Goal: Task Accomplishment & Management: Manage account settings

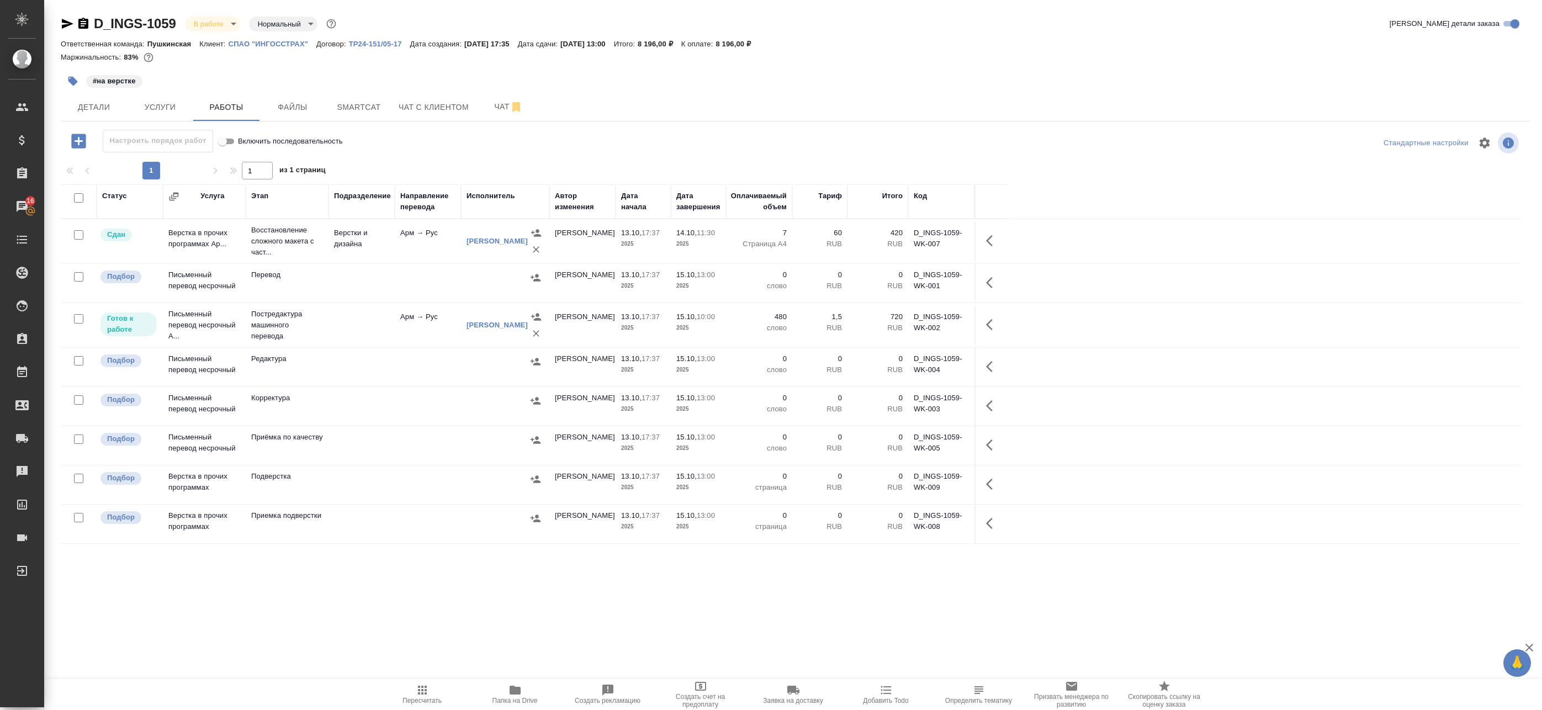
click at [344, 400] on td at bounding box center [362, 406] width 66 height 39
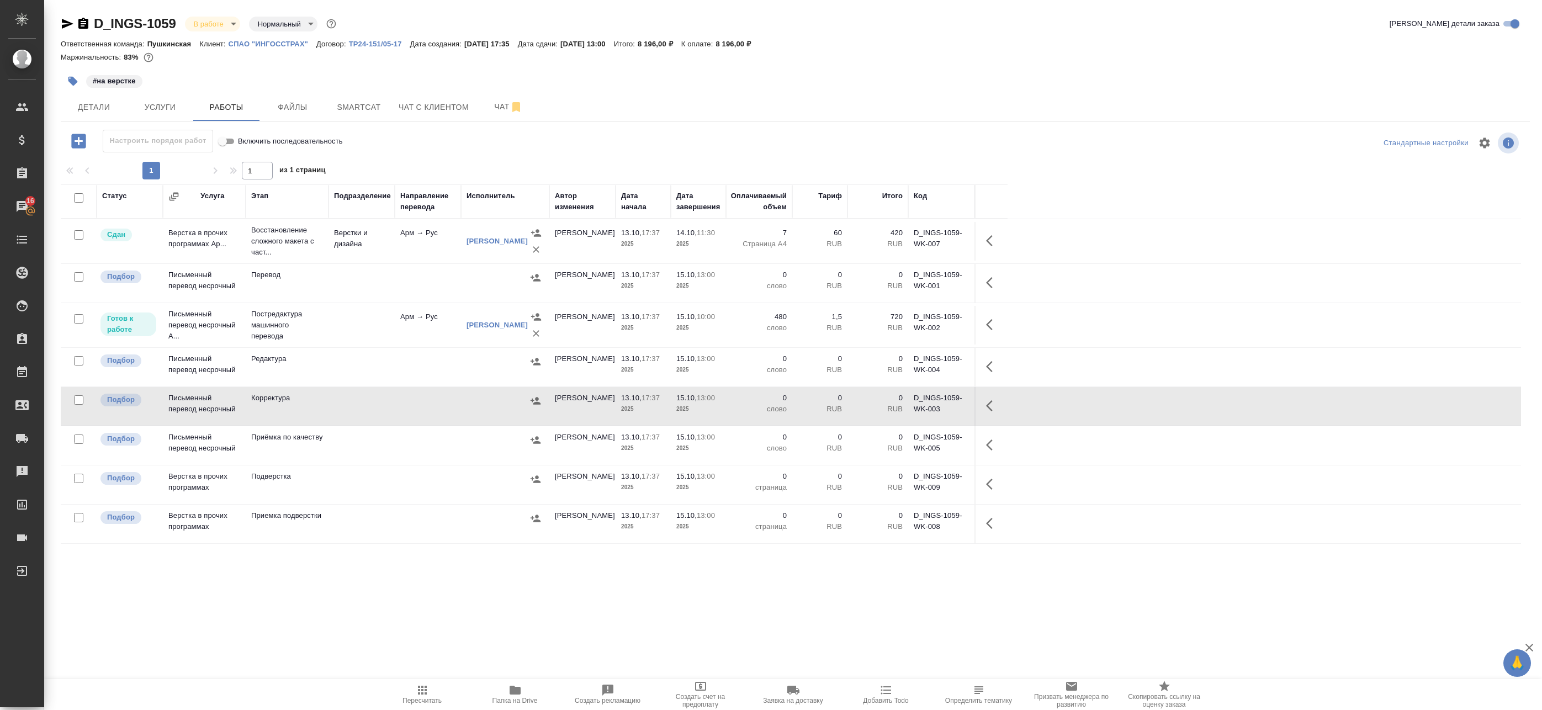
click at [412, 514] on td at bounding box center [428, 524] width 66 height 39
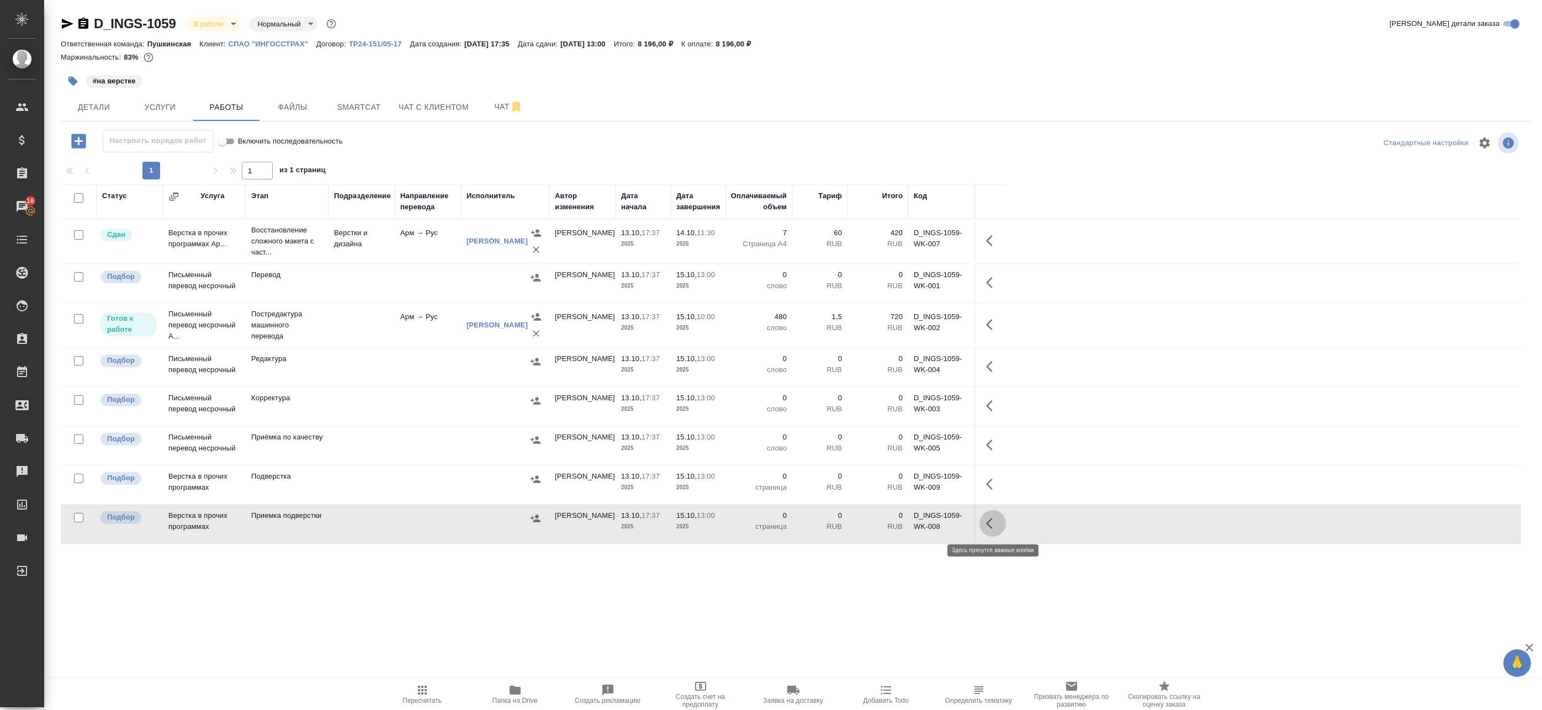
click at [991, 524] on icon "button" at bounding box center [992, 523] width 13 height 13
click at [507, 580] on div "Статус Услуга Этап Подразделение Направление перевода Исполнитель Автор изменен…" at bounding box center [791, 432] width 1461 height 497
click at [363, 450] on td at bounding box center [362, 445] width 66 height 39
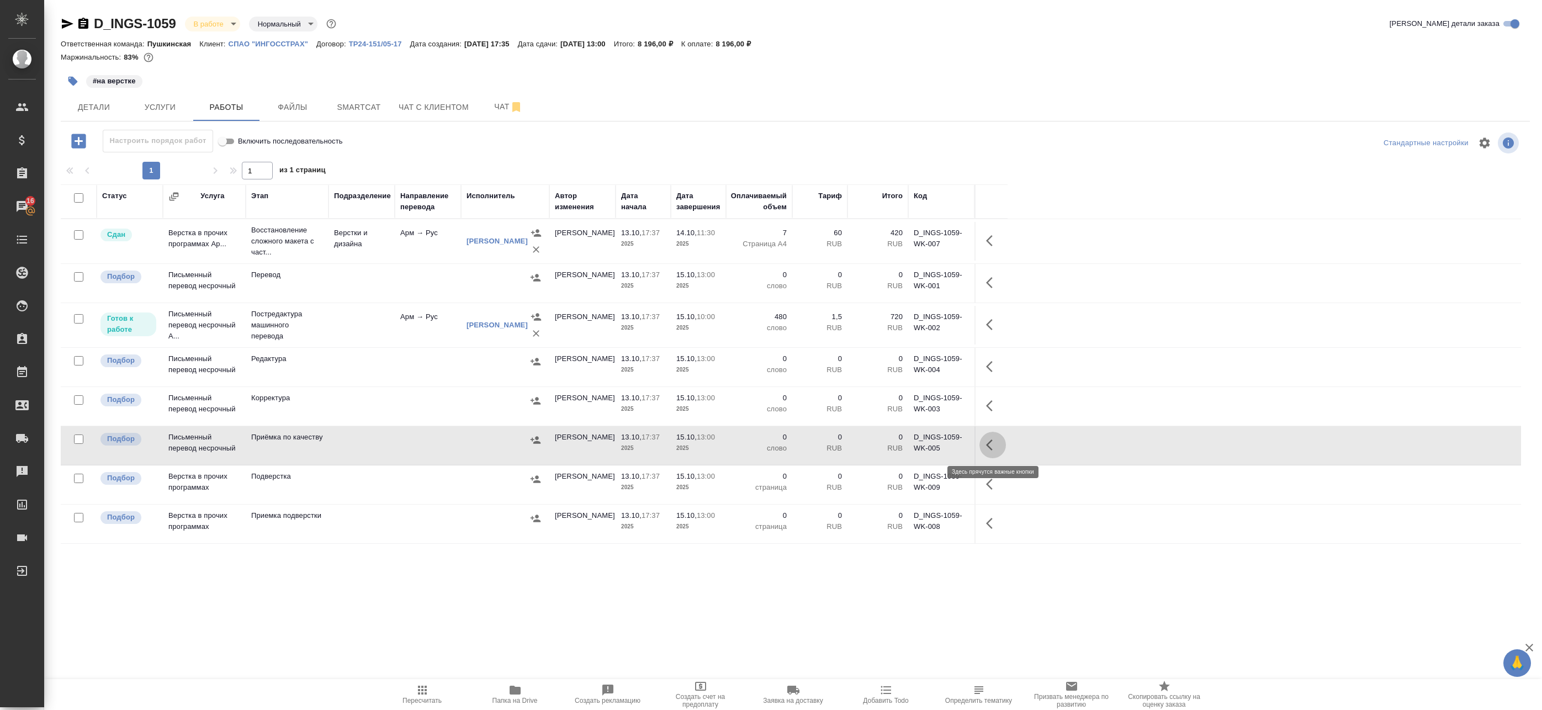
click at [998, 441] on icon "button" at bounding box center [992, 444] width 13 height 13
click at [912, 443] on icon "button" at bounding box center [912, 445] width 10 height 10
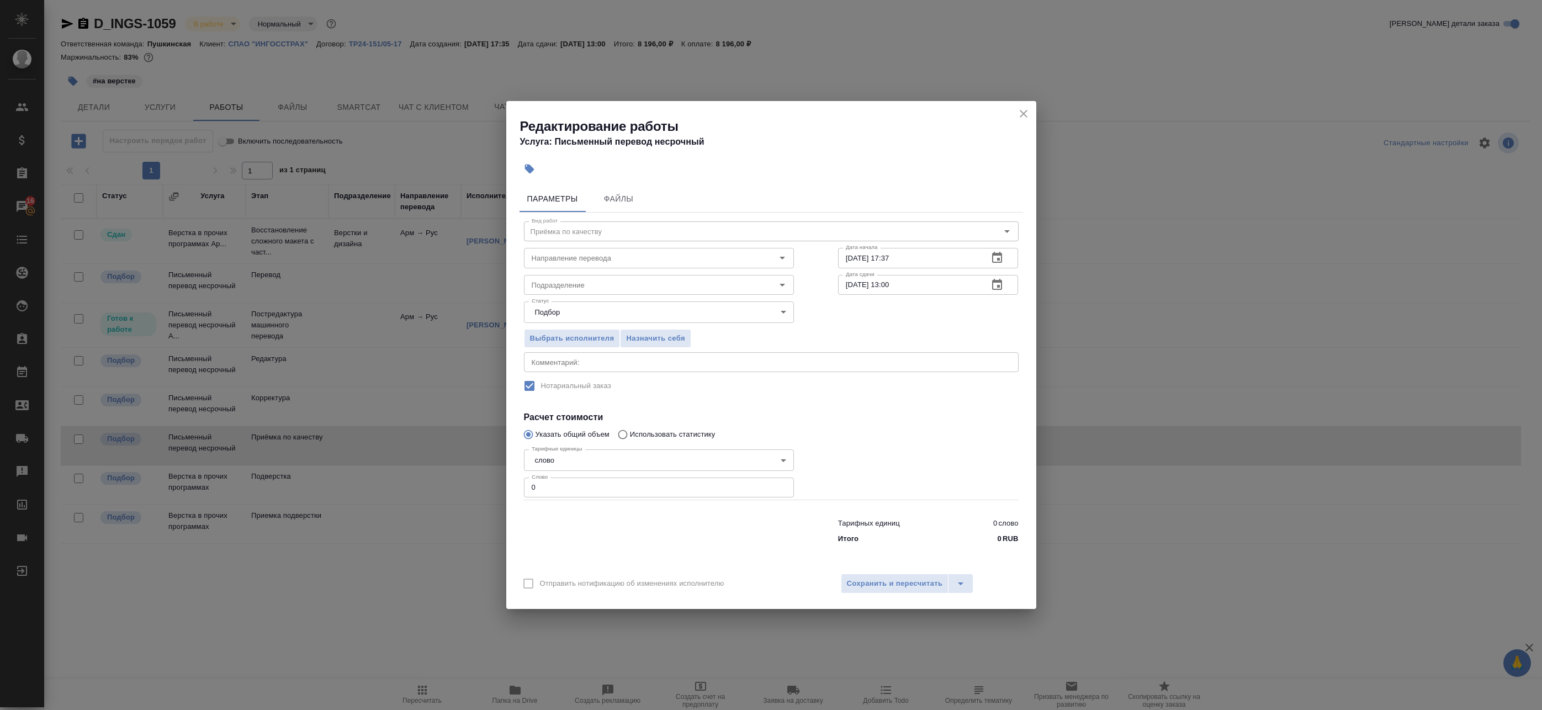
click at [590, 363] on textarea at bounding box center [771, 362] width 479 height 8
drag, startPoint x: 557, startPoint y: 492, endPoint x: 471, endPoint y: 479, distance: 87.6
click at [471, 479] on div "Редактирование работы Услуга: Письменный перевод несрочный Параметры Файлы Вид …" at bounding box center [771, 355] width 1542 height 710
type input "1"
click at [607, 357] on div "x Комментарий:" at bounding box center [771, 362] width 495 height 20
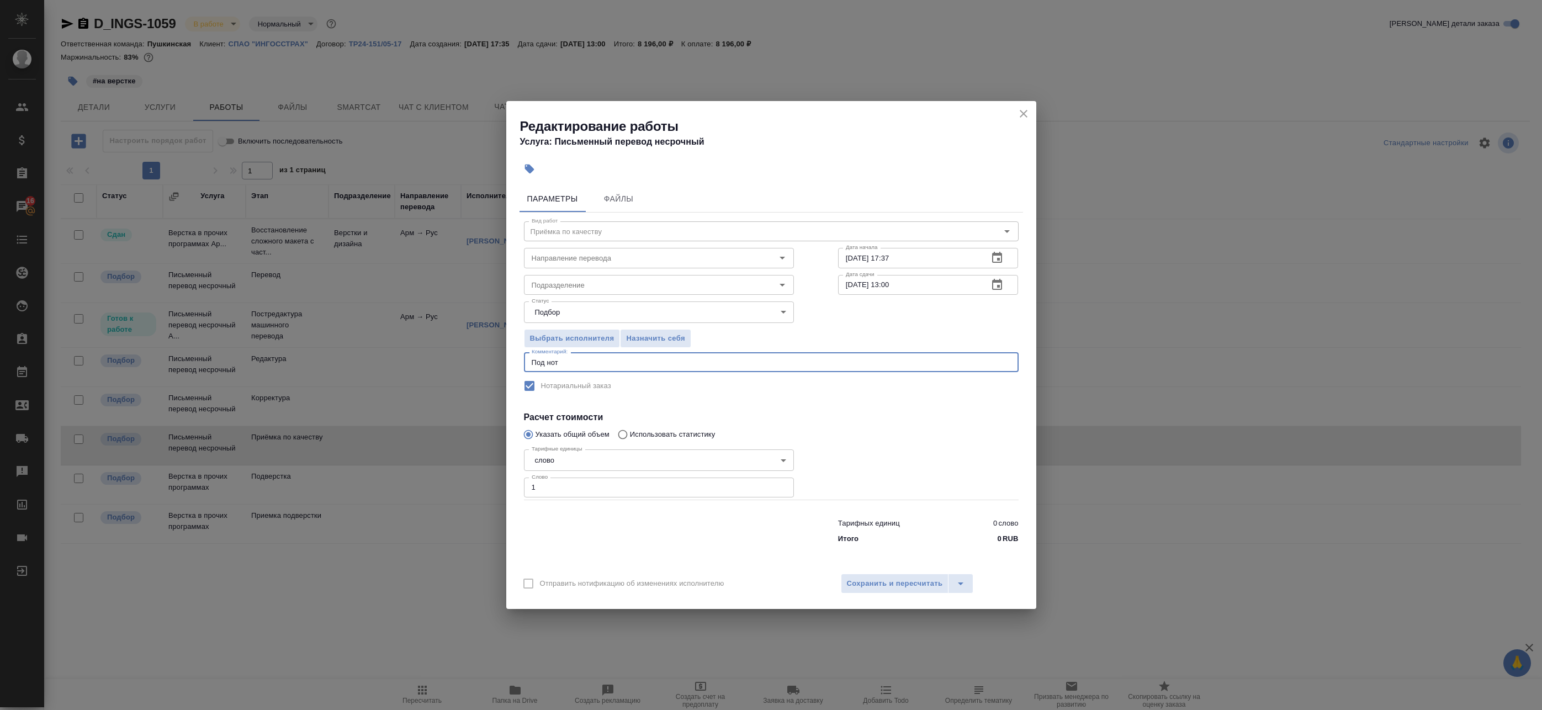
type textarea "Под нот"
click at [653, 306] on body "🙏 .cls-1 fill:#fff; AWATERA Badanyan Artak Клиенты Спецификации Заказы 16 Чаты …" at bounding box center [771, 355] width 1542 height 710
click at [634, 308] on li "Подбор" at bounding box center [659, 312] width 270 height 19
click at [1004, 288] on icon "button" at bounding box center [997, 284] width 13 height 13
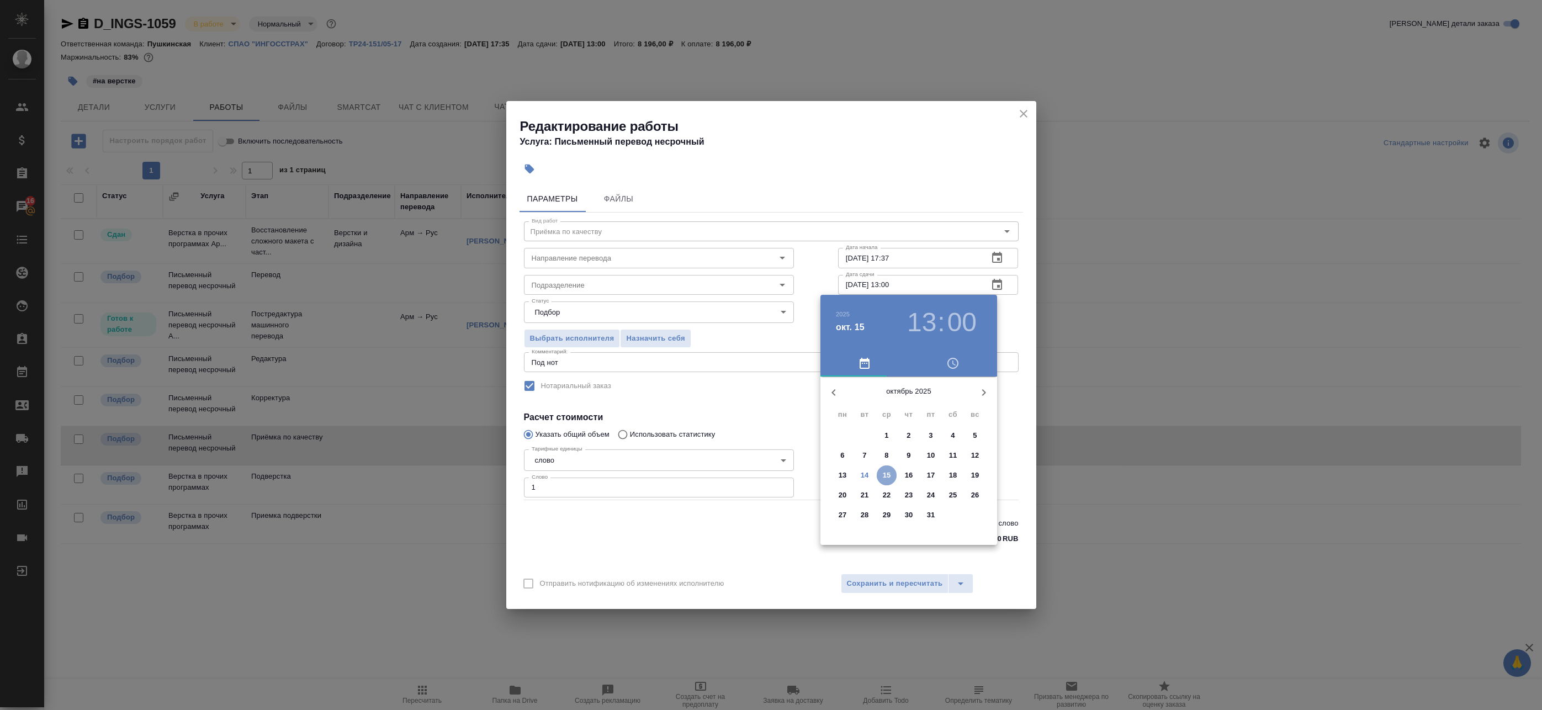
click at [885, 468] on button "15" at bounding box center [887, 476] width 20 height 20
click at [857, 432] on div at bounding box center [909, 464] width 144 height 144
type input "15.10.2025 10:00"
click at [1012, 341] on div at bounding box center [771, 355] width 1542 height 710
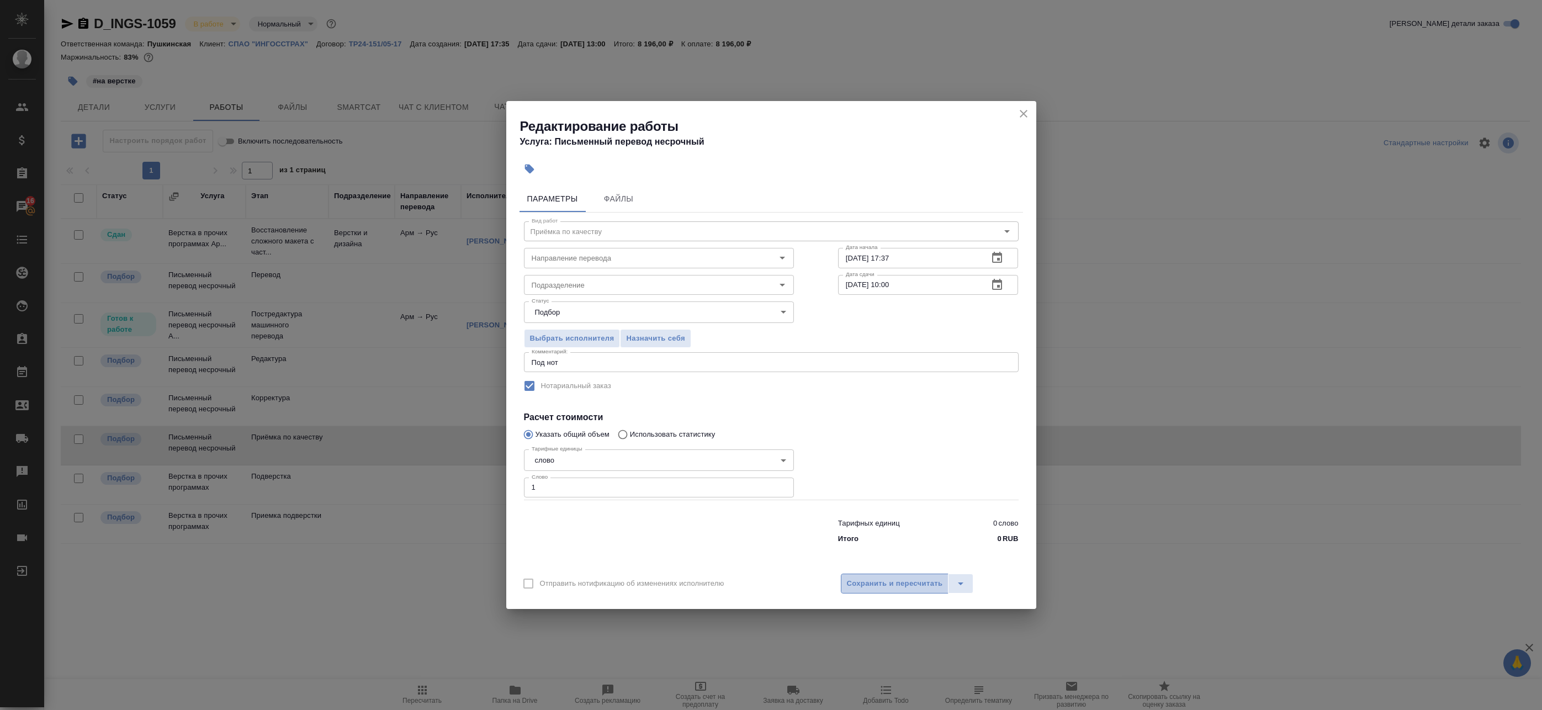
click at [907, 587] on span "Сохранить и пересчитать" at bounding box center [895, 584] width 96 height 13
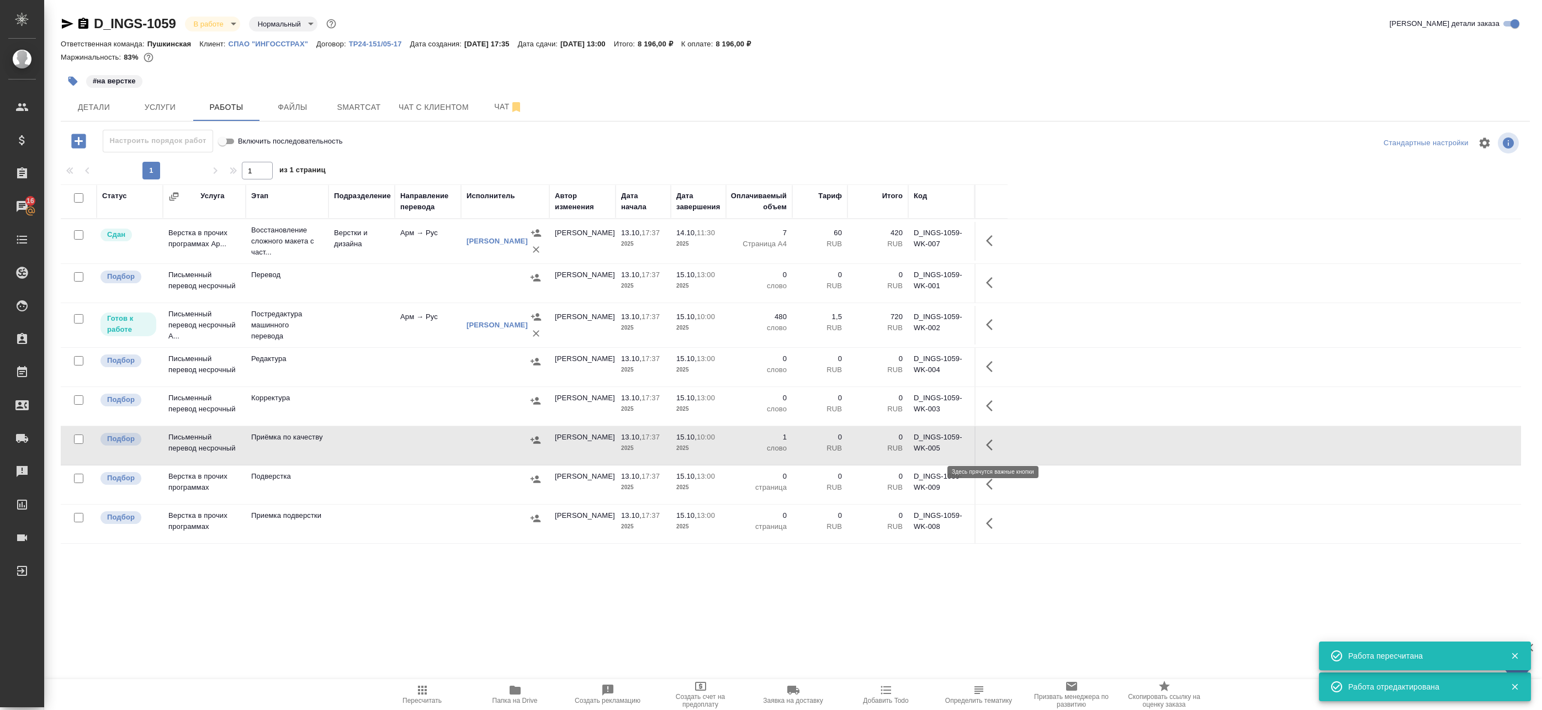
click at [991, 448] on icon "button" at bounding box center [989, 445] width 7 height 11
click at [897, 444] on icon "button" at bounding box center [893, 445] width 10 height 11
click at [564, 593] on div "Статус Услуга Этап Подразделение Направление перевода Исполнитель Автор изменен…" at bounding box center [791, 432] width 1461 height 497
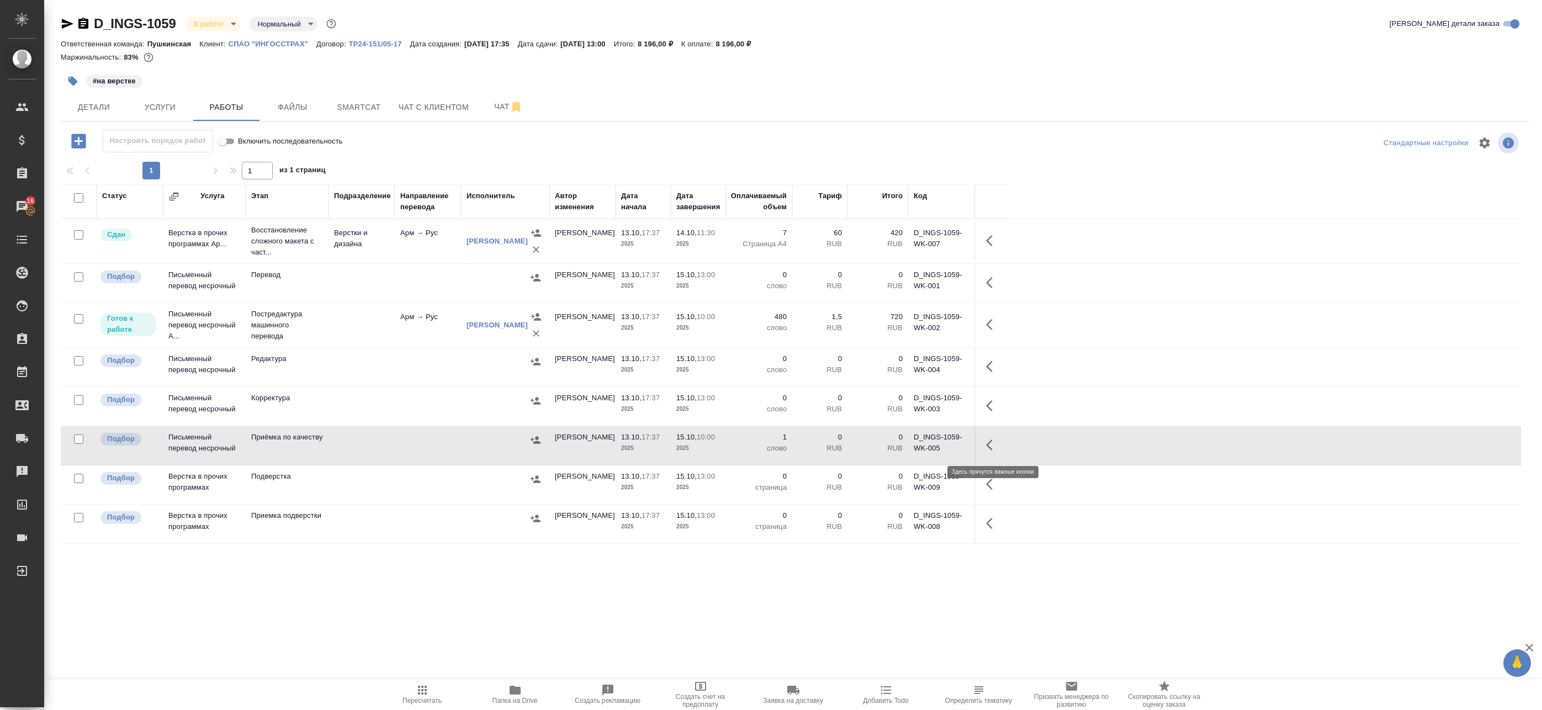
click at [992, 447] on icon "button" at bounding box center [992, 444] width 13 height 13
click at [917, 442] on icon "button" at bounding box center [911, 444] width 13 height 13
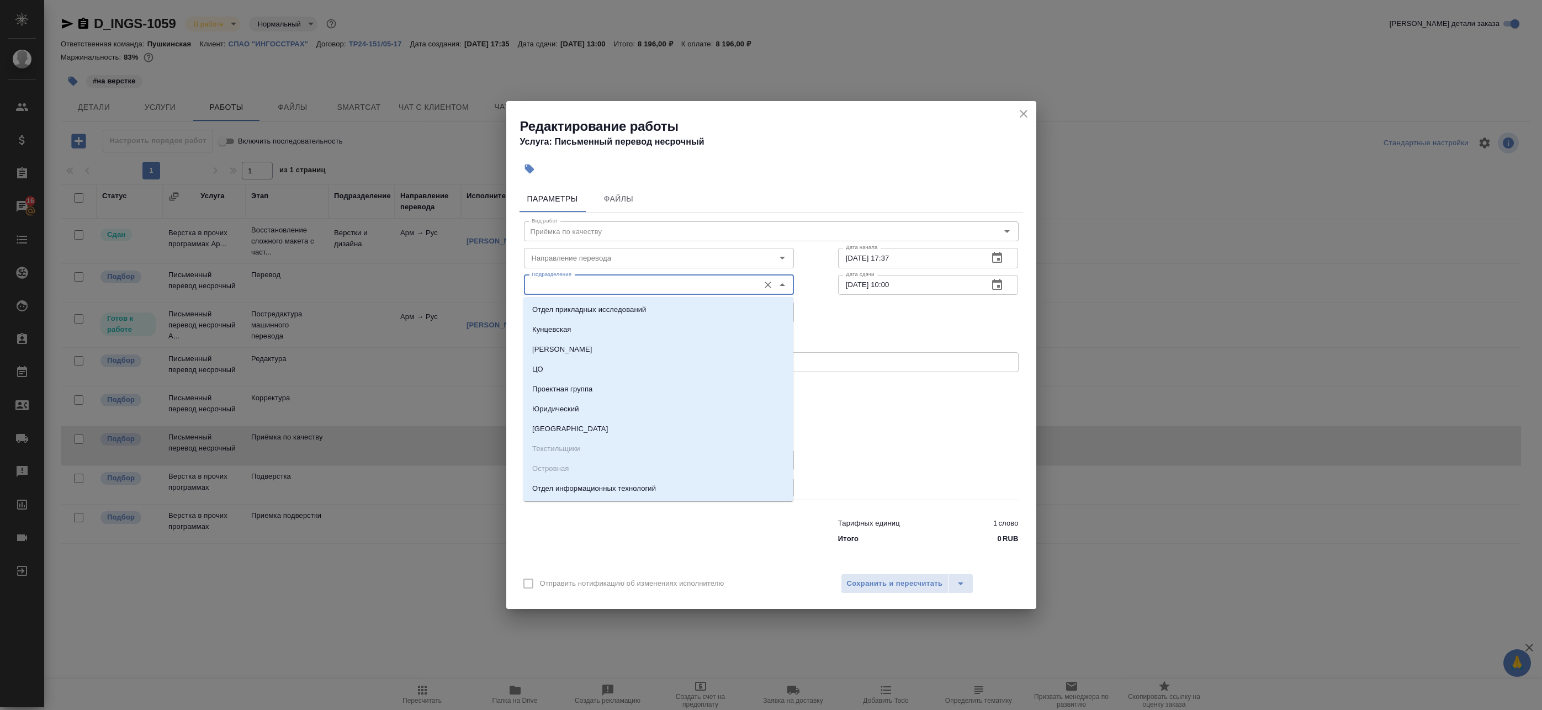
click at [592, 285] on input "Подразделение" at bounding box center [640, 284] width 226 height 13
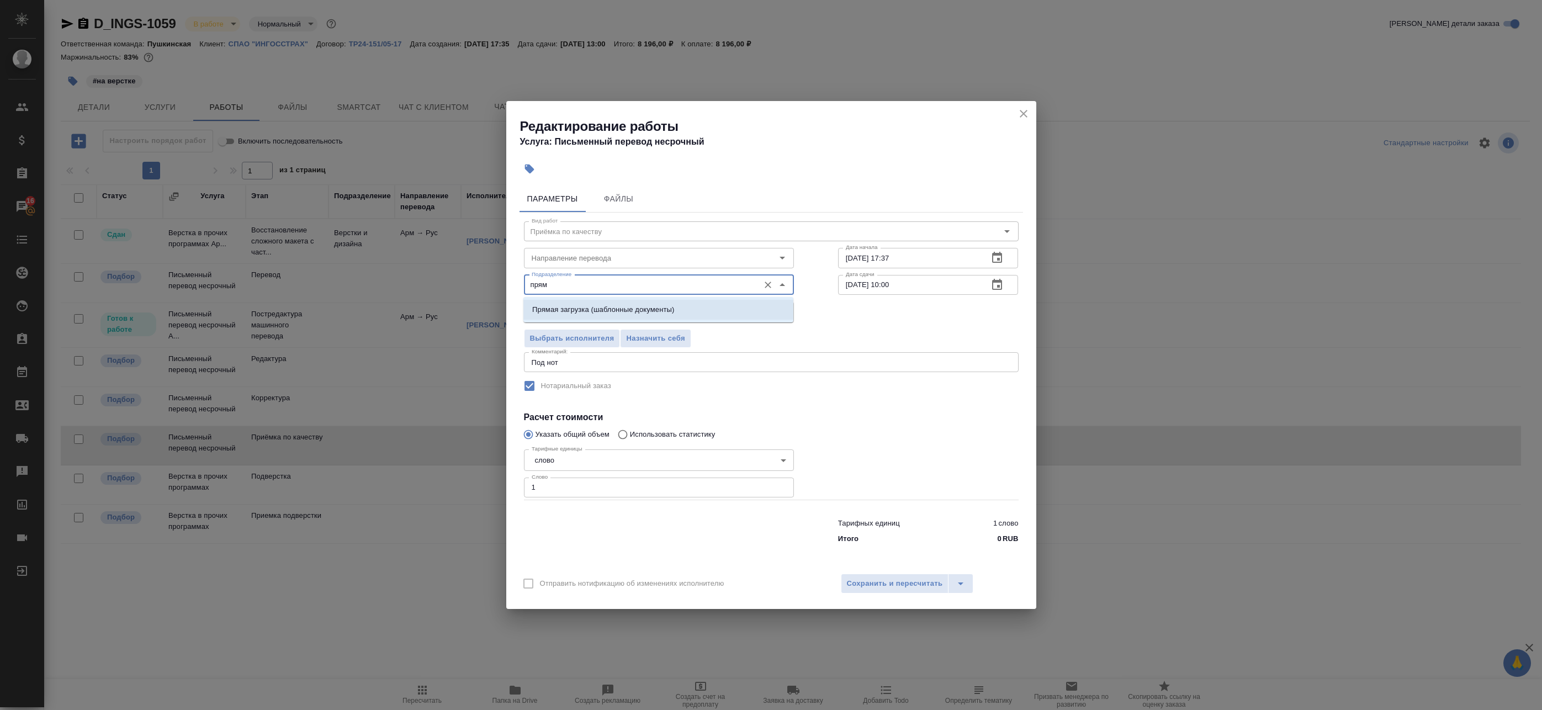
click at [578, 312] on p "Прямая загрузка (шаблонные документы)" at bounding box center [603, 309] width 142 height 11
type input "Прямая загрузка (шаблонные документы)"
click at [891, 586] on span "Сохранить и пересчитать" at bounding box center [895, 584] width 96 height 13
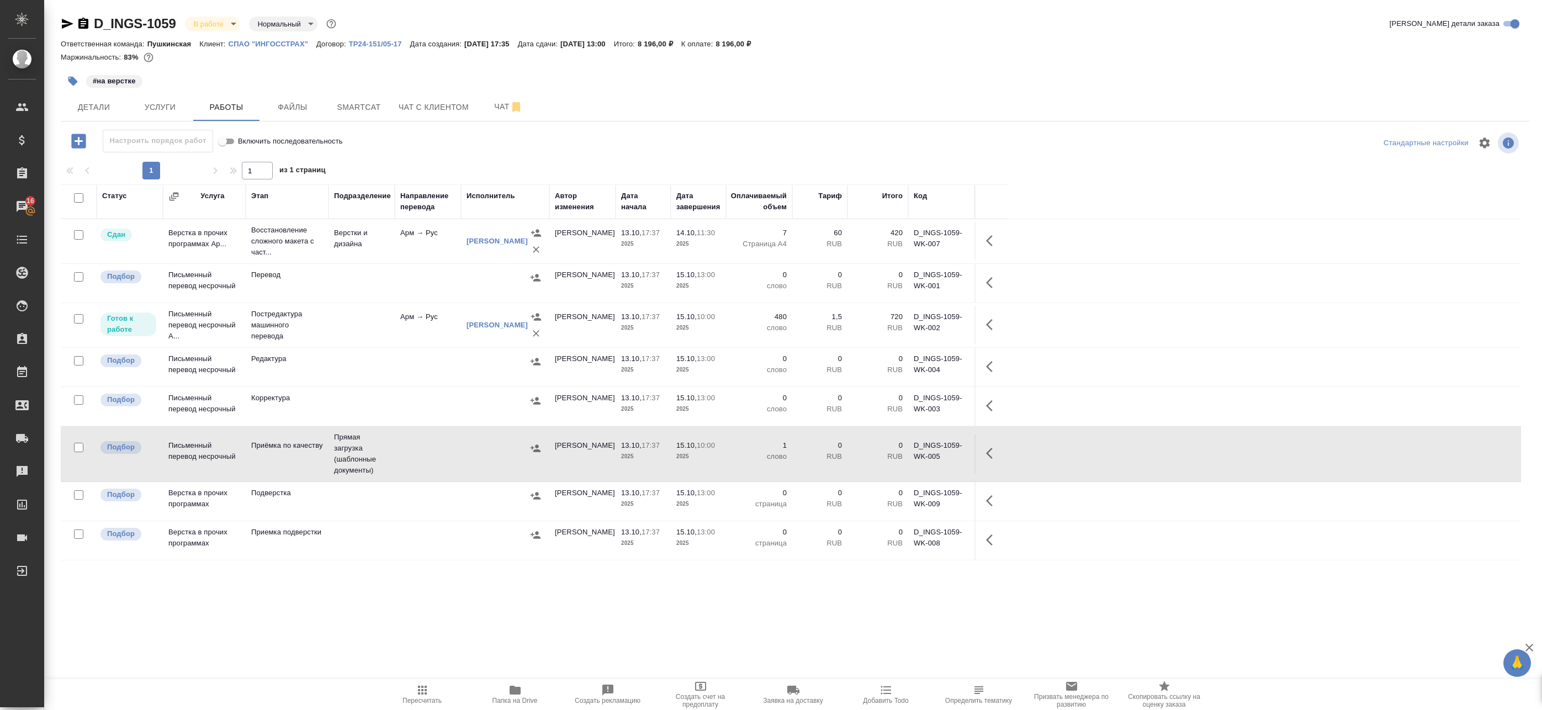
click at [991, 325] on icon "button" at bounding box center [992, 324] width 13 height 13
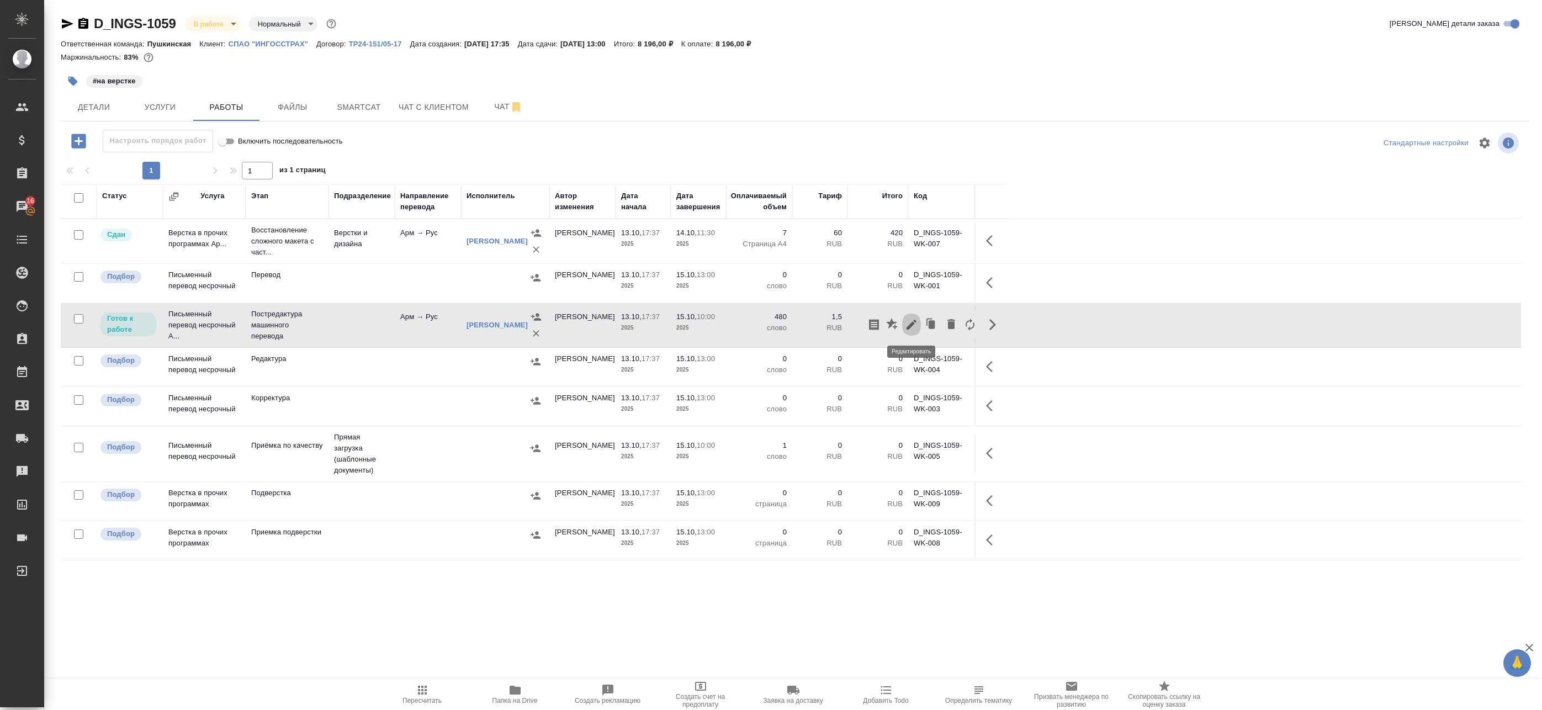
click at [914, 325] on icon "button" at bounding box center [911, 324] width 13 height 13
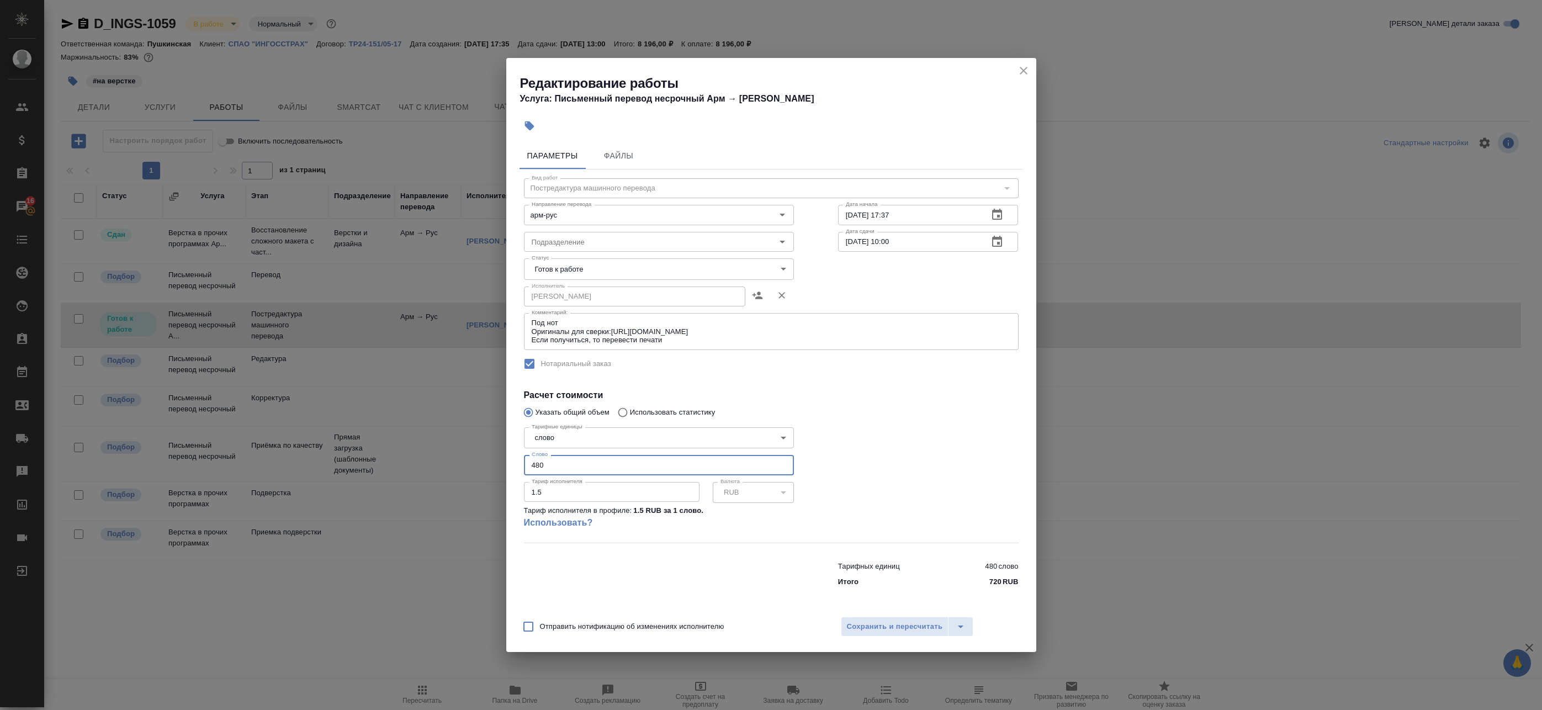
drag, startPoint x: 538, startPoint y: 467, endPoint x: 427, endPoint y: 454, distance: 111.8
click at [440, 456] on div "Редактирование работы Услуга: Письменный перевод несрочный Арм → Рус Параметры …" at bounding box center [771, 355] width 1542 height 710
type input "500"
click at [901, 628] on span "Сохранить и пересчитать" at bounding box center [895, 627] width 96 height 13
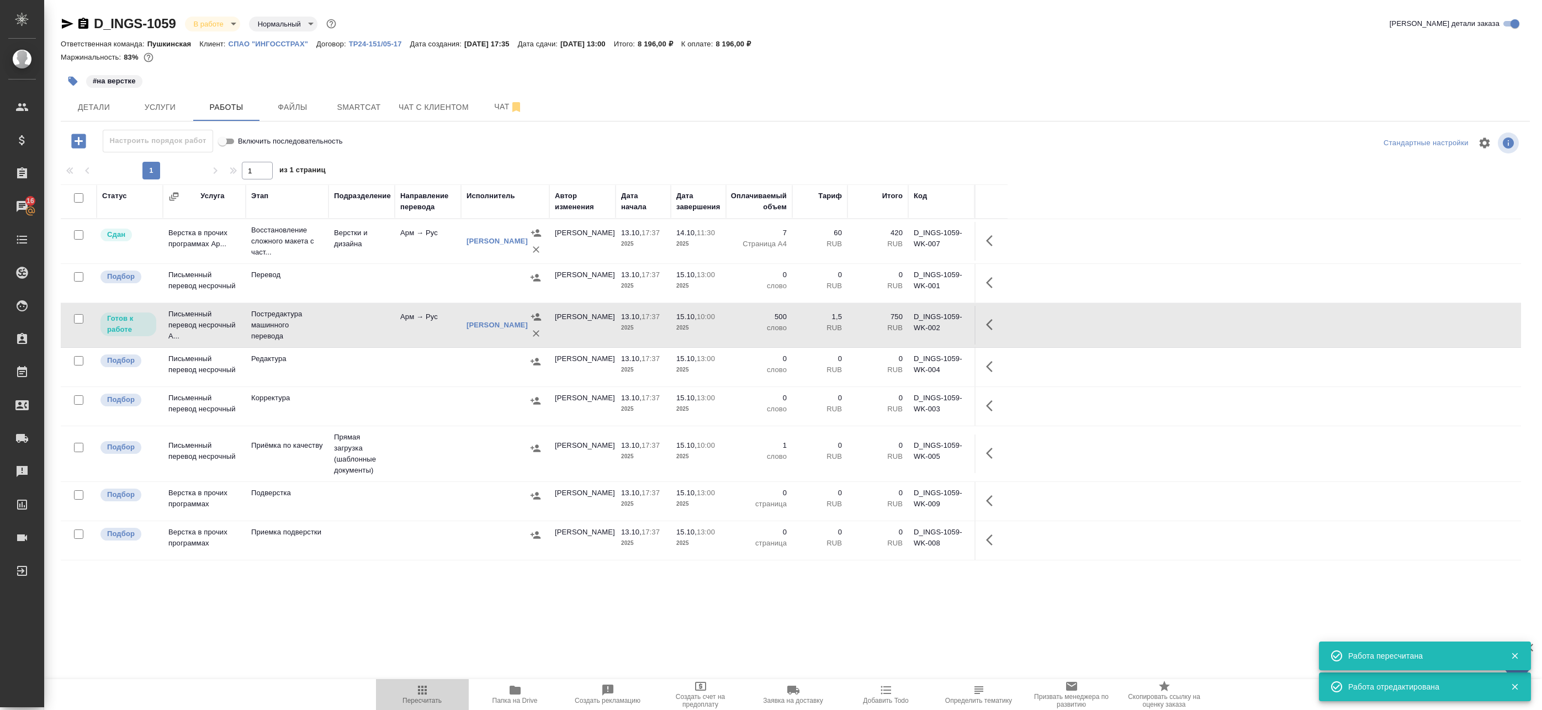
click at [434, 685] on span "Пересчитать" at bounding box center [423, 694] width 80 height 21
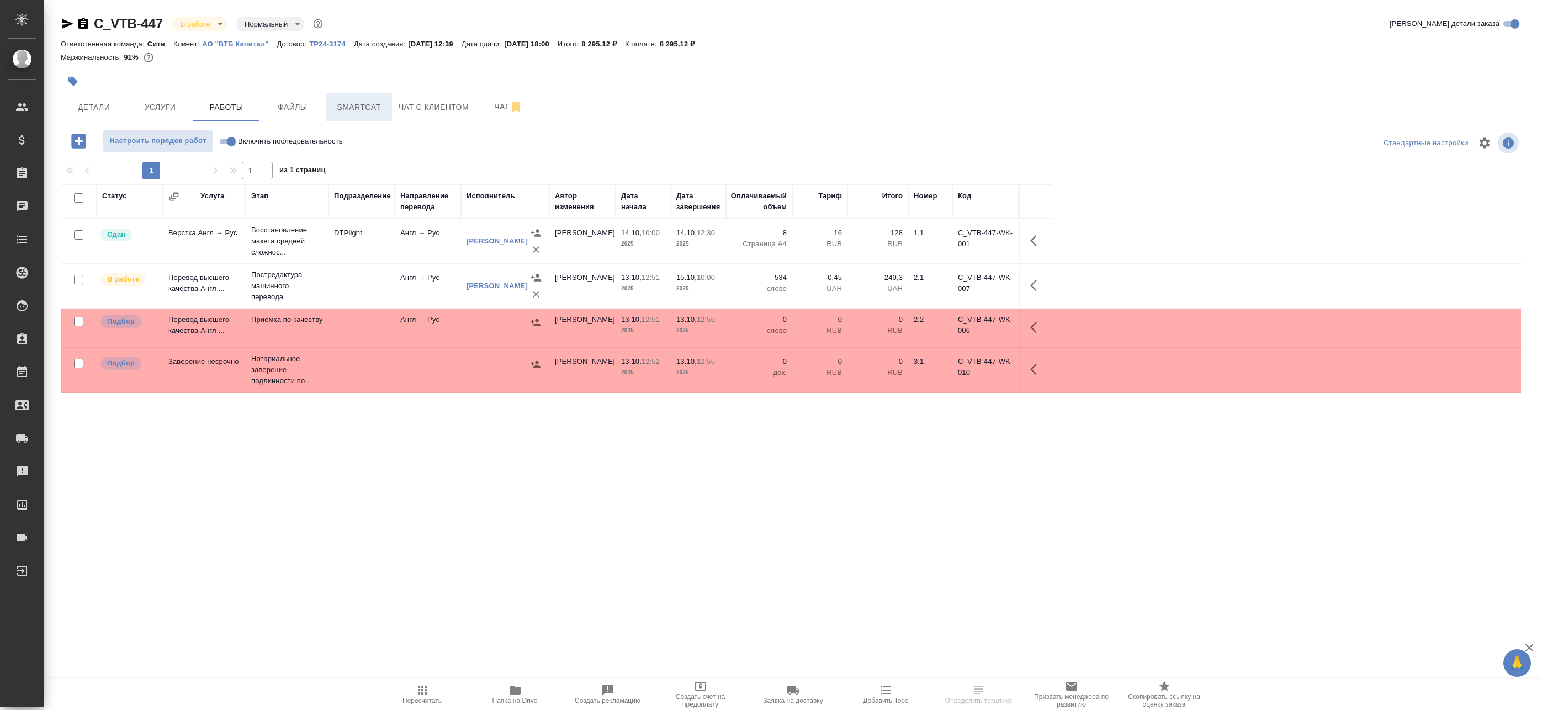
click at [351, 115] on button "Smartcat" at bounding box center [359, 107] width 66 height 28
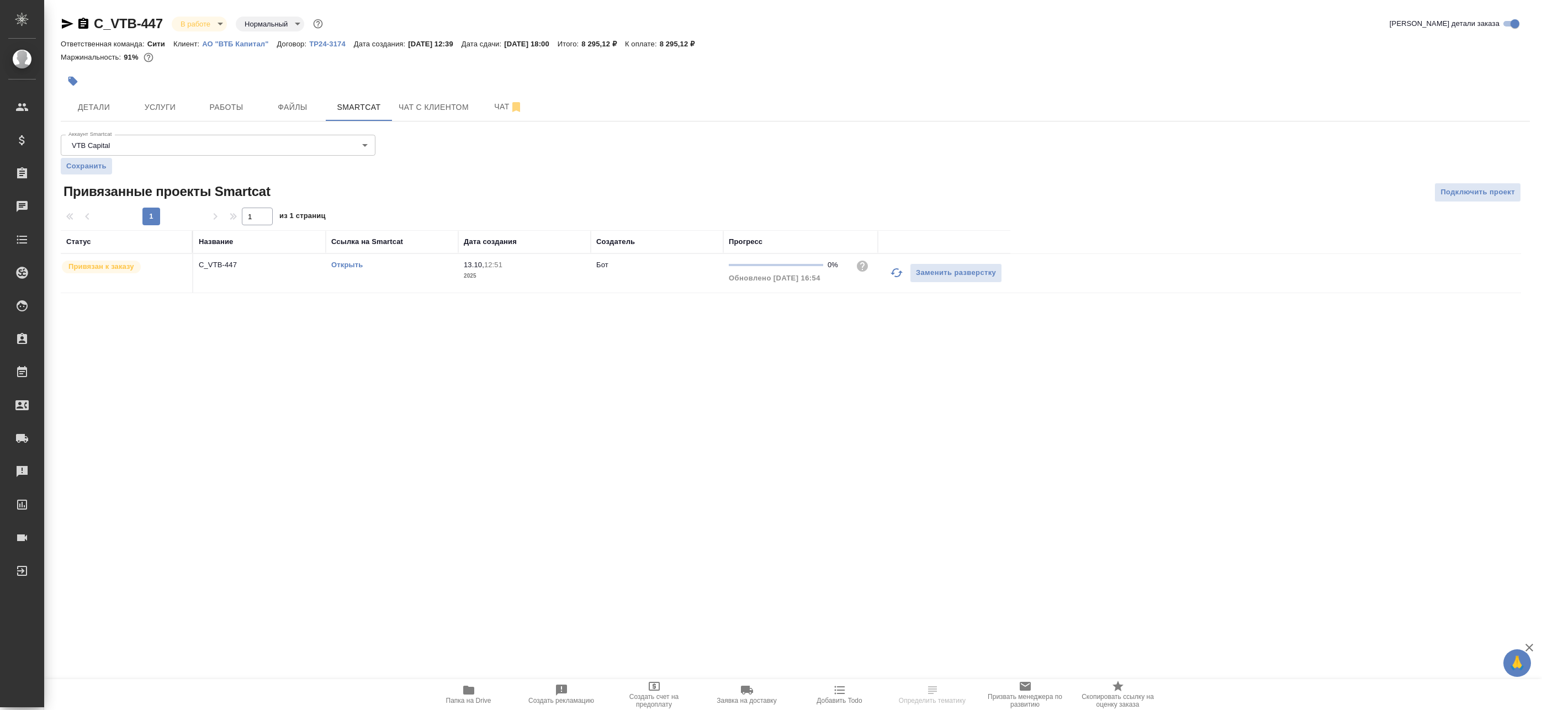
click at [361, 262] on link "Открыть" at bounding box center [346, 265] width 31 height 8
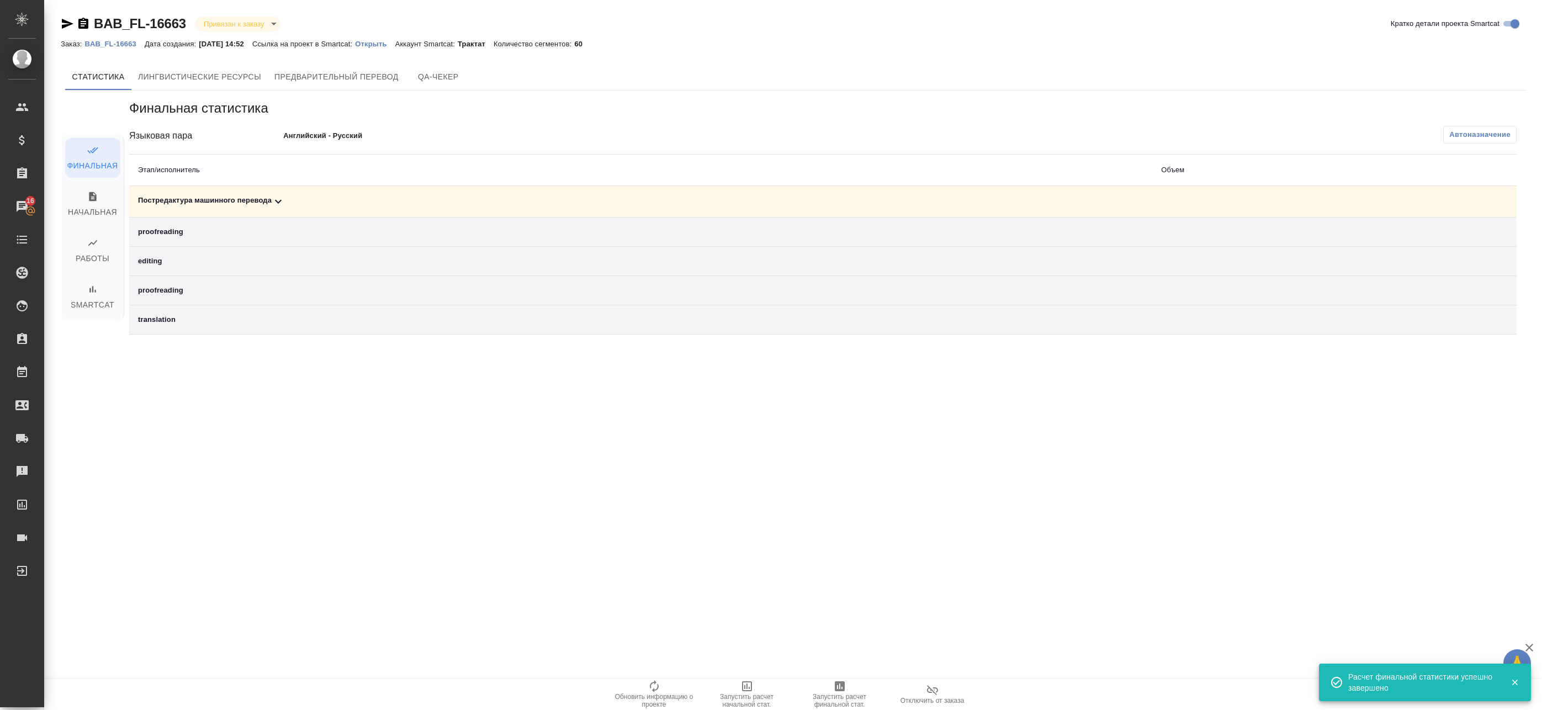
click at [912, 203] on div "Постредактура машинного перевода" at bounding box center [641, 201] width 1006 height 13
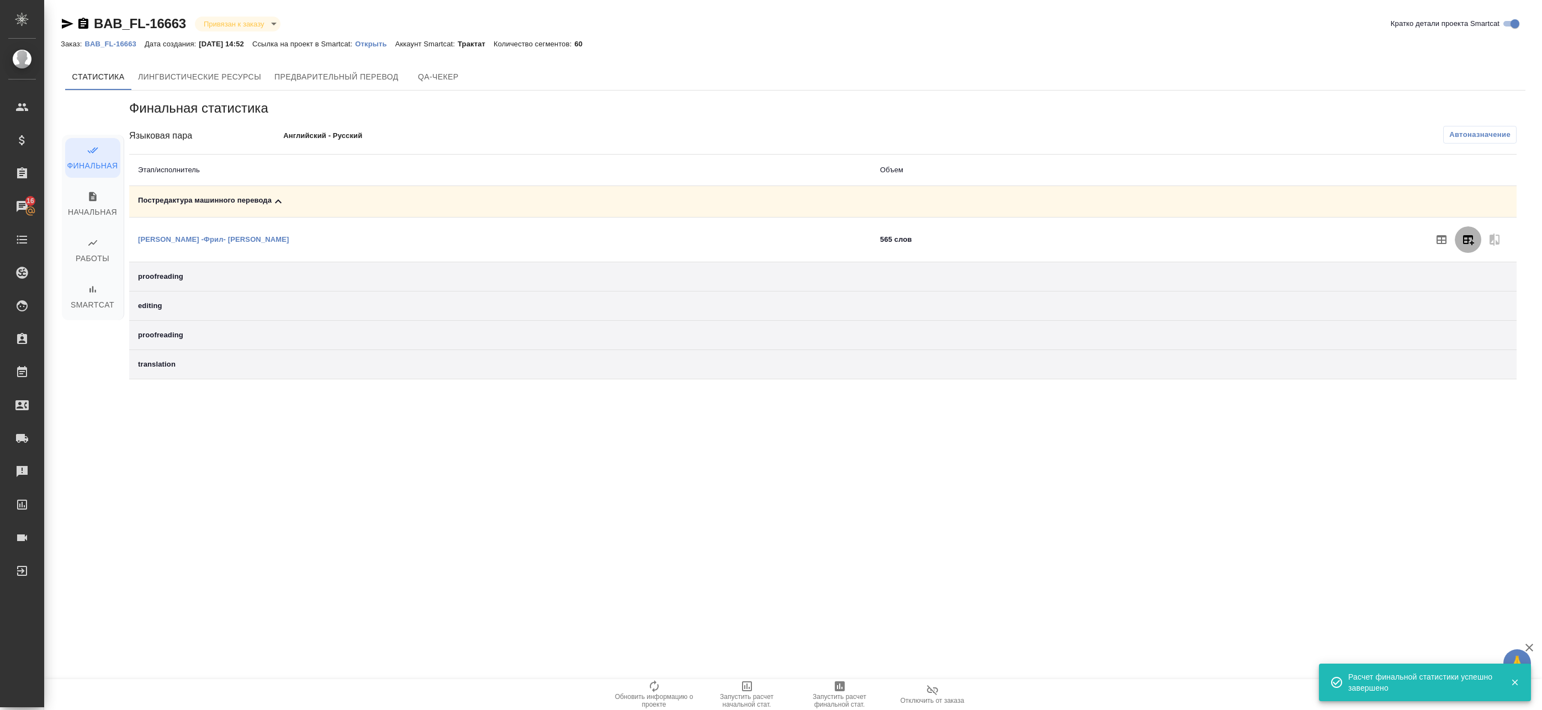
click at [1468, 243] on icon "button" at bounding box center [1468, 240] width 11 height 10
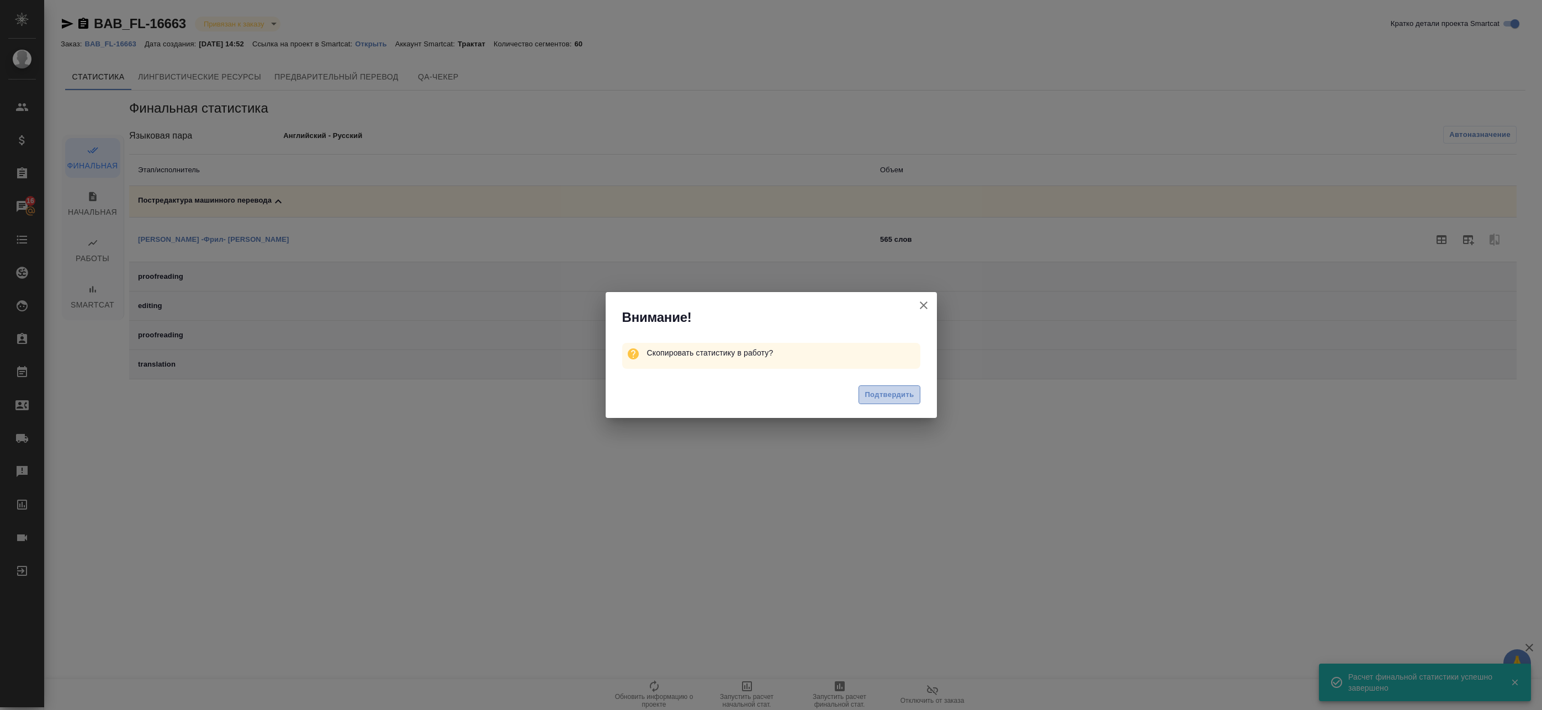
click at [893, 392] on span "Подтвердить" at bounding box center [889, 395] width 49 height 13
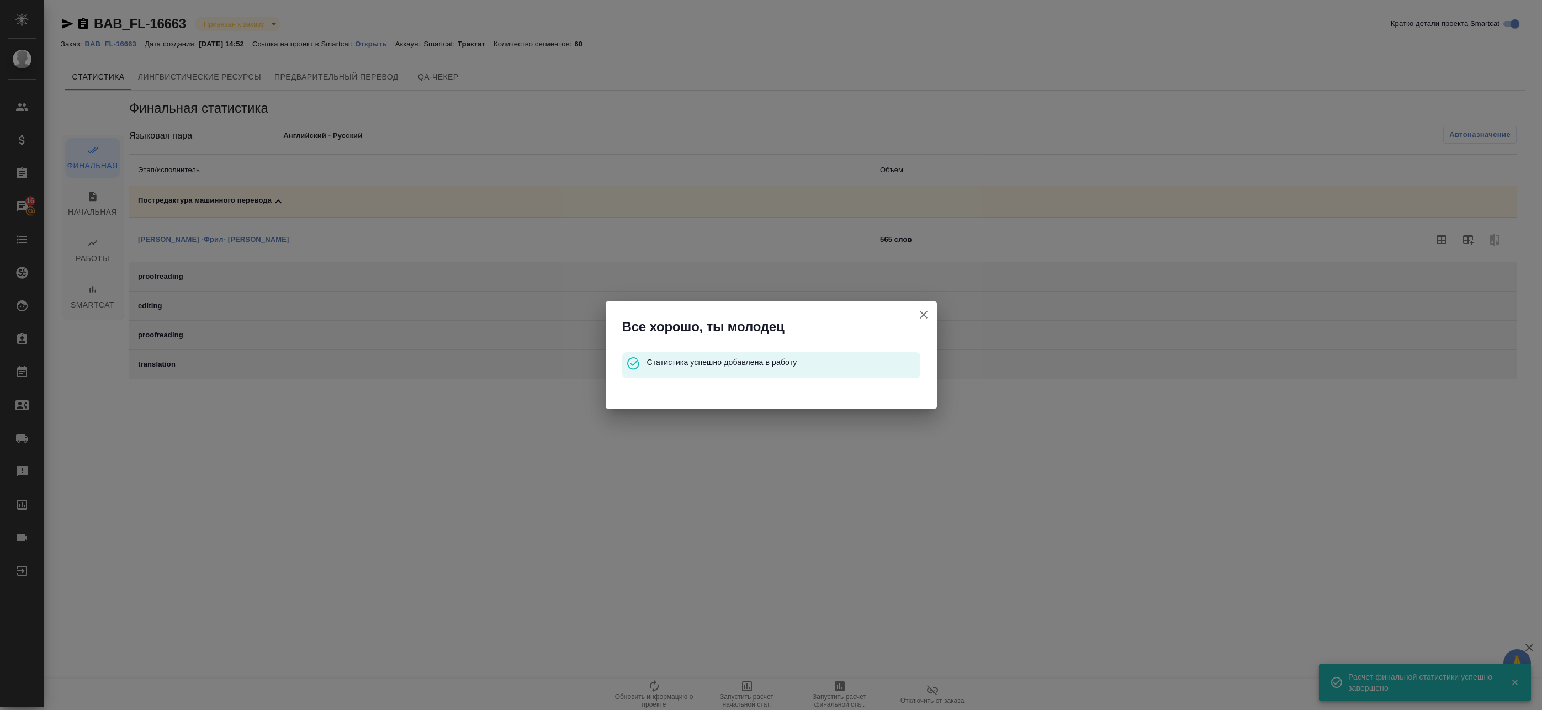
click at [921, 310] on icon "button" at bounding box center [923, 314] width 13 height 13
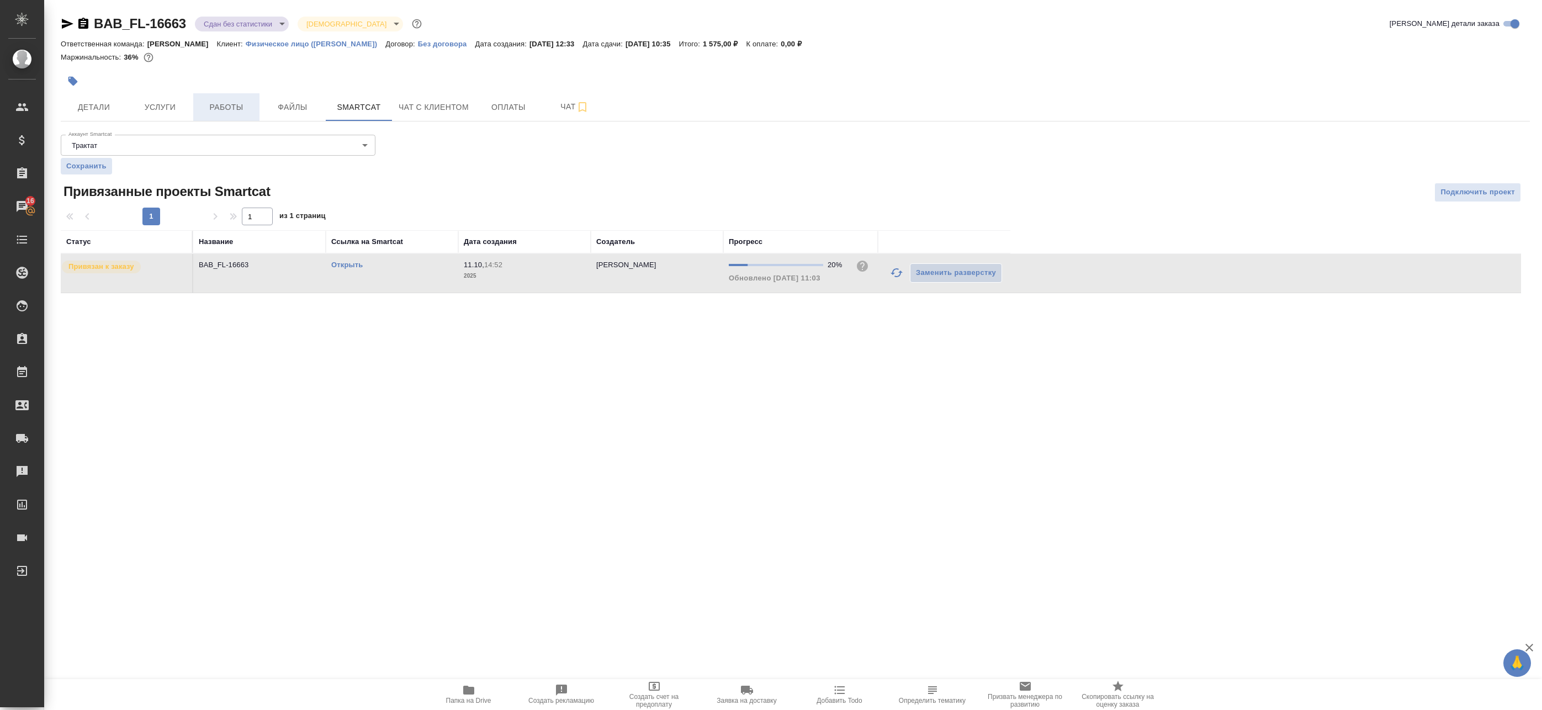
click at [203, 117] on button "Работы" at bounding box center [226, 107] width 66 height 28
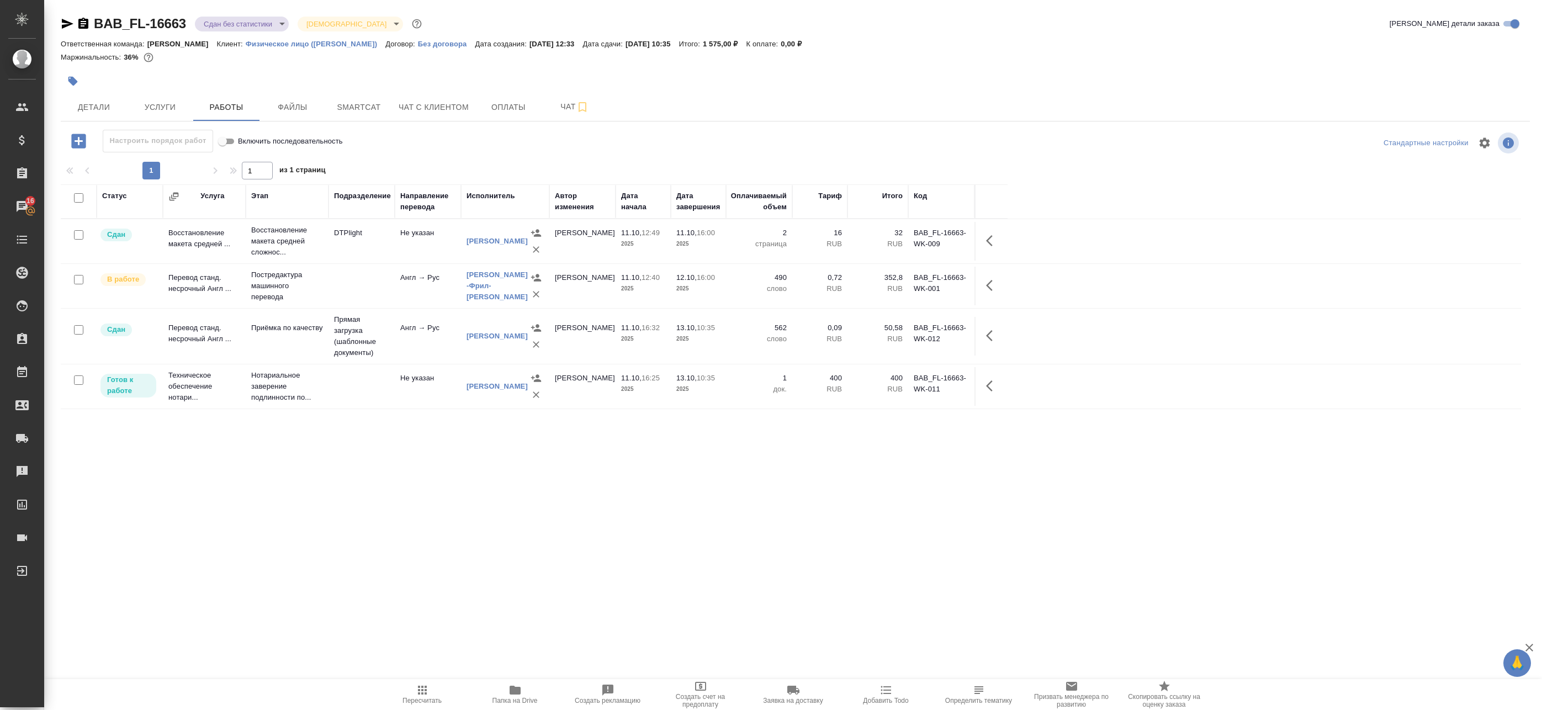
click at [427, 690] on icon "button" at bounding box center [422, 690] width 13 height 13
drag, startPoint x: 996, startPoint y: 286, endPoint x: 982, endPoint y: 289, distance: 14.2
click at [995, 286] on icon "button" at bounding box center [992, 285] width 13 height 13
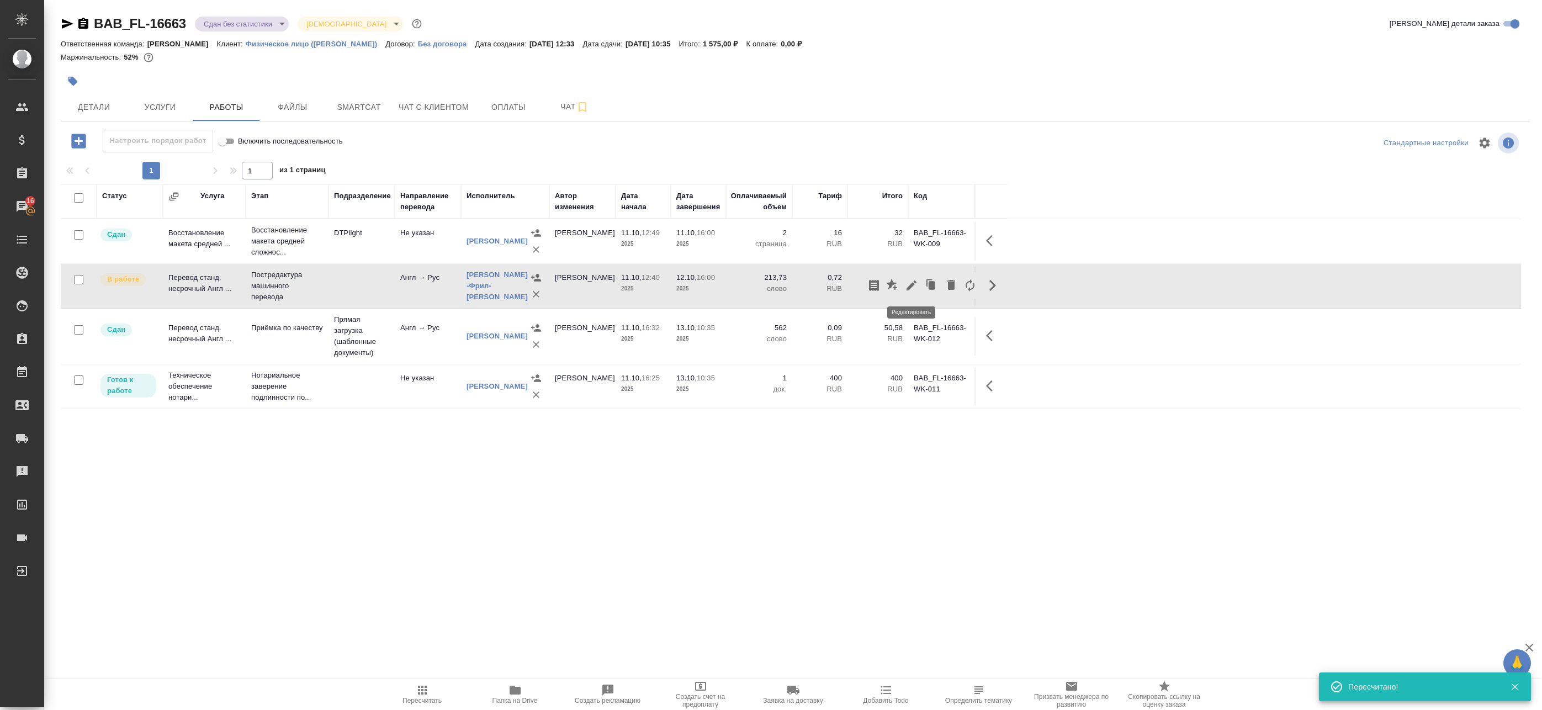
click at [909, 287] on icon "button" at bounding box center [912, 286] width 10 height 10
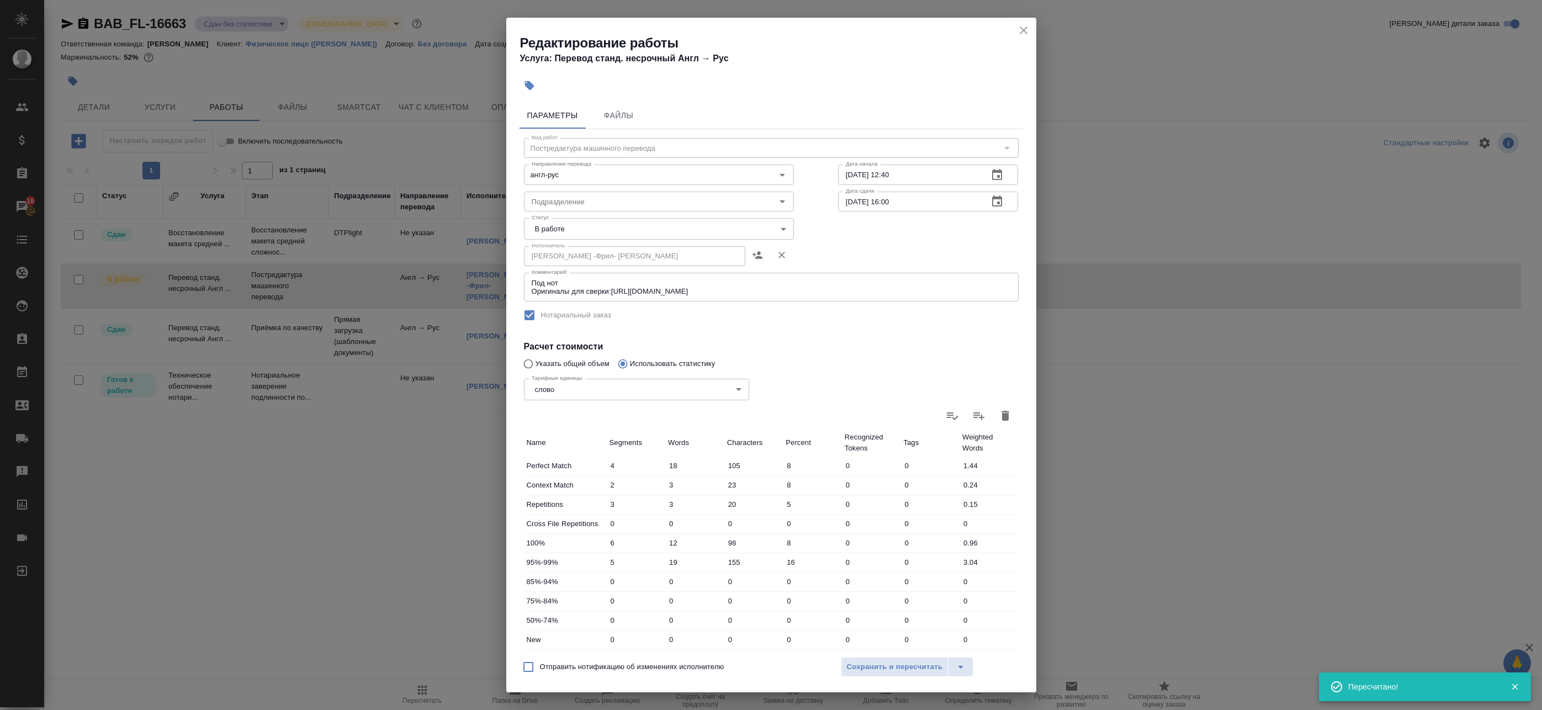
click at [602, 228] on body "🙏 .cls-1 fill:#fff; AWATERA Badanyan Artak Клиенты Спецификации Заказы 16 Чаты …" at bounding box center [771, 355] width 1542 height 710
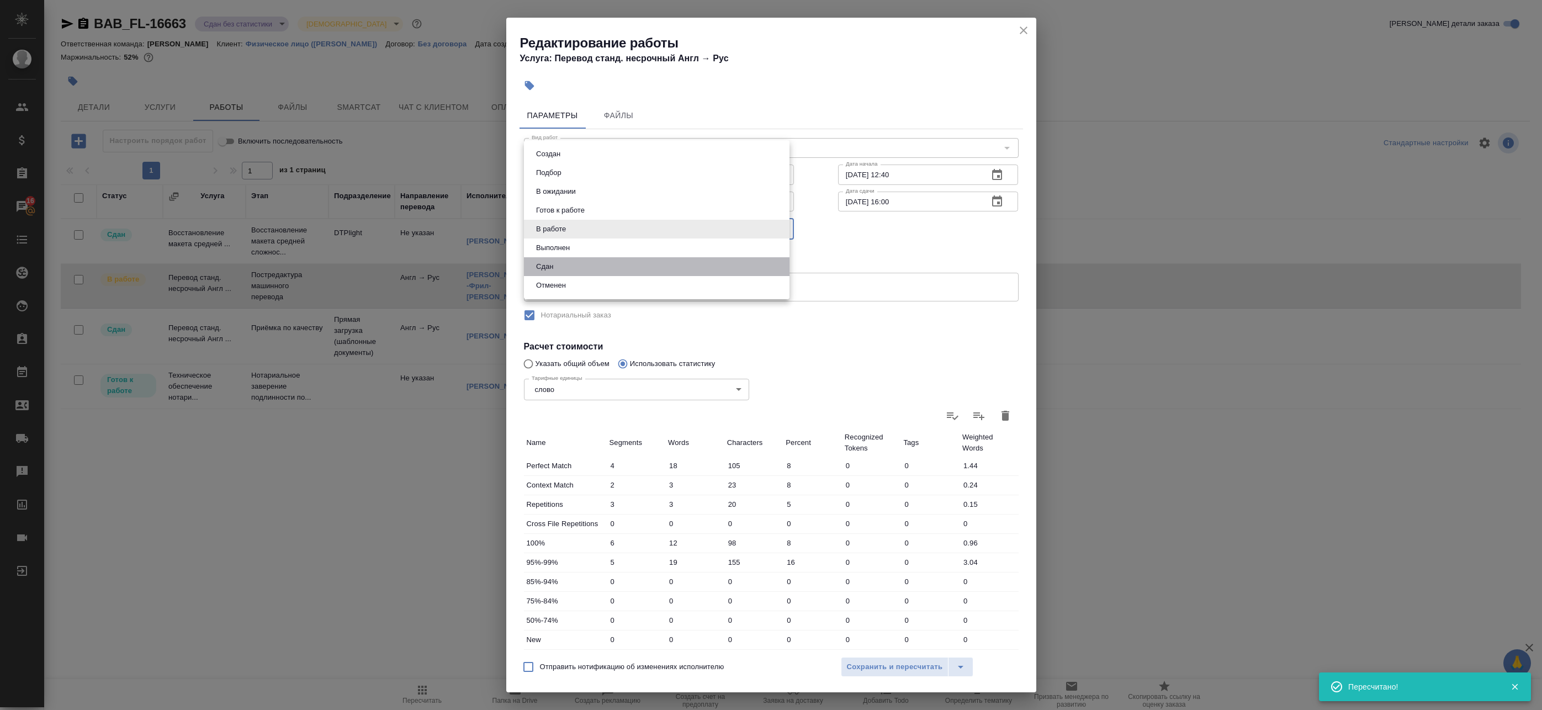
click at [584, 265] on li "Сдан" at bounding box center [657, 266] width 266 height 19
type input "closed"
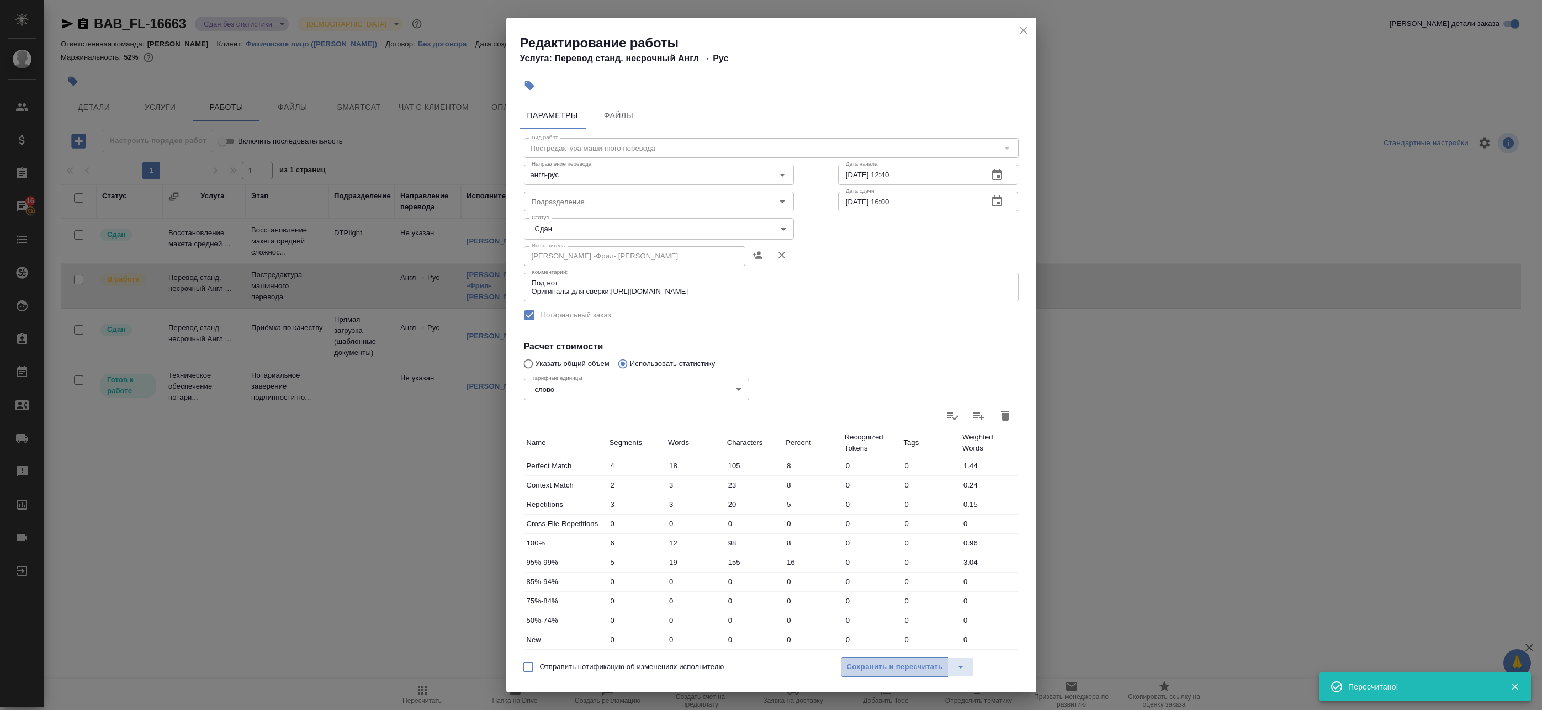
click at [863, 665] on span "Сохранить и пересчитать" at bounding box center [895, 667] width 96 height 13
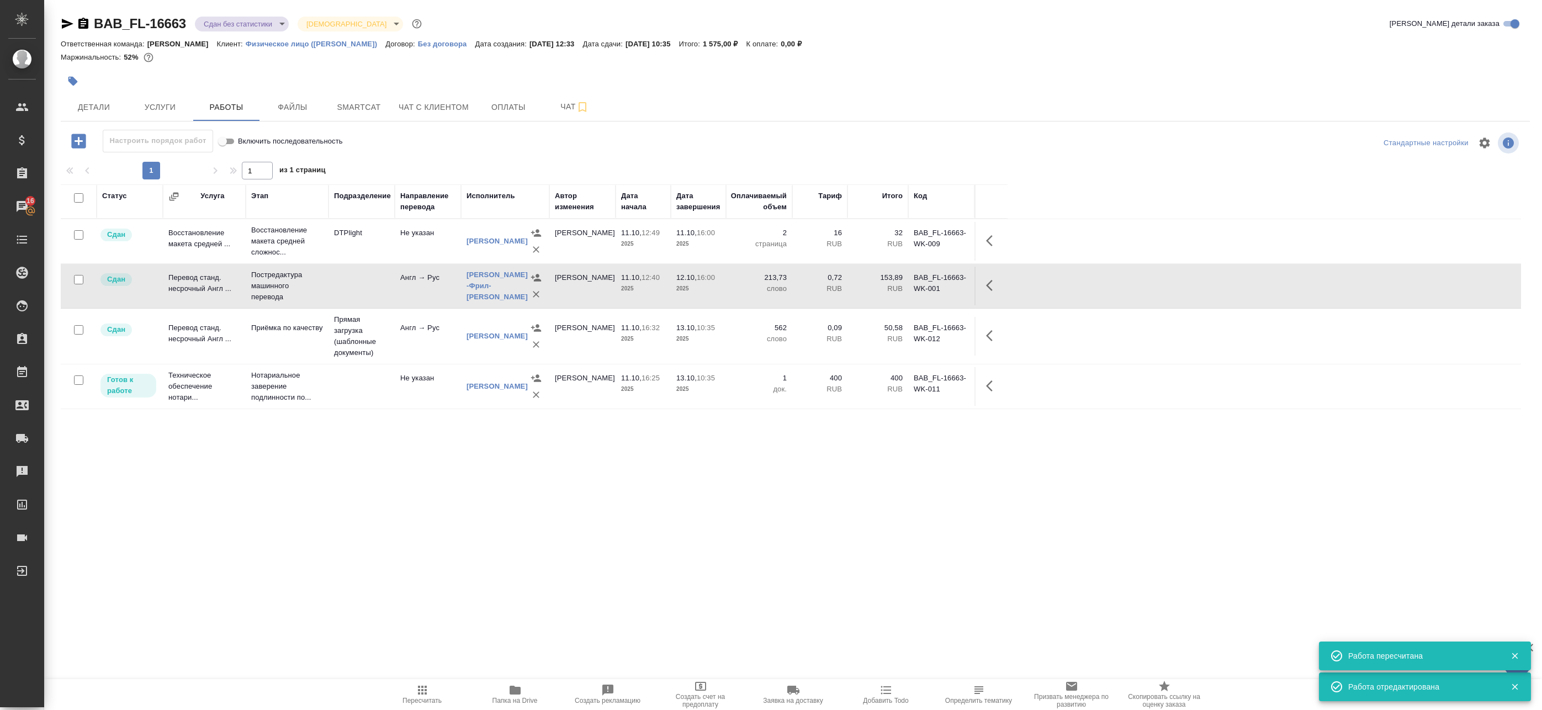
click at [216, 25] on body "🙏 .cls-1 fill:#fff; AWATERA Badanyan Artak Клиенты Спецификации Заказы 16 Чаты …" at bounding box center [771, 355] width 1542 height 710
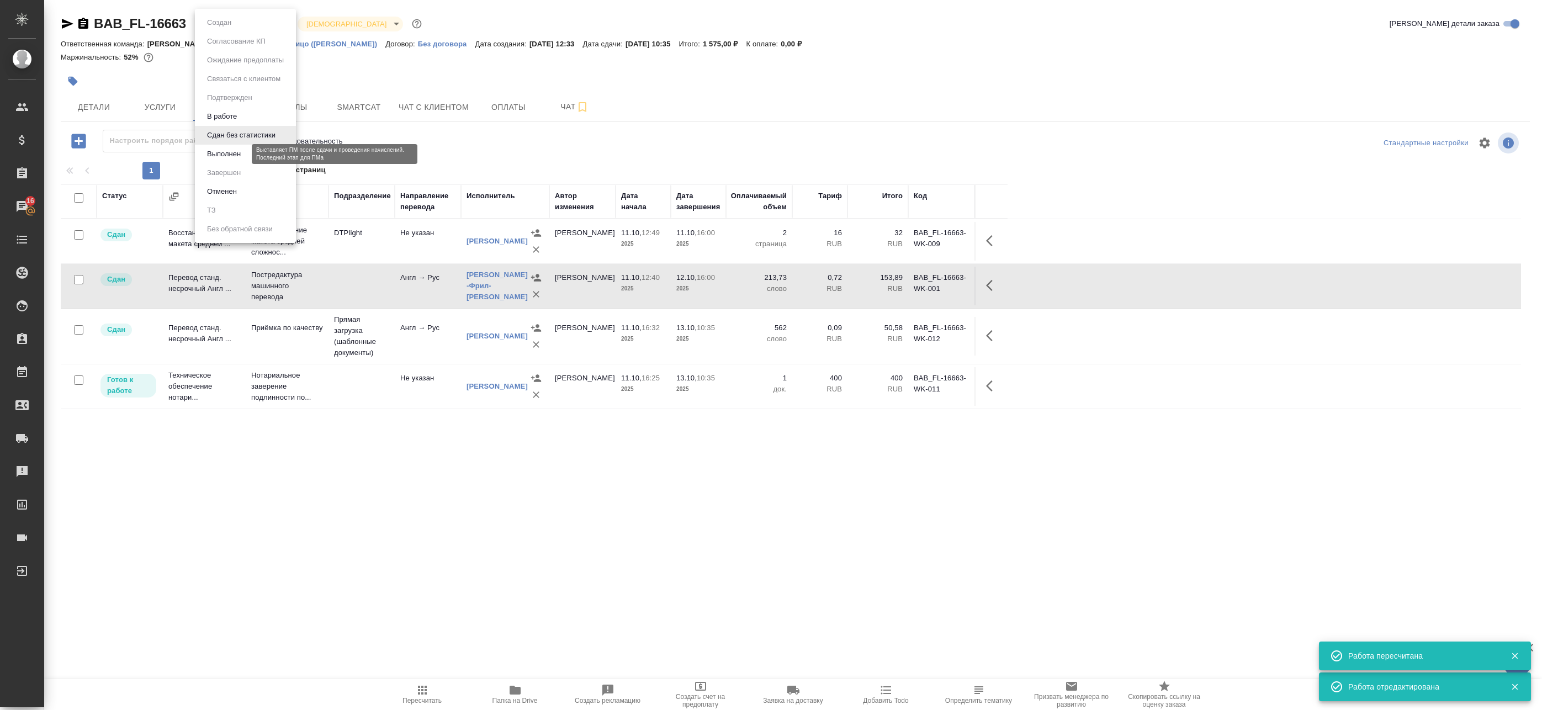
click at [230, 156] on button "Выполнен" at bounding box center [224, 154] width 40 height 12
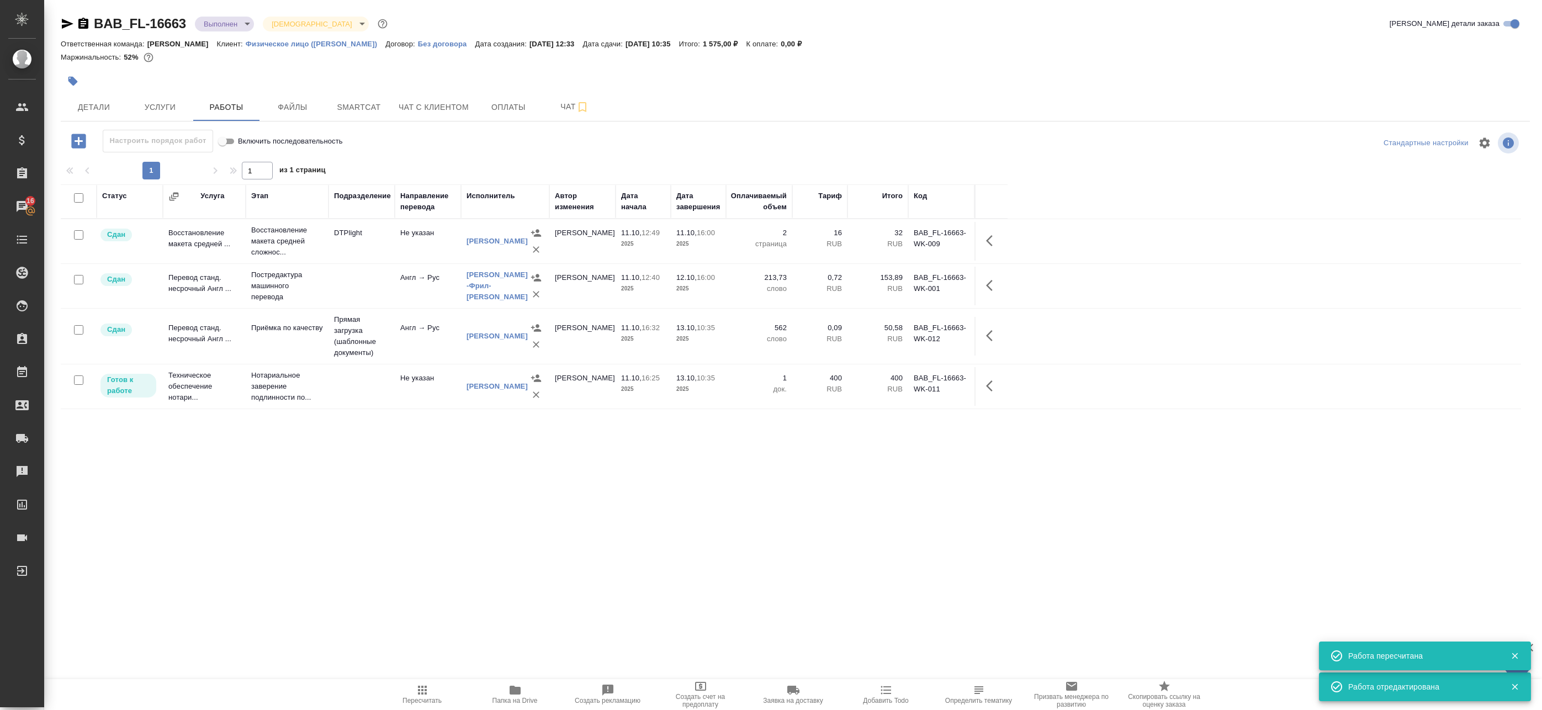
click at [422, 690] on icon "button" at bounding box center [422, 690] width 9 height 9
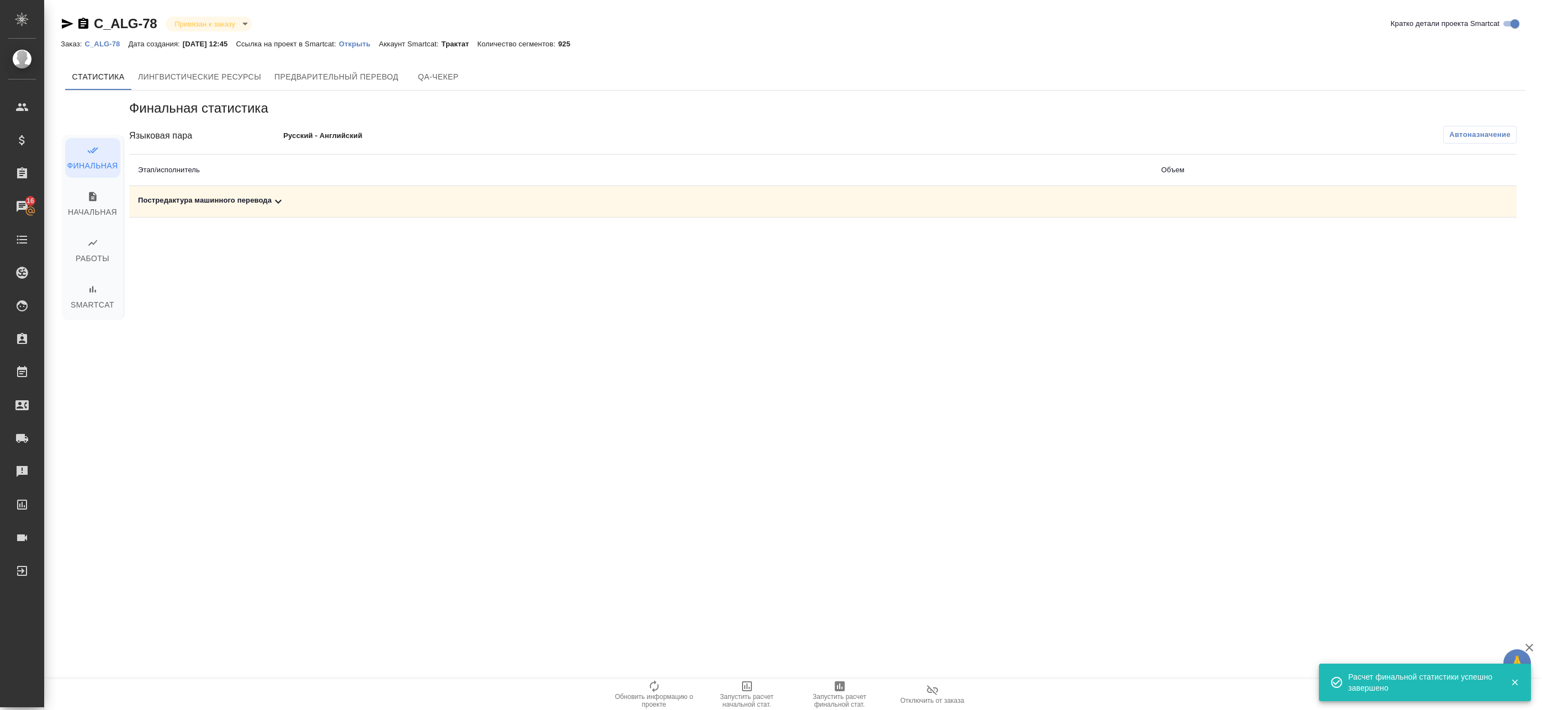
click at [988, 199] on div "Постредактура машинного перевода" at bounding box center [641, 201] width 1006 height 13
click at [1466, 244] on icon "button" at bounding box center [1468, 240] width 11 height 10
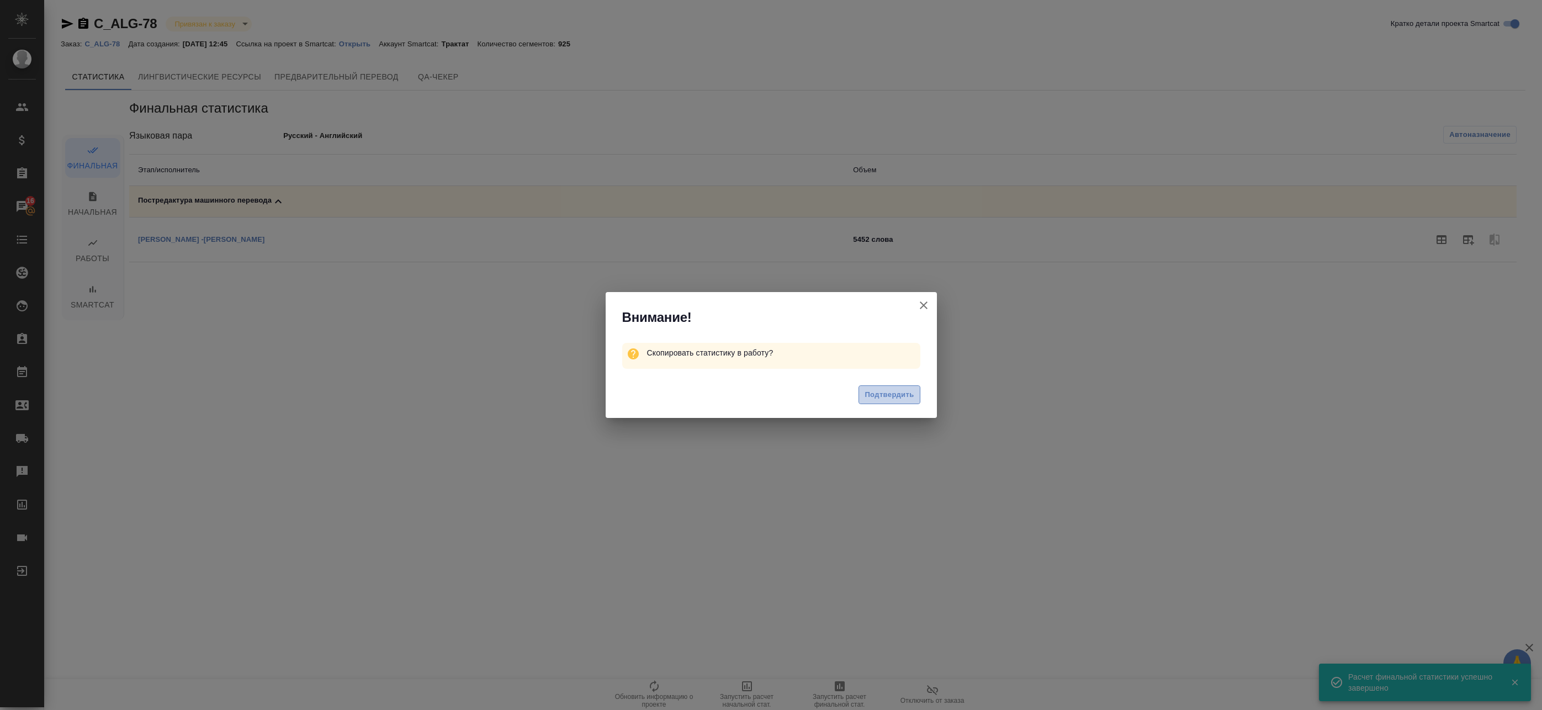
click at [892, 394] on span "Подтвердить" at bounding box center [889, 395] width 49 height 13
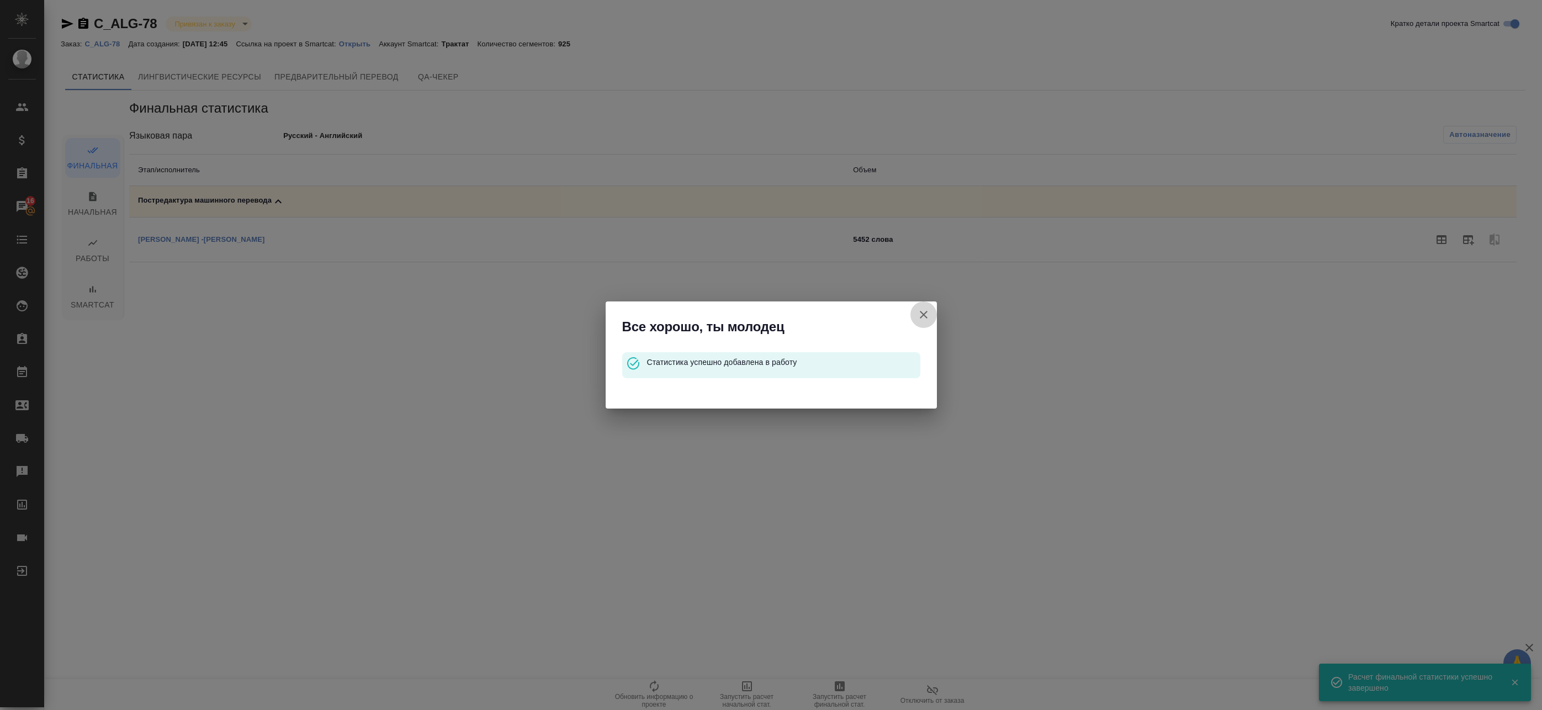
click at [922, 313] on icon "button" at bounding box center [923, 314] width 13 height 13
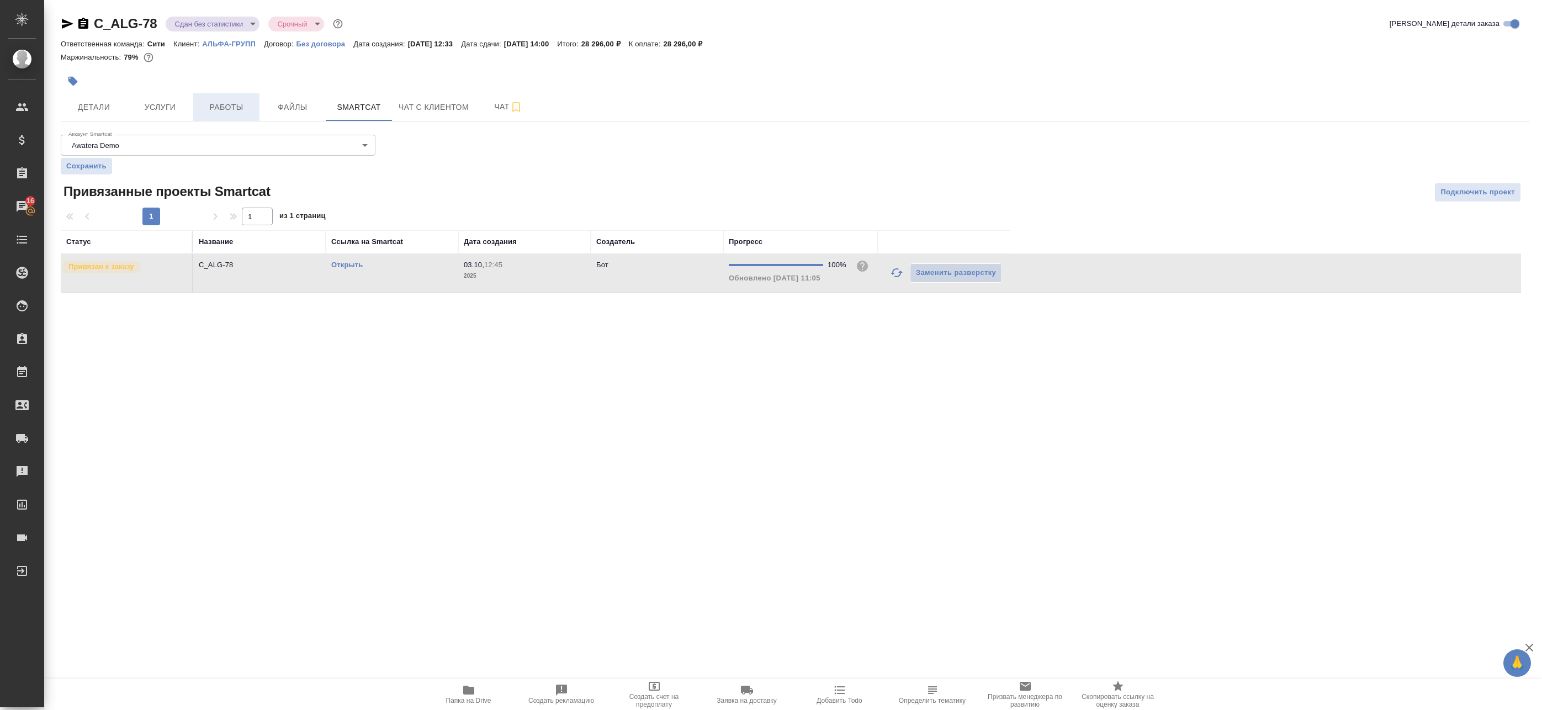
click at [216, 114] on button "Работы" at bounding box center [226, 107] width 66 height 28
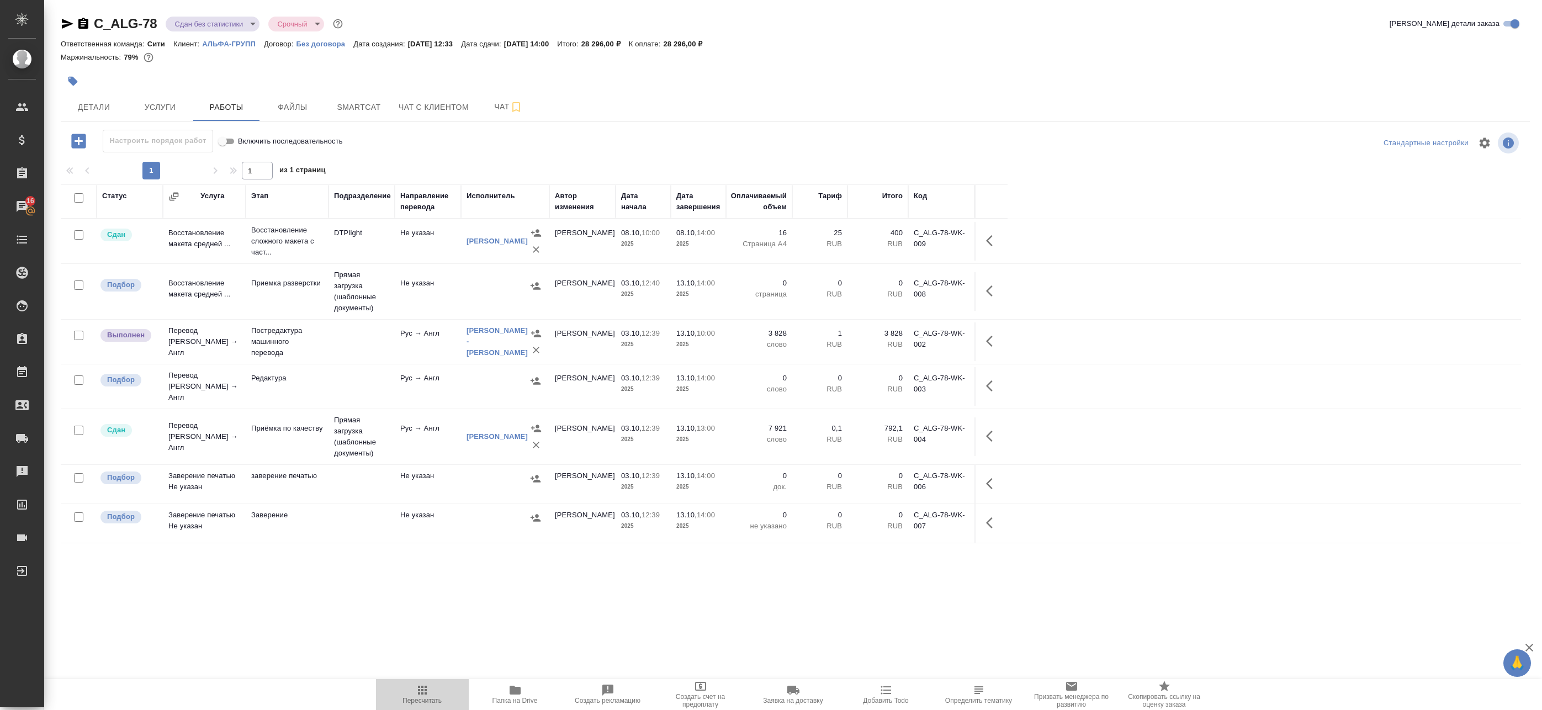
click at [434, 693] on span "Пересчитать" at bounding box center [423, 694] width 80 height 21
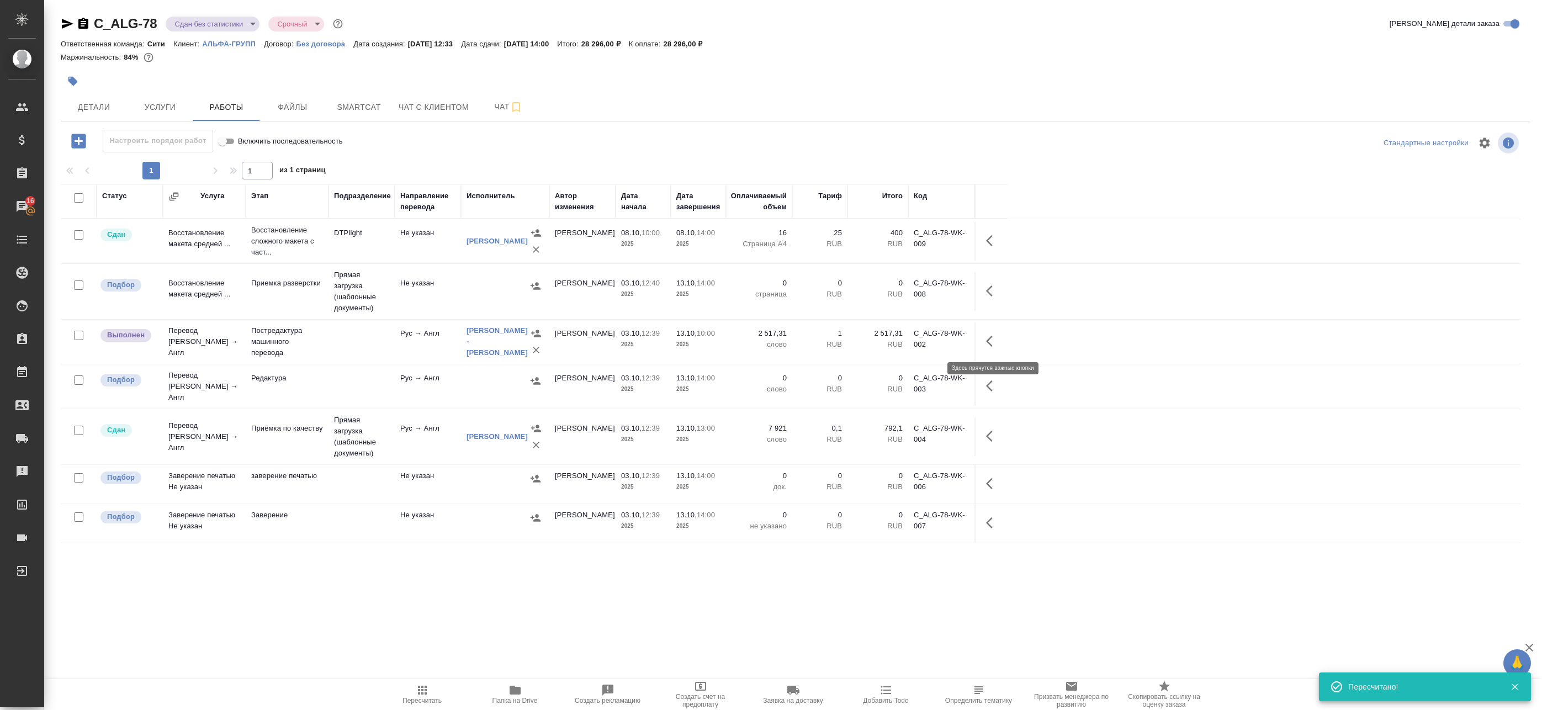
click at [998, 342] on icon "button" at bounding box center [992, 341] width 13 height 13
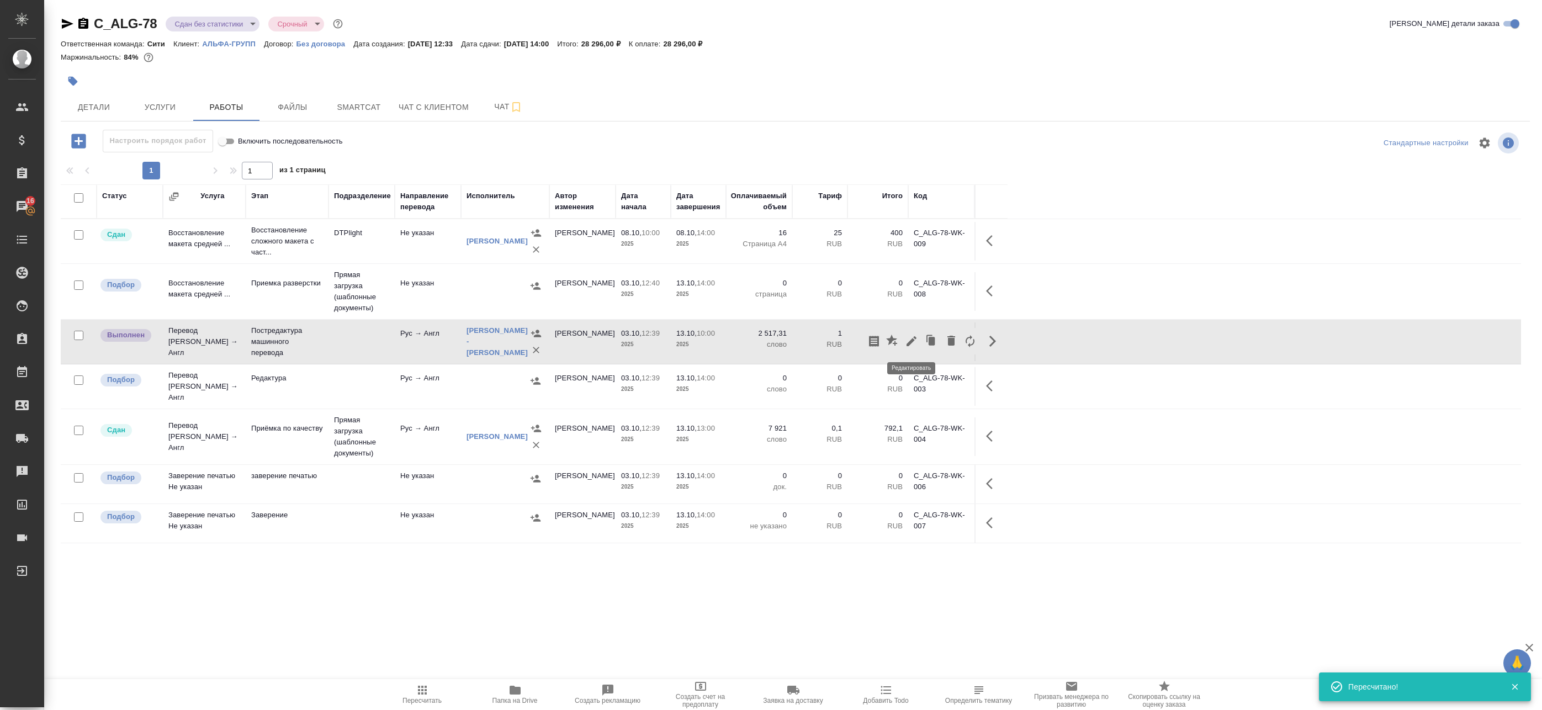
click at [913, 342] on icon "button" at bounding box center [911, 341] width 13 height 13
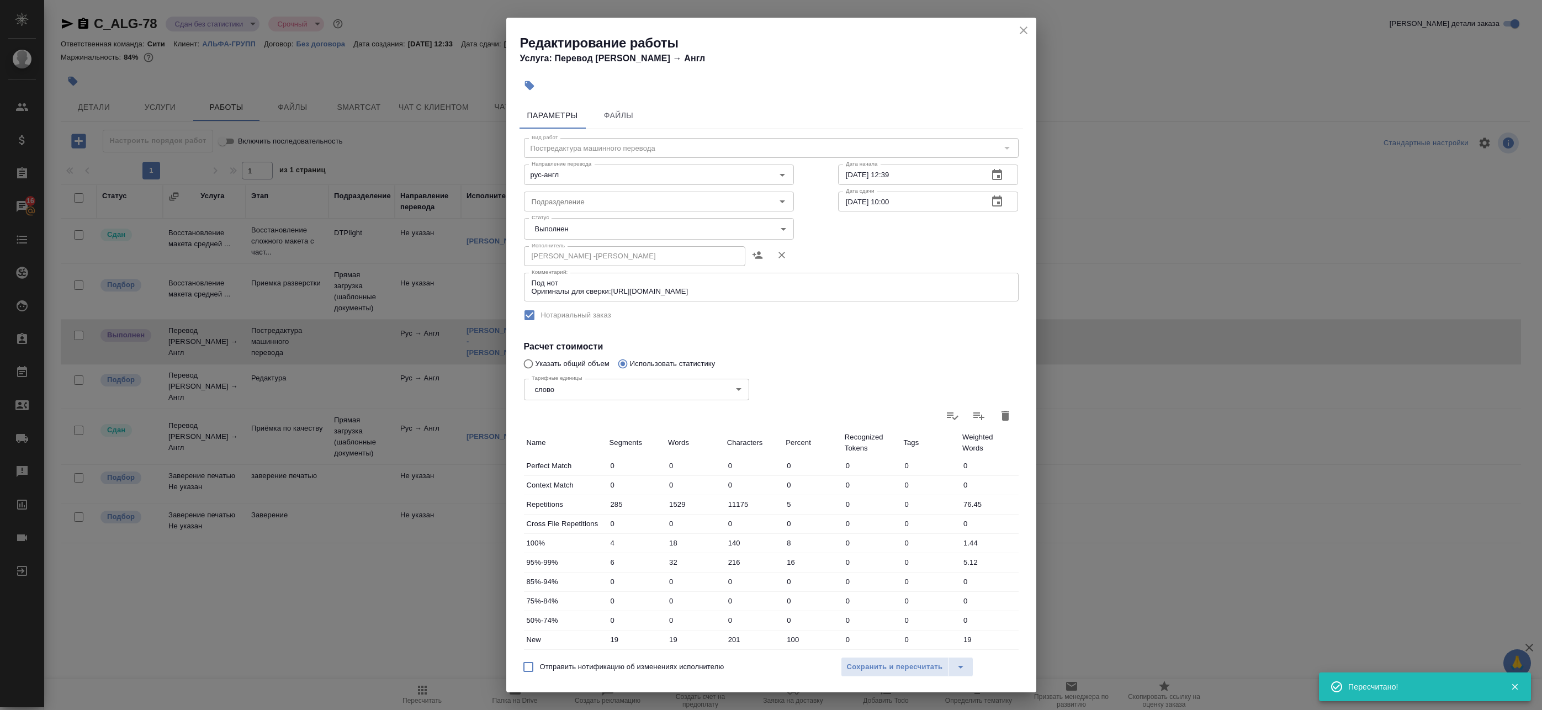
click at [571, 233] on body "🙏 .cls-1 fill:#fff; AWATERA Badanyan Artak Клиенты Спецификации Заказы 16 Чаты …" at bounding box center [771, 355] width 1542 height 710
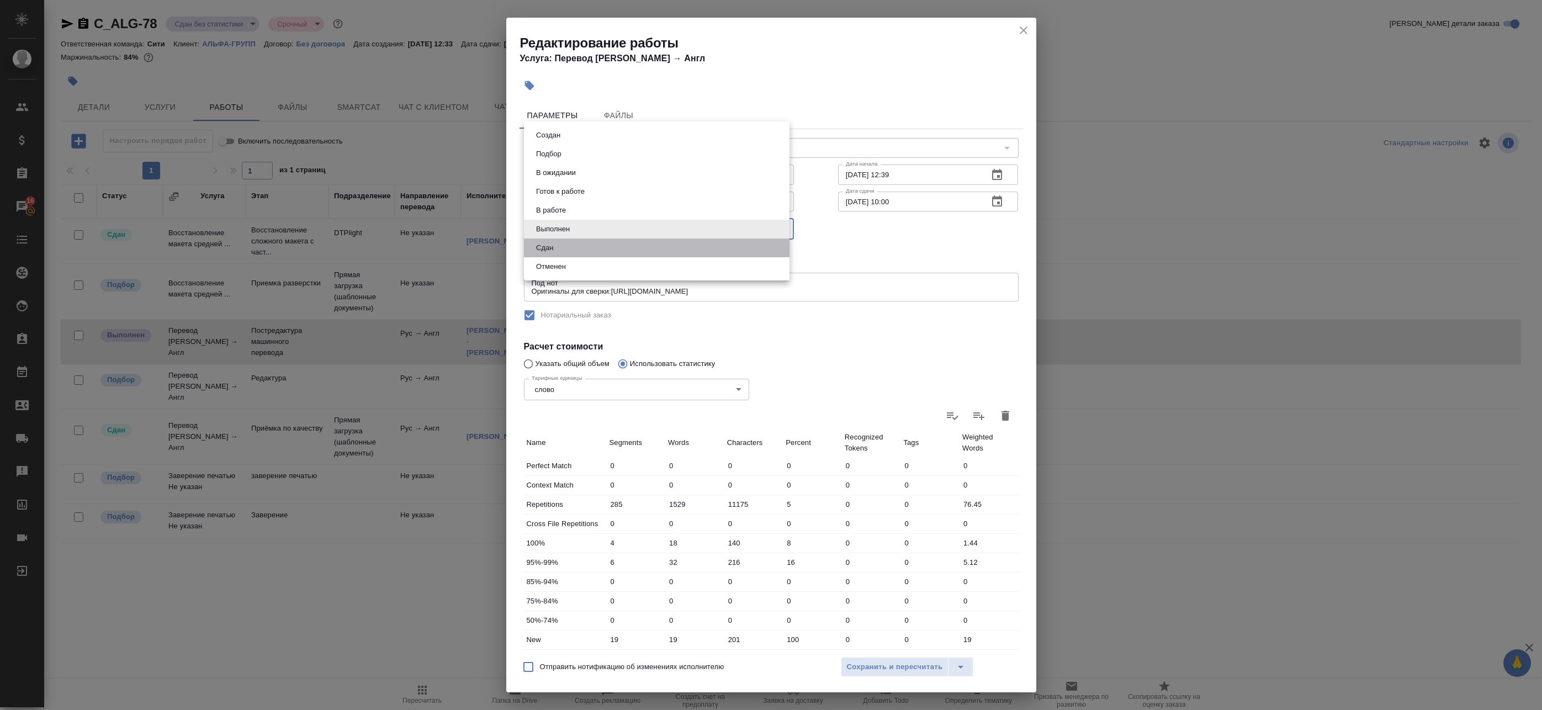
click at [568, 247] on li "Сдан" at bounding box center [657, 248] width 266 height 19
type input "closed"
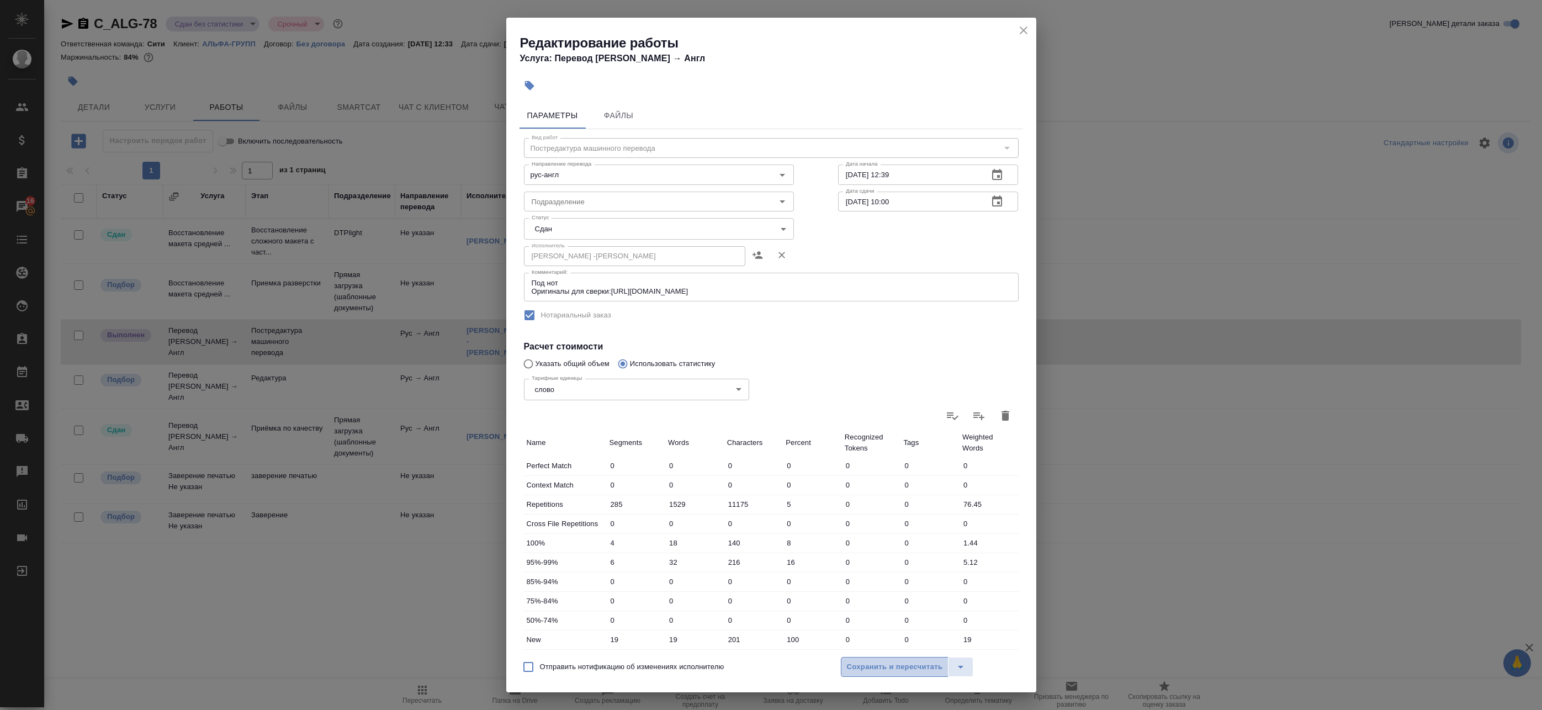
click at [902, 661] on span "Сохранить и пересчитать" at bounding box center [895, 667] width 96 height 13
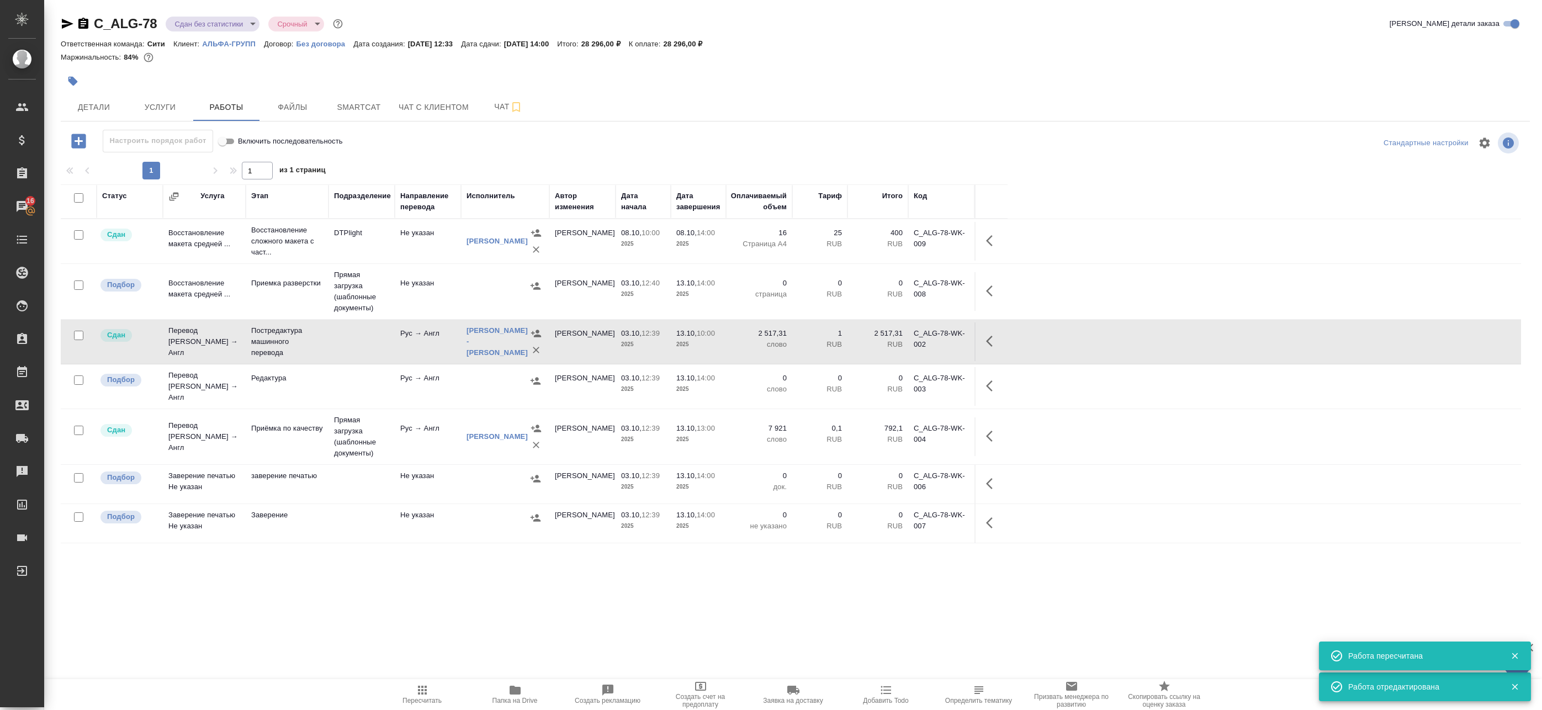
click at [81, 287] on input "checkbox" at bounding box center [78, 285] width 9 height 9
checkbox input "true"
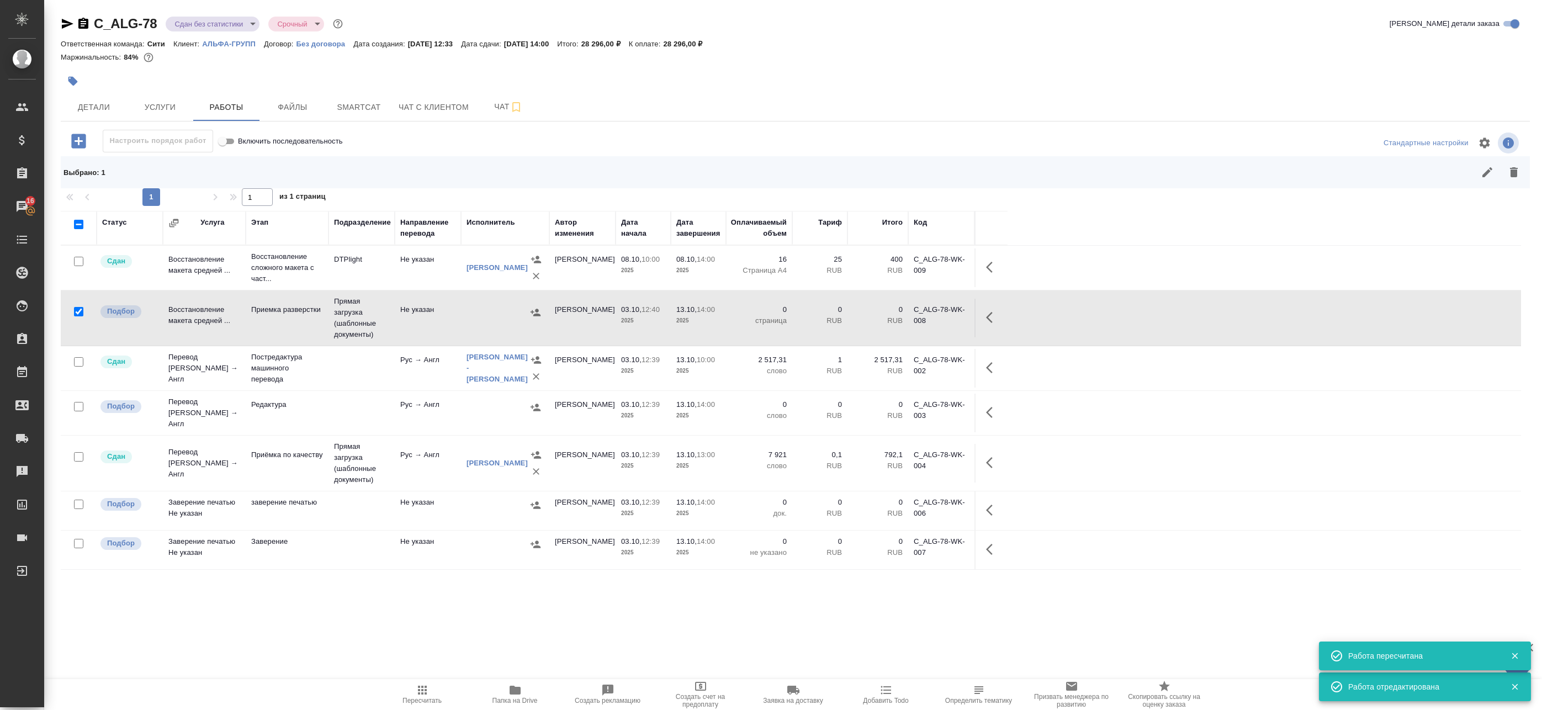
click at [75, 402] on input "checkbox" at bounding box center [78, 406] width 9 height 9
checkbox input "true"
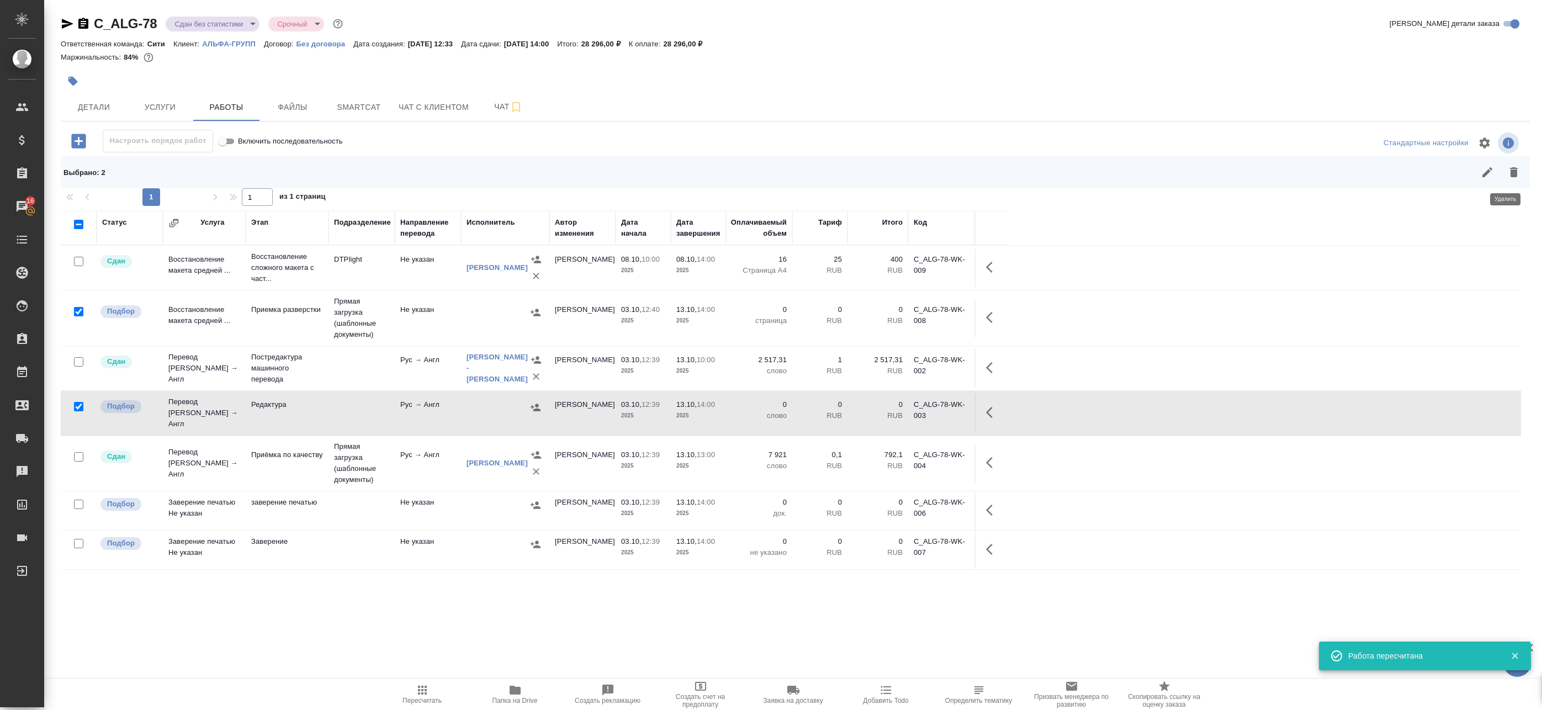
click at [1508, 166] on icon "button" at bounding box center [1514, 172] width 13 height 13
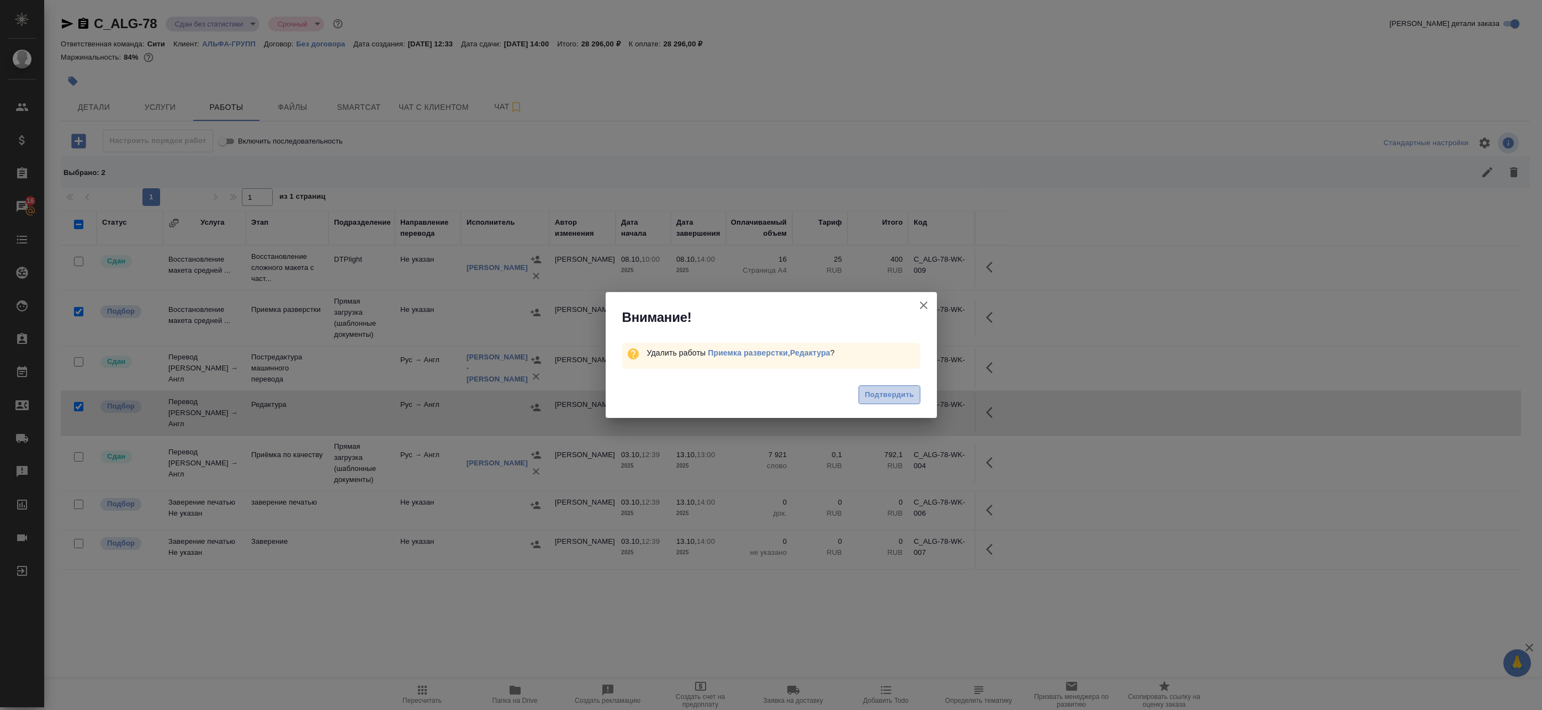
click at [884, 389] on span "Подтвердить" at bounding box center [889, 395] width 49 height 13
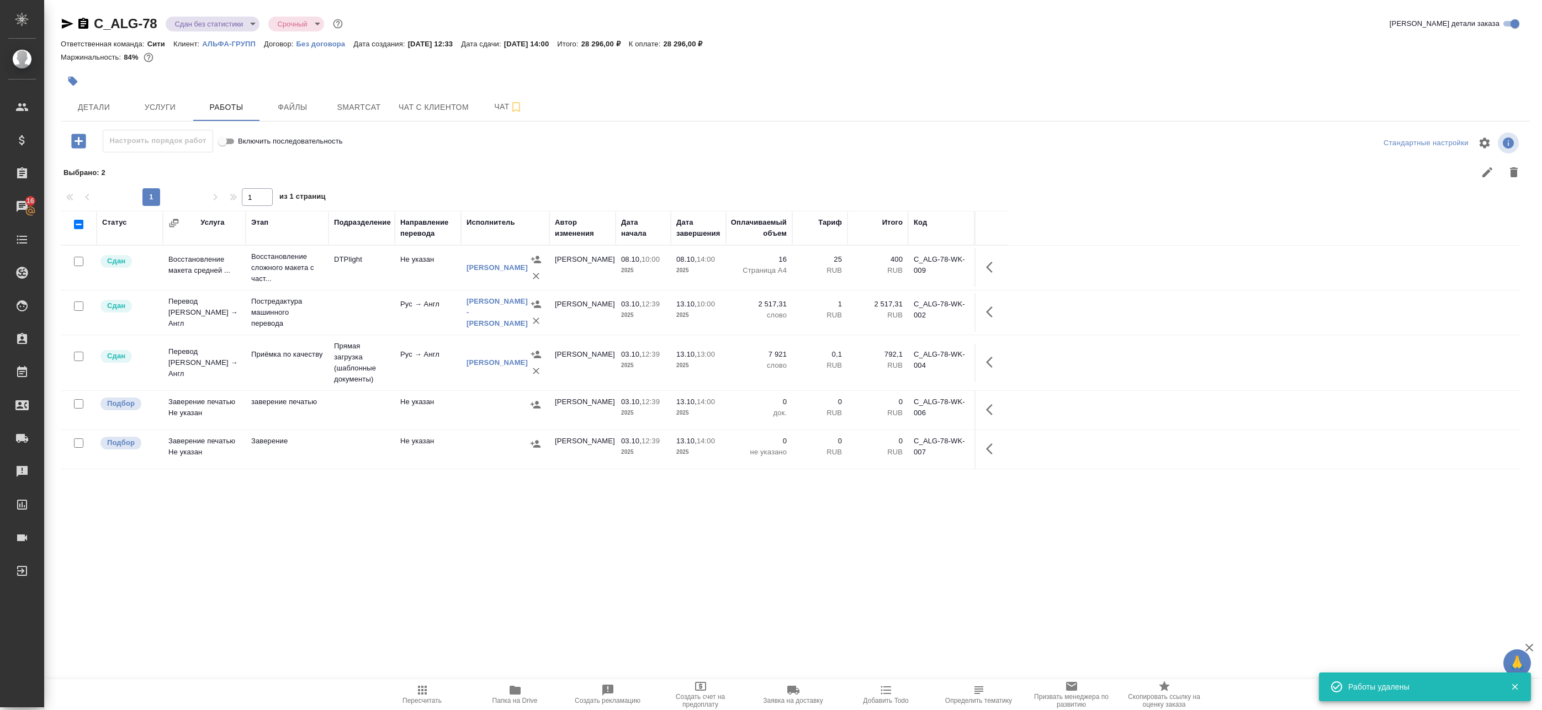
click at [226, 28] on body "🙏 .cls-1 fill:#fff; AWATERA Badanyan Artak Клиенты Спецификации Заказы 16 Чаты …" at bounding box center [771, 355] width 1542 height 710
click at [233, 154] on li "Выполнен" at bounding box center [216, 154] width 101 height 19
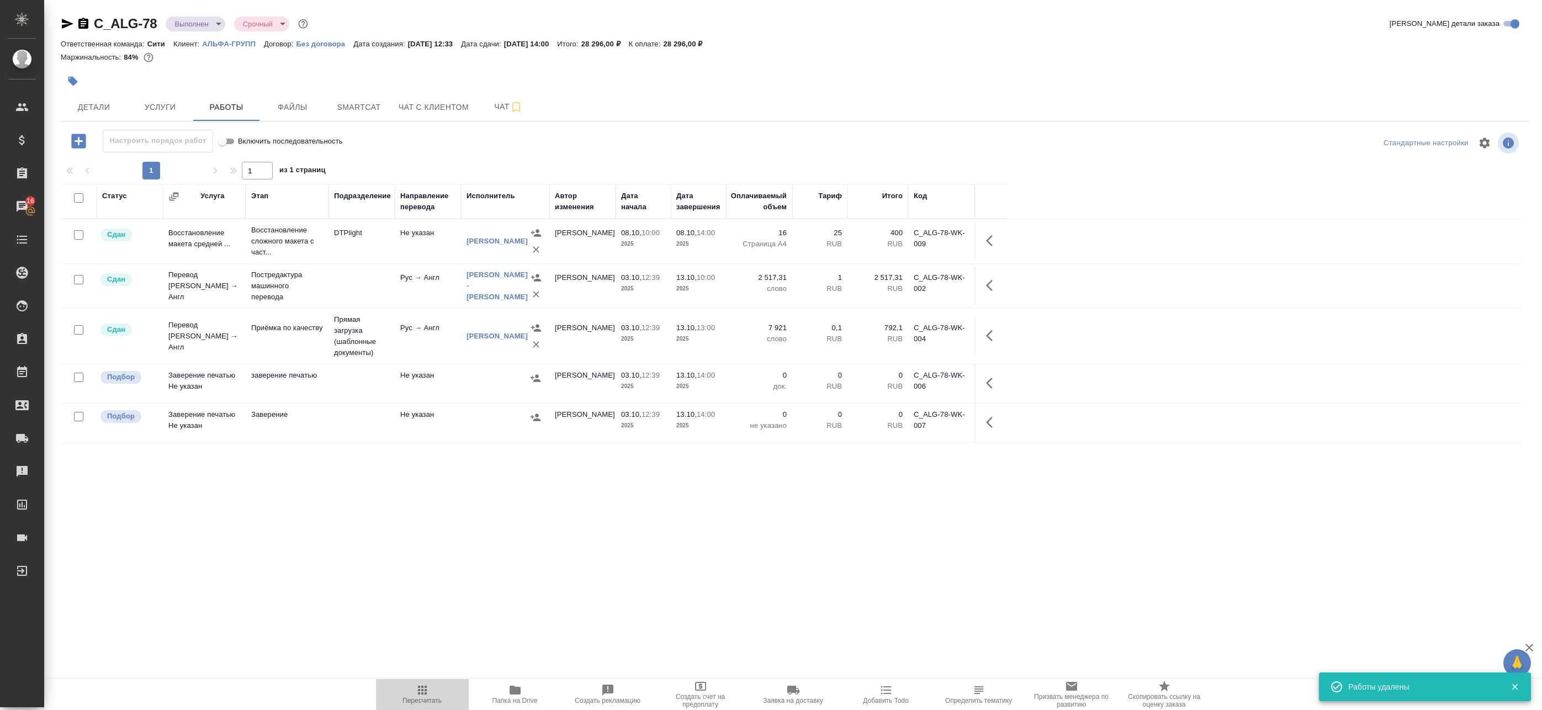
click at [425, 693] on icon "button" at bounding box center [422, 690] width 9 height 9
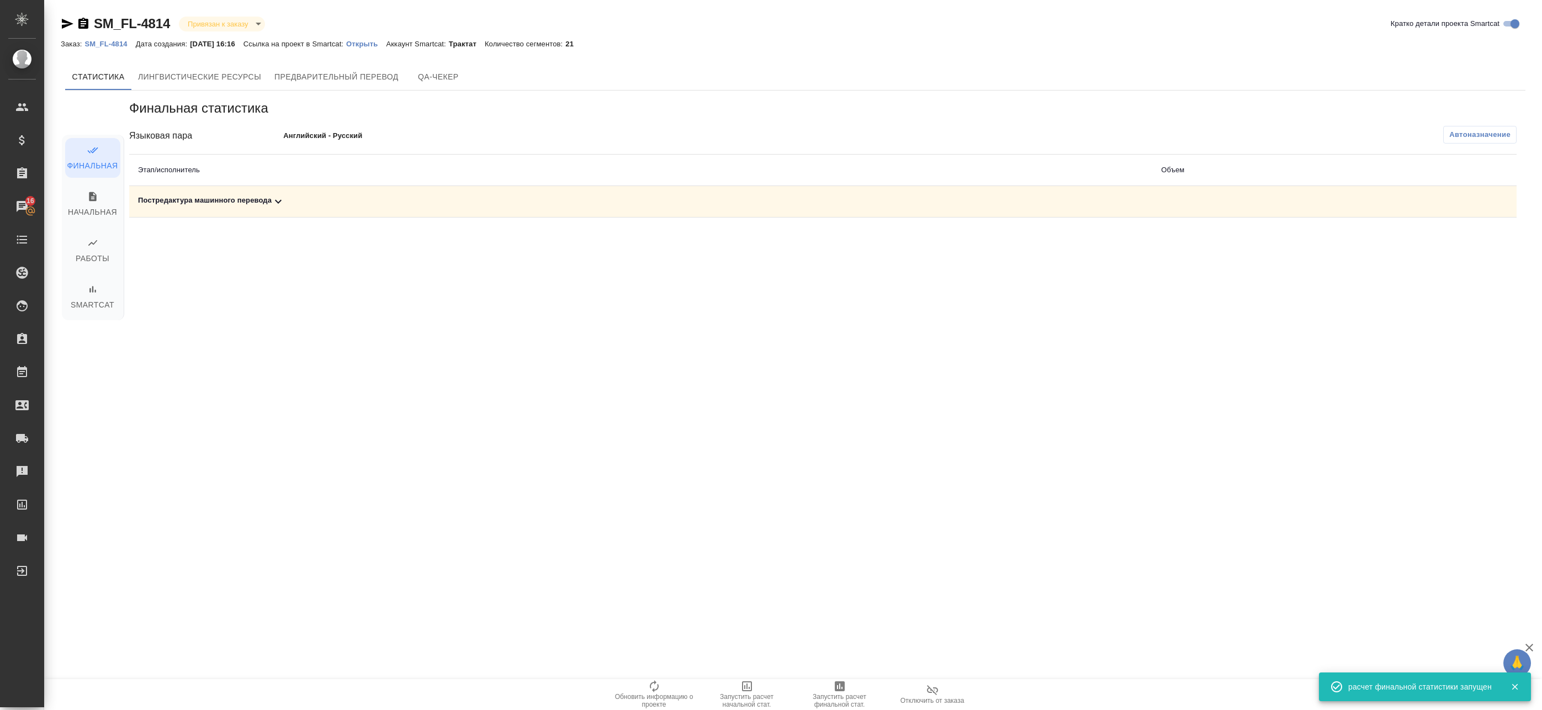
click at [1243, 204] on td at bounding box center [1280, 201] width 255 height 31
click at [894, 202] on div "Постредактура машинного перевода" at bounding box center [641, 201] width 1006 height 13
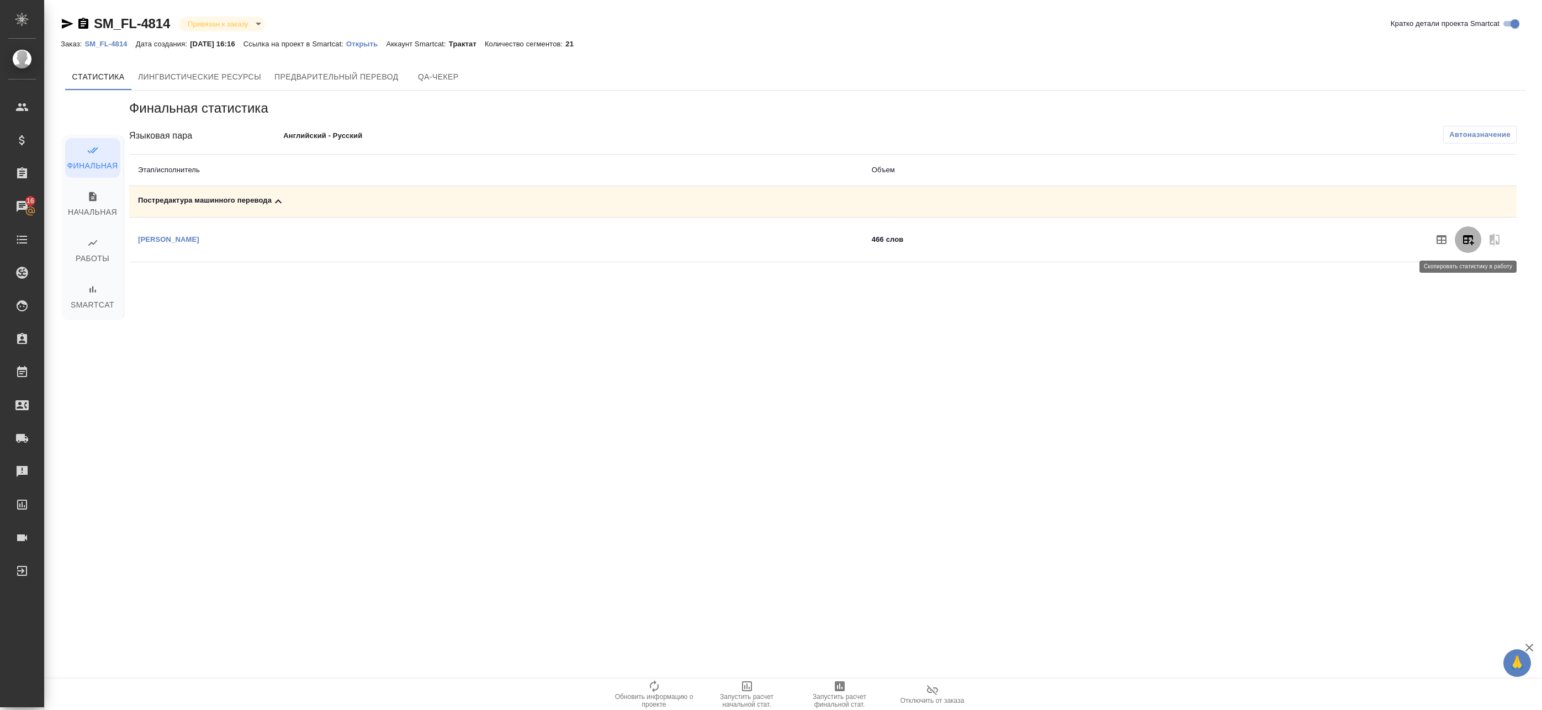
click at [1467, 238] on icon "button" at bounding box center [1468, 239] width 13 height 13
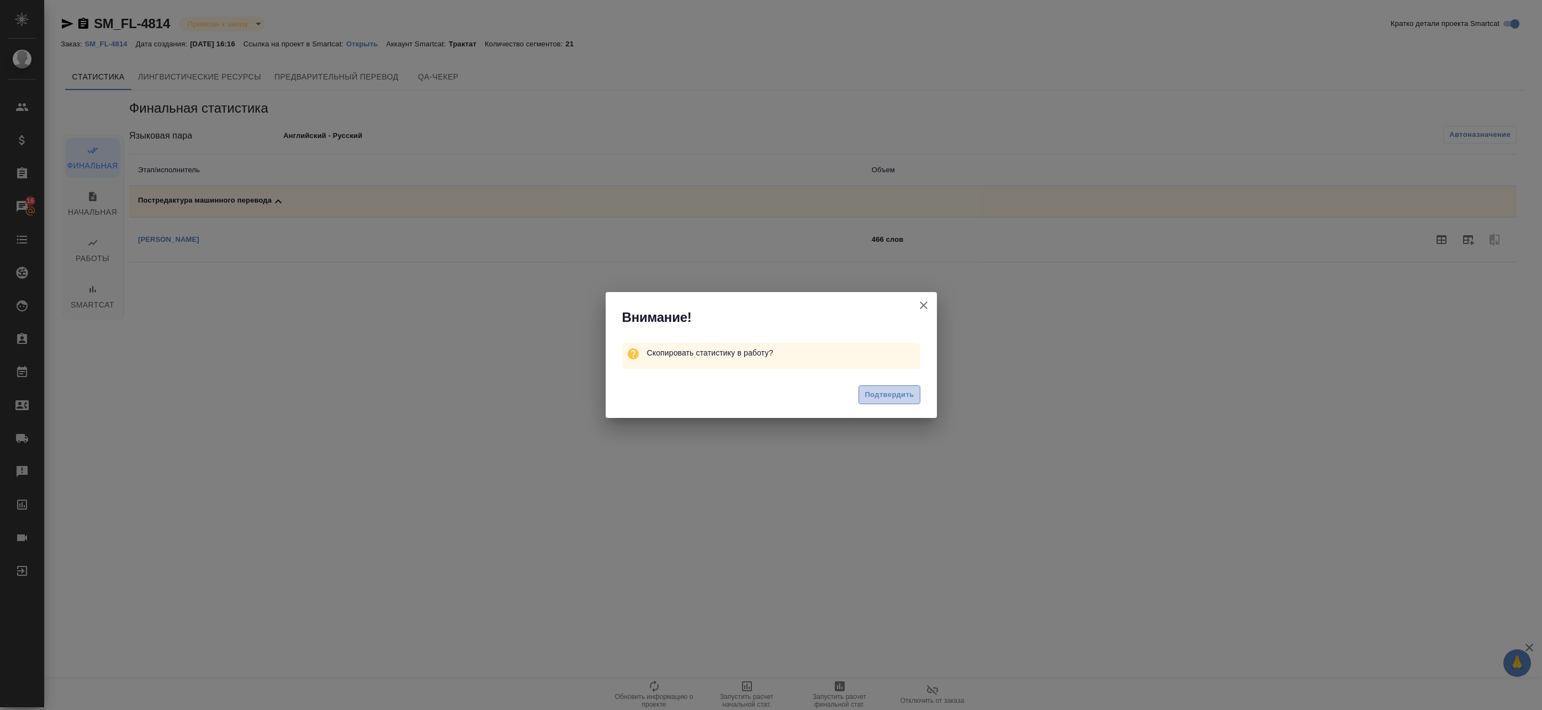
click at [899, 391] on span "Подтвердить" at bounding box center [889, 395] width 49 height 13
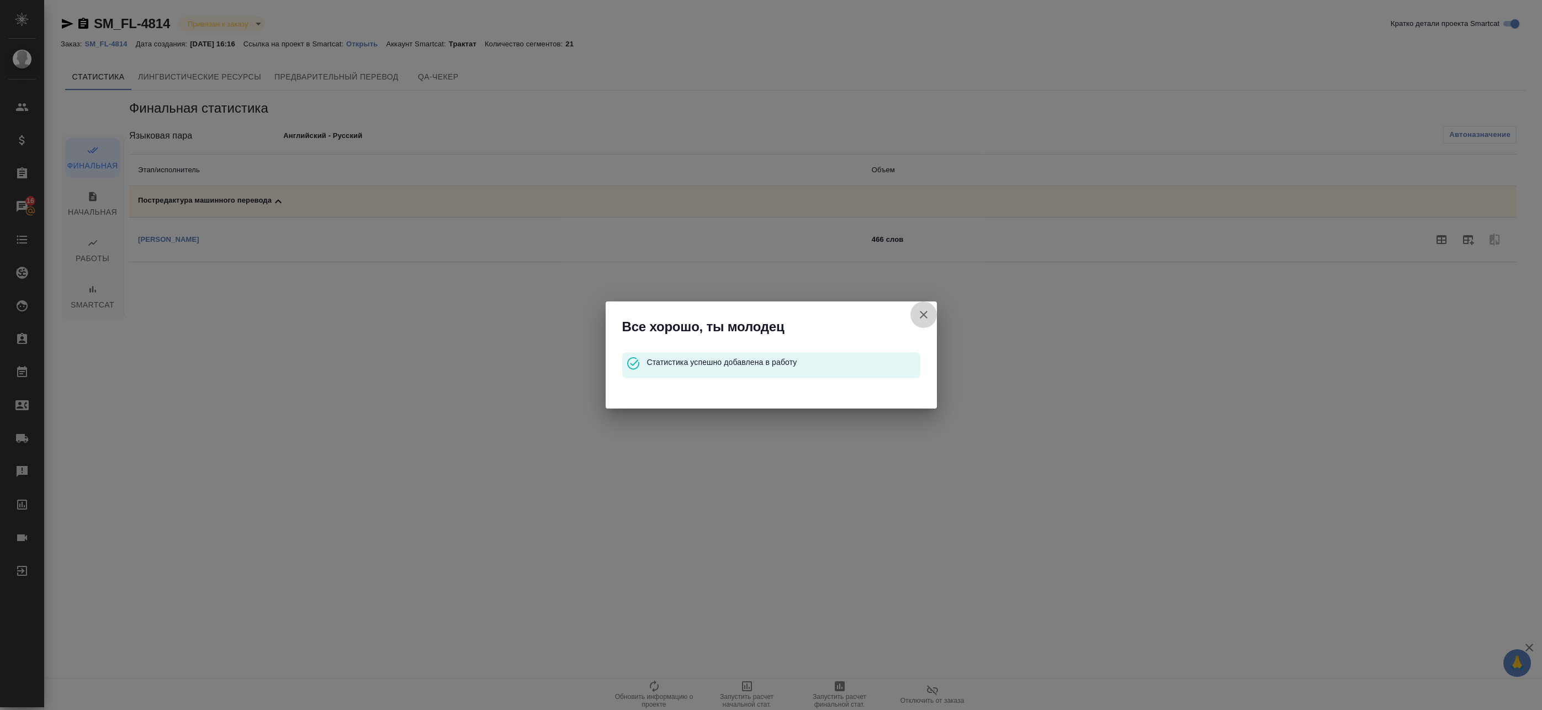
click at [932, 311] on button "Кратко детали проекта Smartcat" at bounding box center [924, 315] width 27 height 27
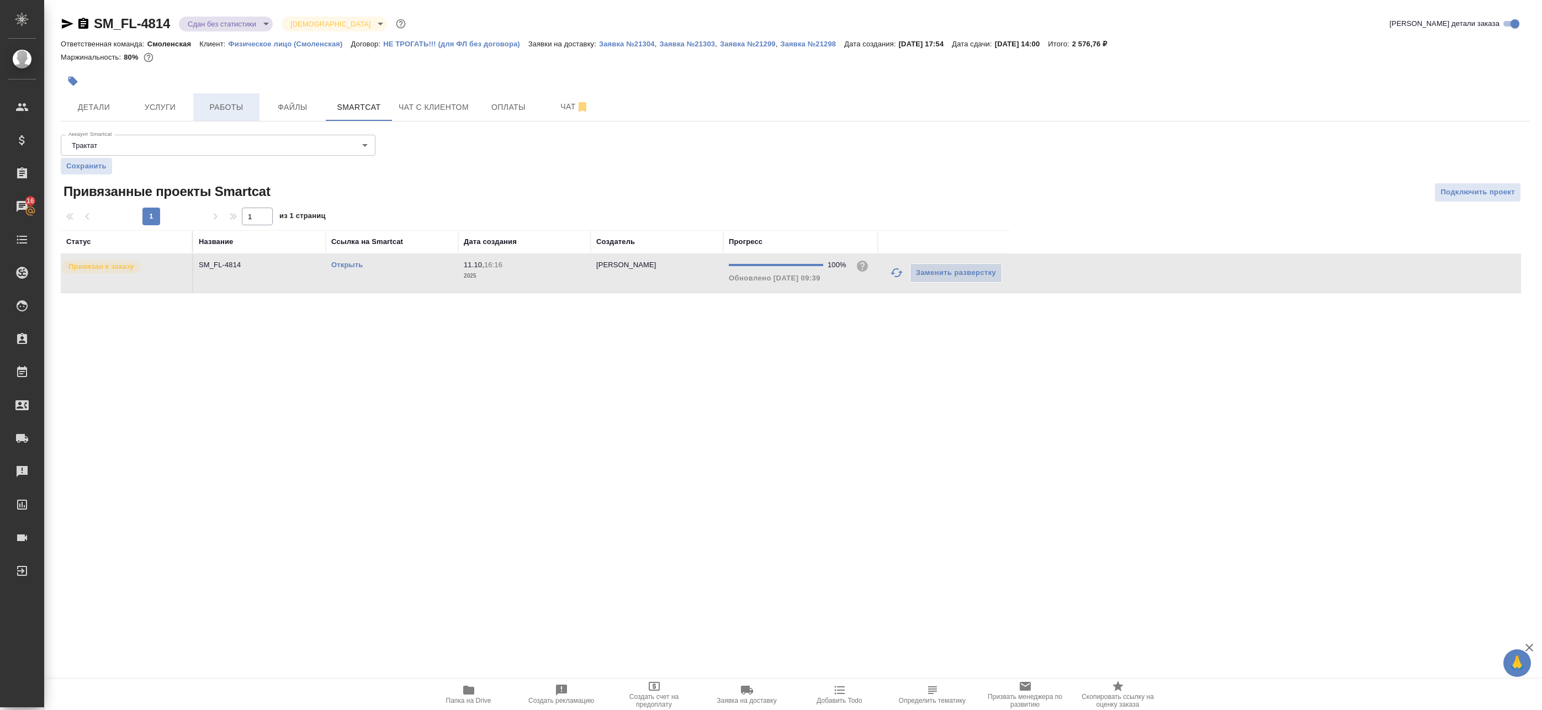
click at [209, 114] on button "Работы" at bounding box center [226, 107] width 66 height 28
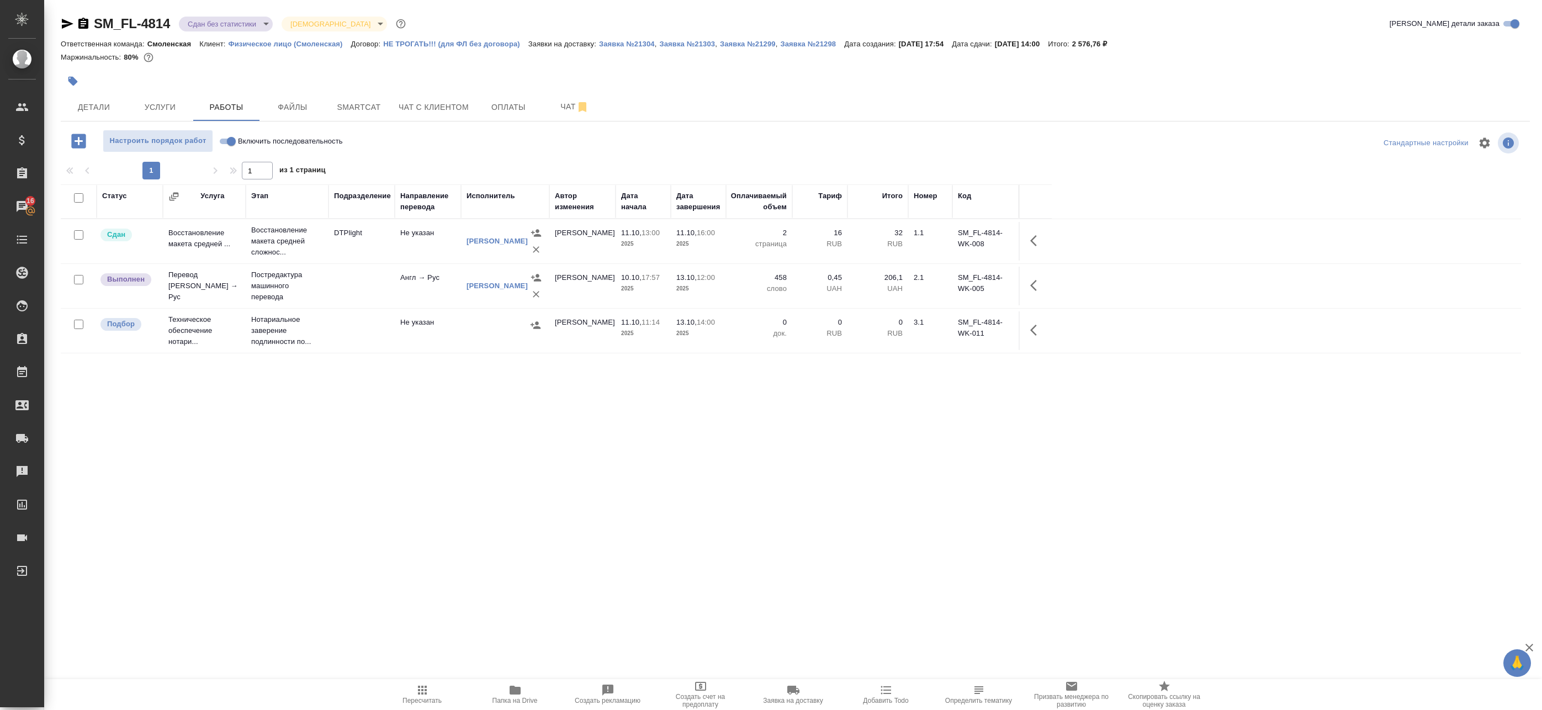
click at [433, 699] on span "Пересчитать" at bounding box center [422, 701] width 39 height 8
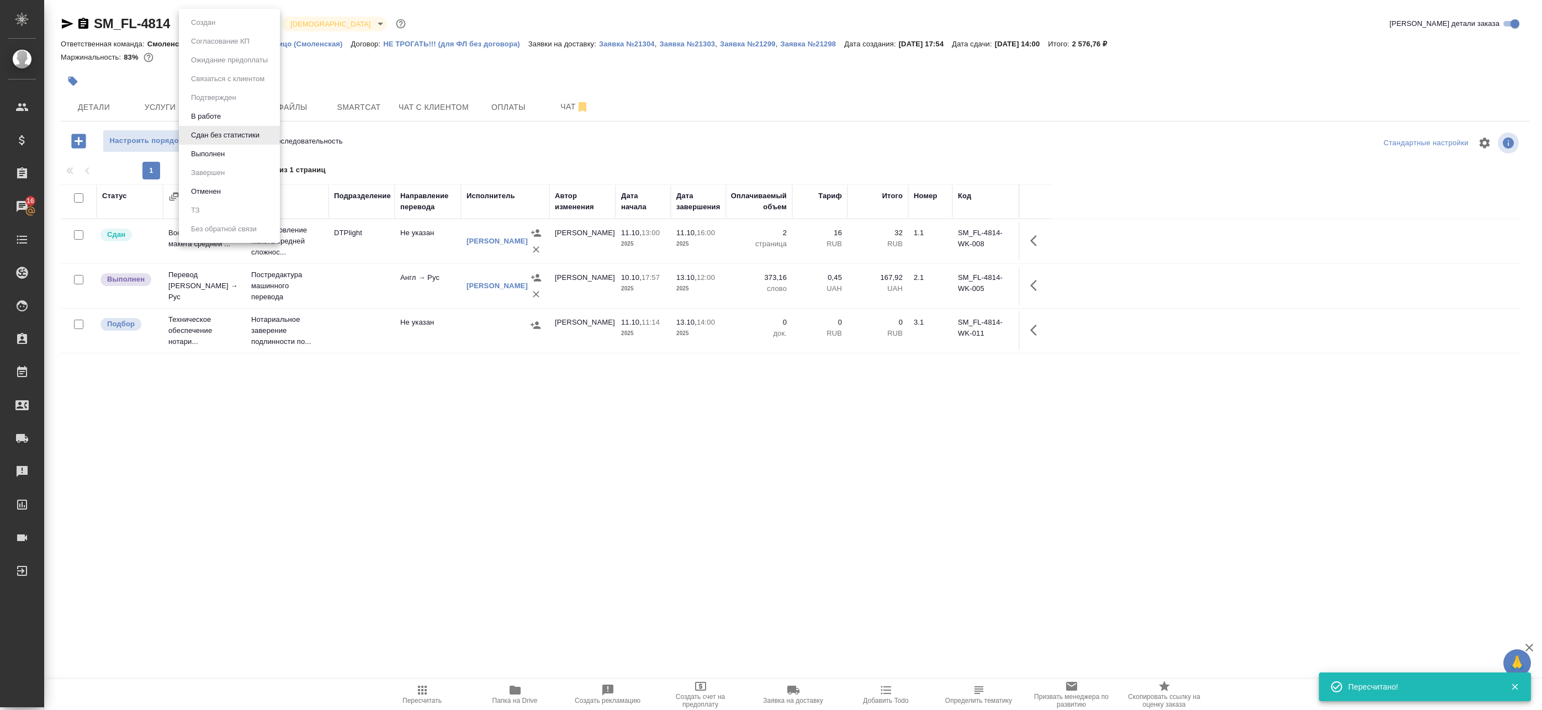
click at [239, 29] on body "🙏 .cls-1 fill:#fff; AWATERA Badanyan Artak Клиенты Спецификации Заказы 16 Чаты …" at bounding box center [771, 355] width 1542 height 710
click at [1032, 285] on div at bounding box center [771, 355] width 1542 height 710
click at [1034, 285] on icon "button" at bounding box center [1037, 285] width 13 height 13
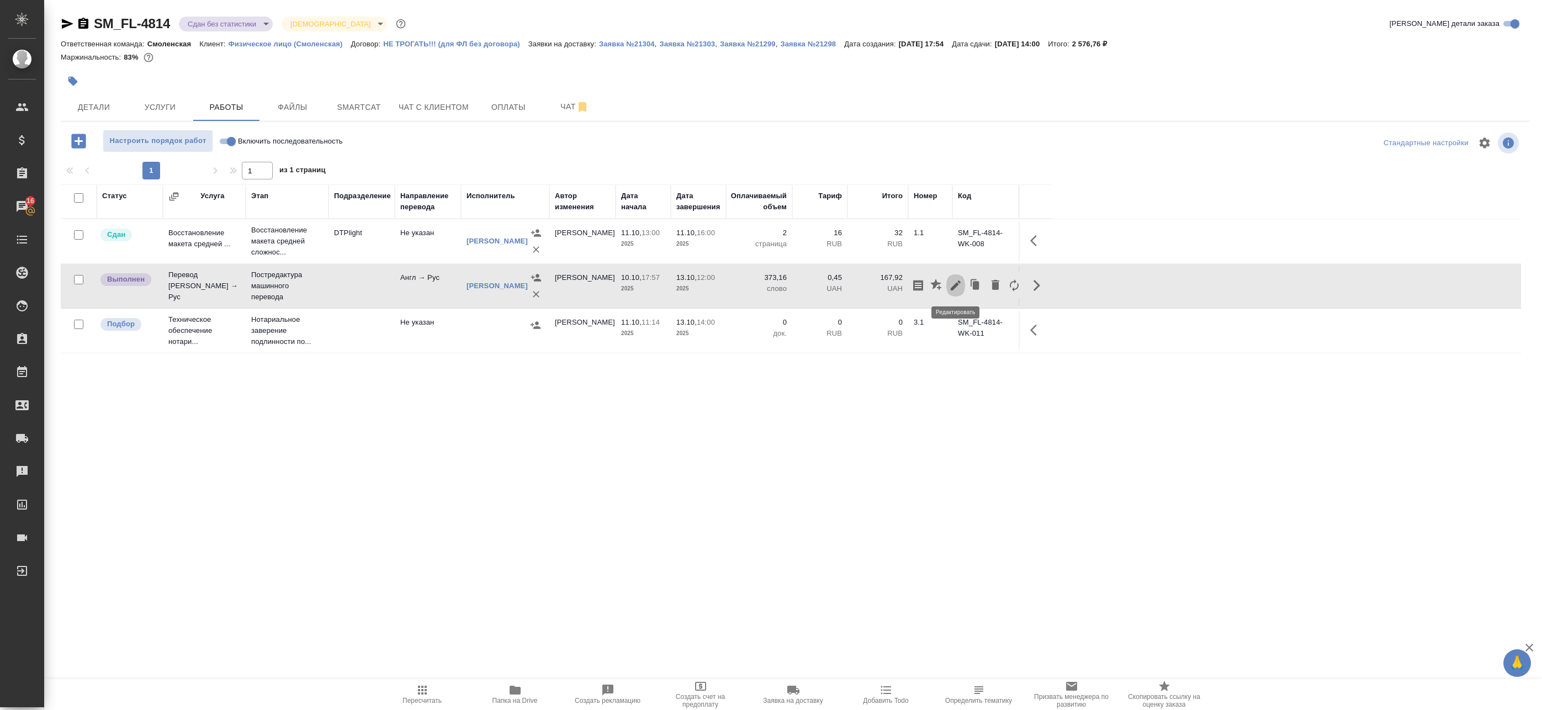
click at [959, 287] on icon "button" at bounding box center [955, 285] width 13 height 13
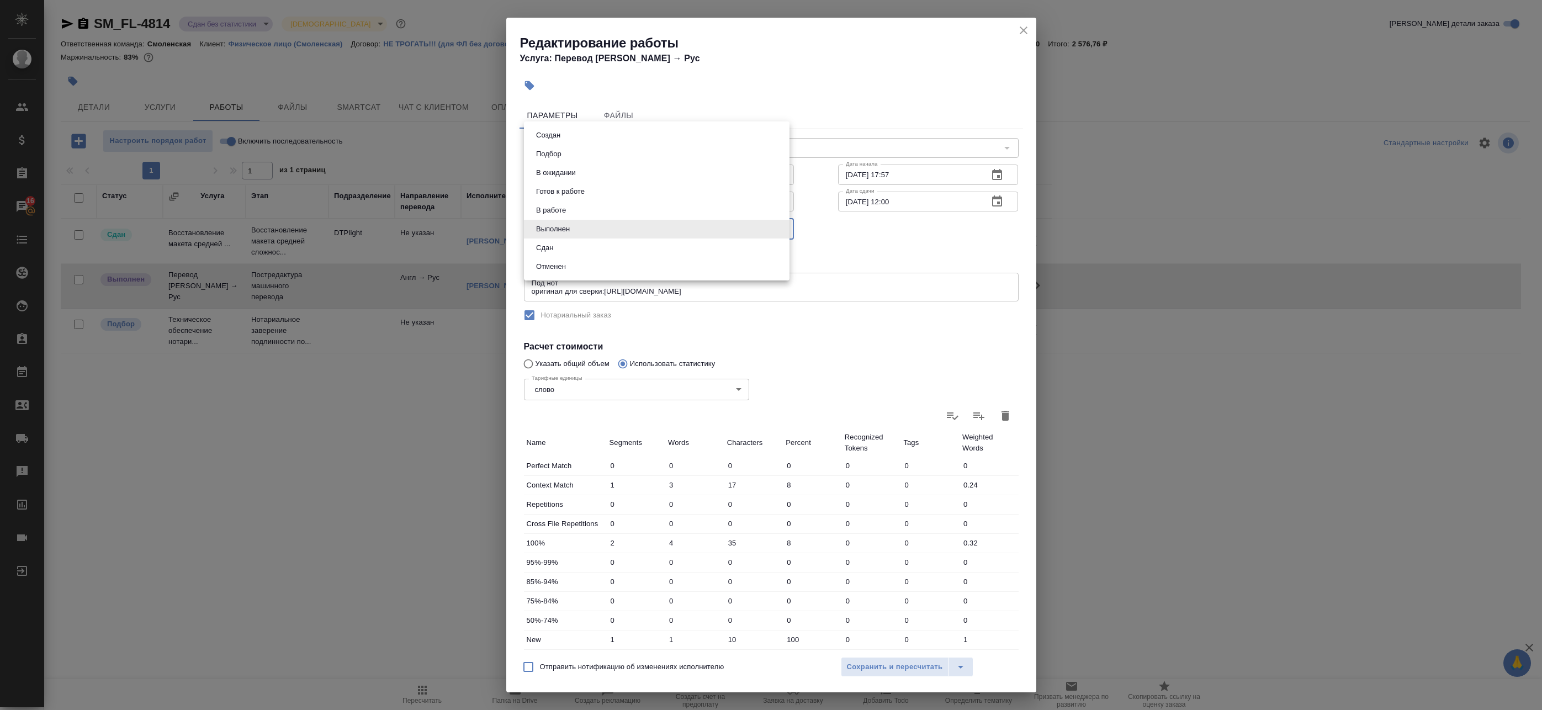
click at [575, 225] on body "🙏 .cls-1 fill:#fff; AWATERA Badanyan Artak Клиенты Спецификации Заказы 16 Чаты …" at bounding box center [771, 355] width 1542 height 710
click at [566, 251] on li "Сдан" at bounding box center [657, 248] width 266 height 19
type input "closed"
click at [858, 670] on span "Сохранить и пересчитать" at bounding box center [895, 667] width 96 height 13
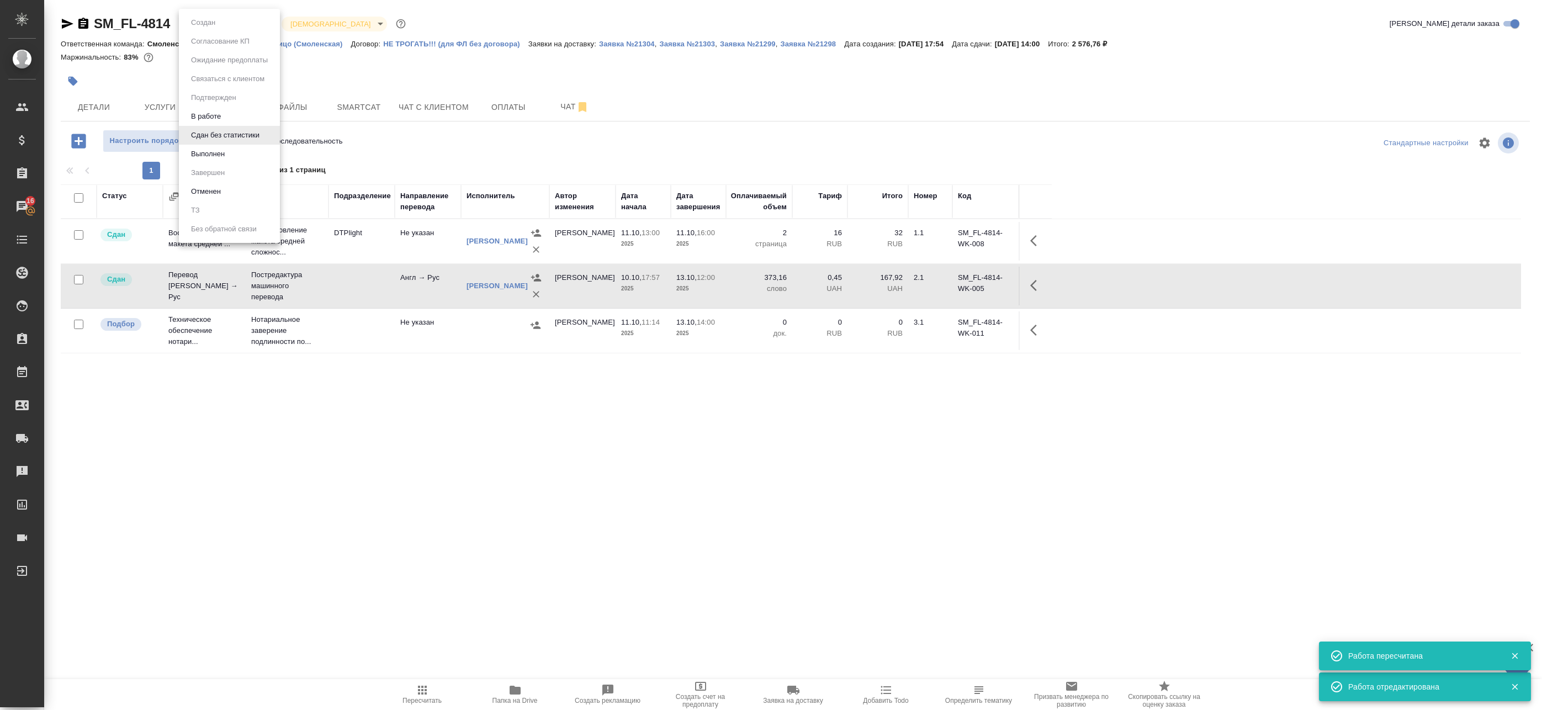
click at [225, 20] on body "🙏 .cls-1 fill:#fff; AWATERA Badanyan Artak Клиенты Спецификации Заказы 16 Чаты …" at bounding box center [771, 355] width 1542 height 710
click at [226, 157] on button "Выполнен" at bounding box center [208, 154] width 40 height 12
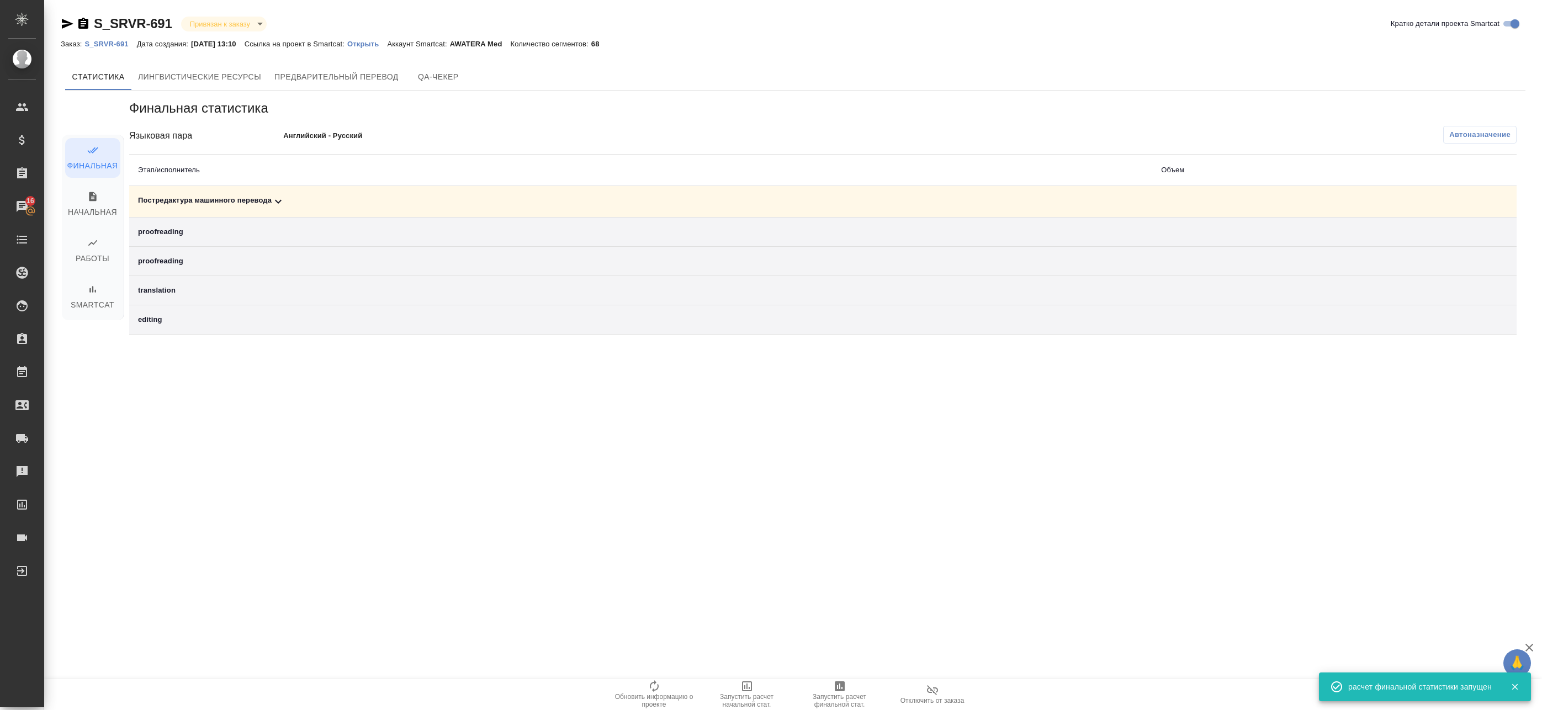
click at [895, 199] on div "Постредактура машинного перевода" at bounding box center [641, 201] width 1006 height 13
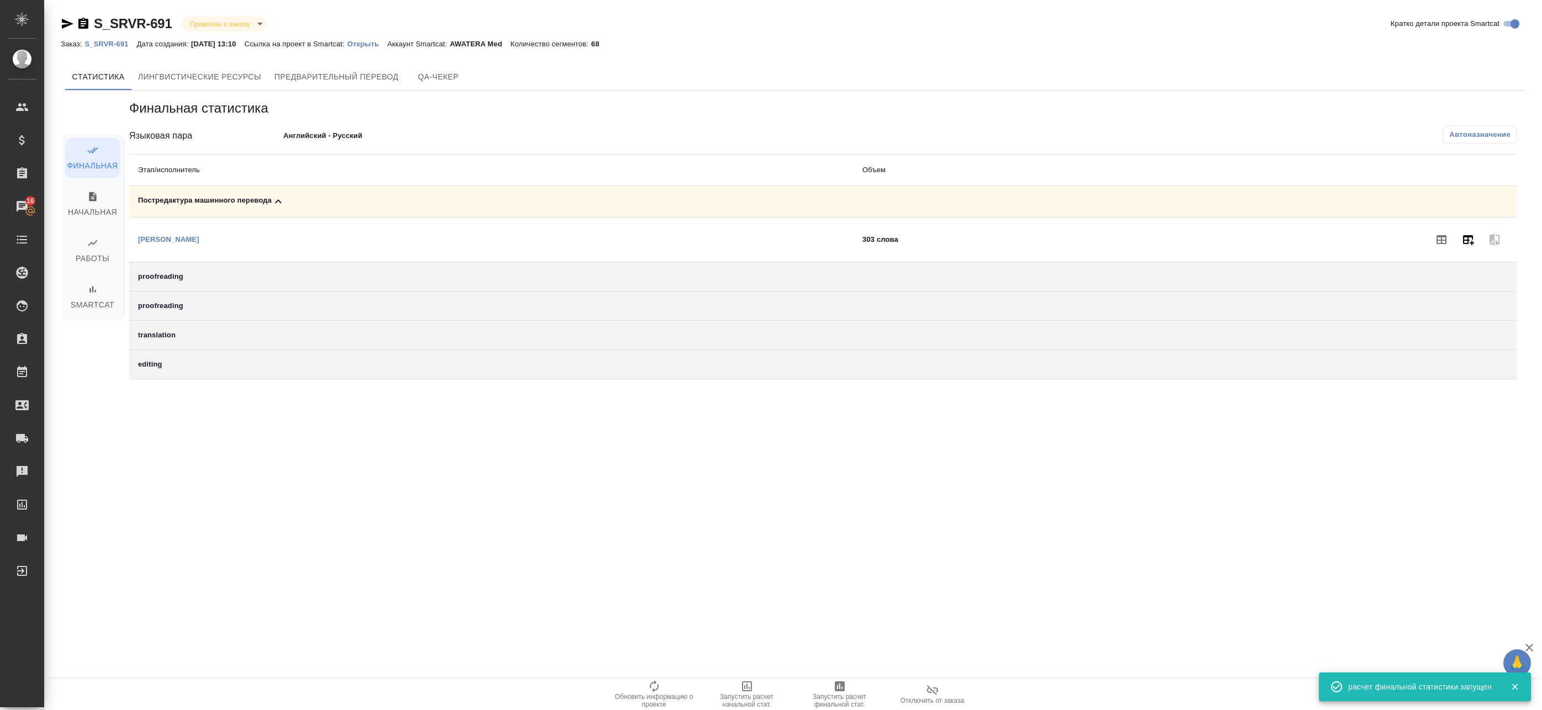
click at [1463, 242] on icon "button" at bounding box center [1468, 240] width 11 height 10
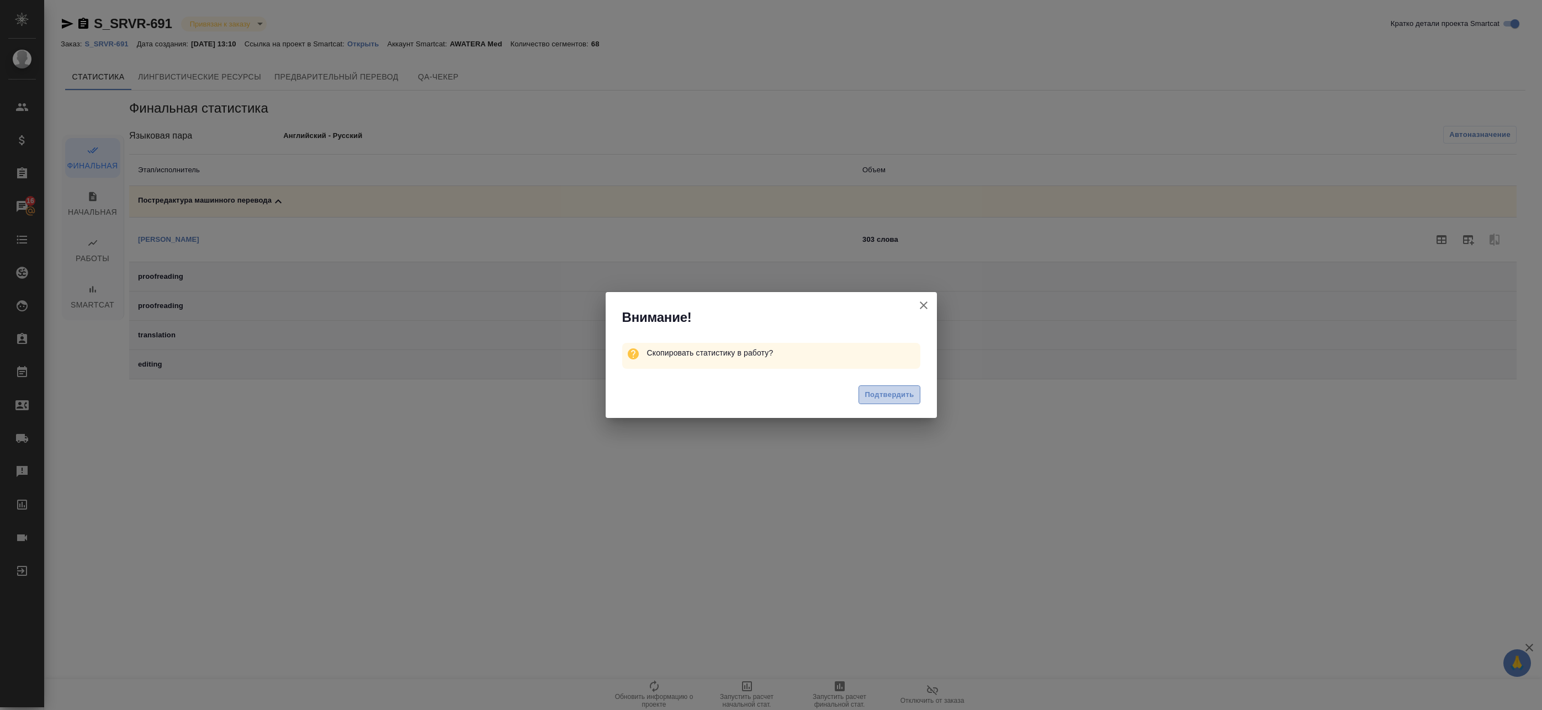
click at [918, 399] on button "Подтвердить" at bounding box center [889, 394] width 61 height 19
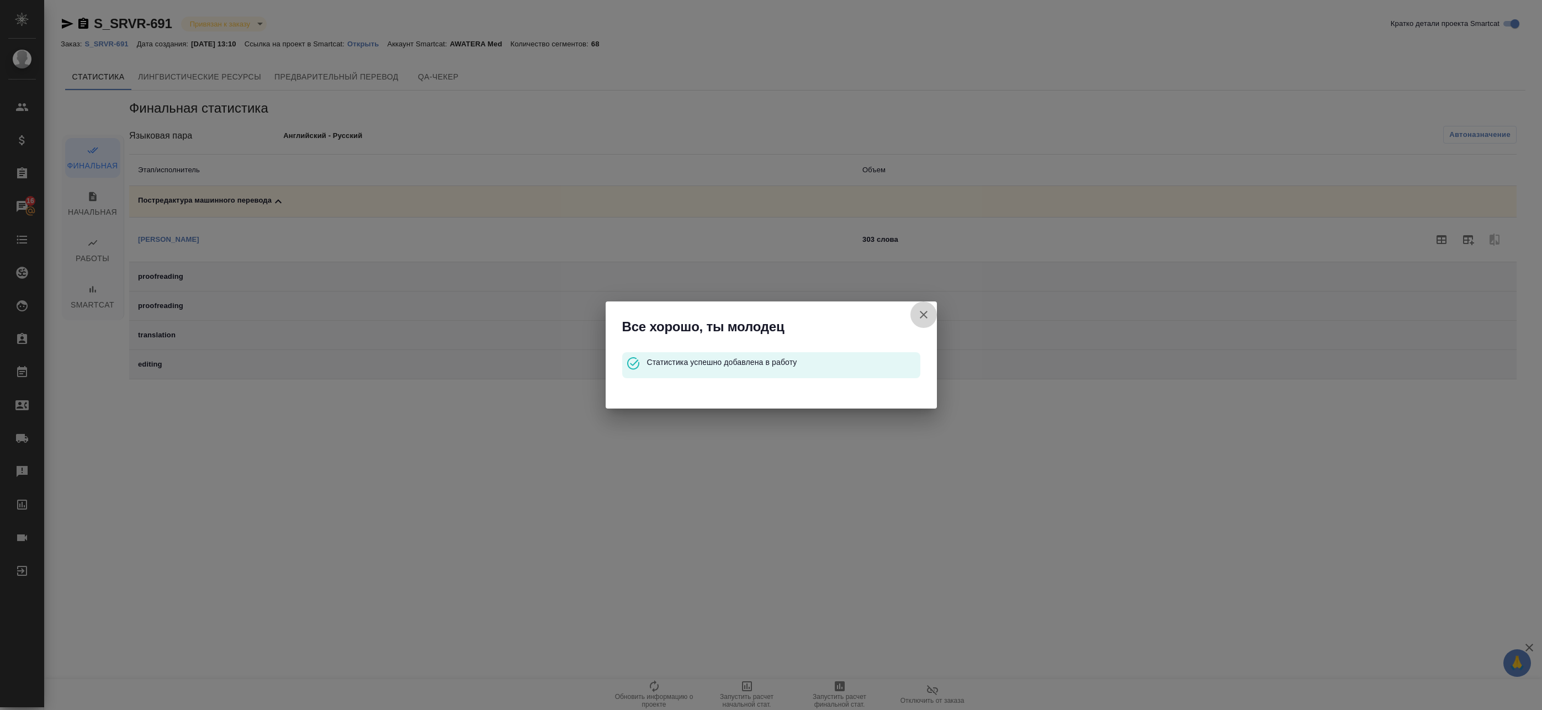
drag, startPoint x: 922, startPoint y: 316, endPoint x: 916, endPoint y: 315, distance: 6.2
click at [921, 316] on icon "button" at bounding box center [923, 314] width 13 height 13
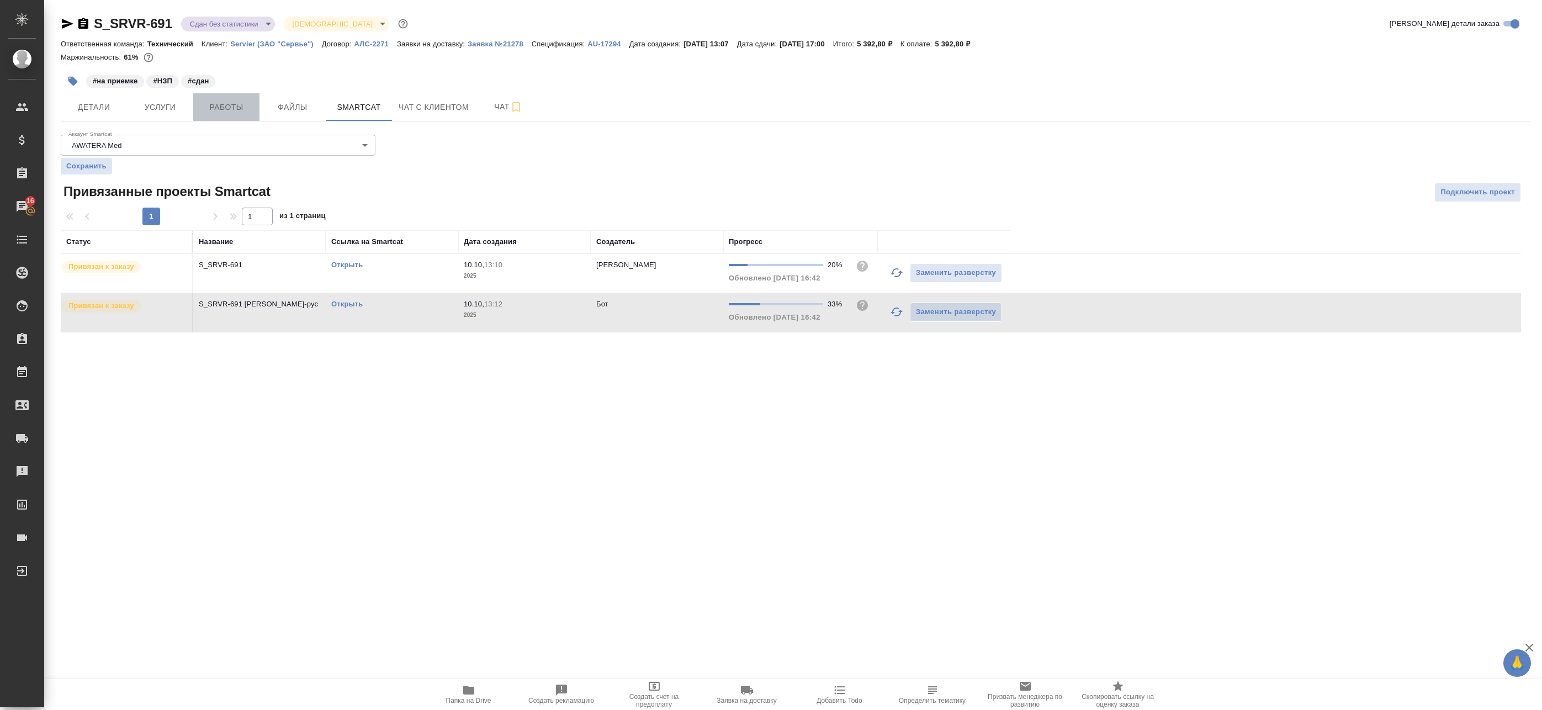
click at [213, 108] on span "Работы" at bounding box center [226, 108] width 53 height 14
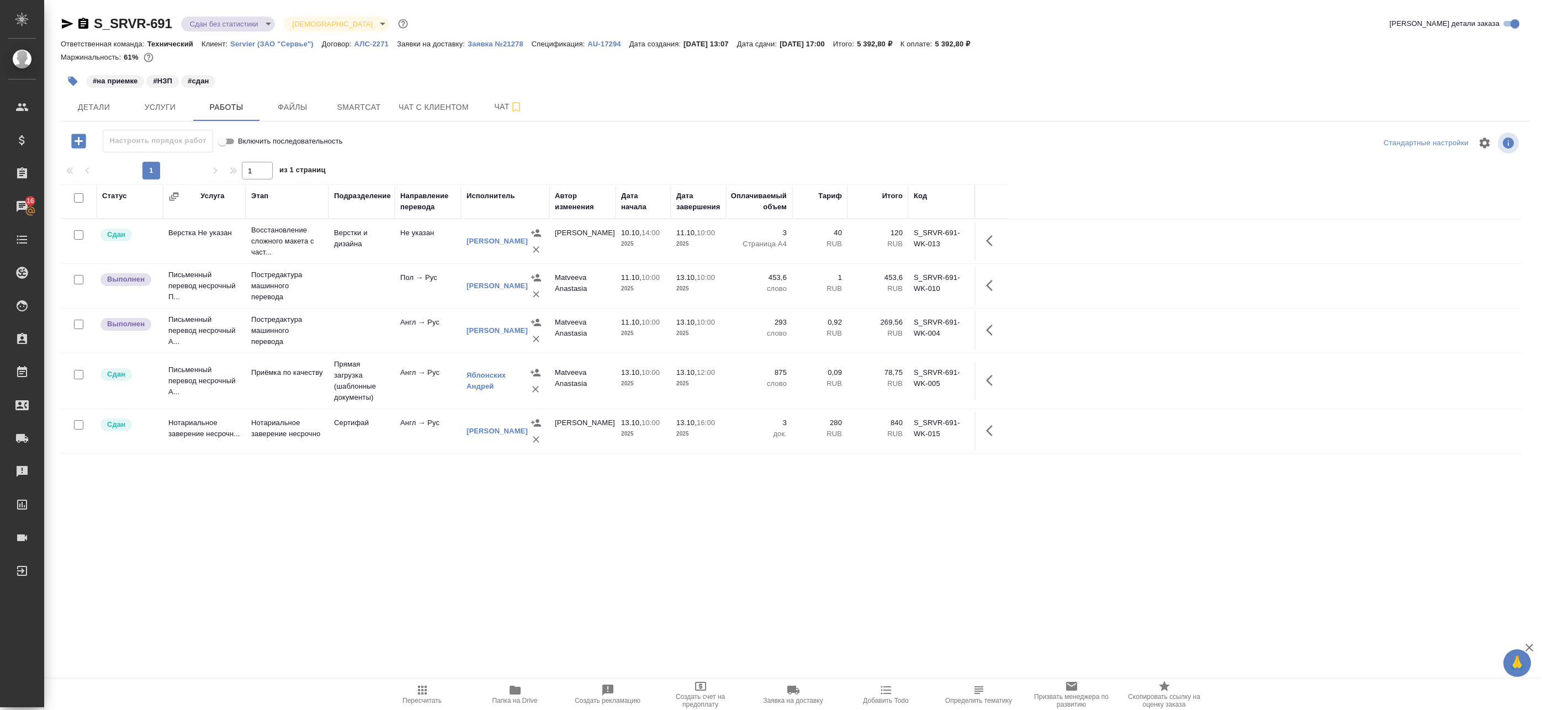
click at [412, 692] on span "Пересчитать" at bounding box center [423, 694] width 80 height 21
click at [990, 287] on icon "button" at bounding box center [992, 285] width 13 height 13
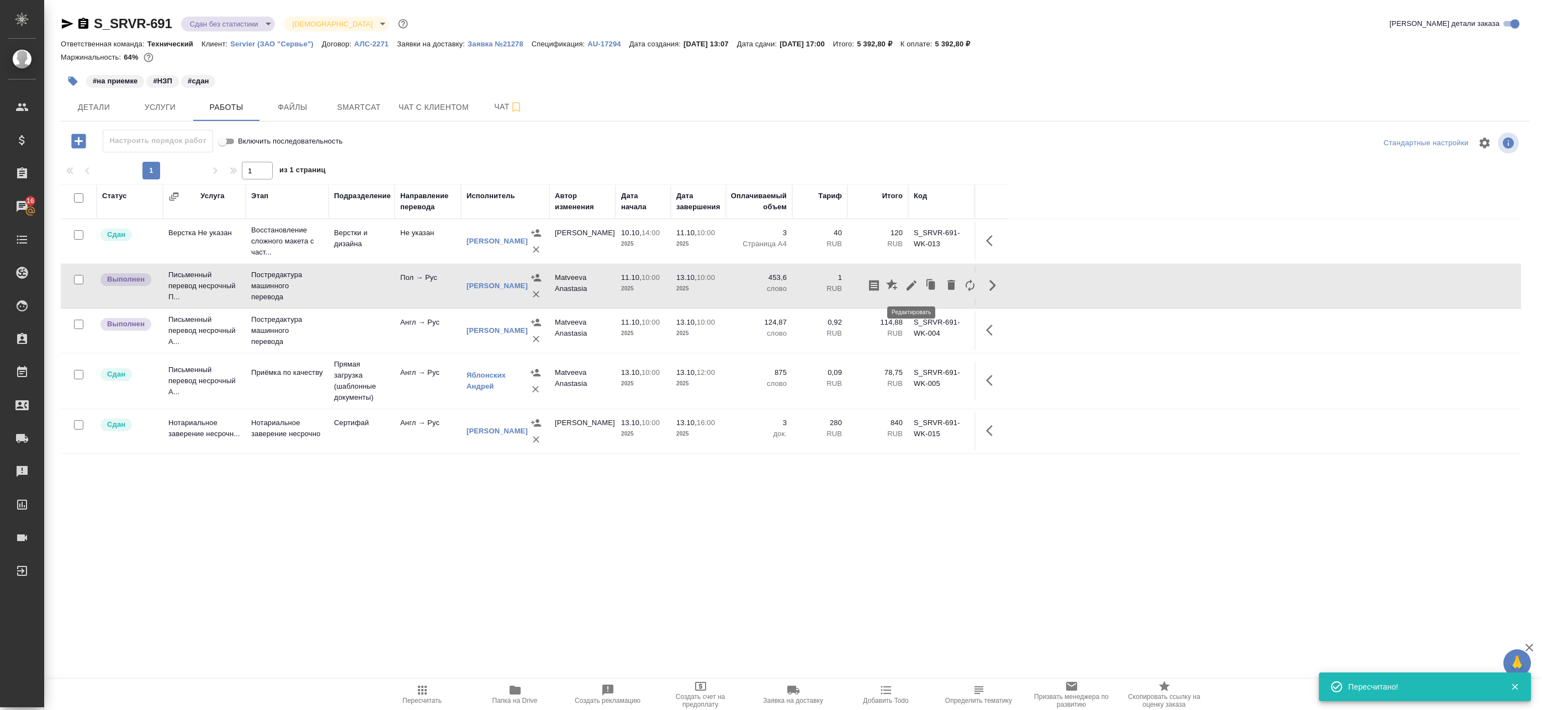
click at [914, 284] on icon "button" at bounding box center [912, 286] width 10 height 10
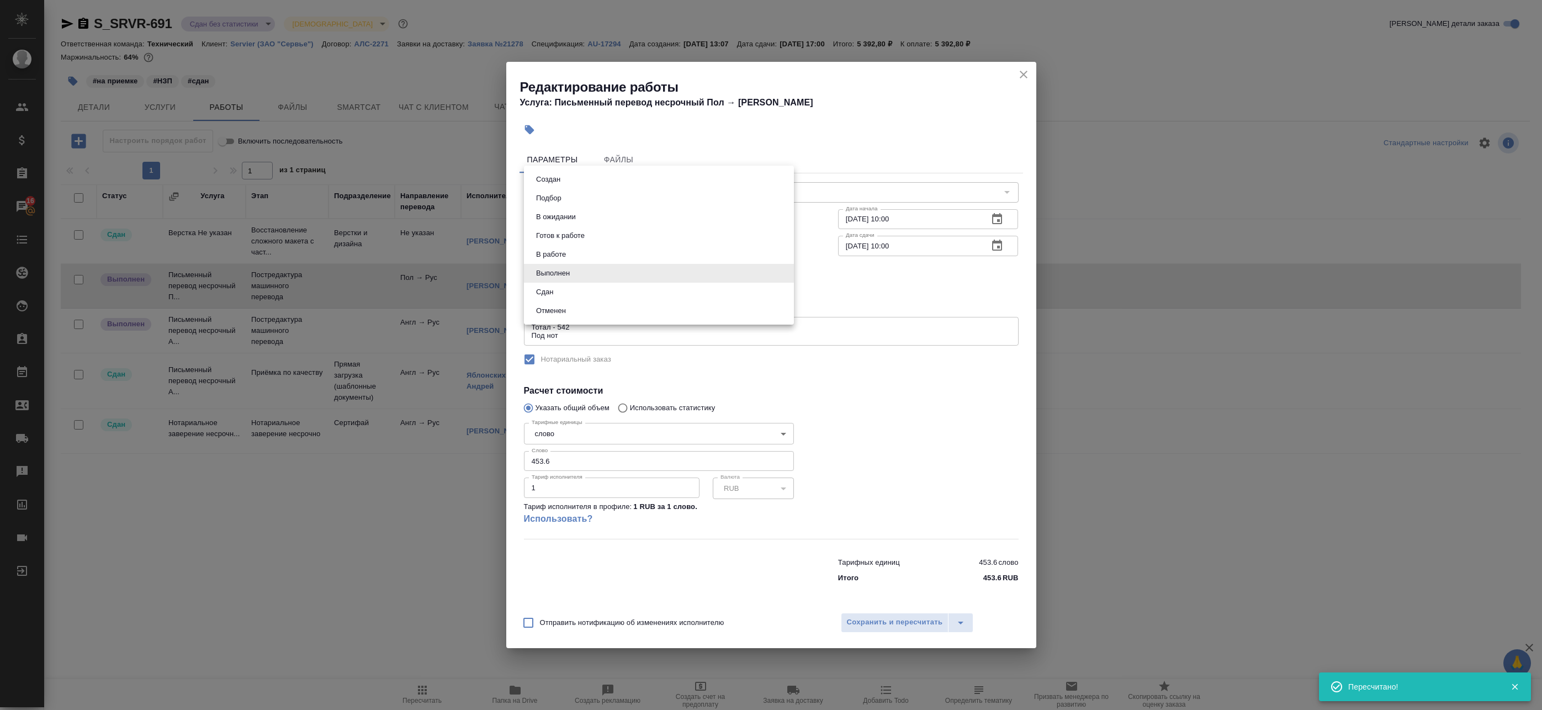
click at [564, 274] on body "🙏 .cls-1 fill:#fff; AWATERA Badanyan Artak Клиенты Спецификации Заказы 16 Чаты …" at bounding box center [771, 355] width 1542 height 710
click at [569, 287] on li "Сдан" at bounding box center [659, 292] width 270 height 19
type input "closed"
click at [908, 629] on span "Сохранить и пересчитать" at bounding box center [895, 622] width 96 height 13
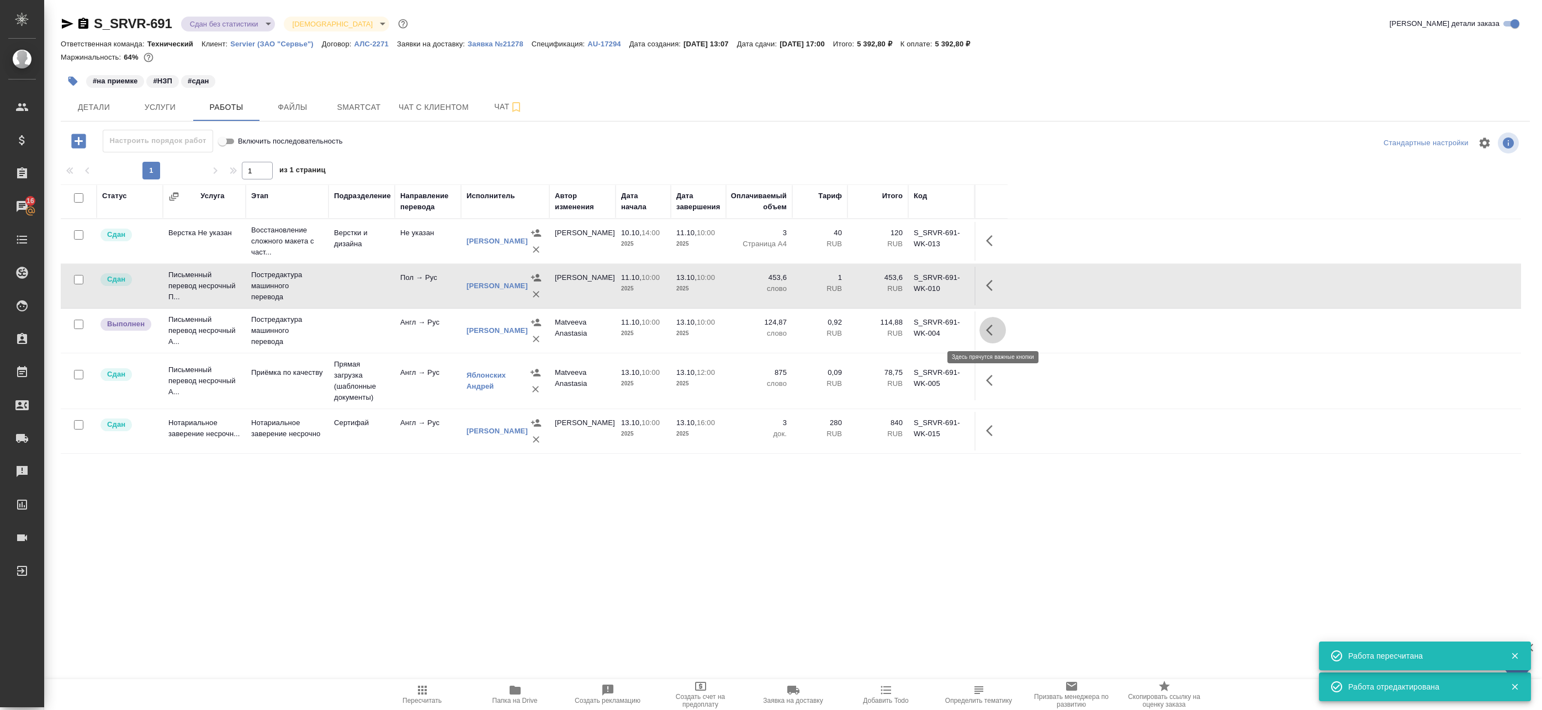
click at [983, 337] on button "button" at bounding box center [993, 330] width 27 height 27
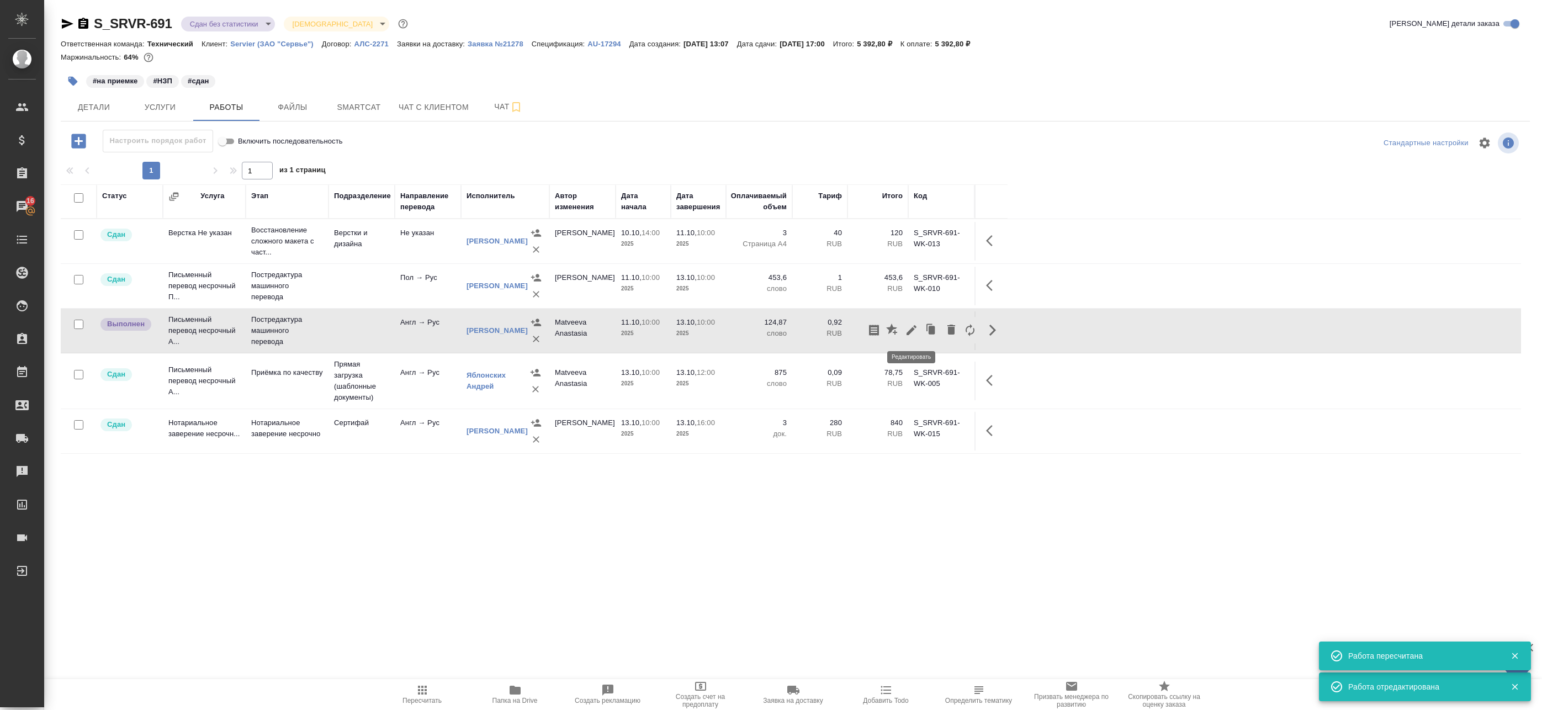
click at [907, 333] on icon "button" at bounding box center [912, 330] width 10 height 10
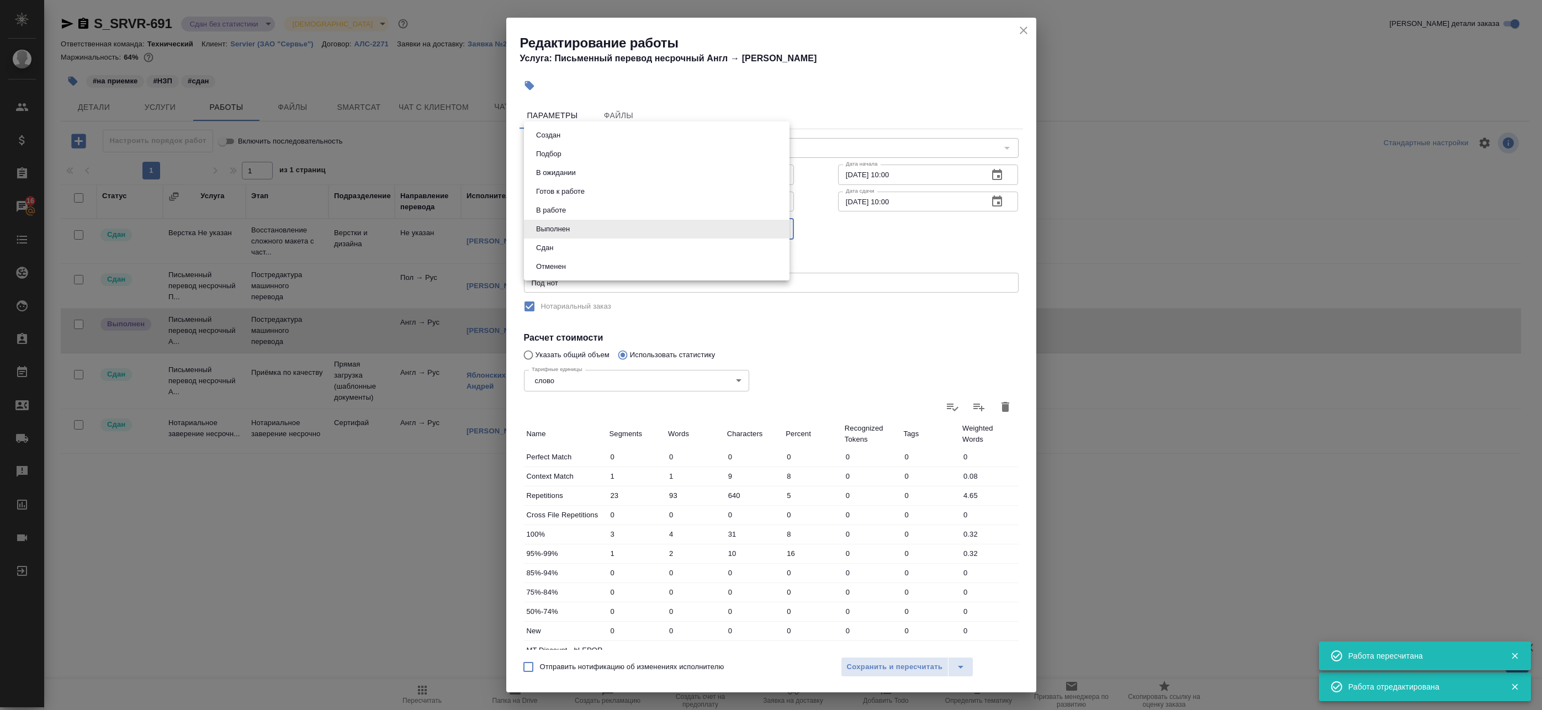
click at [594, 229] on body "🙏 .cls-1 fill:#fff; AWATERA Badanyan Artak Клиенты Спецификации Заказы 16 Чаты …" at bounding box center [771, 355] width 1542 height 710
click at [590, 246] on li "Сдан" at bounding box center [657, 248] width 266 height 19
type input "closed"
click at [860, 668] on span "Сохранить и пересчитать" at bounding box center [895, 667] width 96 height 13
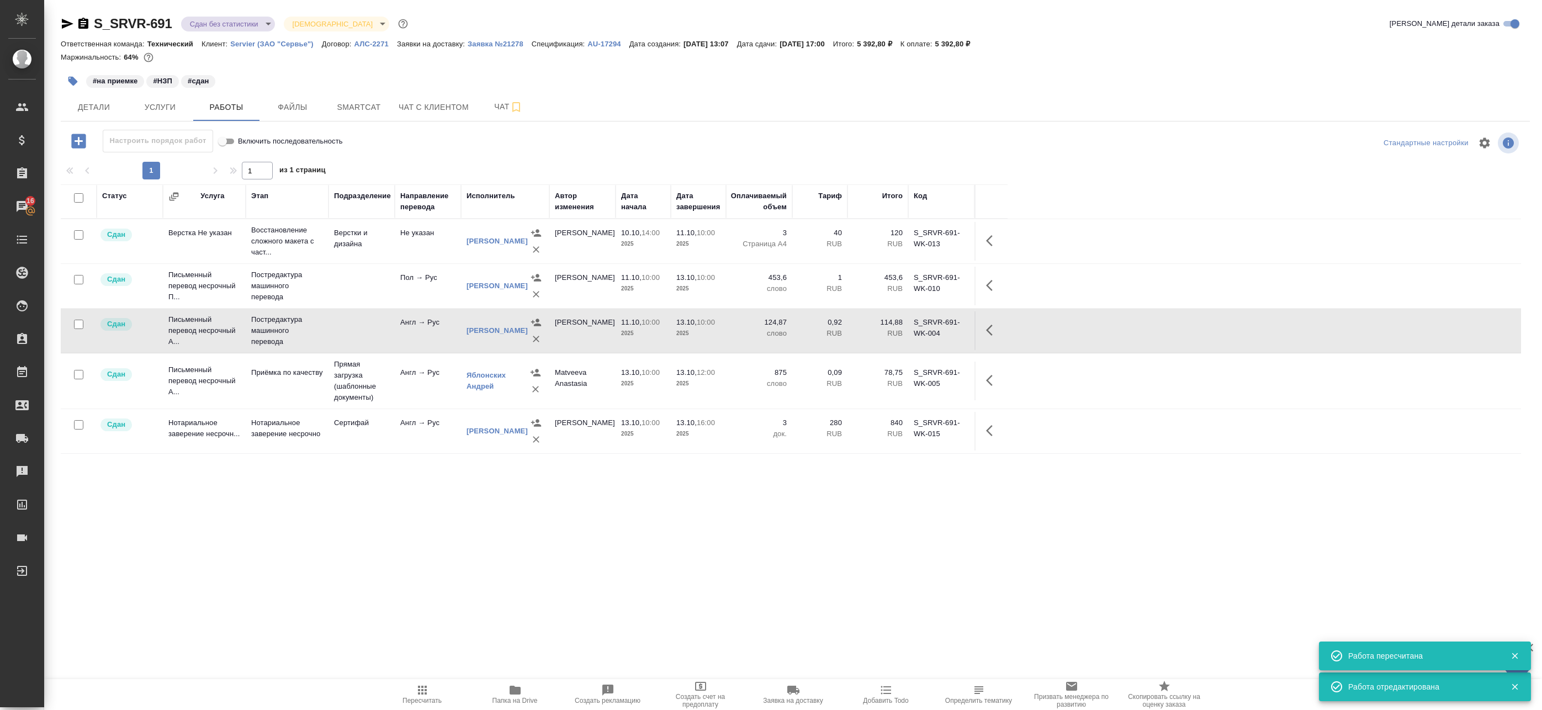
click at [424, 688] on icon "button" at bounding box center [422, 690] width 13 height 13
click at [191, 28] on body "🙏 .cls-1 fill:#fff; AWATERA Badanyan Artak Клиенты Спецификации Заказы 16 Чаты …" at bounding box center [771, 355] width 1542 height 710
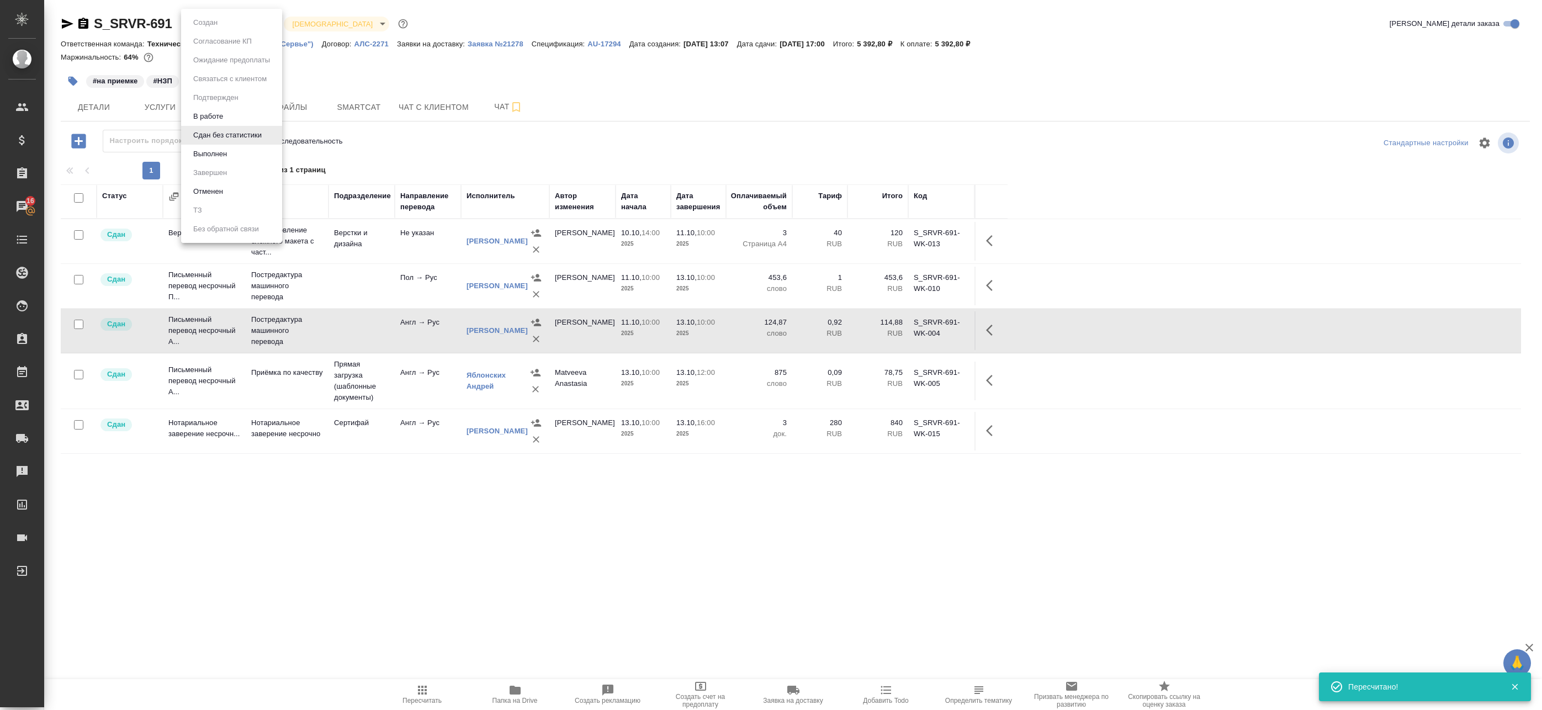
click at [206, 147] on li "Выполнен" at bounding box center [231, 154] width 101 height 19
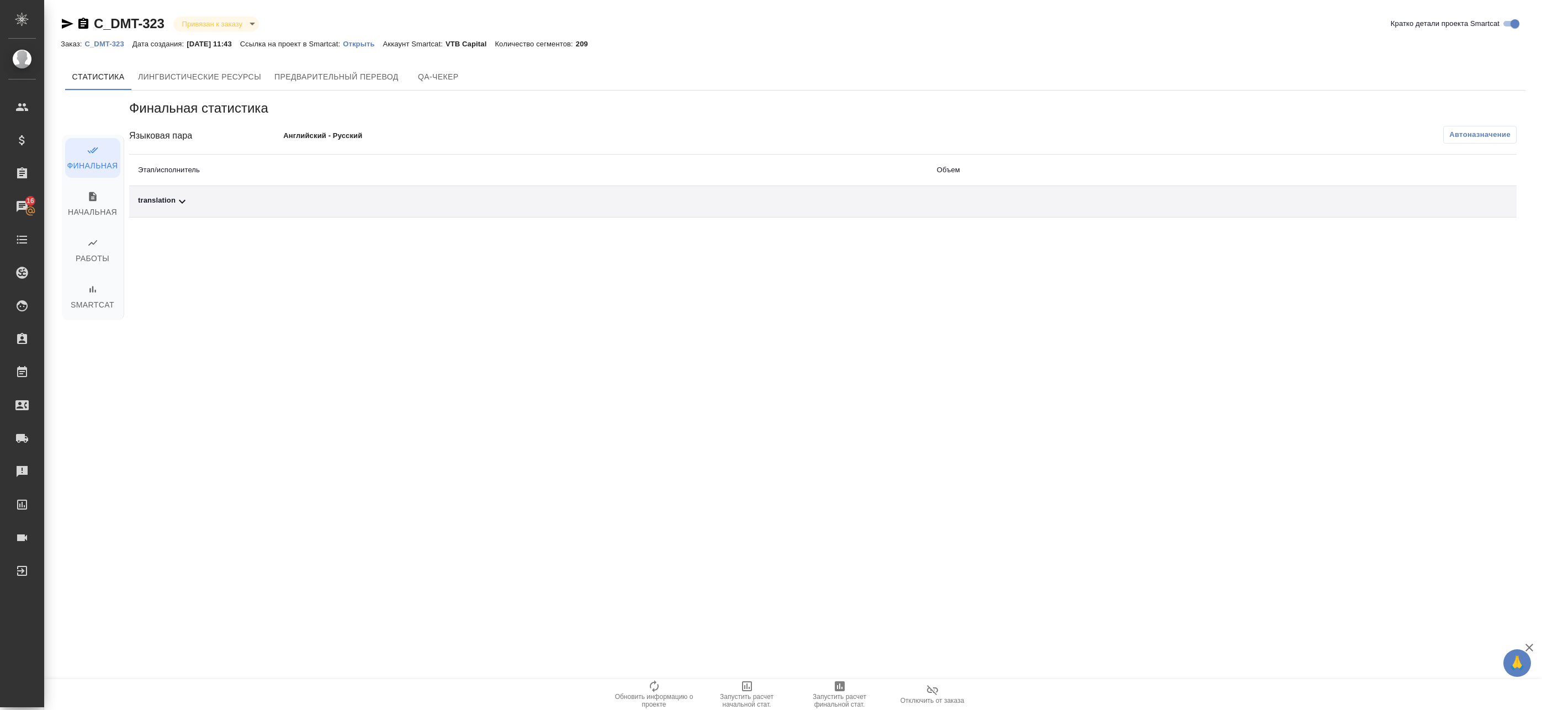
click at [622, 221] on div "Финальная статистика Языковая пара Английский - Русский Автоназначение Этап/исп…" at bounding box center [822, 304] width 1405 height 426
click at [628, 205] on div "translation" at bounding box center [528, 201] width 781 height 13
click at [840, 691] on icon "button" at bounding box center [840, 686] width 10 height 10
click at [1447, 135] on button "Автоназначение" at bounding box center [1480, 135] width 73 height 18
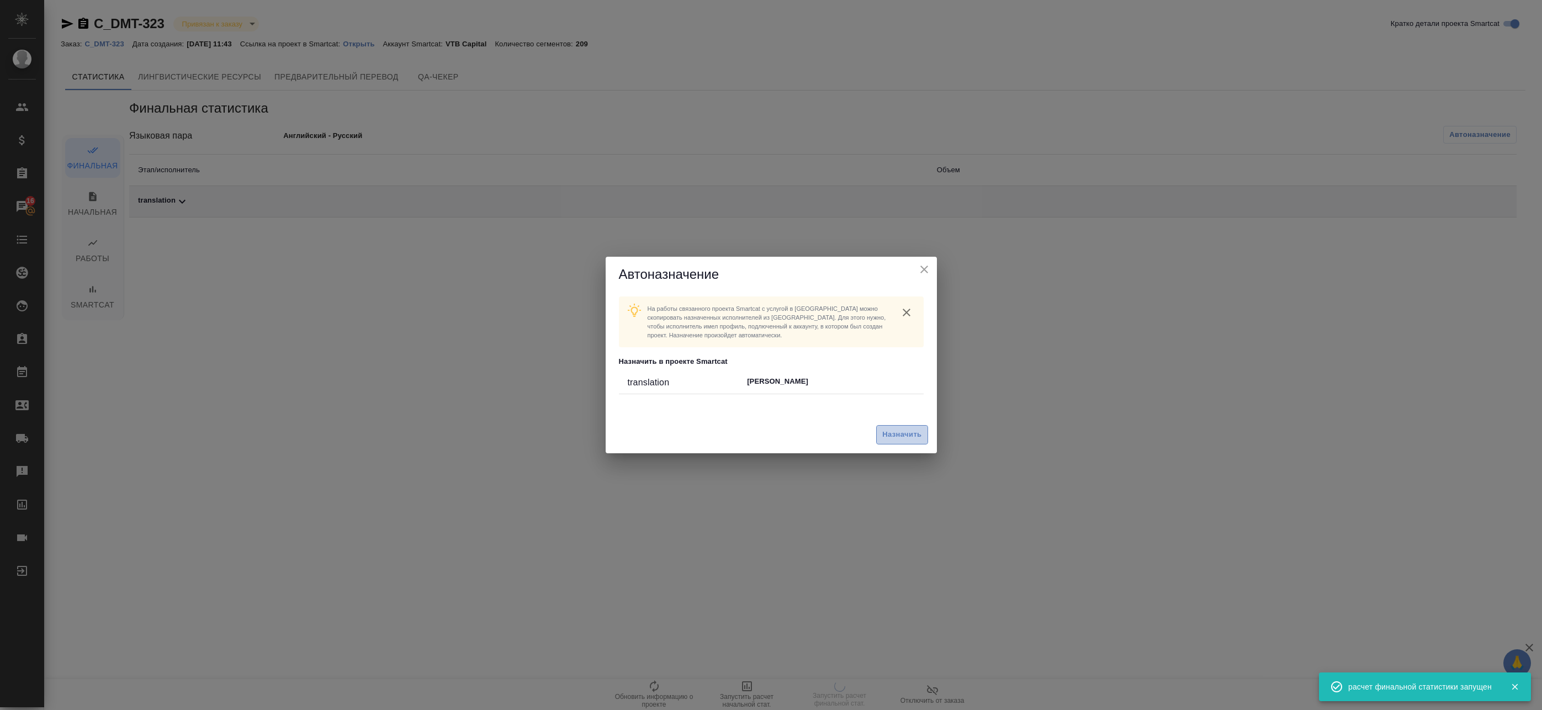
click at [900, 429] on span "Назначить" at bounding box center [902, 435] width 39 height 13
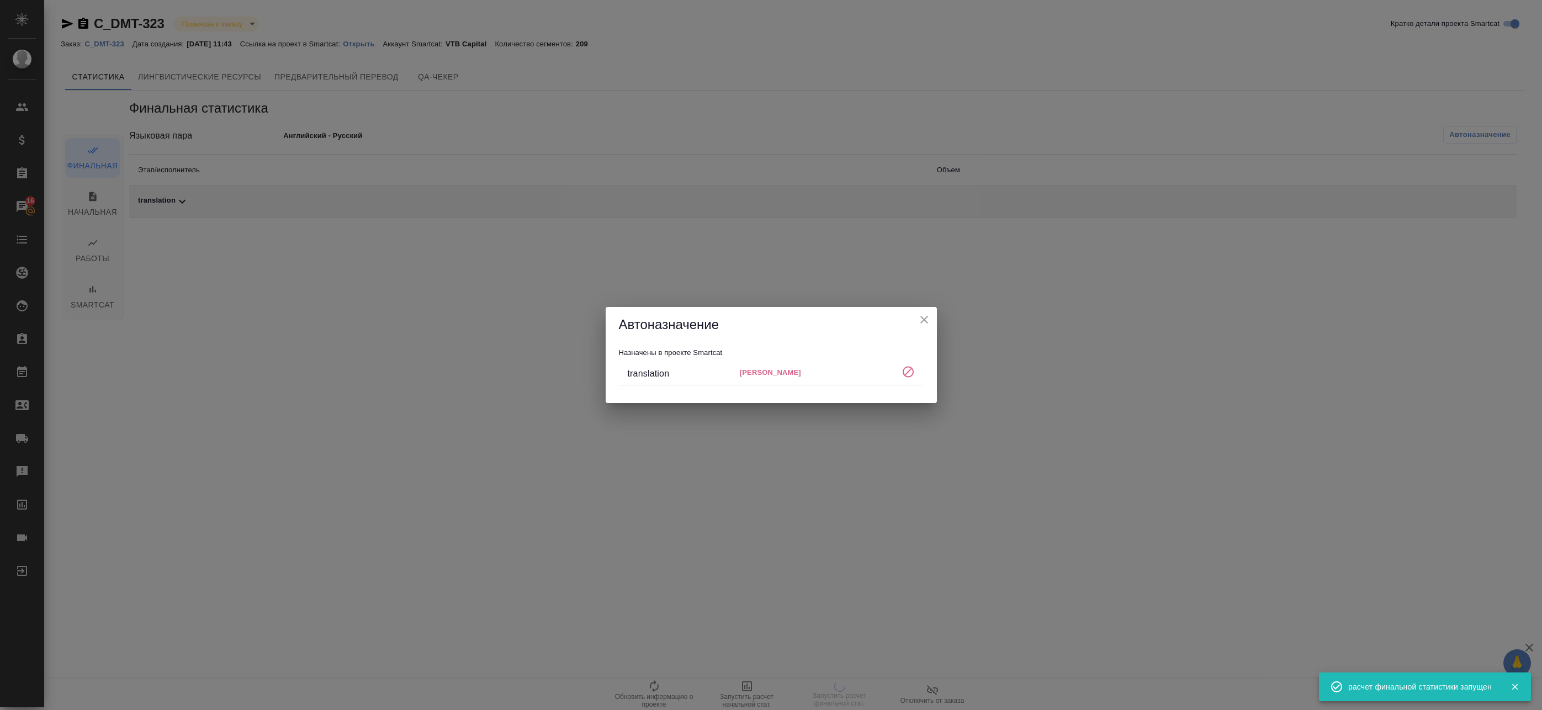
click at [925, 320] on icon "close" at bounding box center [925, 320] width 8 height 8
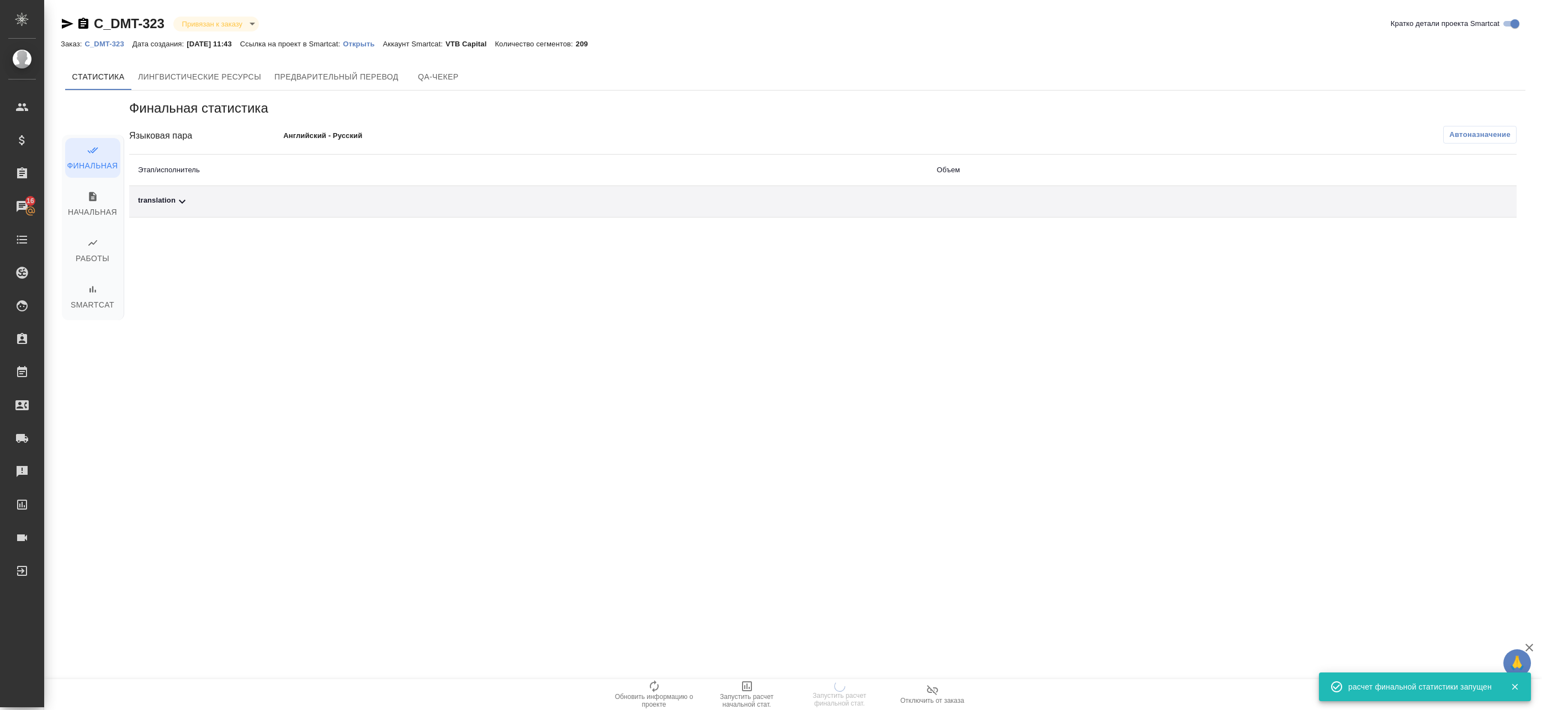
click at [731, 209] on td "translation" at bounding box center [528, 201] width 799 height 31
click at [706, 198] on div "translation" at bounding box center [528, 201] width 781 height 13
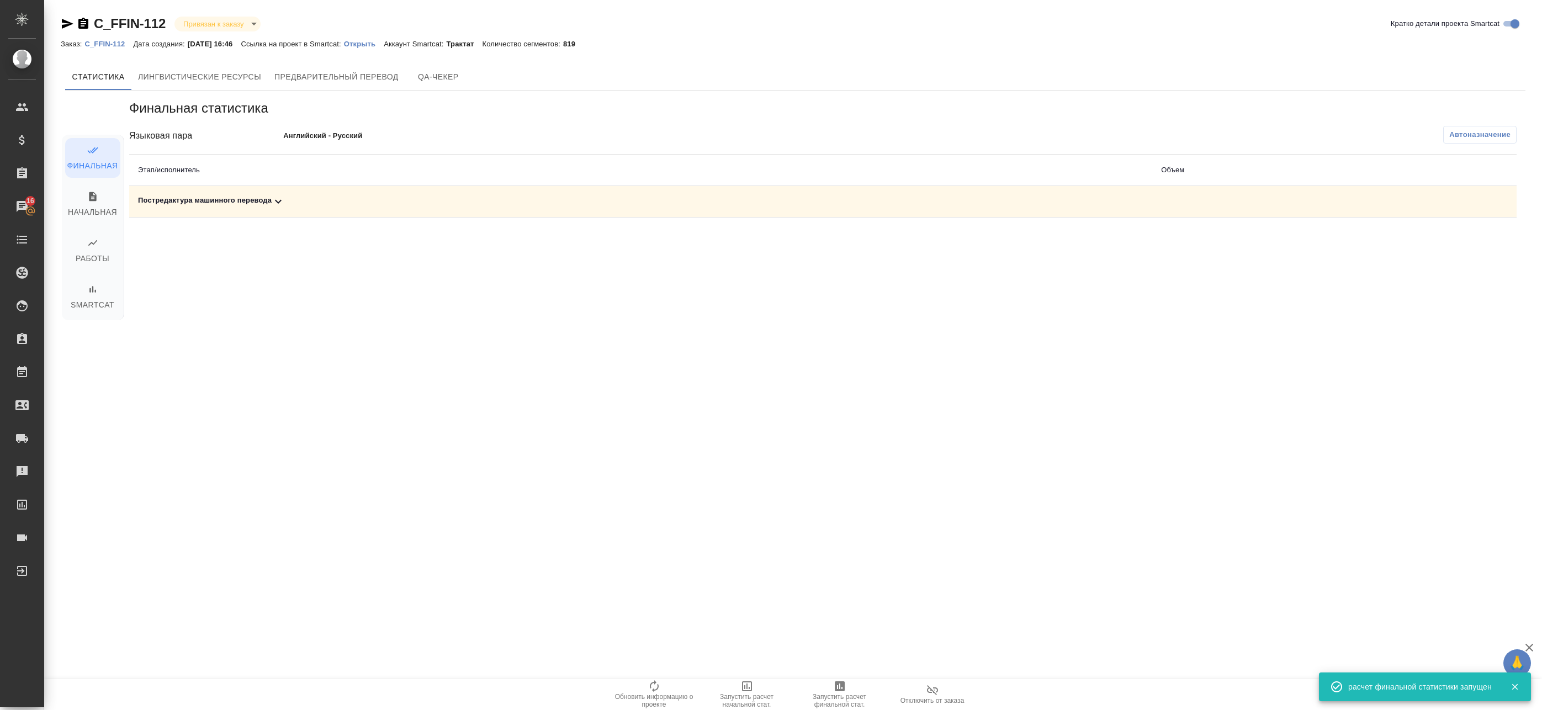
click at [384, 209] on td "Постредактура машинного перевода" at bounding box center [640, 201] width 1023 height 31
click at [385, 204] on div "Постредактура машинного перевода" at bounding box center [641, 201] width 1006 height 13
click at [1475, 240] on icon "button" at bounding box center [1468, 239] width 13 height 13
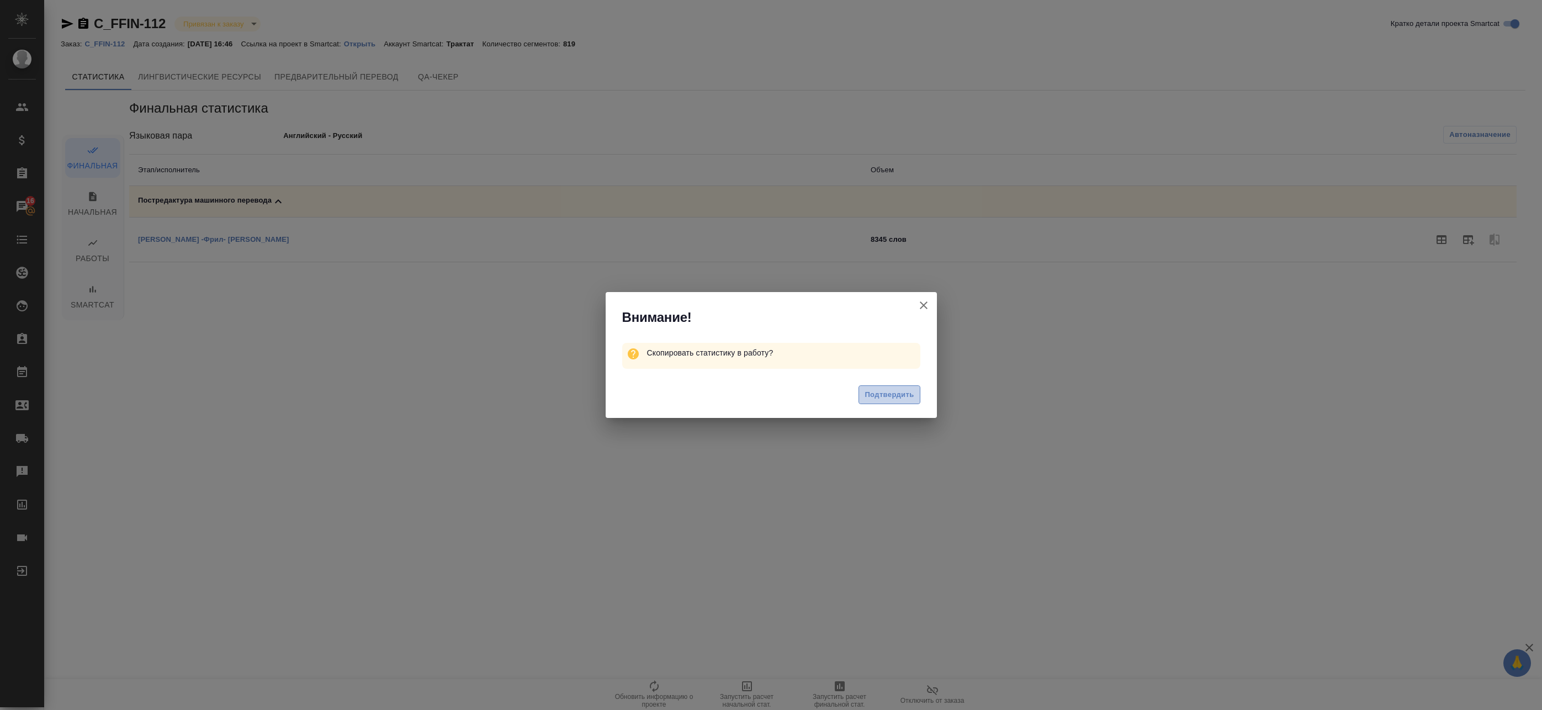
click at [905, 394] on span "Подтвердить" at bounding box center [889, 395] width 49 height 13
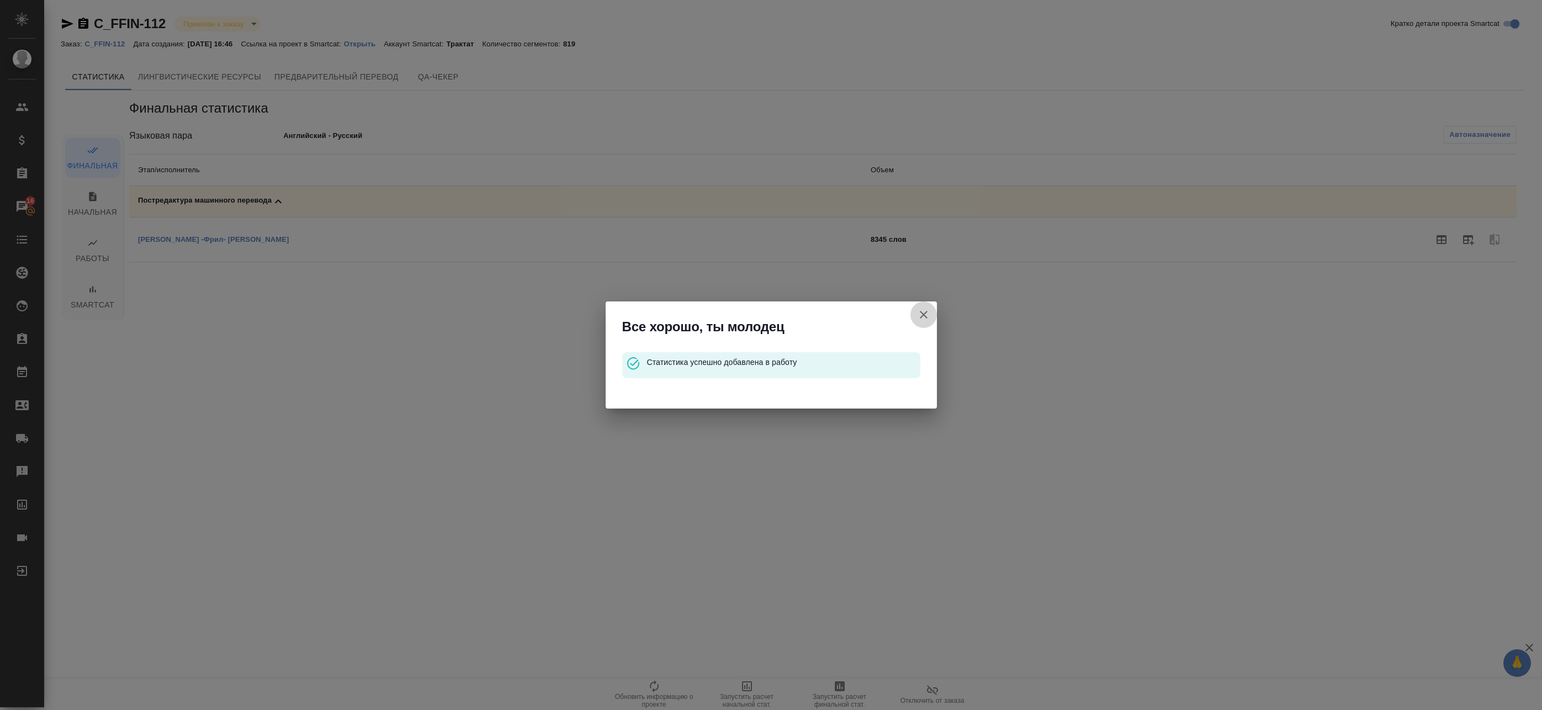
click at [928, 313] on icon "button" at bounding box center [923, 314] width 13 height 13
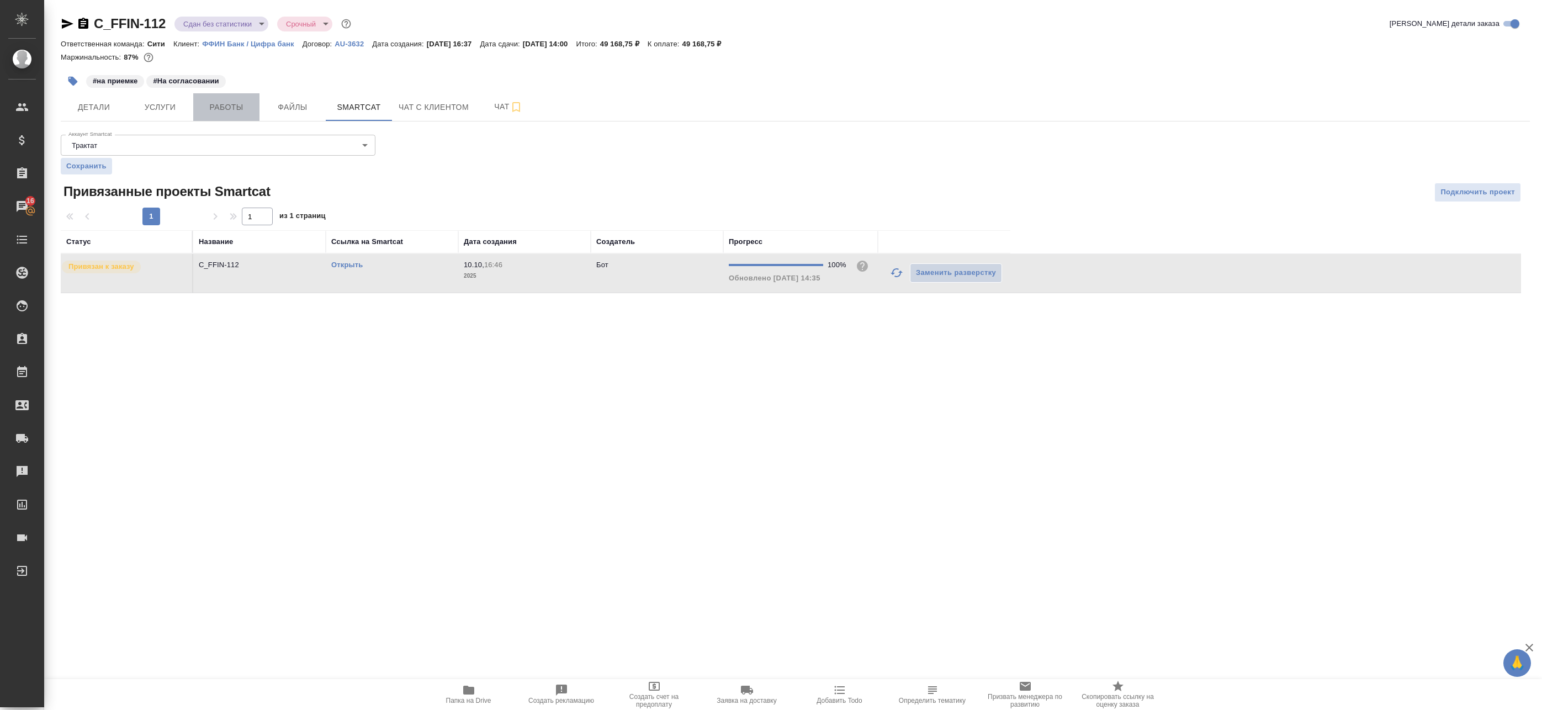
click at [228, 114] on span "Работы" at bounding box center [226, 108] width 53 height 14
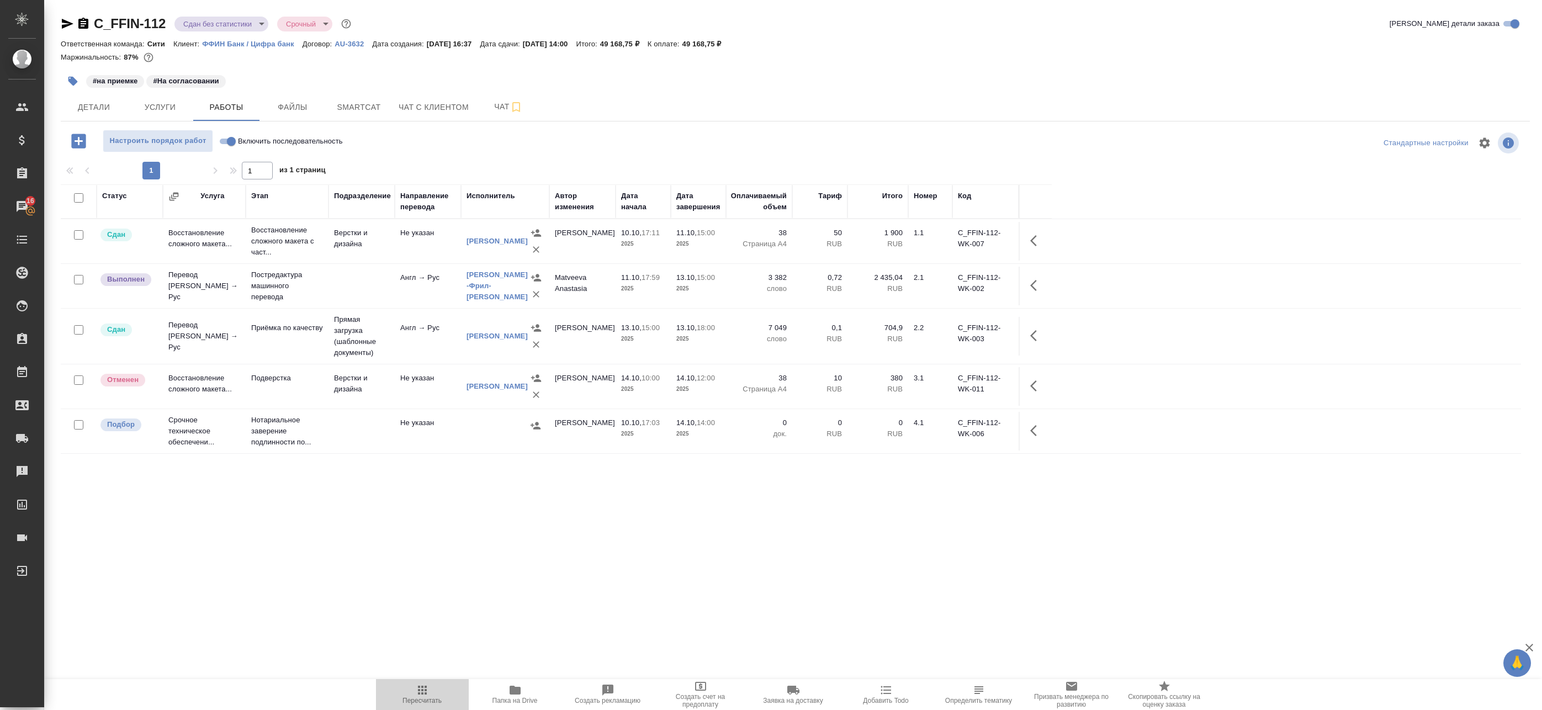
click at [427, 699] on span "Пересчитать" at bounding box center [422, 701] width 39 height 8
type input "completed"
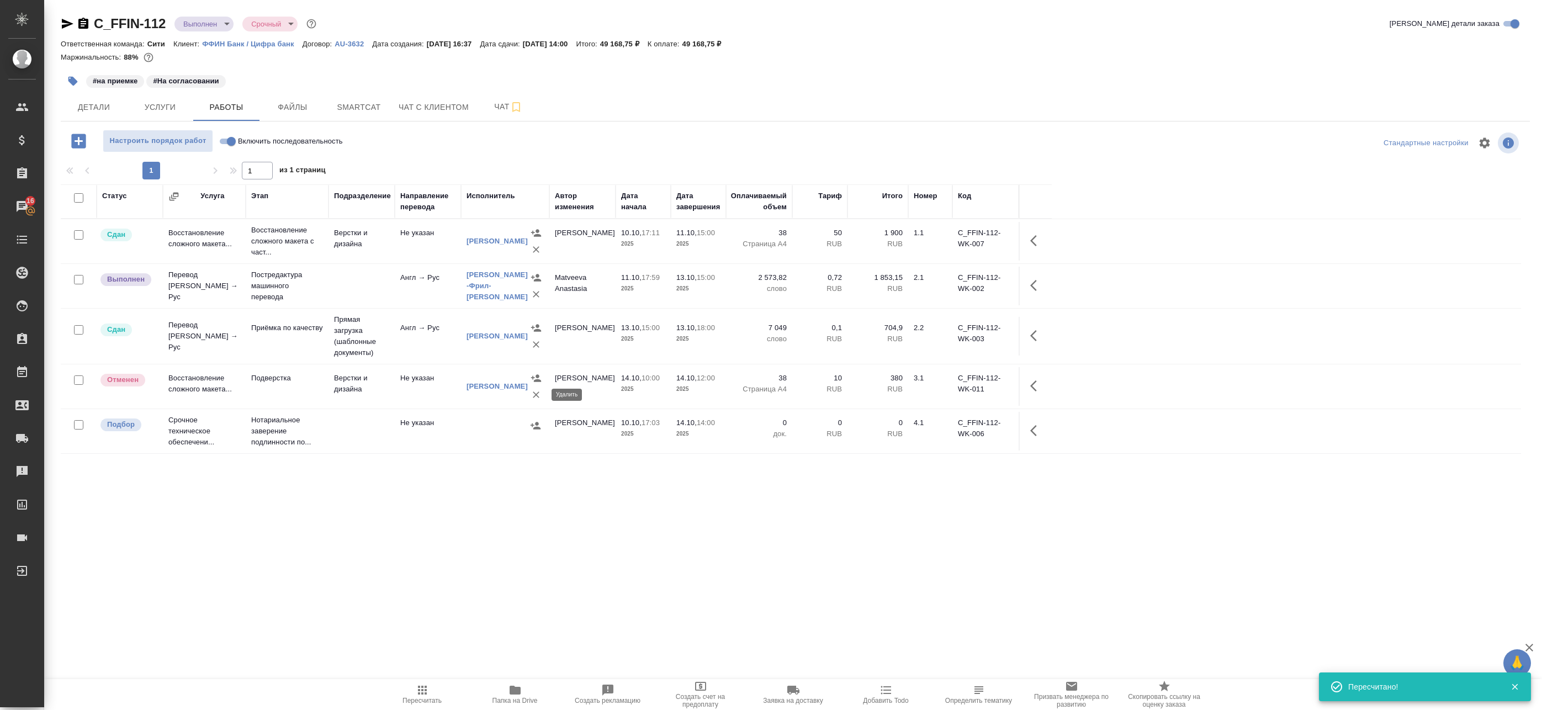
click at [533, 397] on icon "button" at bounding box center [536, 394] width 11 height 11
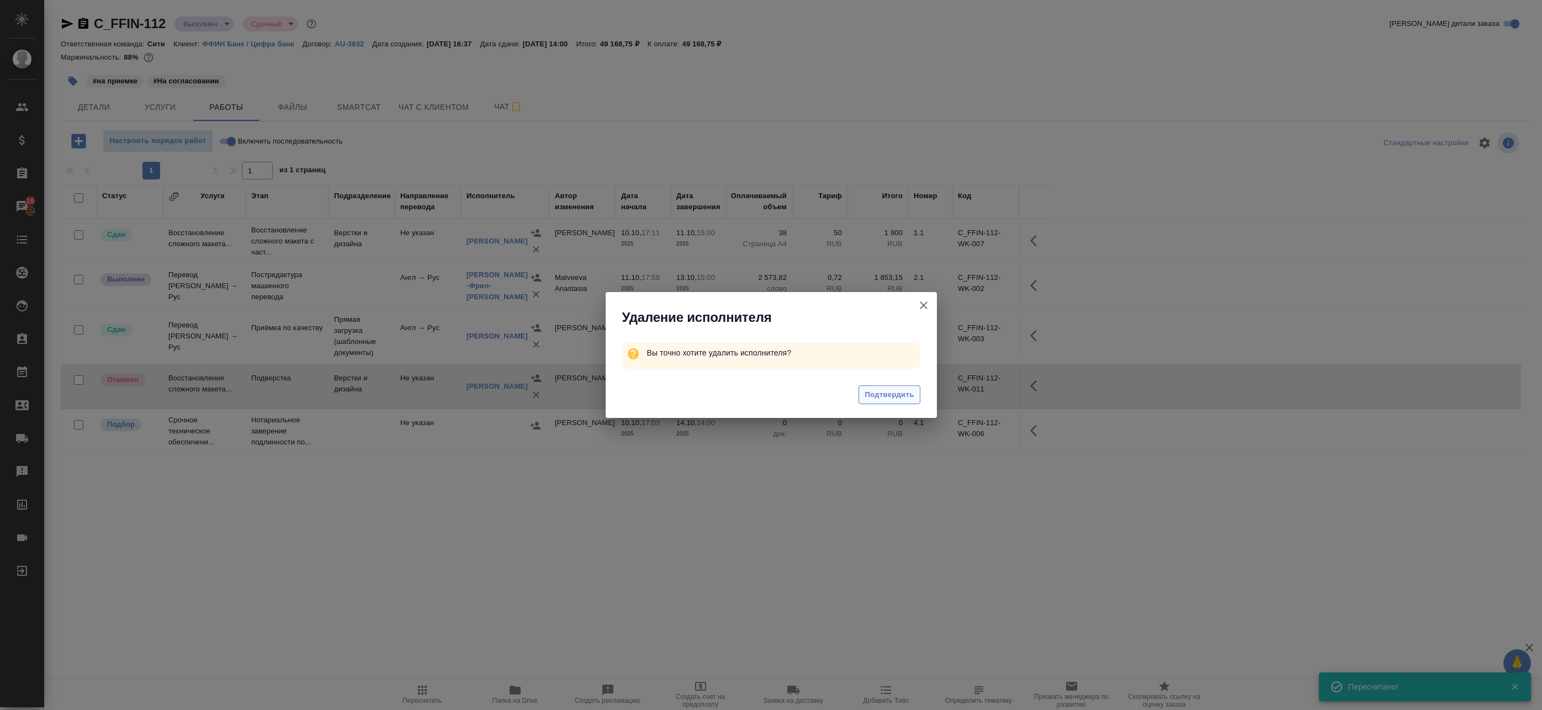
click at [897, 400] on span "Подтвердить" at bounding box center [889, 395] width 49 height 13
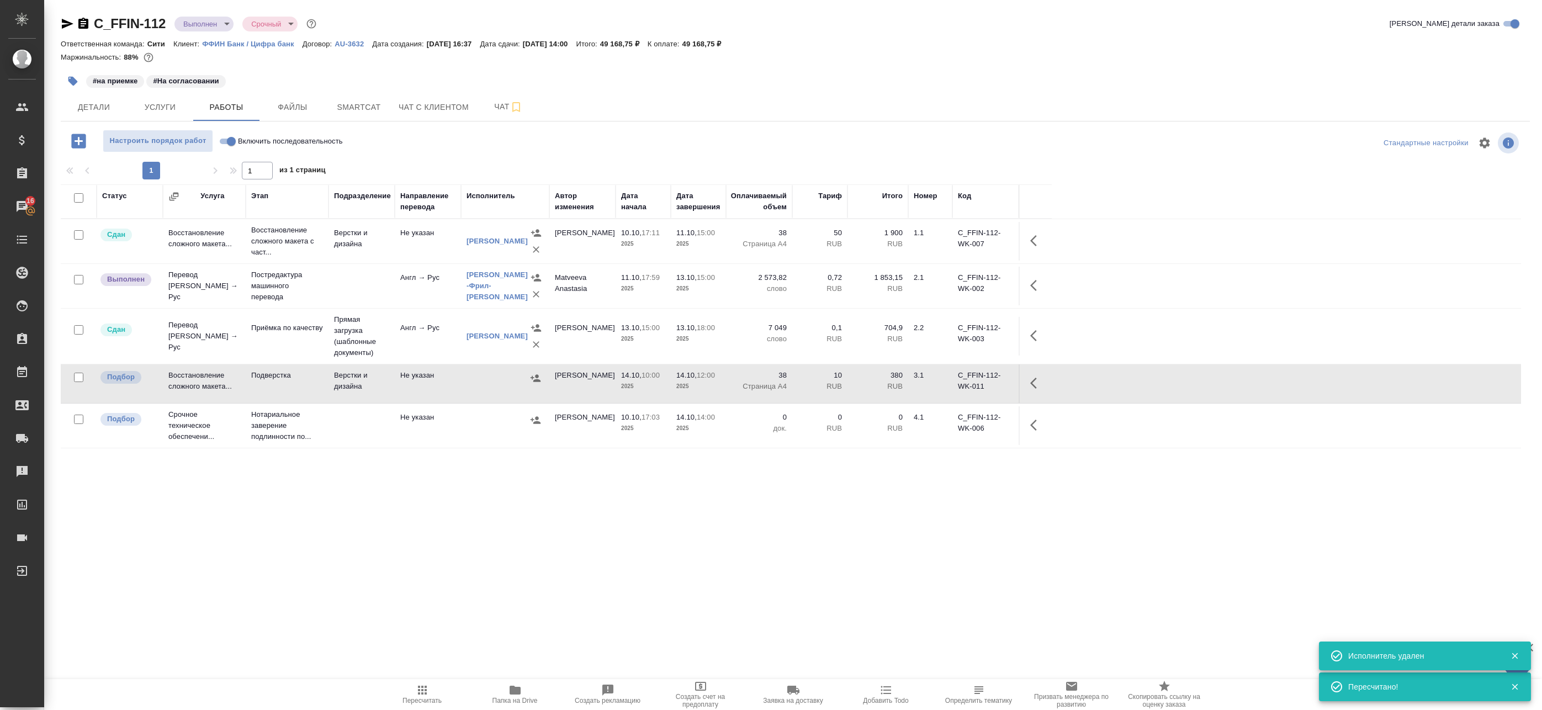
click at [76, 380] on input "checkbox" at bounding box center [78, 377] width 9 height 9
checkbox input "true"
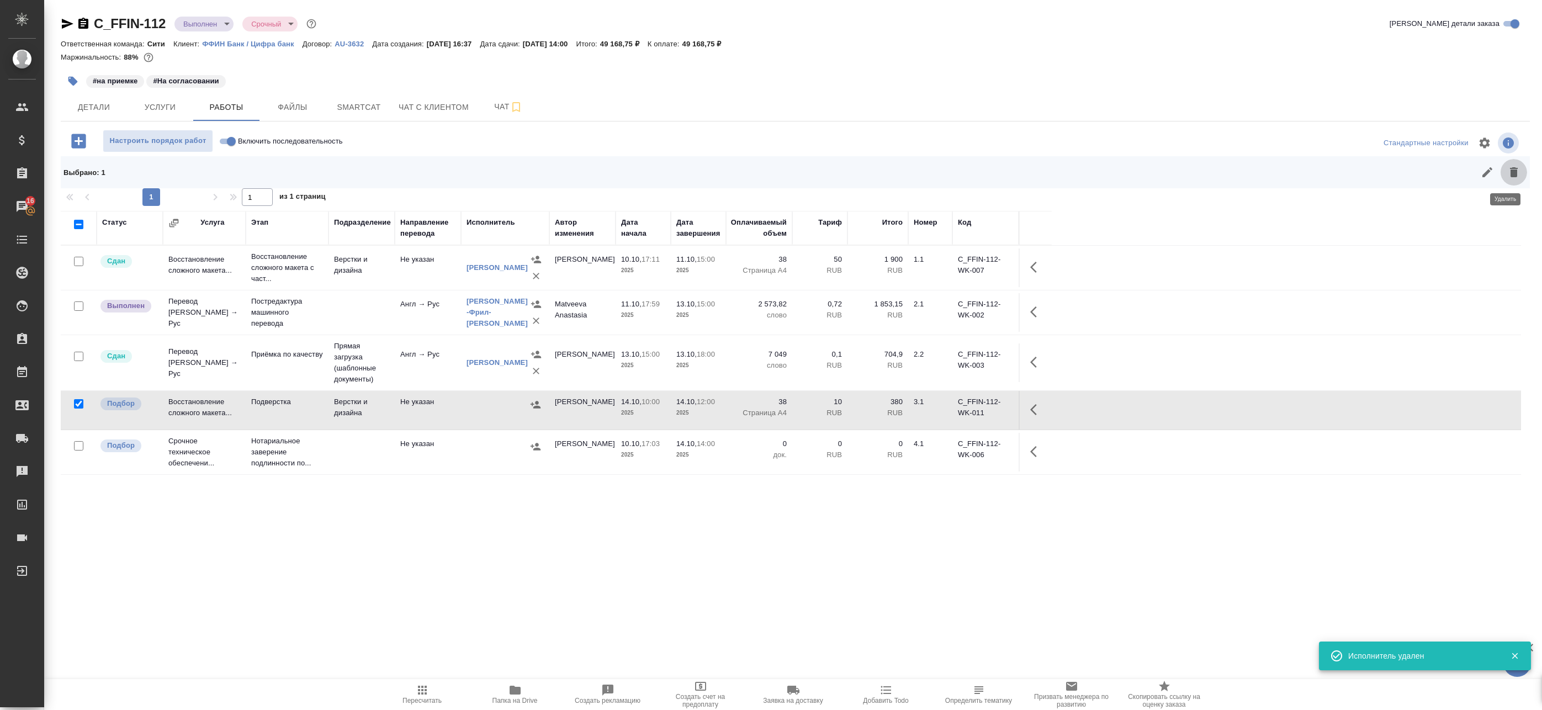
click at [1510, 170] on icon "button" at bounding box center [1514, 172] width 8 height 10
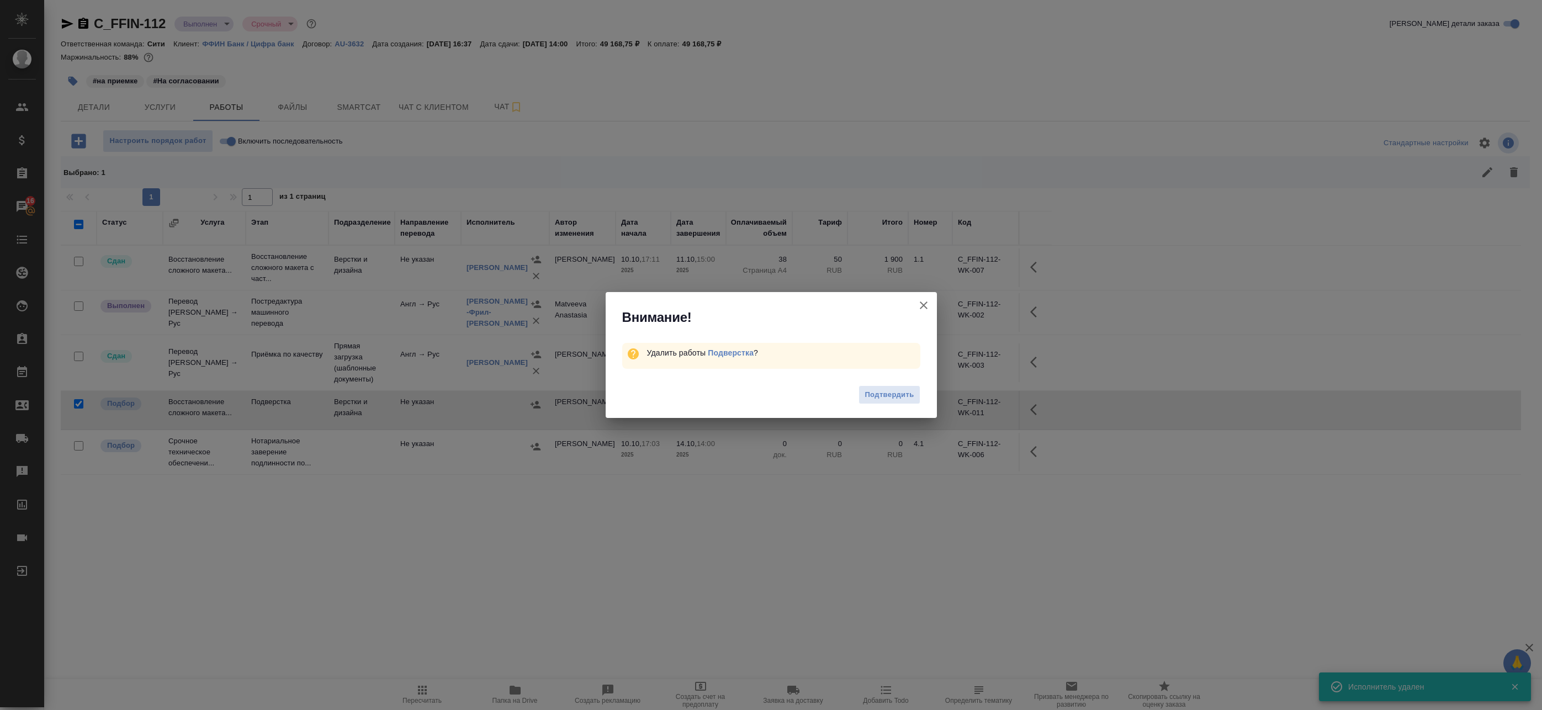
click at [898, 399] on span "Подтвердить" at bounding box center [889, 395] width 49 height 13
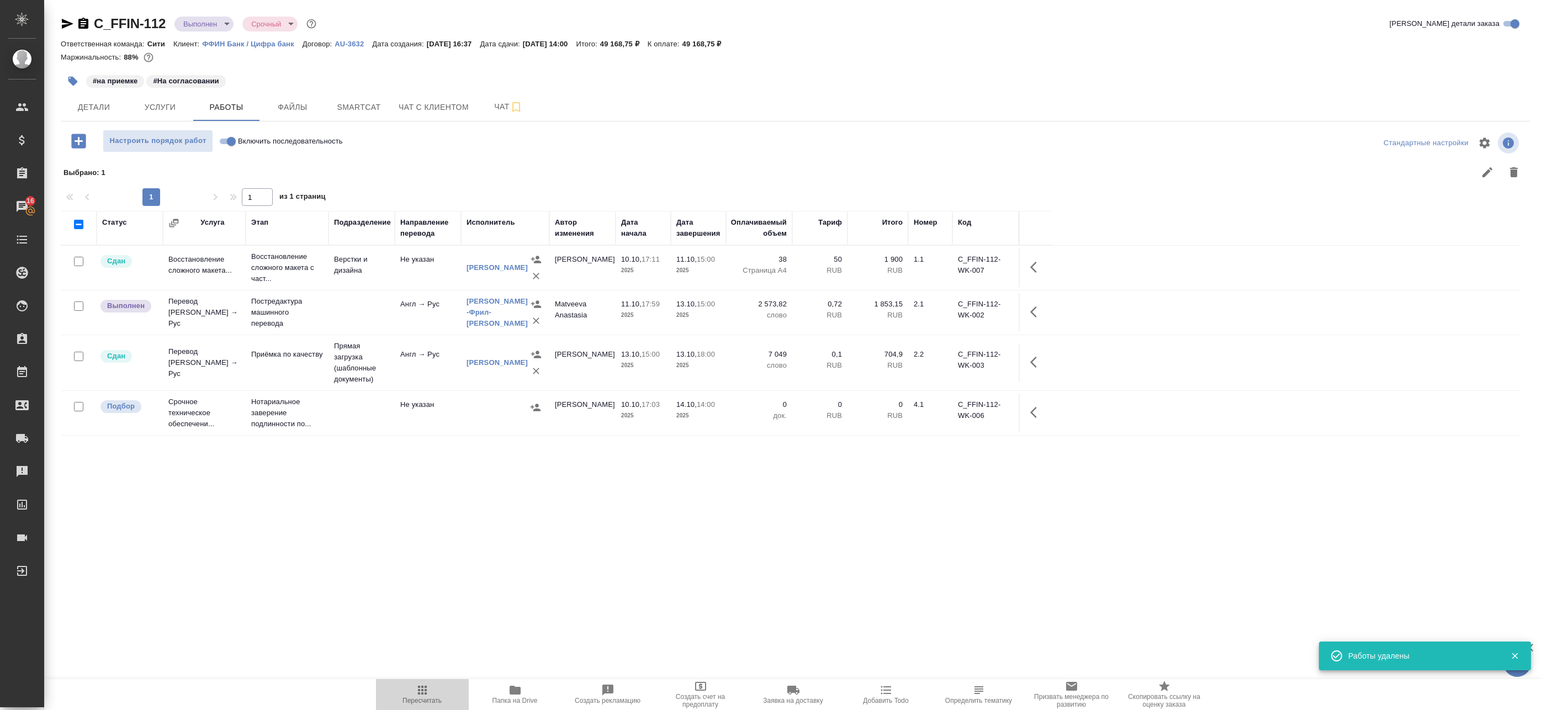
click at [432, 697] on span "Пересчитать" at bounding box center [422, 701] width 39 height 8
click at [1036, 309] on icon "button" at bounding box center [1037, 311] width 13 height 13
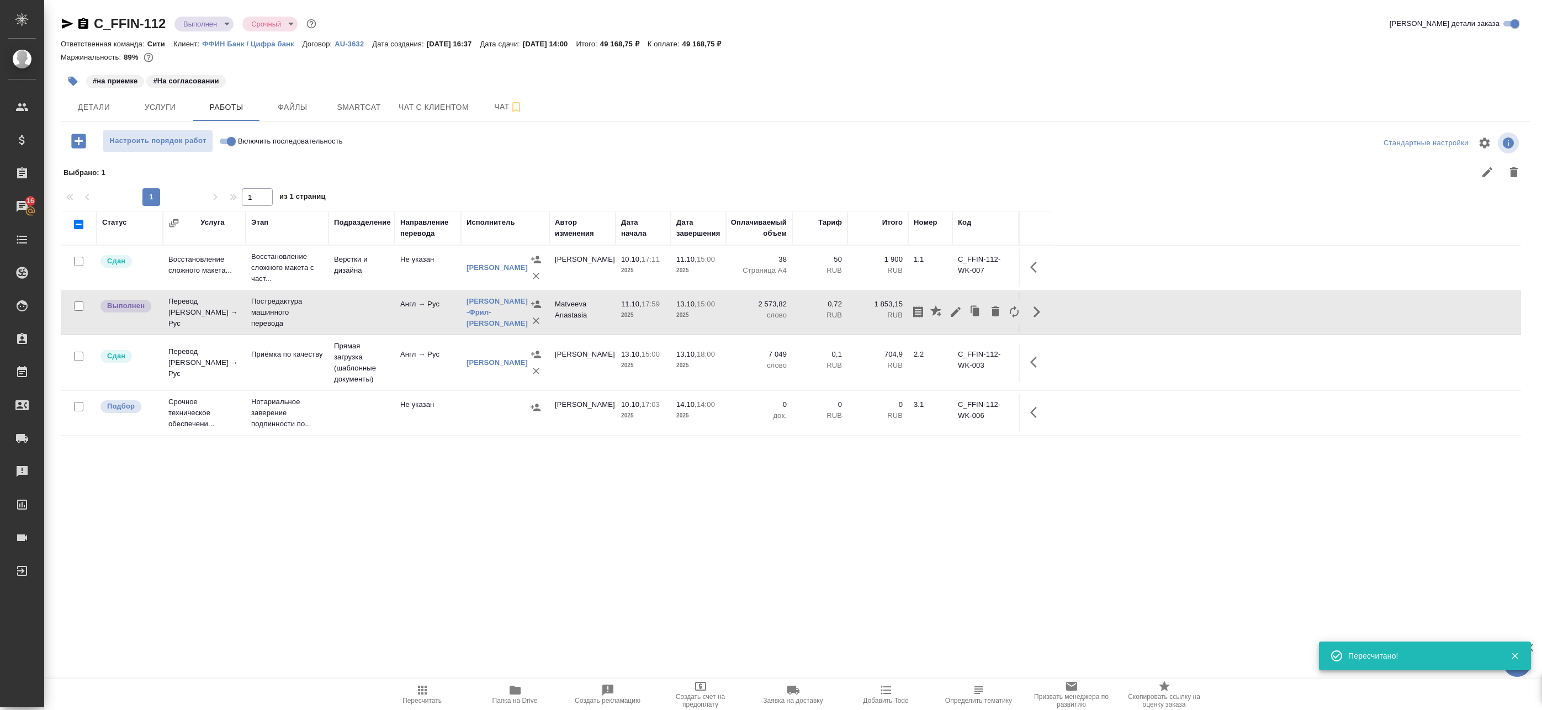
click at [950, 313] on icon "button" at bounding box center [955, 311] width 13 height 13
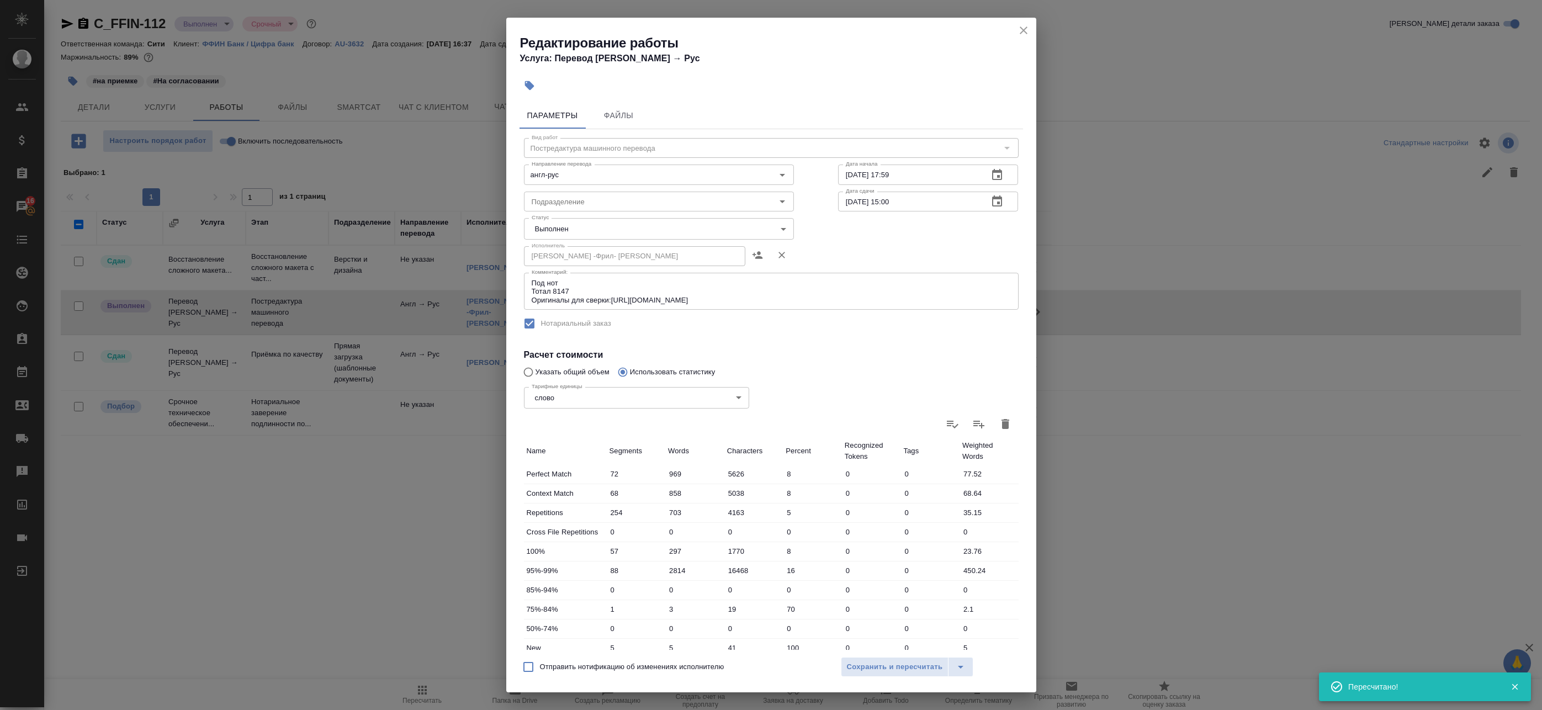
click at [632, 224] on body "🙏 .cls-1 fill:#fff; AWATERA Badanyan Artak Клиенты Спецификации Заказы 16 Чаты …" at bounding box center [771, 355] width 1542 height 710
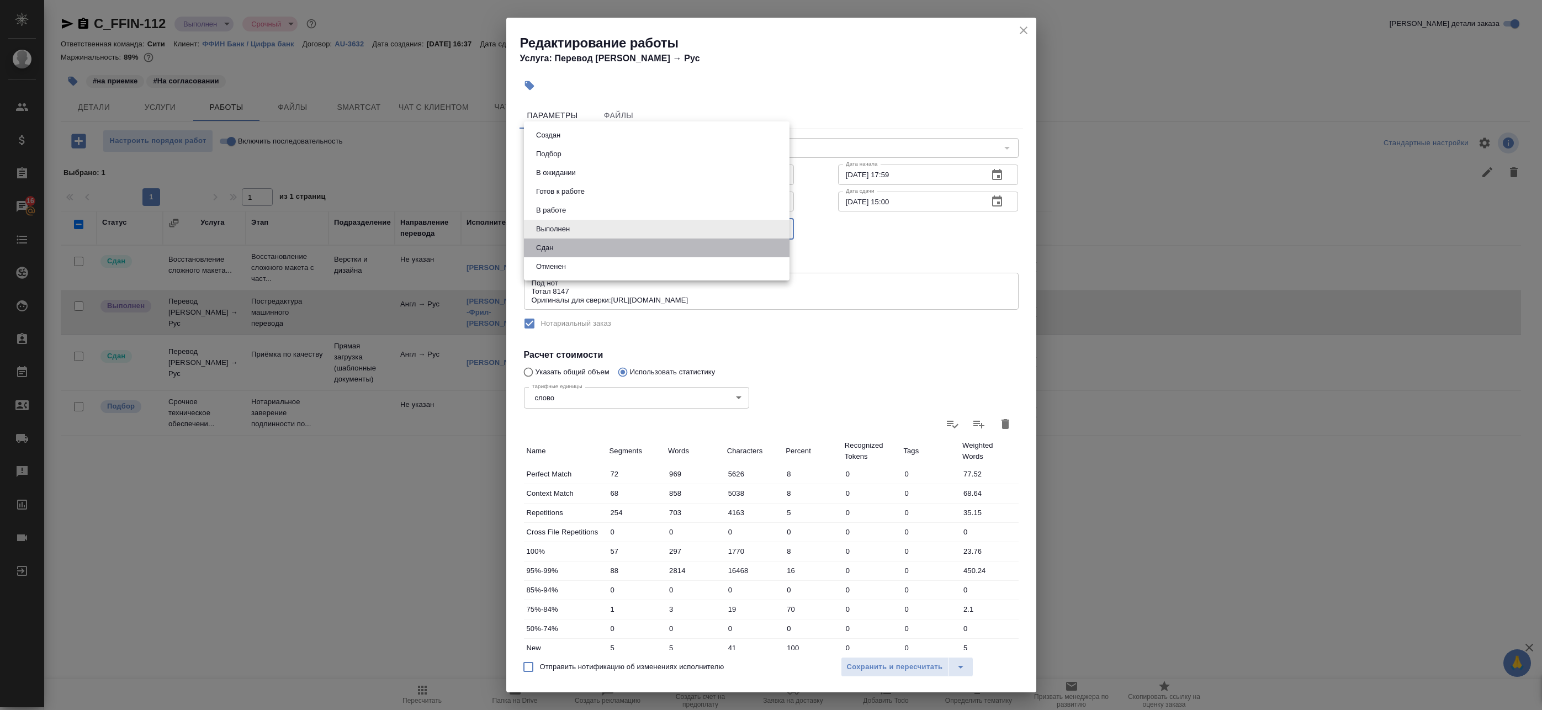
click at [604, 245] on li "Сдан" at bounding box center [657, 248] width 266 height 19
type input "closed"
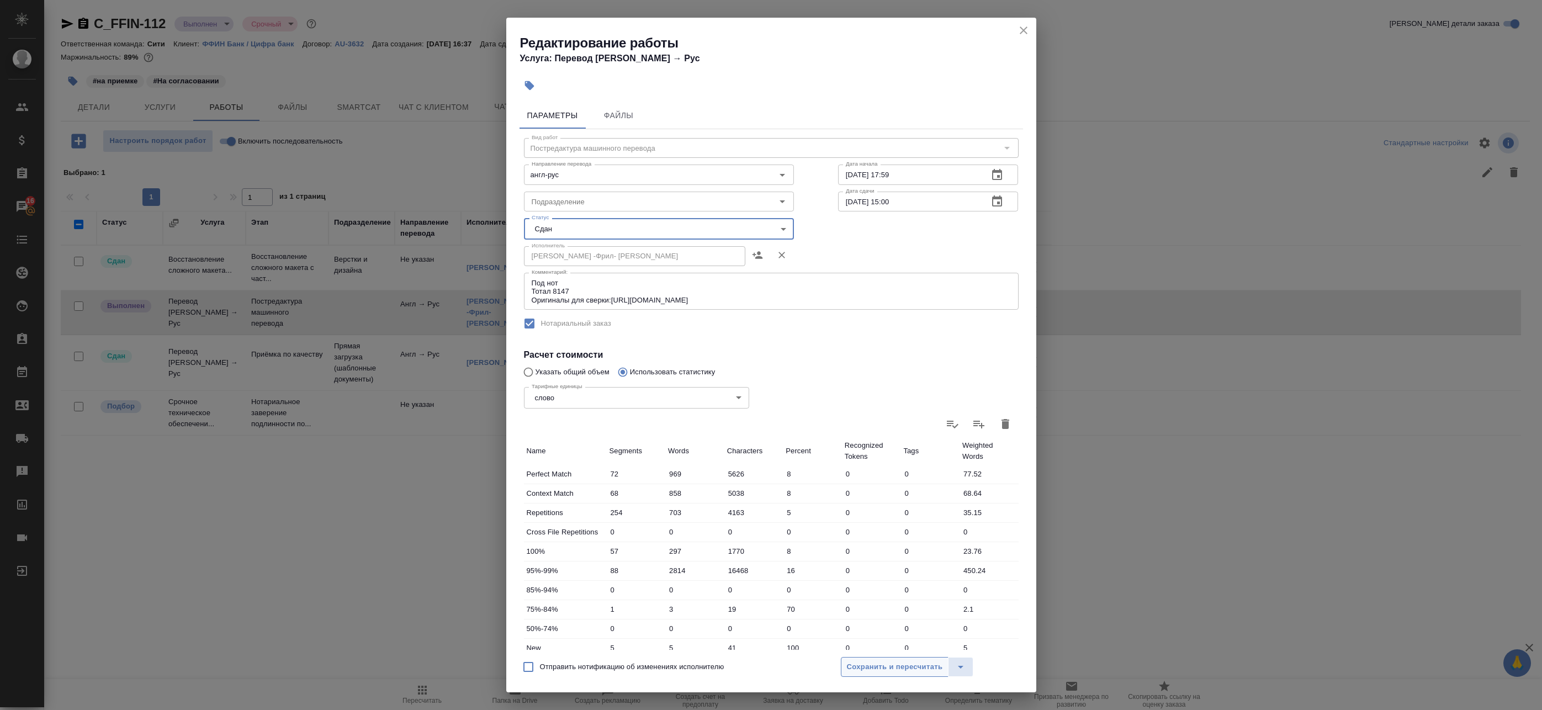
click at [852, 664] on span "Сохранить и пересчитать" at bounding box center [895, 667] width 96 height 13
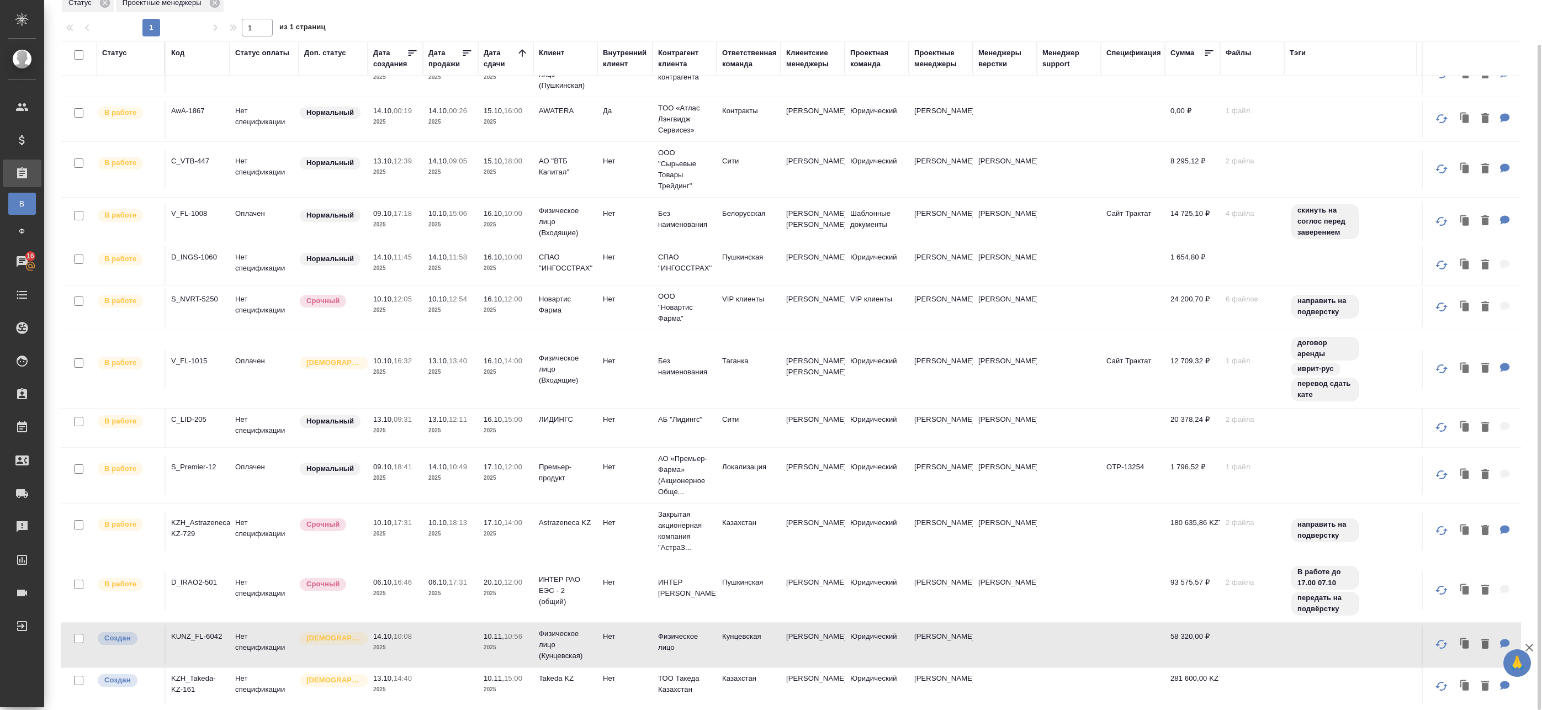
scroll to position [134, 0]
click at [765, 637] on td "Кунцевская" at bounding box center [749, 642] width 64 height 39
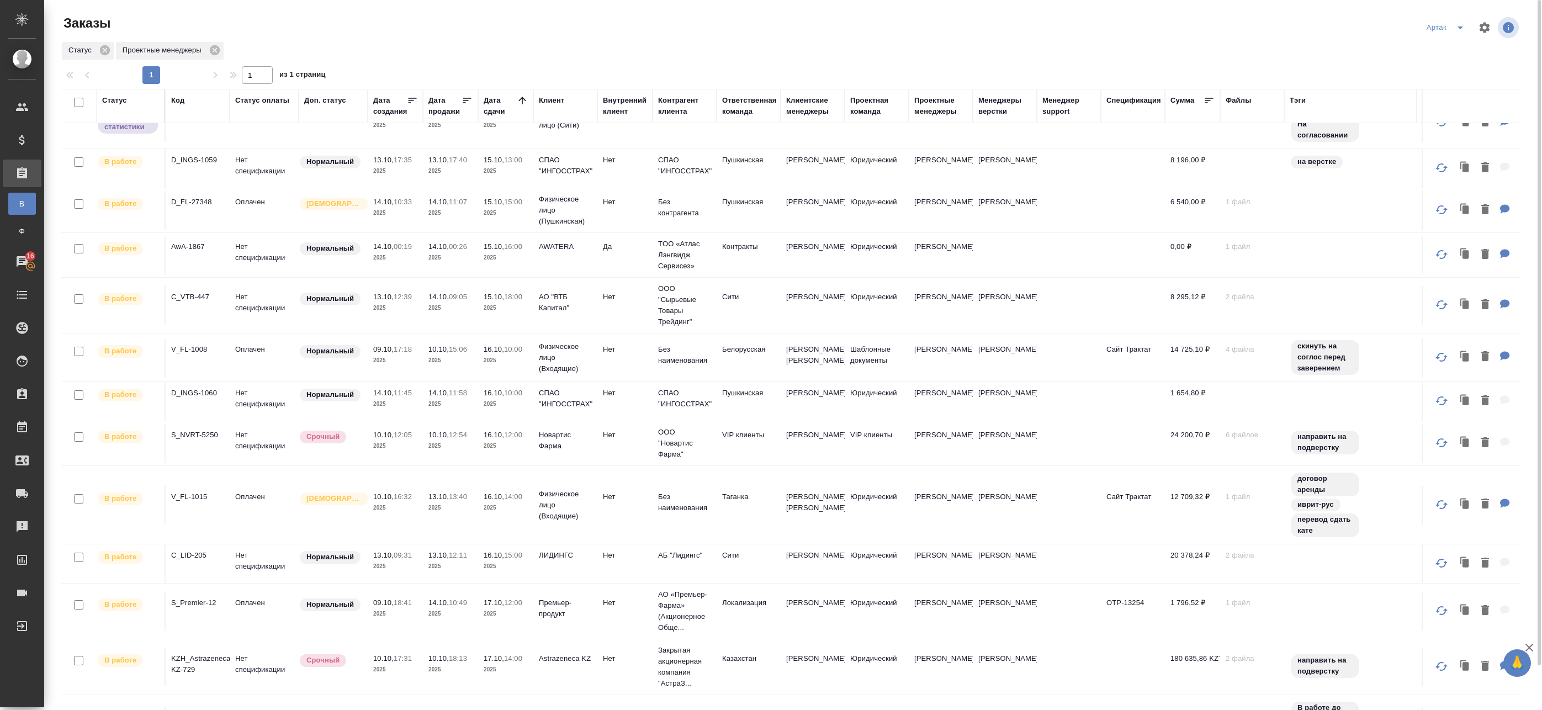
scroll to position [0, 0]
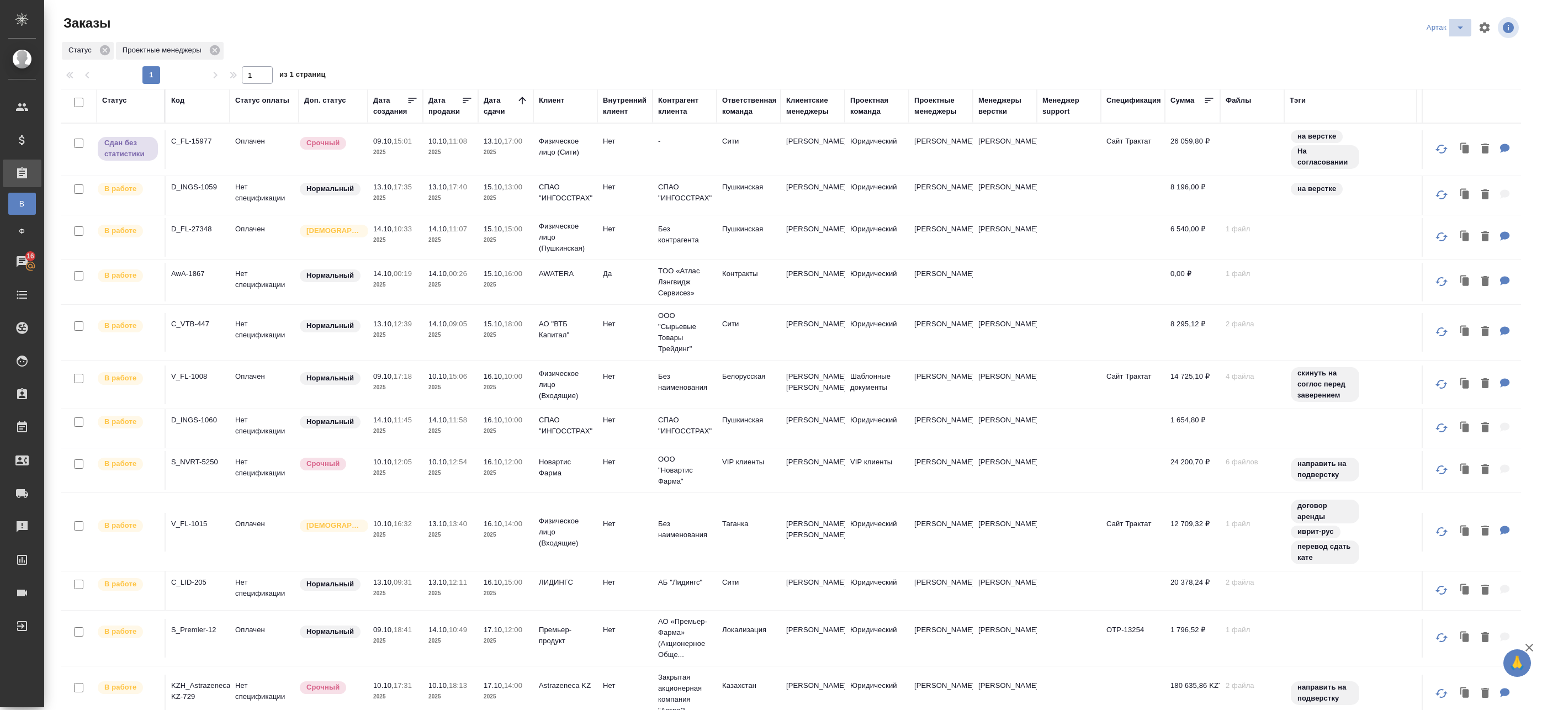
click at [1458, 28] on icon "split button" at bounding box center [1461, 28] width 6 height 3
click at [1445, 51] on li "leagal" at bounding box center [1439, 50] width 47 height 18
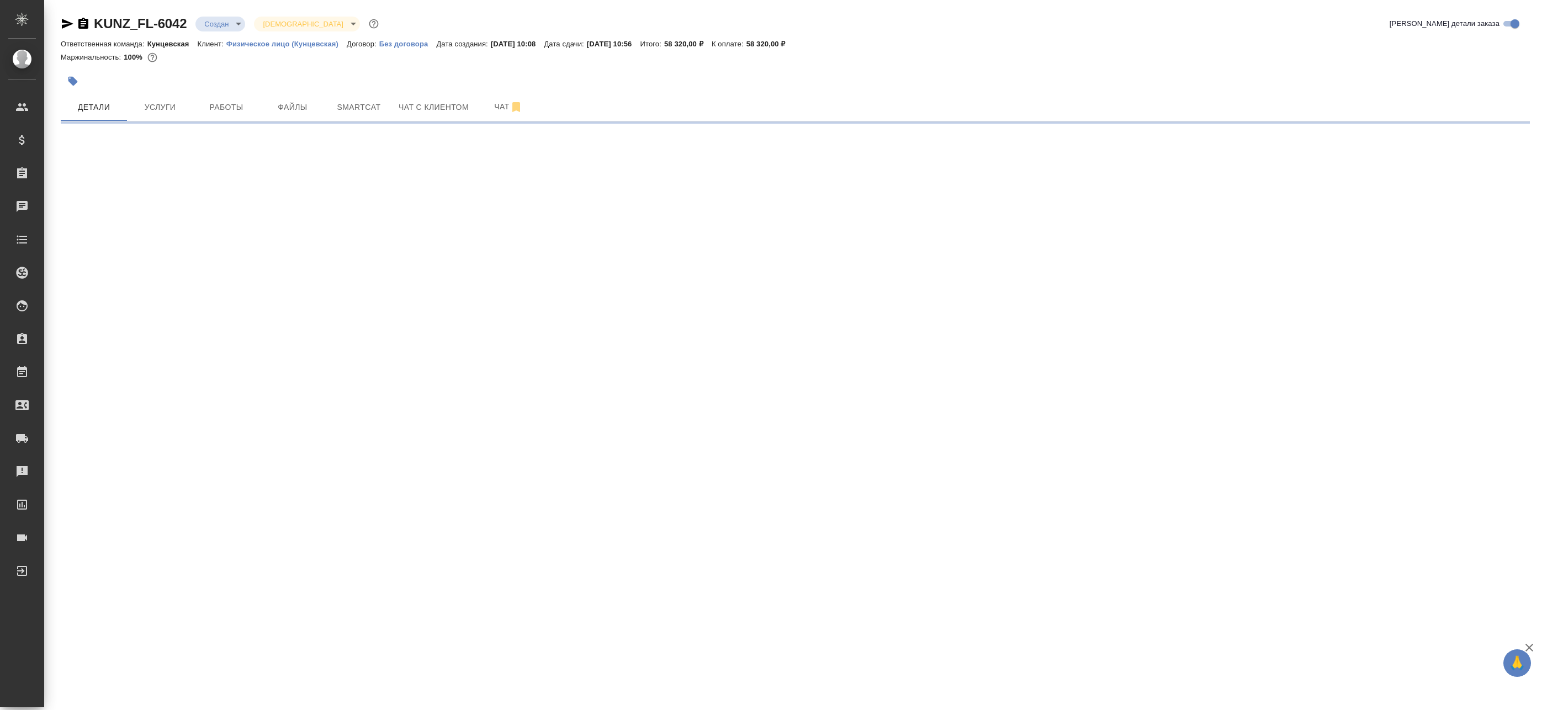
select select "RU"
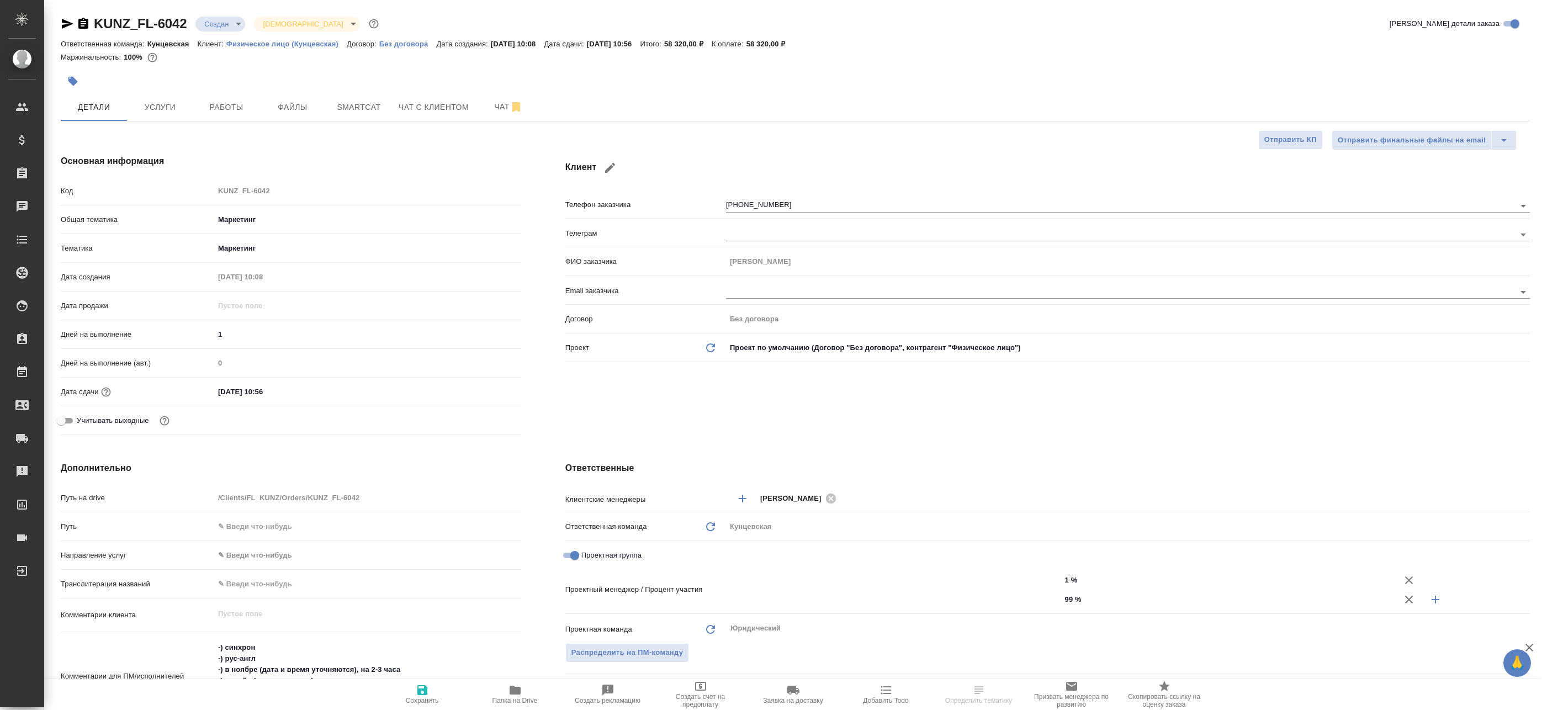
type textarea "x"
type input "[PERSON_NAME]"
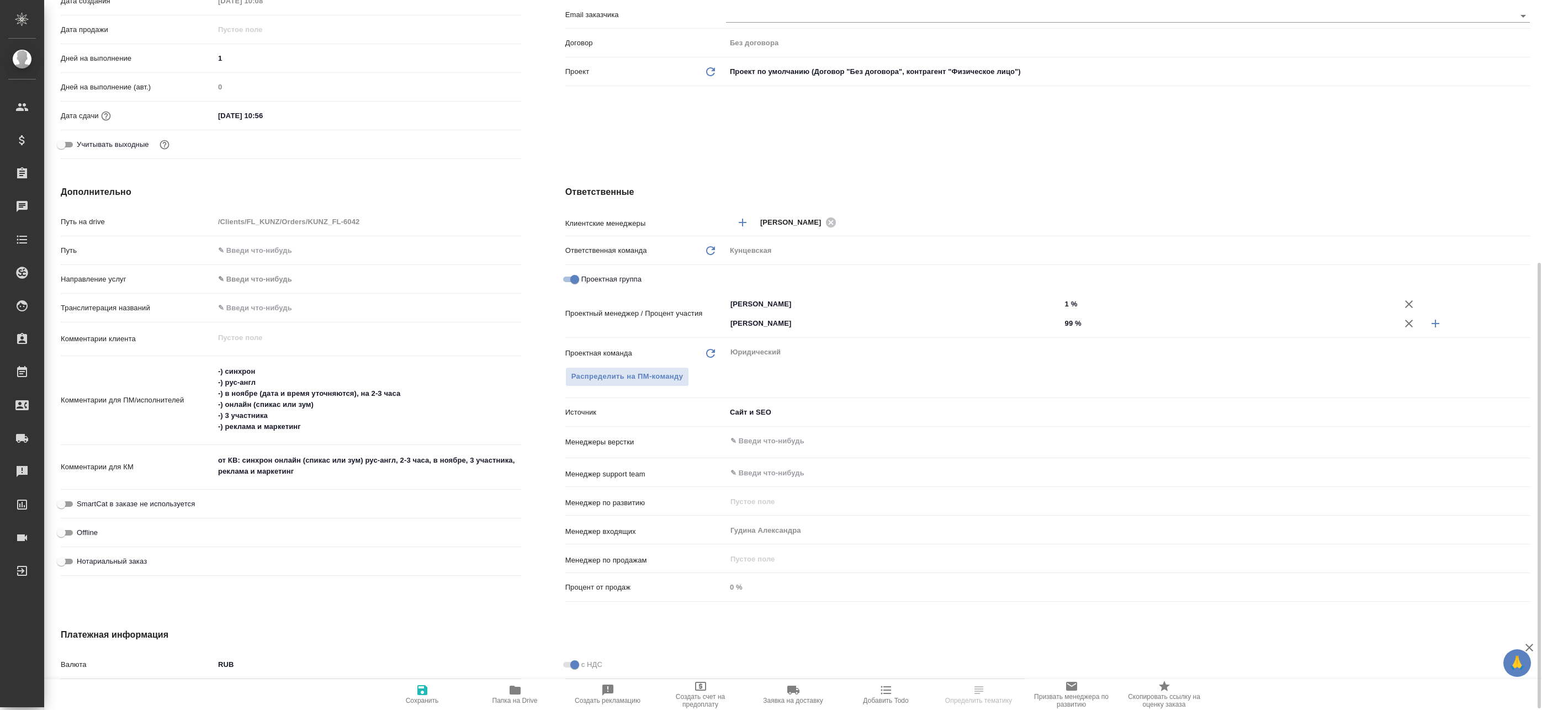
scroll to position [331, 0]
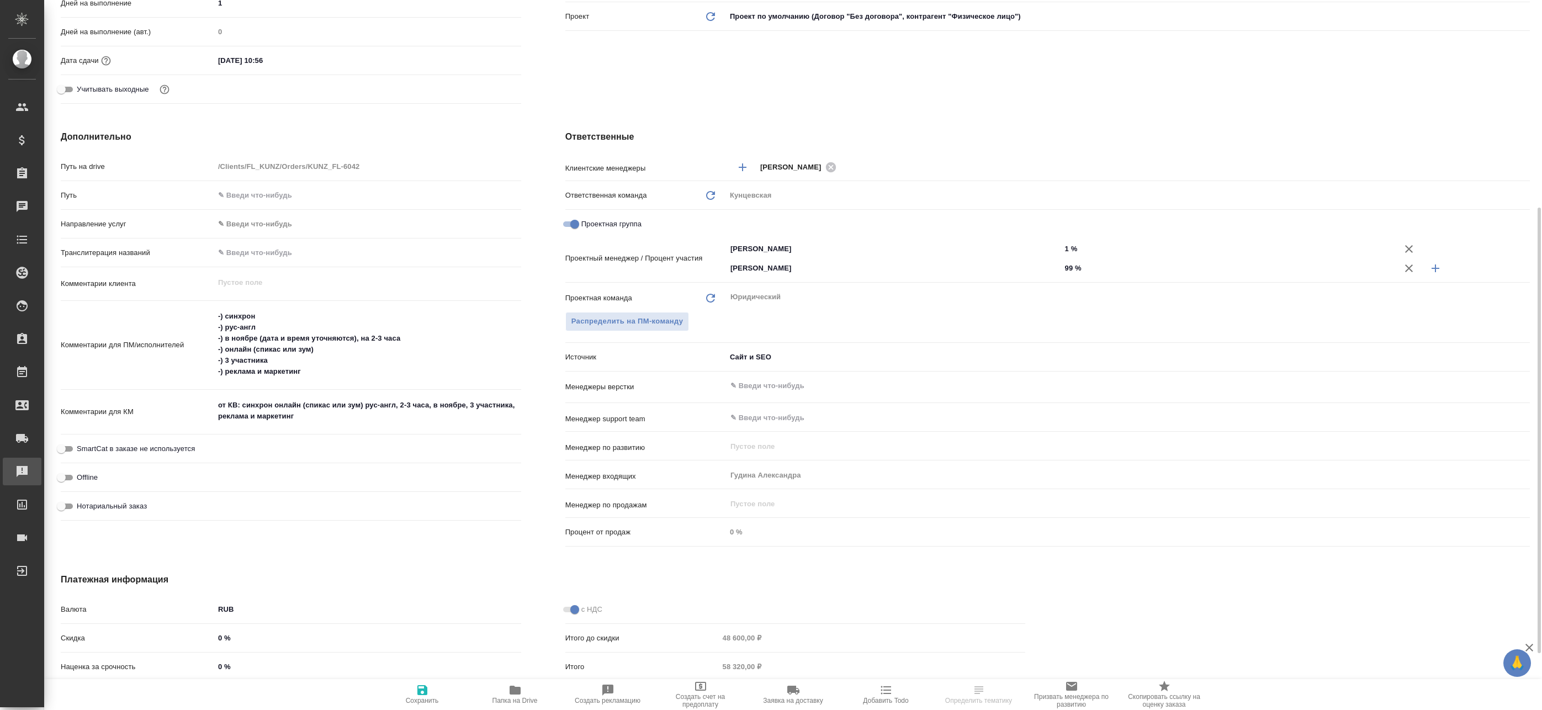
type textarea "x"
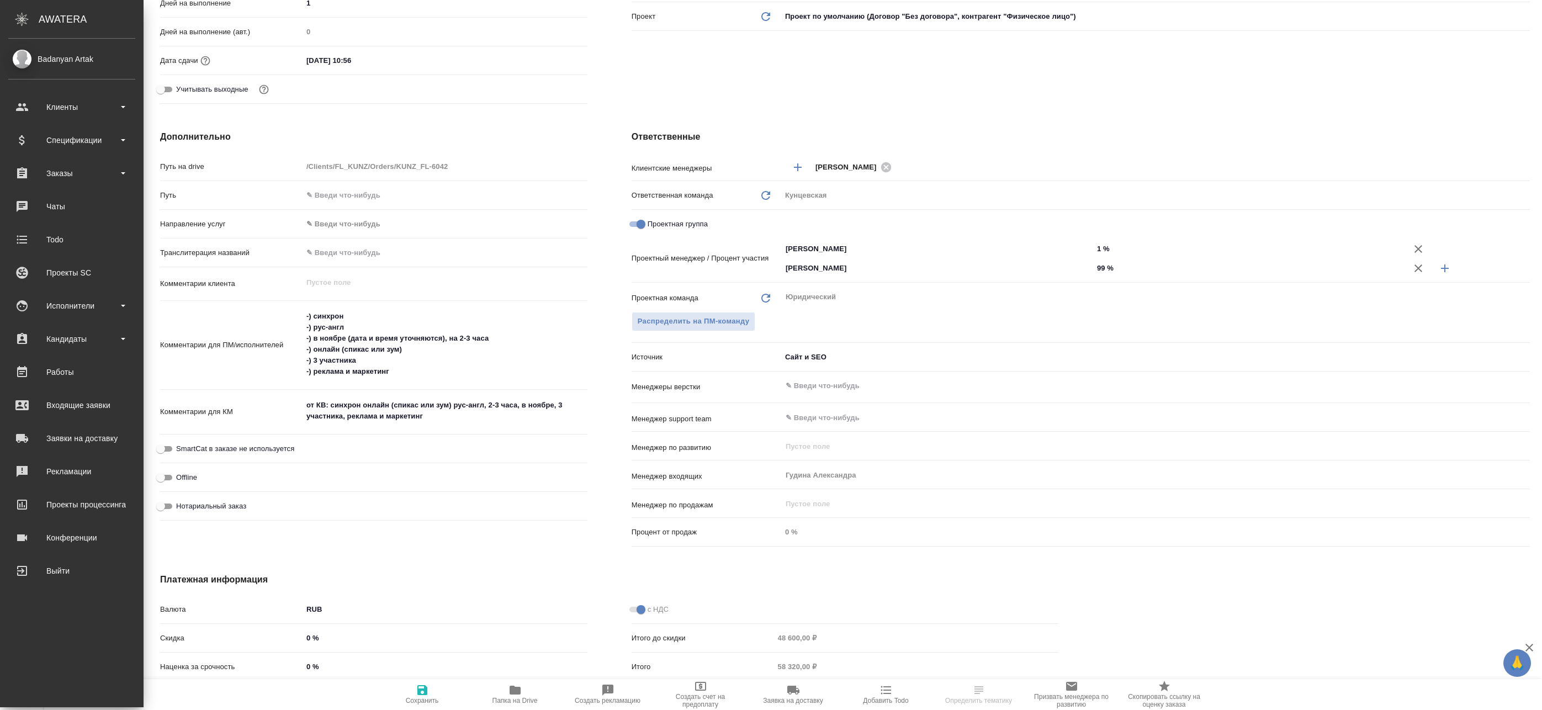
type textarea "x"
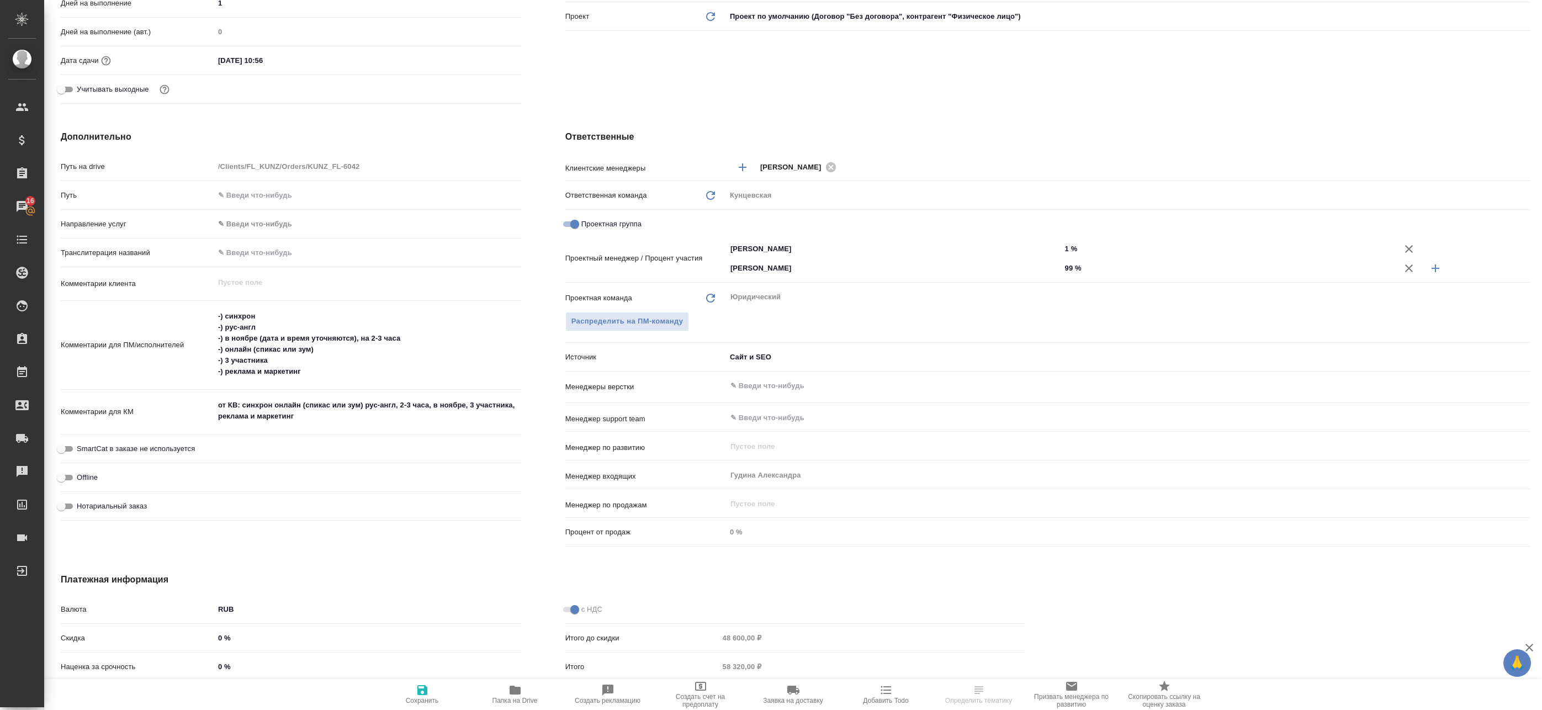
type textarea "x"
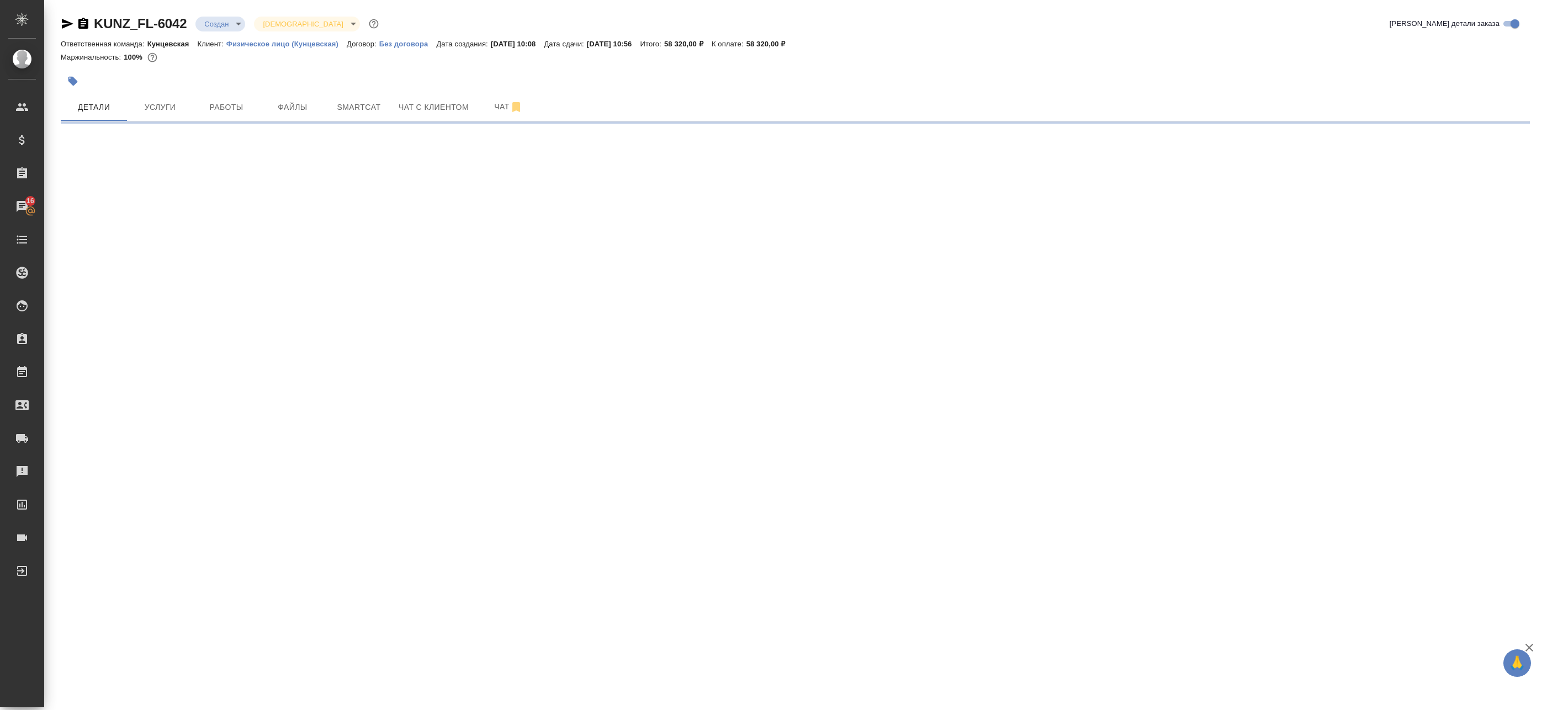
scroll to position [0, 0]
select select "RU"
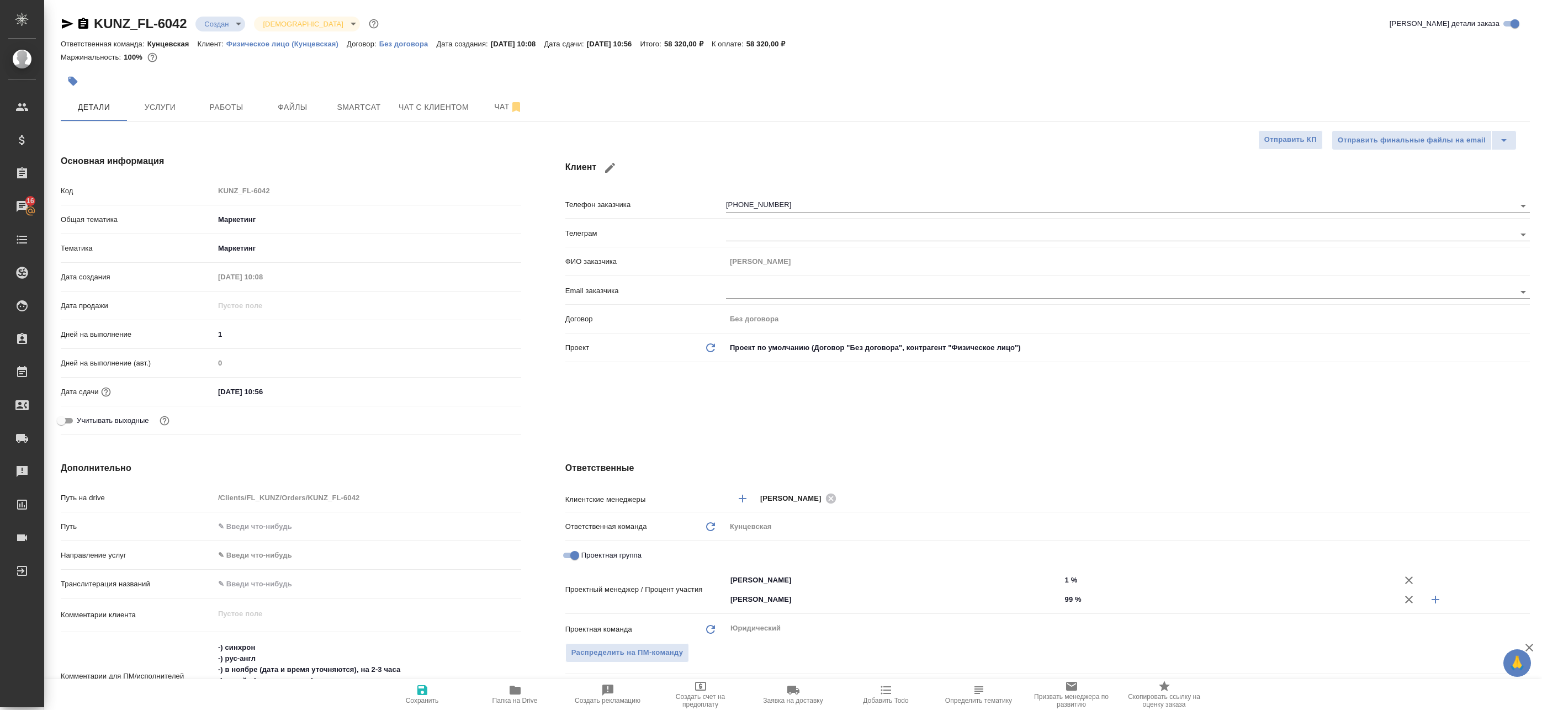
type textarea "x"
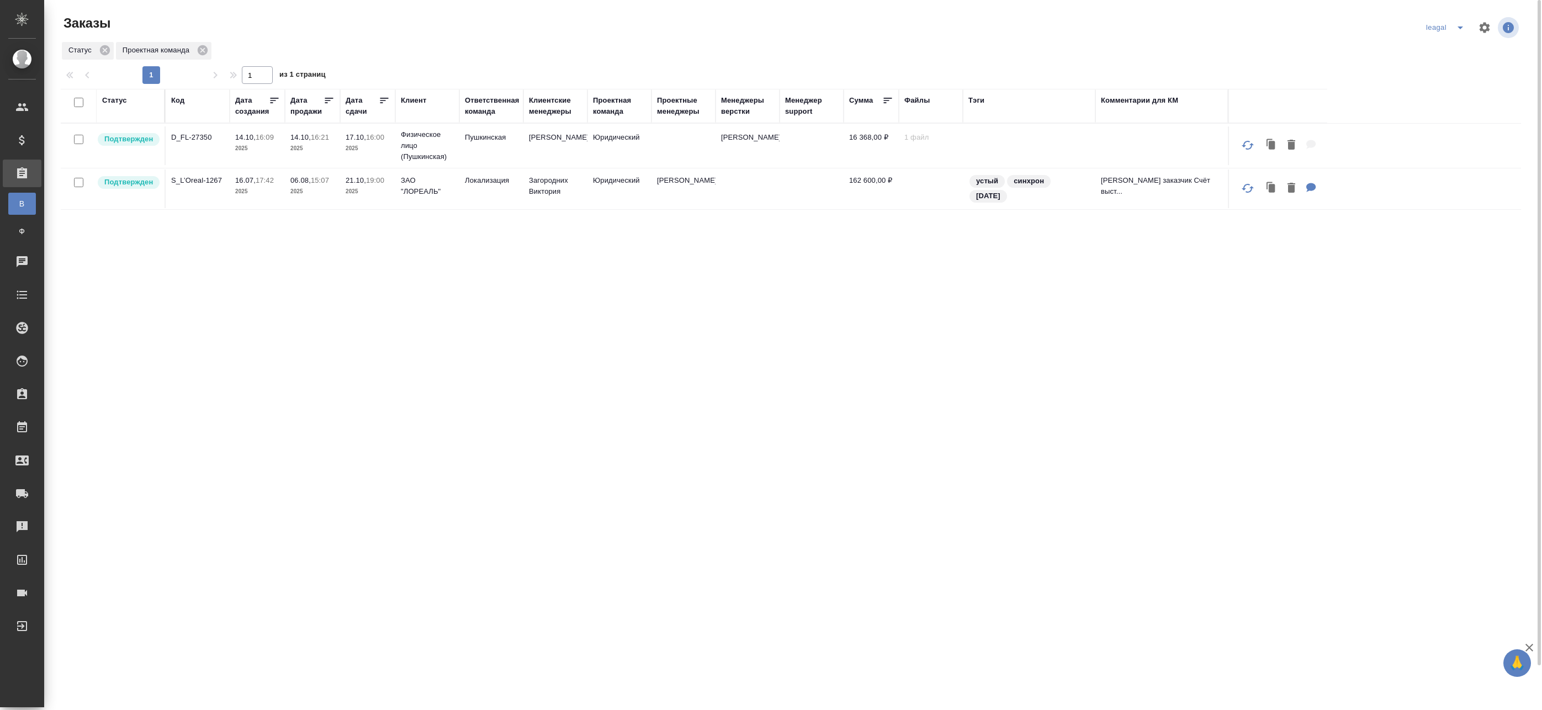
click at [651, 142] on td "Юридический" at bounding box center [620, 145] width 64 height 39
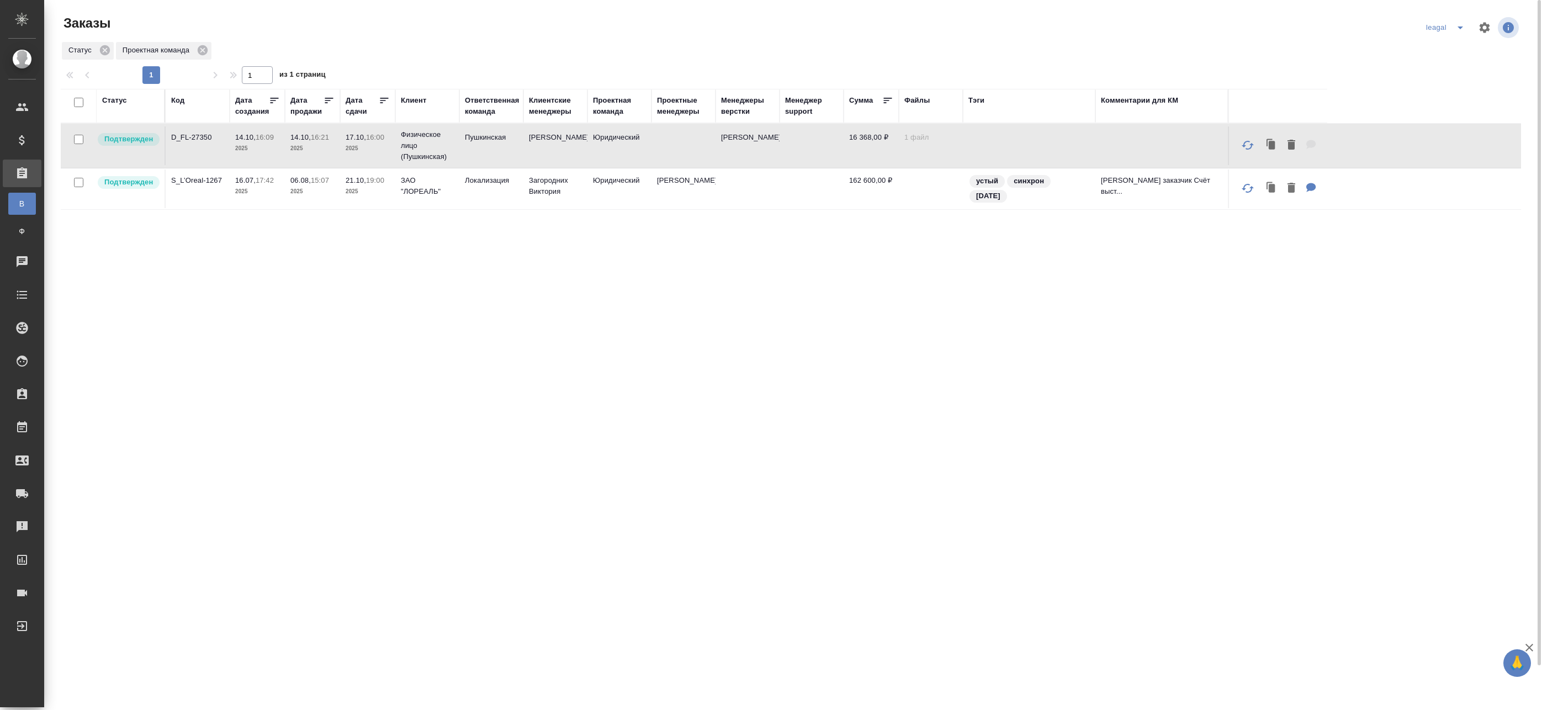
click at [686, 139] on td at bounding box center [684, 145] width 64 height 39
click at [683, 138] on td at bounding box center [684, 145] width 64 height 39
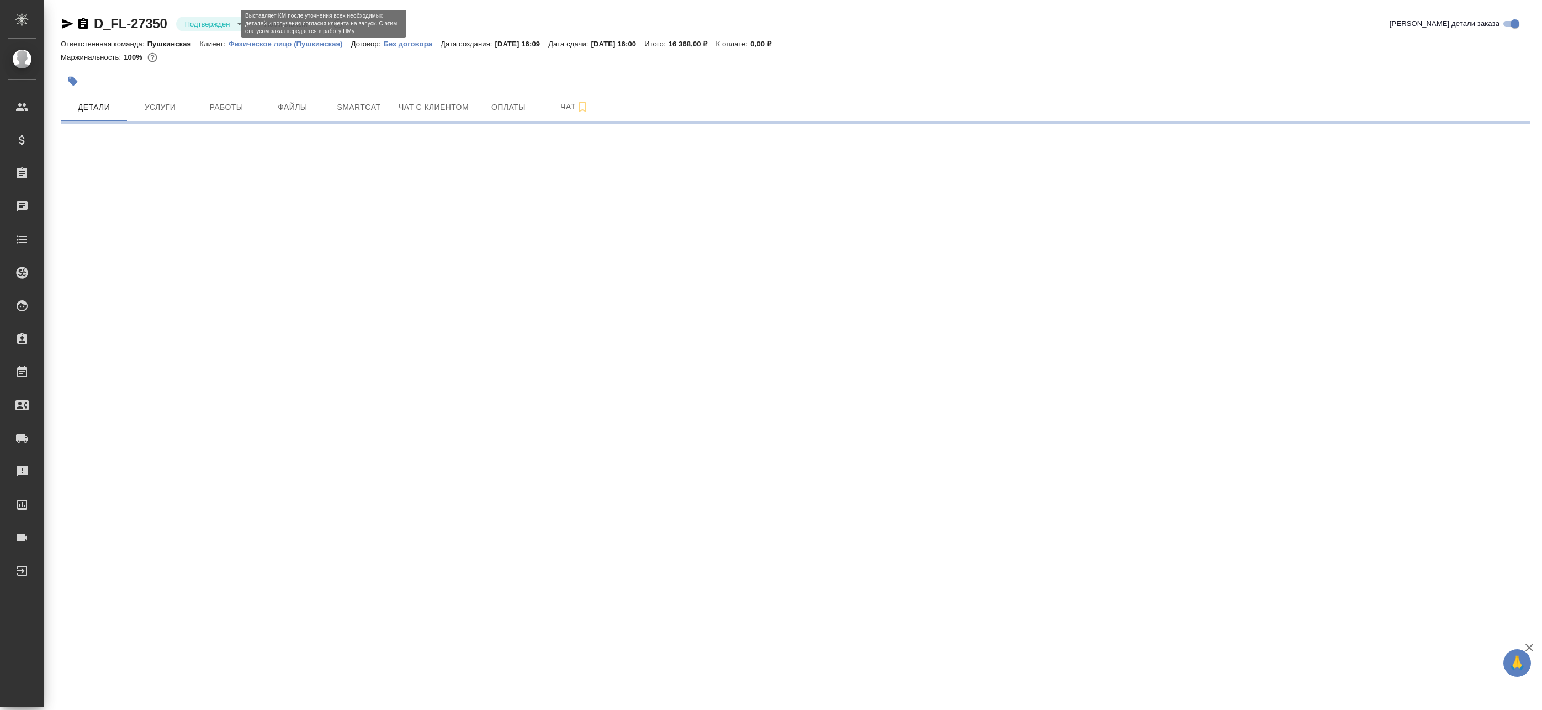
click at [202, 23] on body "🙏 .cls-1 fill:#fff; AWATERA Badanyan [PERSON_NAME] Спецификации Заказы Чаты Tod…" at bounding box center [771, 355] width 1542 height 710
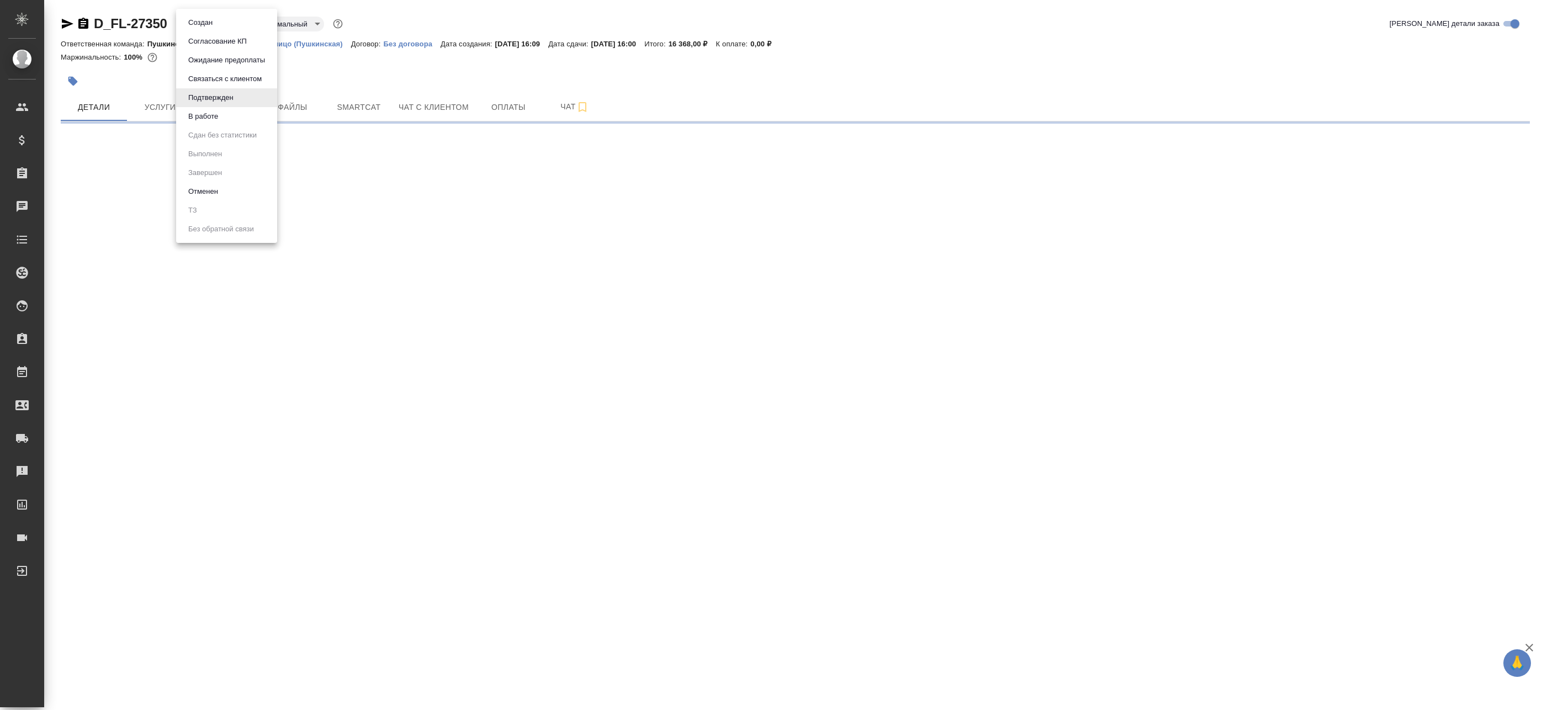
select select "RU"
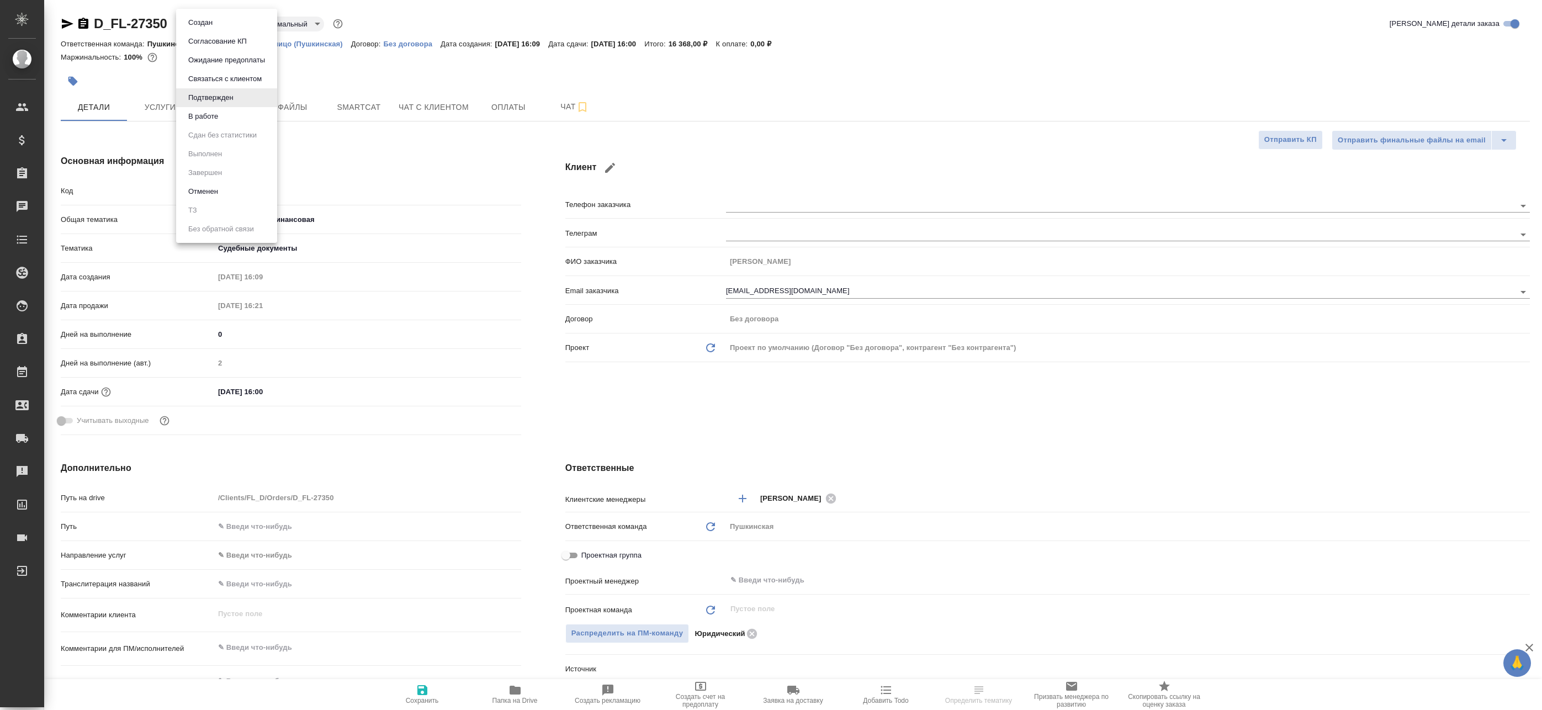
type textarea "x"
click at [758, 455] on div at bounding box center [771, 355] width 1542 height 710
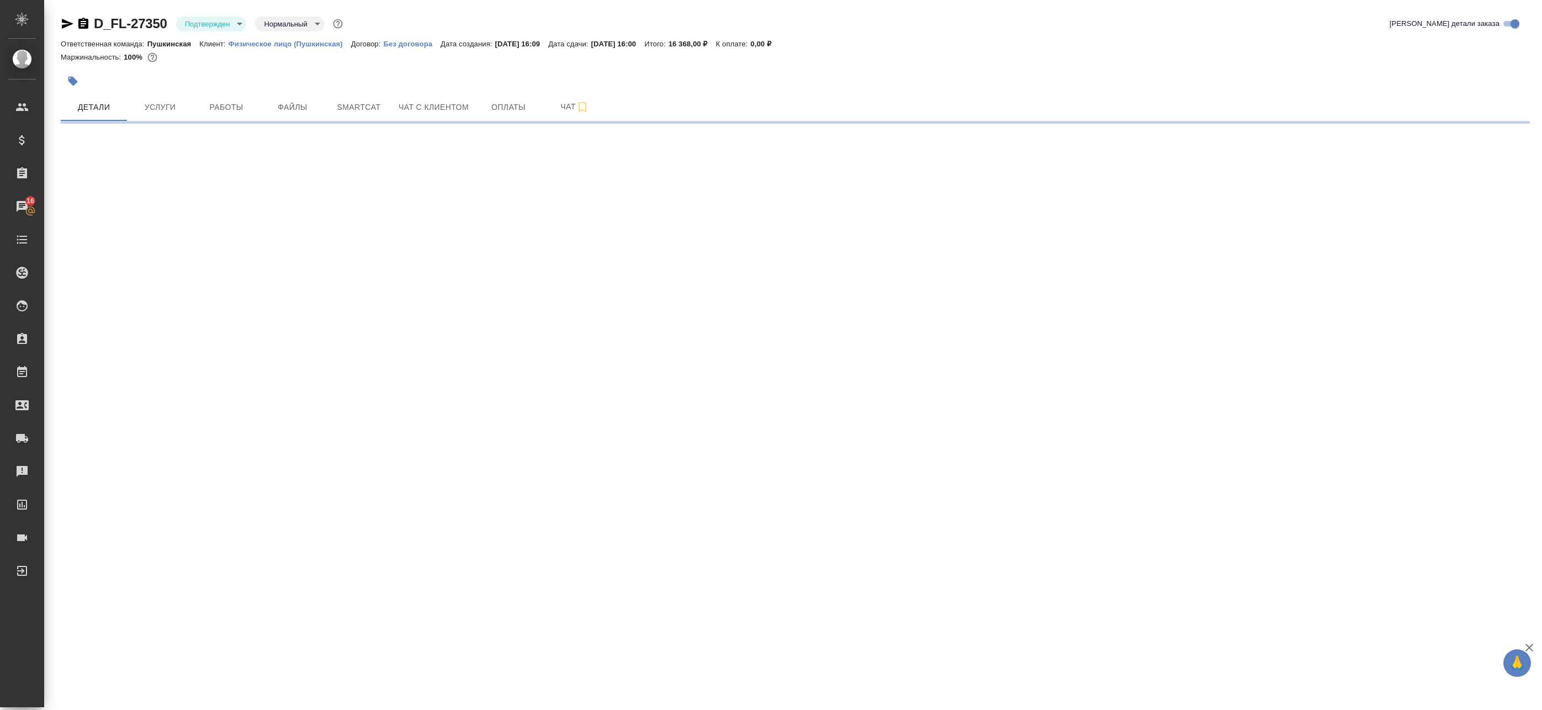
select select "RU"
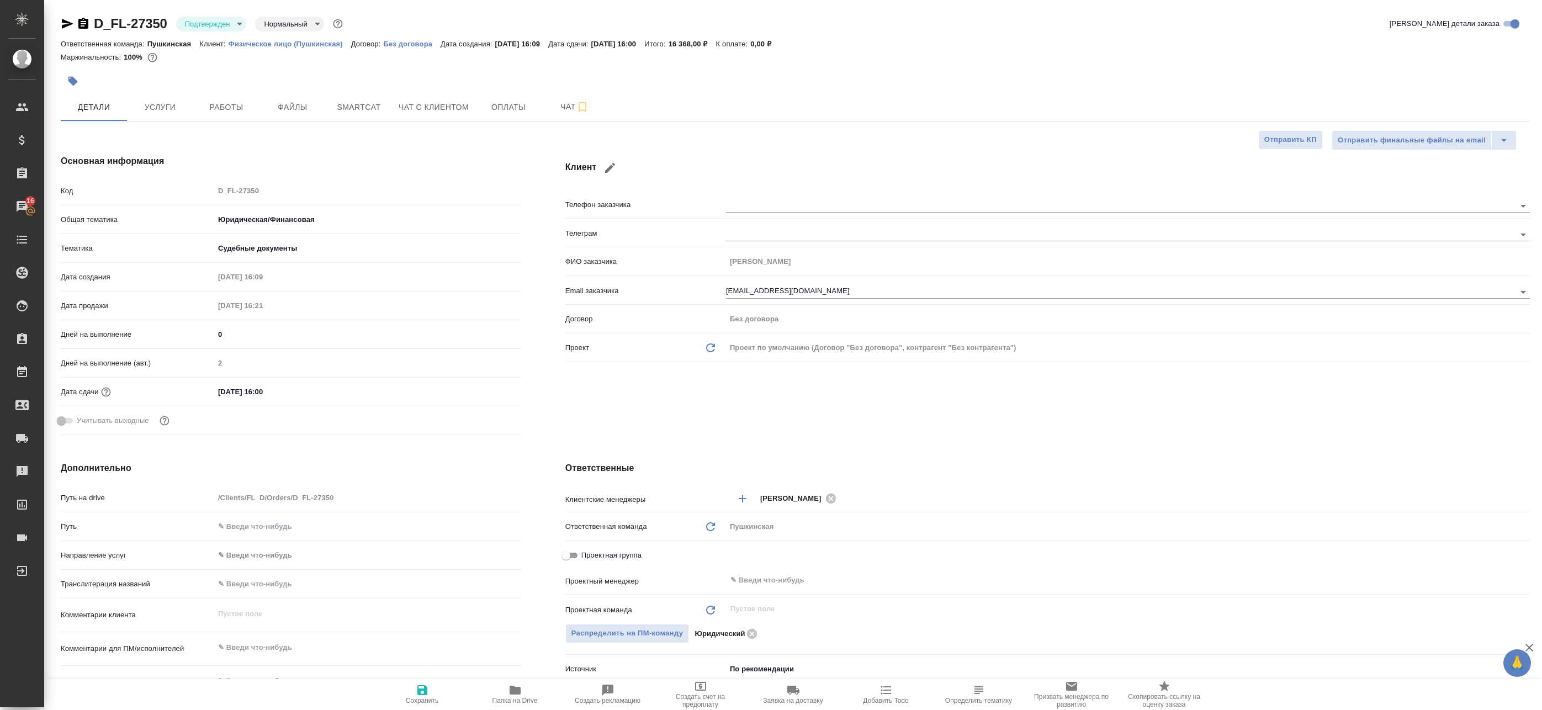
type textarea "x"
click at [208, 107] on span "Работы" at bounding box center [226, 108] width 53 height 14
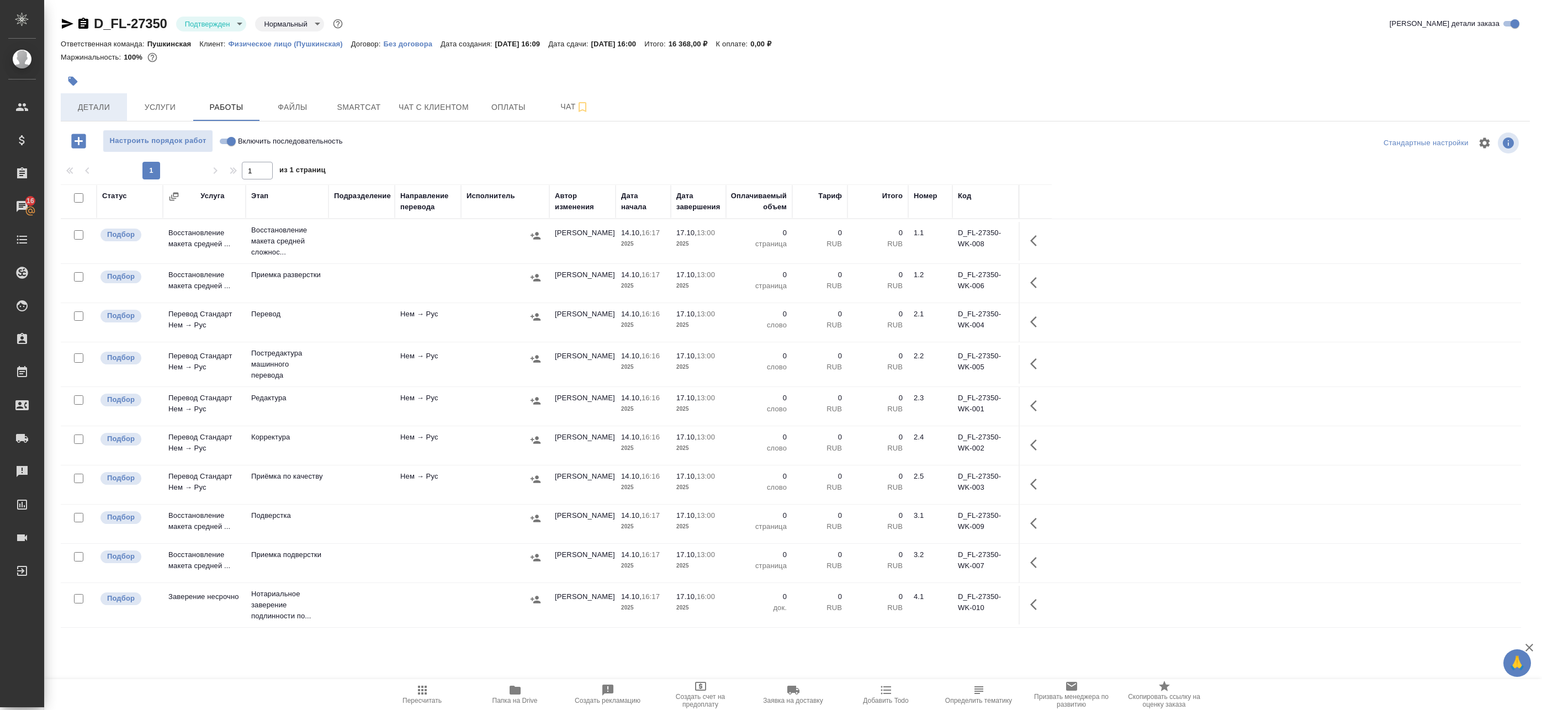
click at [100, 103] on span "Детали" at bounding box center [93, 108] width 53 height 14
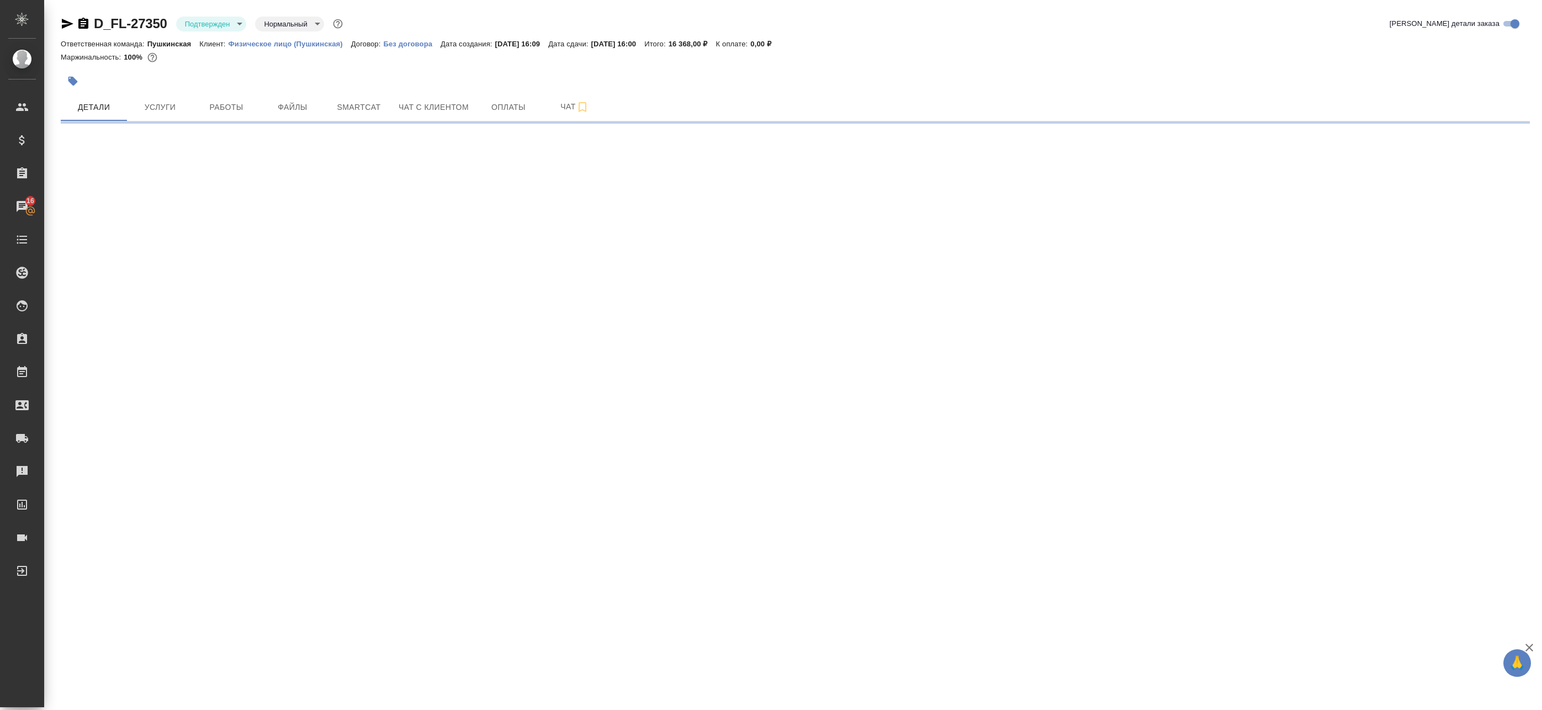
select select "RU"
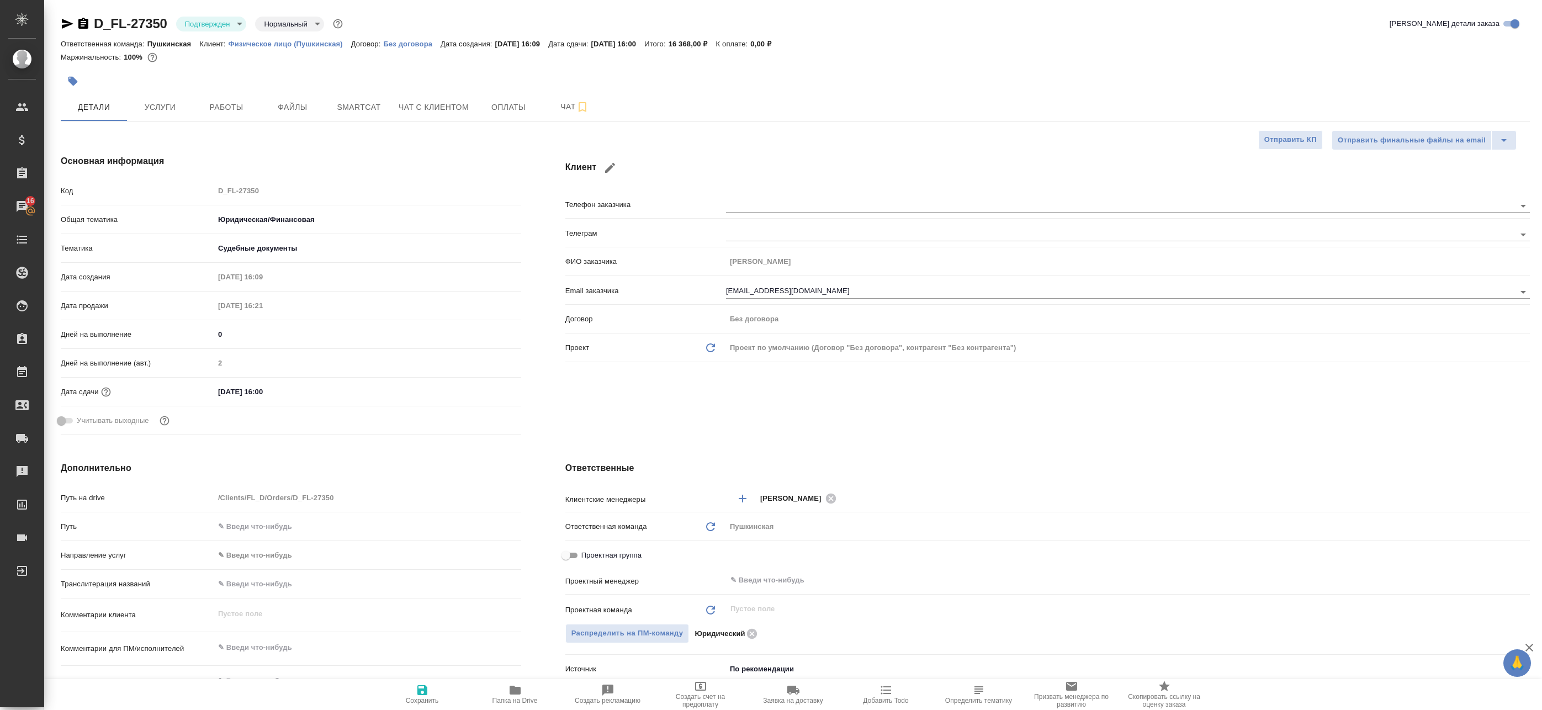
drag, startPoint x: 65, startPoint y: 24, endPoint x: 86, endPoint y: 44, distance: 28.1
click at [65, 24] on icon "button" at bounding box center [67, 23] width 13 height 13
click at [579, 382] on div "Клиент Телефон заказчика Телеграм ФИО заказчика Сусенко Матвей Email заказчика …" at bounding box center [1047, 297] width 1009 height 329
click at [242, 110] on span "Работы" at bounding box center [226, 108] width 53 height 14
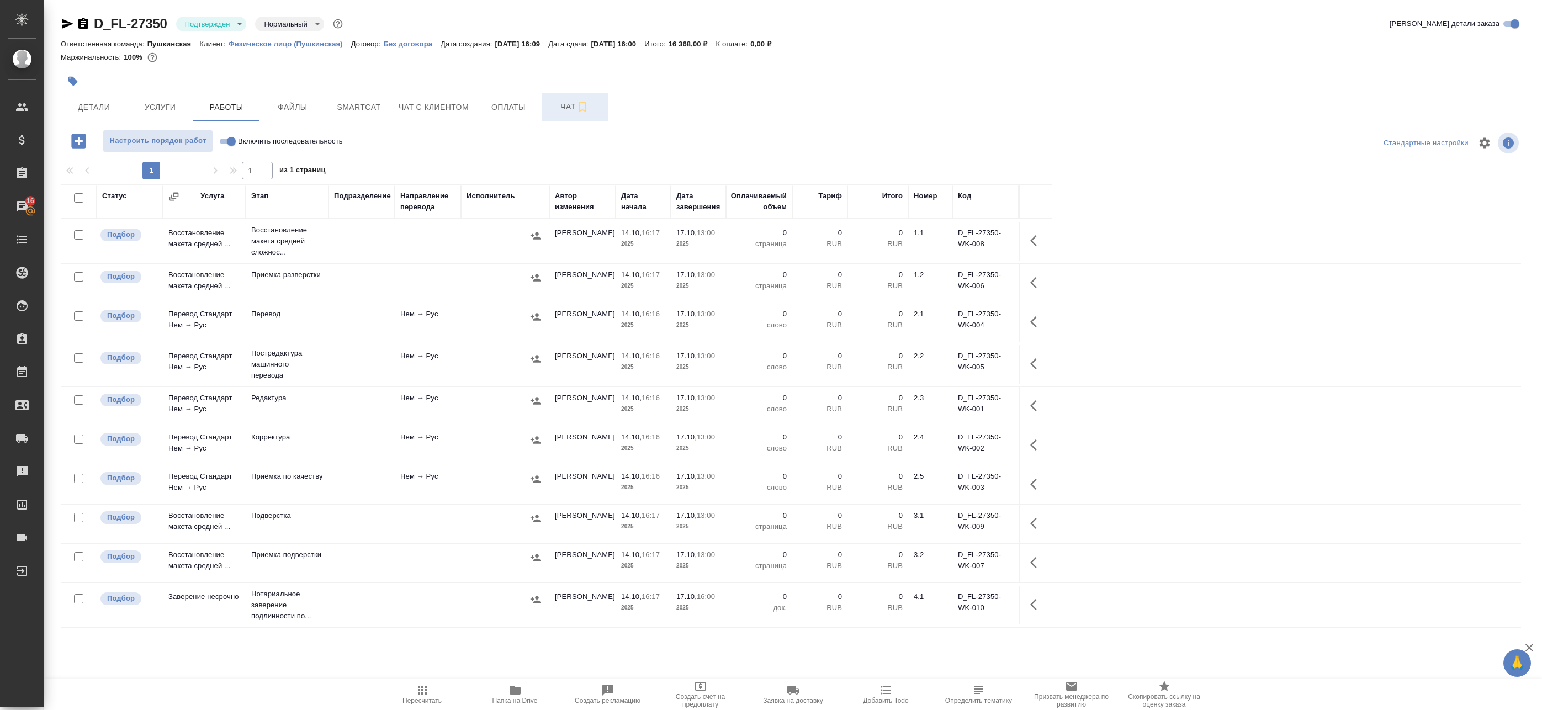
click at [559, 104] on span "Чат" at bounding box center [574, 107] width 53 height 14
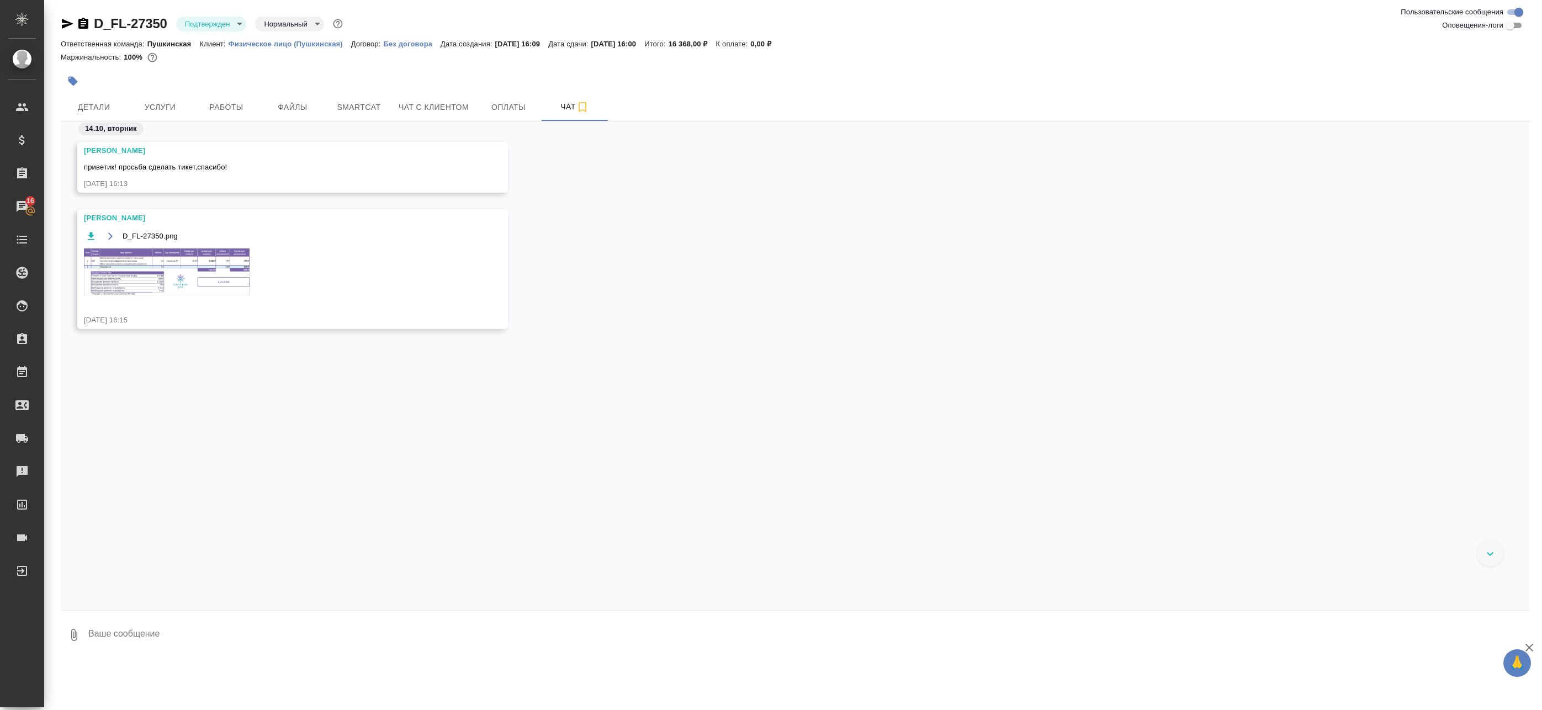
click at [203, 266] on img at bounding box center [167, 272] width 166 height 47
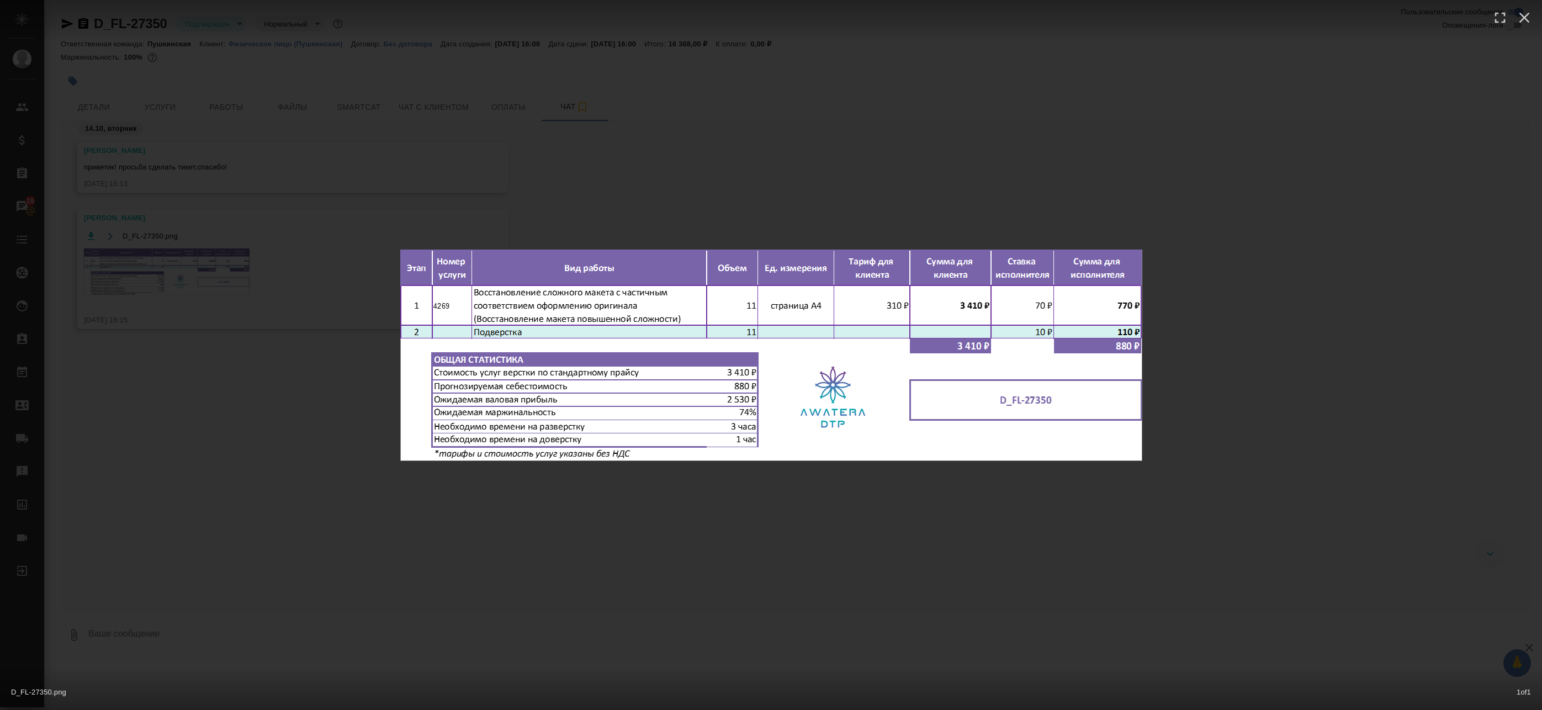
click at [203, 265] on div "D_FL-27350.png 1 of 1" at bounding box center [771, 355] width 1542 height 710
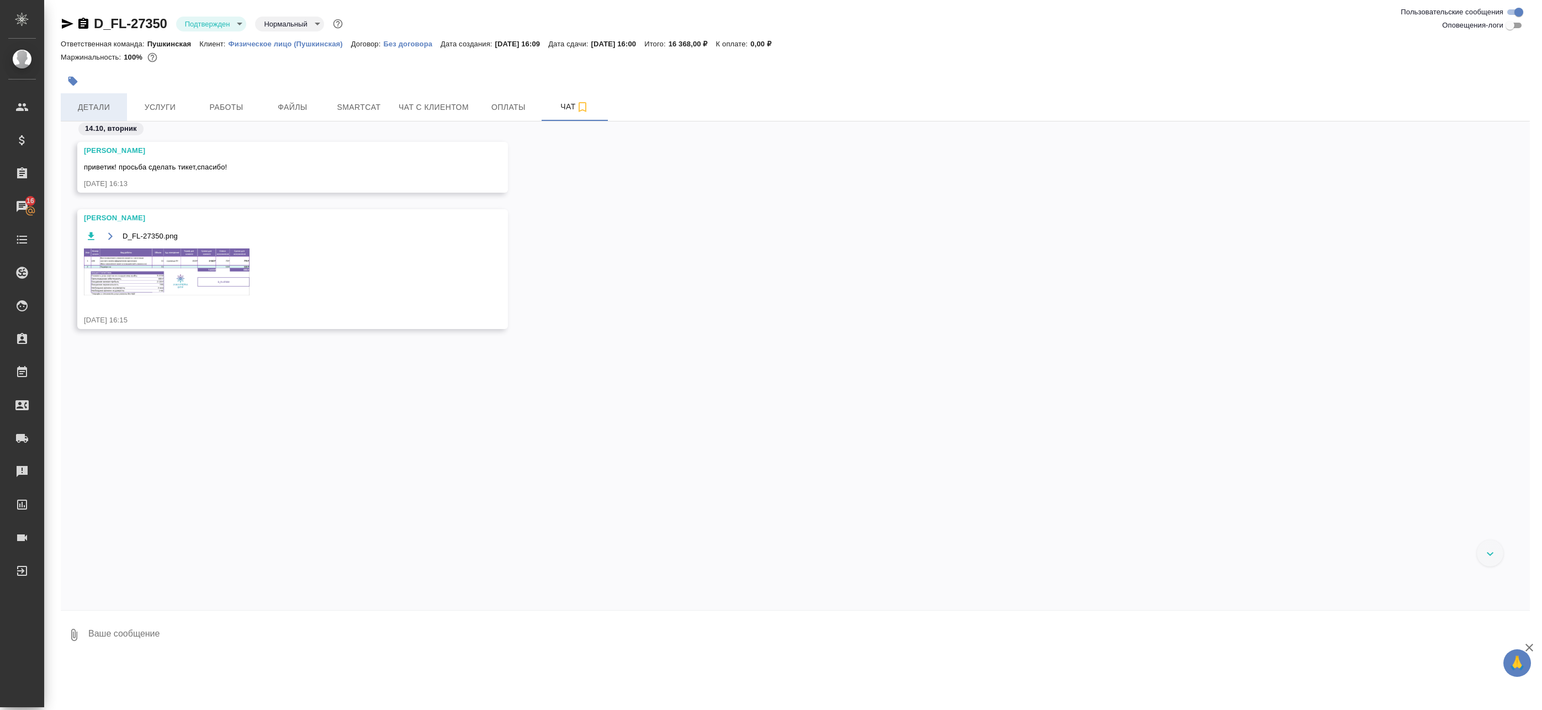
click at [91, 99] on button "Детали" at bounding box center [94, 107] width 66 height 28
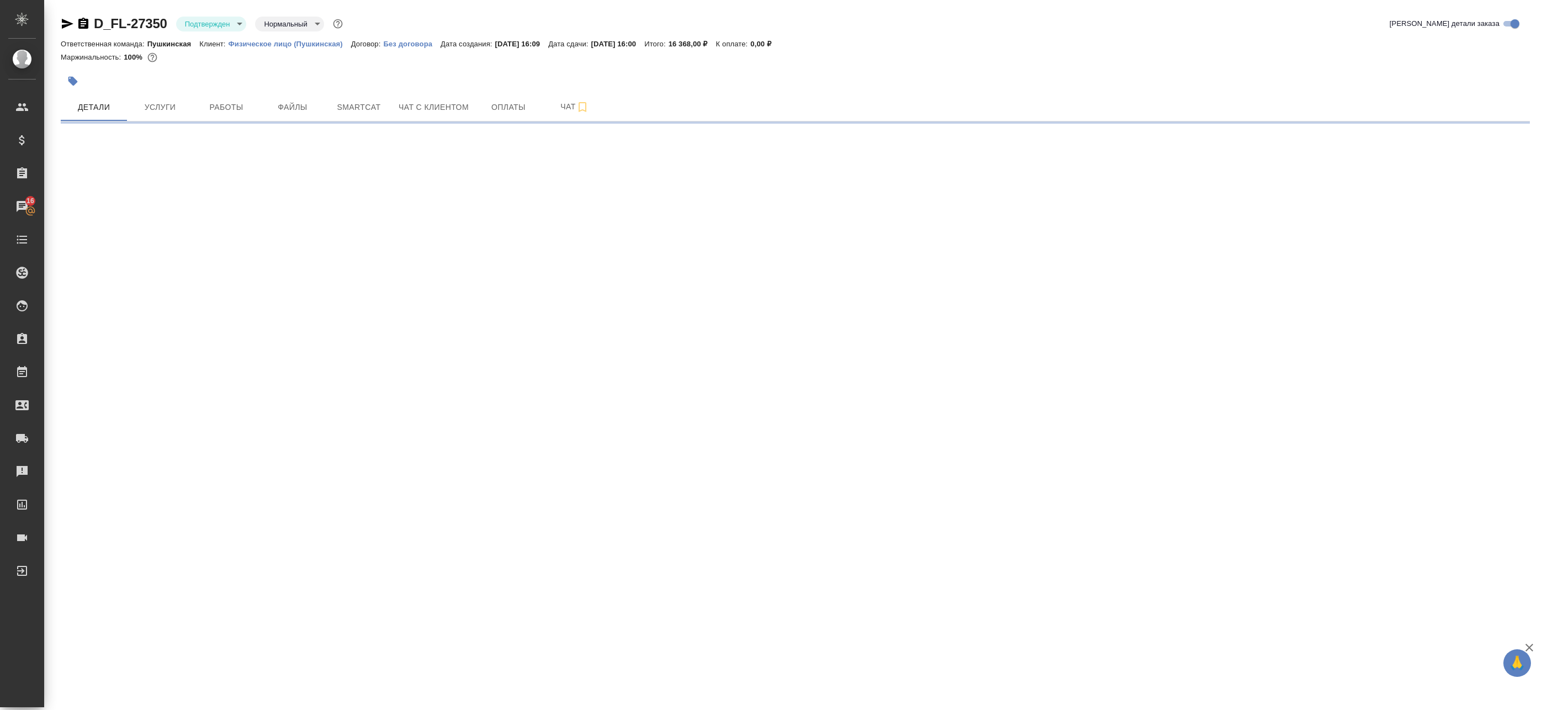
select select "RU"
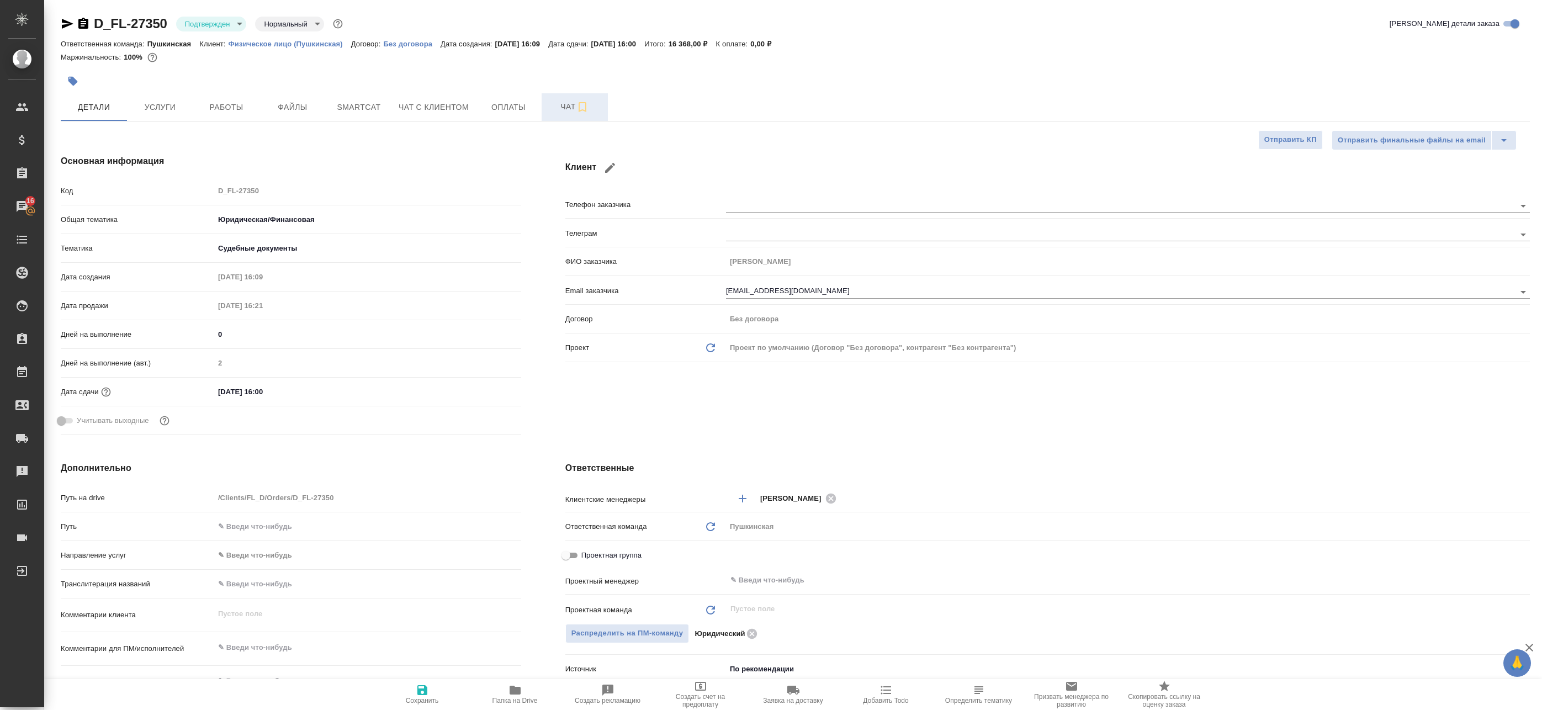
click at [554, 110] on span "Чат" at bounding box center [574, 107] width 53 height 14
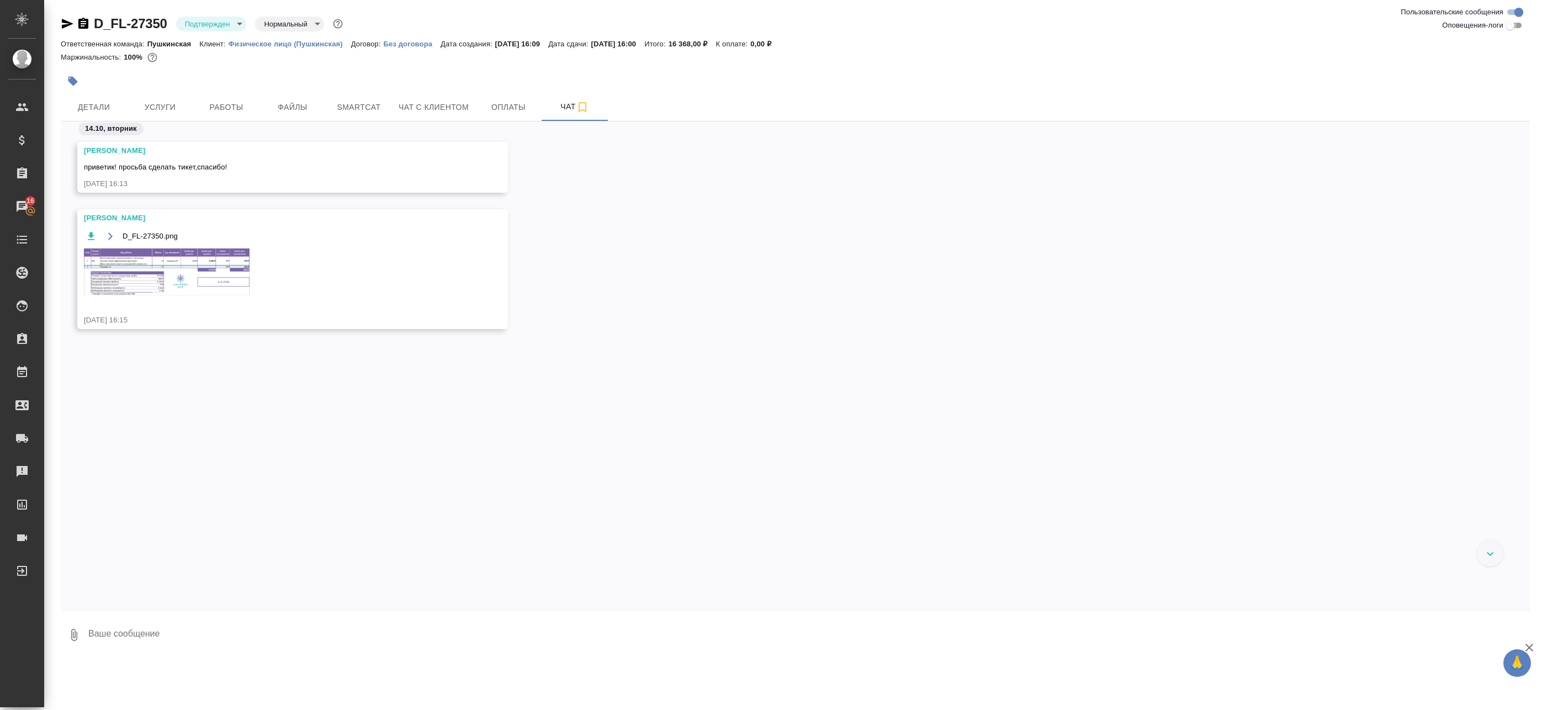
click at [1508, 29] on input "Оповещения-логи" at bounding box center [1511, 25] width 40 height 13
checkbox input "true"
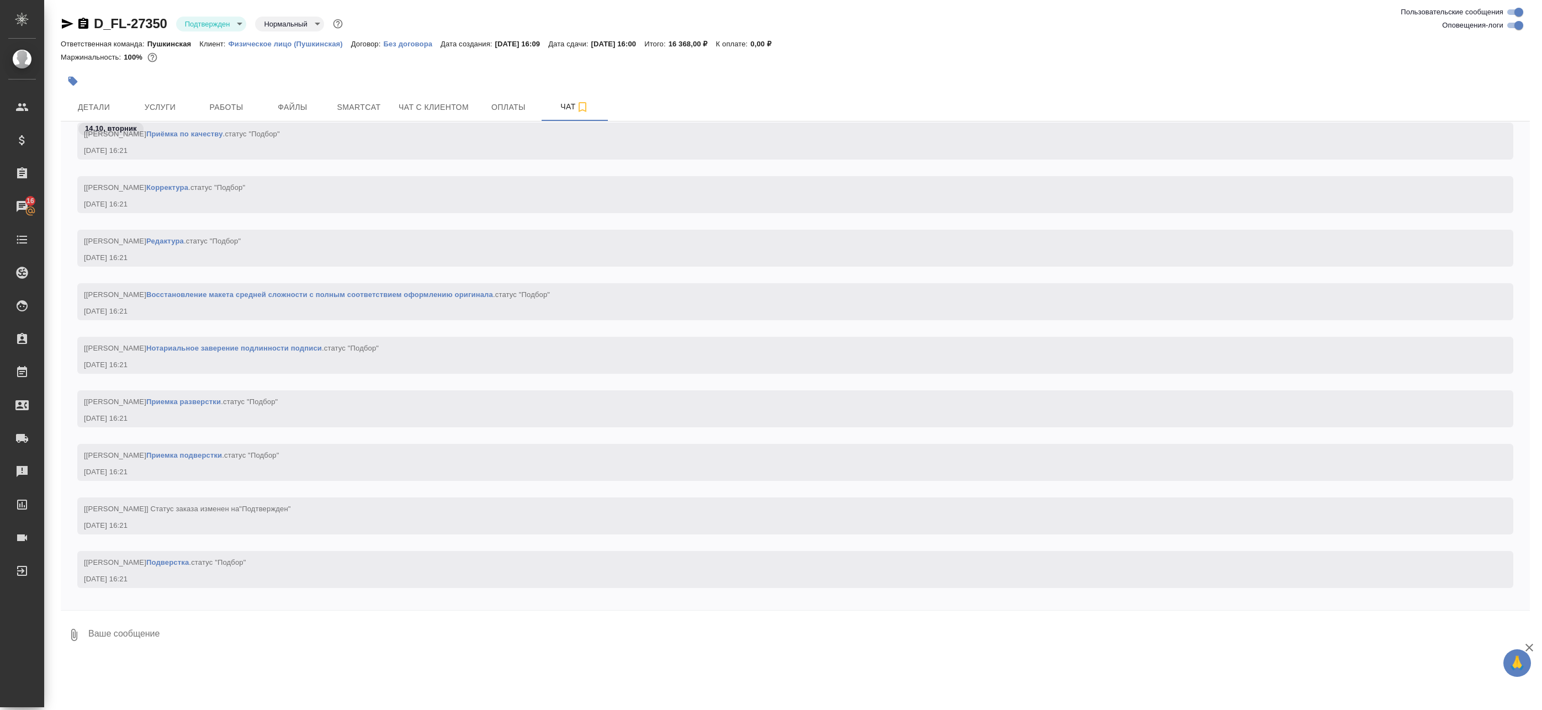
scroll to position [556, 0]
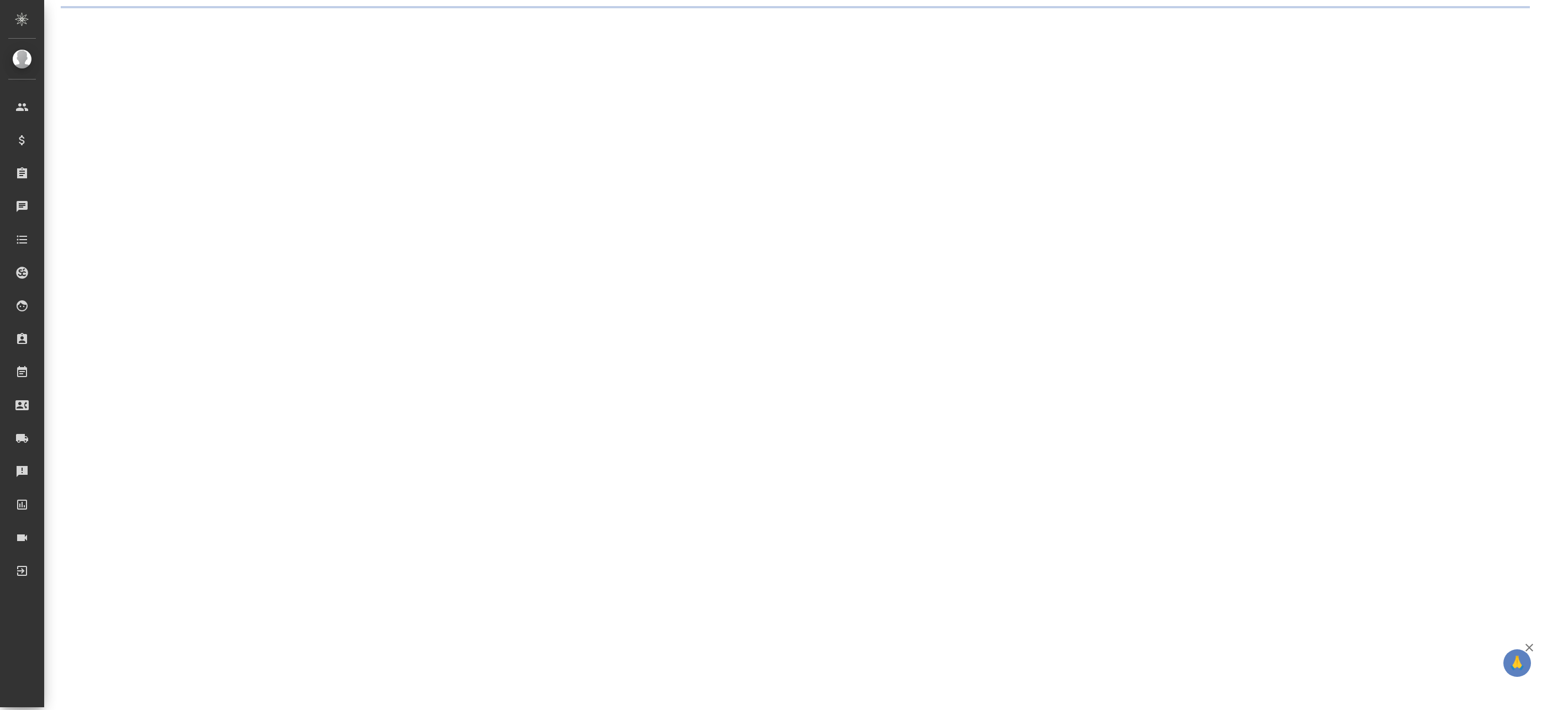
select select "RU"
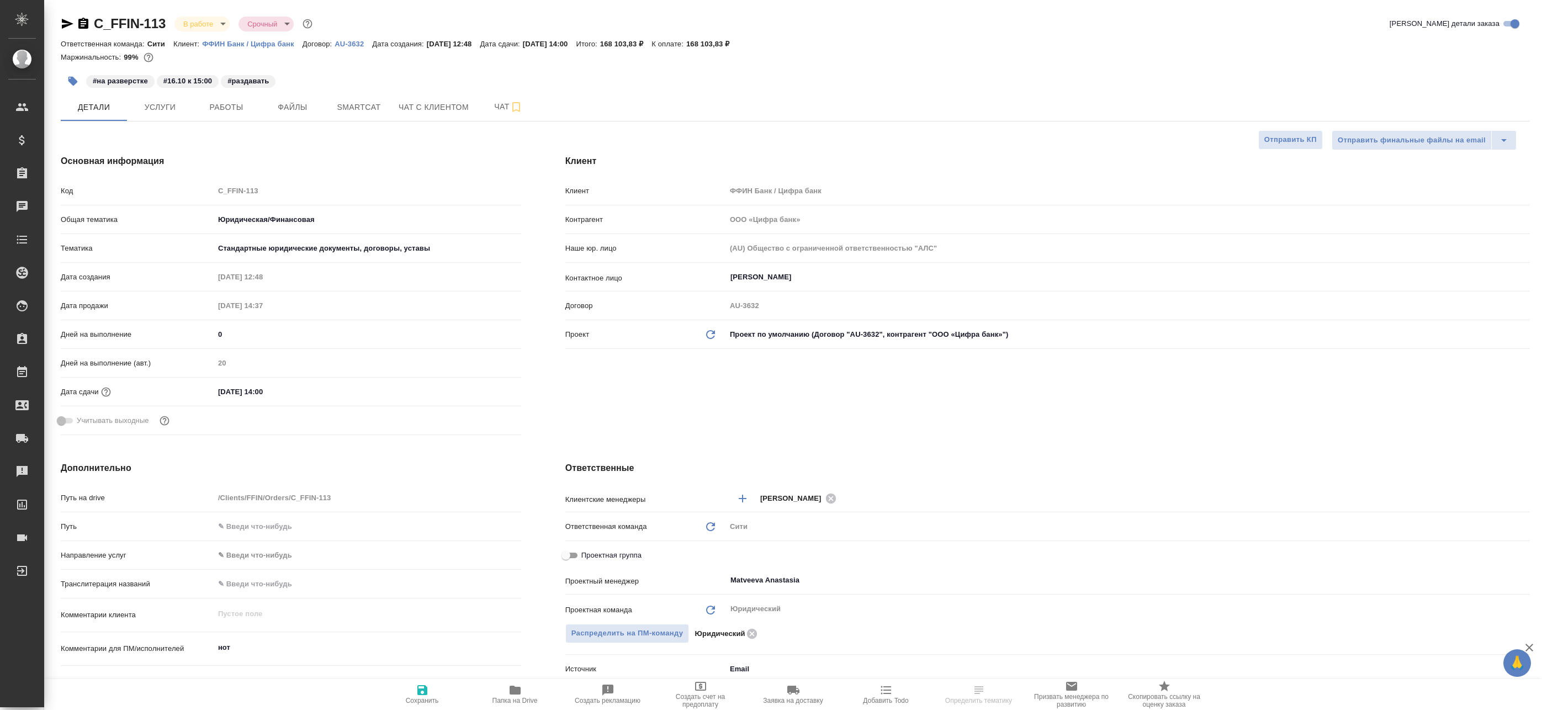
type textarea "x"
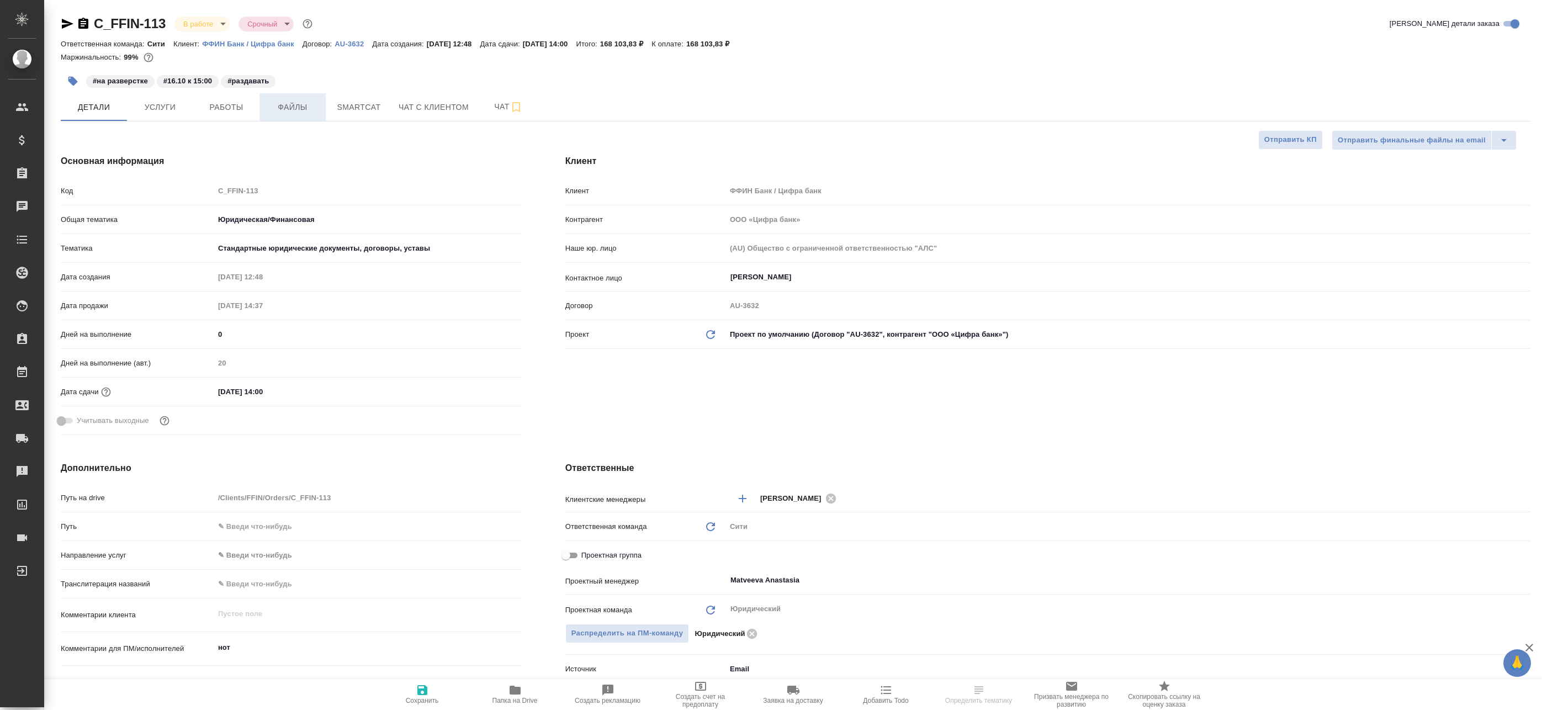
type textarea "x"
drag, startPoint x: 270, startPoint y: 114, endPoint x: 242, endPoint y: 113, distance: 27.1
click at [269, 114] on button "Файлы" at bounding box center [293, 107] width 66 height 28
click at [229, 111] on span "Работы" at bounding box center [226, 108] width 53 height 14
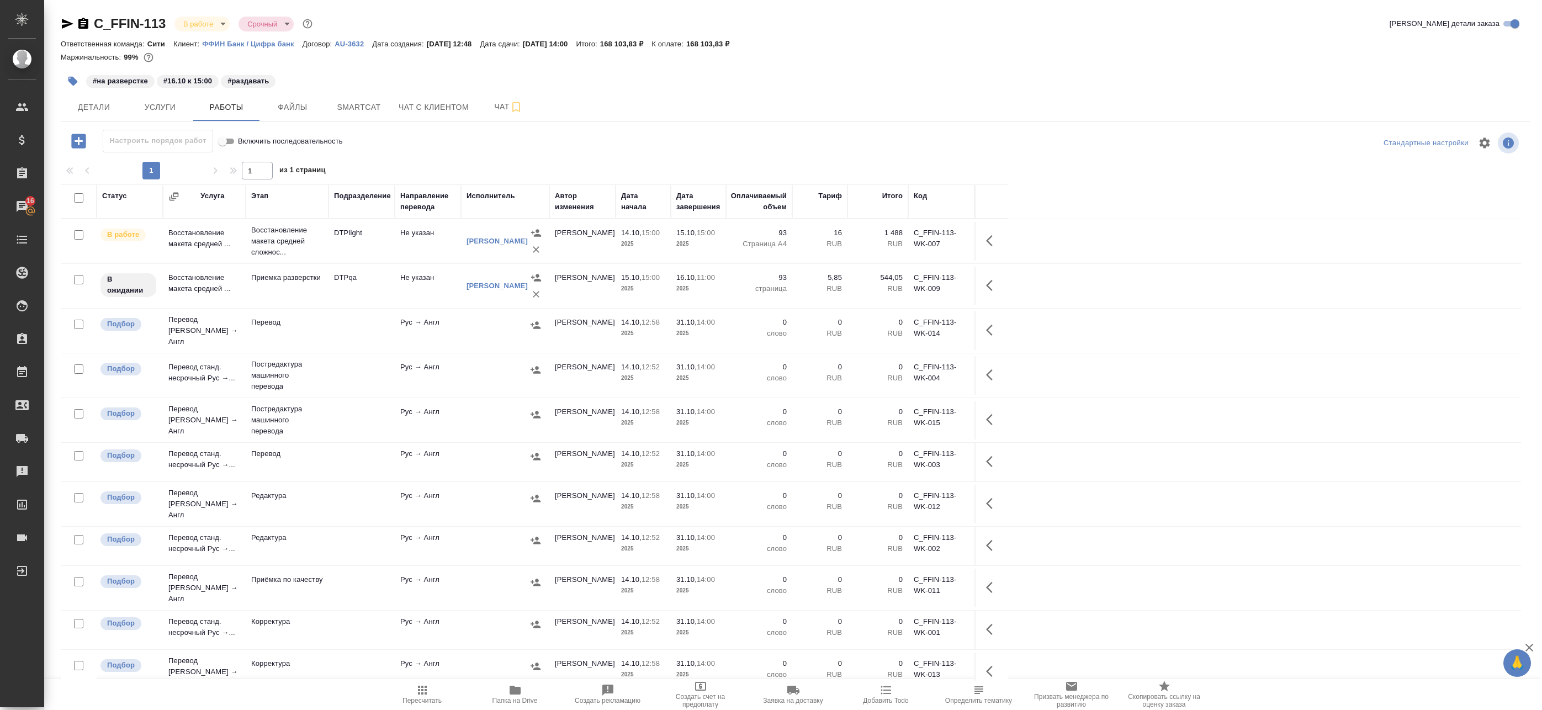
click at [558, 151] on div at bounding box center [796, 143] width 490 height 27
click at [87, 109] on span "Детали" at bounding box center [93, 108] width 53 height 14
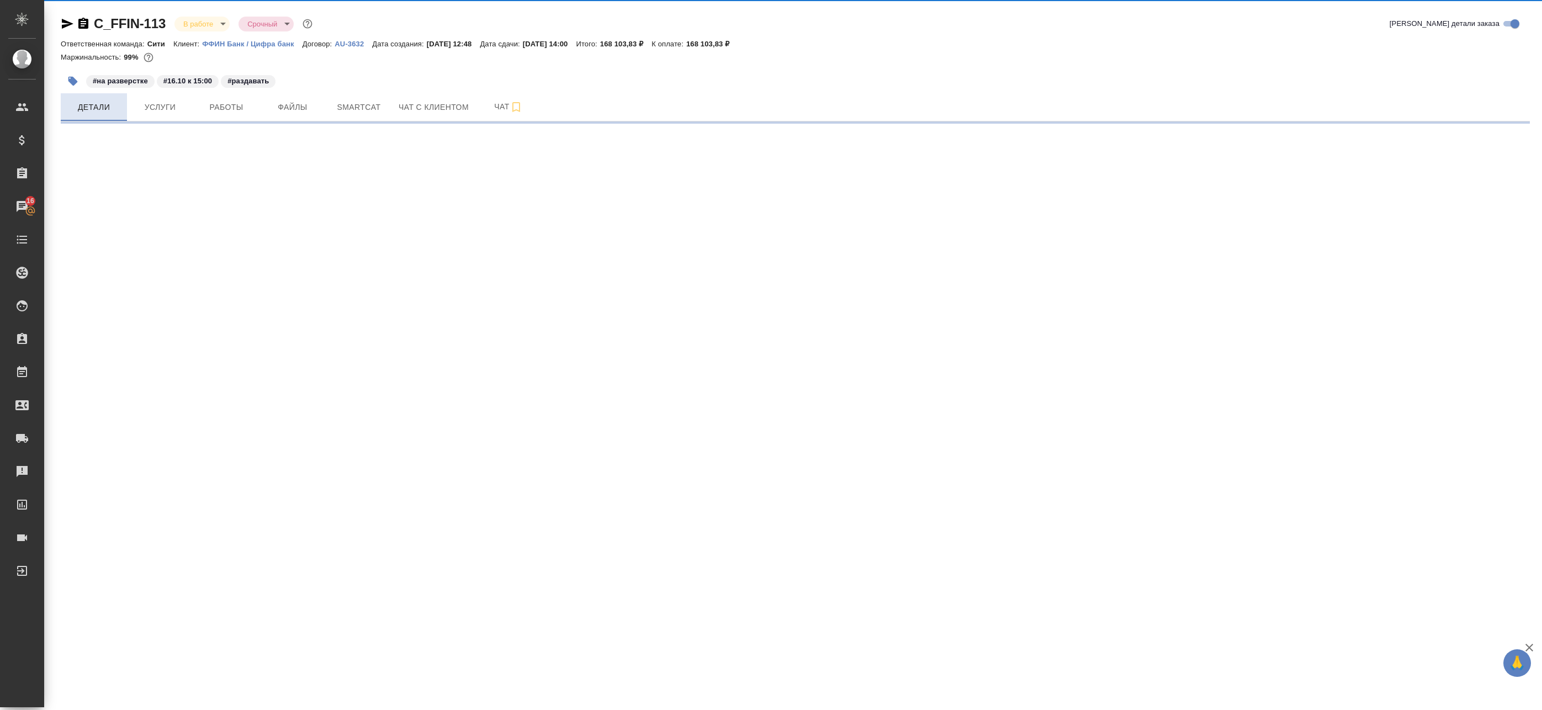
select select "RU"
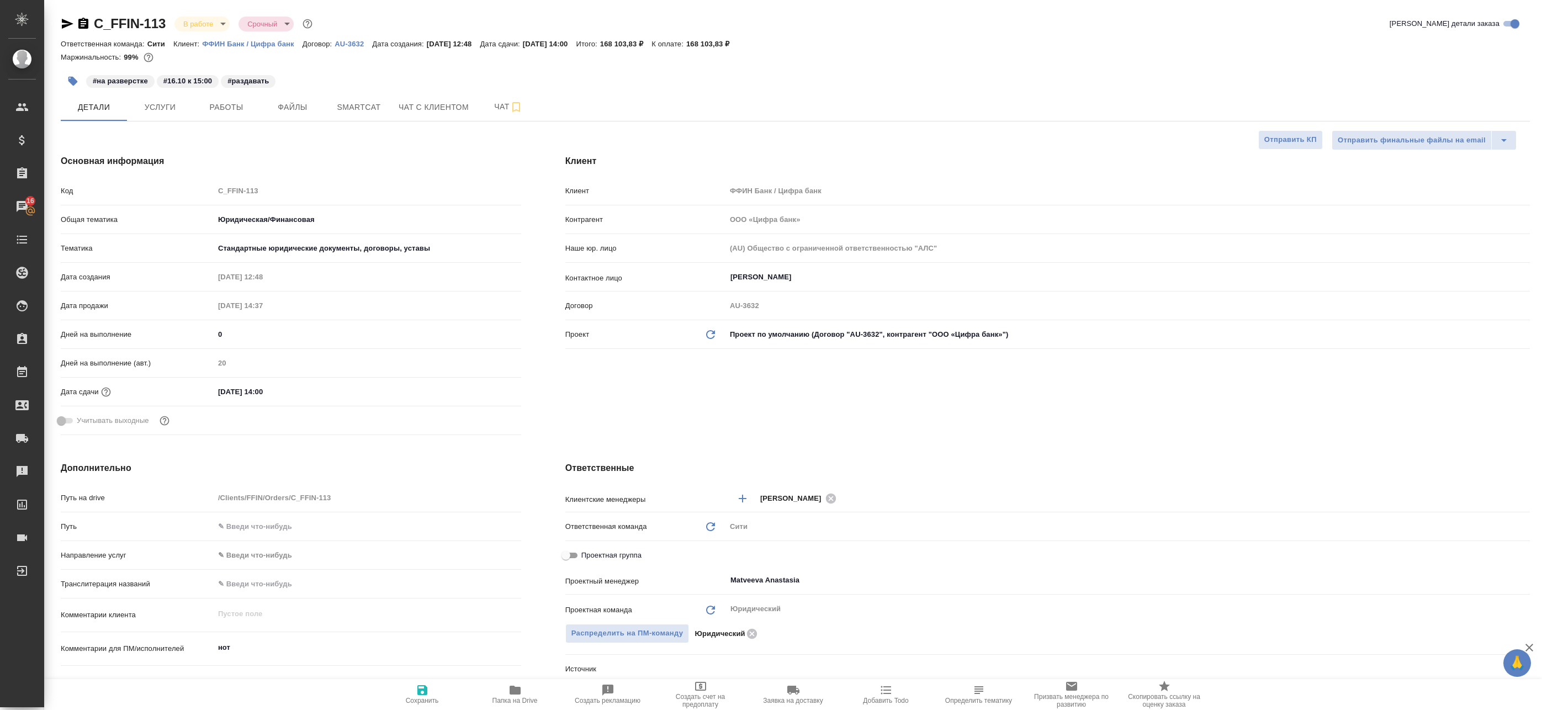
type textarea "x"
click at [237, 107] on span "Работы" at bounding box center [226, 108] width 53 height 14
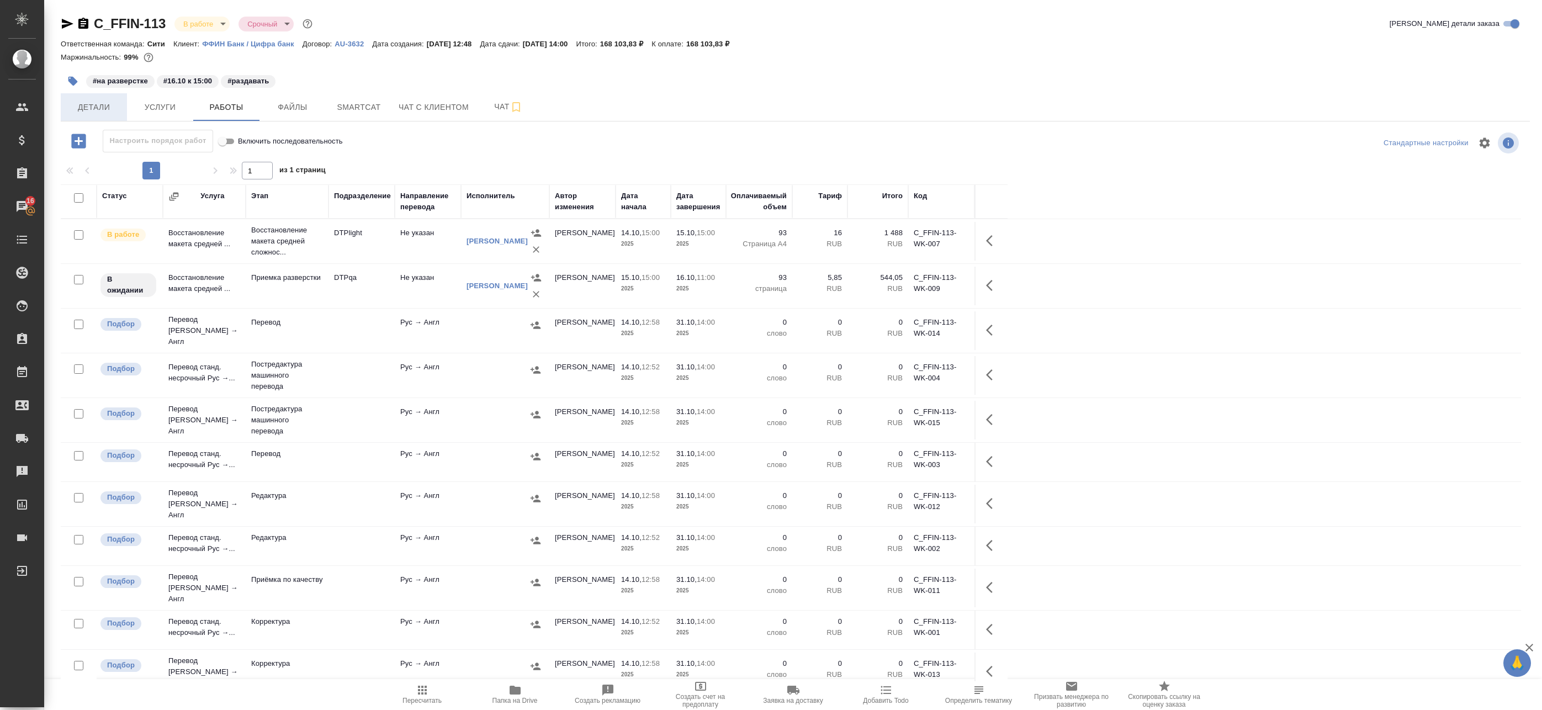
click at [122, 110] on button "Детали" at bounding box center [94, 107] width 66 height 28
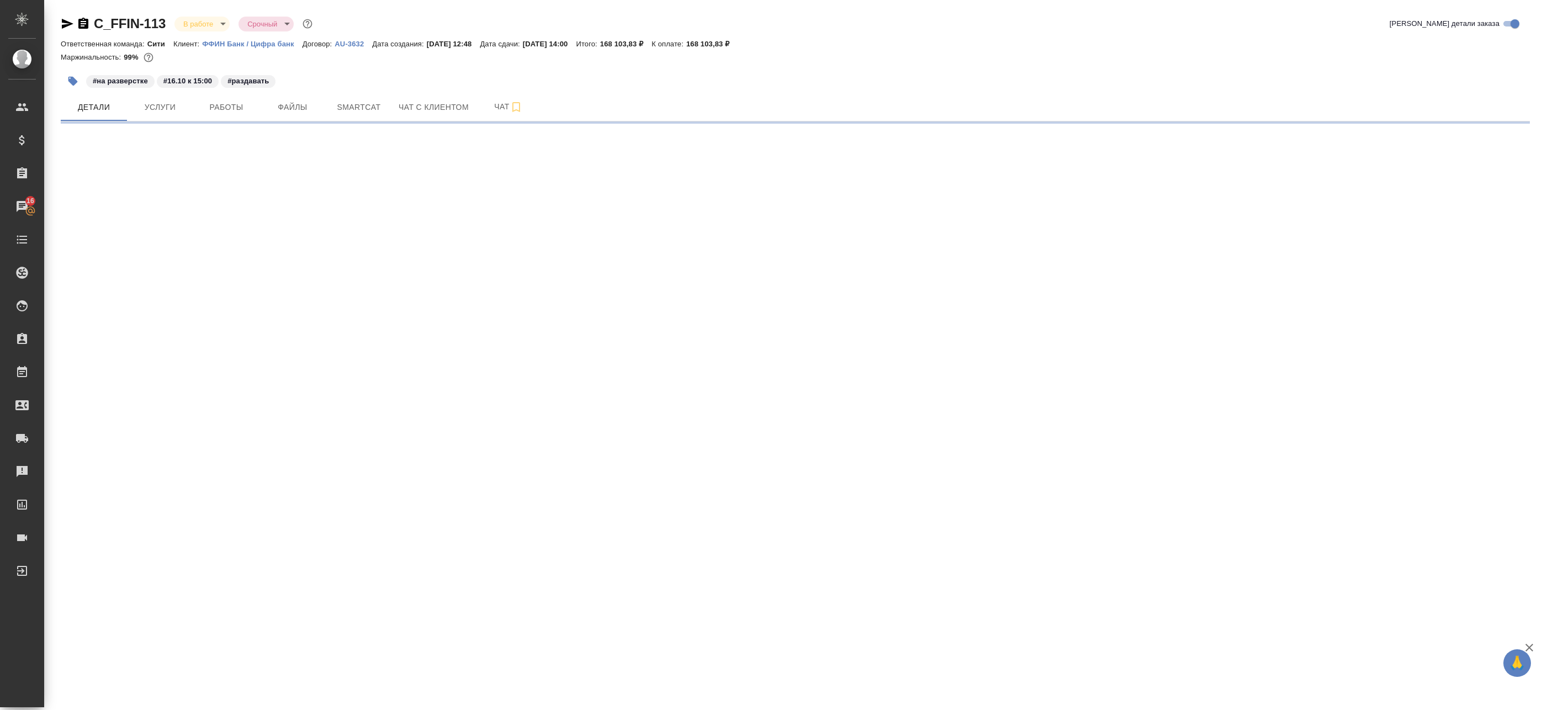
select select "RU"
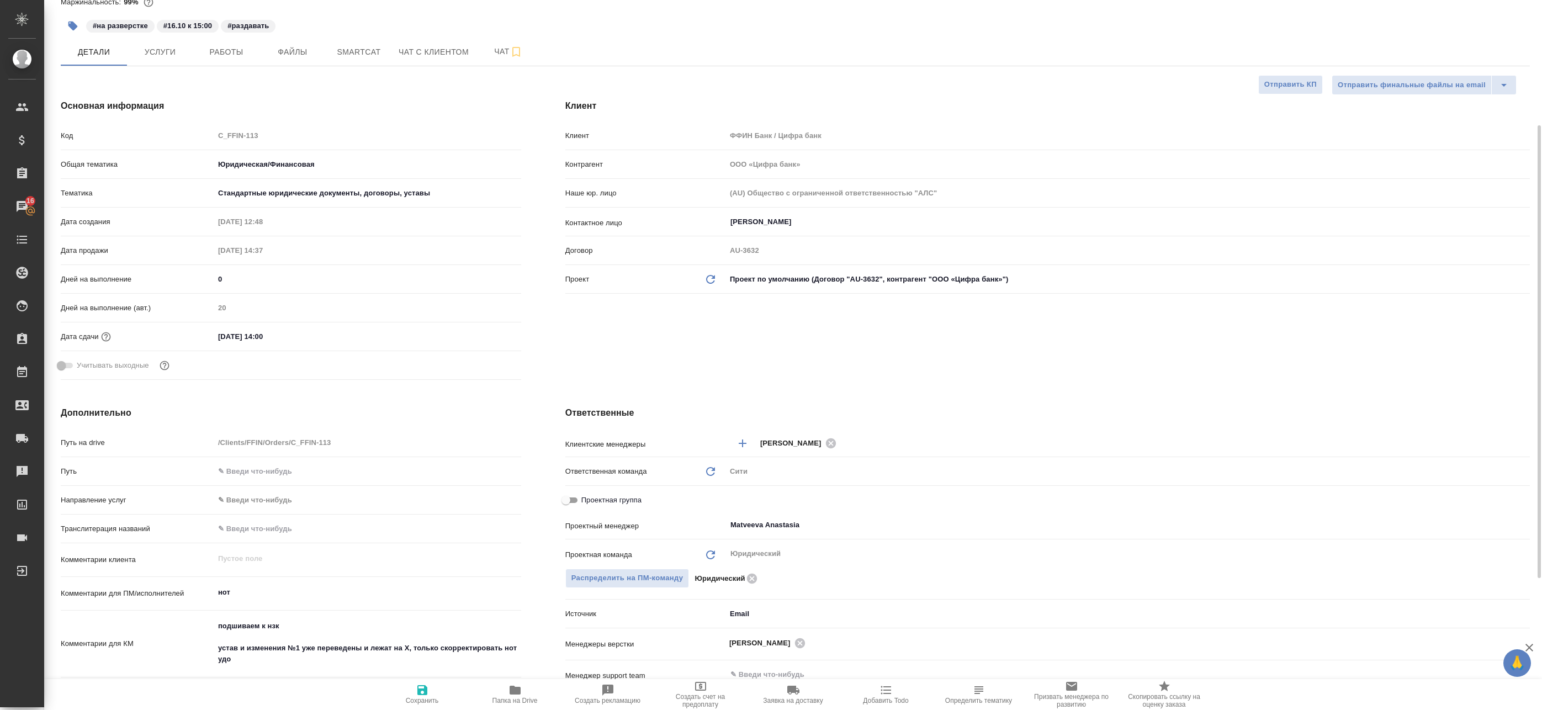
scroll to position [110, 0]
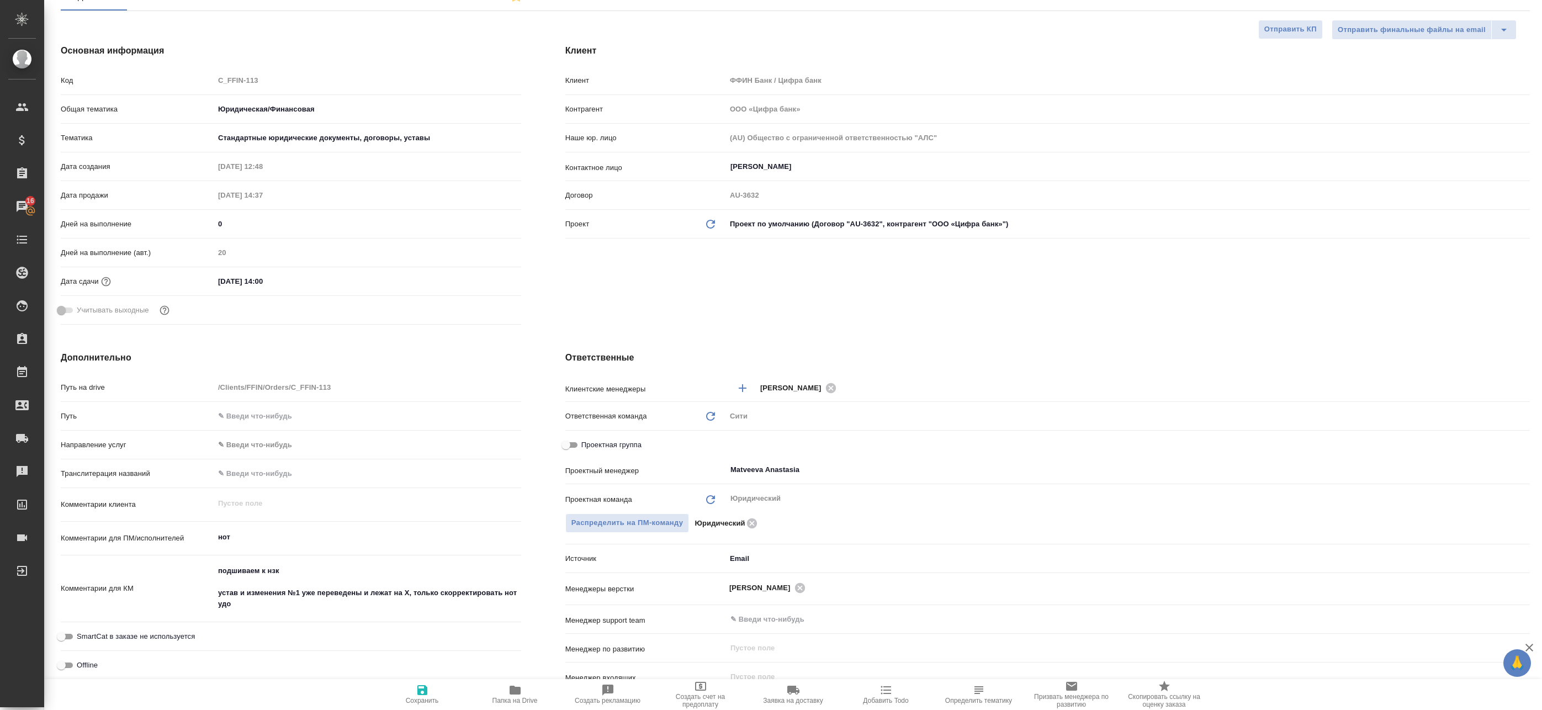
click at [601, 443] on span "Проектная группа" at bounding box center [612, 445] width 60 height 11
click at [586, 443] on input "Проектная группа" at bounding box center [566, 444] width 40 height 13
checkbox input "true"
type textarea "x"
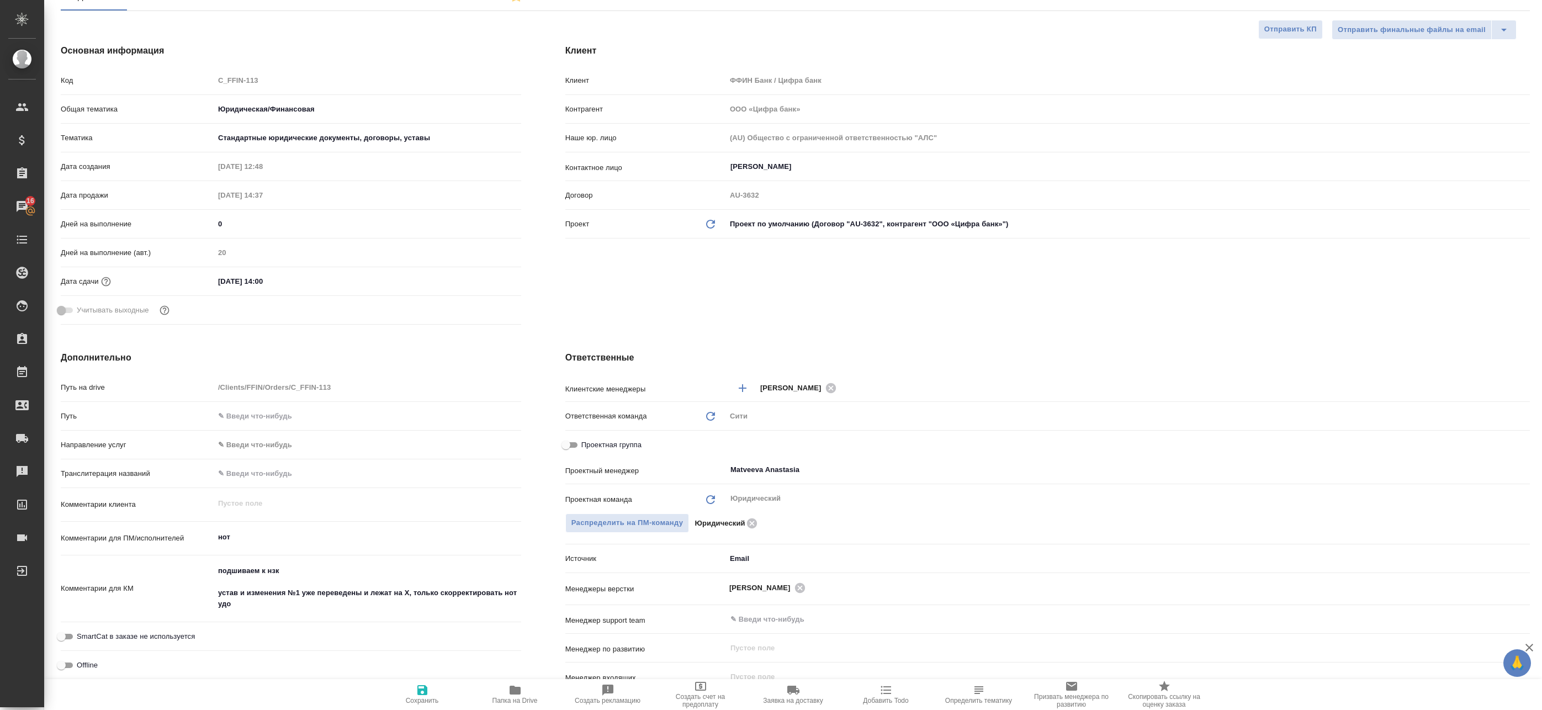
type textarea "x"
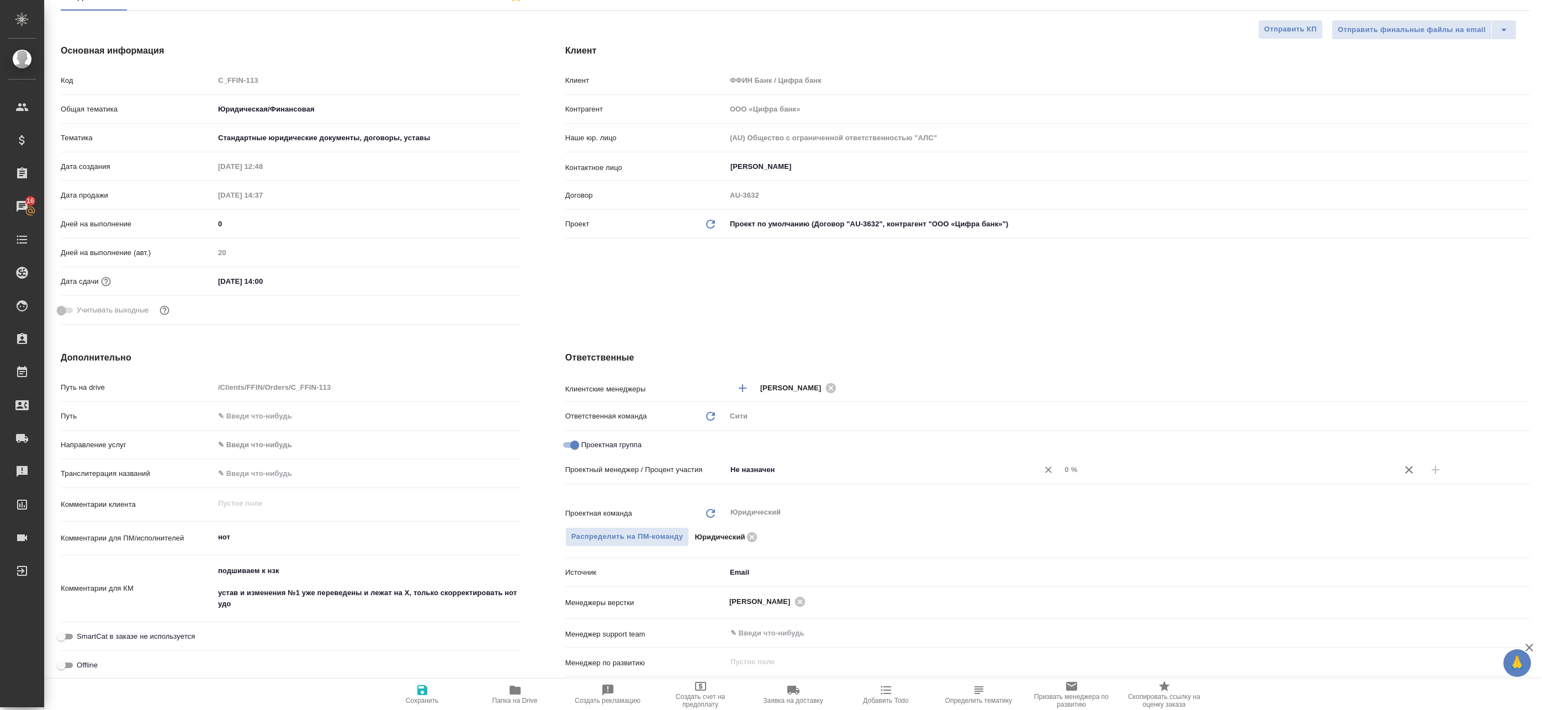
click at [768, 471] on input "Не назначен" at bounding box center [876, 469] width 292 height 13
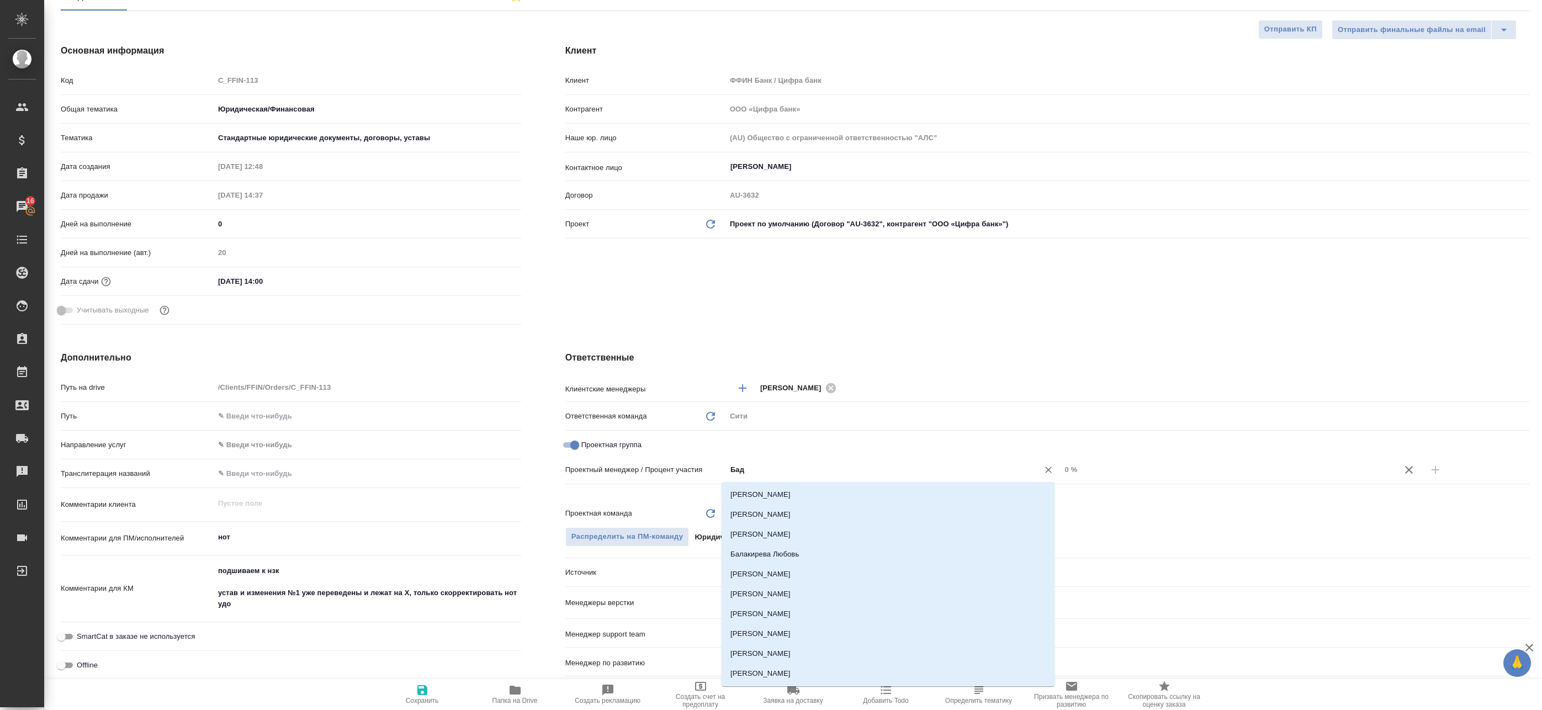
type input "Бада"
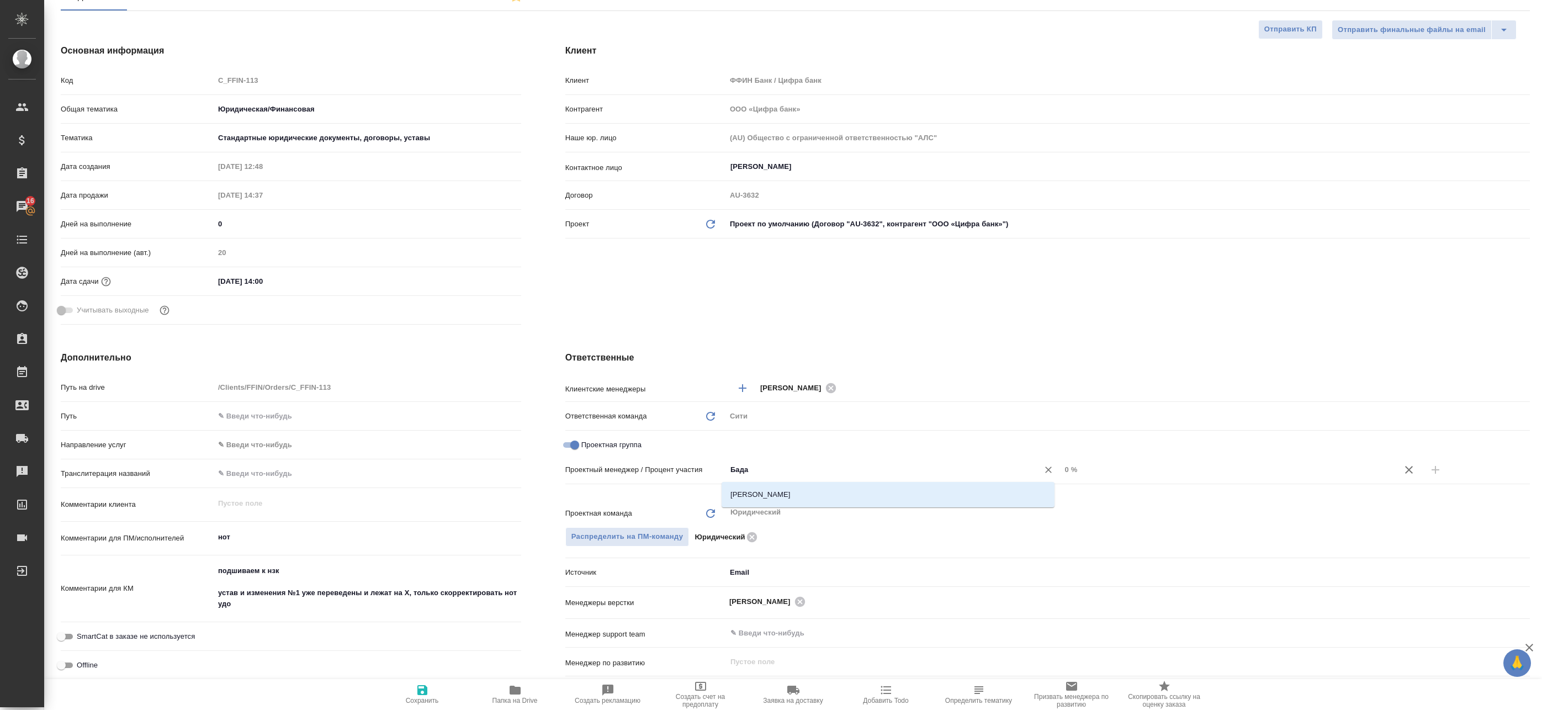
click at [797, 492] on li "[PERSON_NAME]" at bounding box center [888, 495] width 333 height 20
type textarea "x"
drag, startPoint x: 1092, startPoint y: 467, endPoint x: 959, endPoint y: 462, distance: 132.6
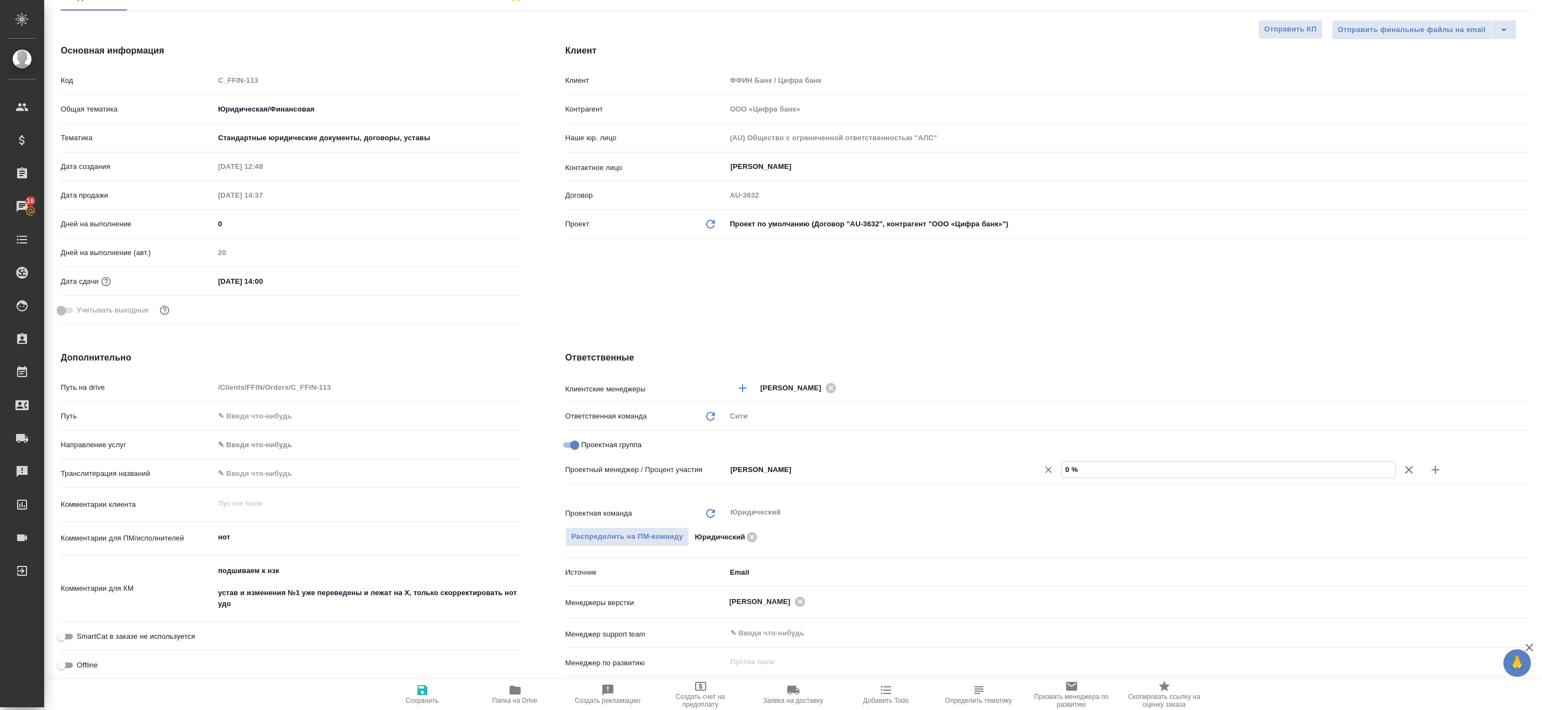
click at [961, 462] on div "[PERSON_NAME] ​ 0 %" at bounding box center [1128, 469] width 804 height 19
type textarea "x"
type input "4 %"
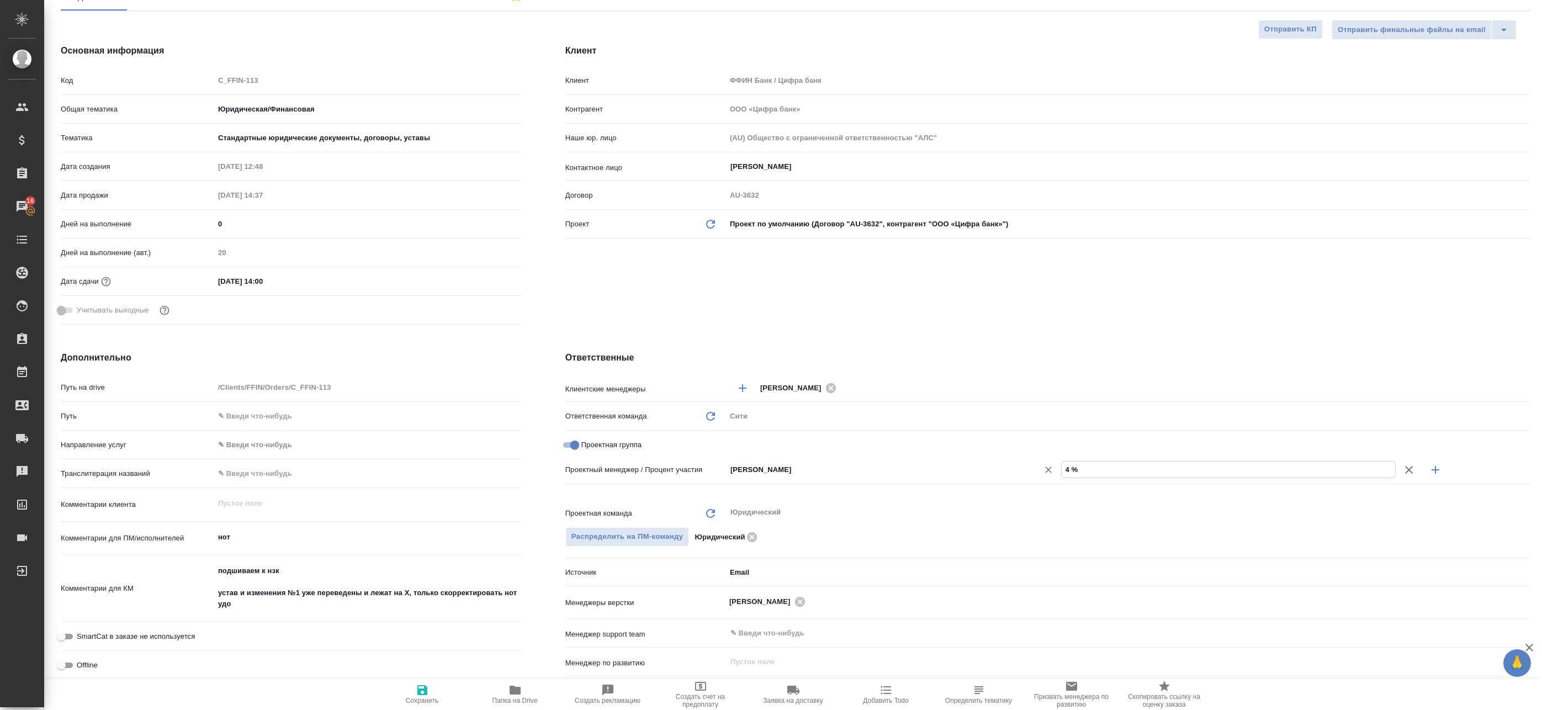
type textarea "x"
type input "40 %"
click at [1435, 472] on icon "button" at bounding box center [1435, 469] width 13 height 13
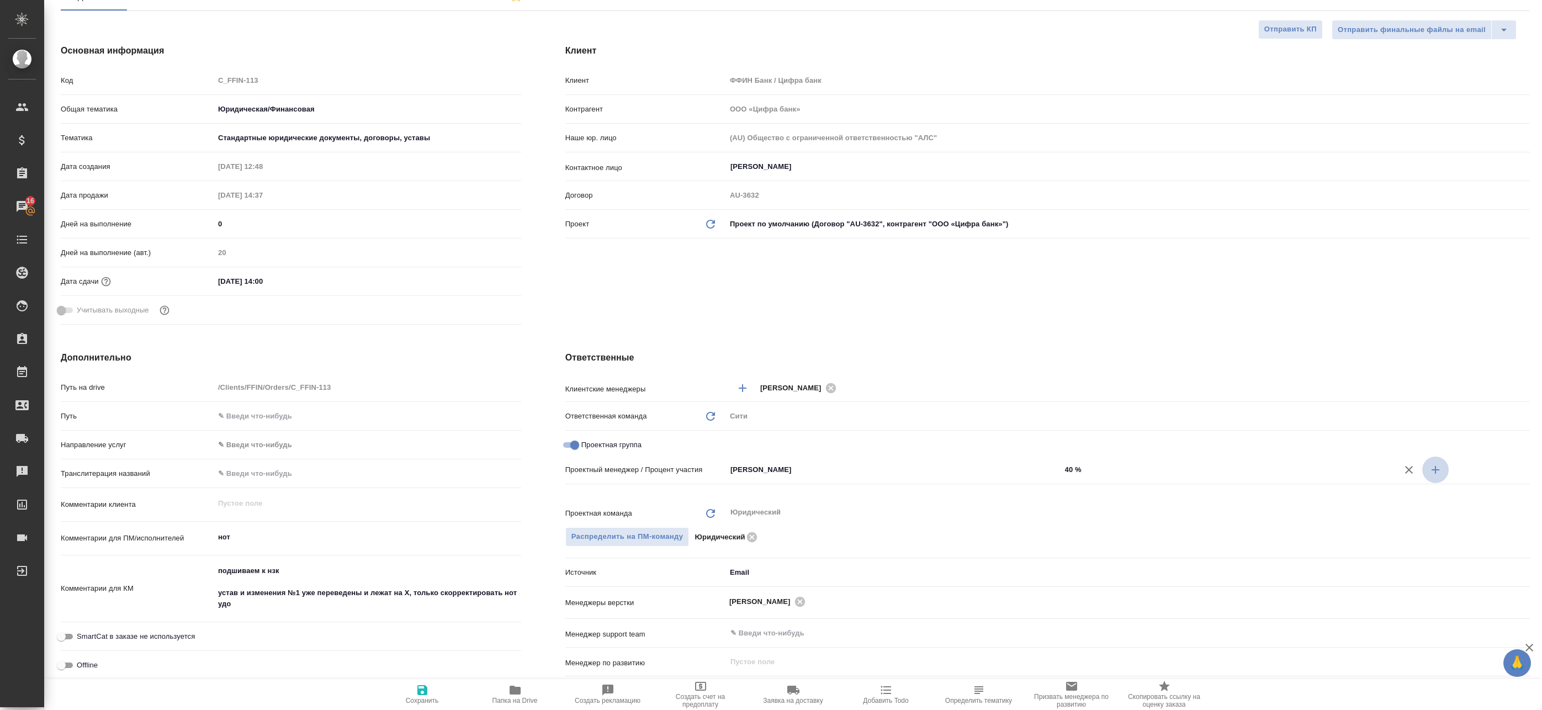
type textarea "x"
click at [865, 492] on input "Не назначен" at bounding box center [876, 489] width 292 height 13
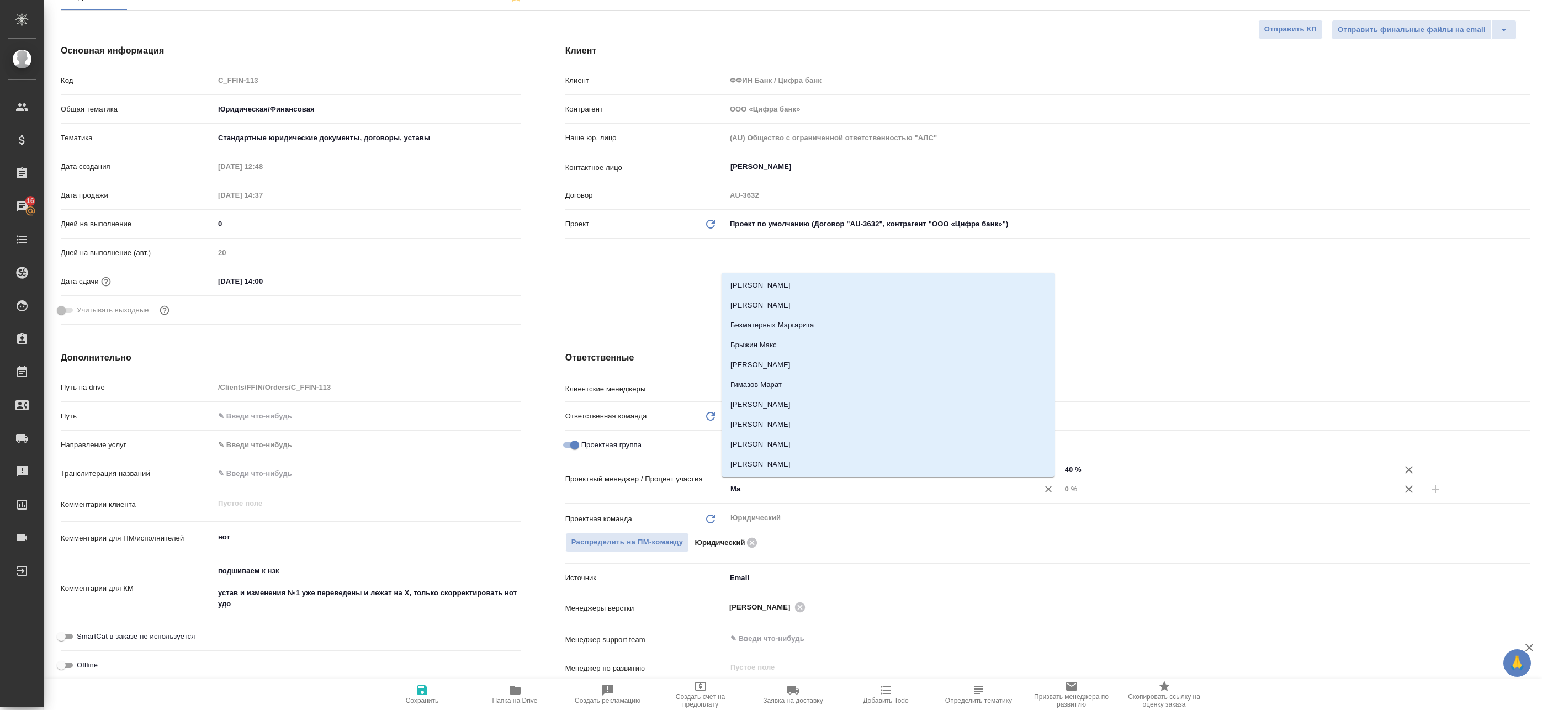
type input "М"
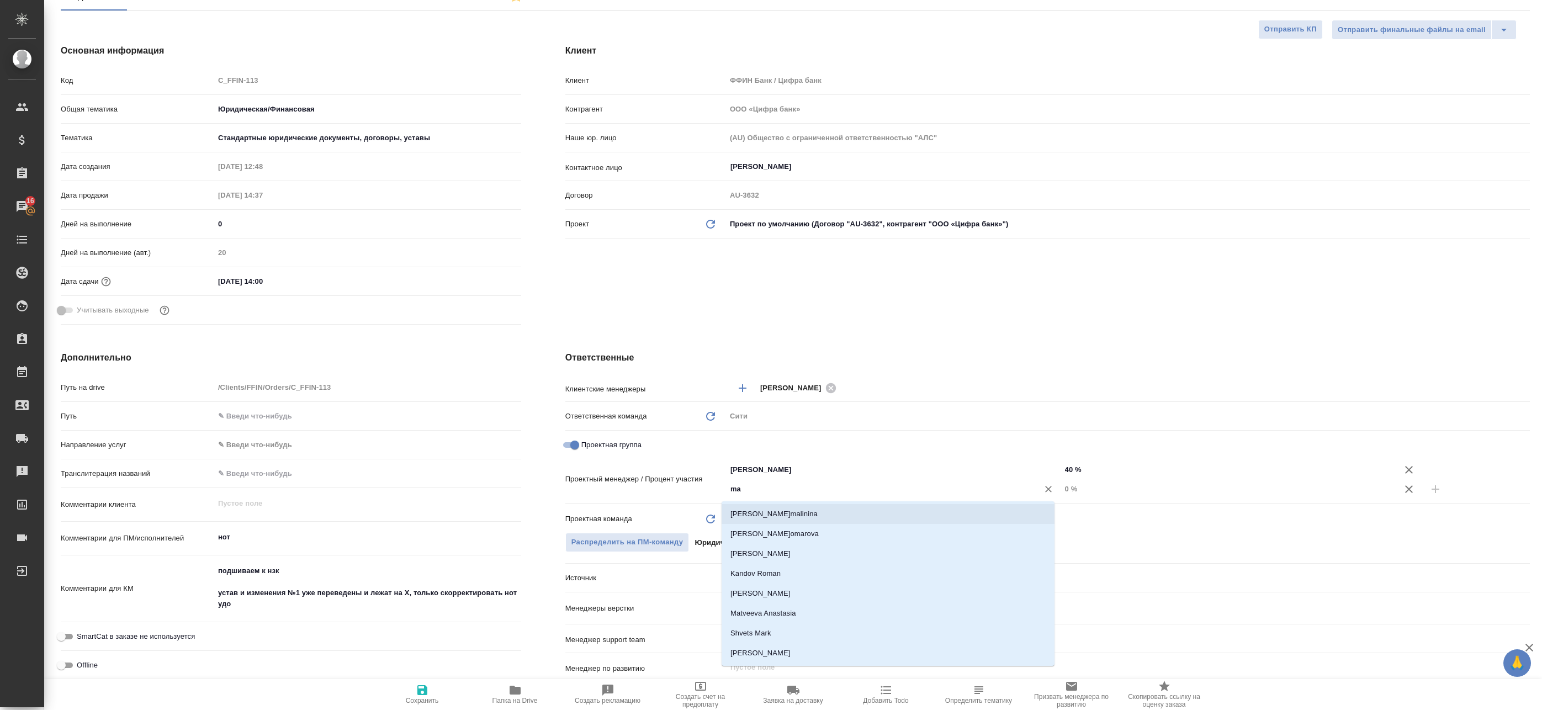
type input "mat"
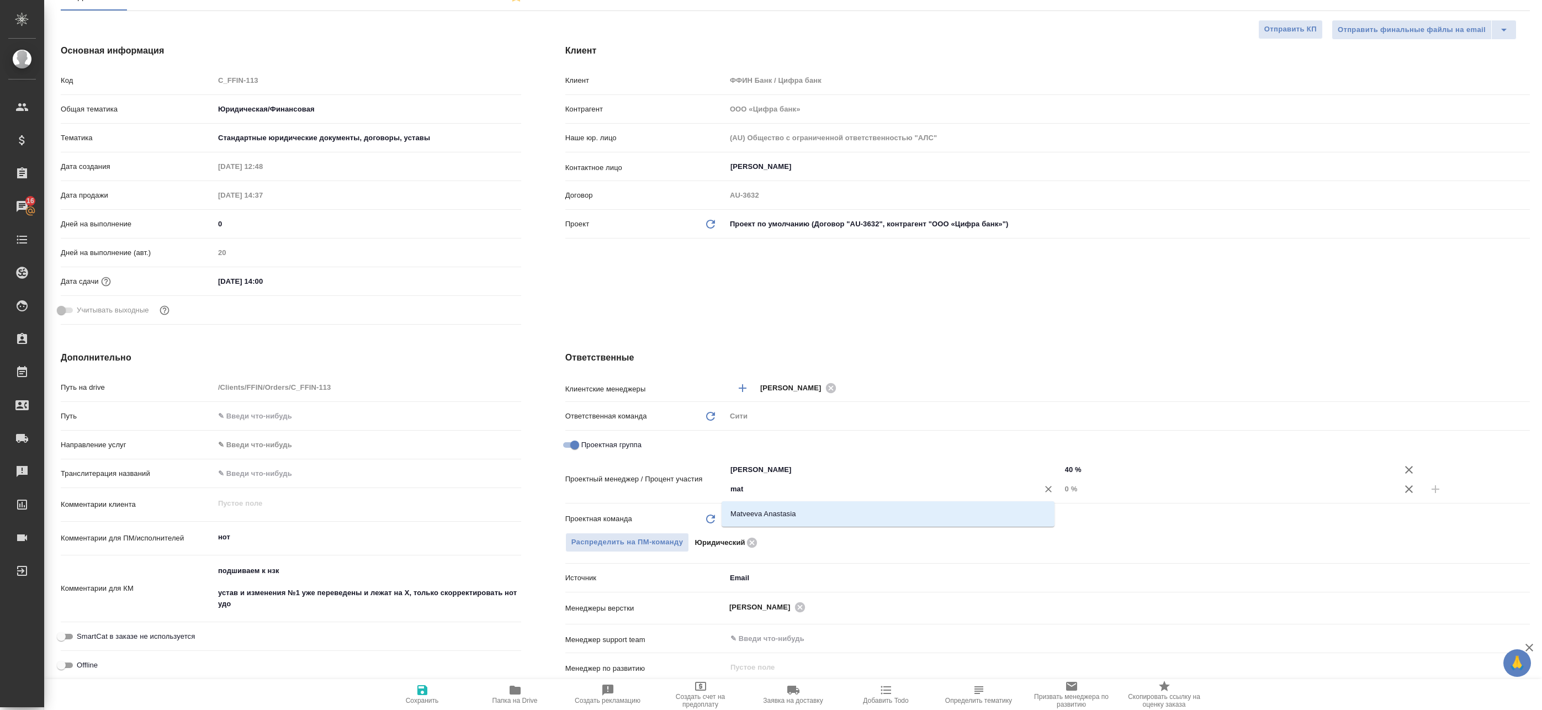
click at [746, 505] on li "Matveeva Anastasia" at bounding box center [888, 514] width 333 height 20
type textarea "x"
drag, startPoint x: 1048, startPoint y: 486, endPoint x: 1002, endPoint y: 484, distance: 45.9
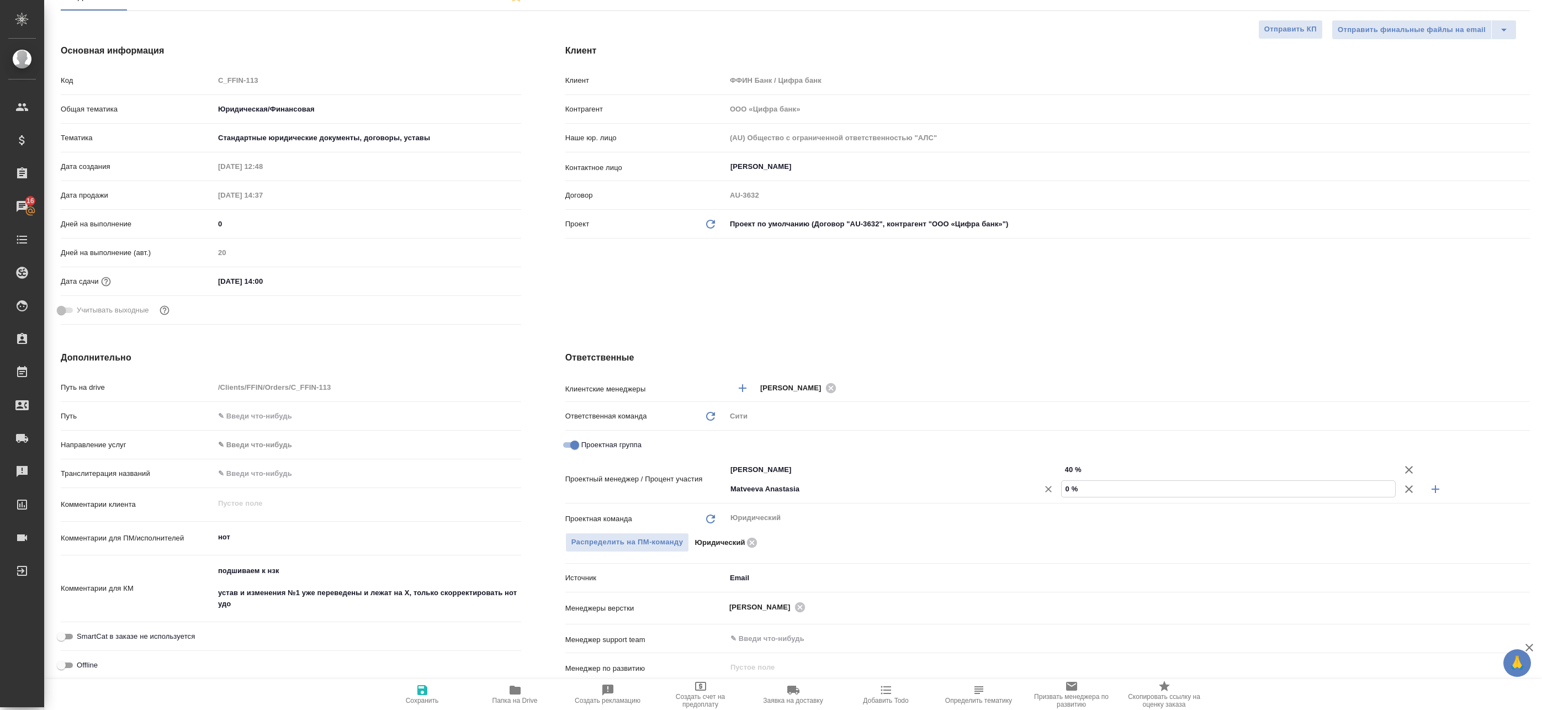
click at [1002, 484] on div "[PERSON_NAME] ​ 0 %" at bounding box center [1128, 488] width 804 height 19
type textarea "x"
type input "6 %"
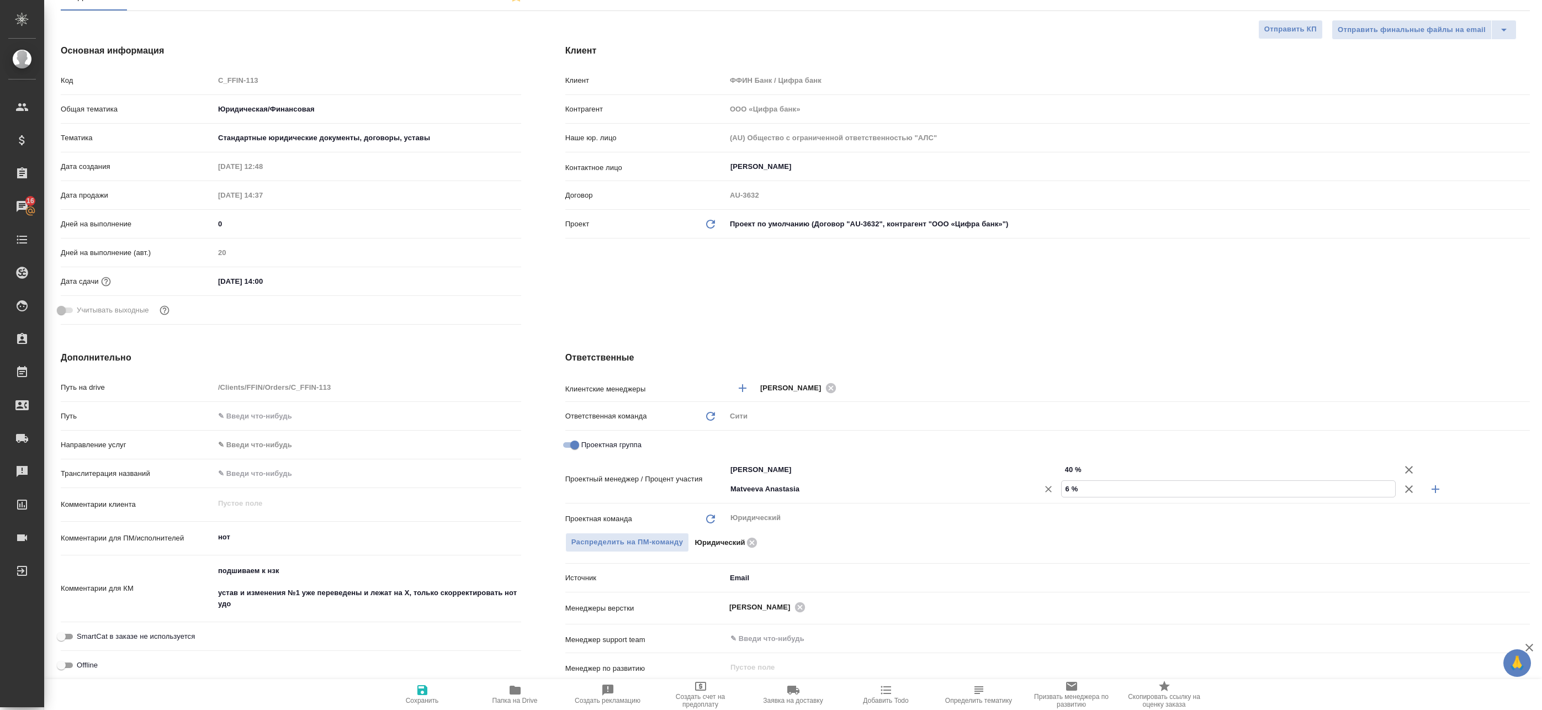
type textarea "x"
type input "60 %"
click at [436, 701] on span "Сохранить" at bounding box center [422, 701] width 33 height 8
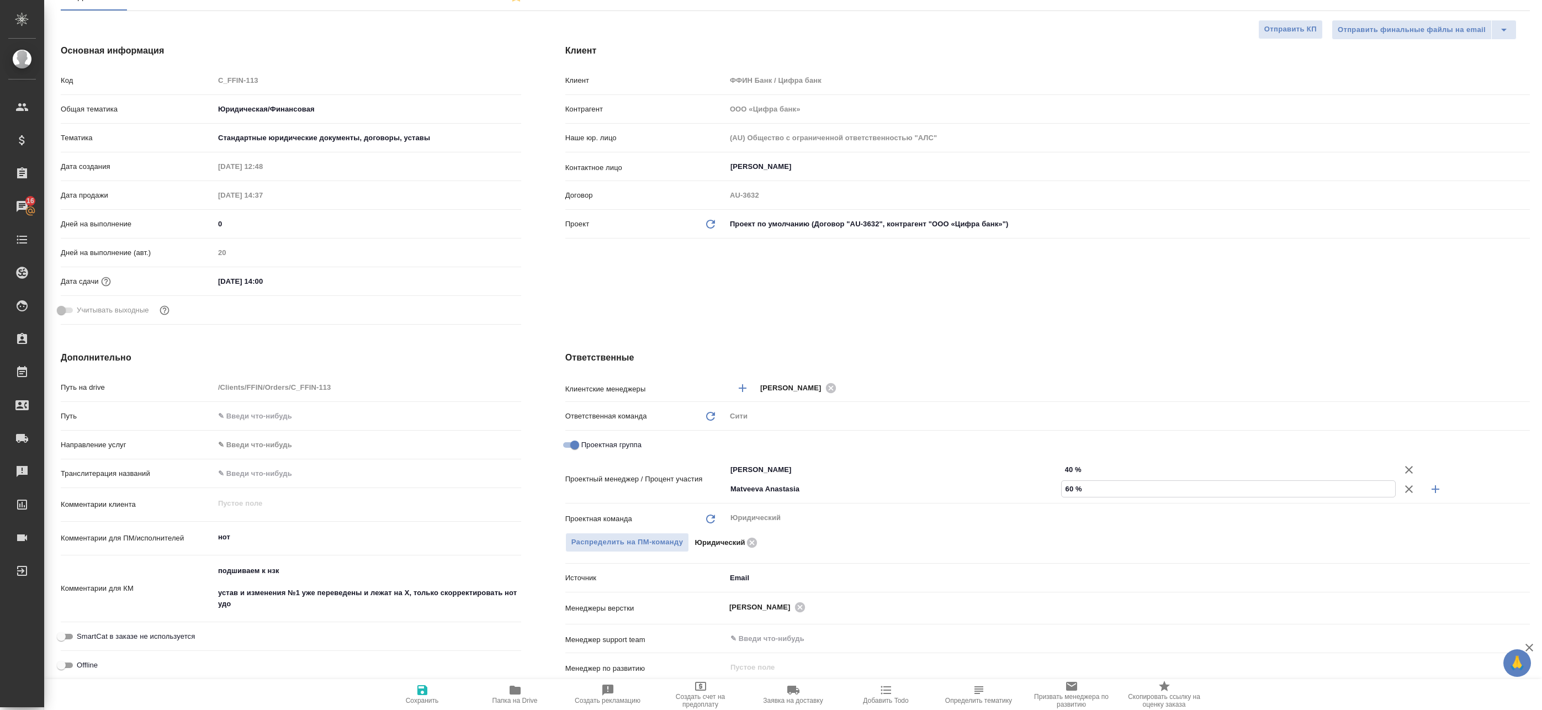
type textarea "x"
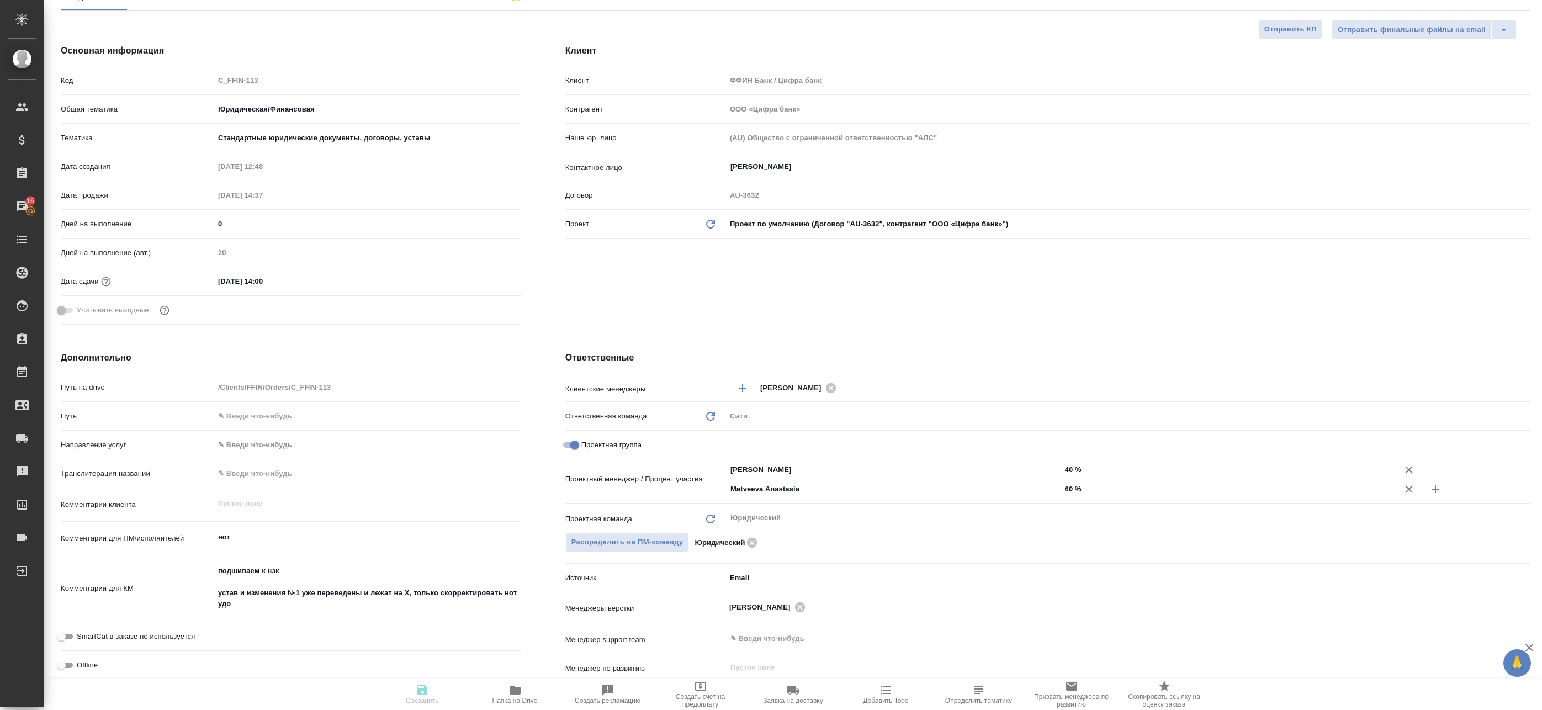
type textarea "x"
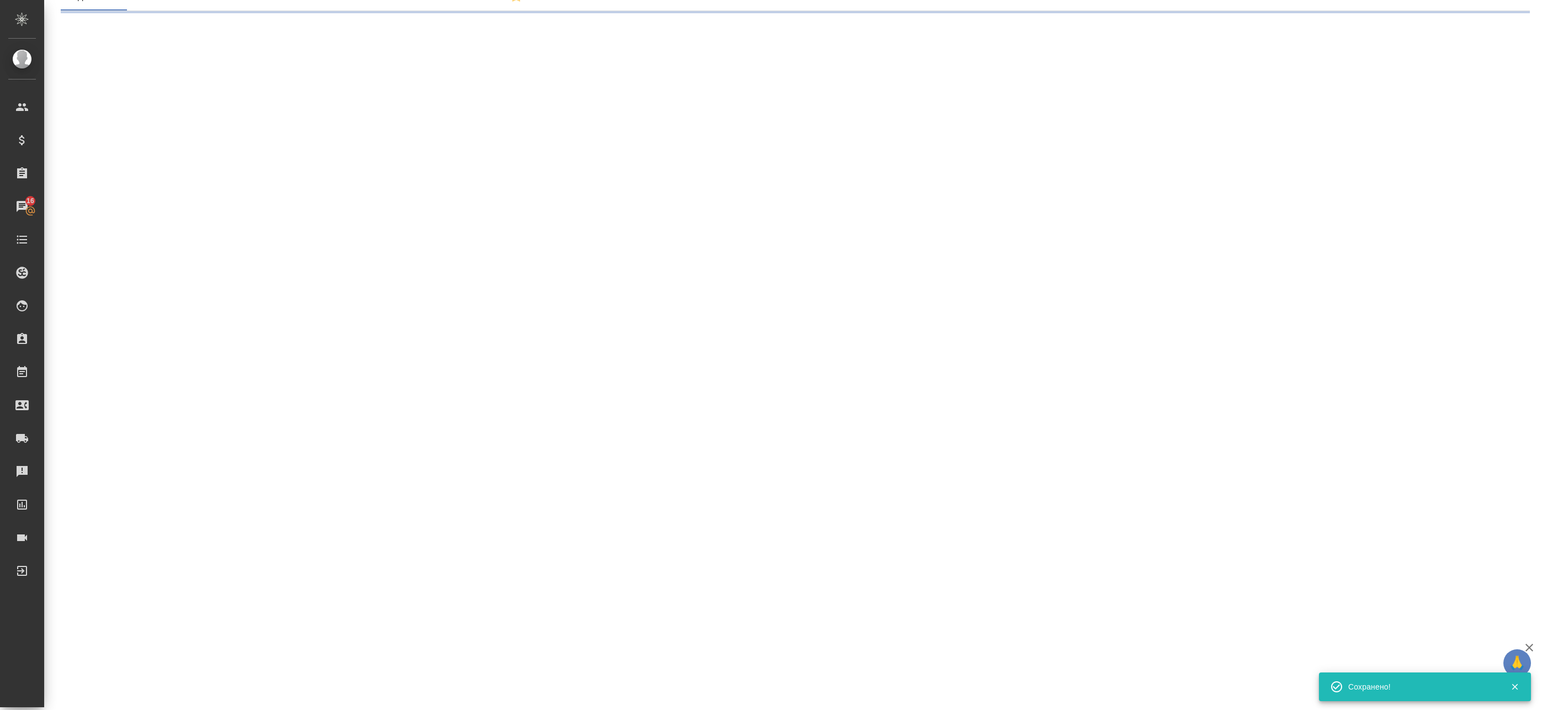
select select "RU"
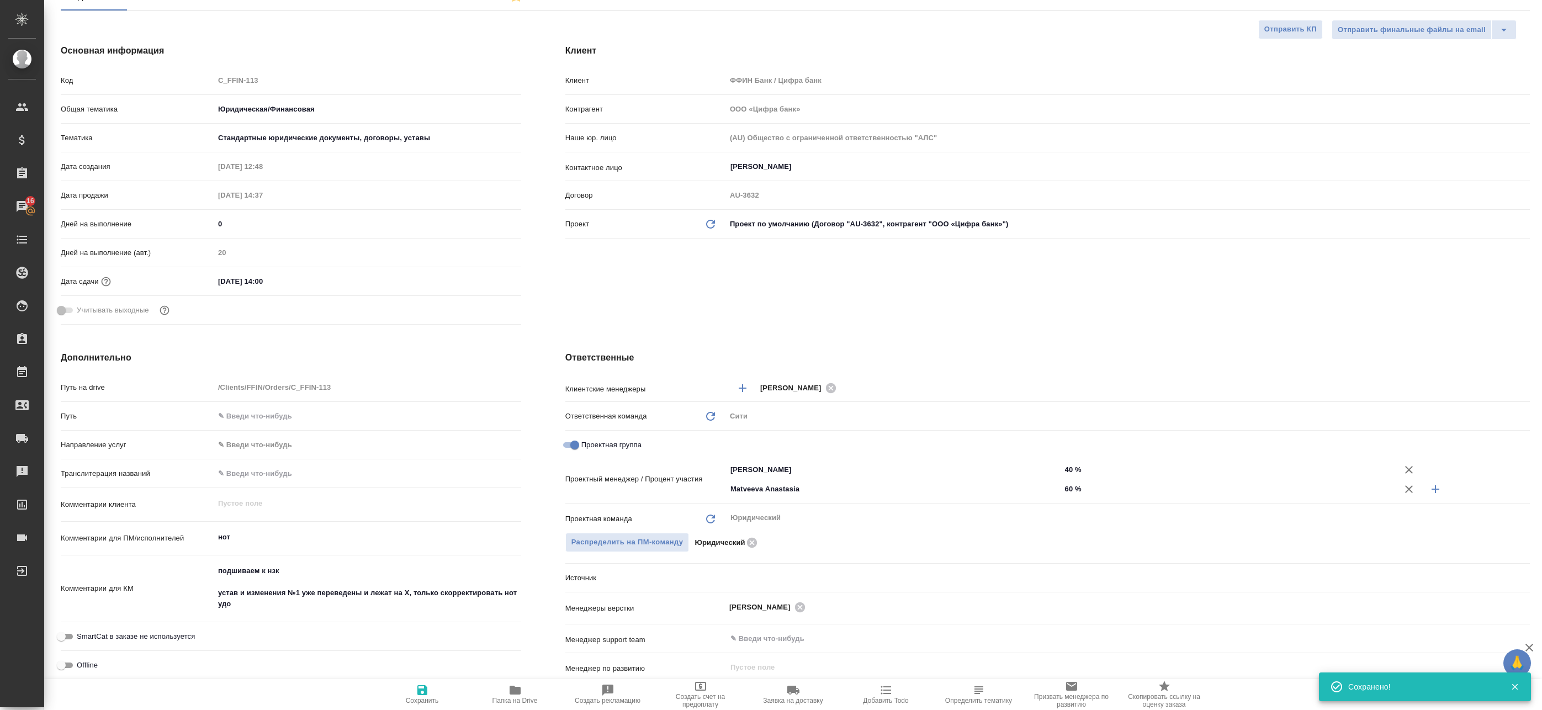
type textarea "x"
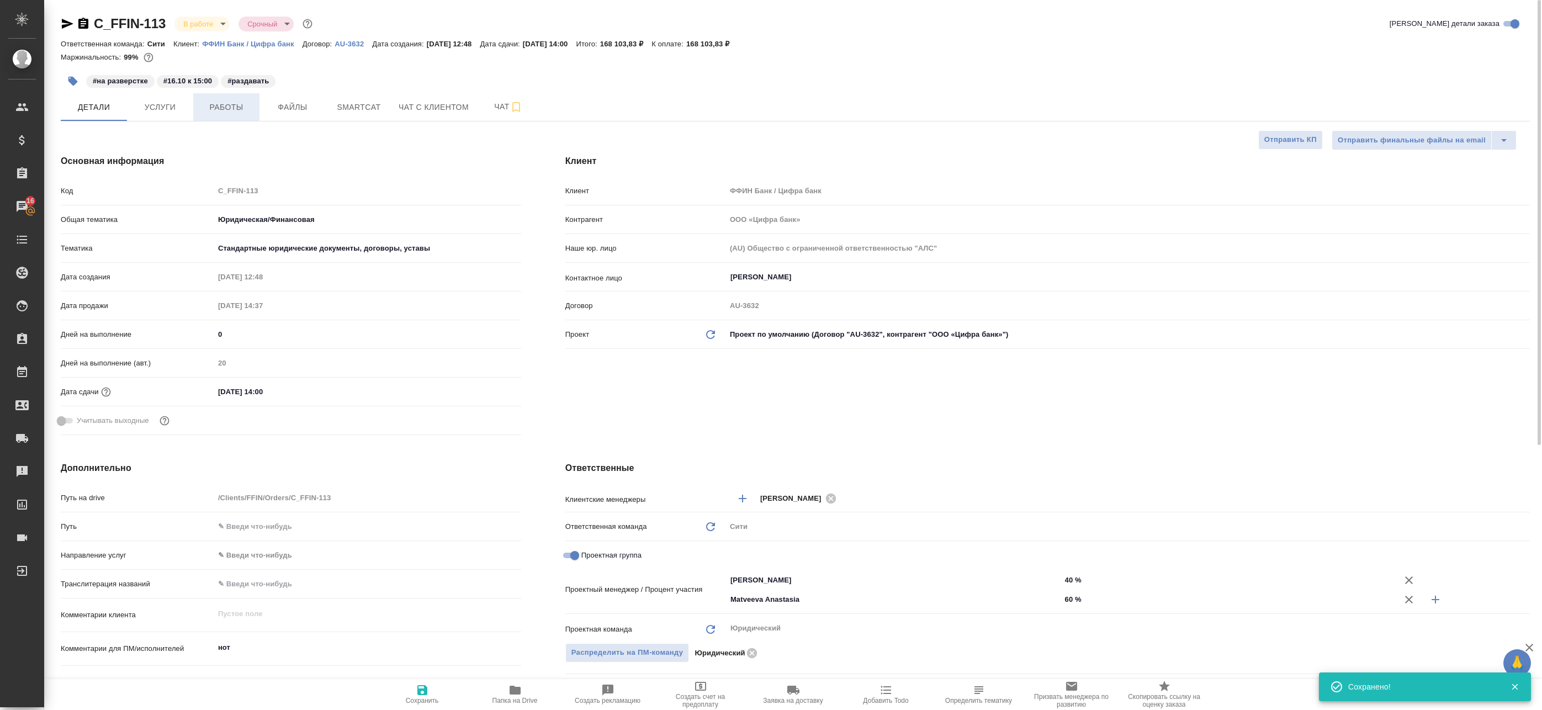
click at [229, 113] on span "Работы" at bounding box center [226, 108] width 53 height 14
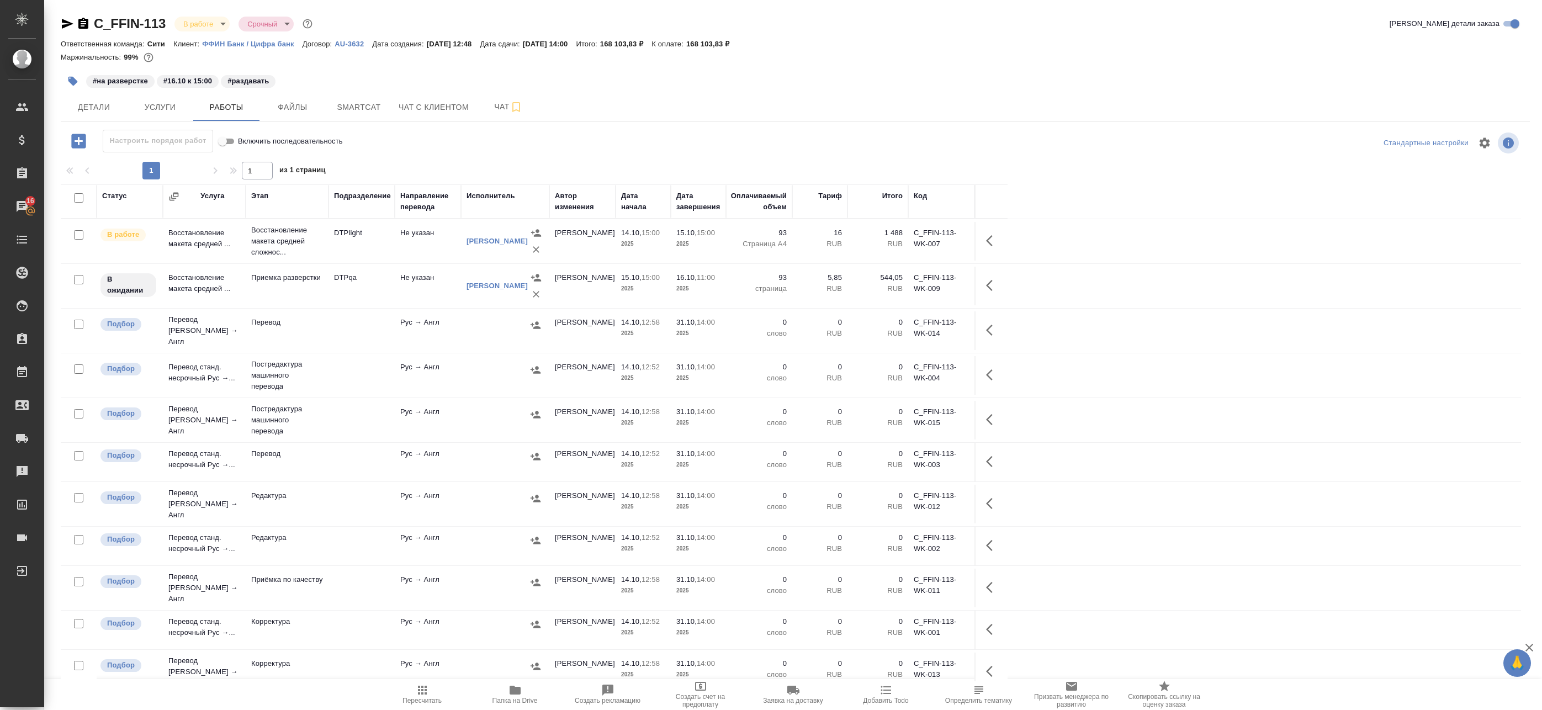
click at [522, 688] on span "Папка на Drive" at bounding box center [515, 694] width 80 height 21
drag, startPoint x: 322, startPoint y: 331, endPoint x: 399, endPoint y: 330, distance: 77.3
click at [322, 331] on td "Перевод" at bounding box center [287, 330] width 83 height 39
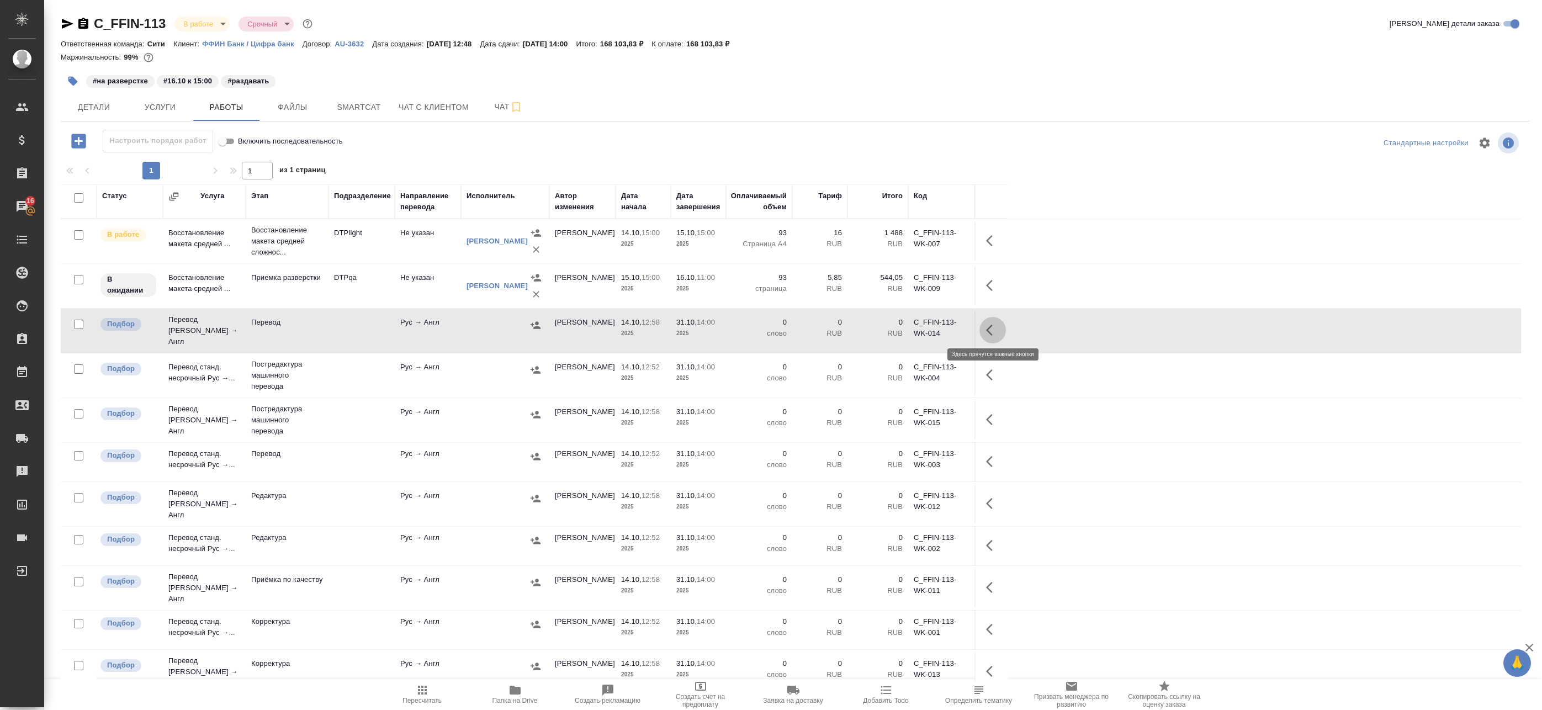
click at [989, 324] on icon "button" at bounding box center [992, 330] width 13 height 13
click at [916, 329] on icon "button" at bounding box center [911, 330] width 13 height 13
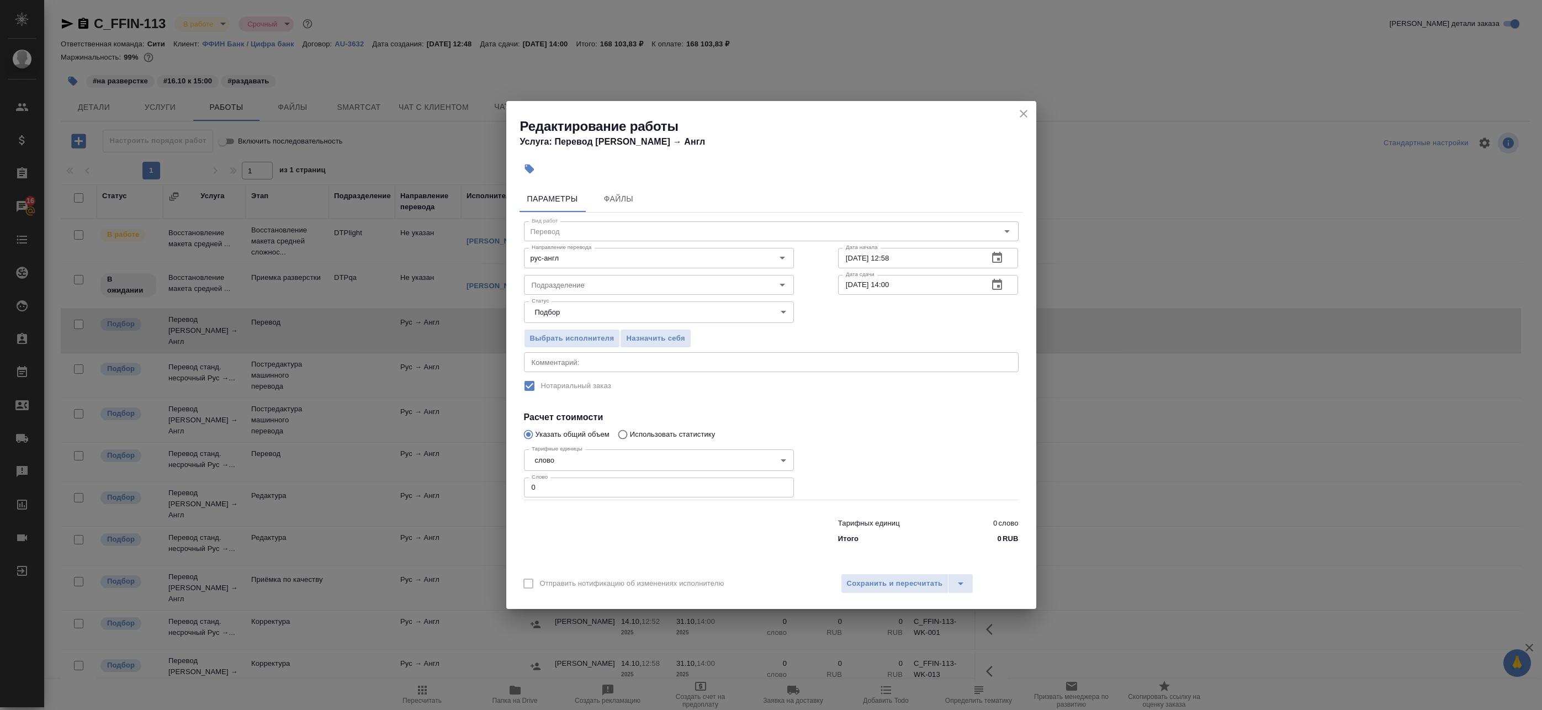
click at [565, 357] on div "x Комментарий:" at bounding box center [771, 362] width 495 height 20
type textarea "Gfcgjhn"
type textarea "Паспорт РФ"
drag, startPoint x: 540, startPoint y: 489, endPoint x: 456, endPoint y: 479, distance: 84.5
click at [469, 482] on div "Редактирование работы Услуга: Перевод Стандарт Рус → Англ Параметры Файлы Вид р…" at bounding box center [771, 355] width 1542 height 710
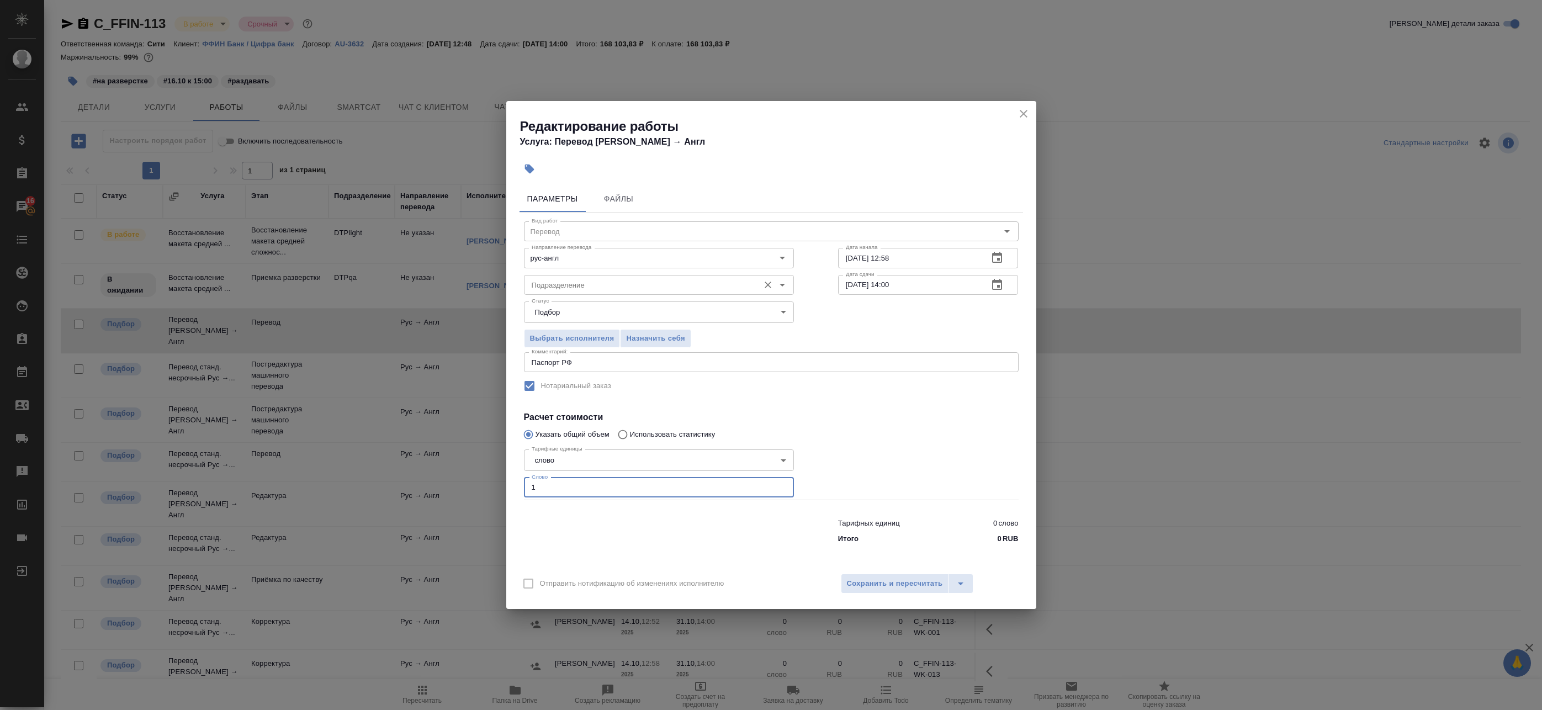
type input "1"
click at [582, 280] on input "Подразделение" at bounding box center [640, 284] width 226 height 13
click at [598, 315] on li "Прямая загрузка (шаблонные документы)" at bounding box center [659, 310] width 270 height 20
type input "Прямая загрузка (шаблонные документы)"
click at [857, 585] on span "Сохранить и пересчитать" at bounding box center [895, 584] width 96 height 13
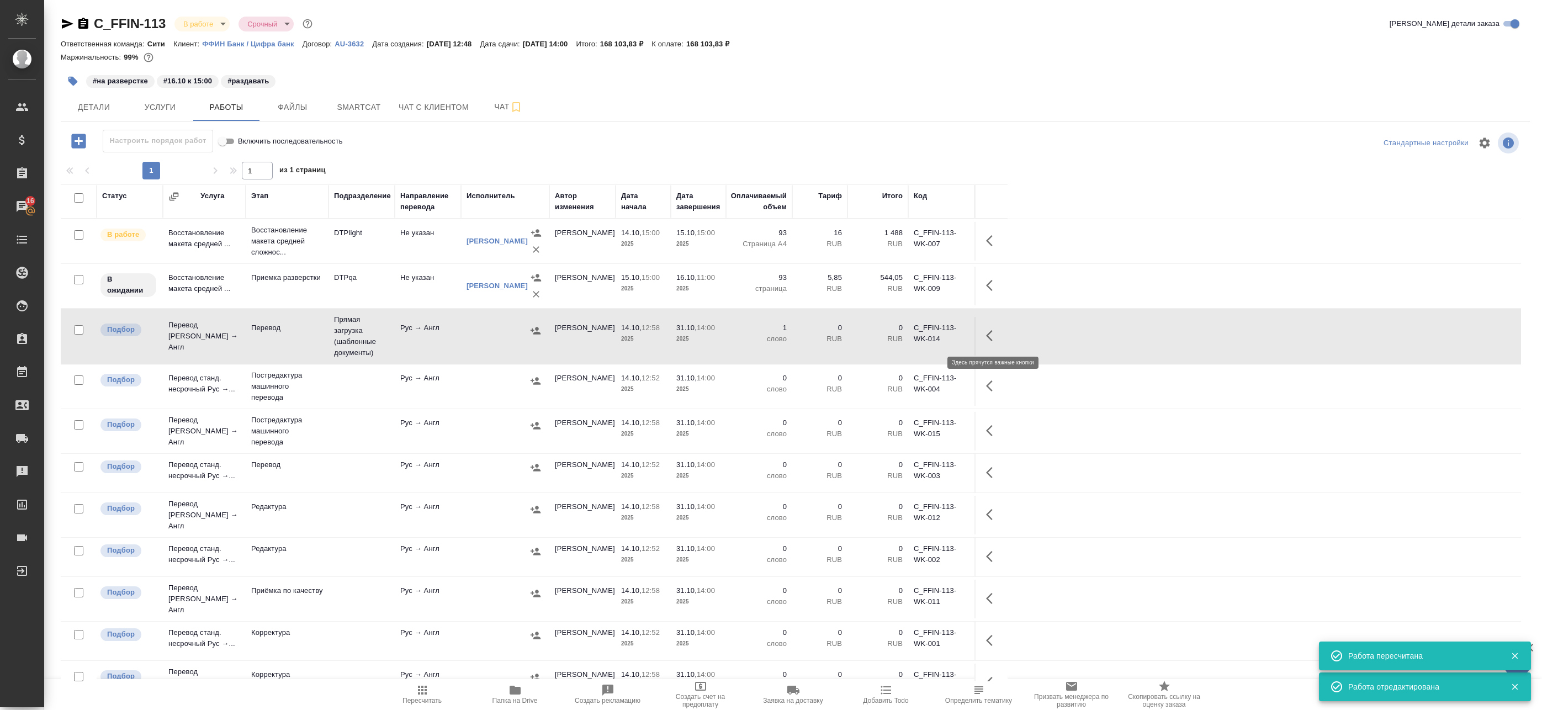
click at [991, 327] on button "button" at bounding box center [993, 336] width 27 height 27
click at [913, 334] on icon "button" at bounding box center [912, 336] width 10 height 10
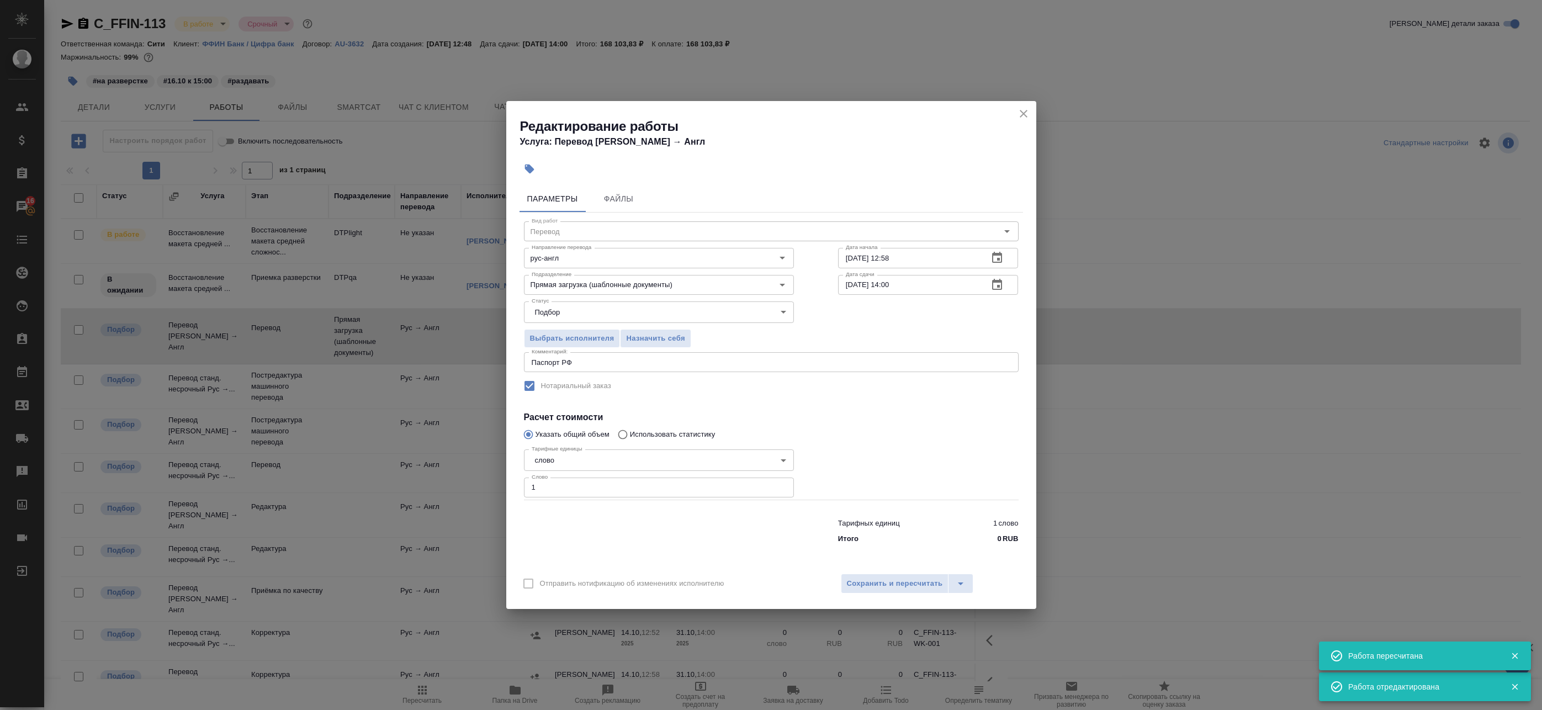
click at [989, 288] on button "button" at bounding box center [997, 285] width 27 height 27
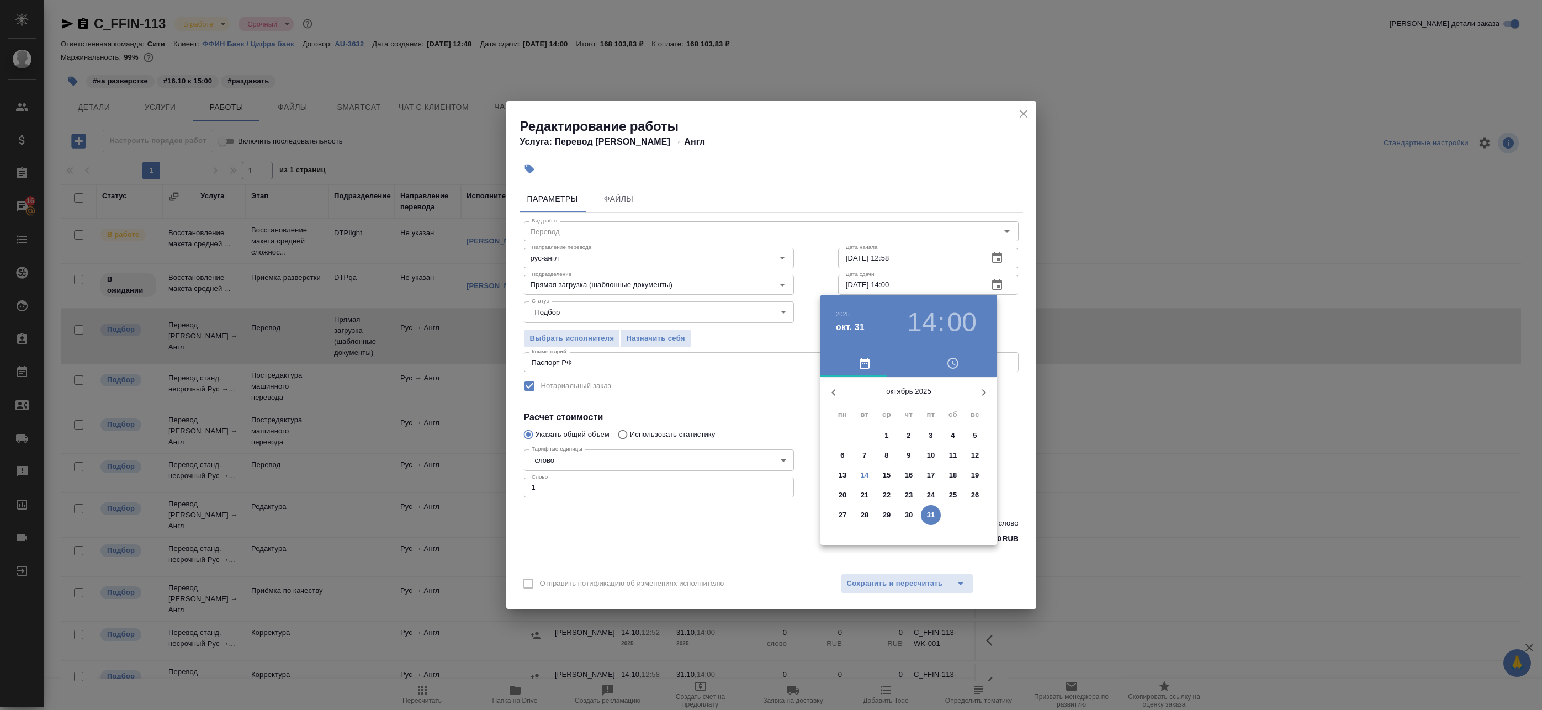
click at [890, 475] on p "15" at bounding box center [887, 475] width 8 height 11
click at [944, 483] on div at bounding box center [909, 464] width 144 height 144
type input "15.10.2025 16:00"
click at [906, 404] on div at bounding box center [909, 464] width 144 height 144
click at [1017, 332] on div at bounding box center [771, 355] width 1542 height 710
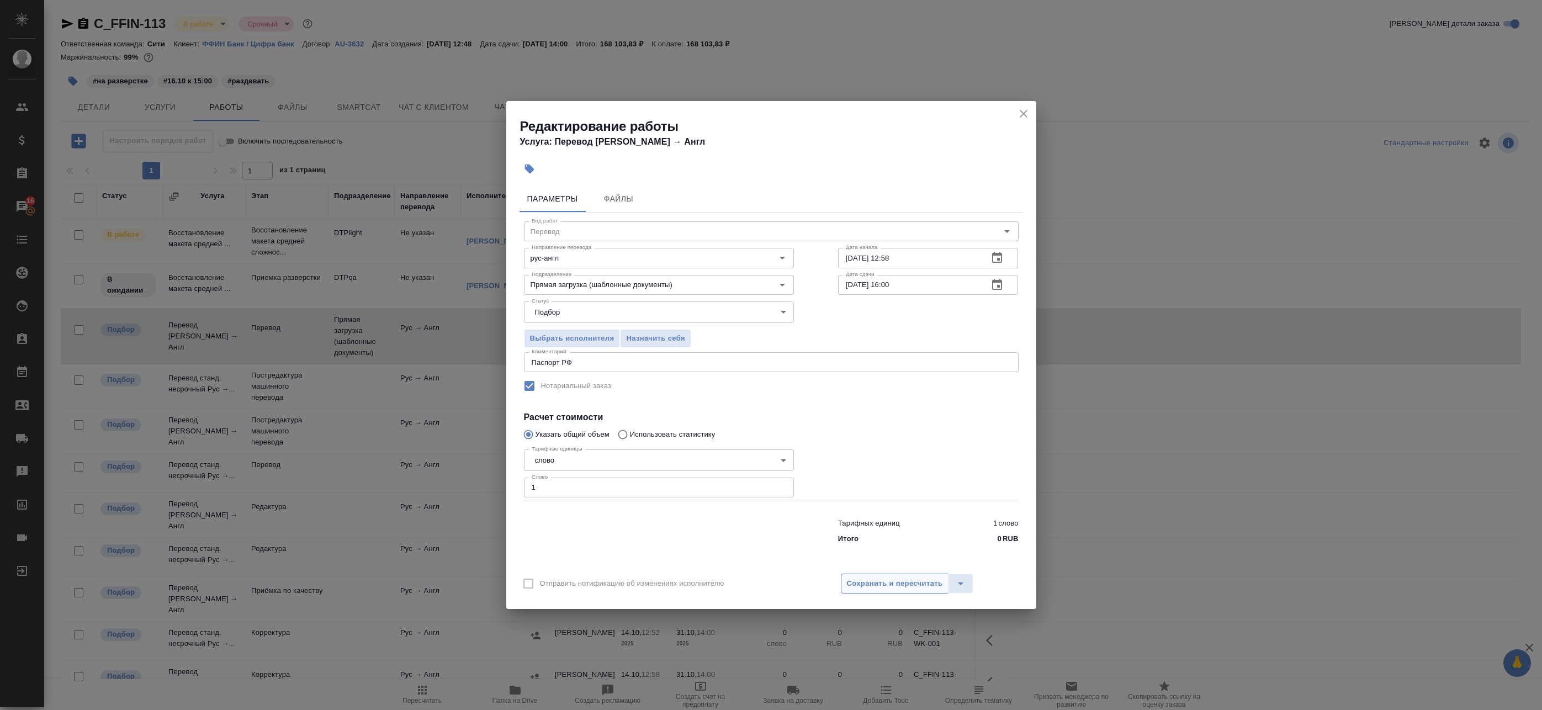
click at [924, 582] on span "Сохранить и пересчитать" at bounding box center [895, 584] width 96 height 13
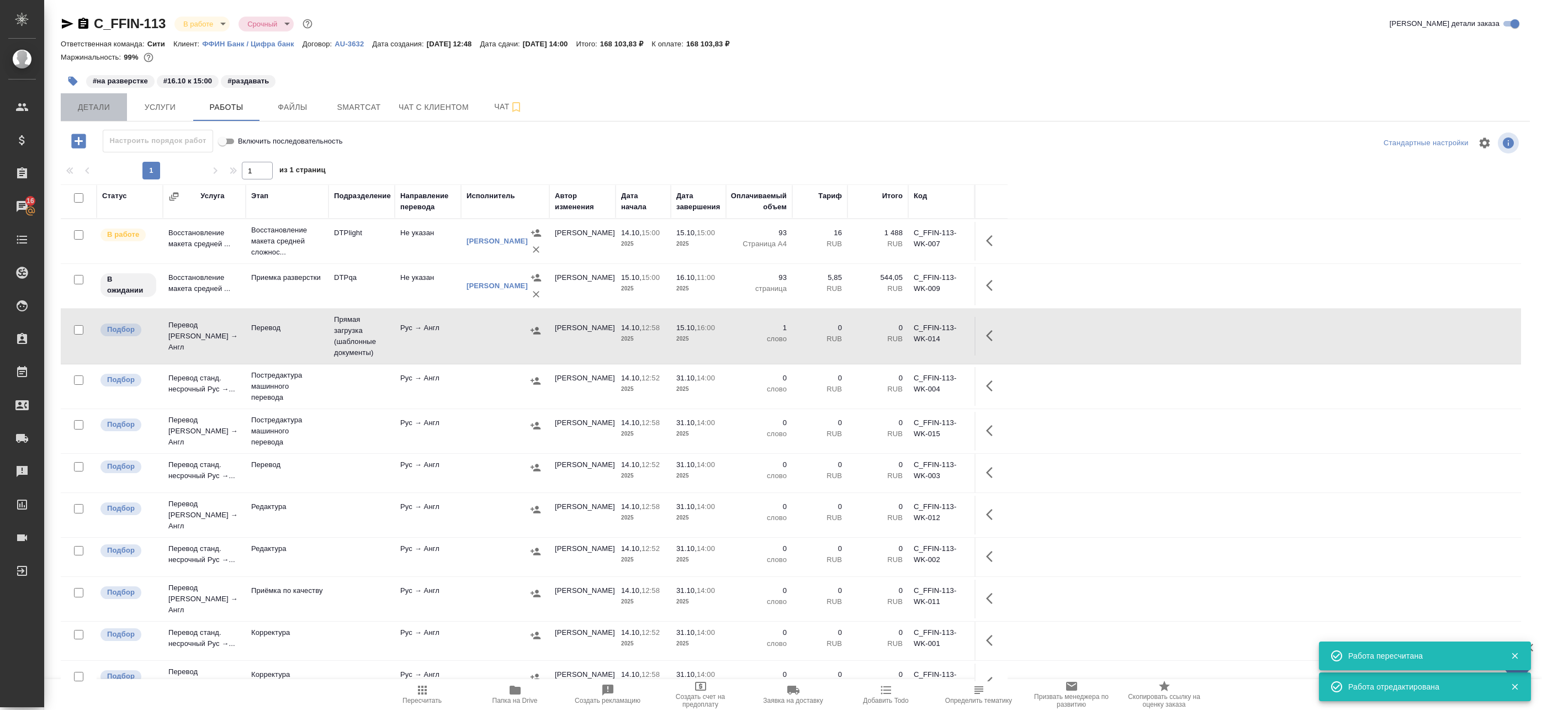
click at [102, 107] on span "Детали" at bounding box center [93, 108] width 53 height 14
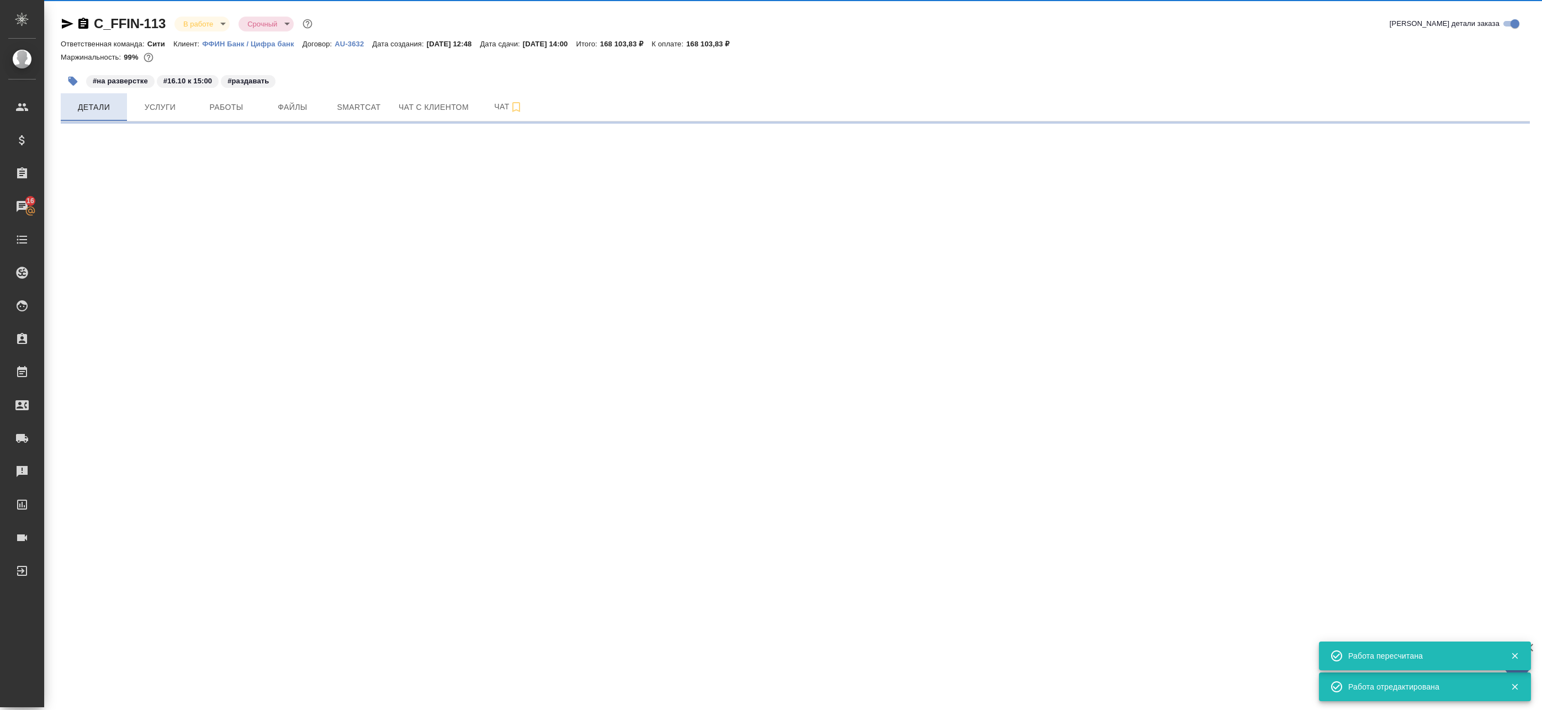
select select "RU"
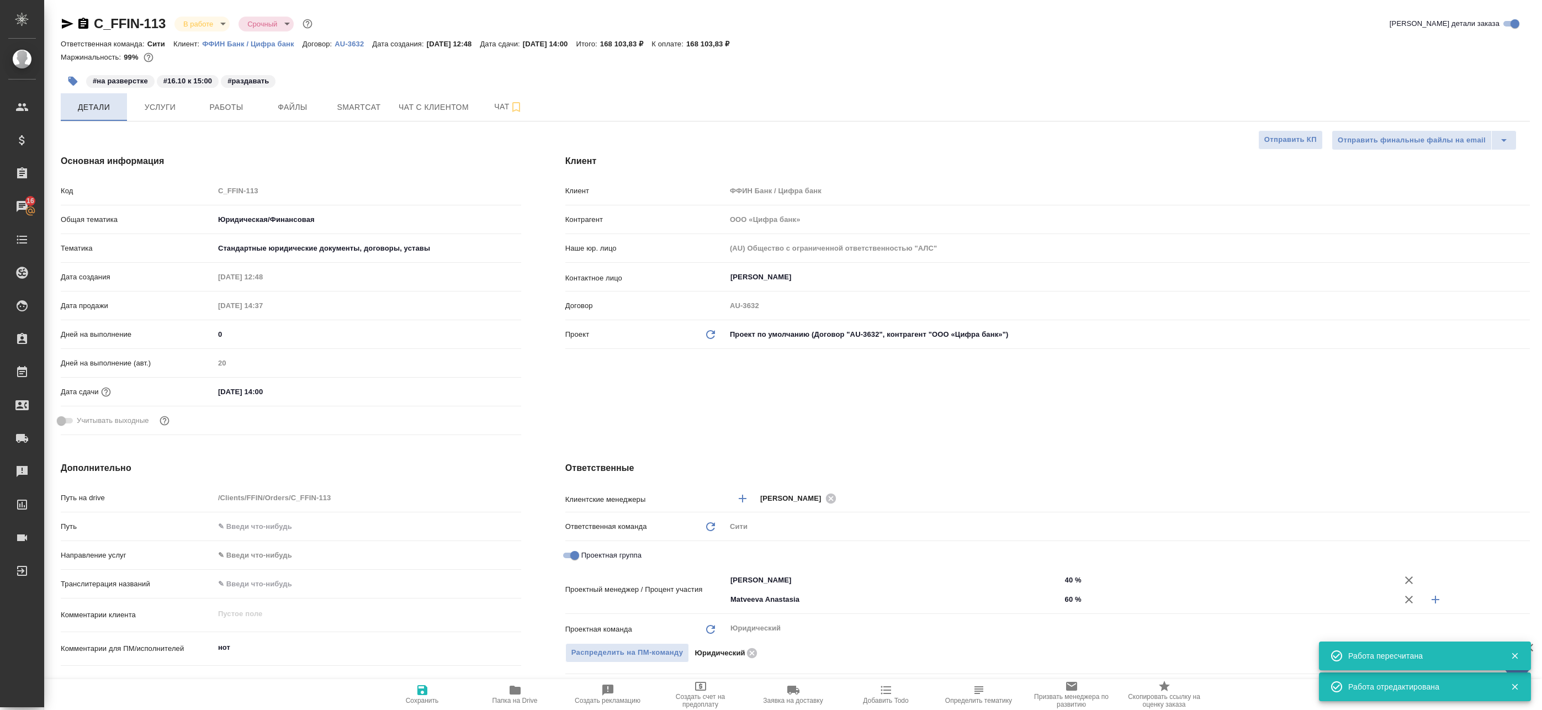
type textarea "x"
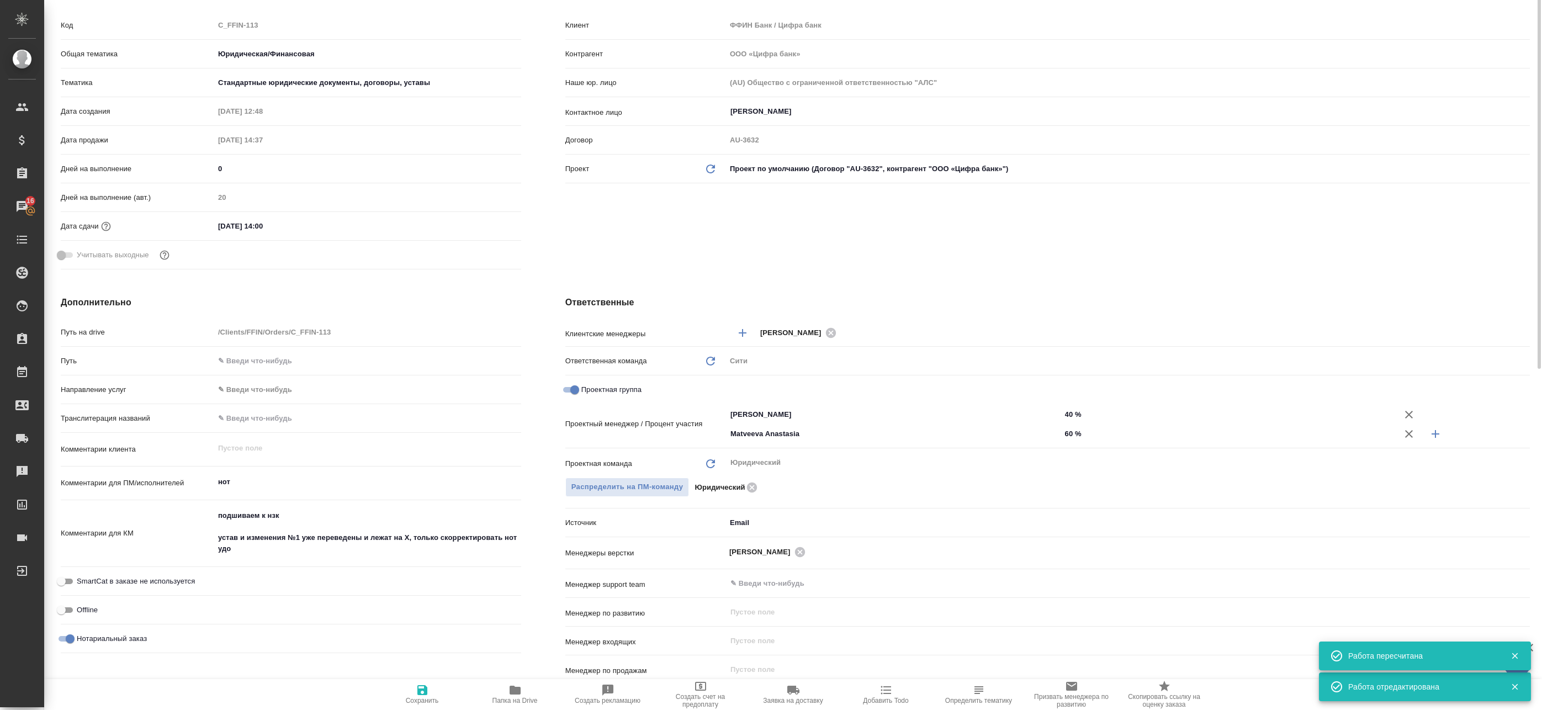
scroll to position [221, 0]
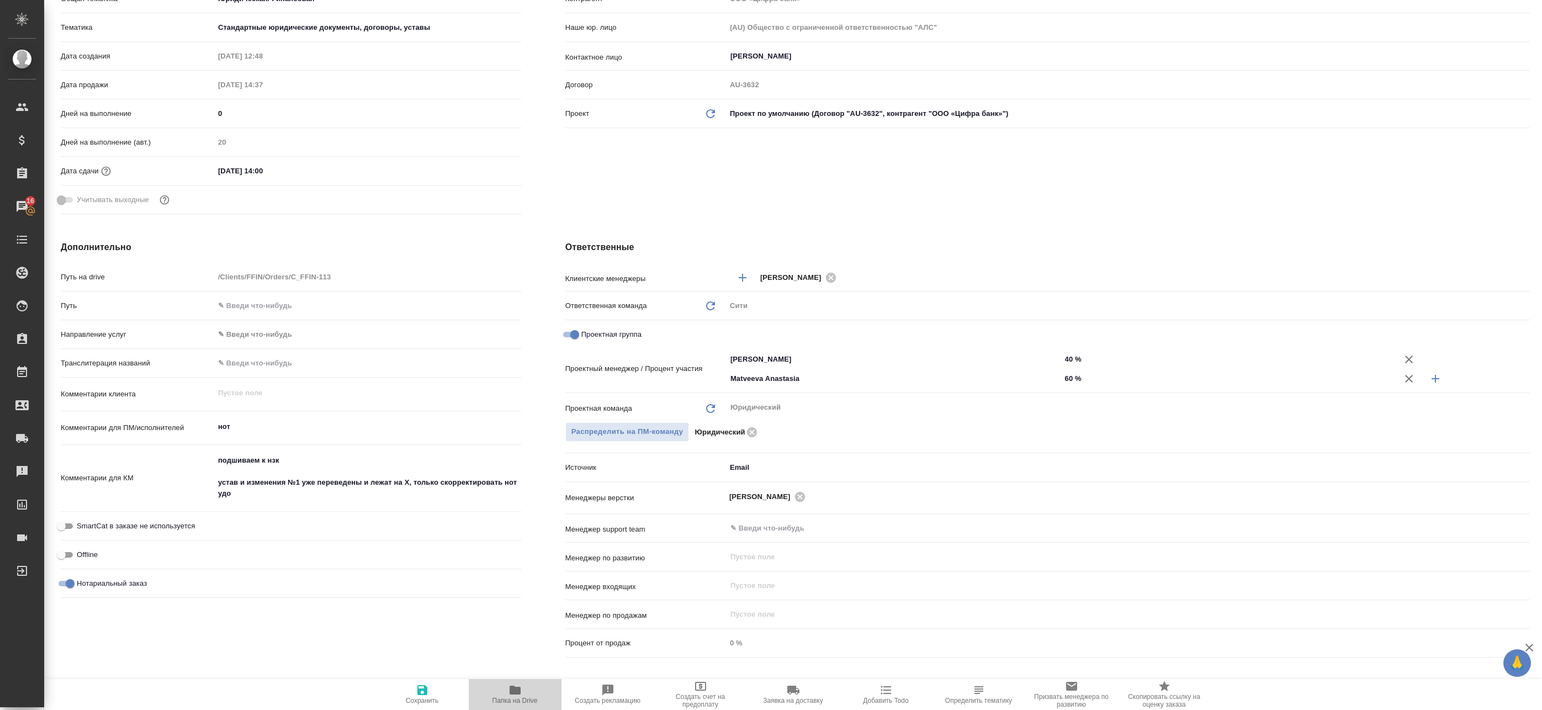
click at [521, 693] on icon "button" at bounding box center [515, 690] width 13 height 13
type textarea "x"
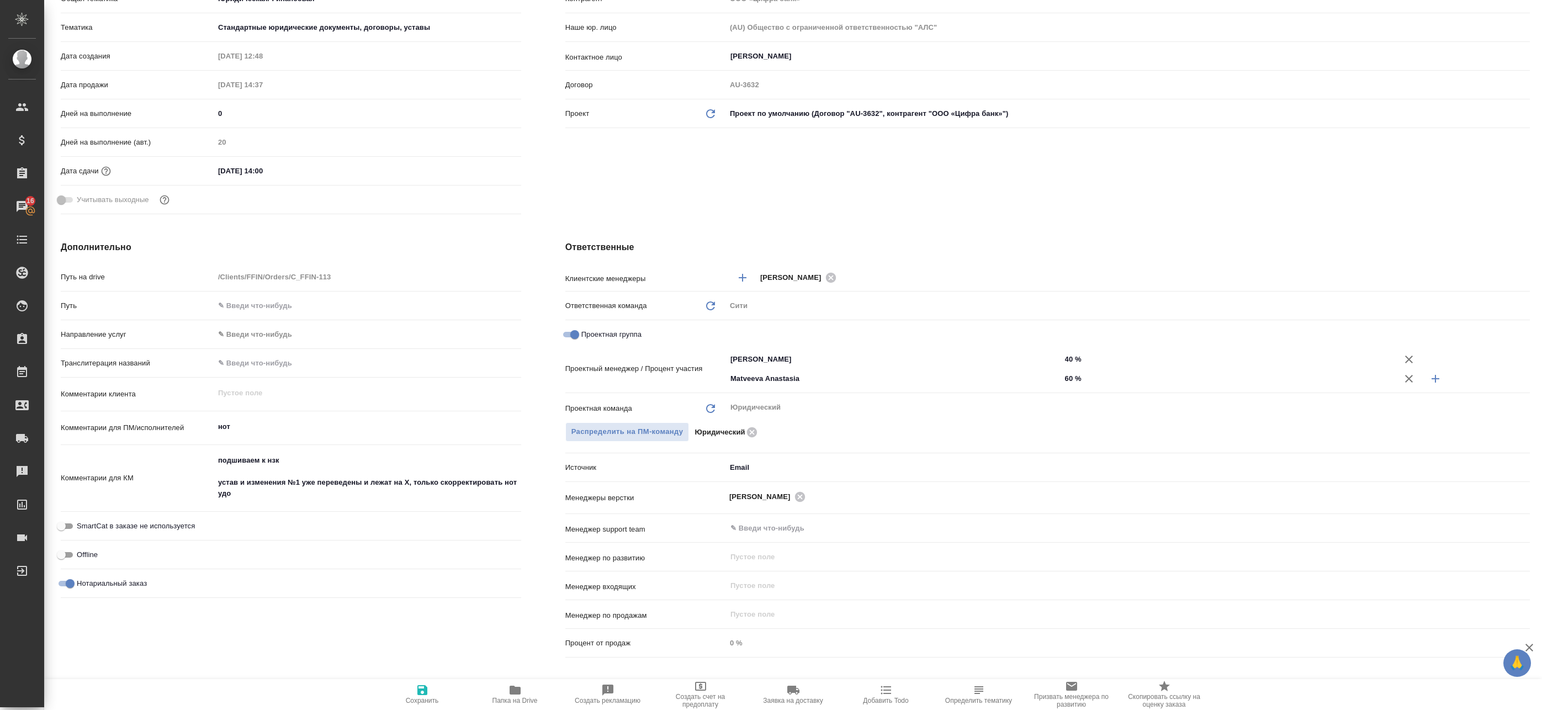
type textarea "x"
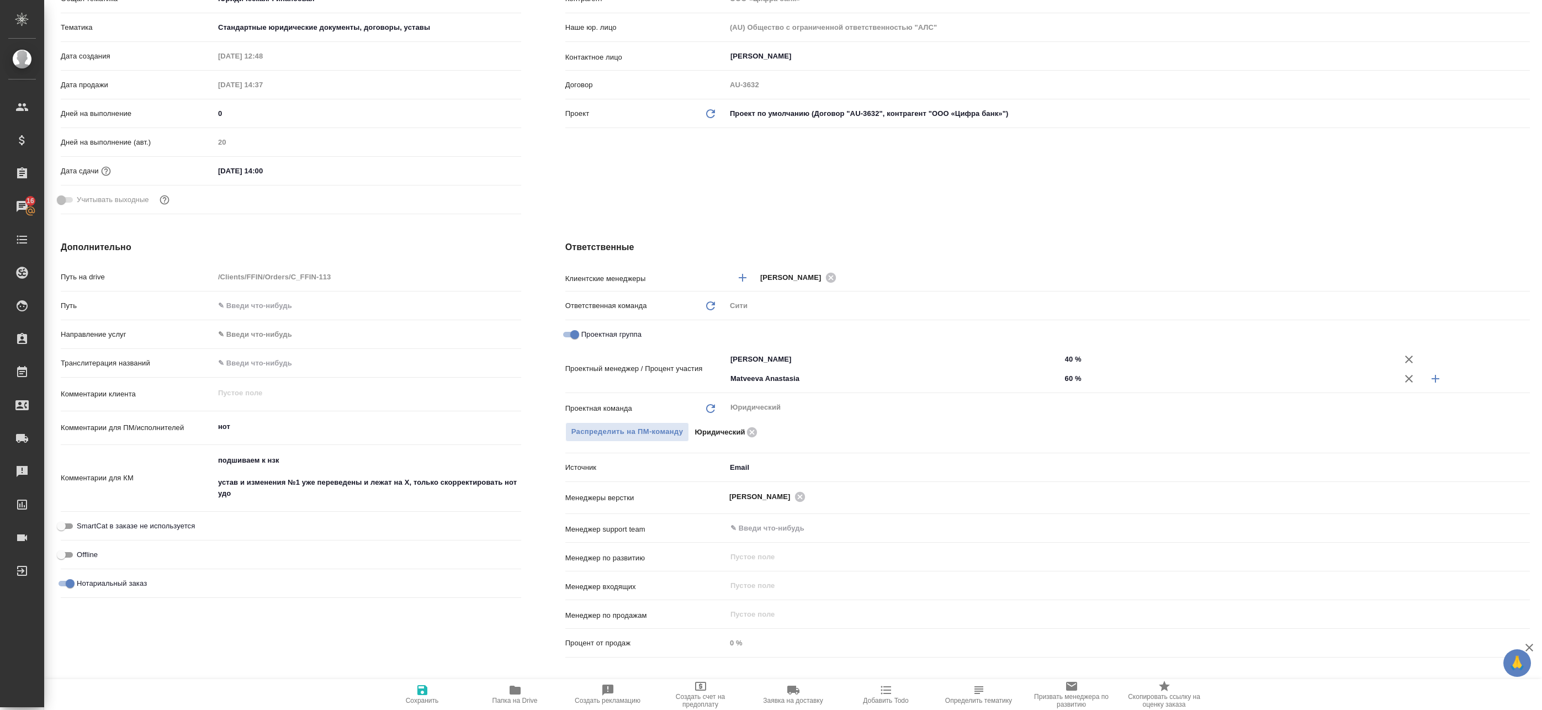
type textarea "x"
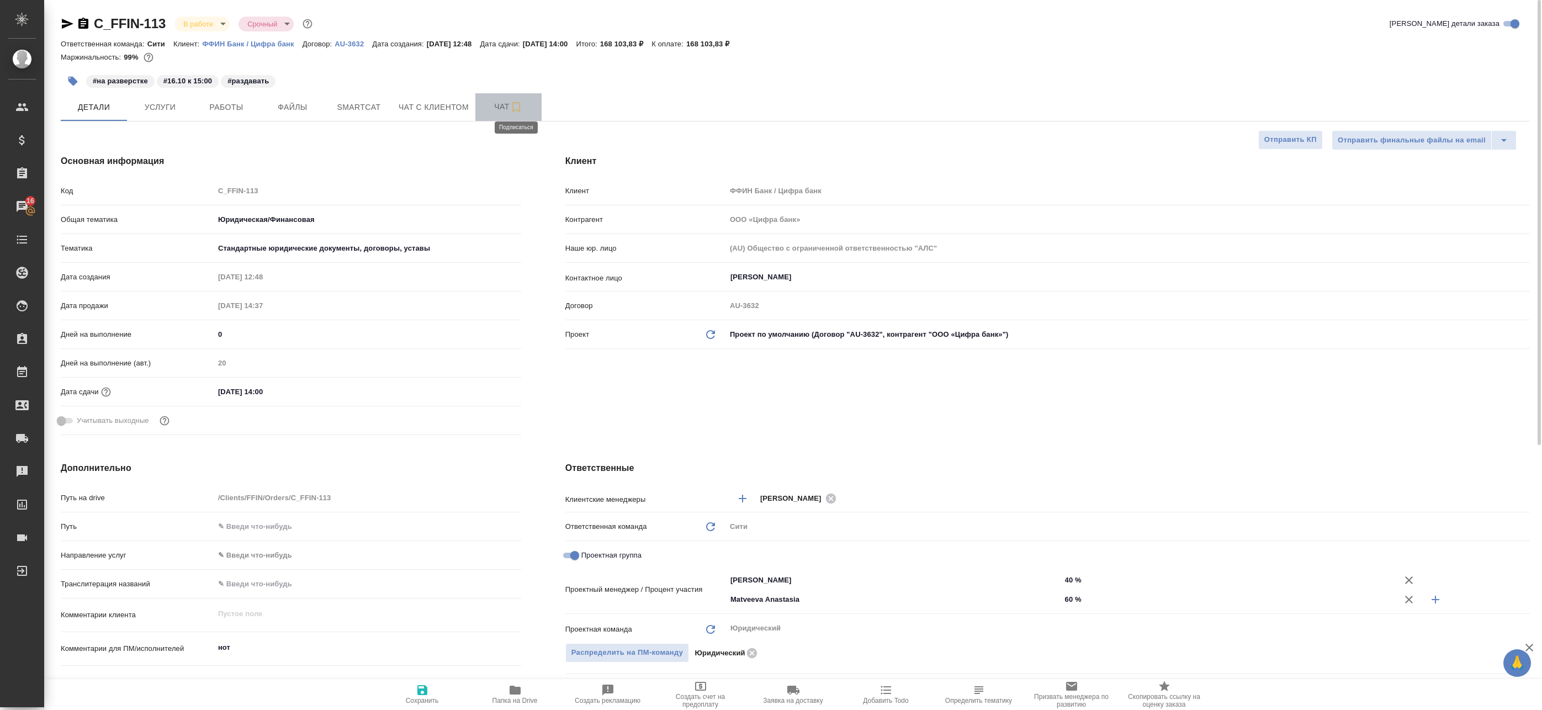
click at [519, 110] on icon "button" at bounding box center [516, 107] width 8 height 10
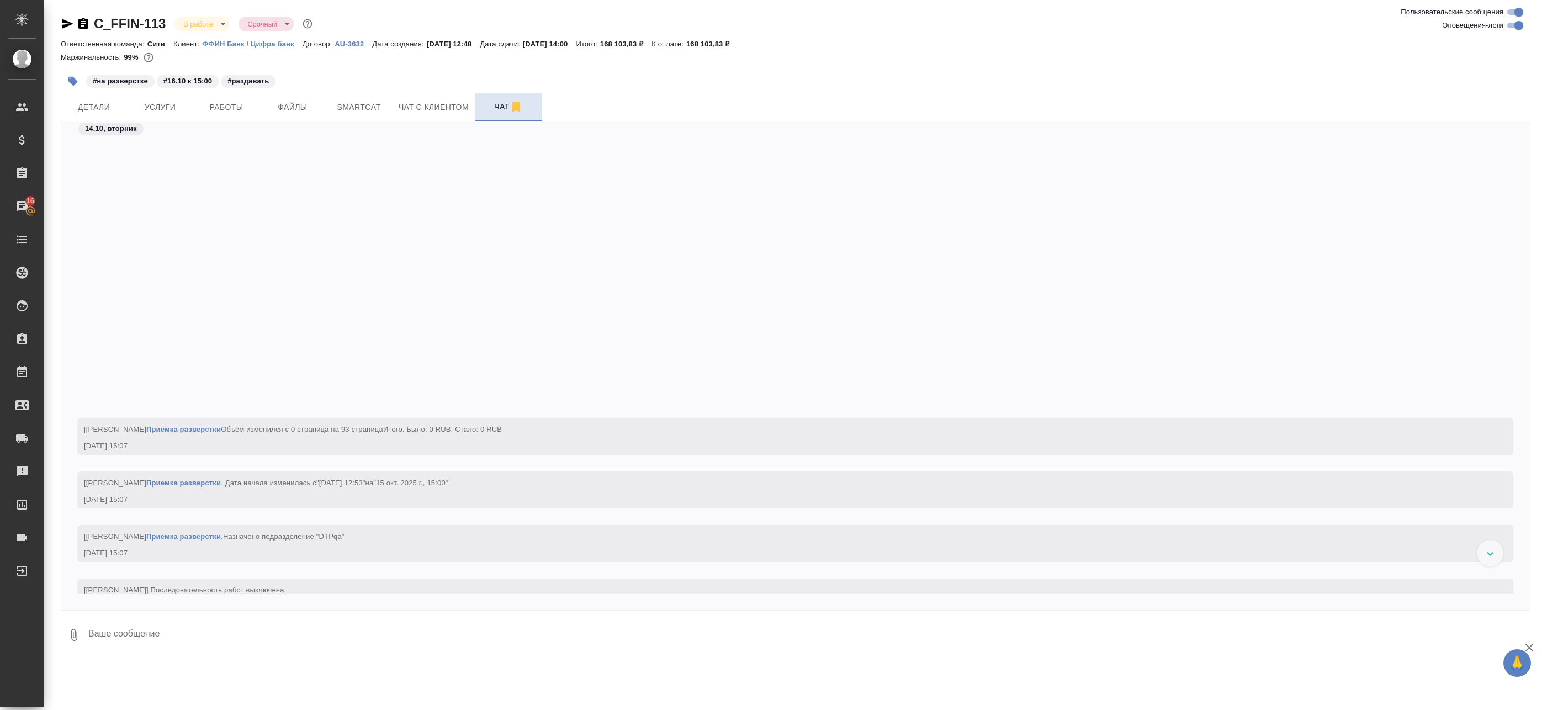
scroll to position [3103, 0]
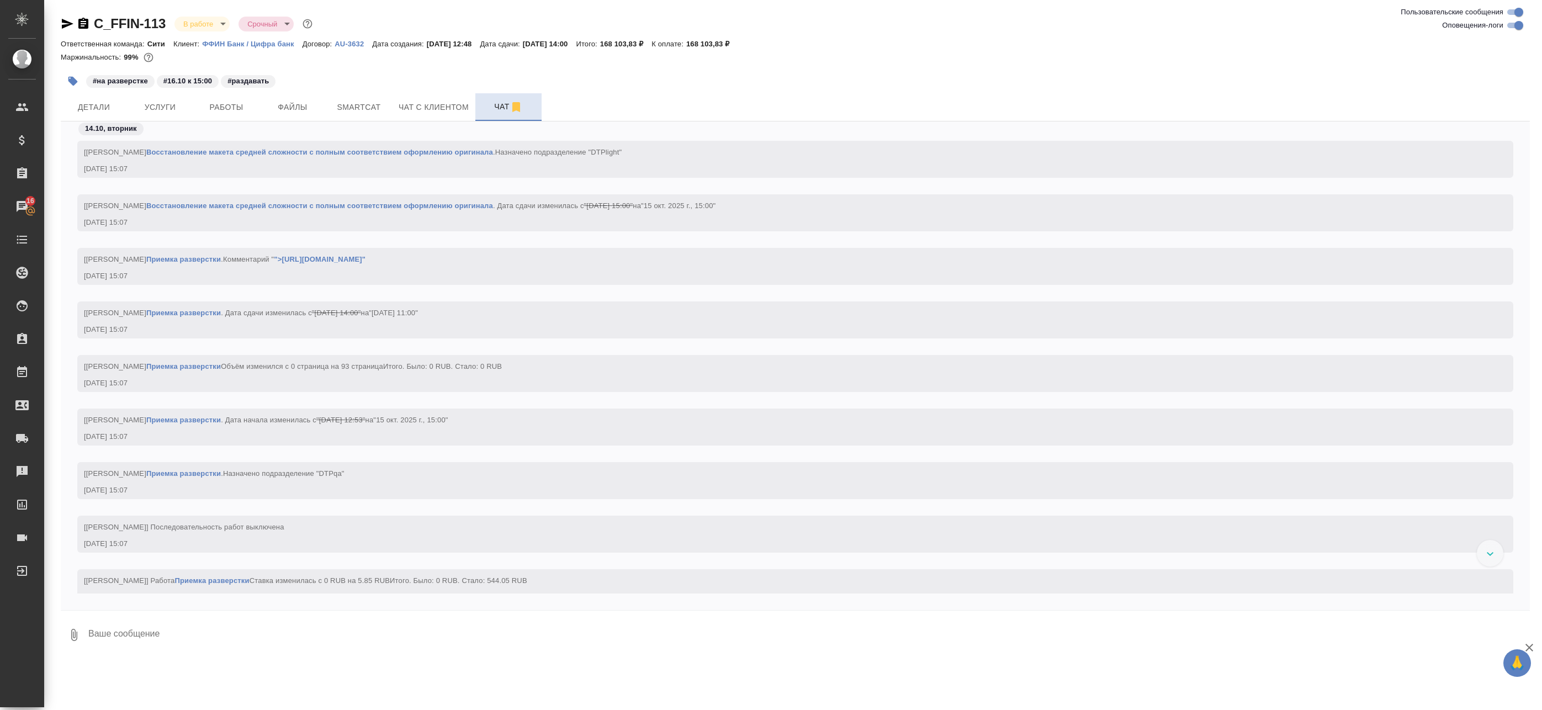
drag, startPoint x: 1514, startPoint y: 27, endPoint x: 1507, endPoint y: 26, distance: 6.7
click at [1513, 27] on input "Оповещения-логи" at bounding box center [1519, 25] width 40 height 13
checkbox input "false"
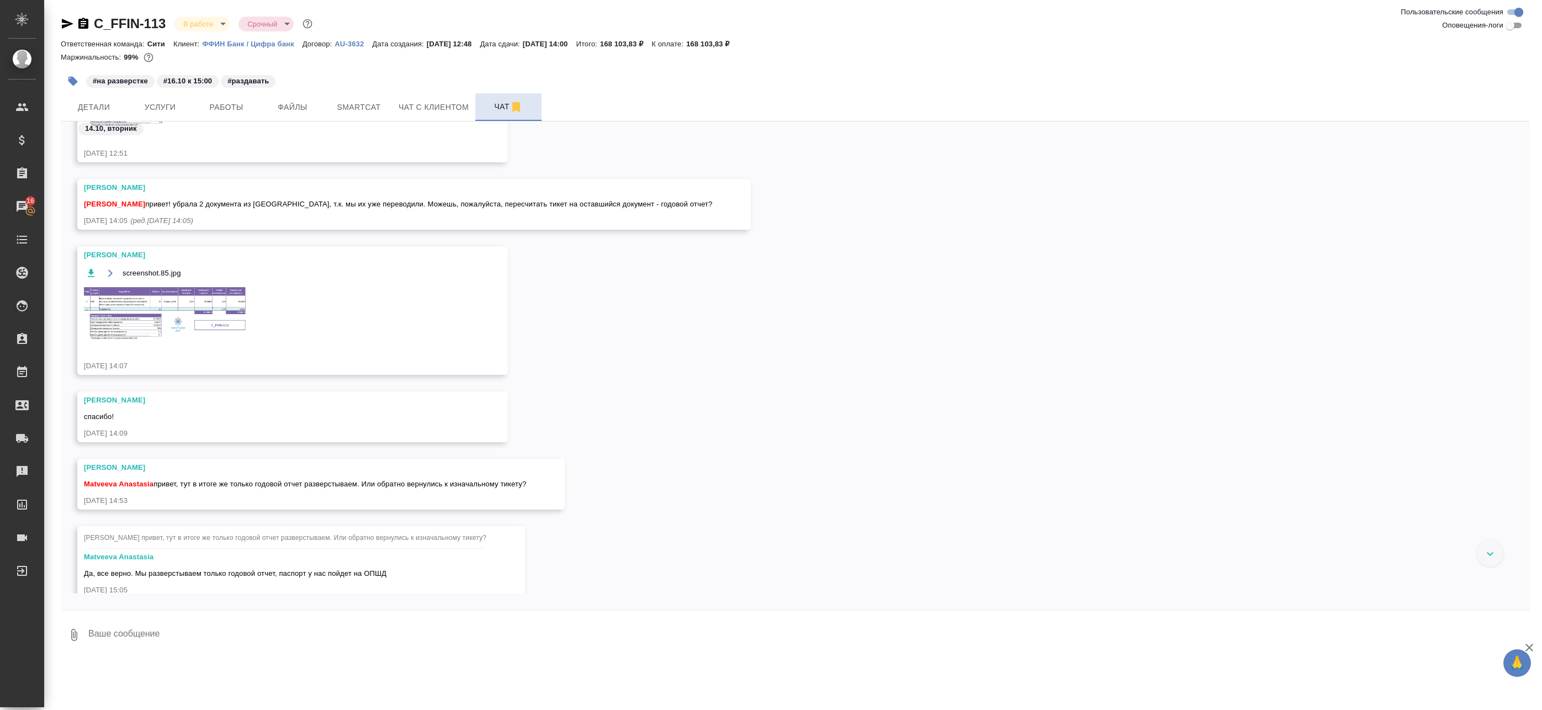
scroll to position [198, 0]
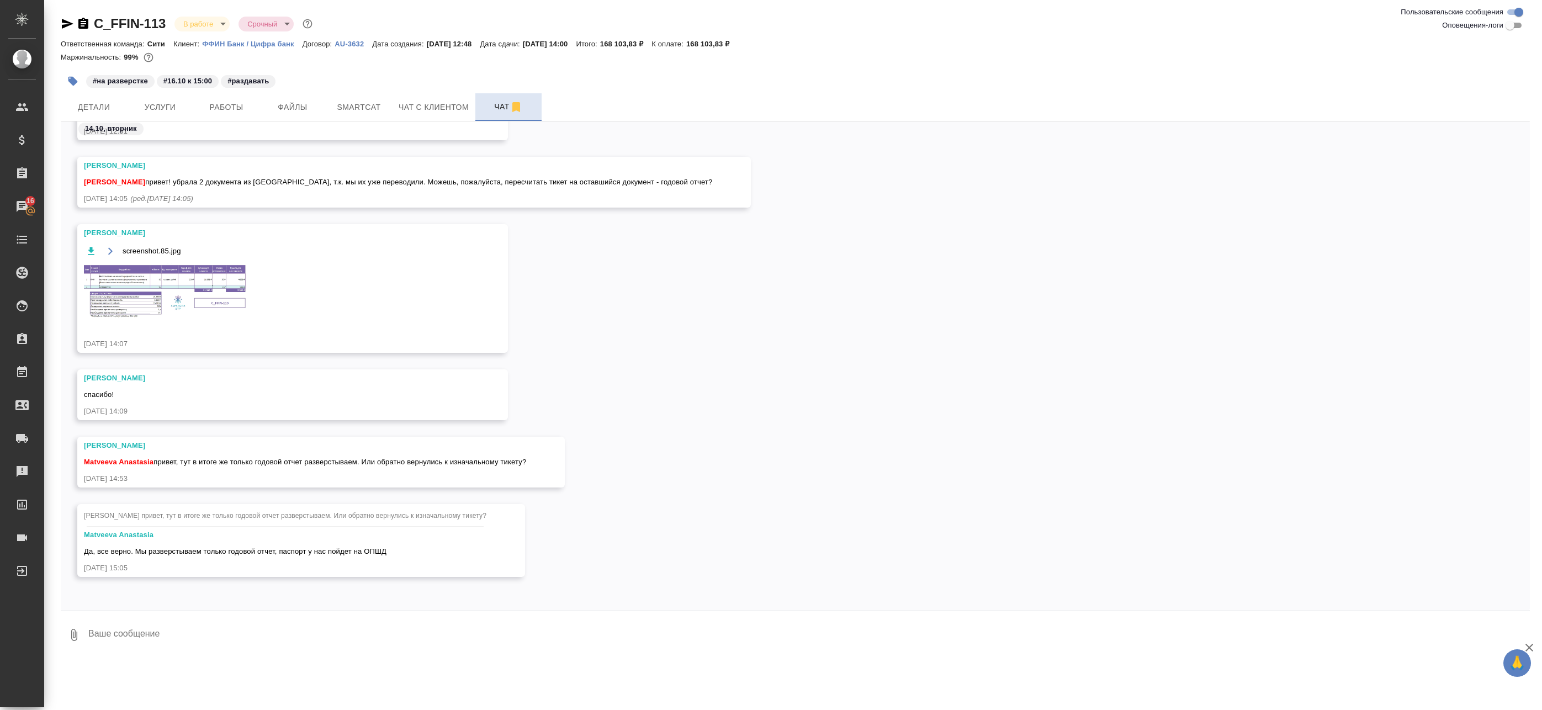
click at [199, 263] on div "screenshot.85.jpg" at bounding box center [276, 288] width 385 height 89
click at [197, 278] on img at bounding box center [167, 291] width 166 height 56
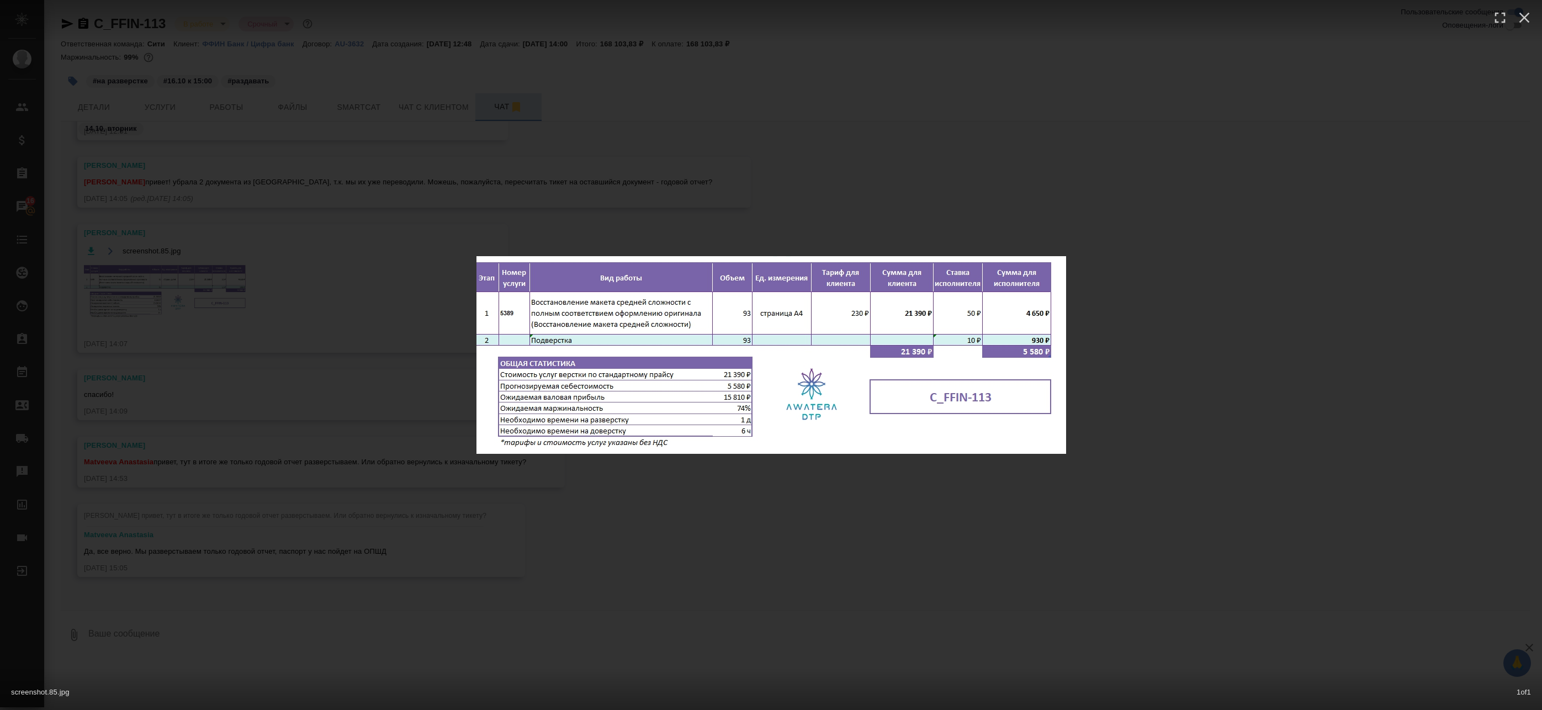
click at [565, 500] on div "screenshot.85.jpg 1 of 1" at bounding box center [771, 355] width 1542 height 710
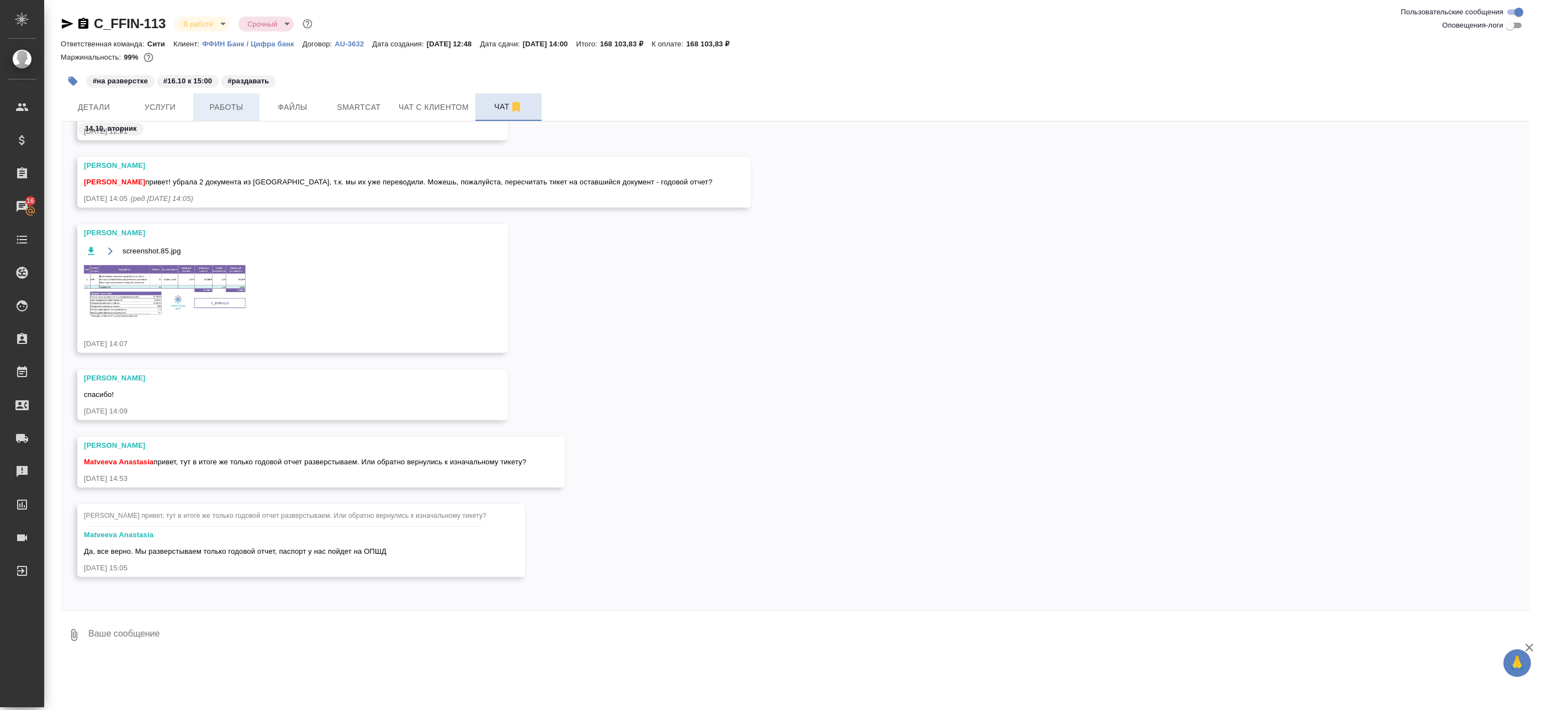
click at [244, 114] on button "Работы" at bounding box center [226, 107] width 66 height 28
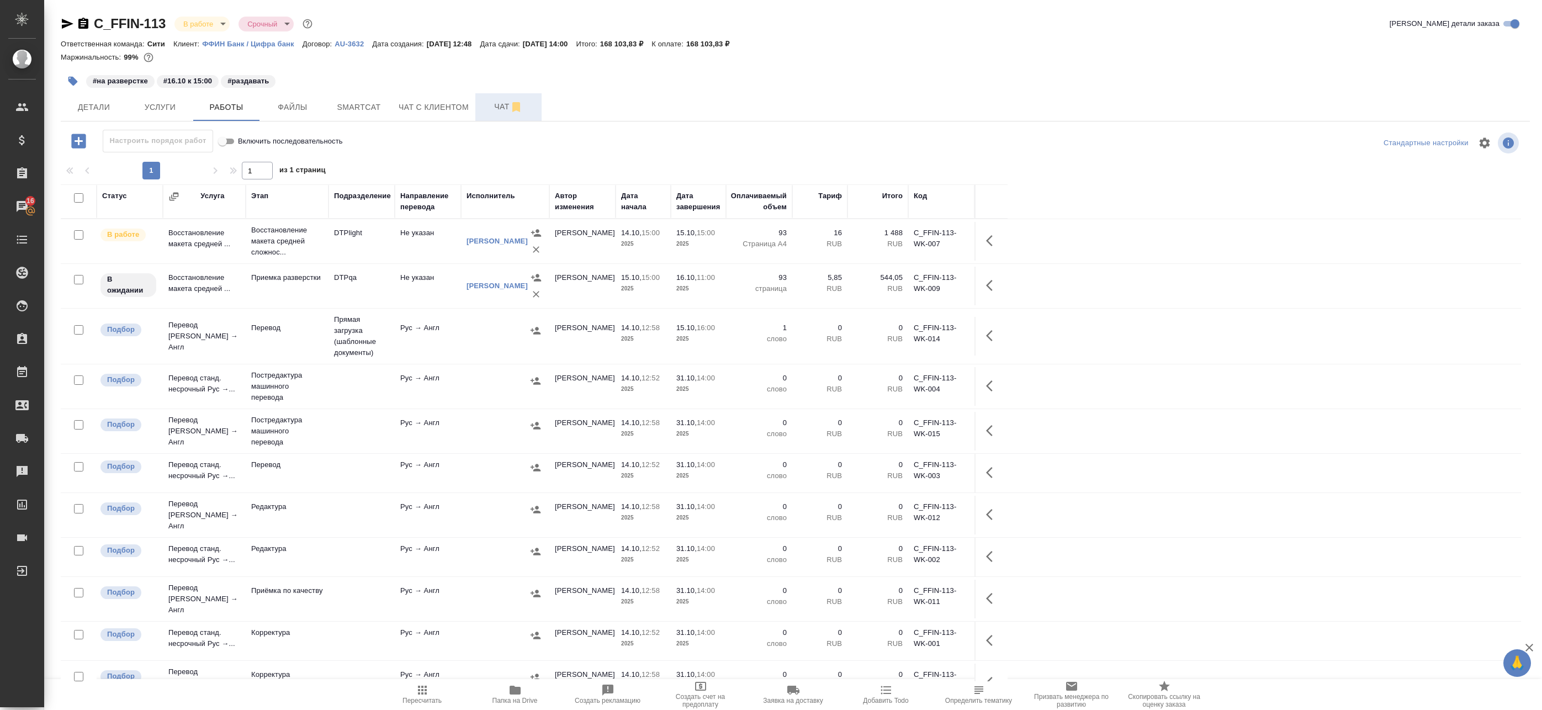
click at [427, 352] on td "Рус → Англ" at bounding box center [428, 336] width 66 height 39
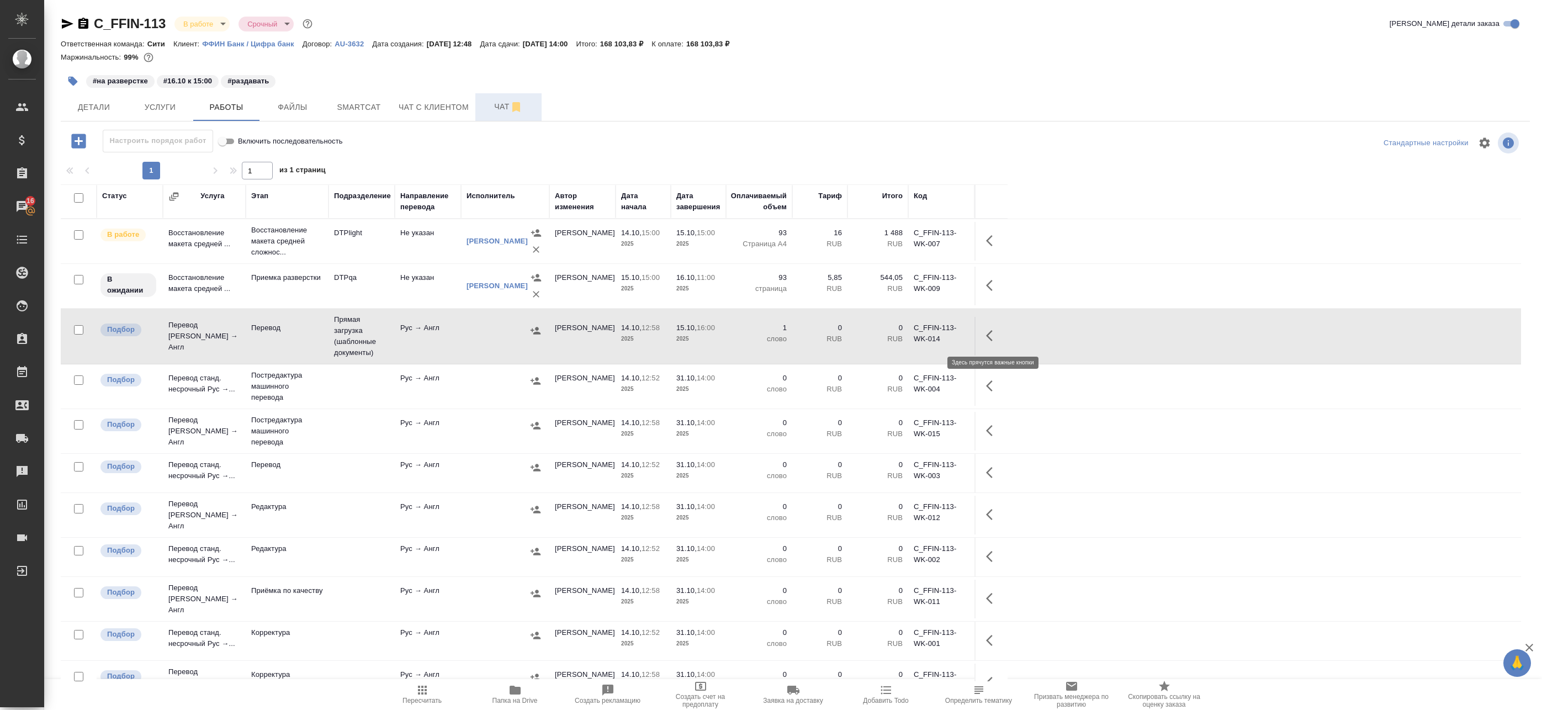
click at [1000, 337] on button "button" at bounding box center [993, 336] width 27 height 27
click at [894, 335] on icon "button" at bounding box center [893, 335] width 10 height 11
click at [477, 328] on div at bounding box center [505, 331] width 77 height 17
click at [474, 323] on div at bounding box center [505, 331] width 77 height 17
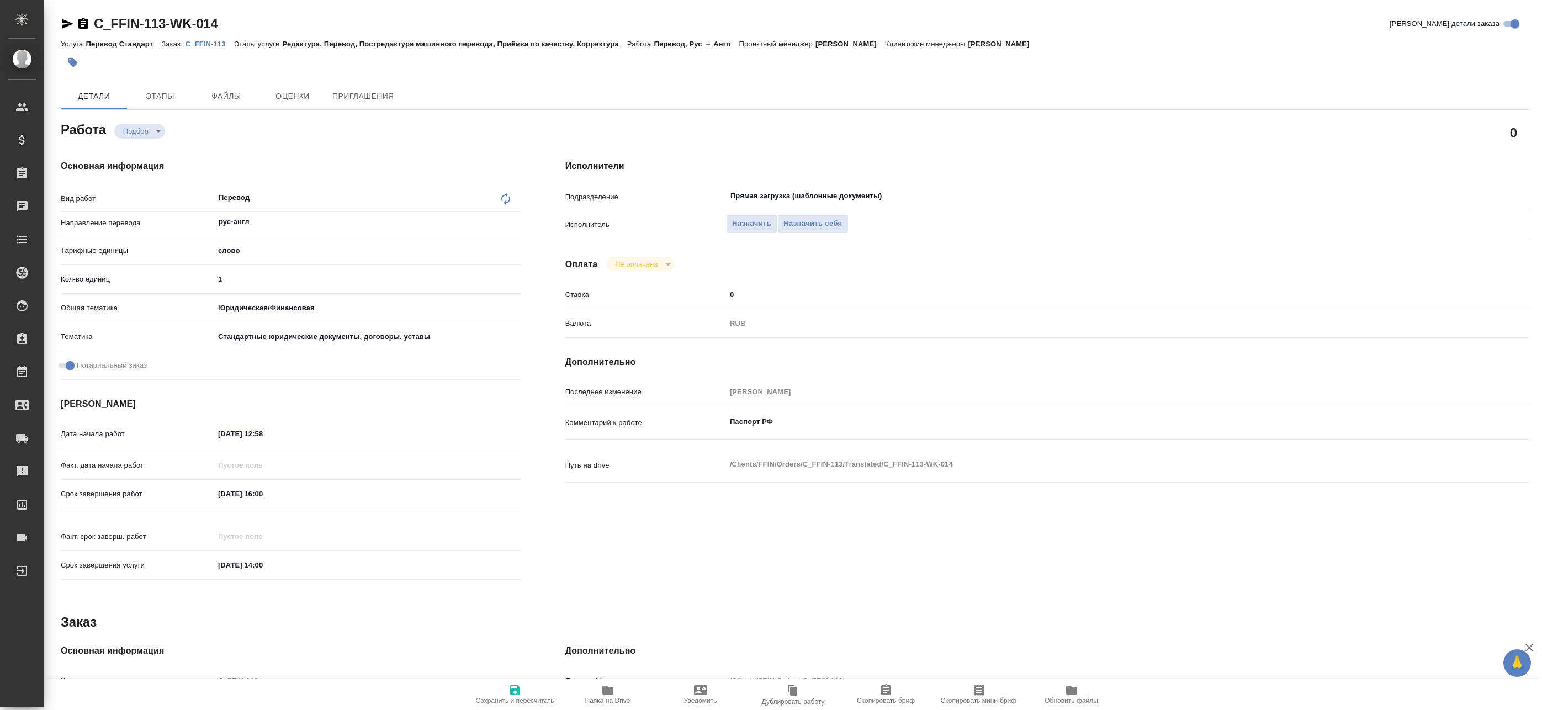
type textarea "x"
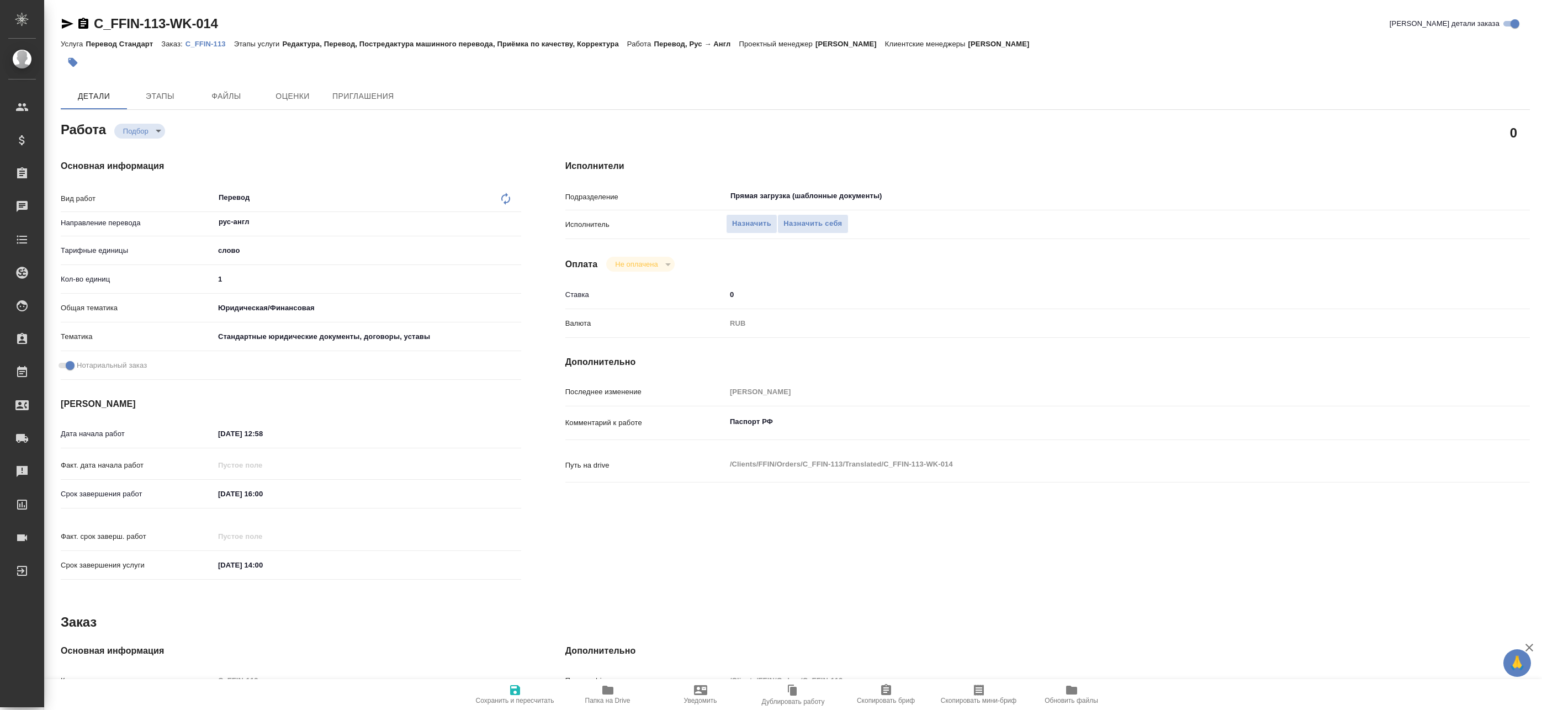
type textarea "x"
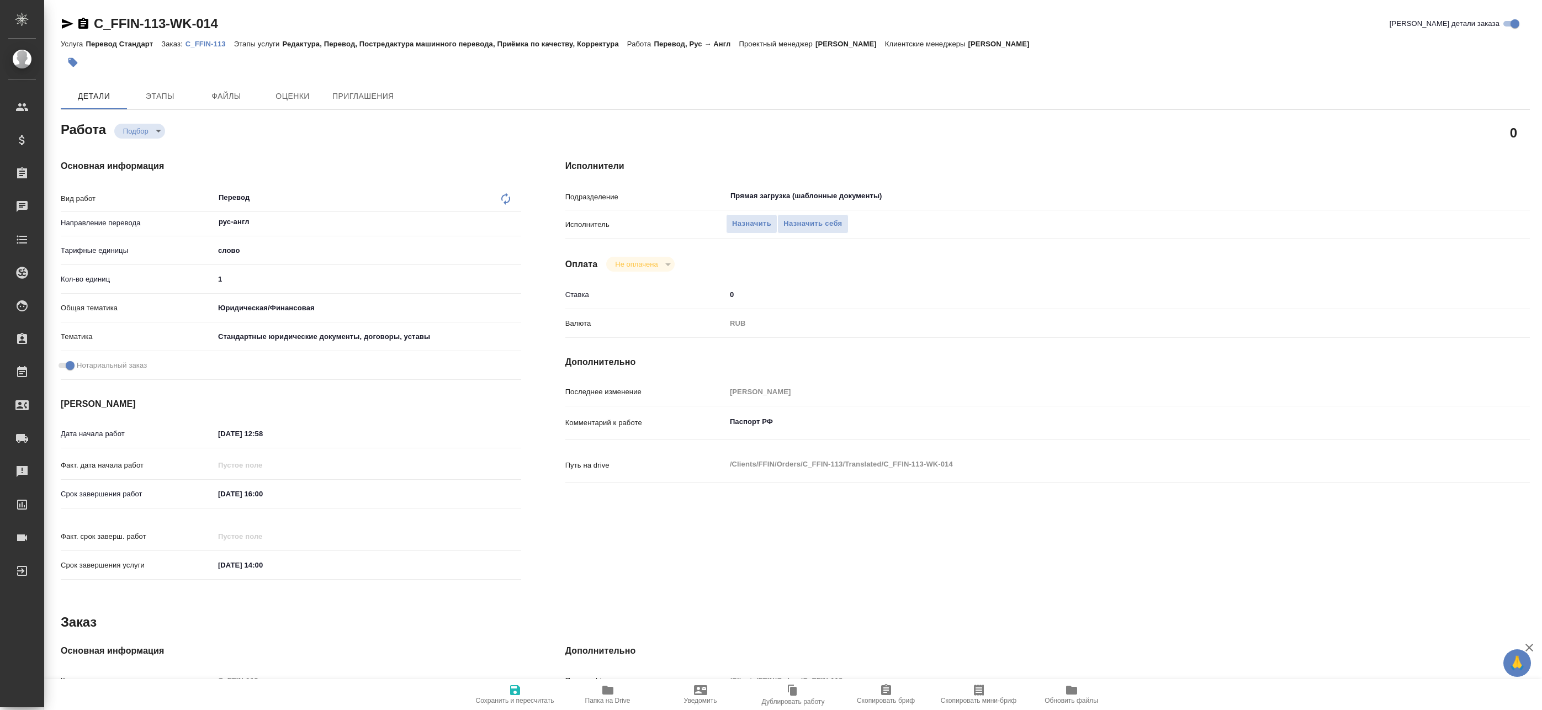
type textarea "x"
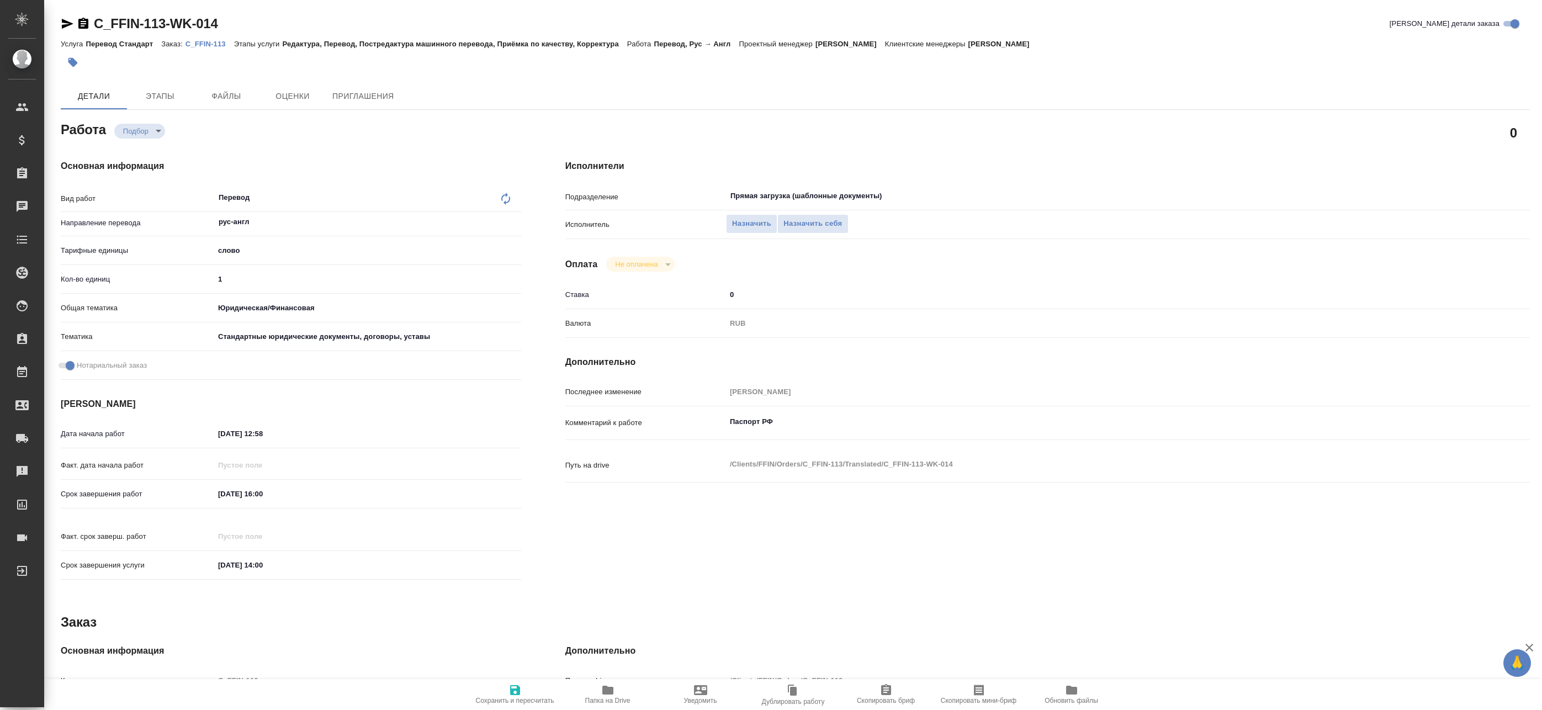
type textarea "x"
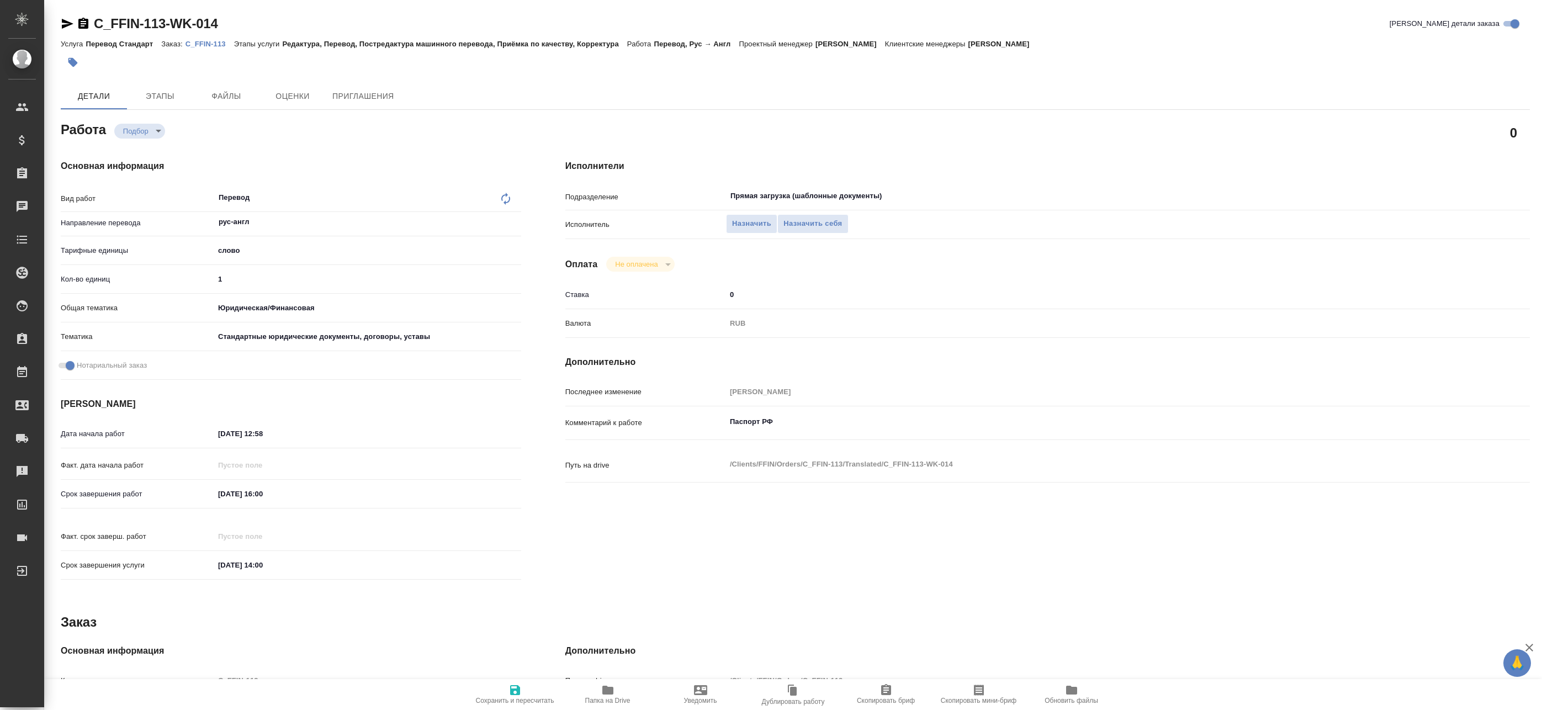
type textarea "x"
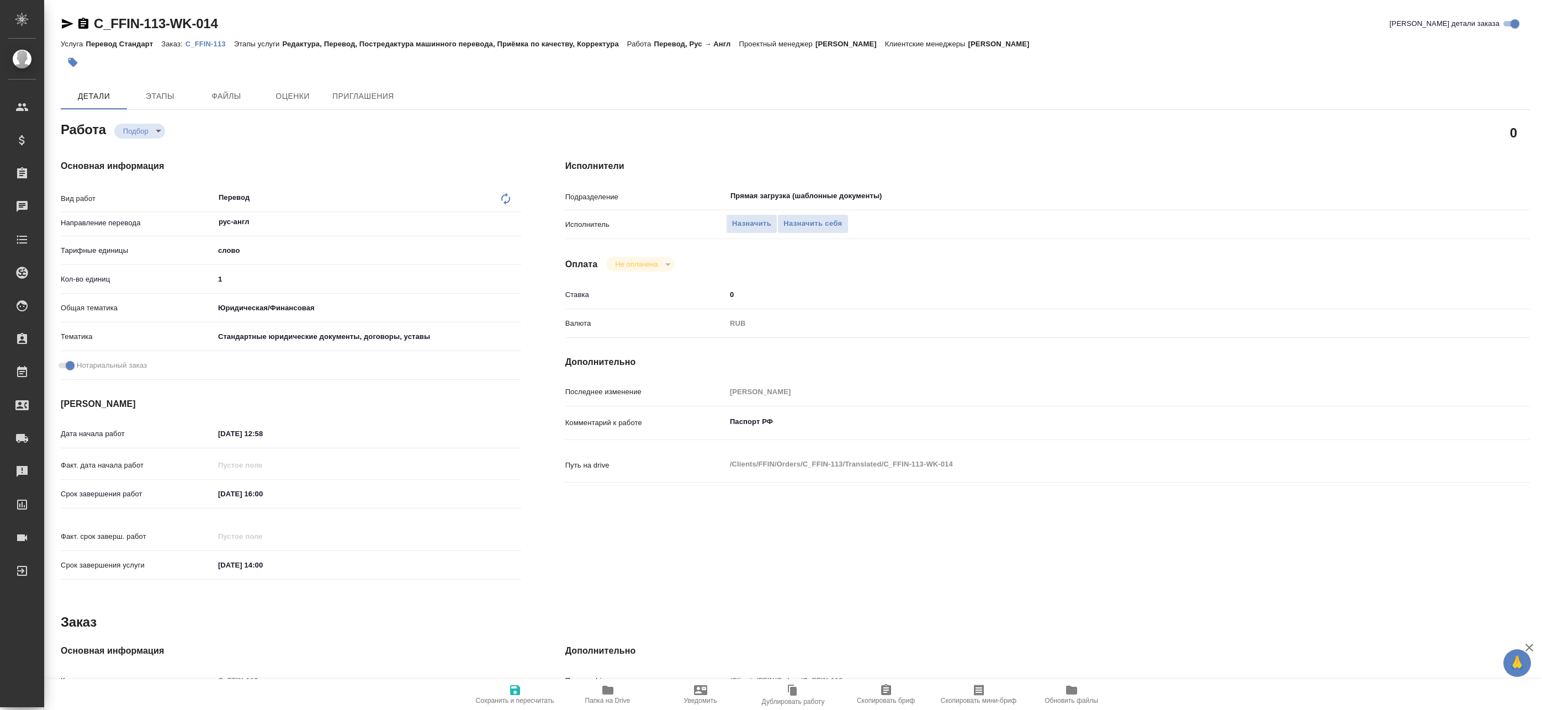
type textarea "x"
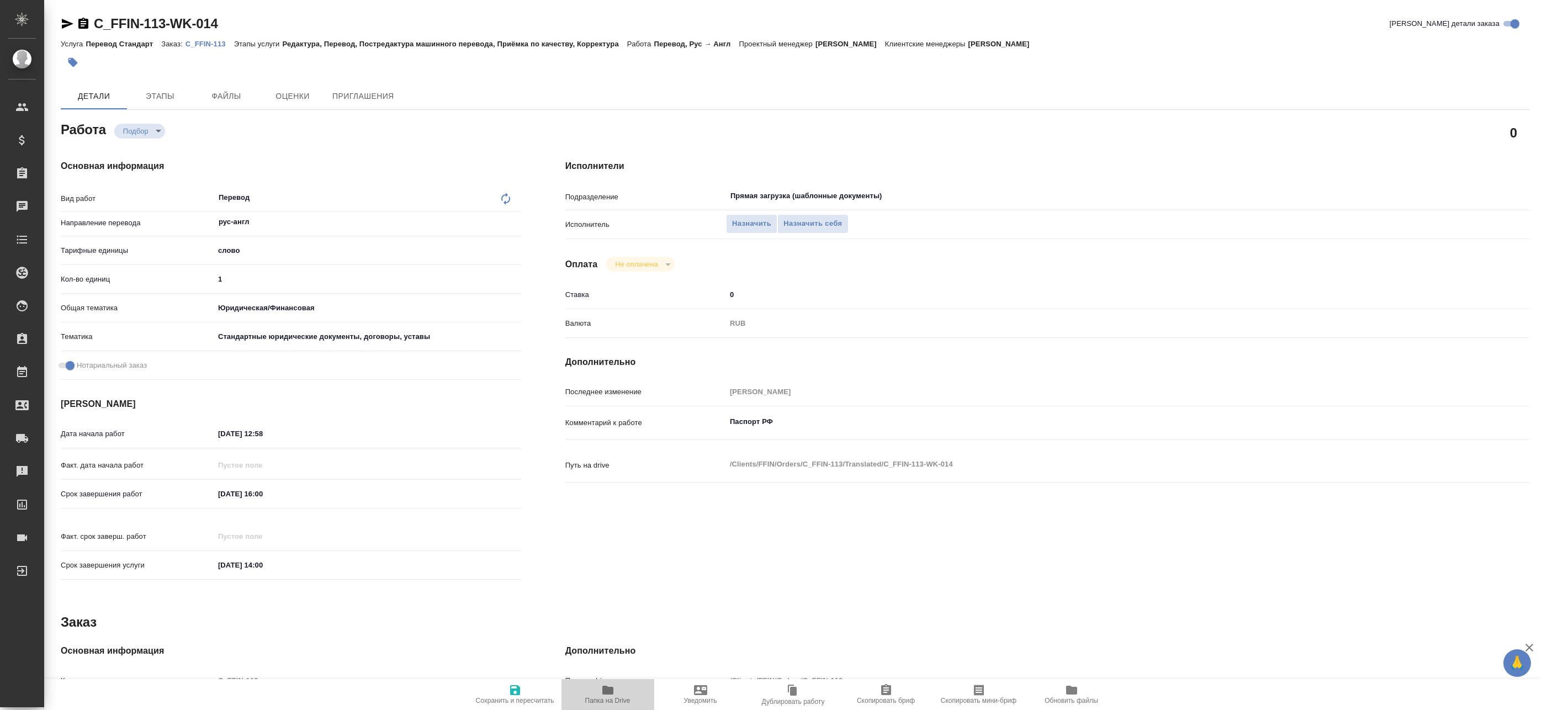
click at [618, 690] on span "Папка на Drive" at bounding box center [608, 694] width 80 height 21
type textarea "x"
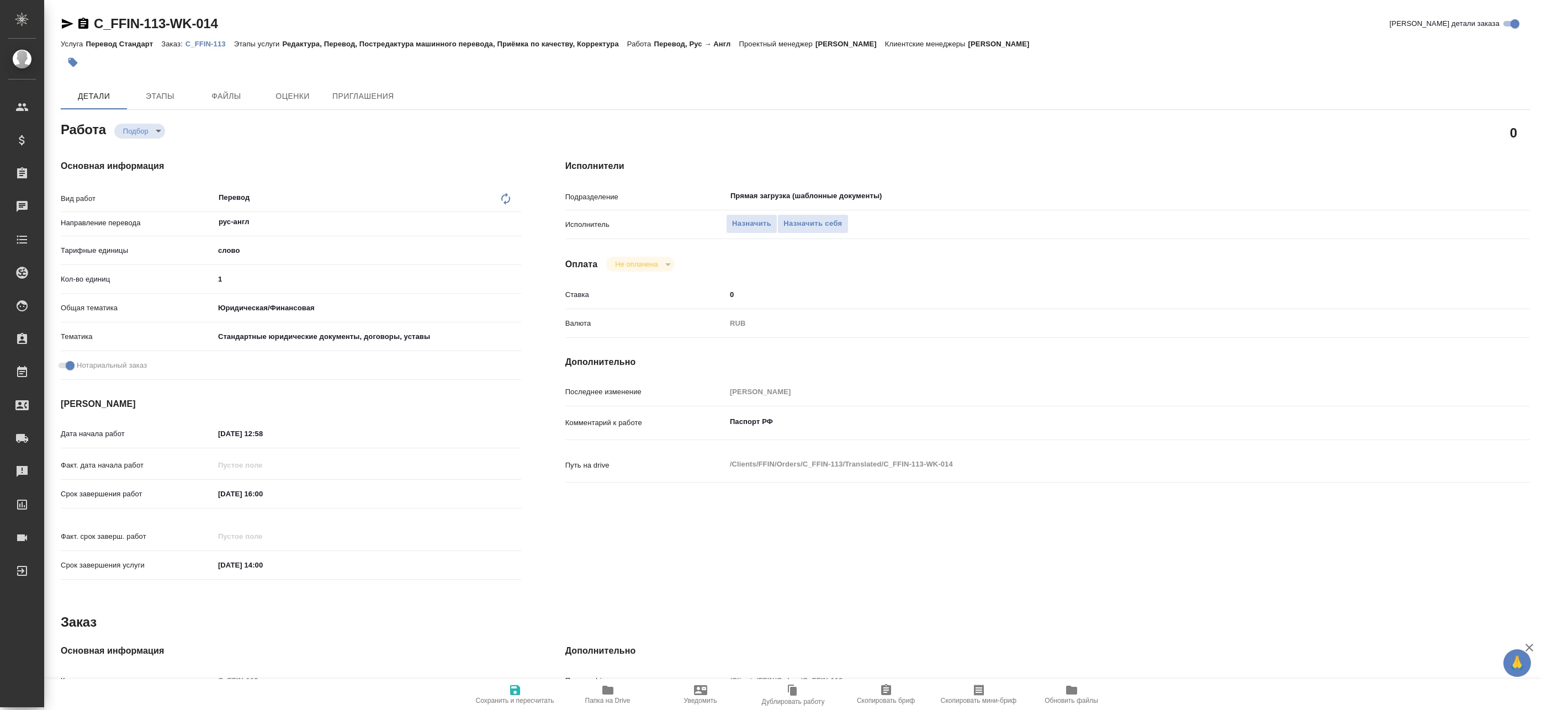
type textarea "x"
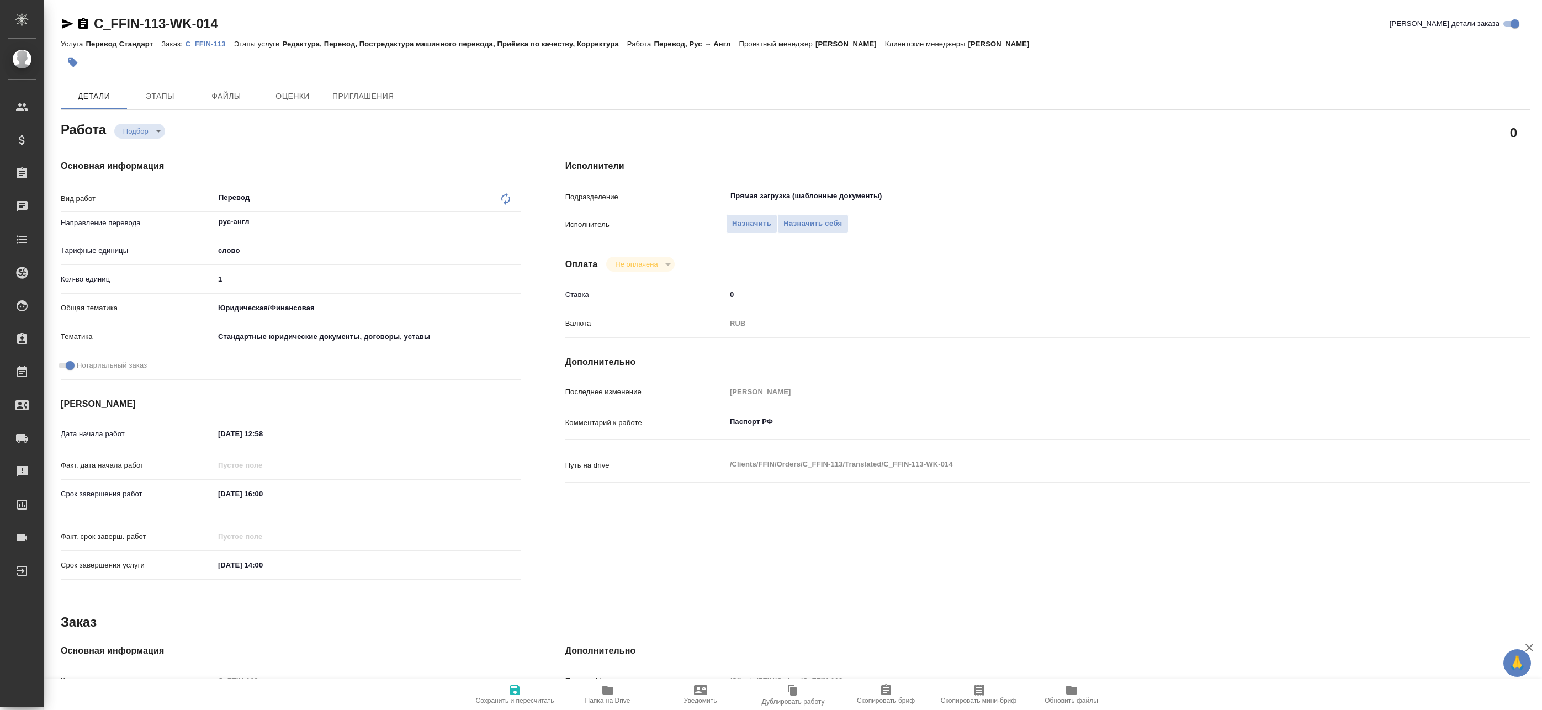
type textarea "x"
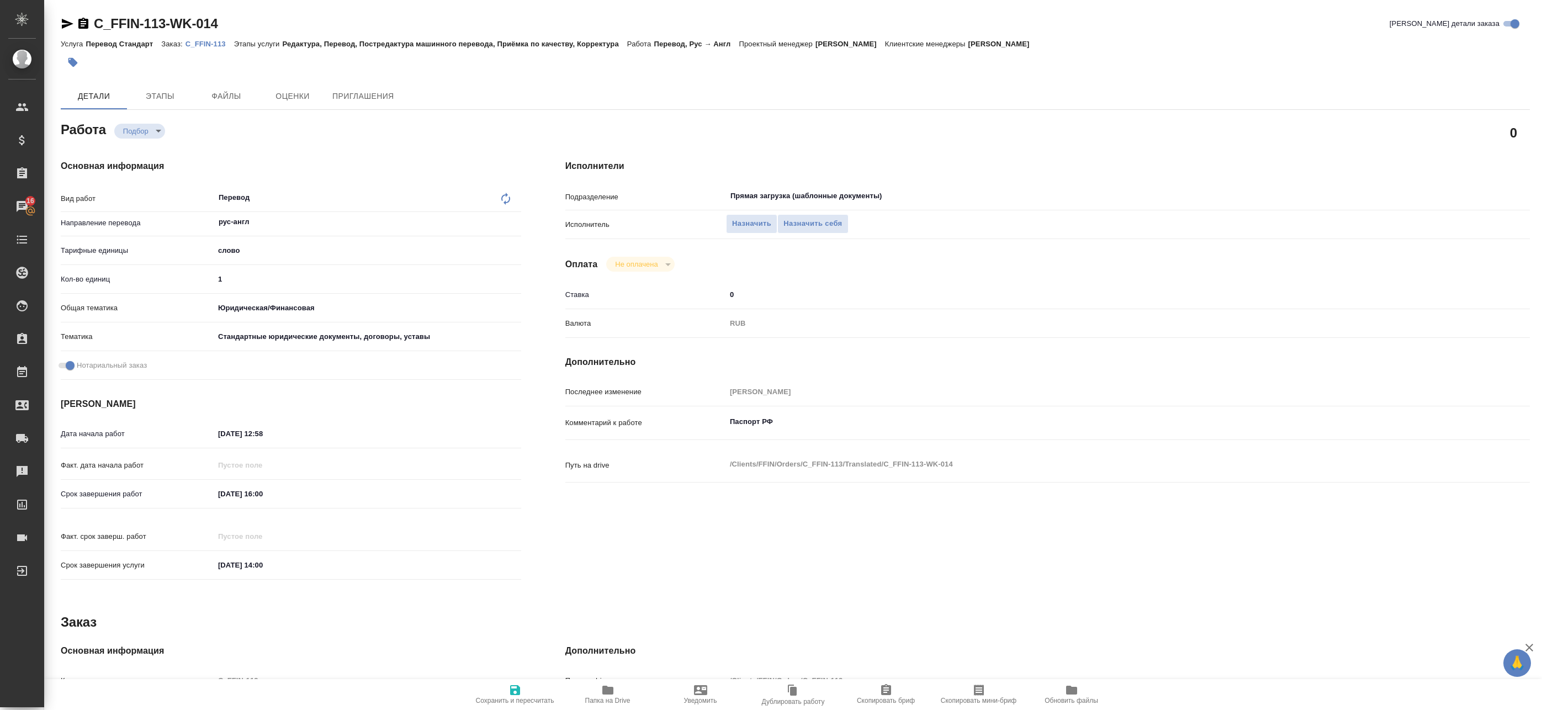
type textarea "x"
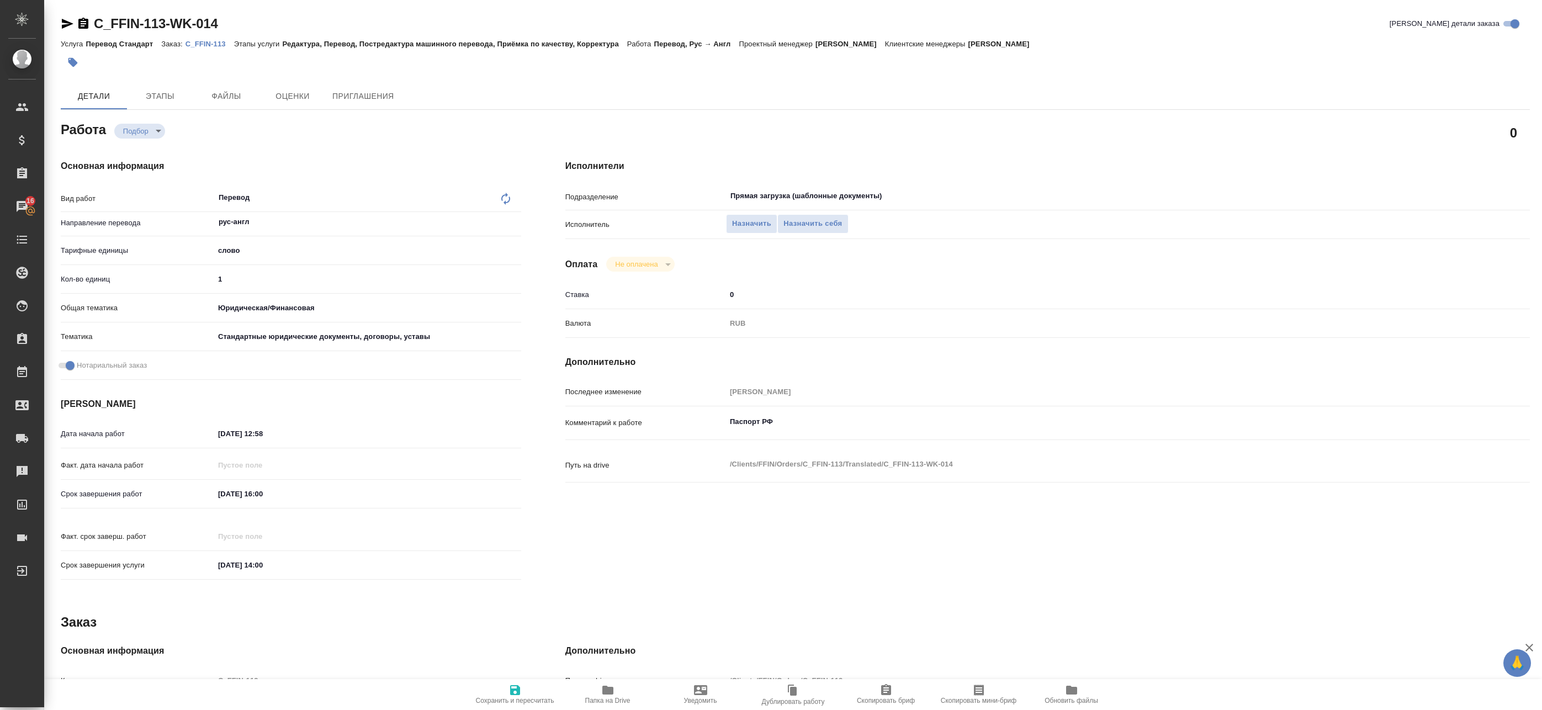
type textarea "x"
click at [607, 685] on icon "button" at bounding box center [607, 690] width 13 height 13
type textarea "x"
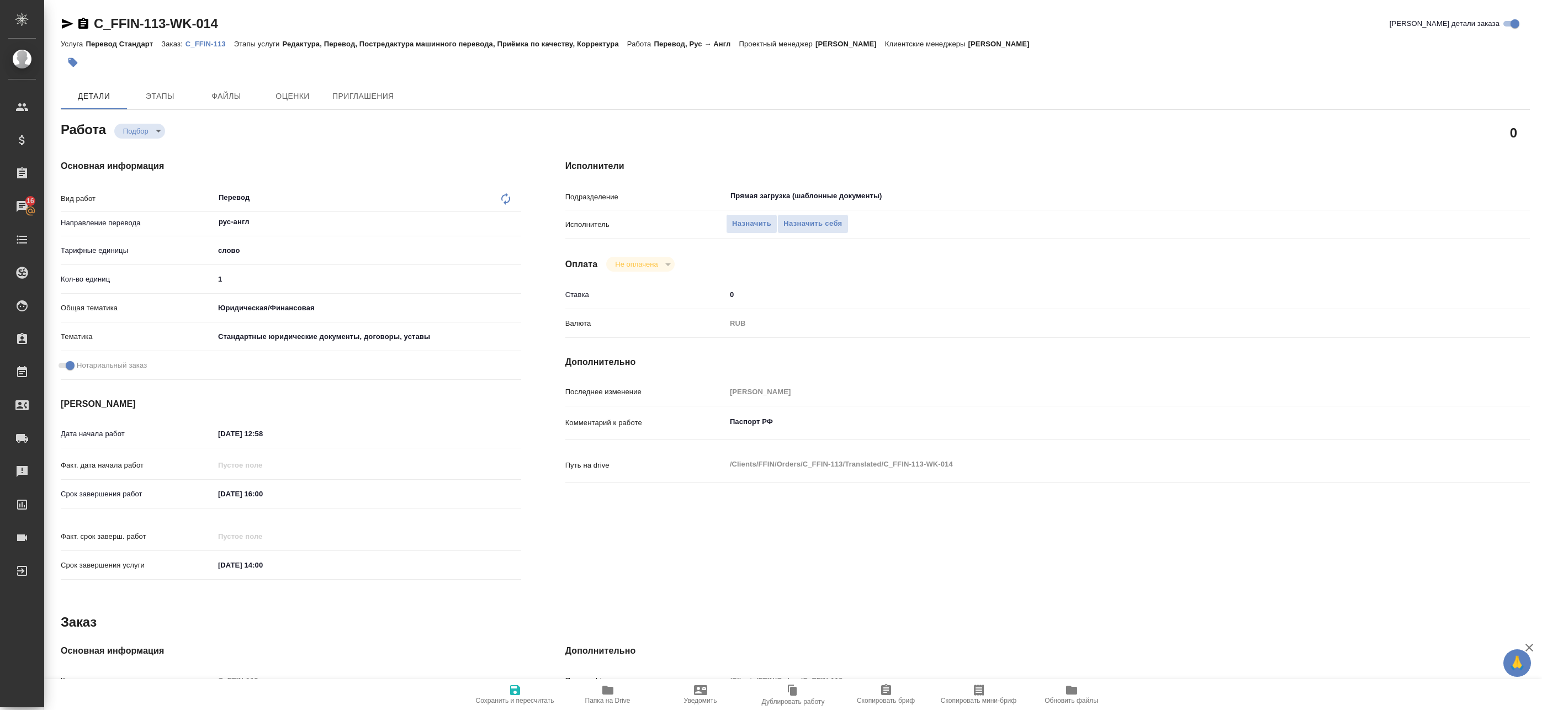
type textarea "x"
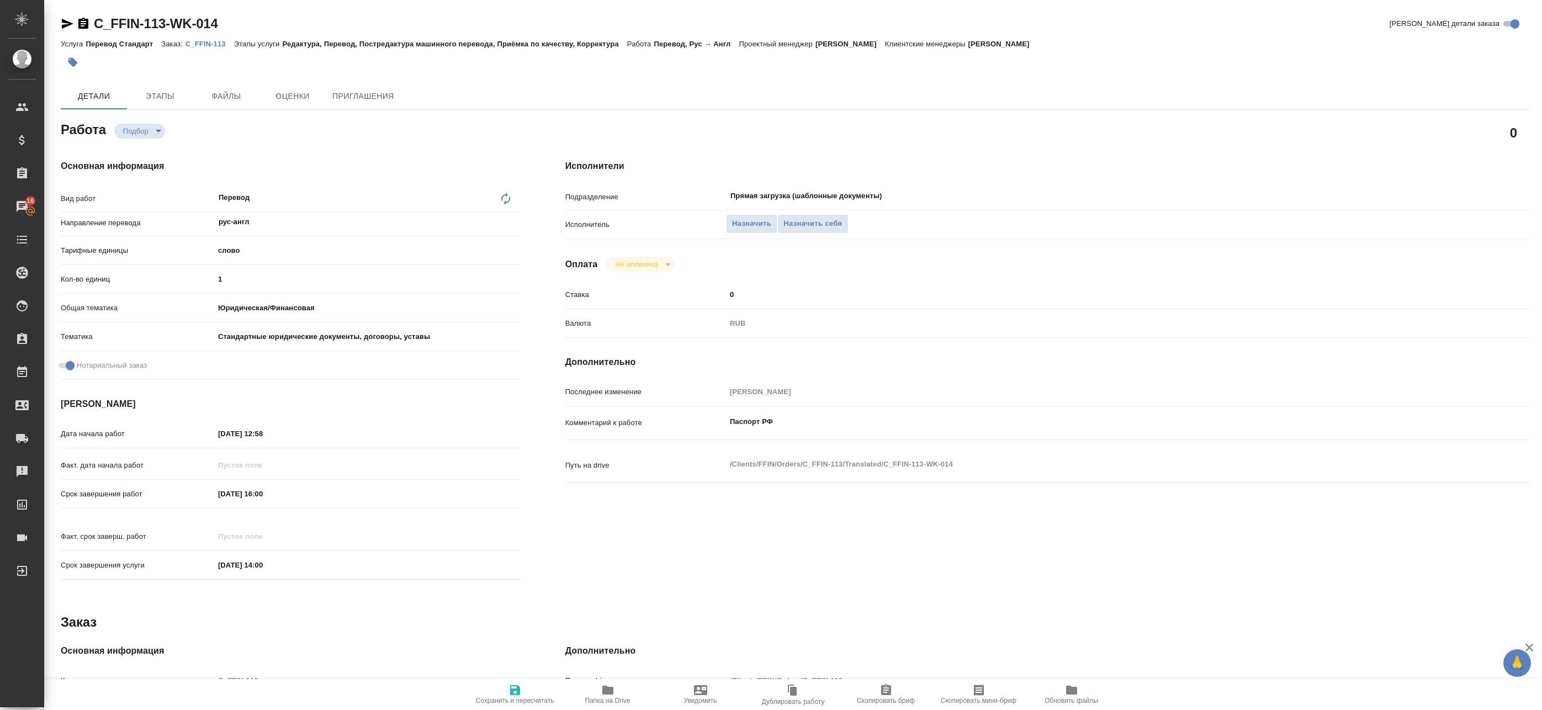
type textarea "x"
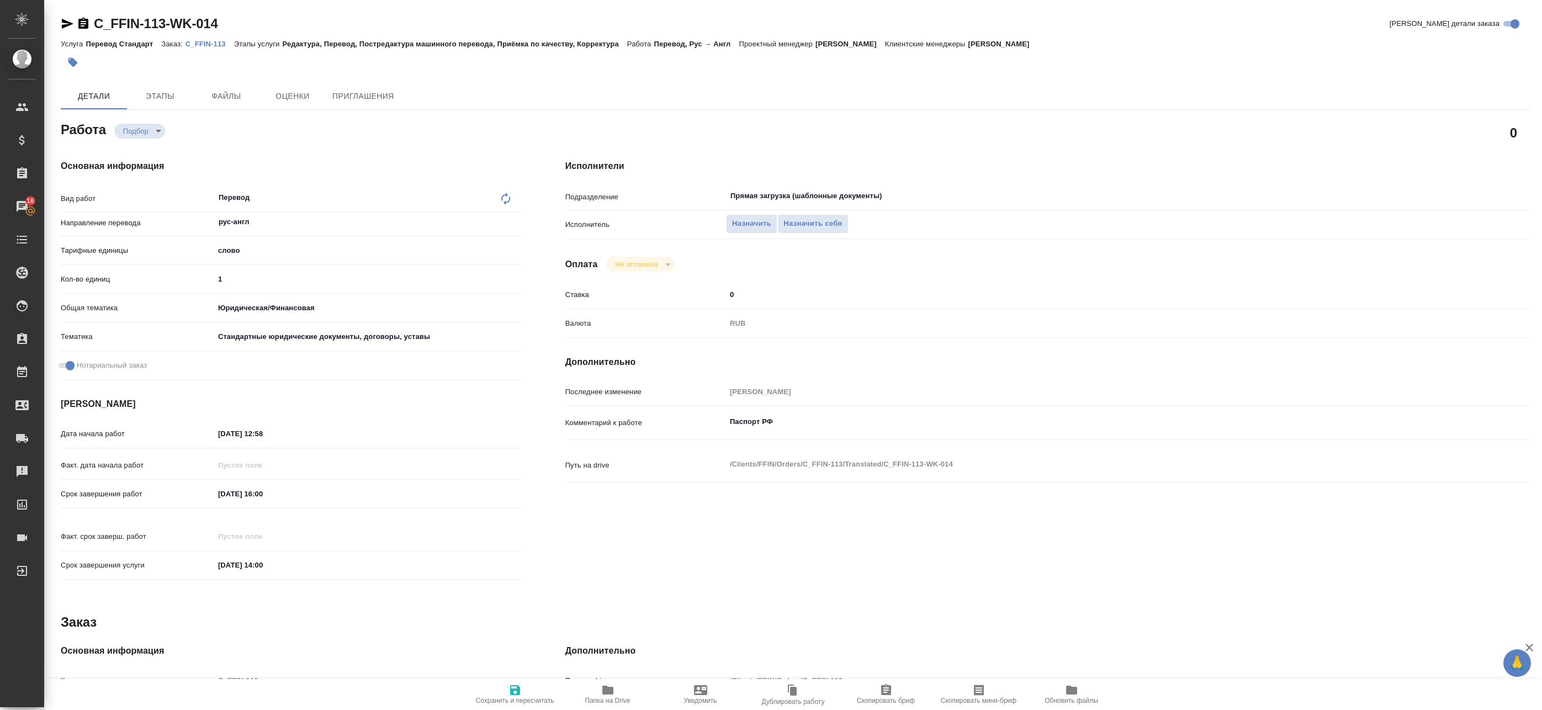
type textarea "x"
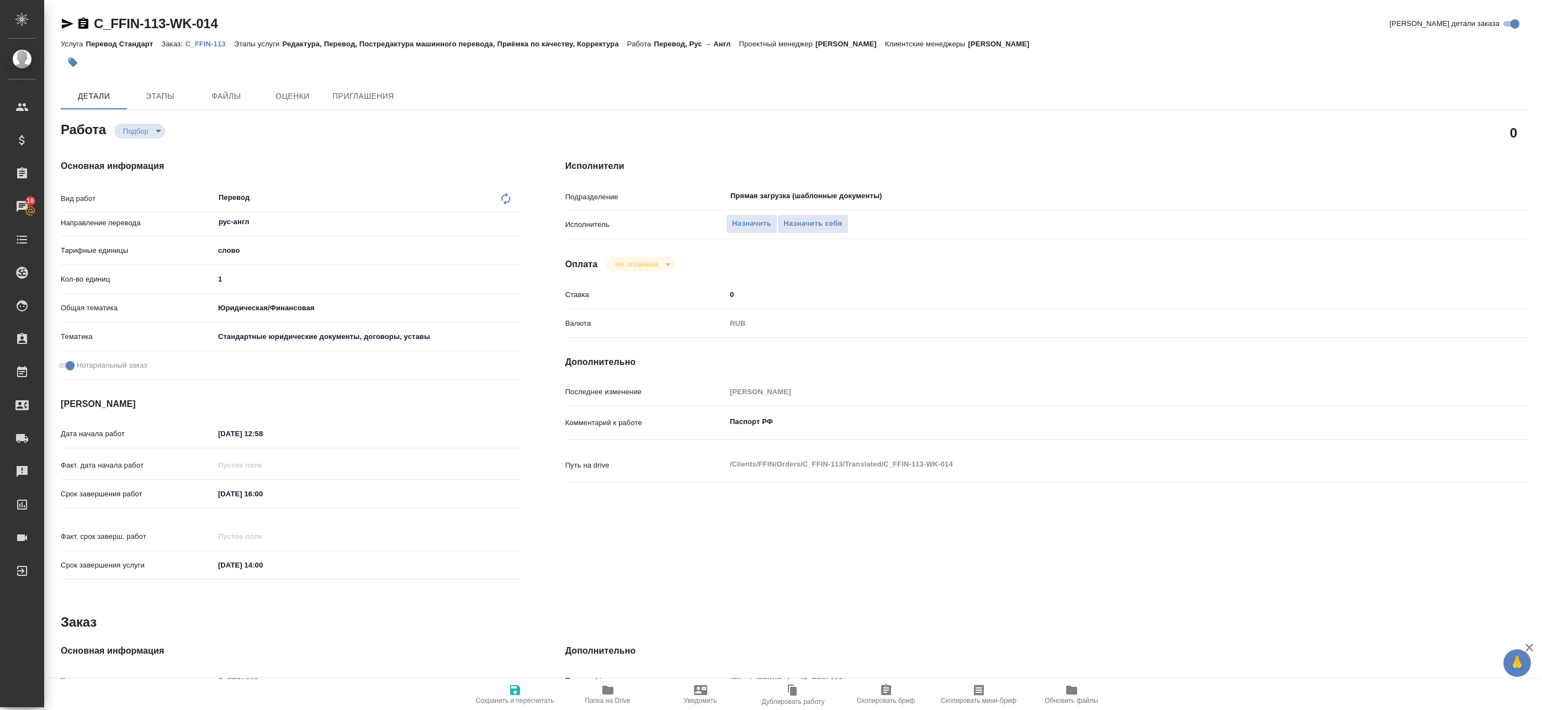
type textarea "x"
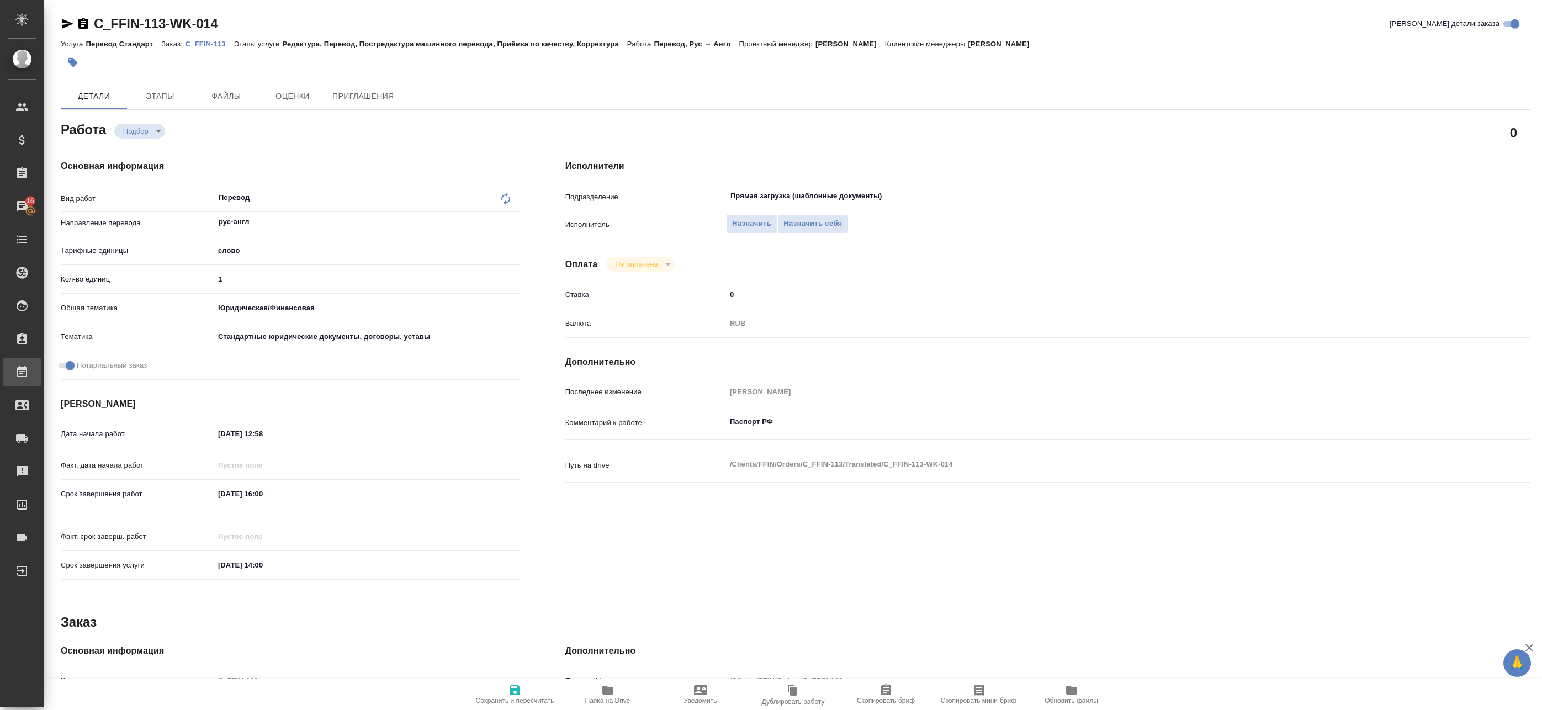
type textarea "x"
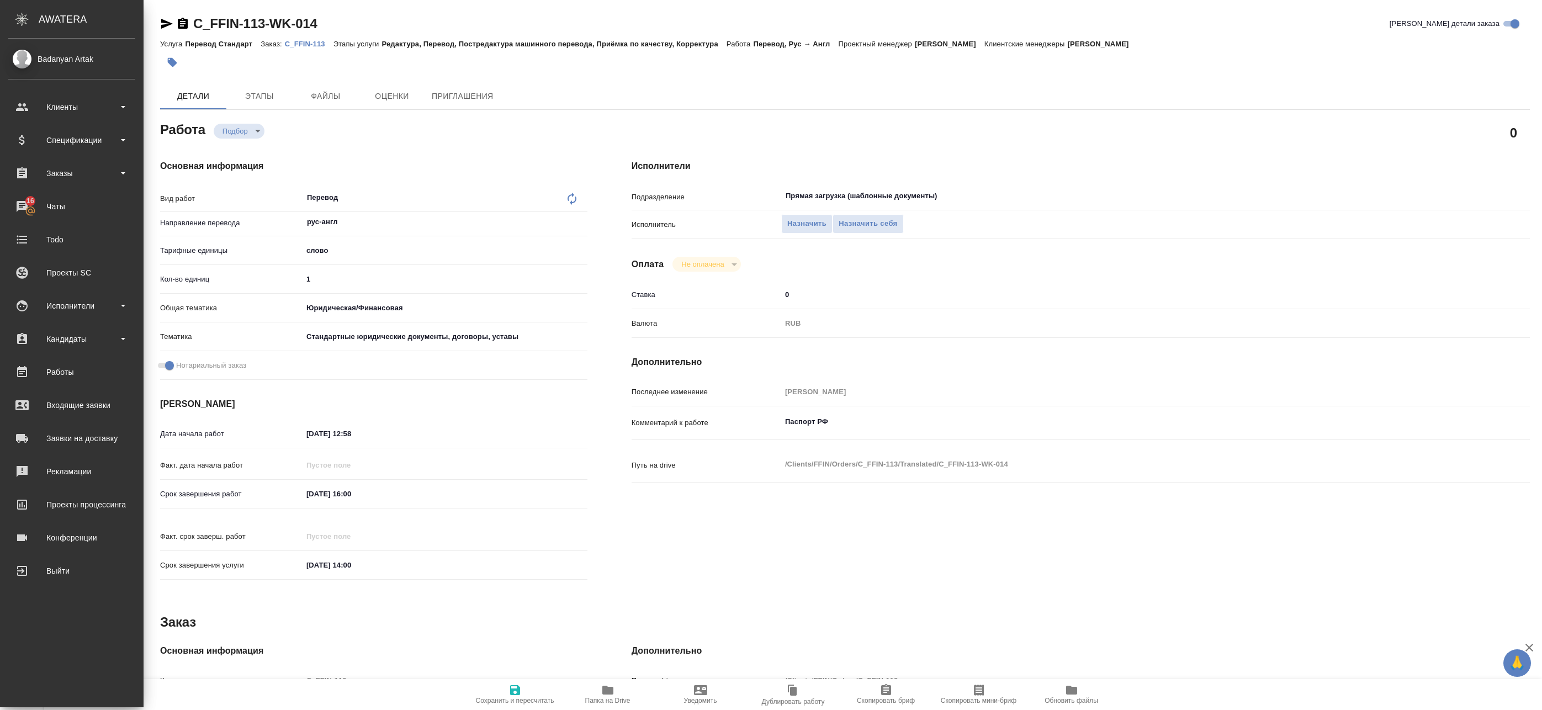
type textarea "x"
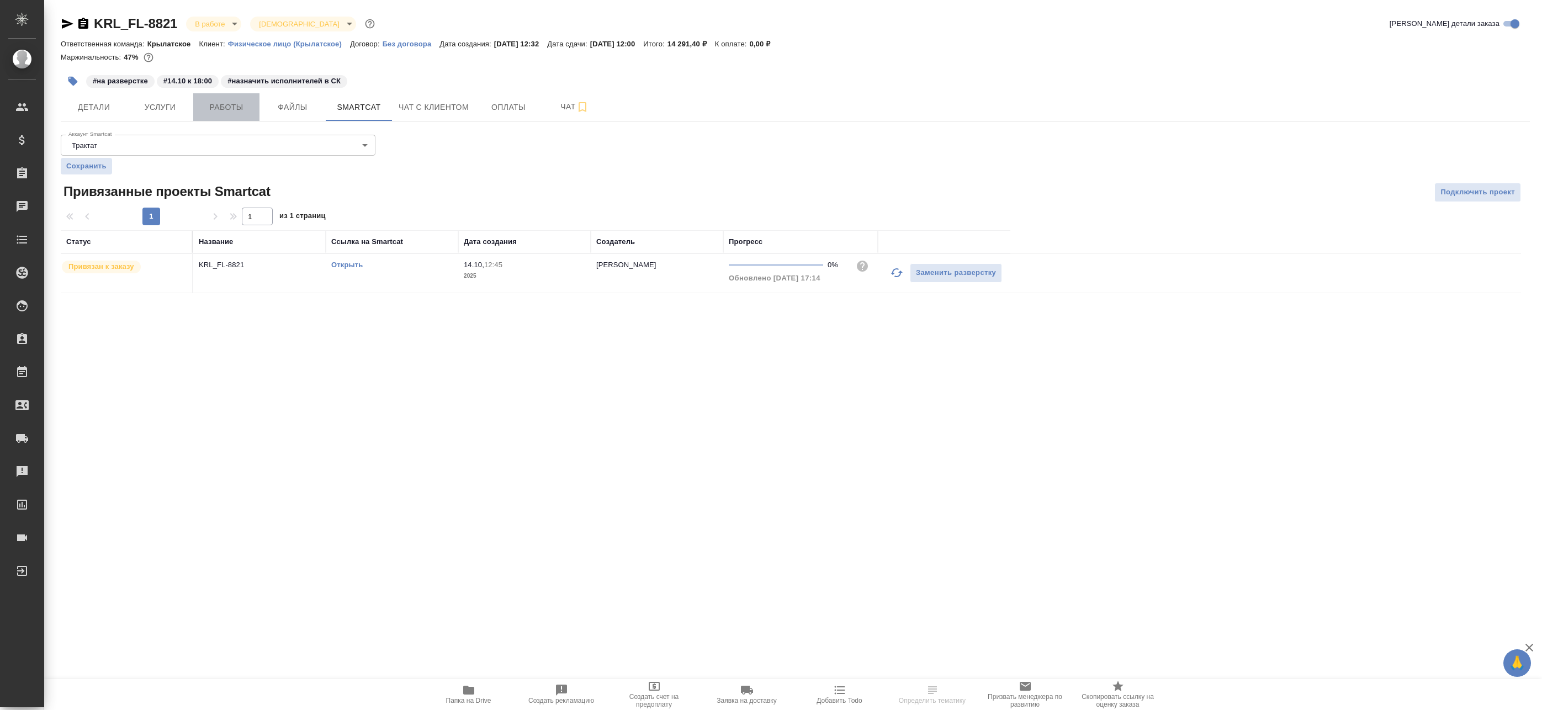
click at [221, 114] on span "Работы" at bounding box center [226, 108] width 53 height 14
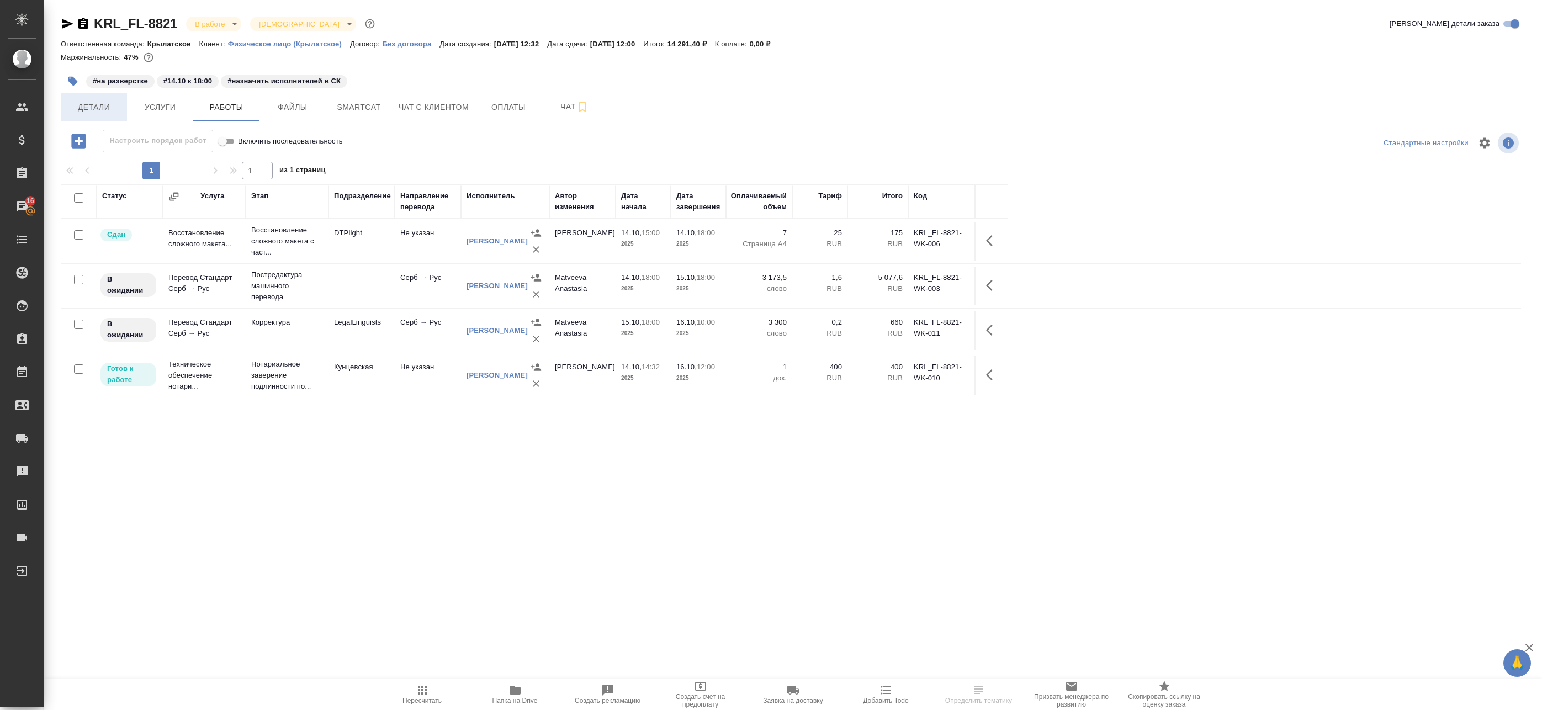
click at [84, 115] on button "Детали" at bounding box center [94, 107] width 66 height 28
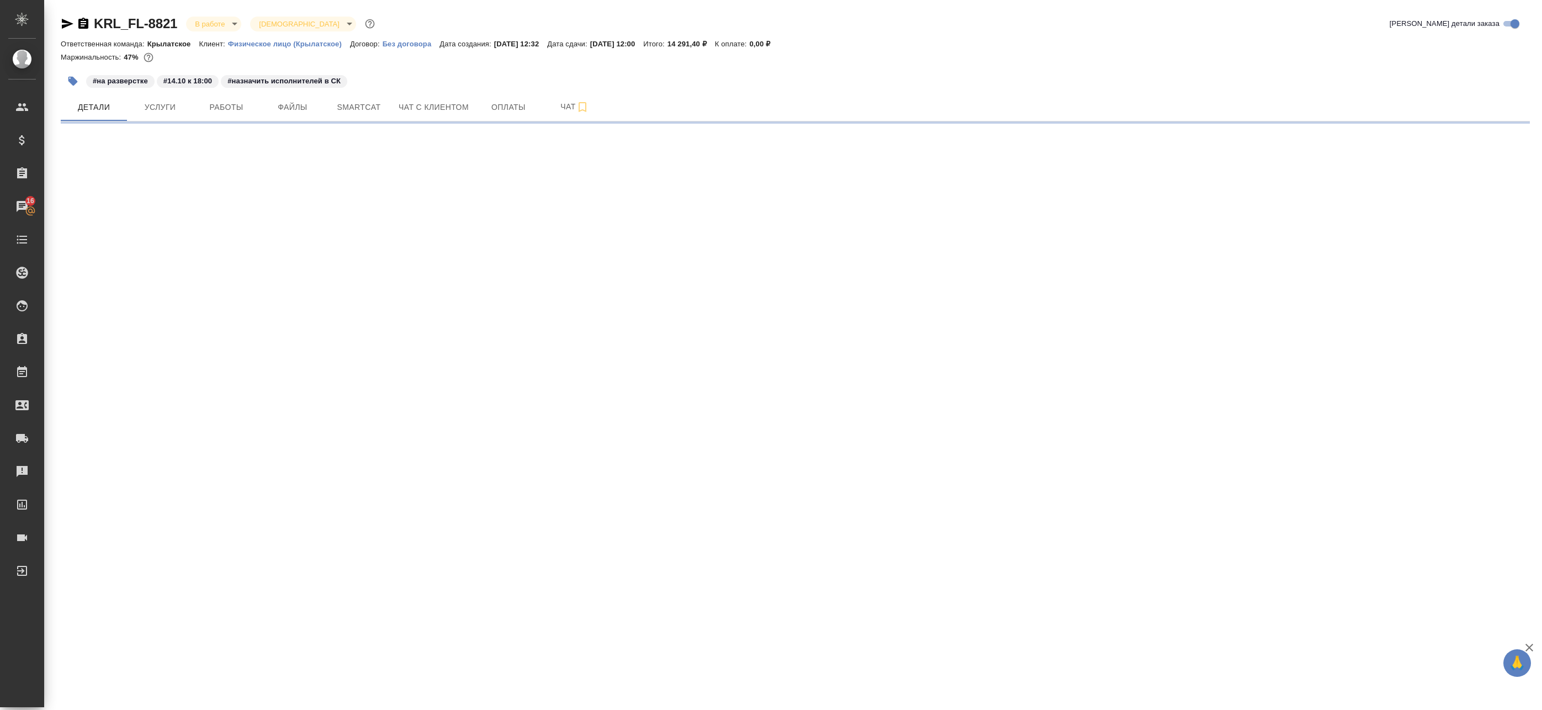
select select "RU"
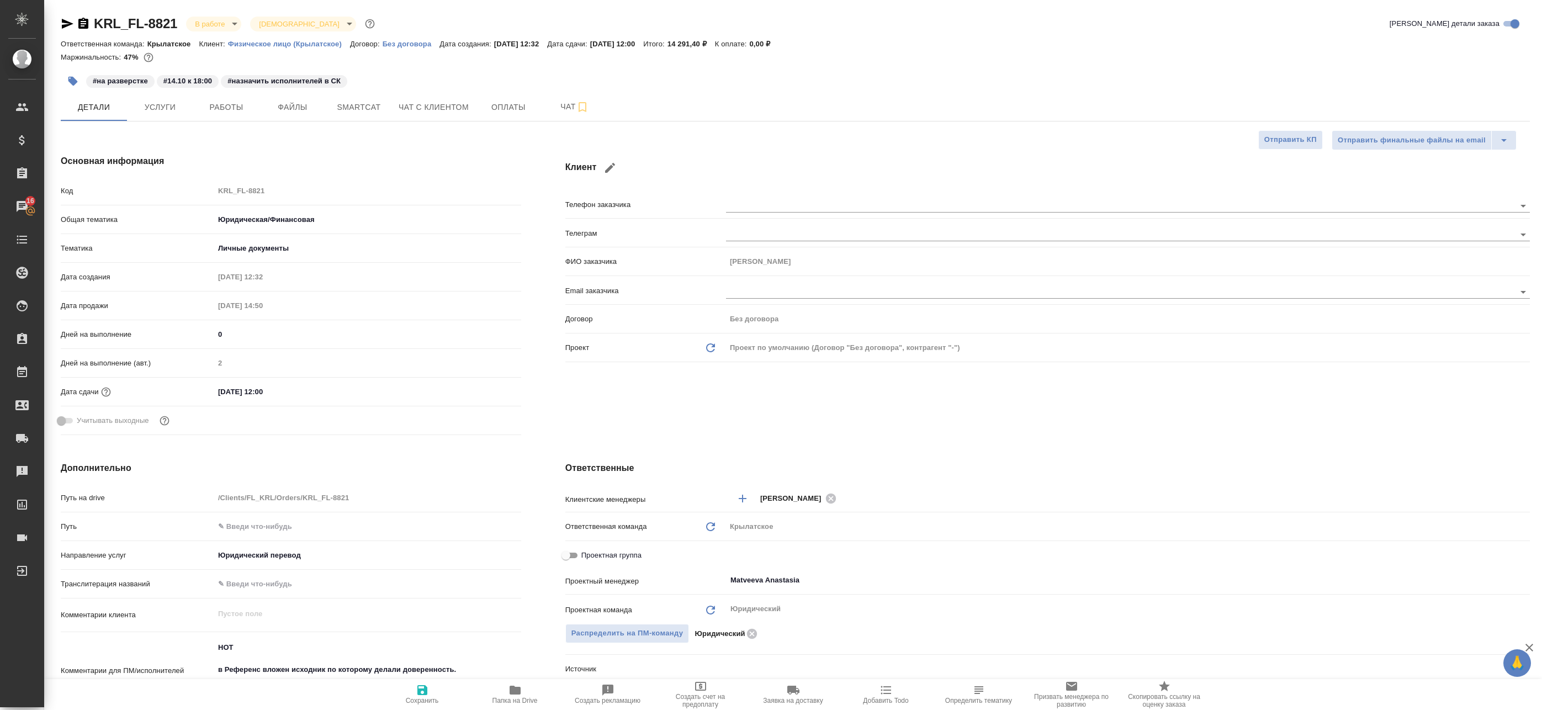
type textarea "x"
click at [589, 552] on span "Проектная группа" at bounding box center [612, 555] width 60 height 11
click at [586, 552] on input "Проектная группа" at bounding box center [566, 555] width 40 height 13
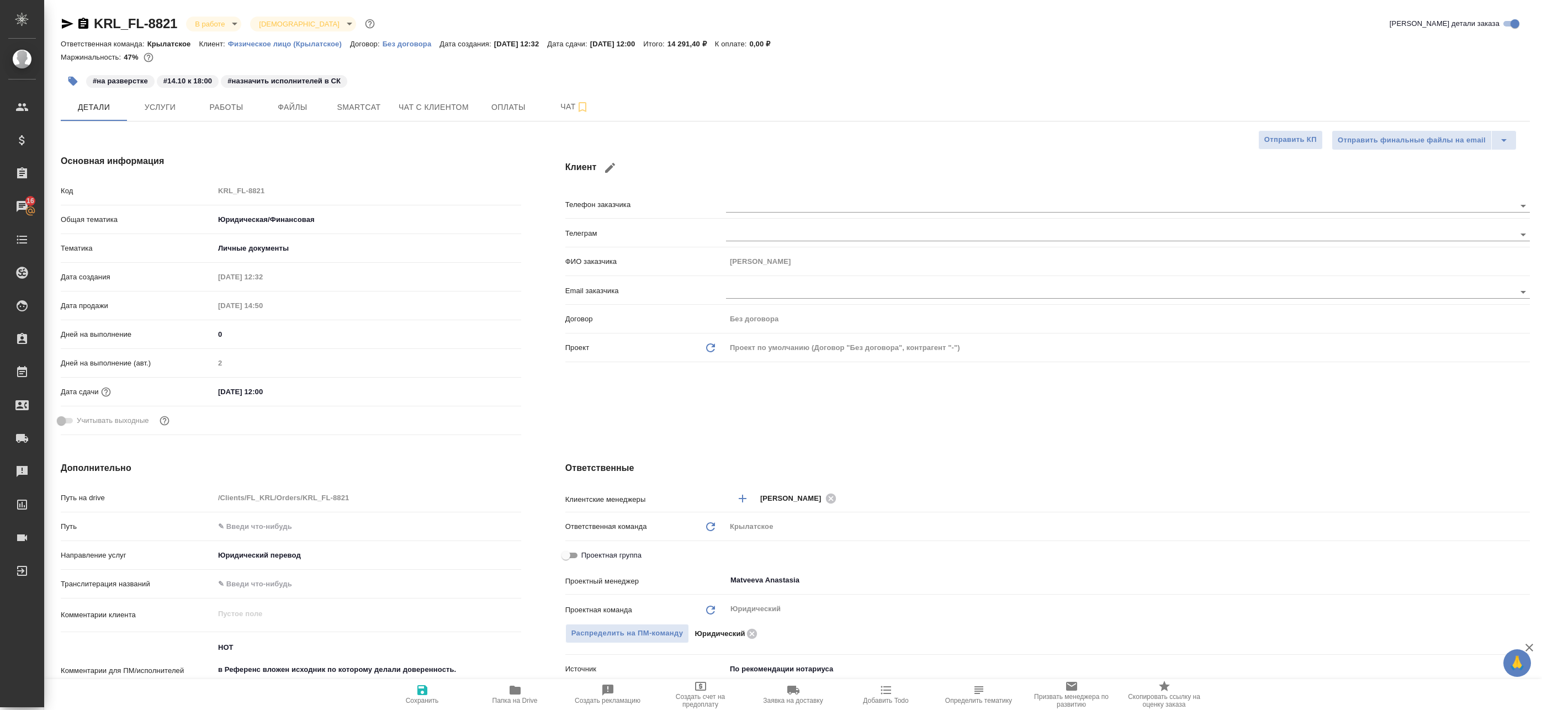
checkbox input "true"
type textarea "x"
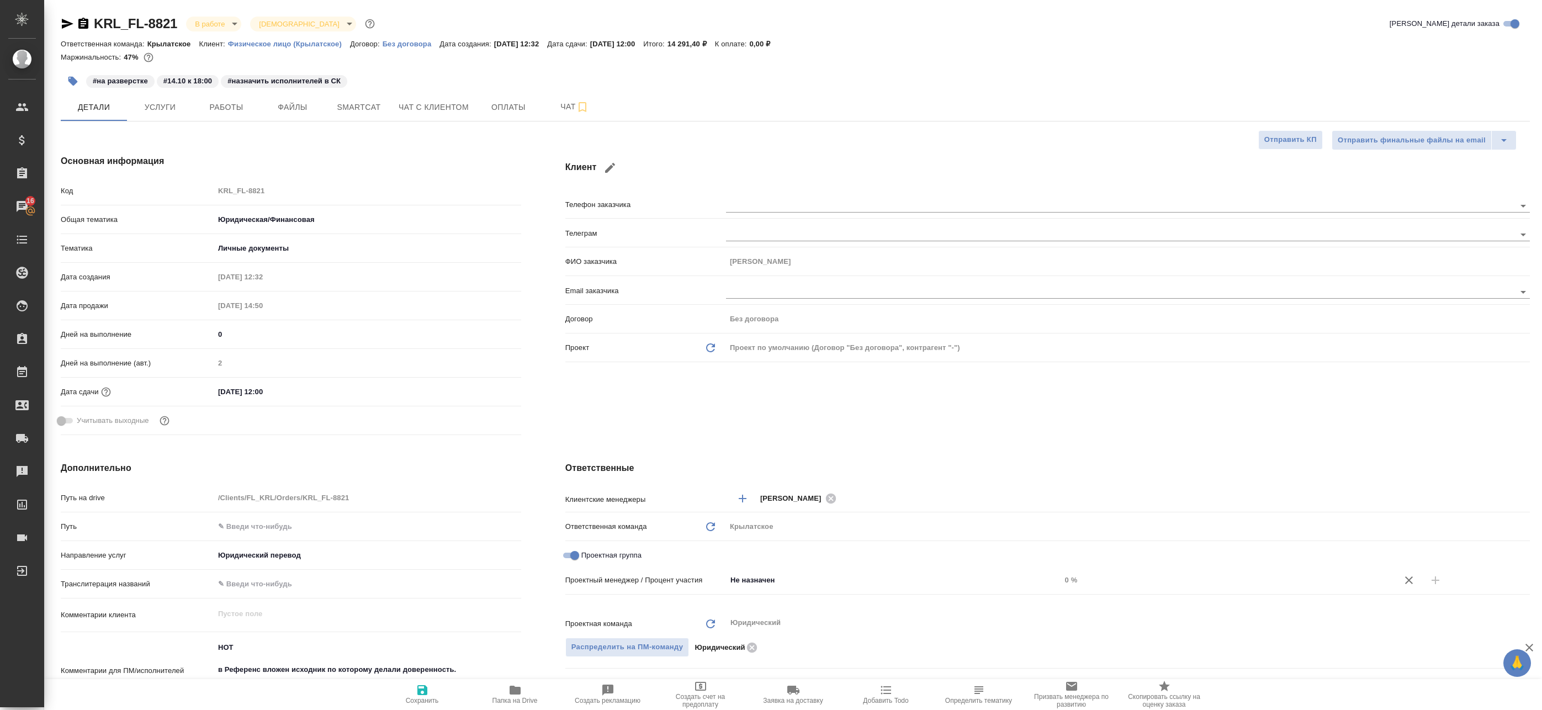
type textarea "x"
checkbox input "false"
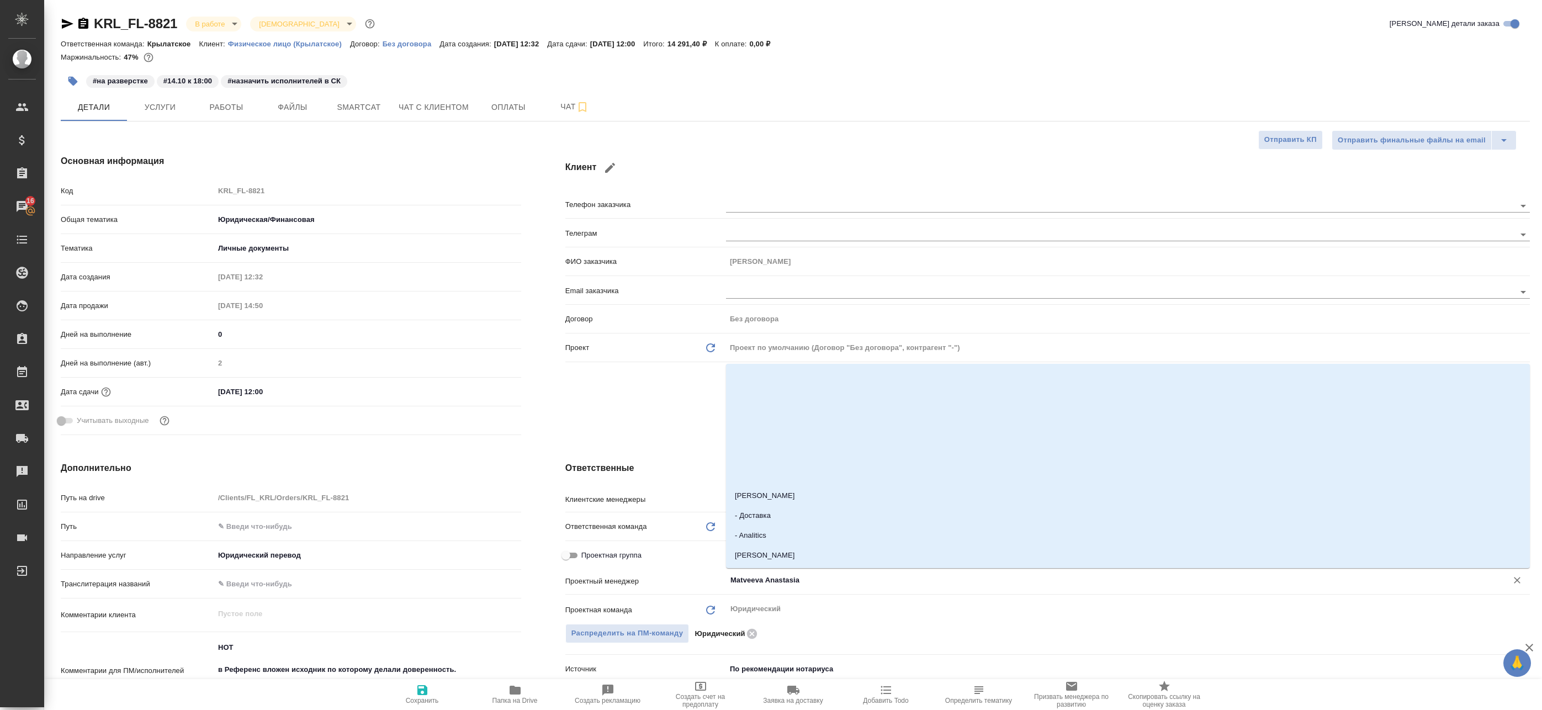
click at [766, 584] on input "Matveeva Anastasia" at bounding box center [1110, 580] width 760 height 13
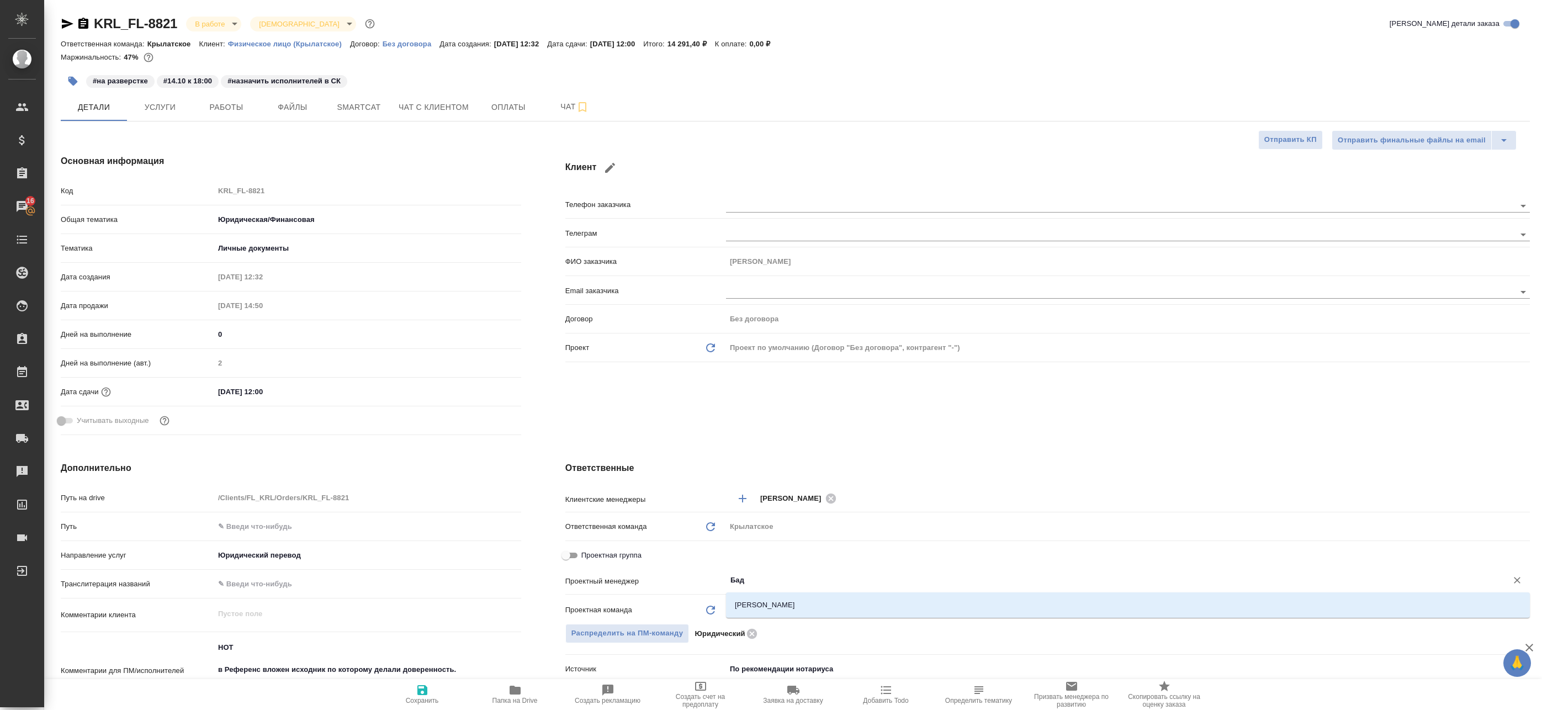
type input "Бада"
click at [779, 609] on li "[PERSON_NAME]" at bounding box center [1128, 605] width 804 height 20
type textarea "x"
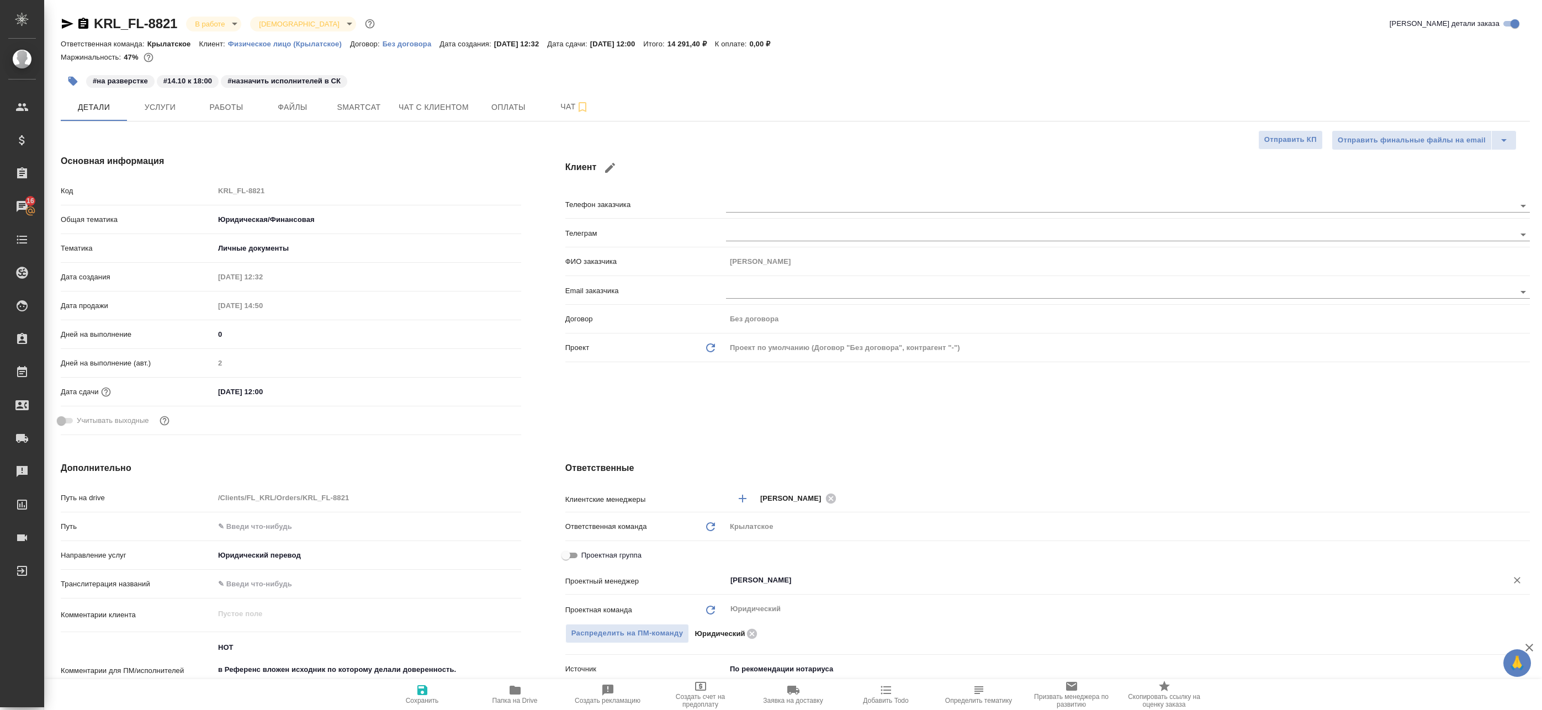
type input "[PERSON_NAME]"
click at [594, 563] on div "Проектная группа" at bounding box center [1048, 555] width 965 height 19
click at [579, 555] on input "Проектная группа" at bounding box center [566, 555] width 40 height 13
checkbox input "true"
type textarea "x"
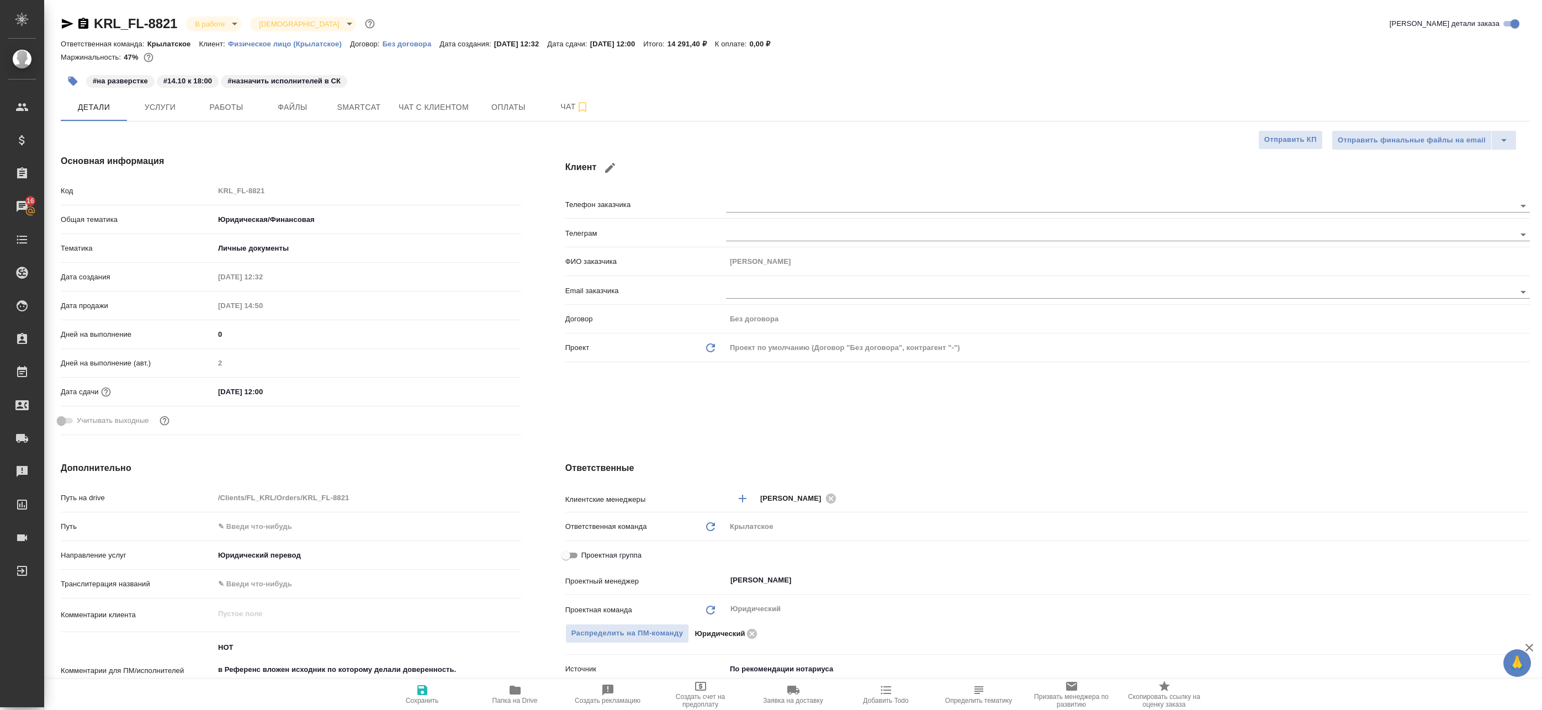
type textarea "x"
click at [776, 588] on div "Не назначен ​" at bounding box center [893, 580] width 335 height 20
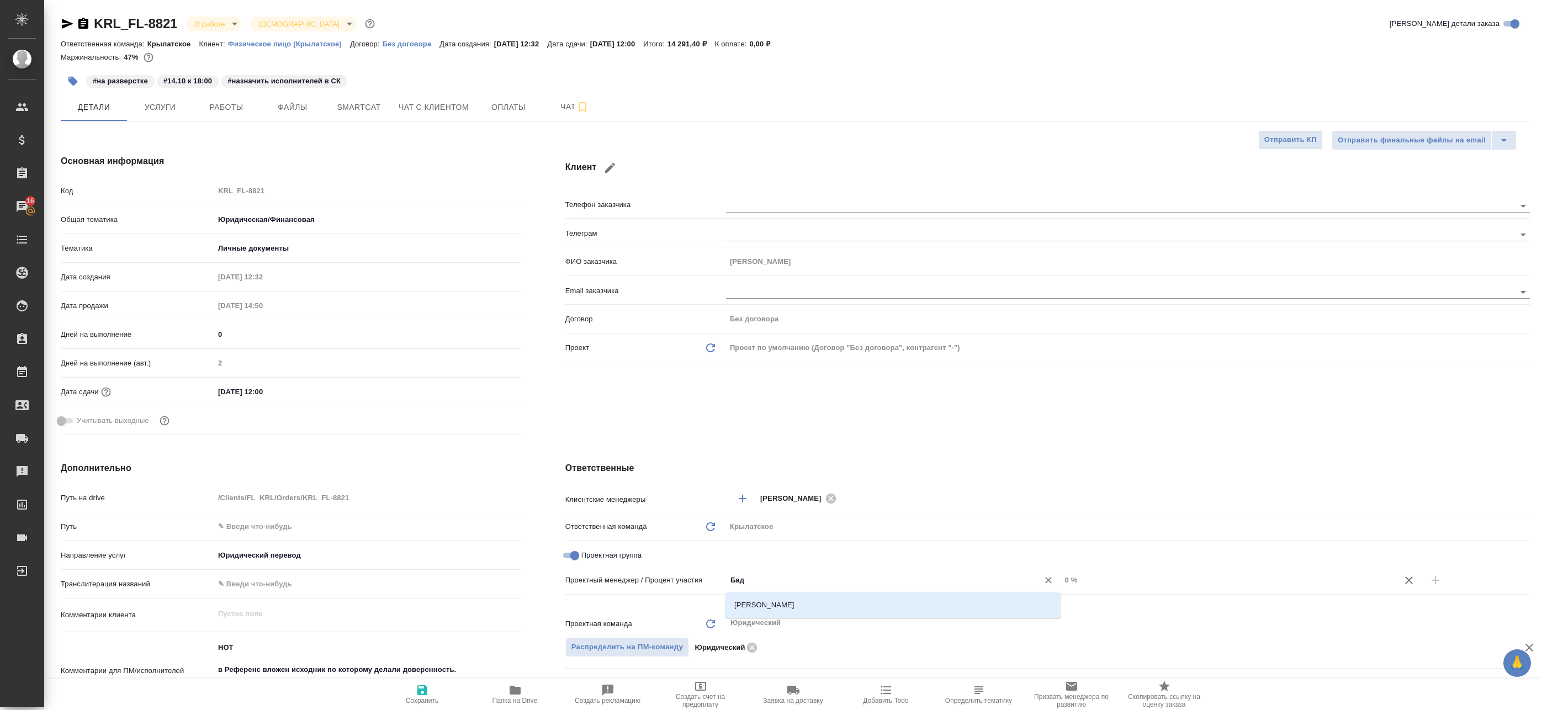
type input "Бада"
click at [771, 603] on li "Баданян Артак" at bounding box center [893, 605] width 335 height 20
type textarea "x"
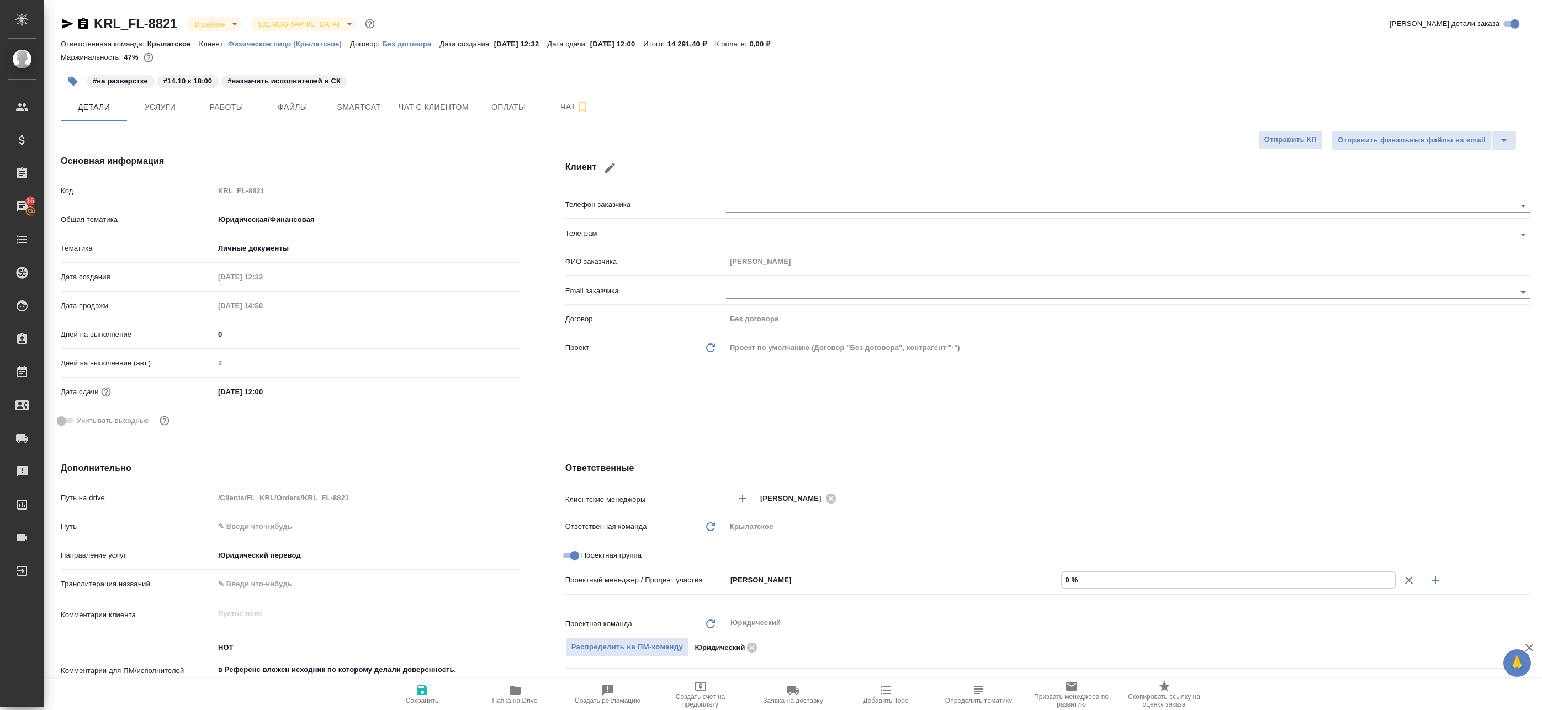
drag, startPoint x: 1122, startPoint y: 580, endPoint x: 887, endPoint y: 566, distance: 235.1
click at [890, 566] on div "Клиентские менеджеры Касымов Тимур ​ Ответственная команда Обновить Крылатское …" at bounding box center [1048, 682] width 965 height 389
type textarea "x"
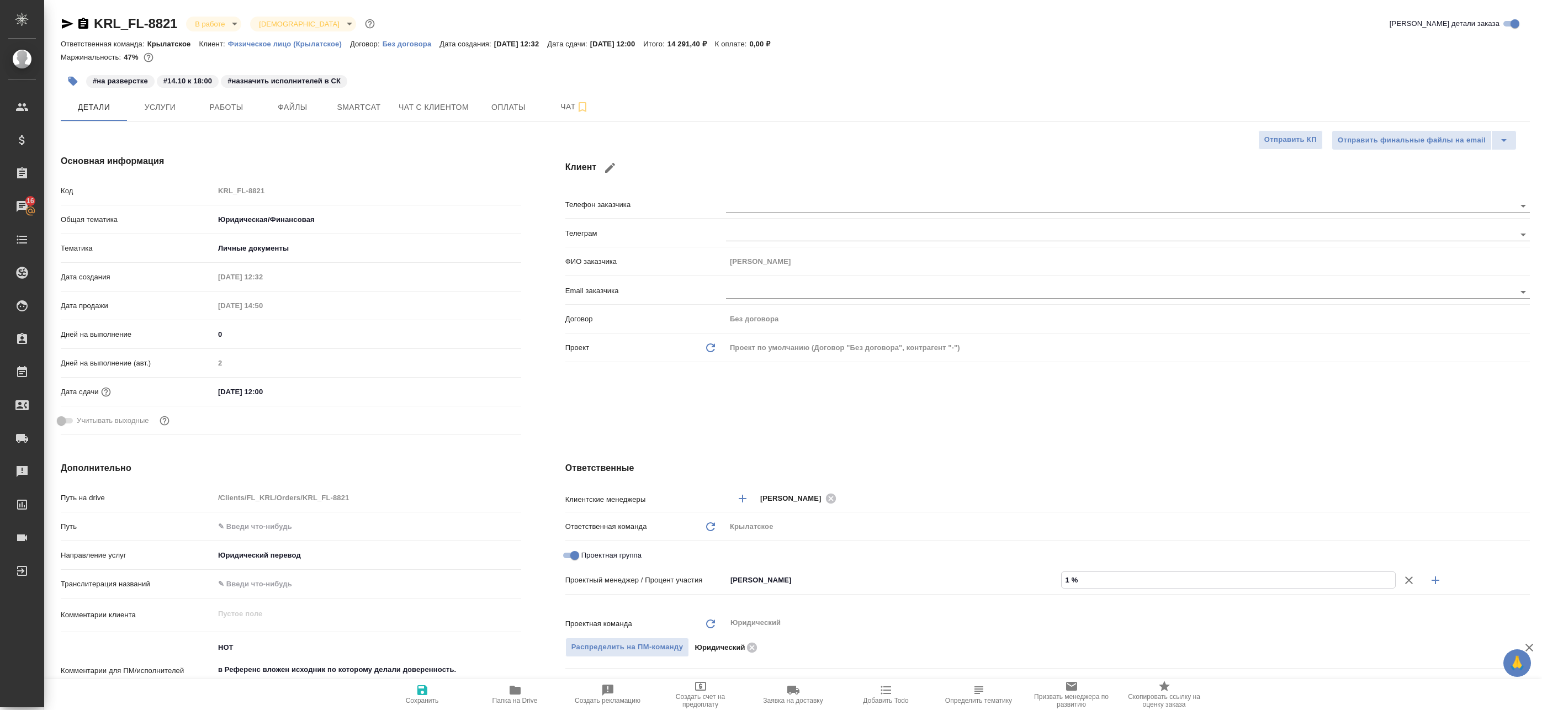
type input "1 %"
type textarea "x"
type input "10 %"
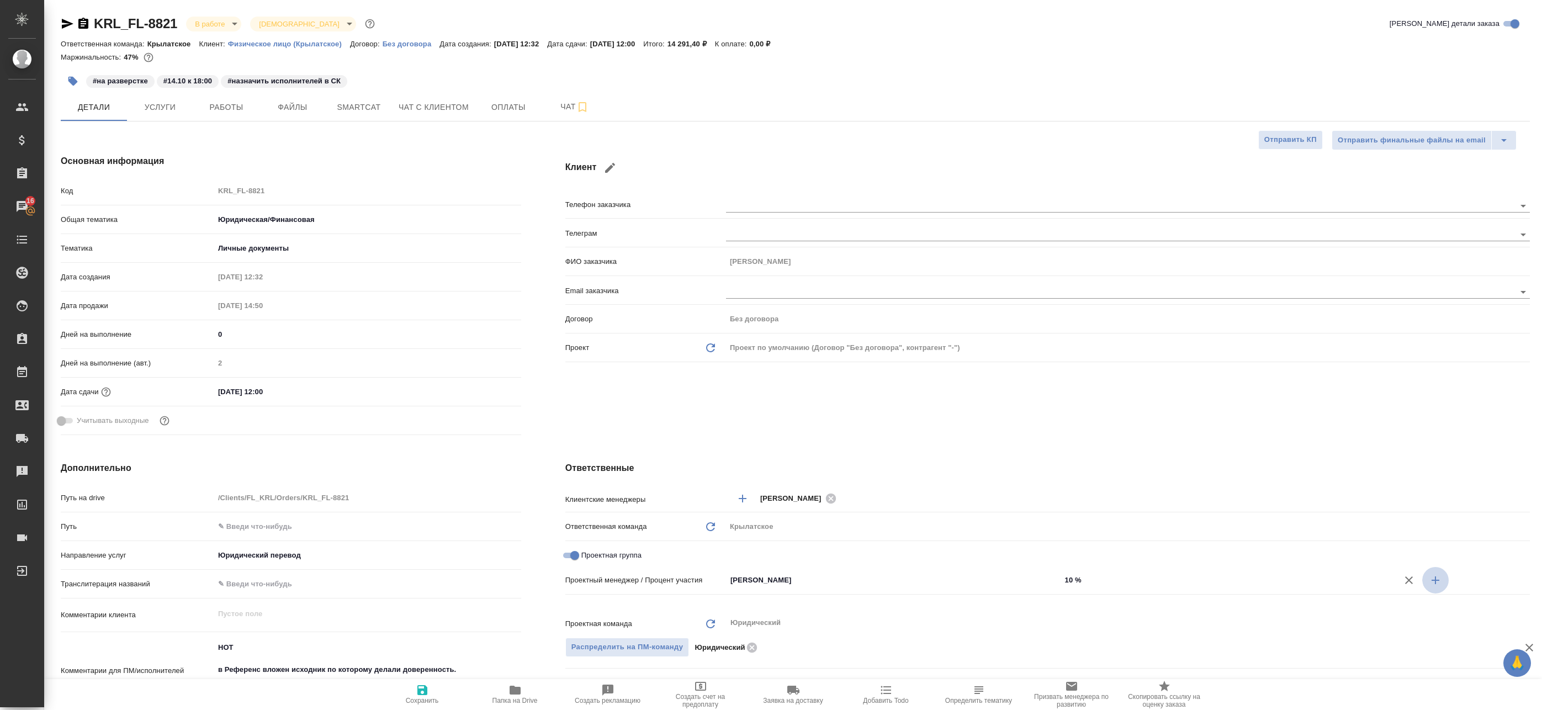
click at [1433, 575] on icon "button" at bounding box center [1435, 580] width 13 height 13
type textarea "x"
click at [850, 592] on div "Не назначен ​" at bounding box center [893, 600] width 335 height 20
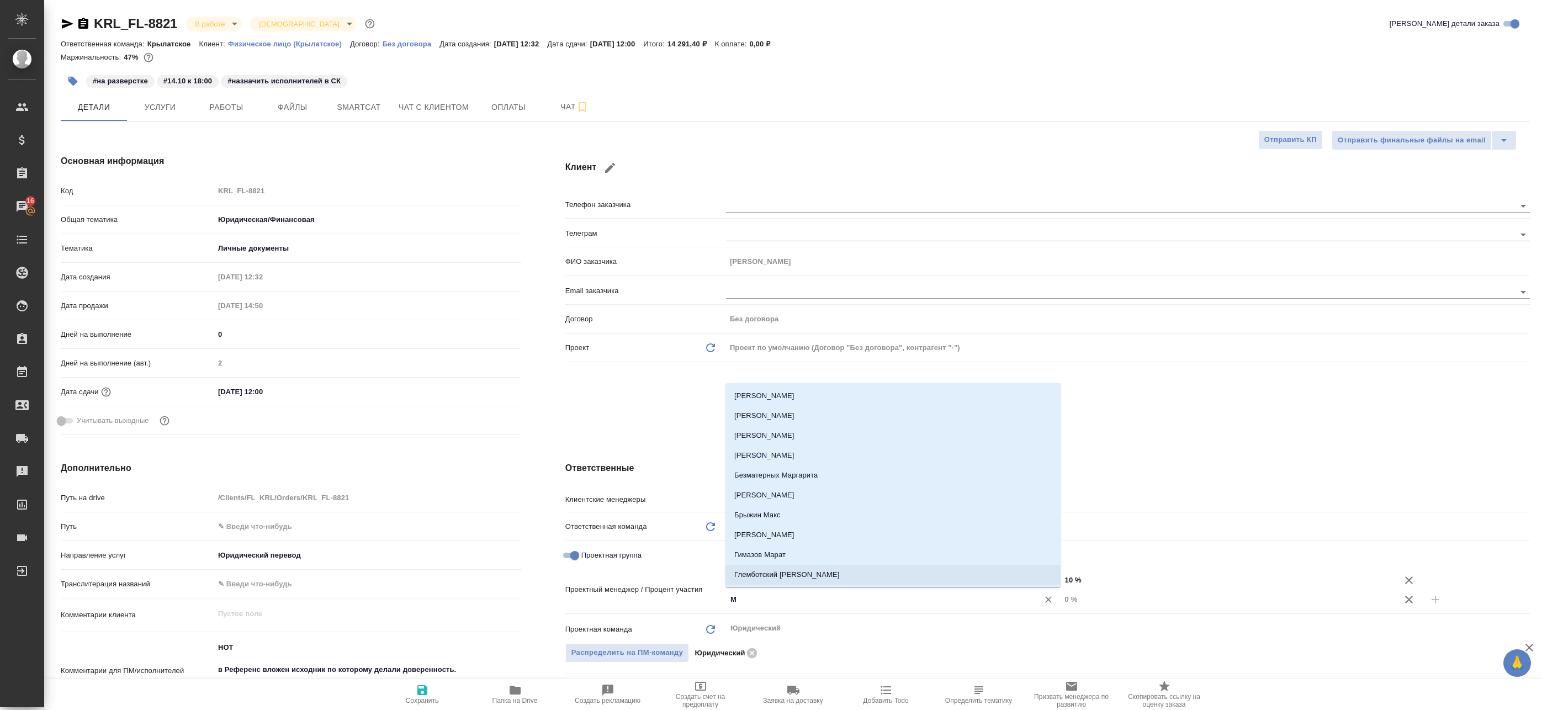
type input "М"
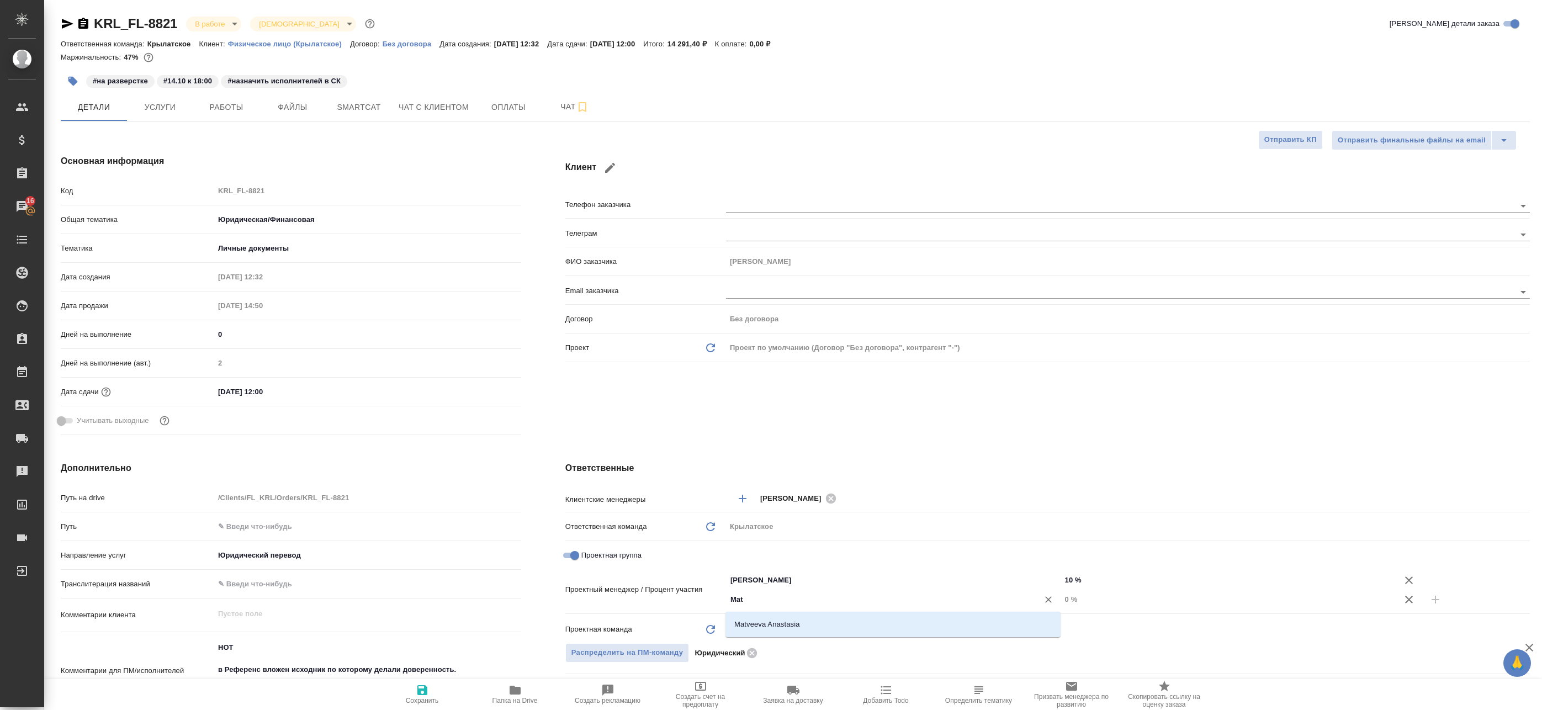
type input "Mat"
drag, startPoint x: 812, startPoint y: 614, endPoint x: 775, endPoint y: 606, distance: 37.9
click at [775, 606] on input "Mat" at bounding box center [876, 599] width 292 height 13
click at [774, 624] on li "Matveeva Anastasia" at bounding box center [893, 625] width 335 height 20
type textarea "x"
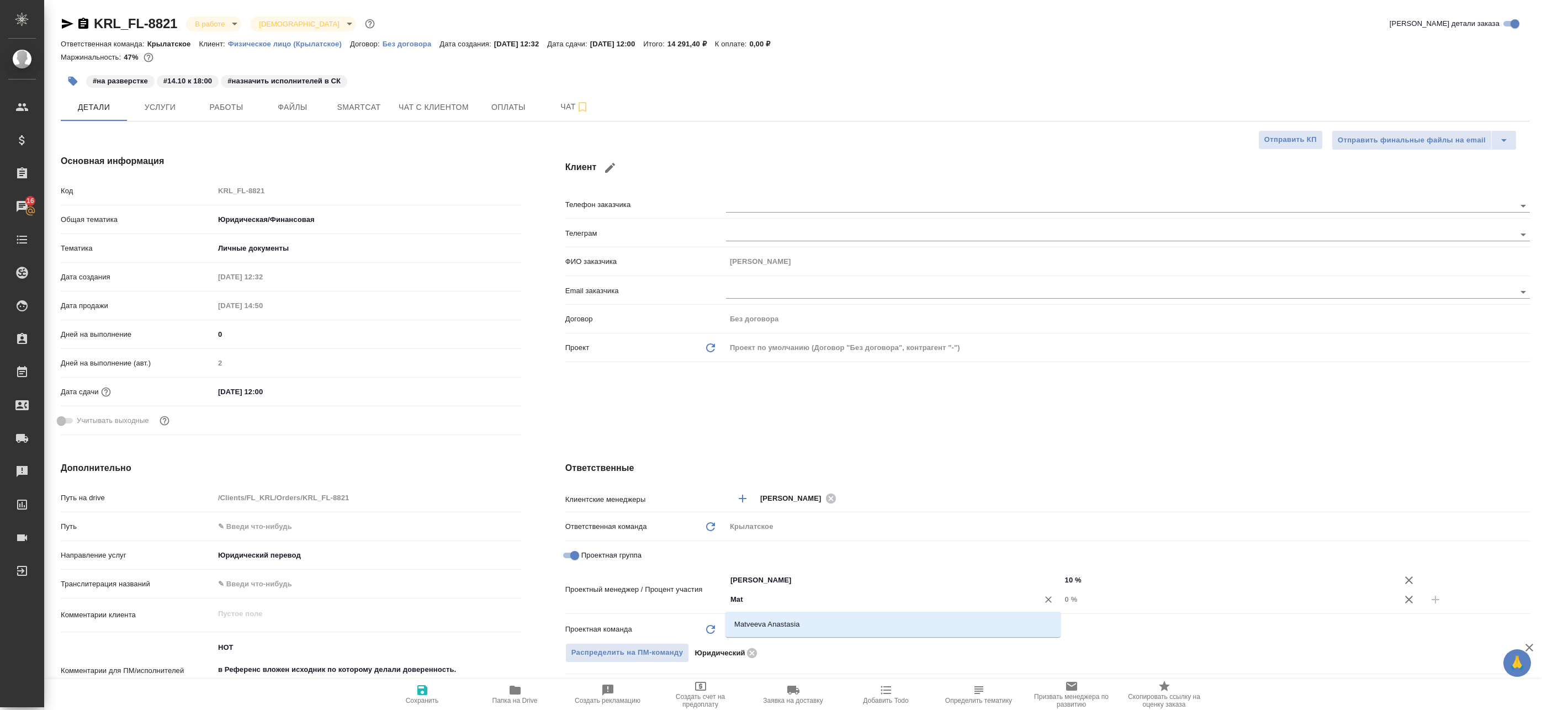
type textarea "x"
click at [414, 697] on span "Сохранить" at bounding box center [422, 701] width 33 height 8
type textarea "x"
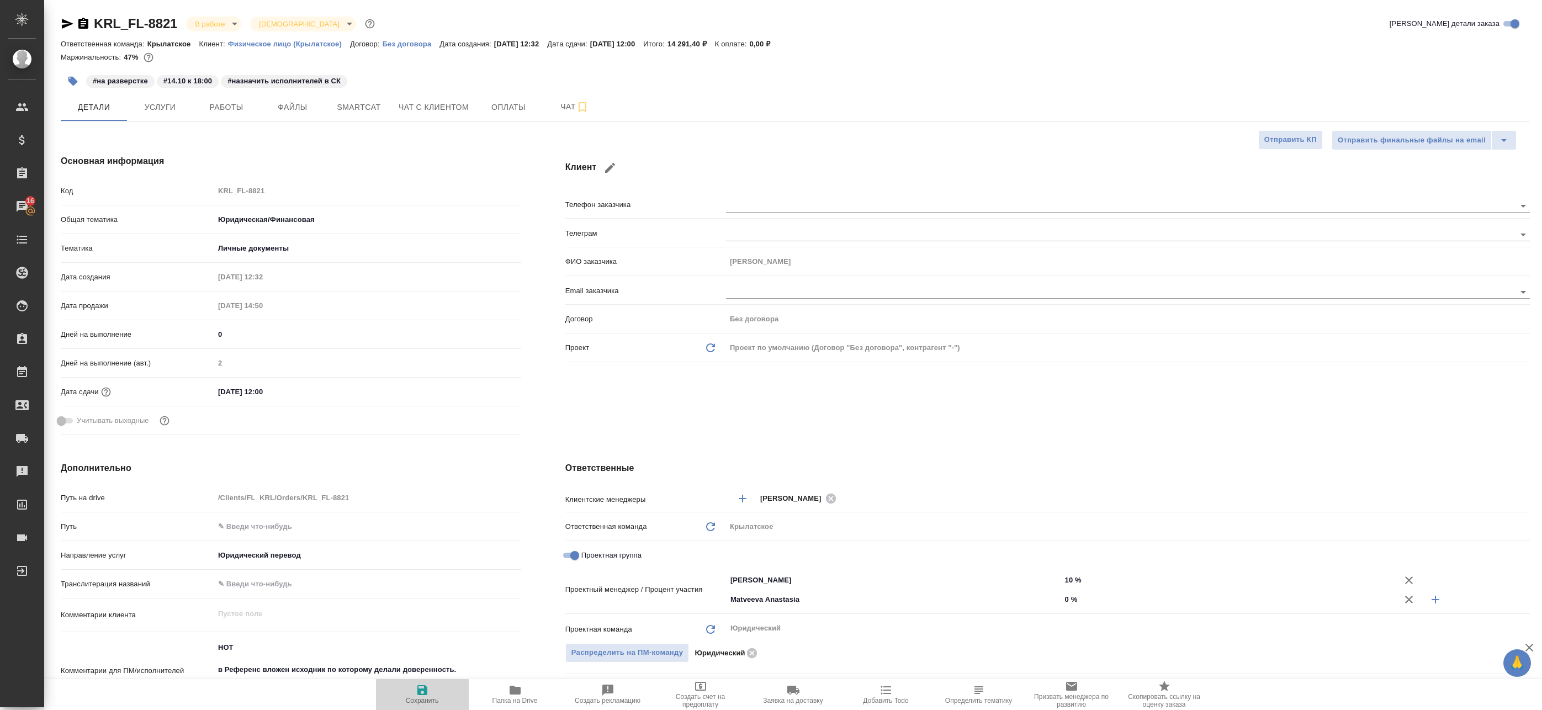
type textarea "x"
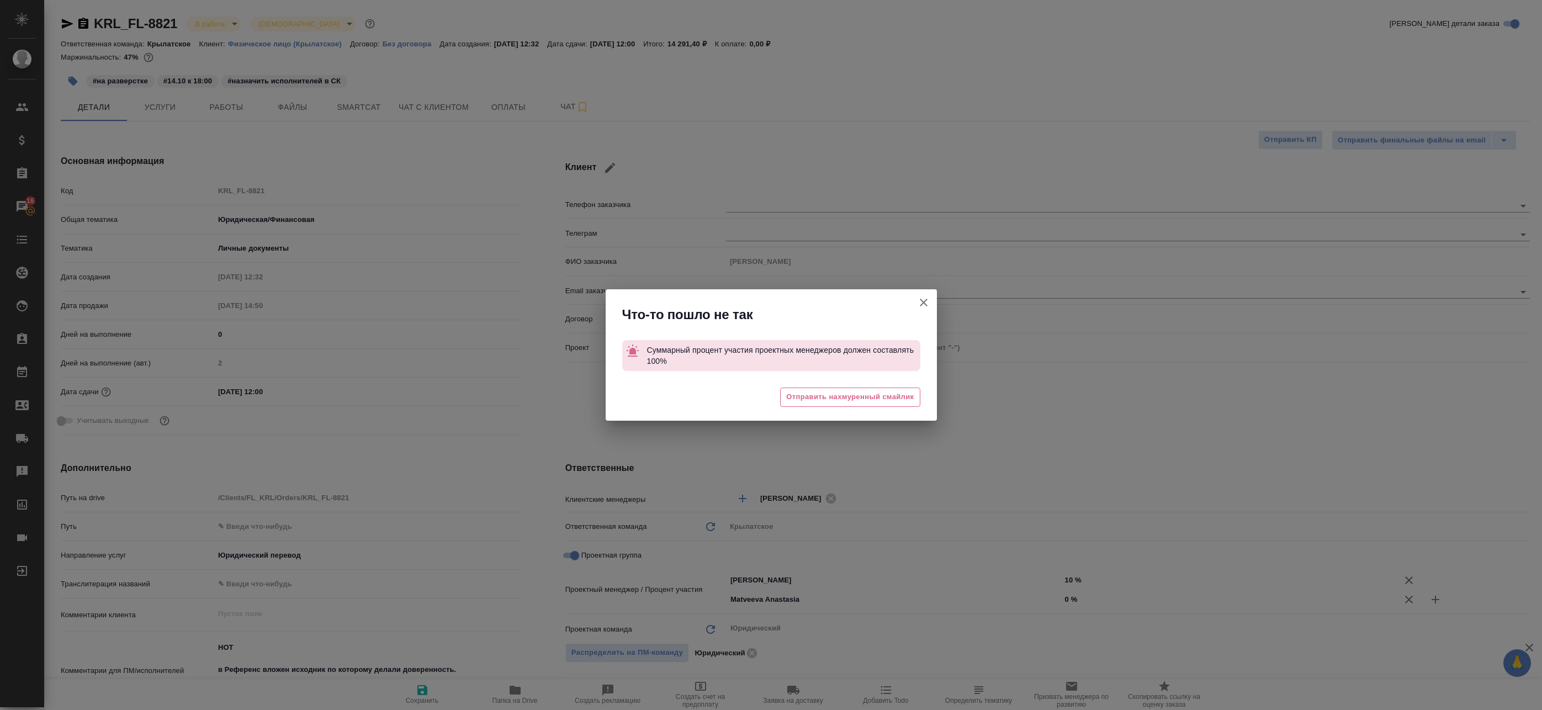
click at [929, 295] on button "Клиент не указал номер" at bounding box center [924, 302] width 27 height 27
type textarea "x"
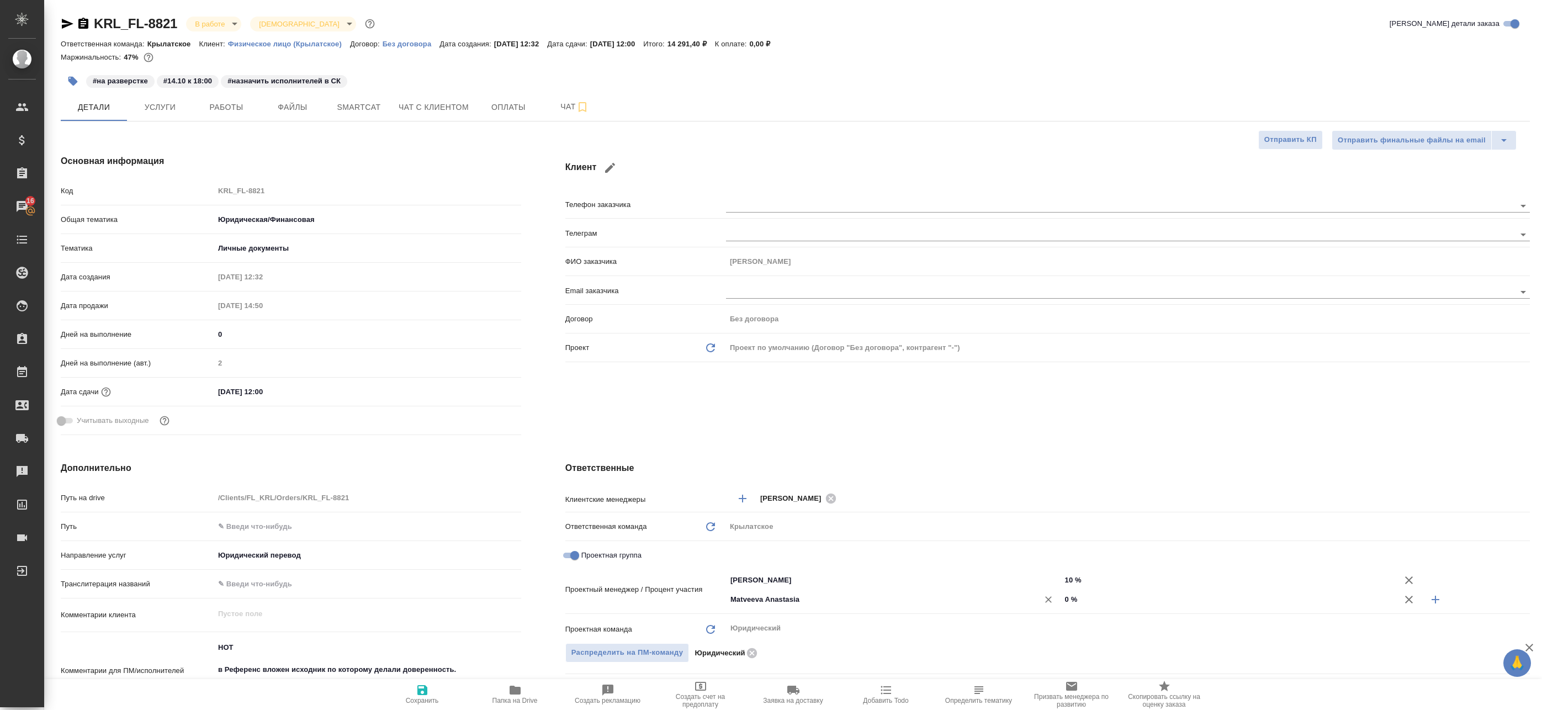
drag, startPoint x: 1053, startPoint y: 601, endPoint x: 971, endPoint y: 593, distance: 82.7
click at [984, 596] on div "Matveeva Anastasia ​ 0 %" at bounding box center [1128, 599] width 804 height 19
type textarea "x"
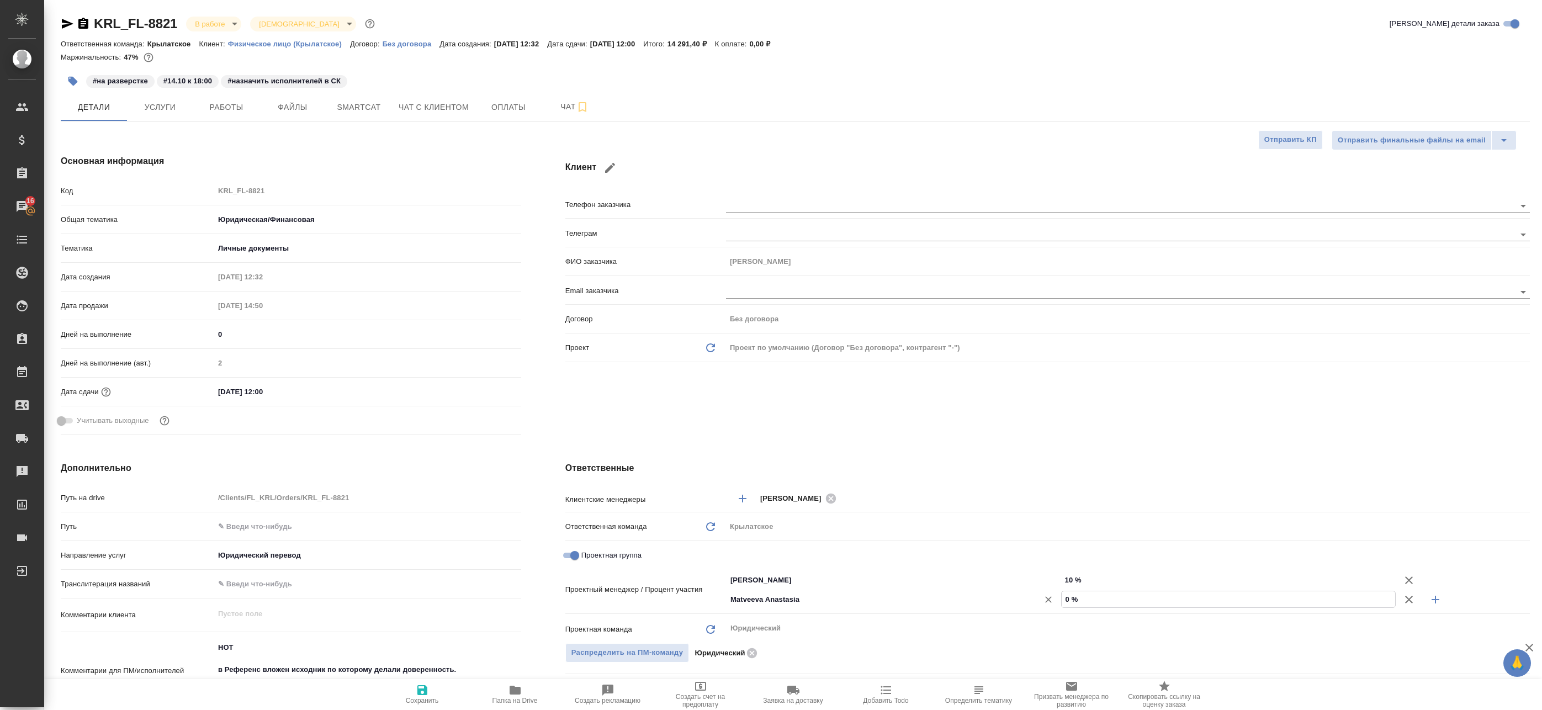
type input "9 %"
type textarea "x"
type input "90 %"
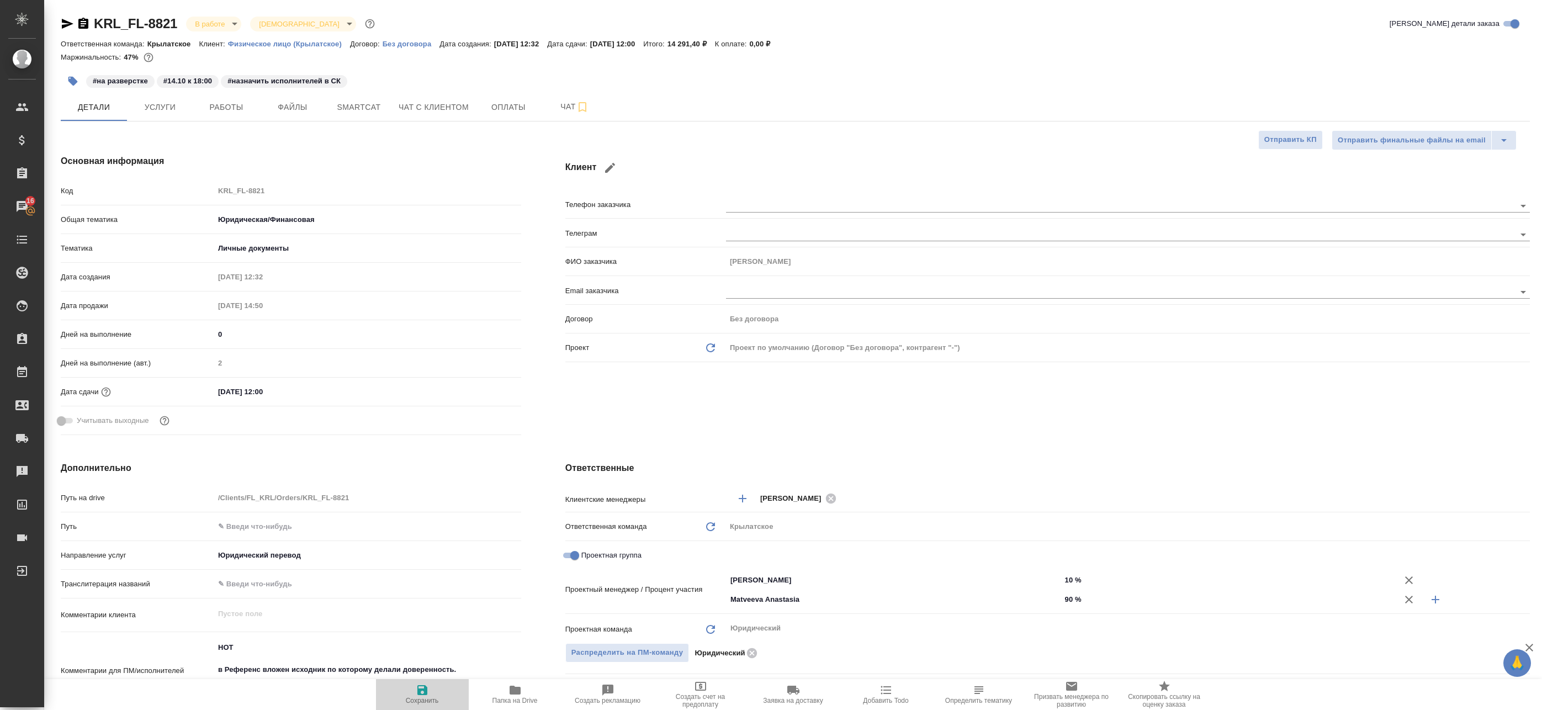
click at [389, 693] on span "Сохранить" at bounding box center [423, 694] width 80 height 21
type textarea "x"
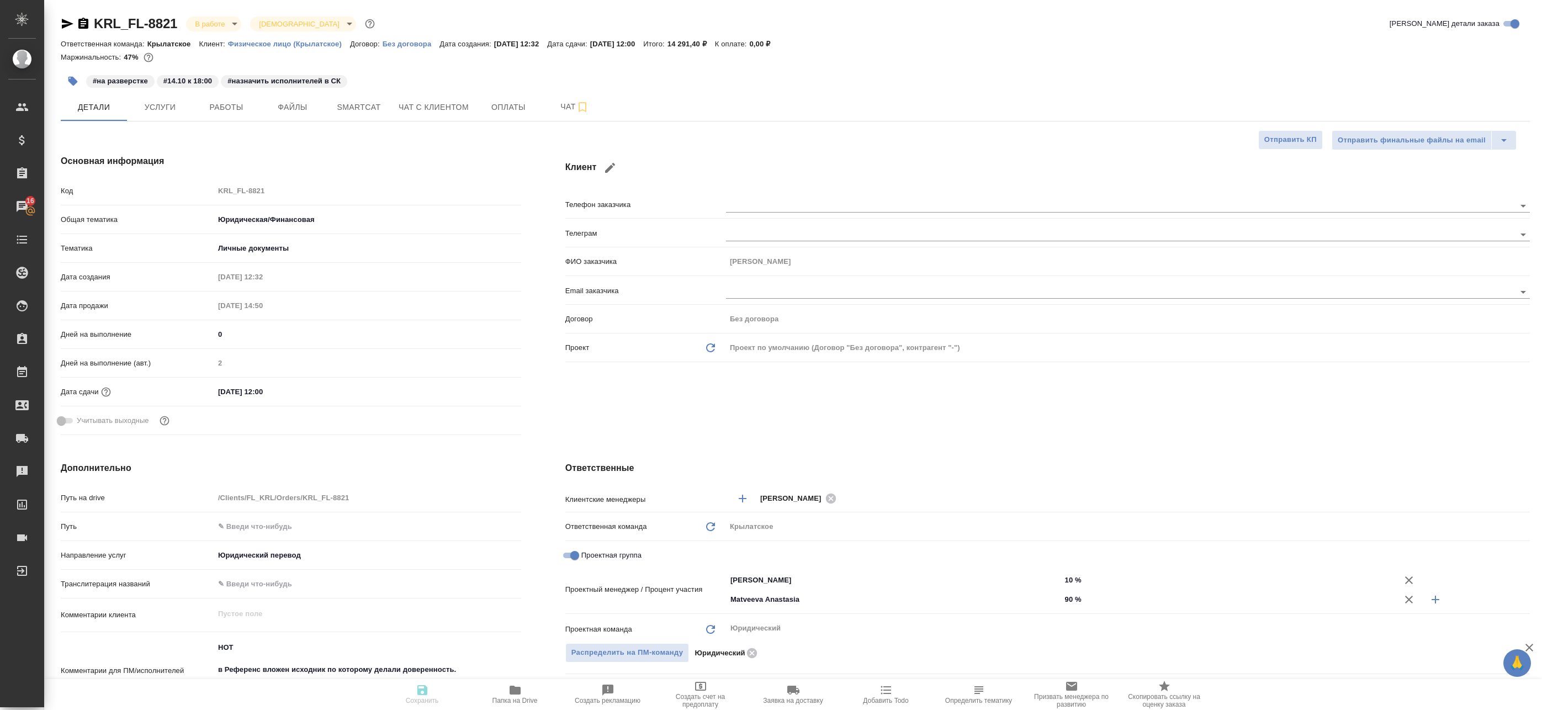
type textarea "x"
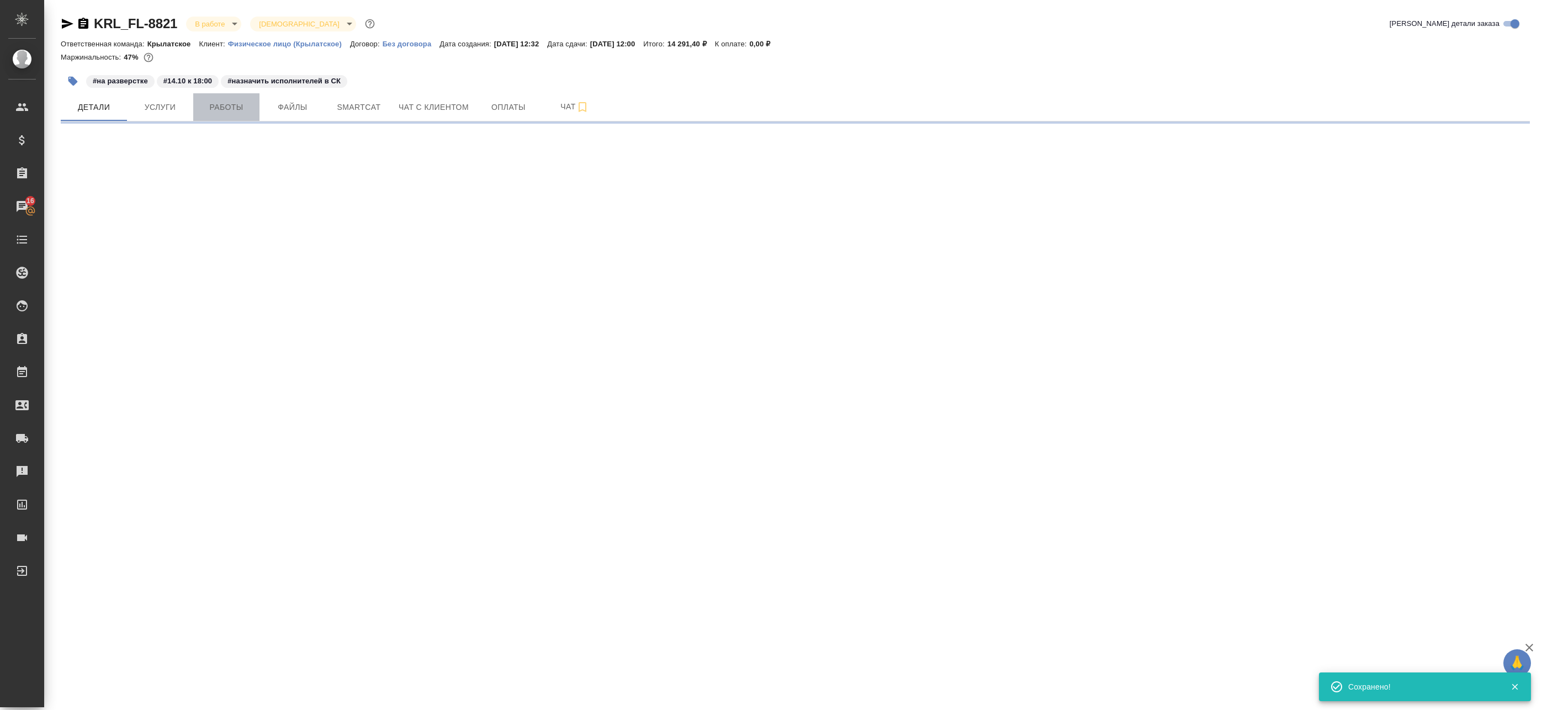
click at [228, 110] on span "Работы" at bounding box center [226, 108] width 53 height 14
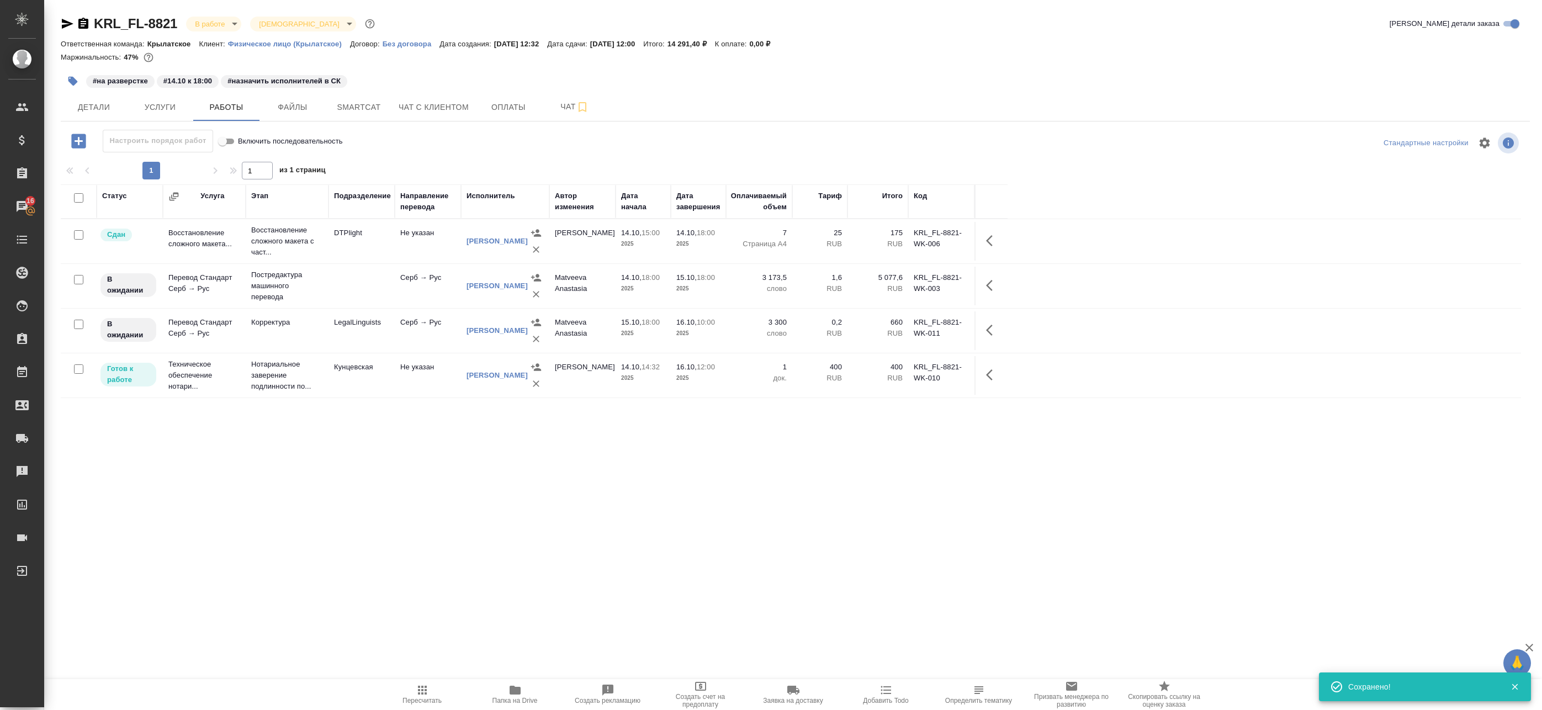
click at [337, 250] on td "DTPlight" at bounding box center [362, 241] width 66 height 39
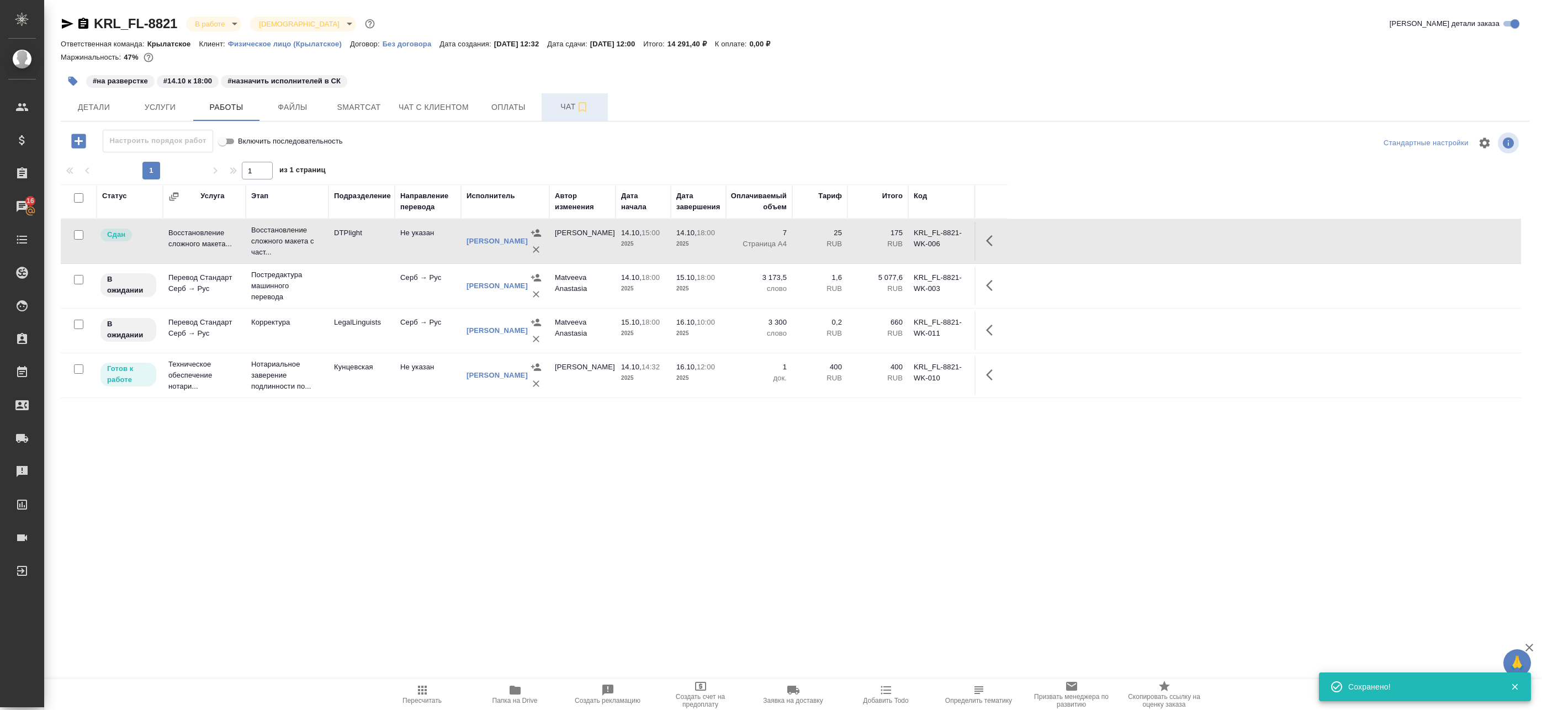
click at [560, 105] on span "Чат" at bounding box center [574, 107] width 53 height 14
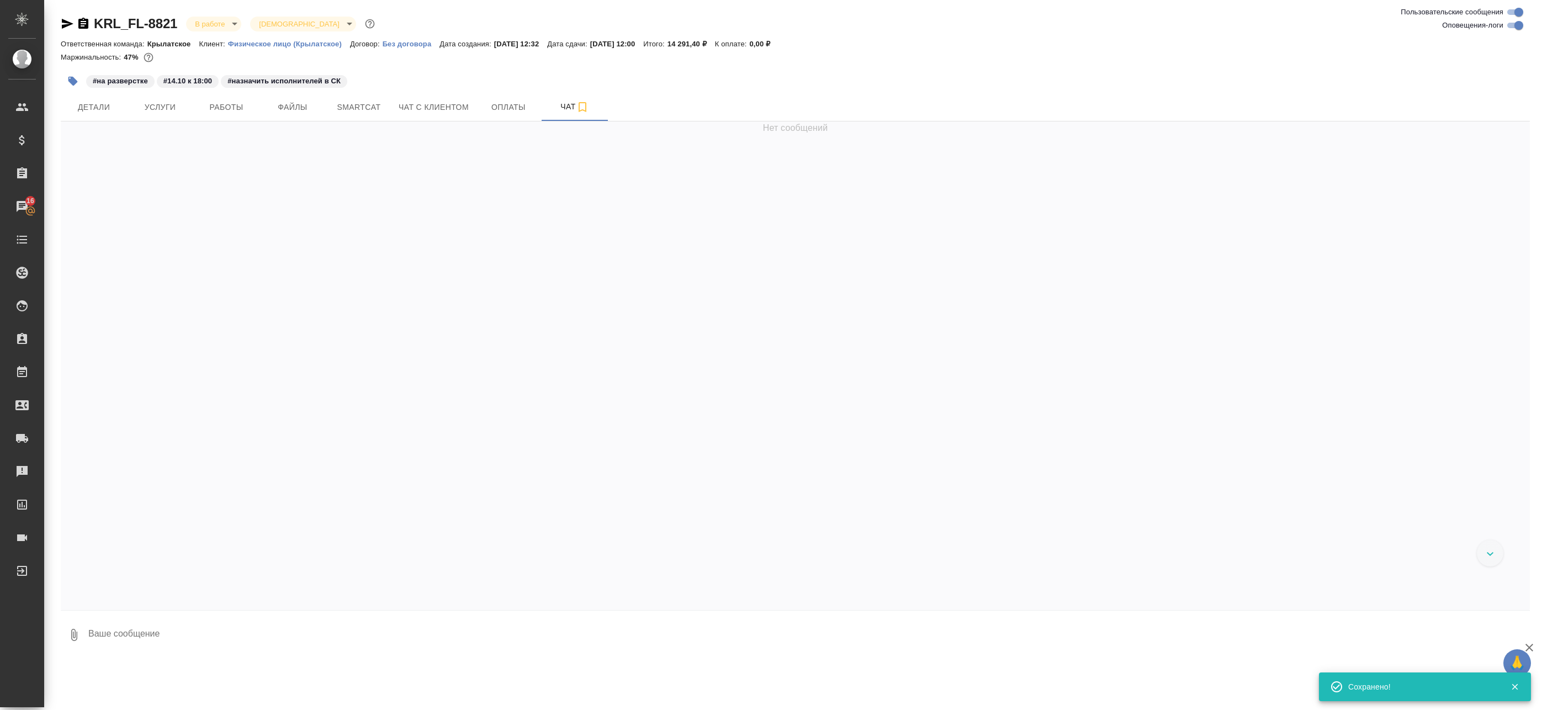
scroll to position [2573, 0]
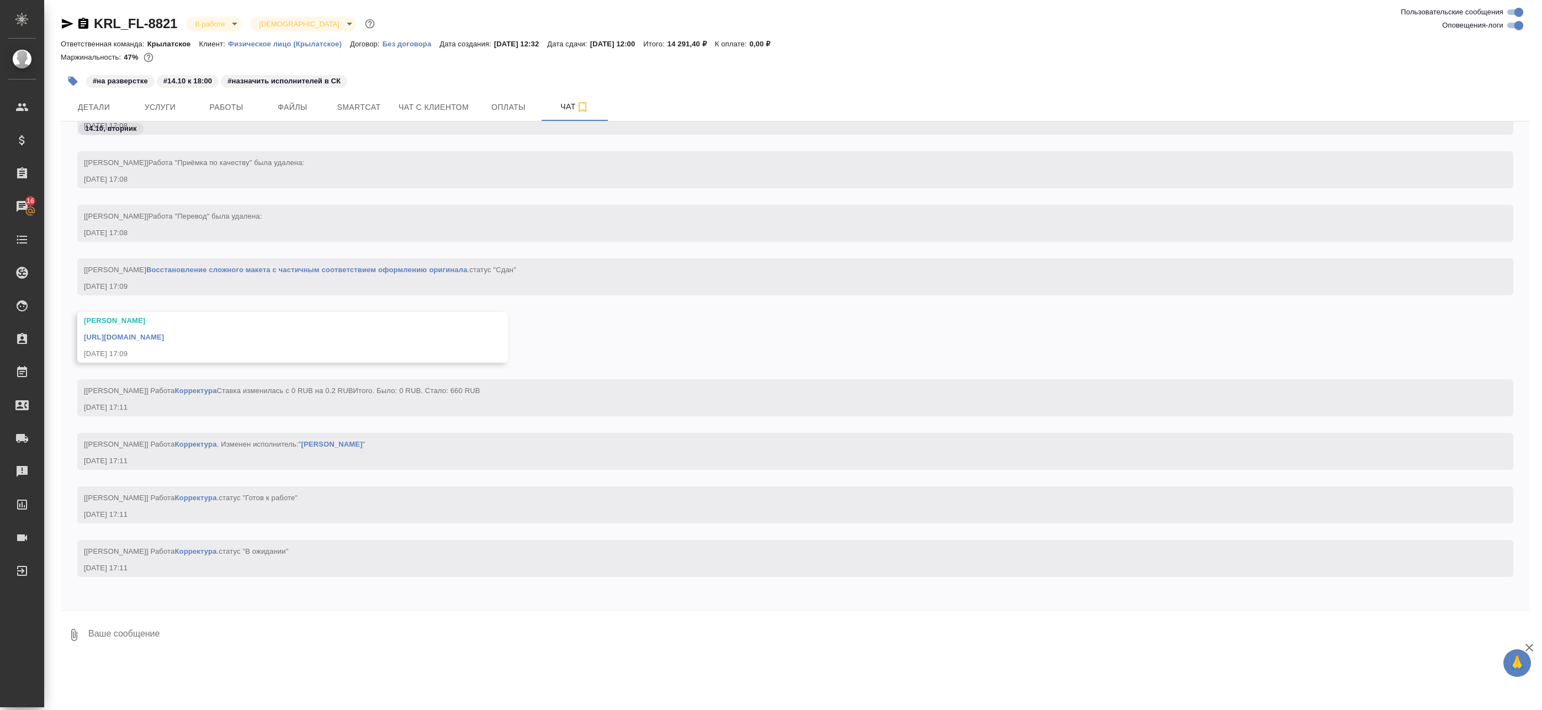
click at [215, 333] on div "Малофеева Екатерина https://drive.awatera.com/apps/files/files/10704279?dir=/Sh…" at bounding box center [292, 337] width 431 height 51
click at [164, 333] on link "https://drive.awatera.com/apps/files/files/10704279?dir=/Shares/FL_KRL/Orders/K…" at bounding box center [124, 337] width 80 height 8
click at [346, 107] on span "Smartcat" at bounding box center [358, 108] width 53 height 14
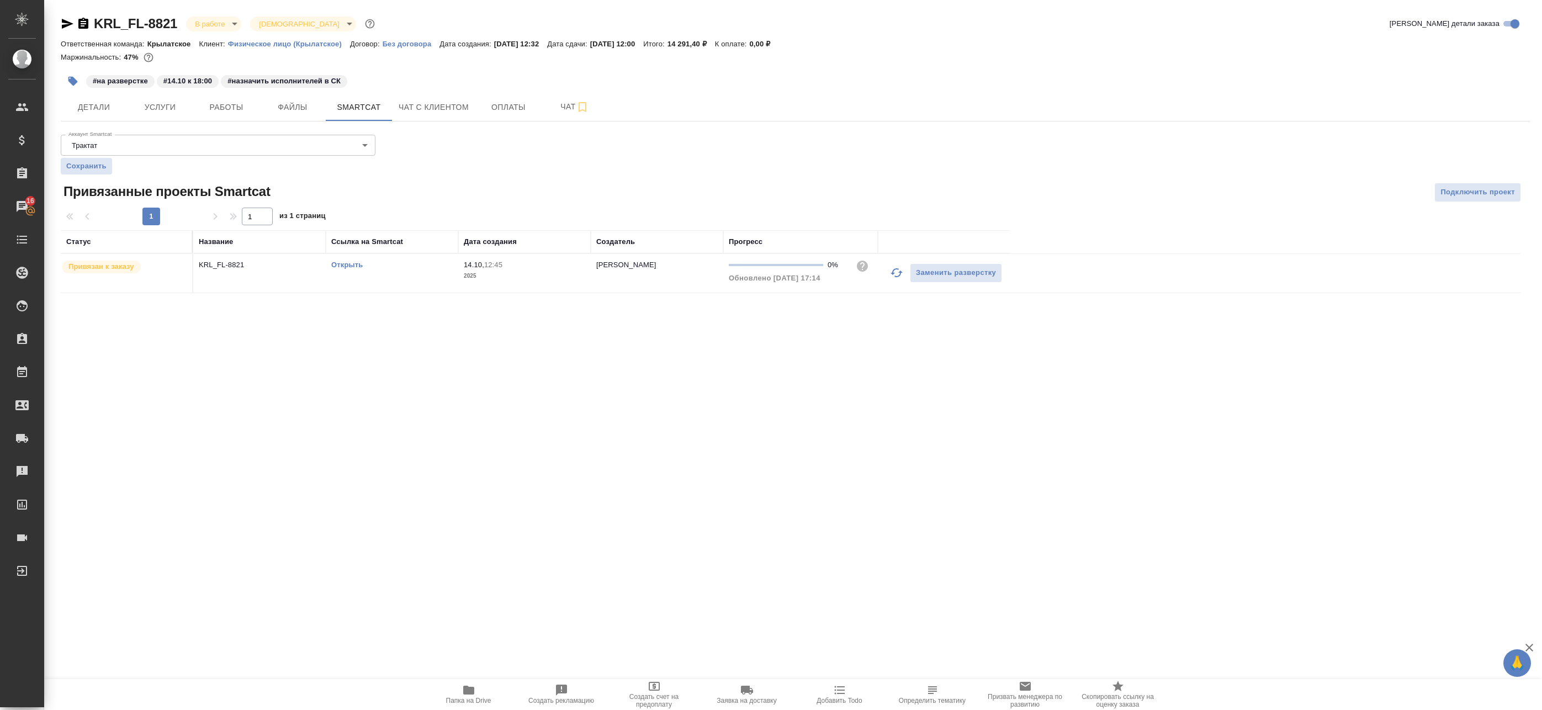
click at [345, 263] on link "Открыть" at bounding box center [346, 265] width 31 height 8
click at [225, 112] on span "Работы" at bounding box center [226, 108] width 53 height 14
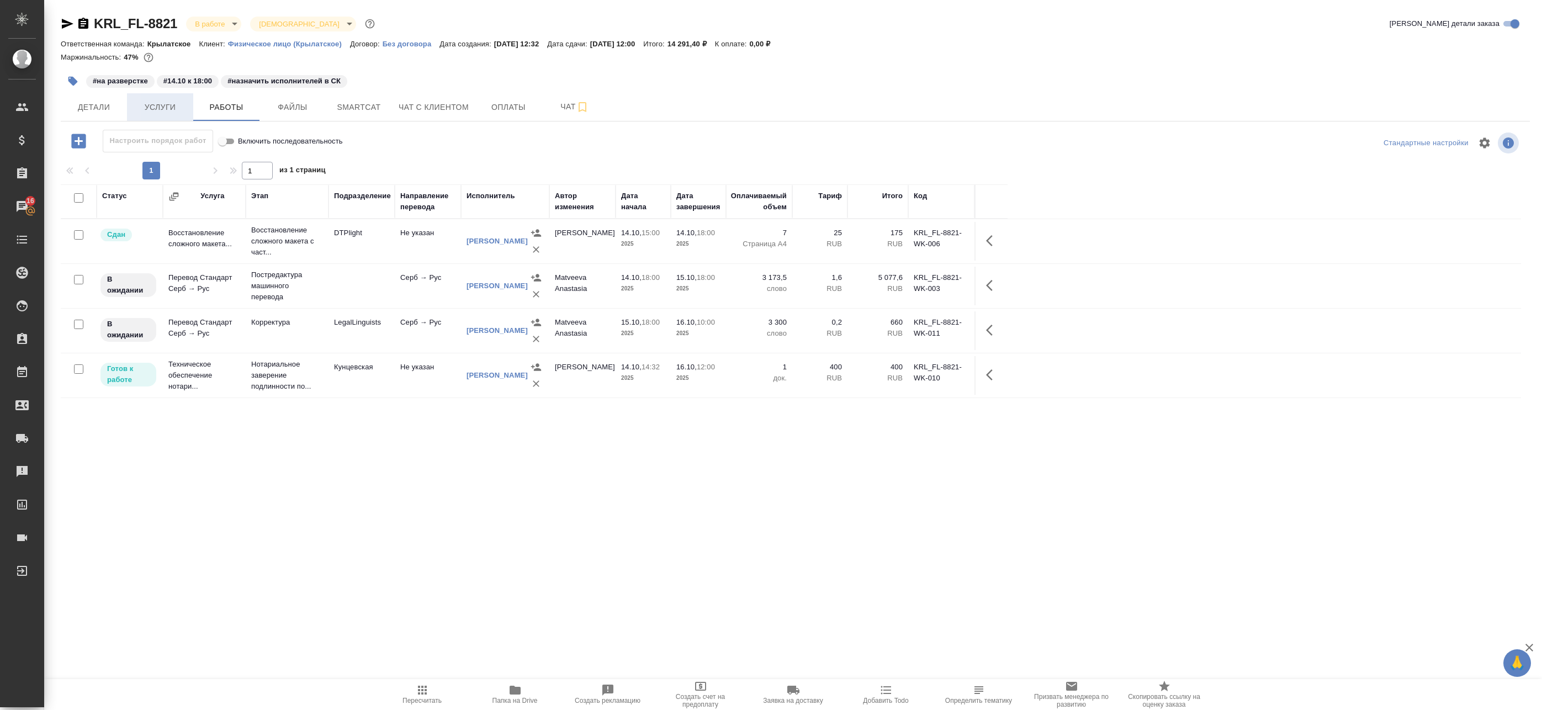
click at [162, 110] on span "Услуги" at bounding box center [160, 108] width 53 height 14
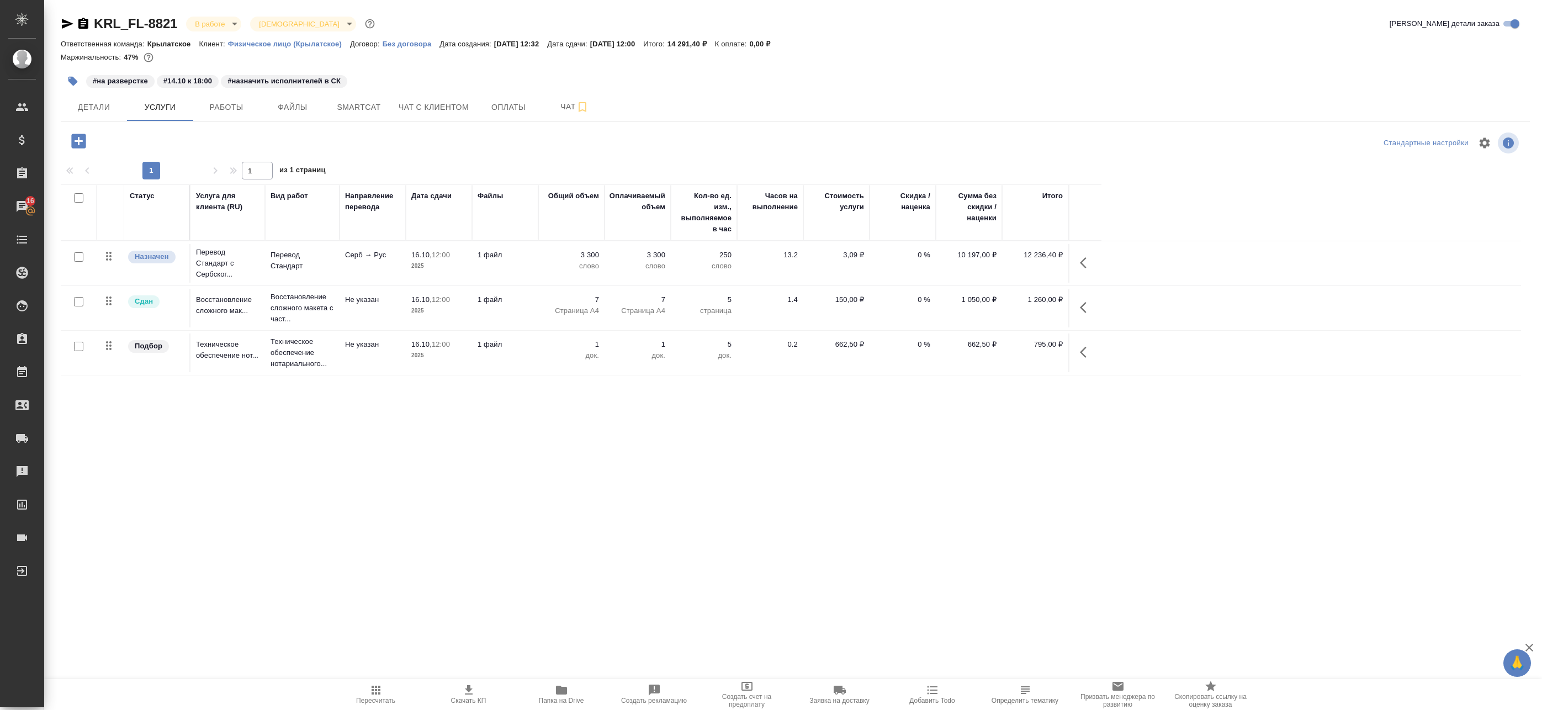
click at [77, 258] on input "checkbox" at bounding box center [78, 256] width 9 height 9
checkbox input "true"
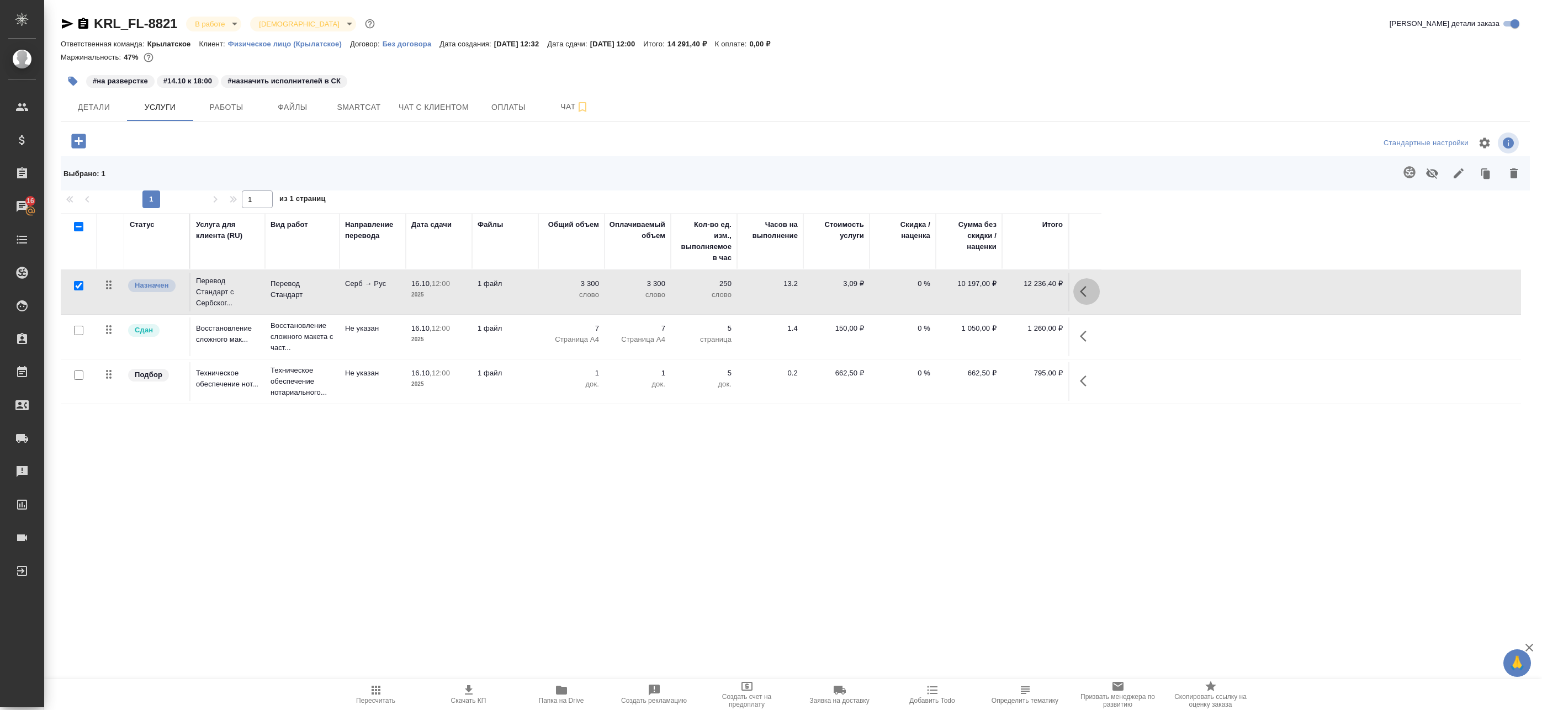
click at [1075, 288] on button "button" at bounding box center [1087, 291] width 27 height 27
click at [982, 292] on icon "button" at bounding box center [979, 291] width 13 height 13
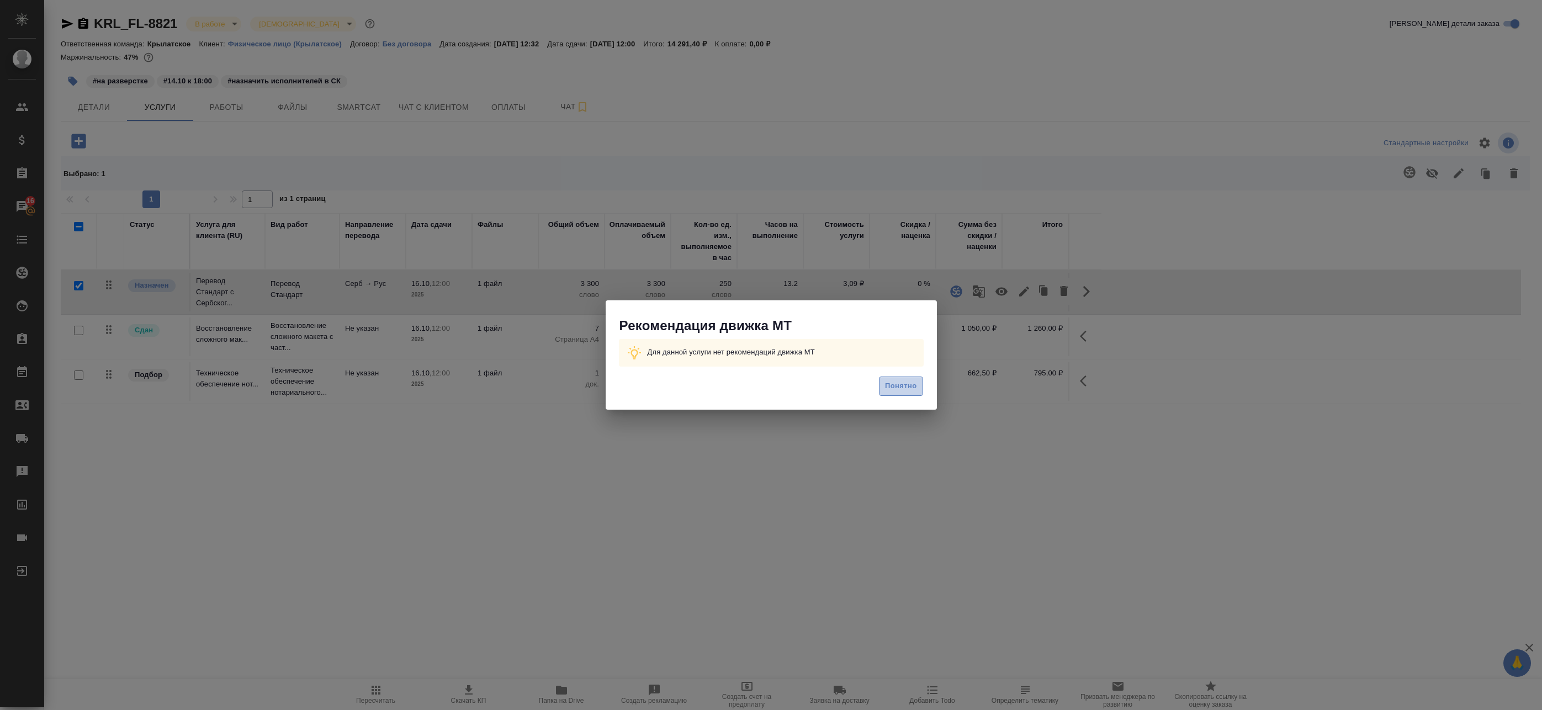
click at [913, 386] on span "Понятно" at bounding box center [900, 386] width 31 height 13
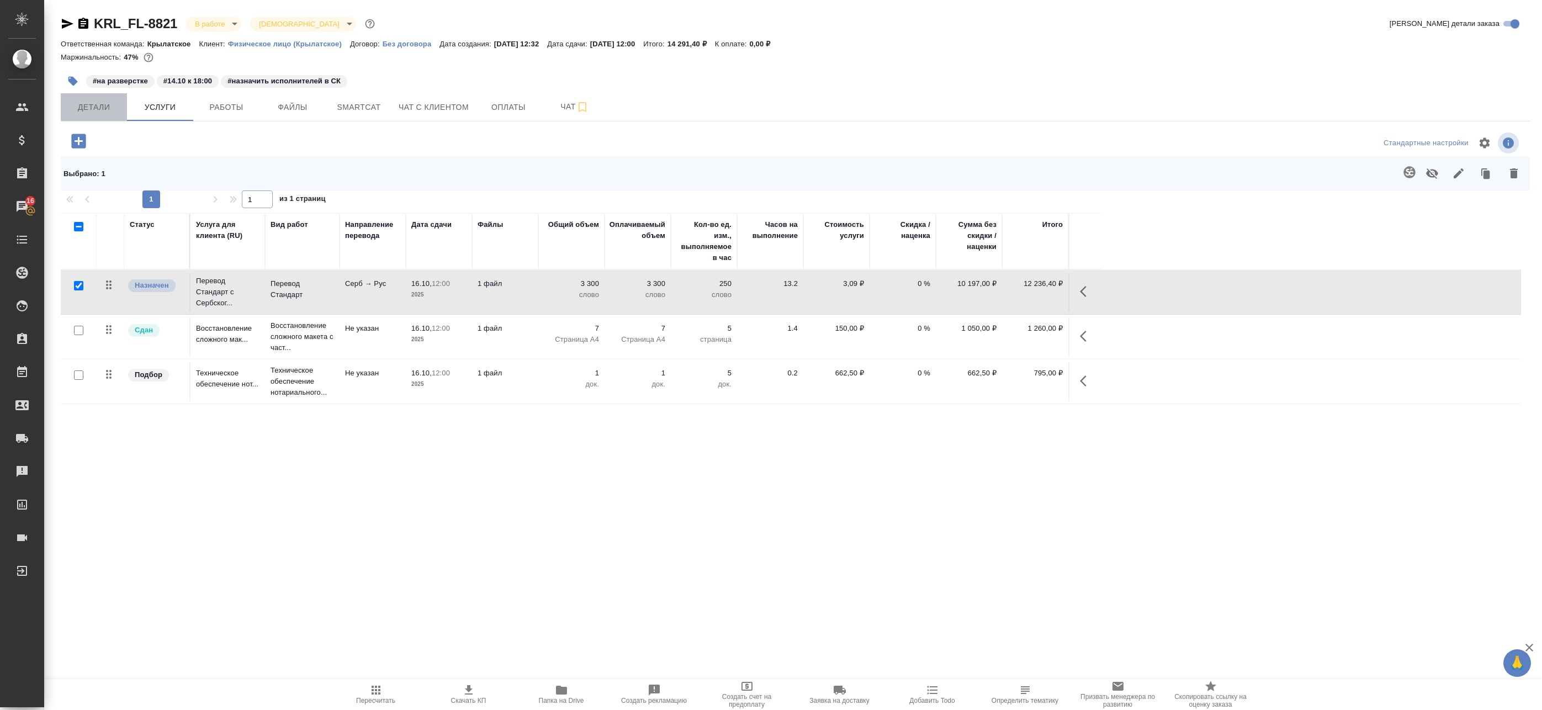
click at [118, 107] on span "Детали" at bounding box center [93, 108] width 53 height 14
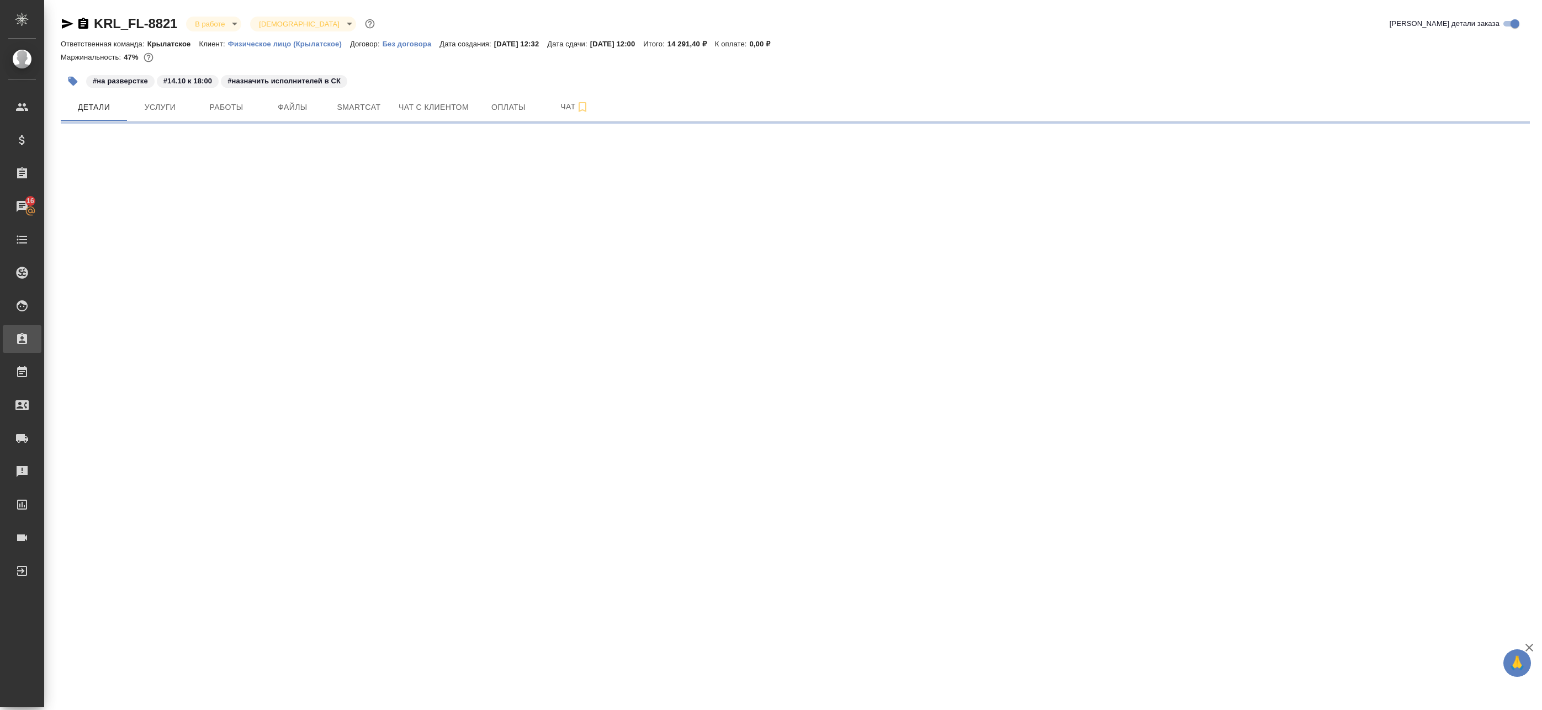
select select "RU"
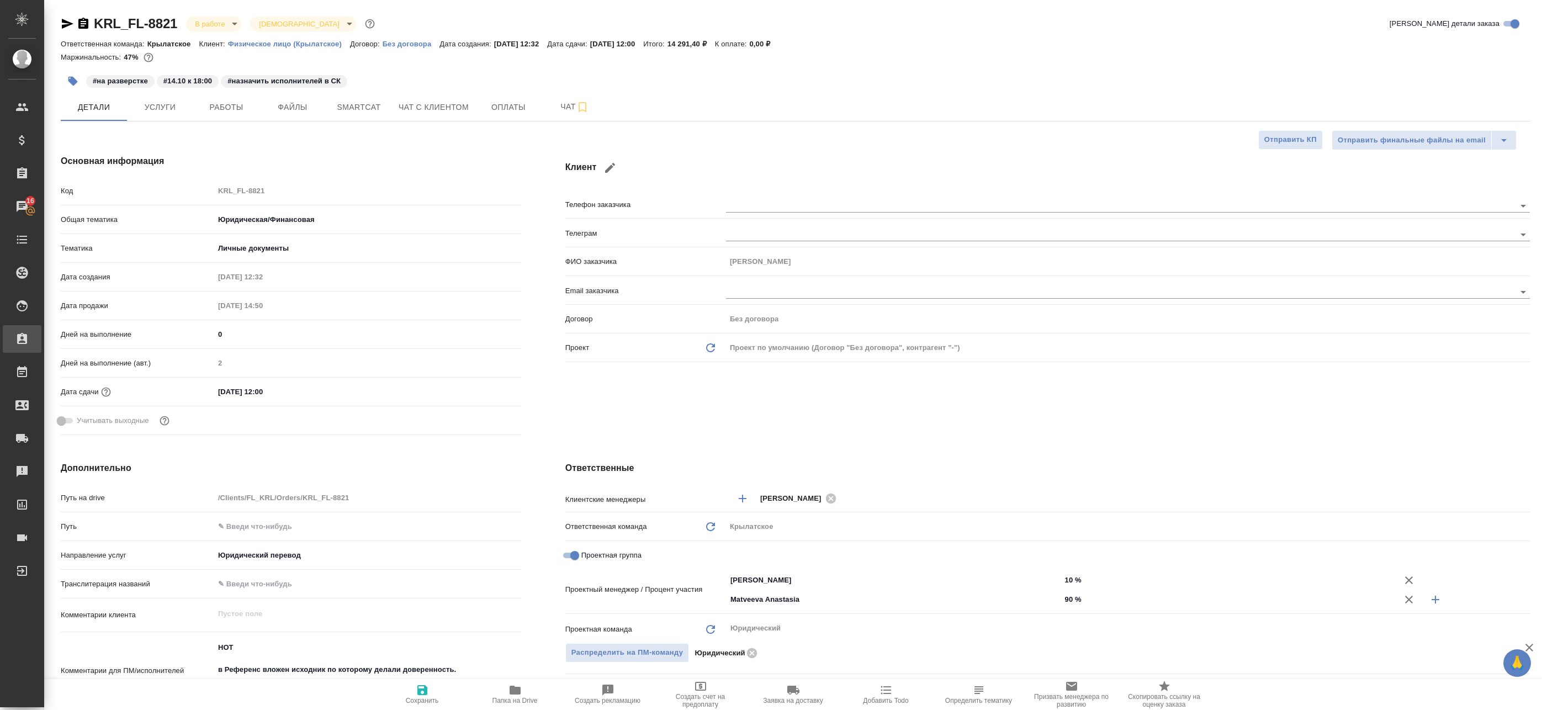
type textarea "x"
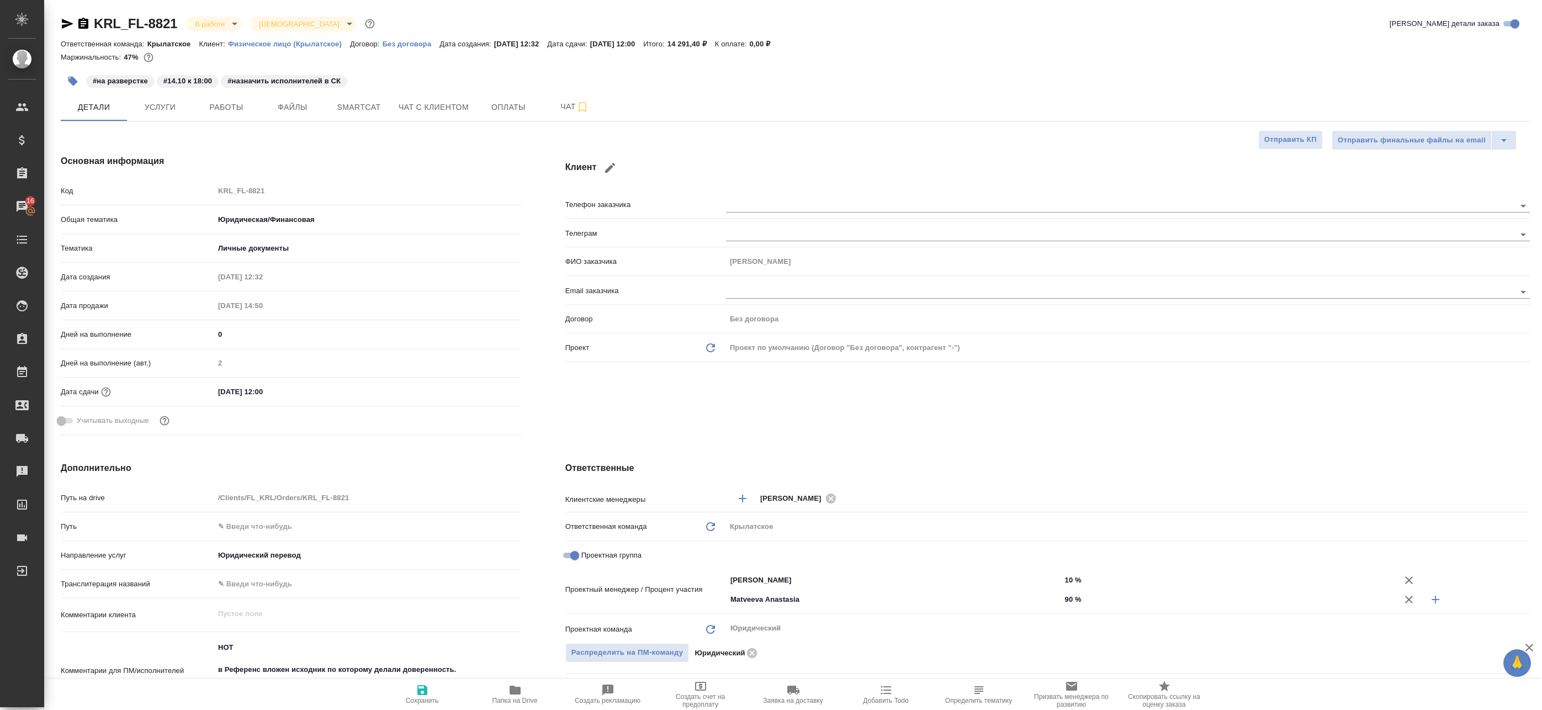
type textarea "x"
click at [231, 113] on span "Работы" at bounding box center [226, 108] width 53 height 14
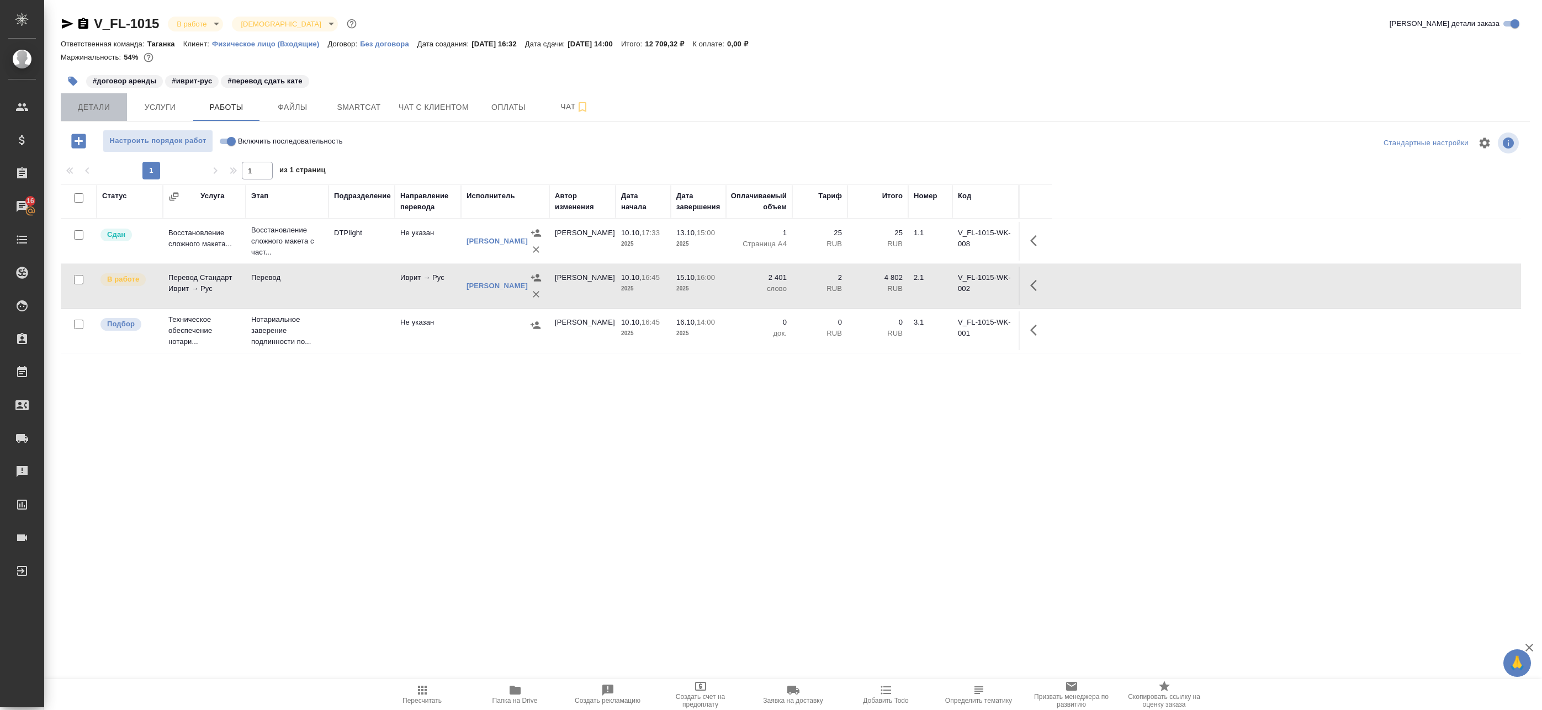
click at [120, 107] on span "Детали" at bounding box center [93, 108] width 53 height 14
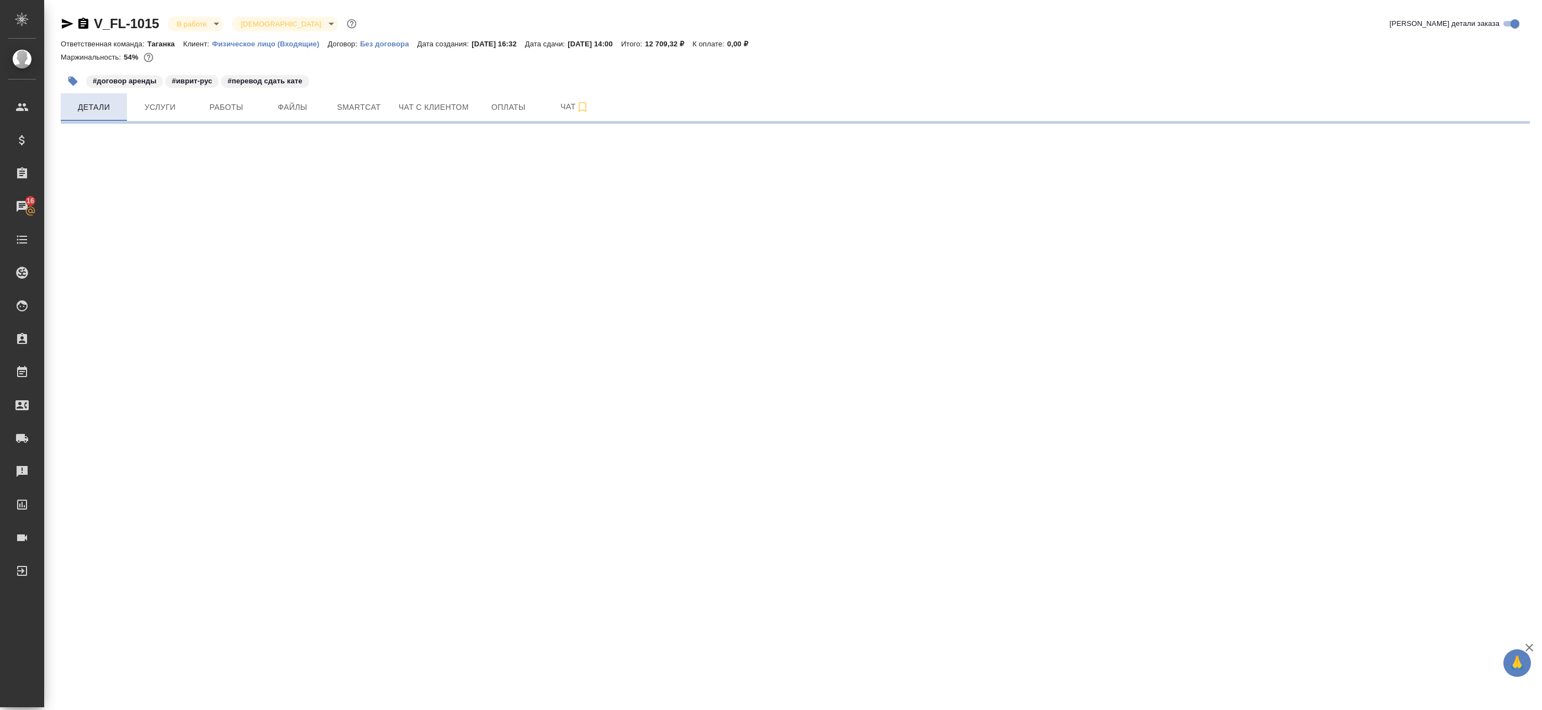
select select "RU"
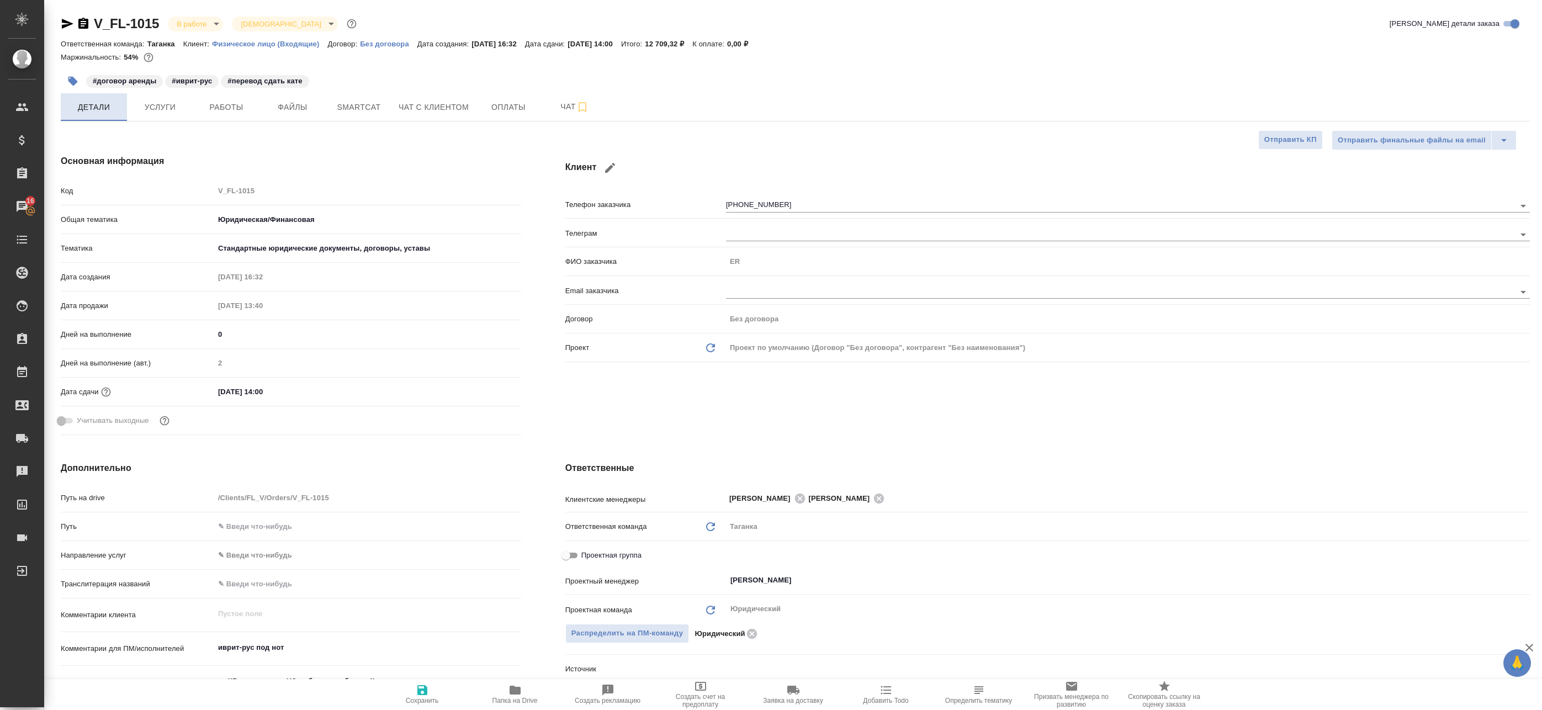
type textarea "x"
click at [214, 107] on span "Работы" at bounding box center [226, 108] width 53 height 14
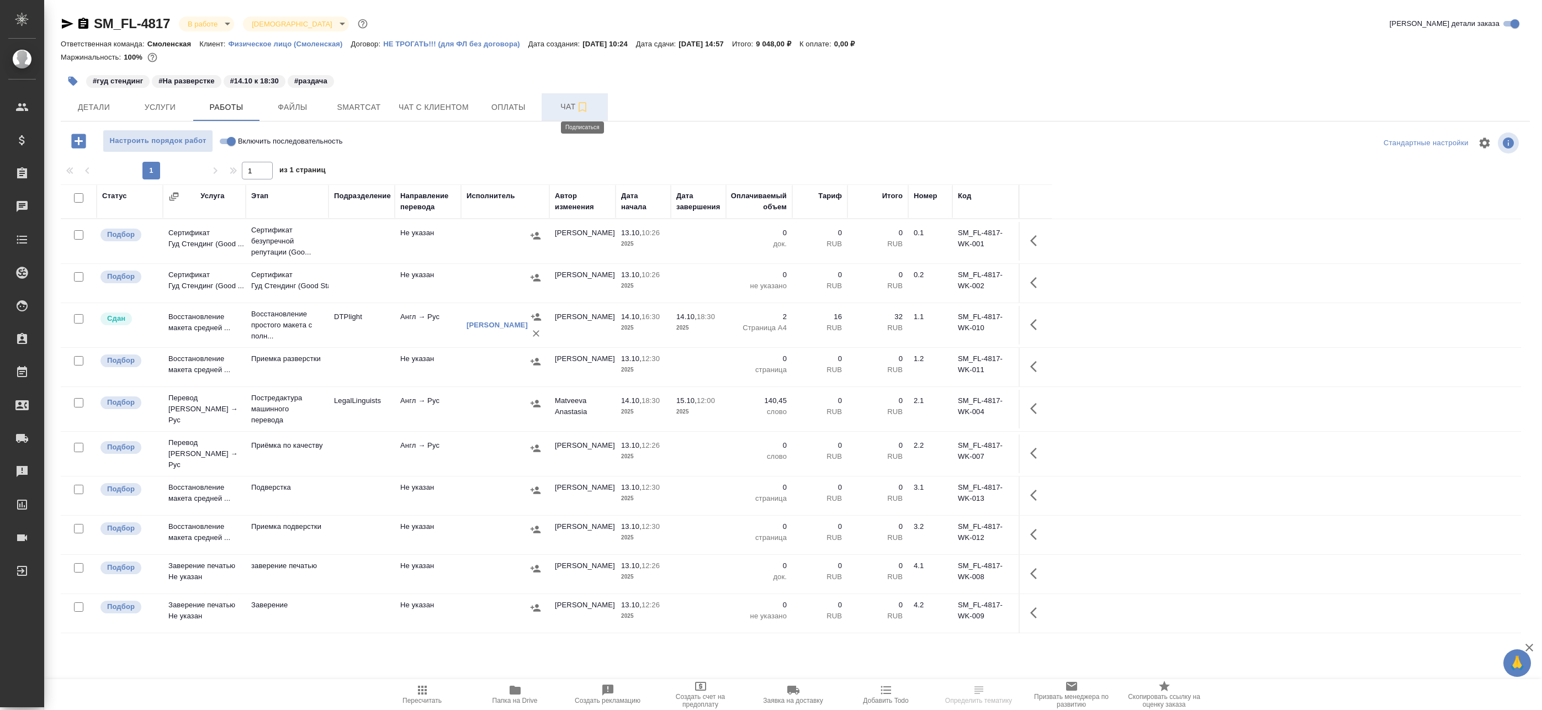
click at [577, 110] on icon "button" at bounding box center [582, 107] width 13 height 13
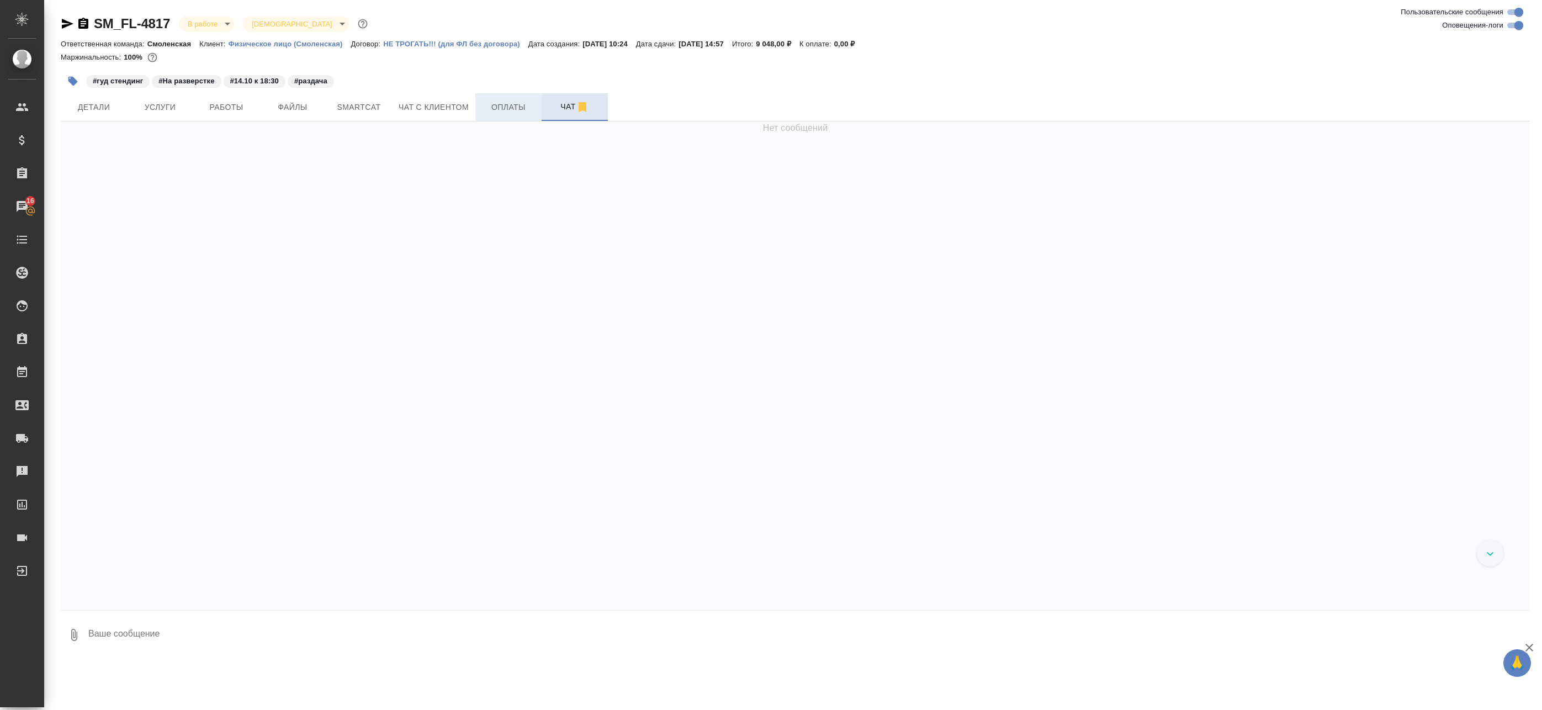
scroll to position [1254, 0]
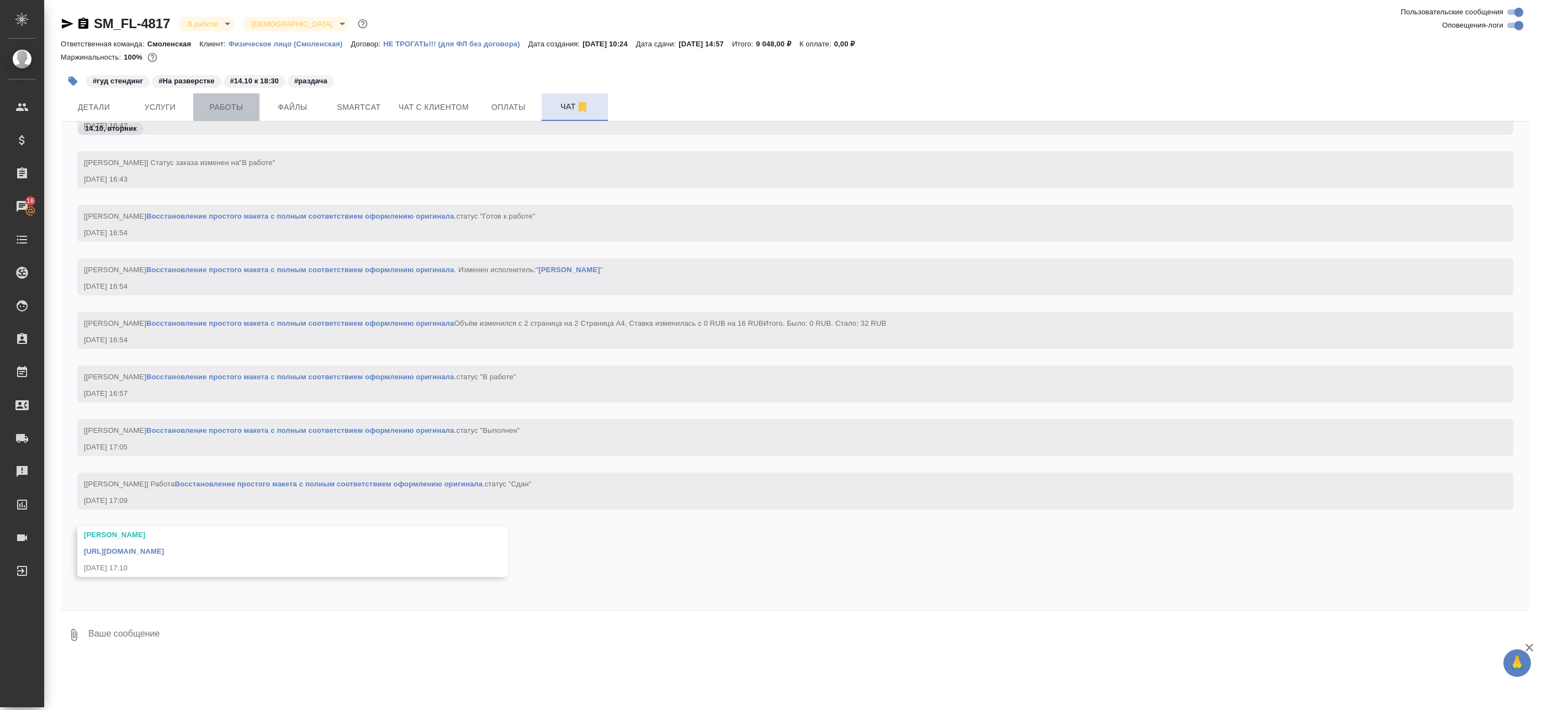
click at [250, 112] on span "Работы" at bounding box center [226, 108] width 53 height 14
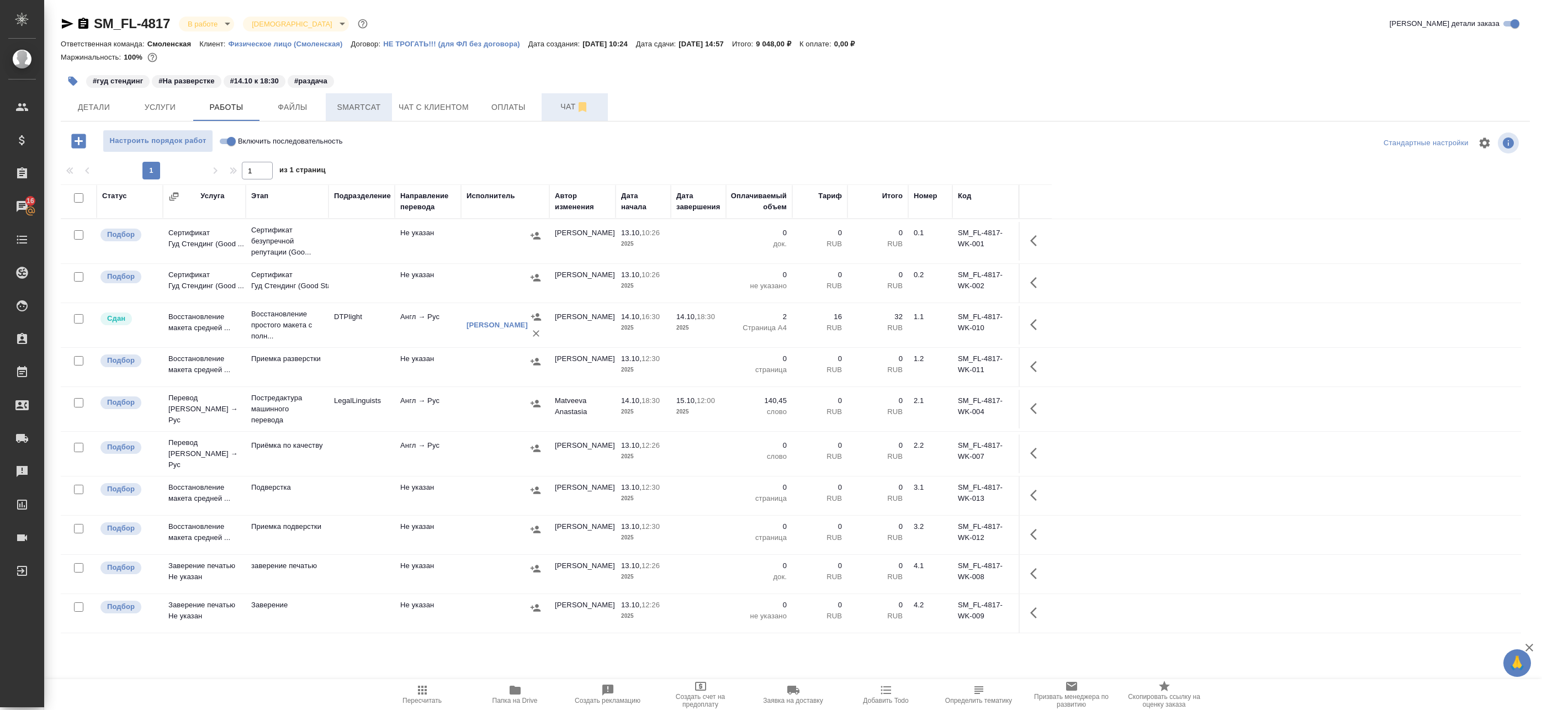
click at [362, 109] on span "Smartcat" at bounding box center [358, 108] width 53 height 14
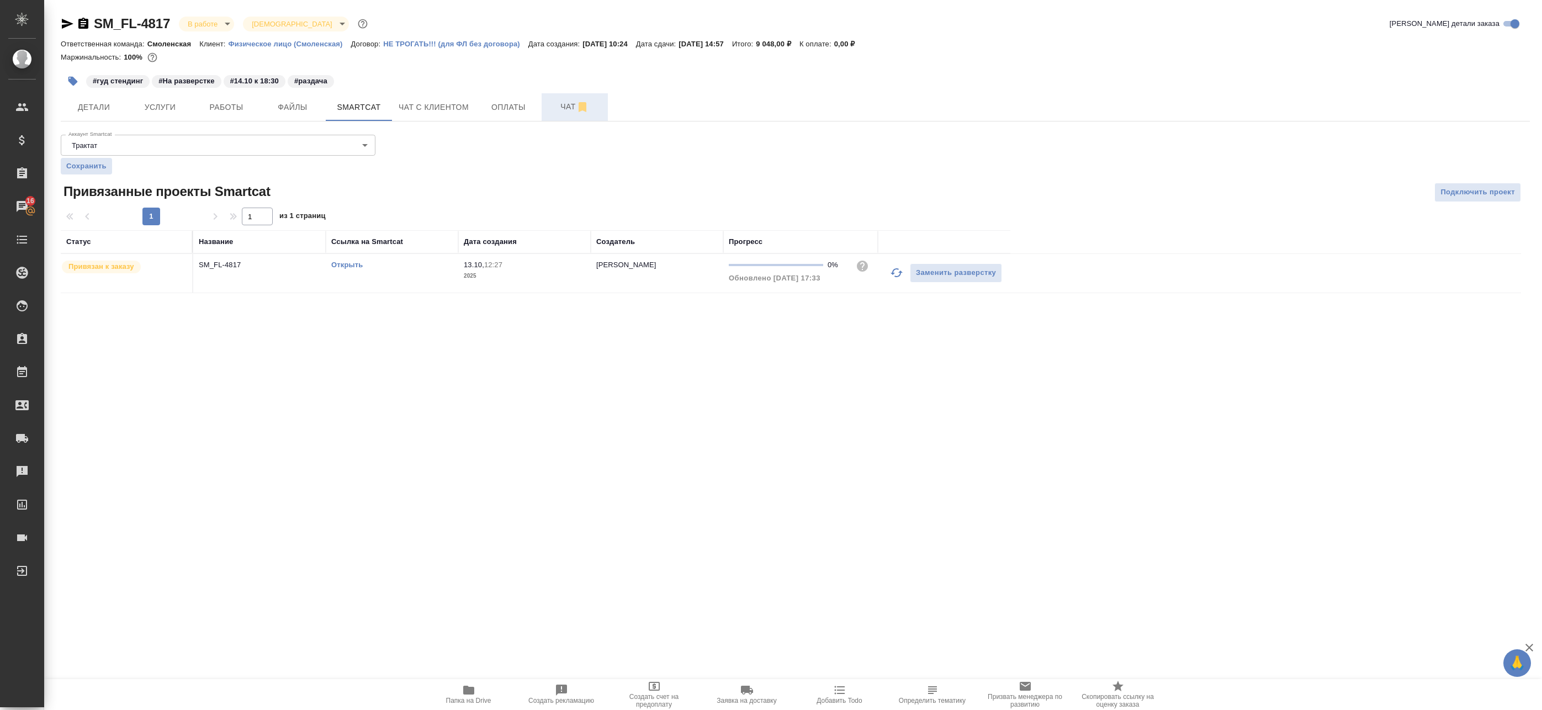
click at [348, 263] on link "Открыть" at bounding box center [346, 265] width 31 height 8
click at [595, 111] on span "Чат" at bounding box center [574, 107] width 53 height 14
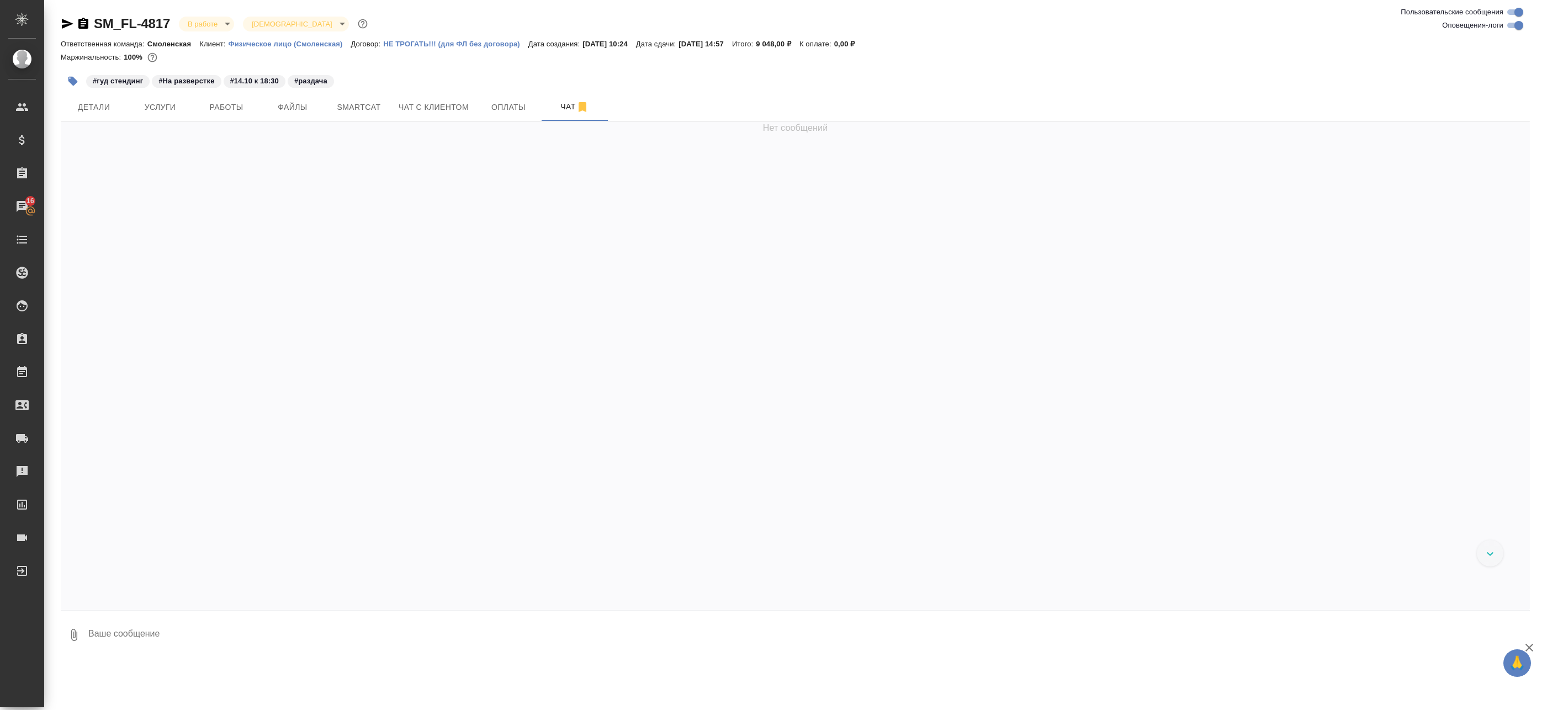
scroll to position [1254, 0]
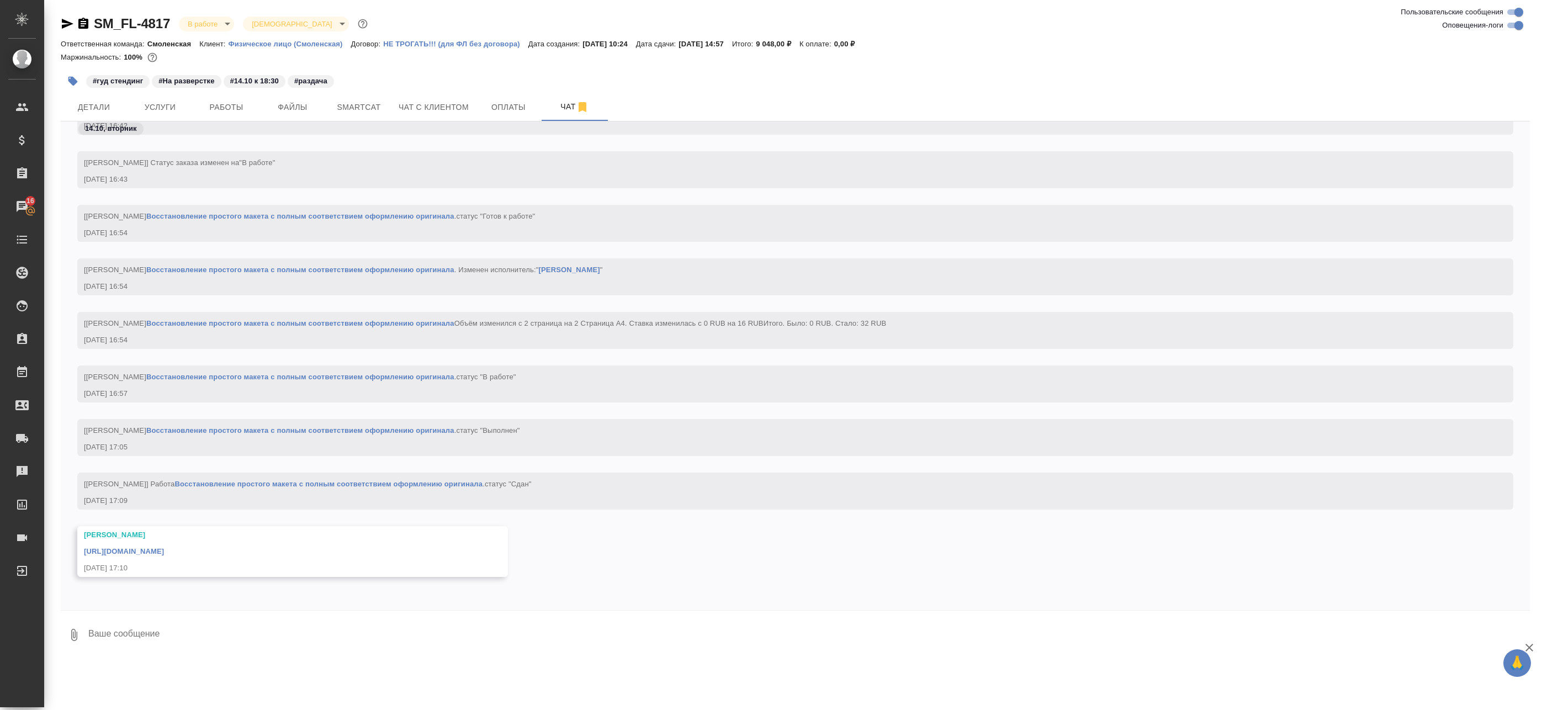
click at [164, 552] on link "[URL][DOMAIN_NAME]" at bounding box center [124, 551] width 80 height 8
click at [254, 101] on button "Работы" at bounding box center [226, 107] width 66 height 28
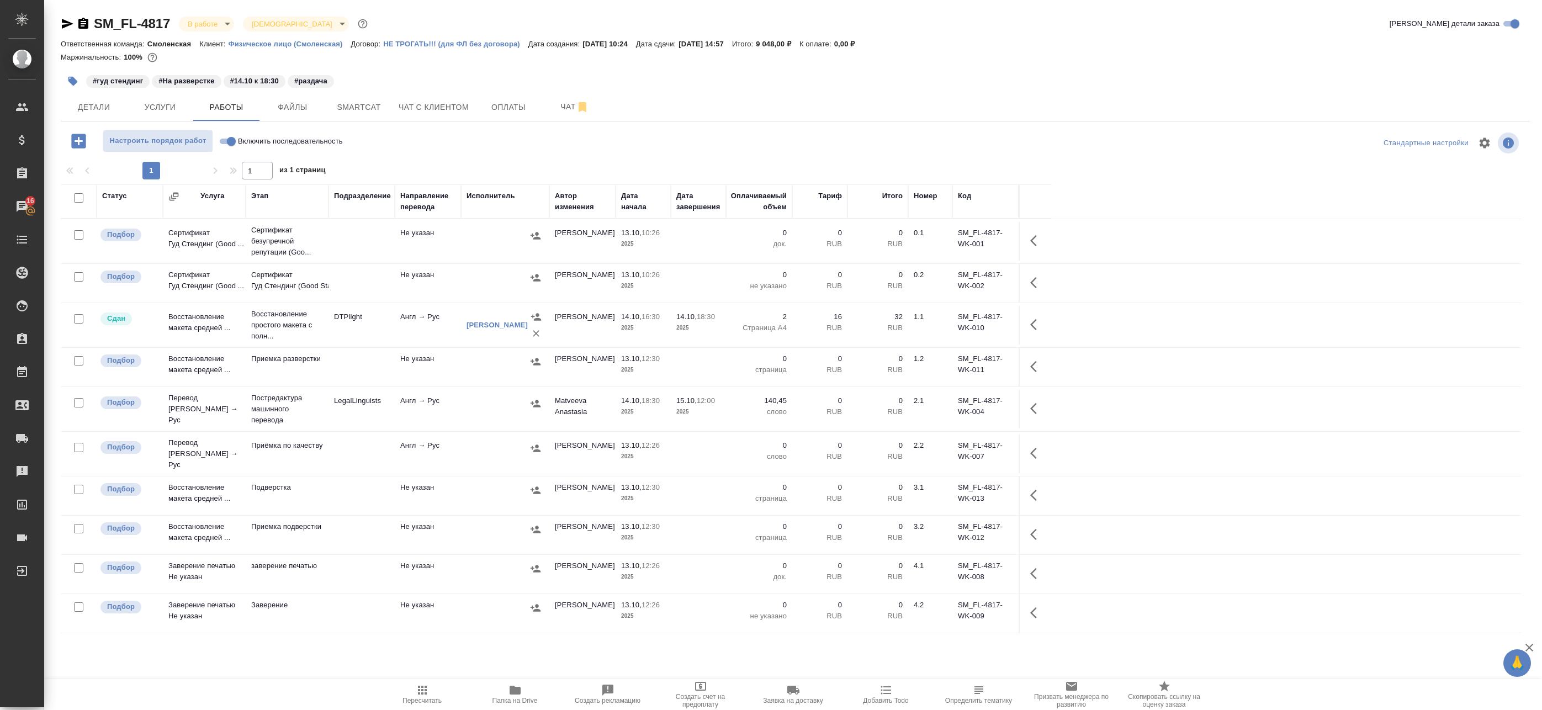
click at [413, 323] on td "Англ → Рус" at bounding box center [428, 325] width 66 height 39
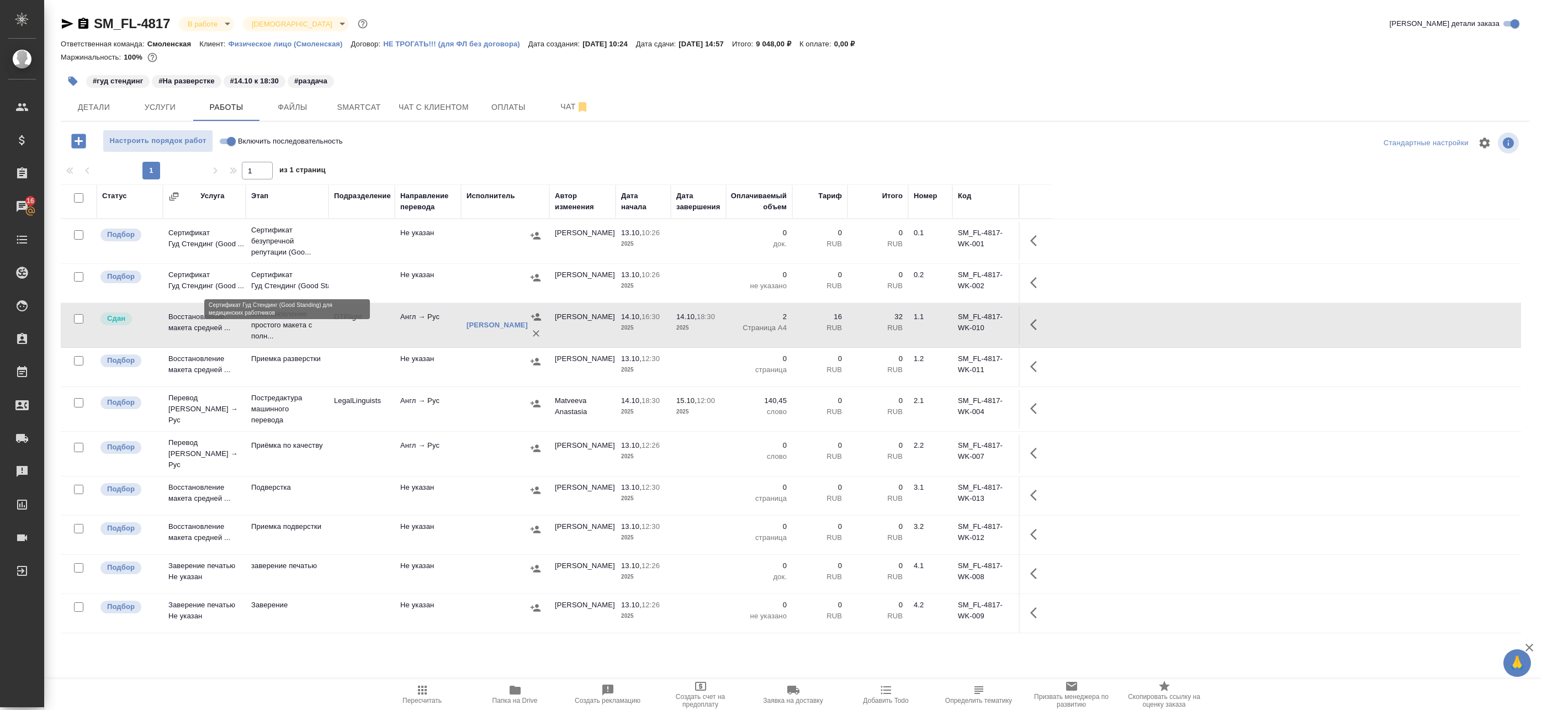
click at [276, 276] on p "Сертификат Гуд Стендинг (Good Standin..." at bounding box center [287, 281] width 72 height 22
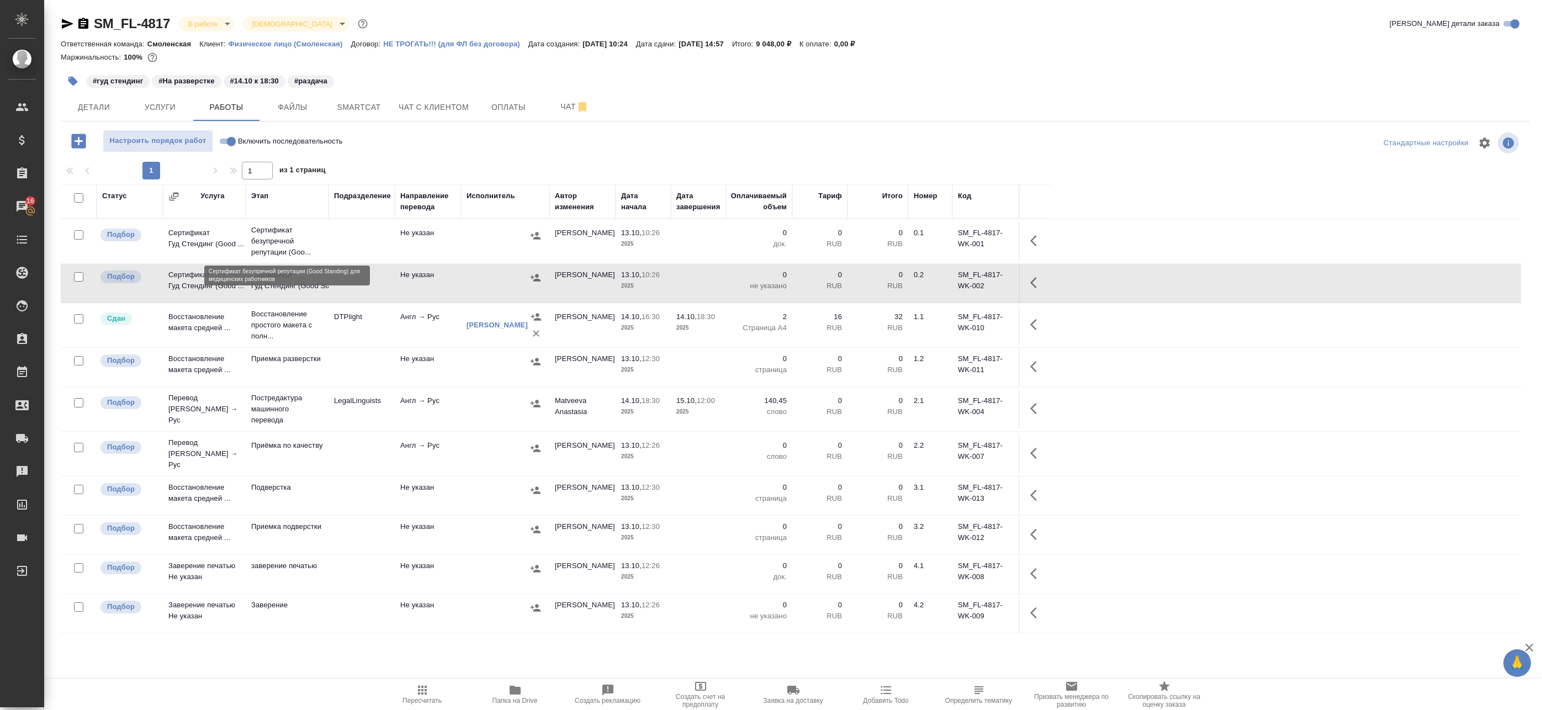
click at [278, 241] on p "Сертификат безупречной репутации (Goo..." at bounding box center [287, 241] width 72 height 33
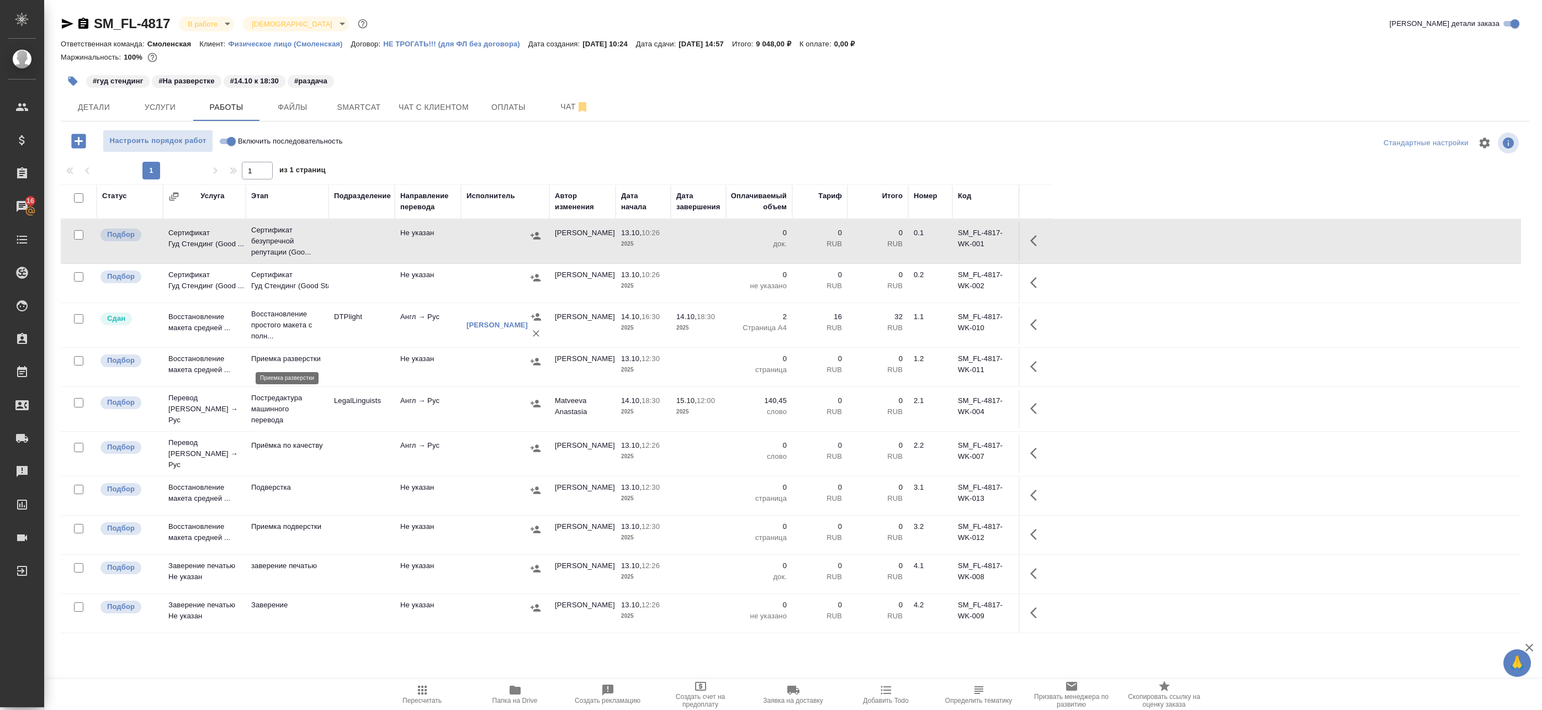
click at [297, 356] on p "Приемка разверстки" at bounding box center [287, 358] width 72 height 11
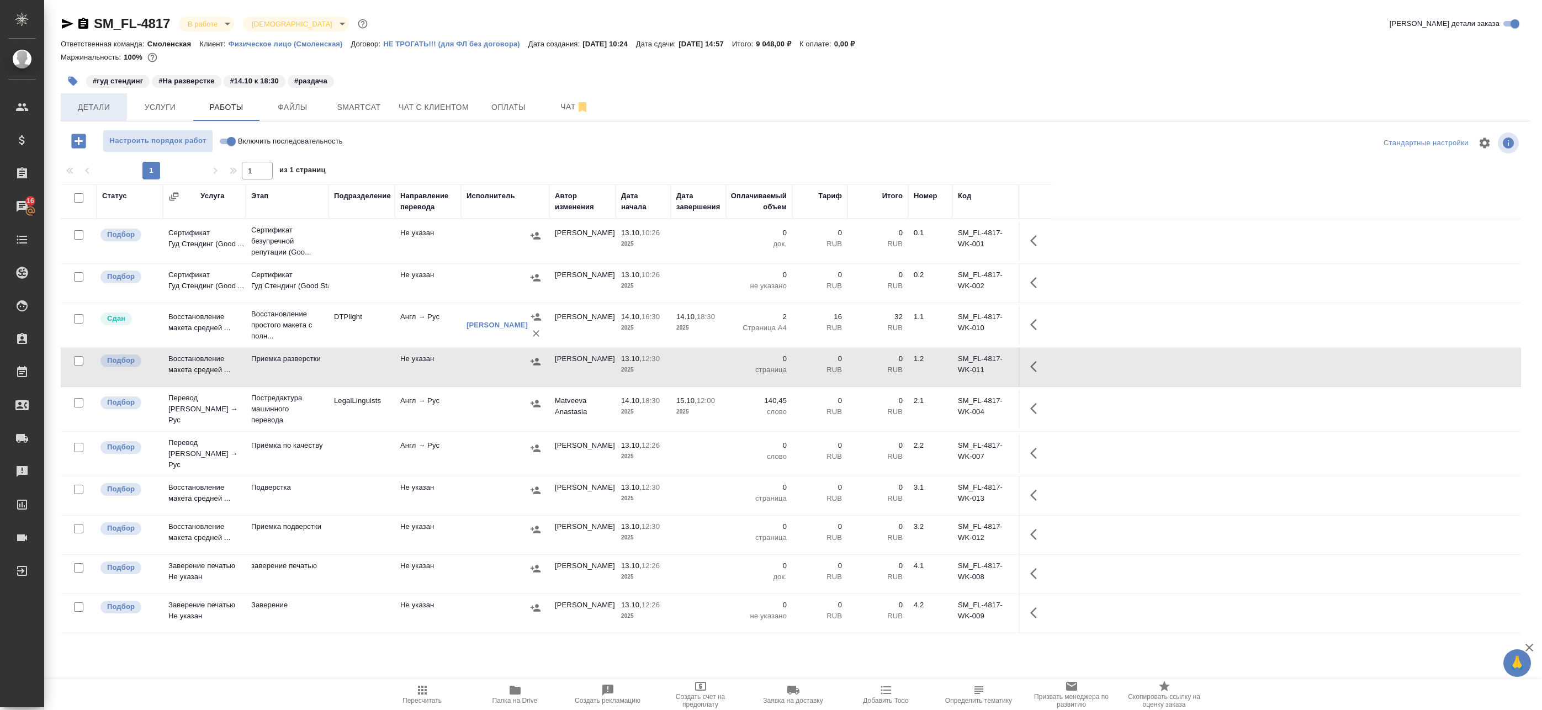
click at [78, 102] on span "Детали" at bounding box center [93, 108] width 53 height 14
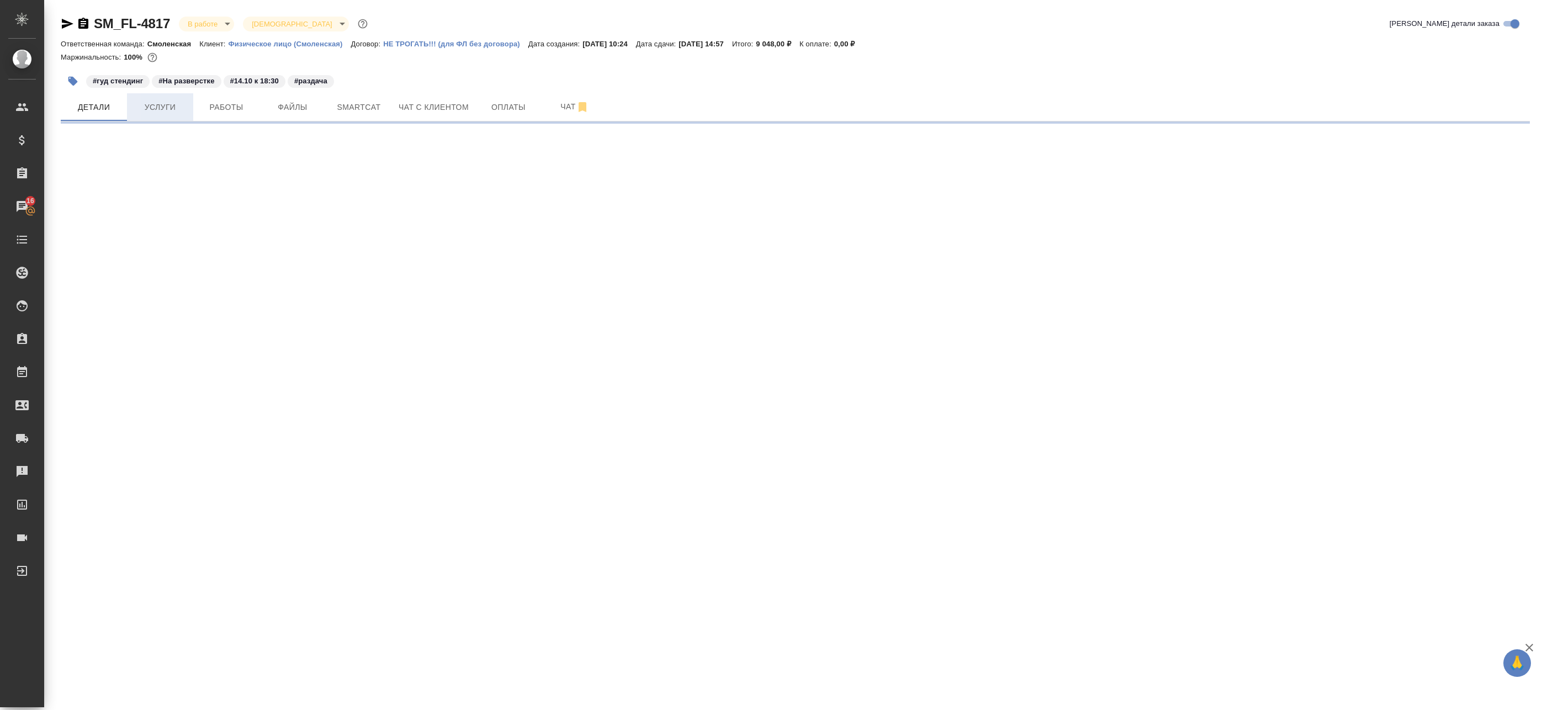
select select "RU"
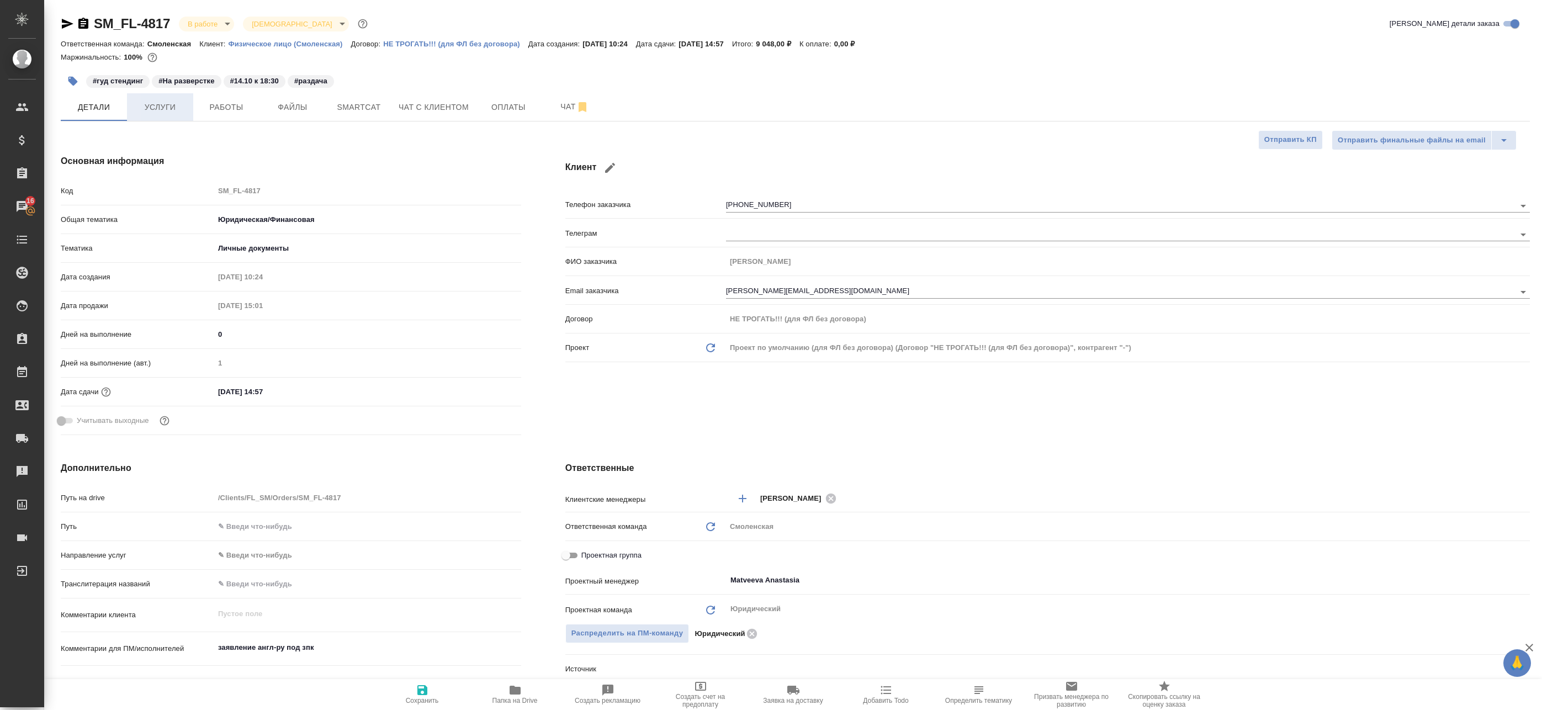
type textarea "x"
click at [221, 110] on span "Работы" at bounding box center [226, 108] width 53 height 14
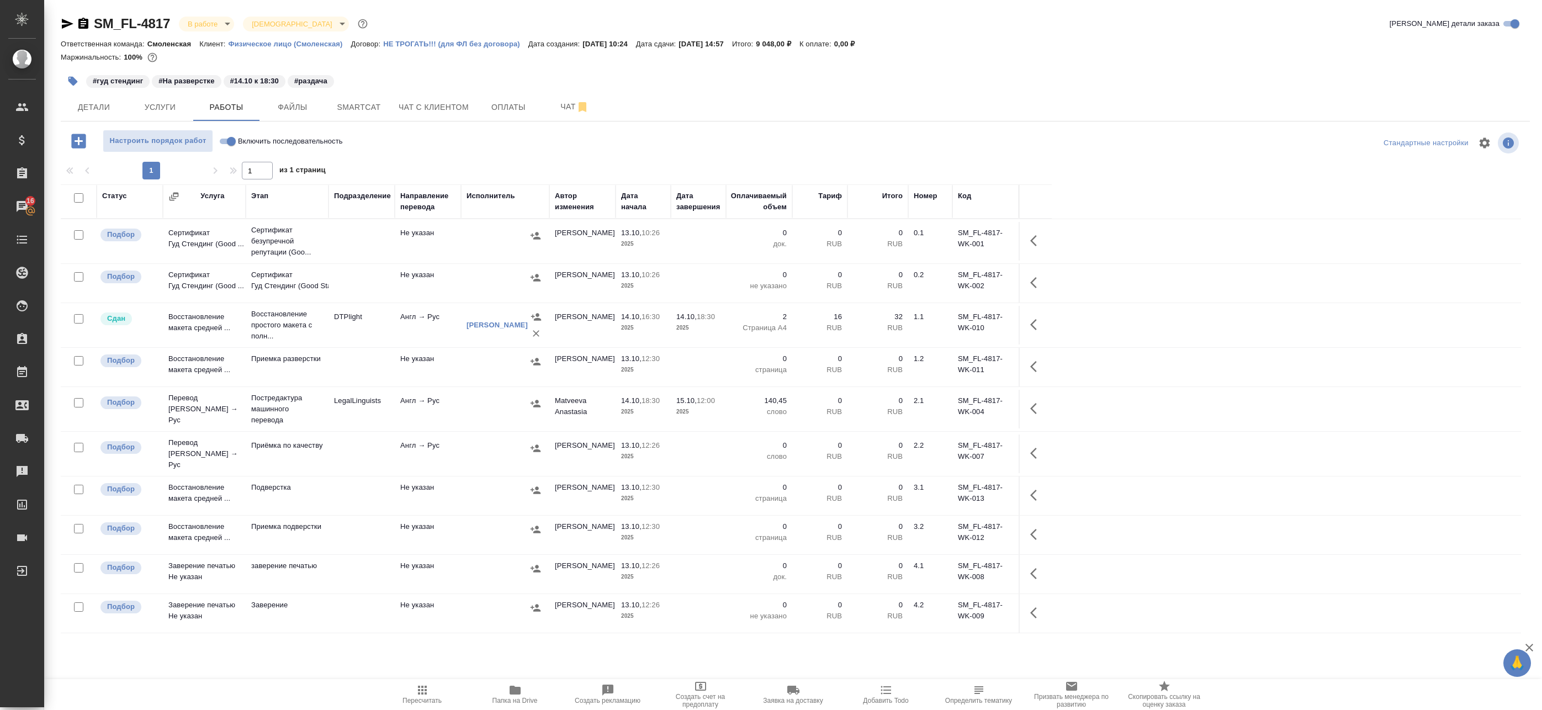
click at [420, 410] on td "Англ → Рус" at bounding box center [428, 409] width 66 height 39
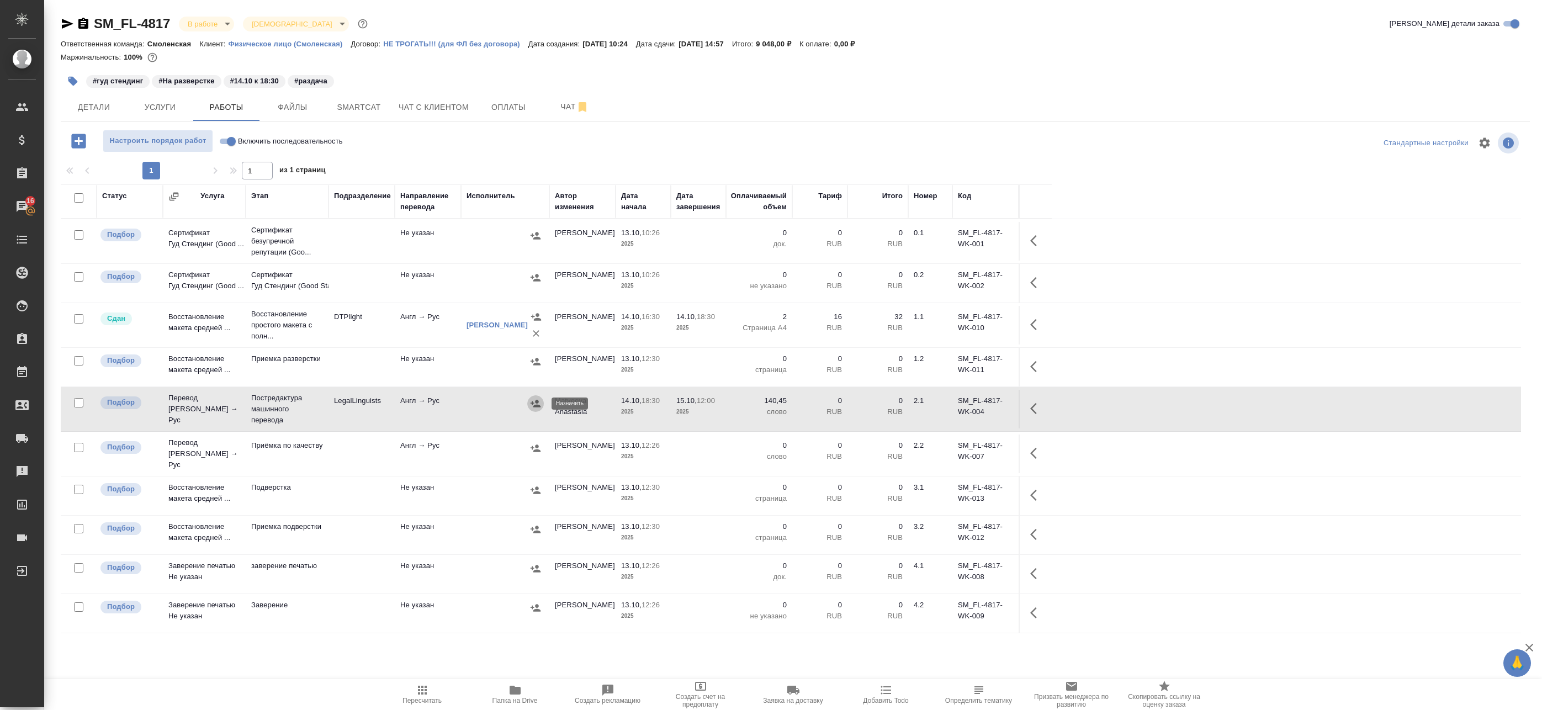
click at [532, 400] on icon "button" at bounding box center [535, 403] width 11 height 11
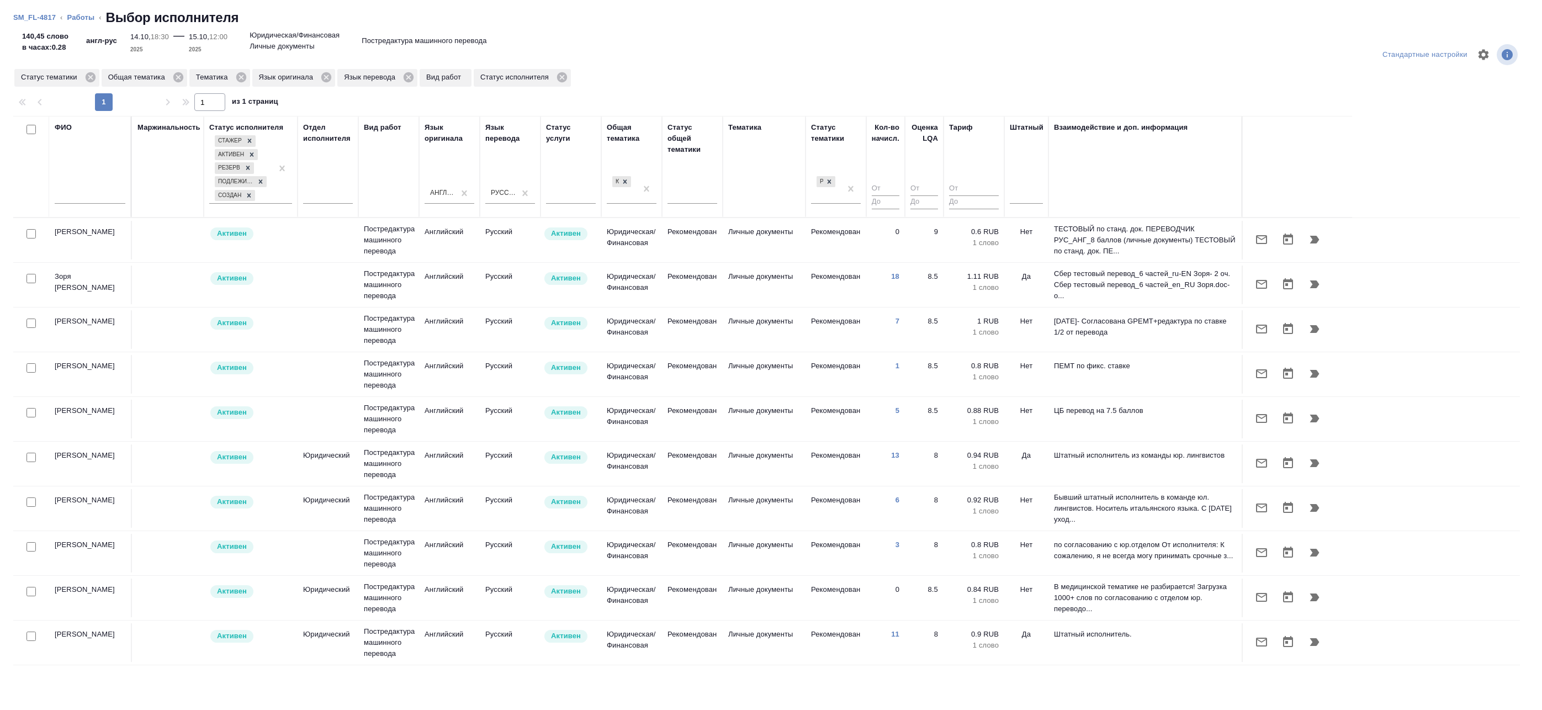
click at [1033, 204] on div at bounding box center [1026, 197] width 33 height 29
click at [1033, 200] on div at bounding box center [1026, 193] width 33 height 16
click at [1023, 229] on div "Нет" at bounding box center [1093, 228] width 166 height 20
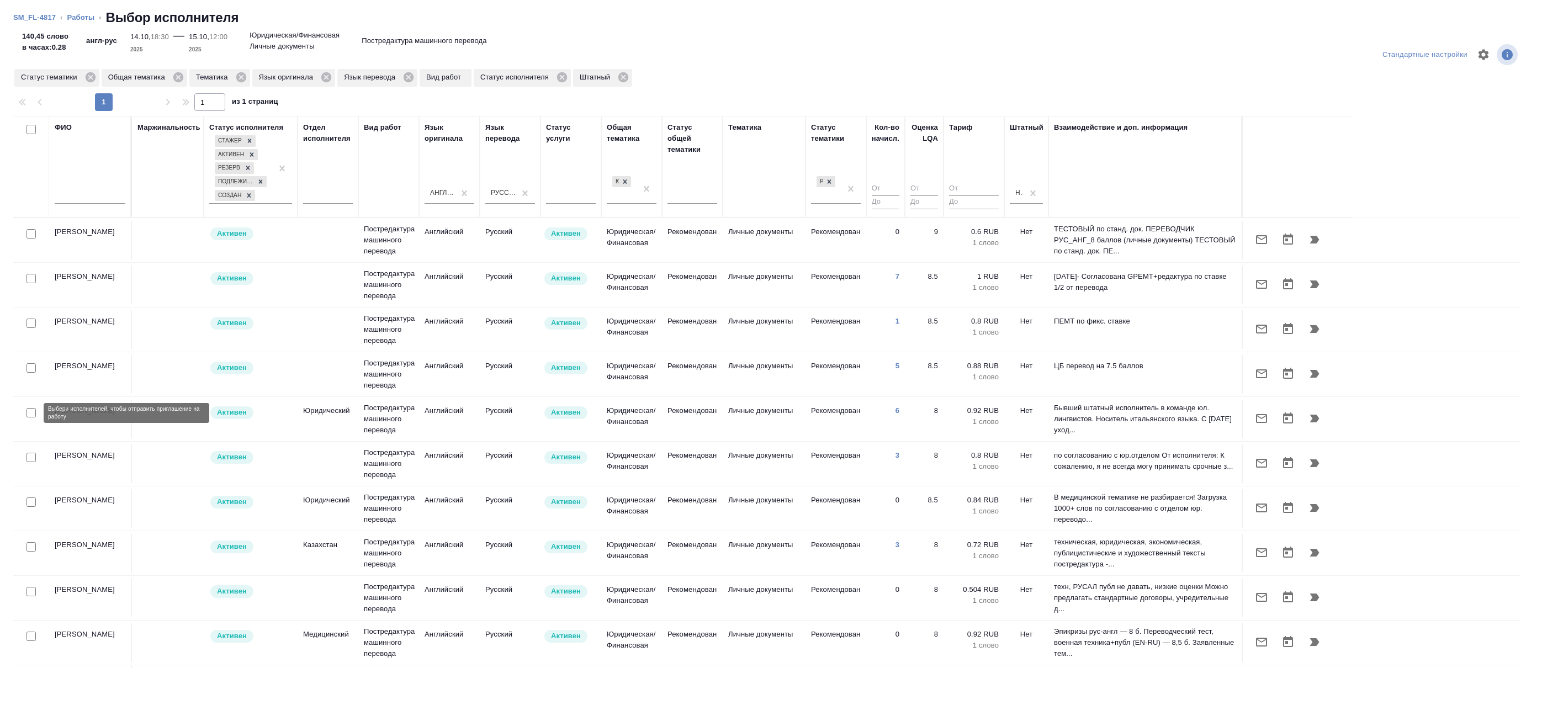
click at [31, 413] on input "checkbox" at bounding box center [31, 412] width 9 height 9
checkbox input "true"
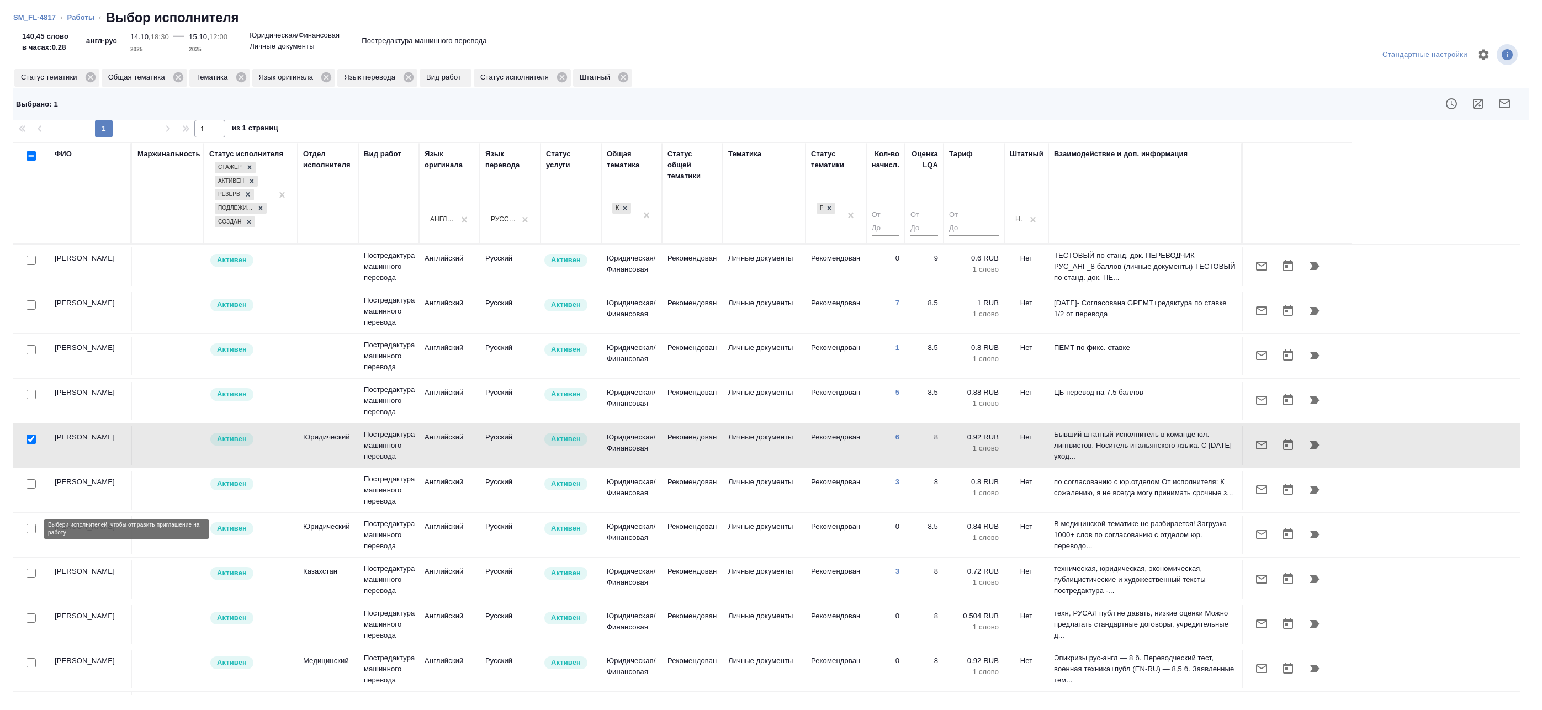
click at [31, 530] on input "checkbox" at bounding box center [31, 528] width 9 height 9
checkbox input "true"
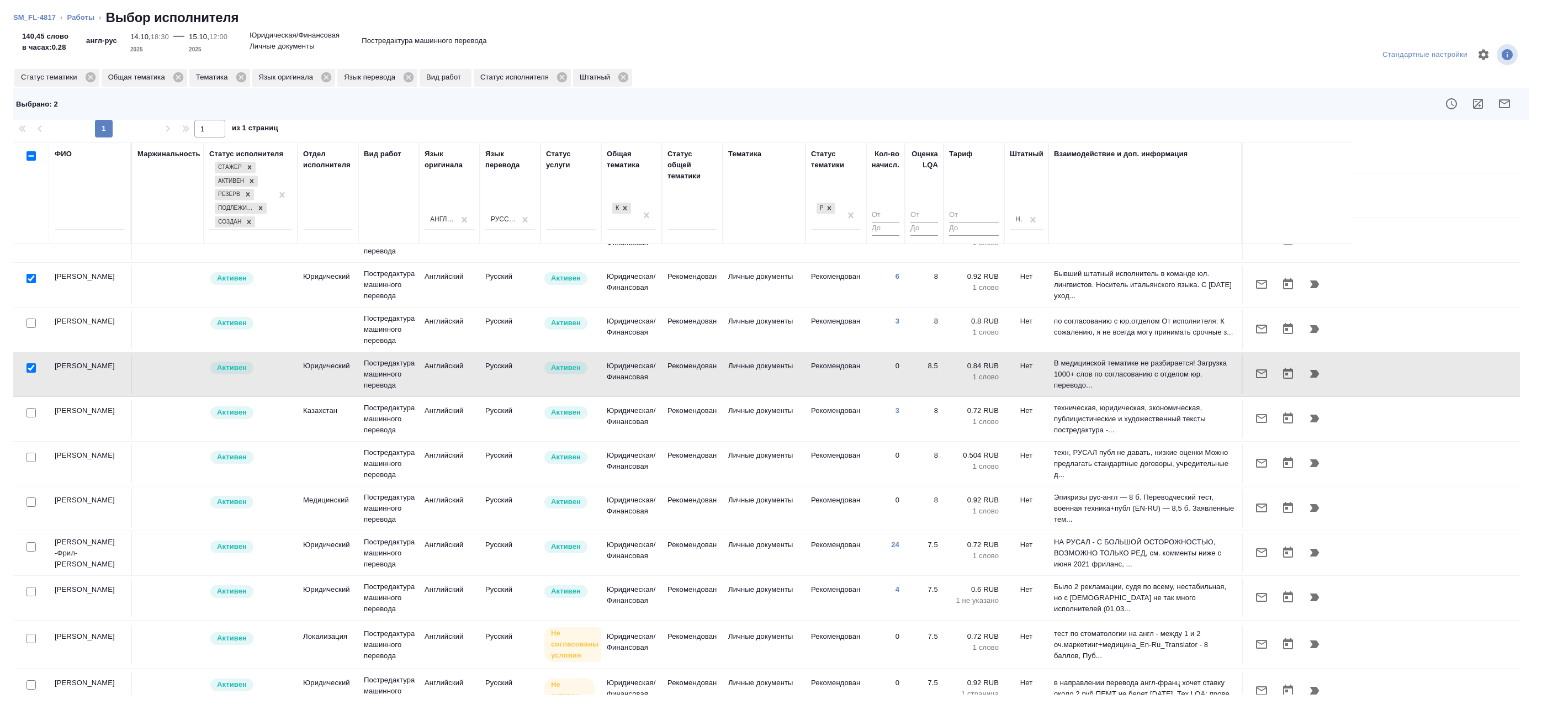
scroll to position [166, 0]
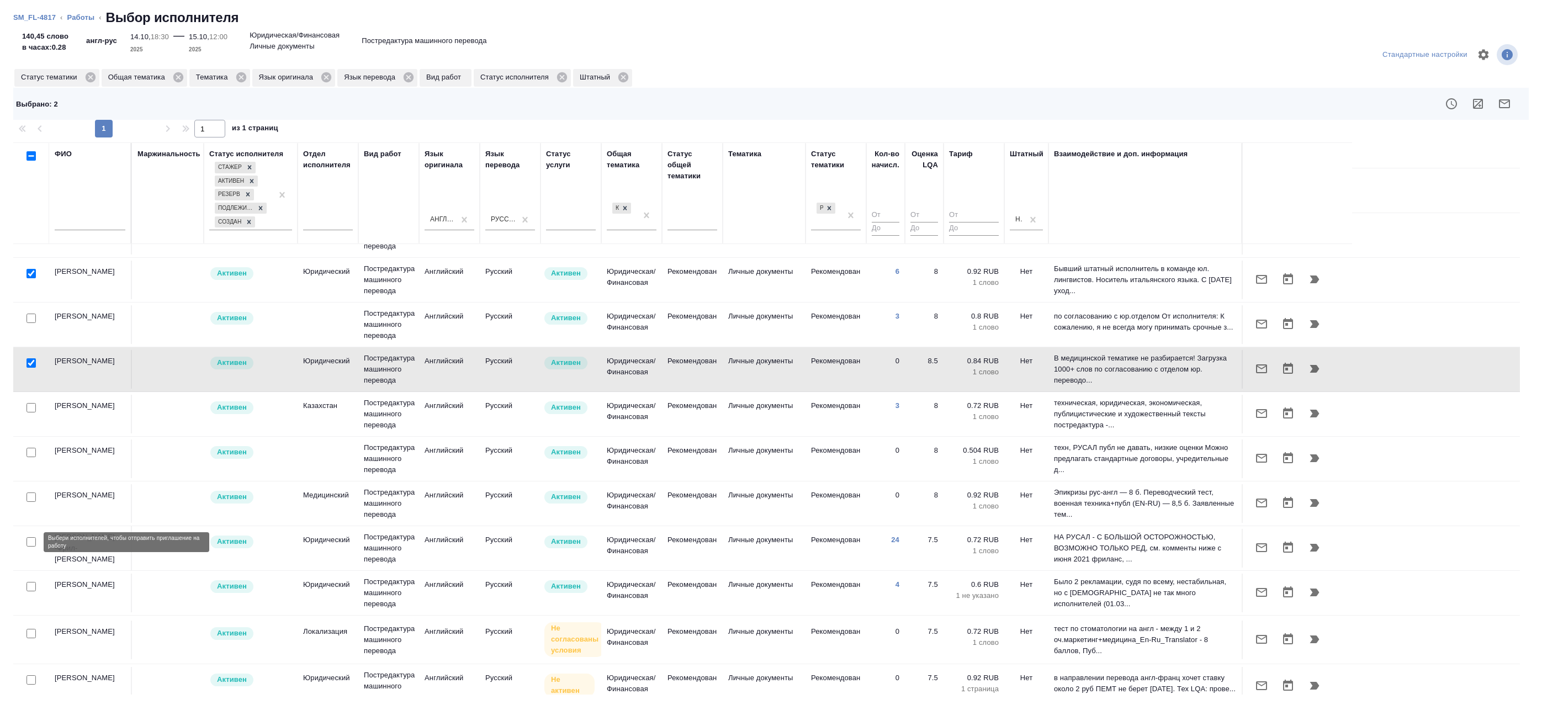
click at [30, 541] on input "checkbox" at bounding box center [31, 541] width 9 height 9
checkbox input "true"
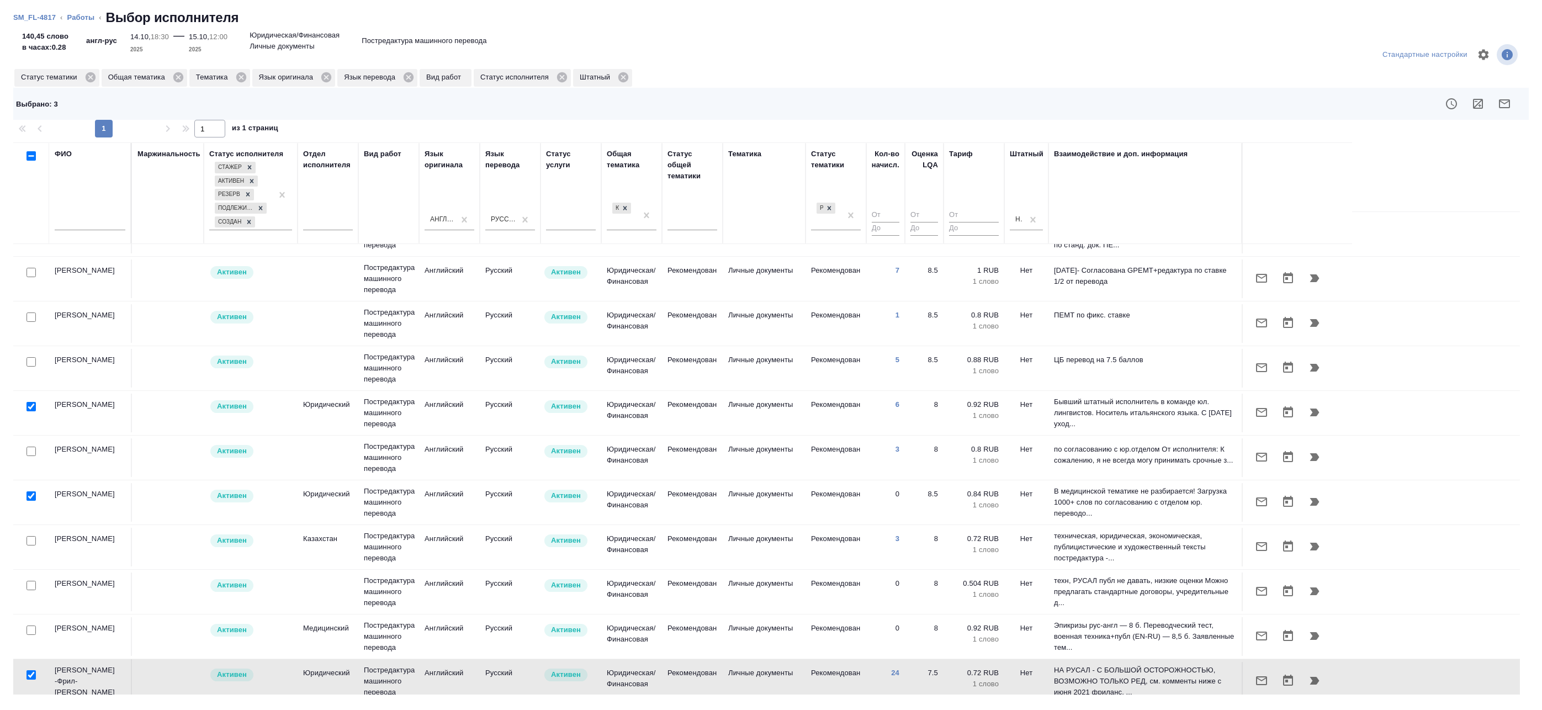
scroll to position [0, 0]
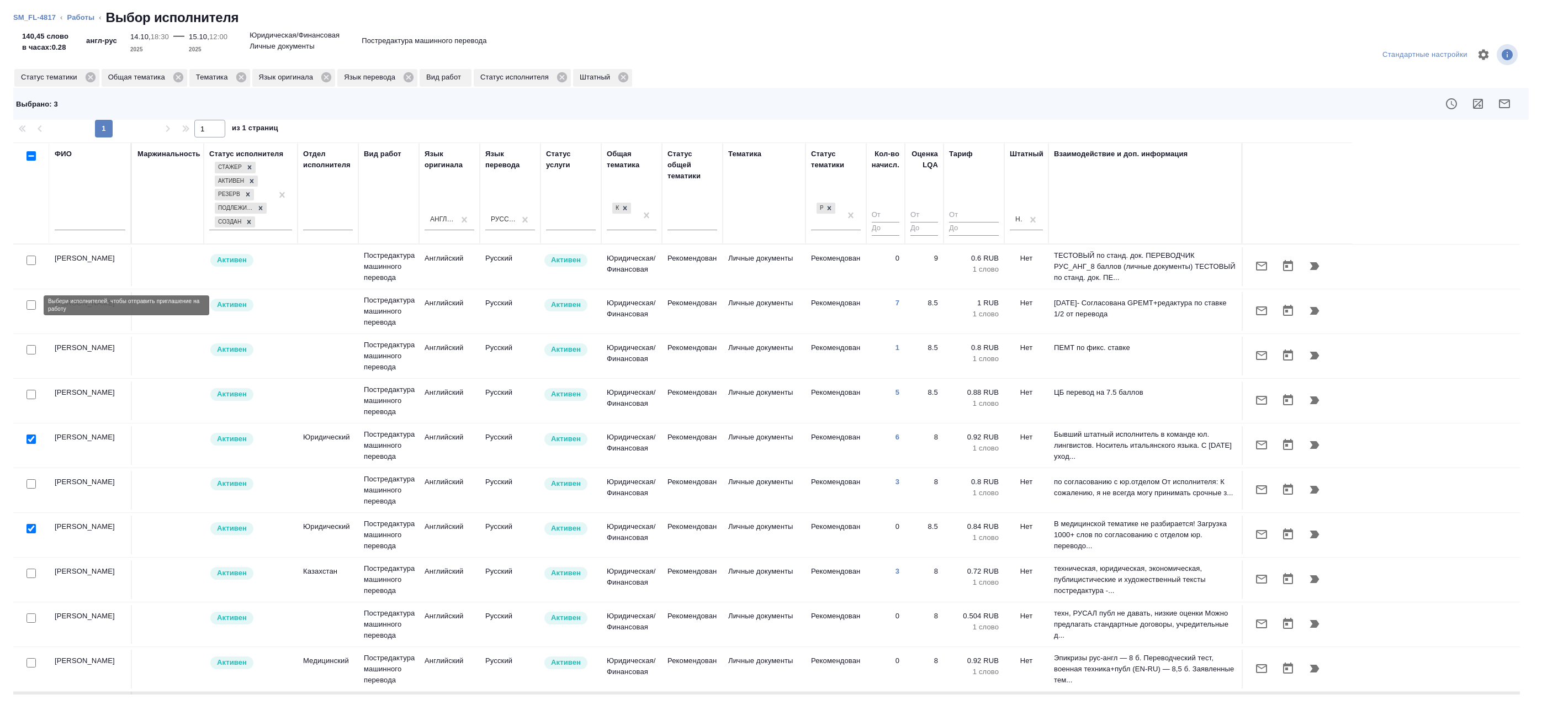
click at [32, 304] on input "checkbox" at bounding box center [31, 304] width 9 height 9
checkbox input "true"
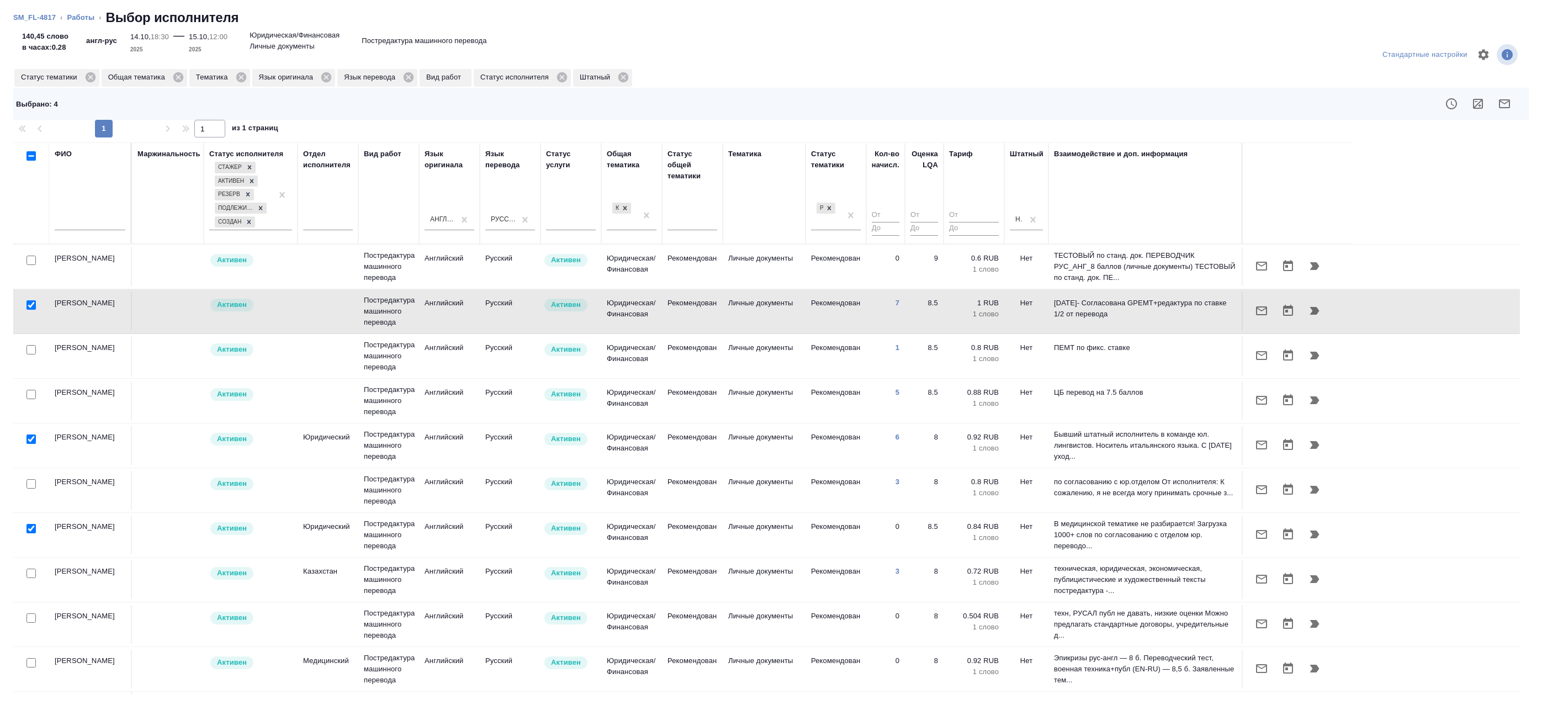
click at [1505, 106] on icon "button" at bounding box center [1504, 103] width 13 height 13
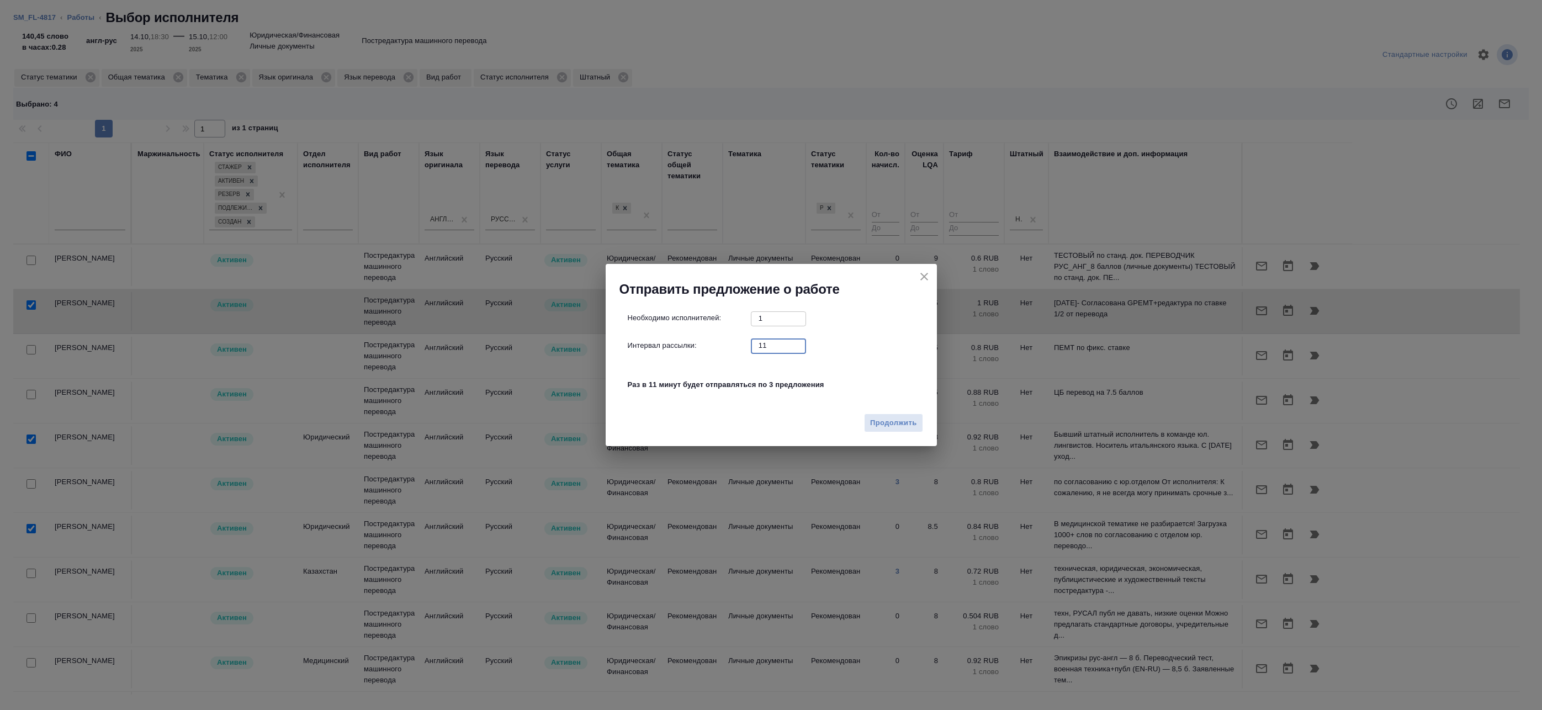
drag, startPoint x: 788, startPoint y: 344, endPoint x: 702, endPoint y: 348, distance: 85.2
click at [751, 348] on input "11" at bounding box center [778, 346] width 55 height 14
drag, startPoint x: 772, startPoint y: 350, endPoint x: 669, endPoint y: 339, distance: 103.4
click at [671, 339] on div "Интервал рассылки: 11 ​" at bounding box center [776, 346] width 296 height 14
type input "00"
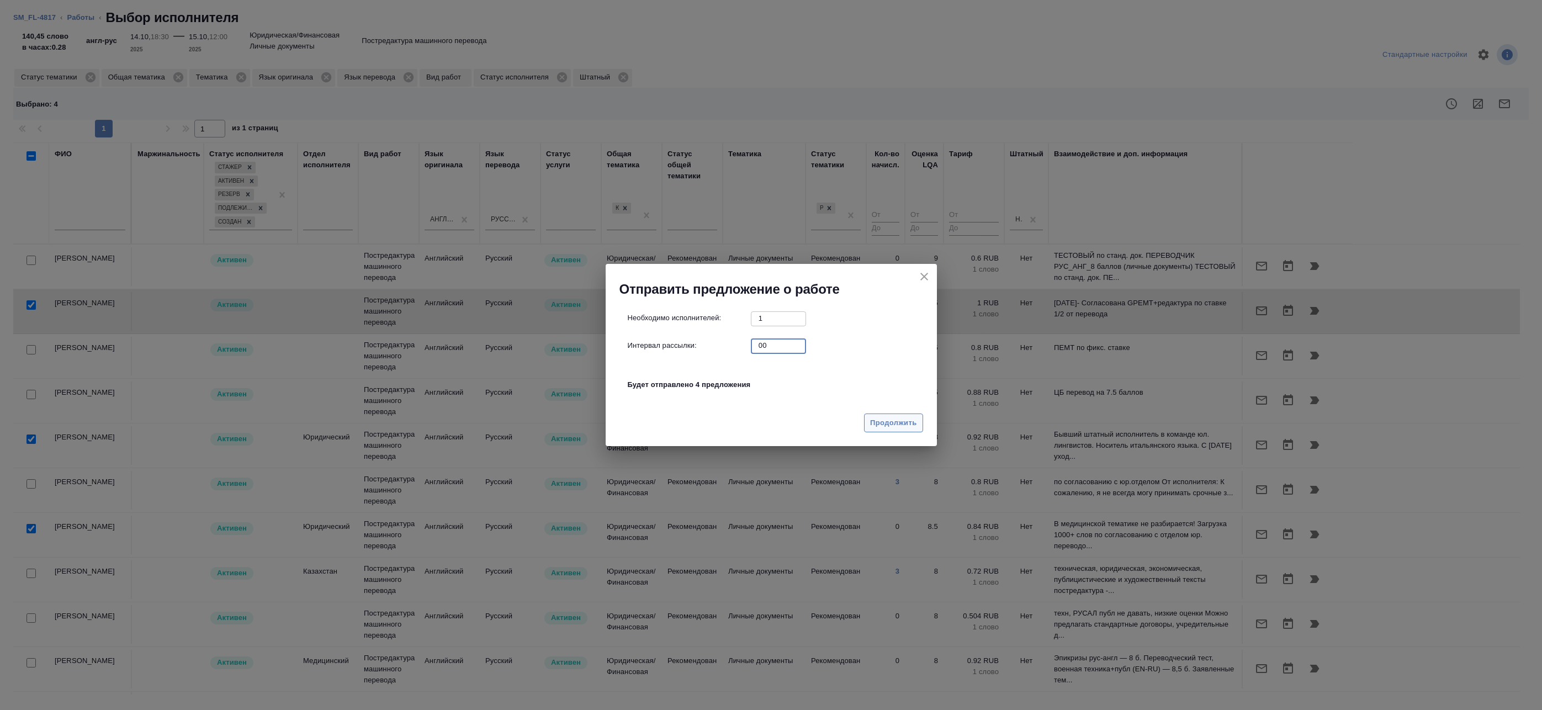
click at [895, 432] on button "Продолжить" at bounding box center [893, 423] width 59 height 19
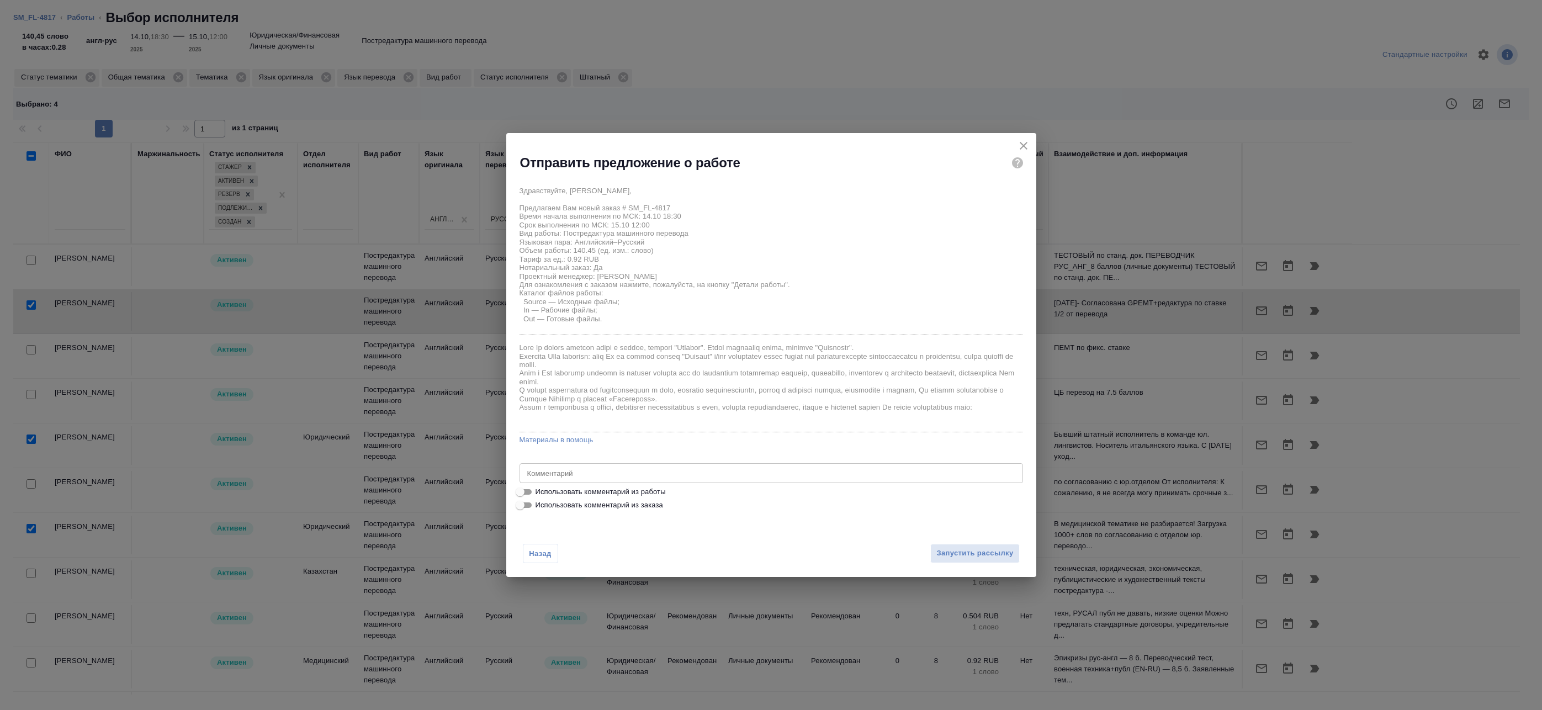
click at [569, 496] on span "Использовать комментарий из работы" at bounding box center [601, 492] width 130 height 11
click at [540, 496] on input "Использовать комментарий из работы" at bounding box center [520, 491] width 40 height 13
checkbox input "true"
type textarea "Тотал - 142 После завершения перевода в СК прошу выгрузить и оформить документ …"
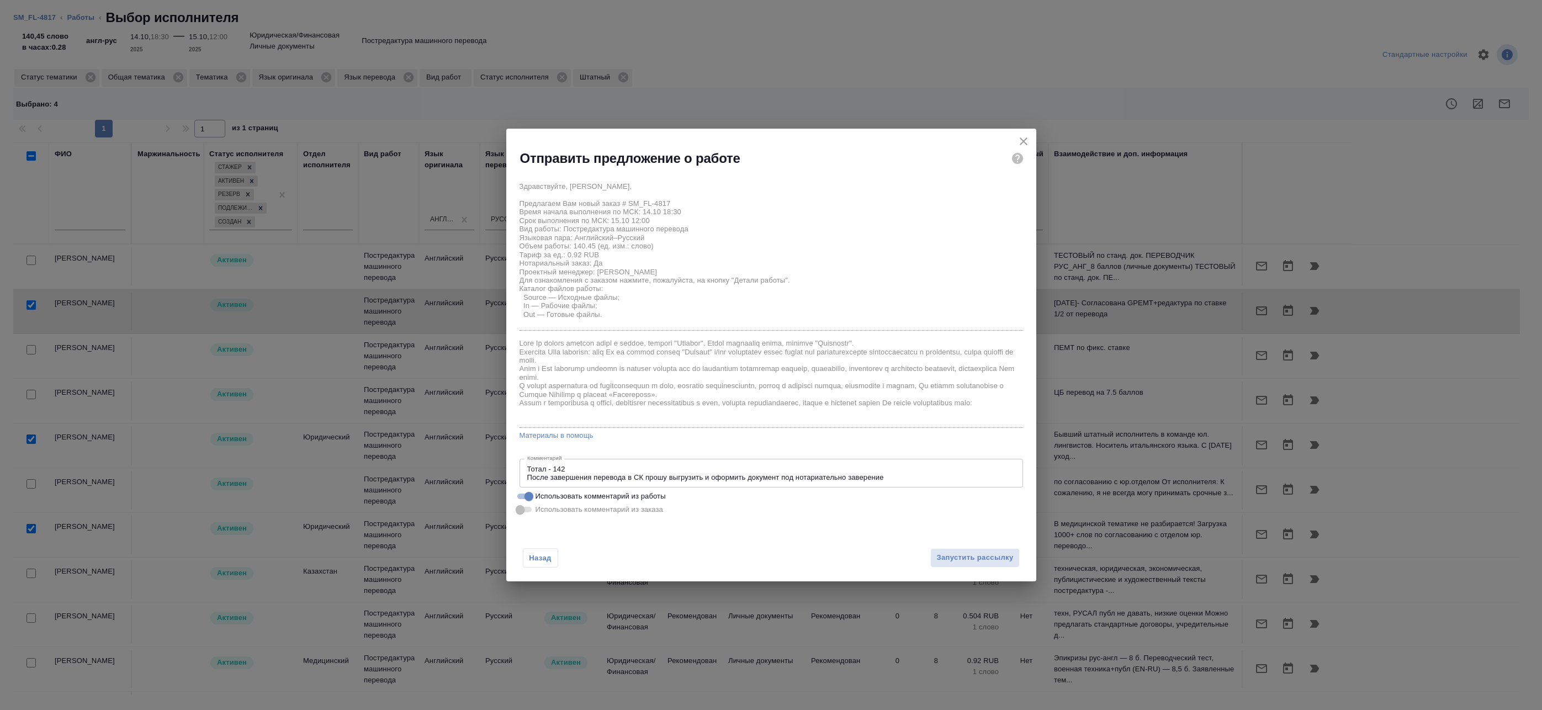
drag, startPoint x: 958, startPoint y: 563, endPoint x: 918, endPoint y: 530, distance: 51.0
click at [918, 531] on div "Назад Запустить рассылку" at bounding box center [771, 551] width 530 height 61
click at [959, 556] on span "Запустить рассылку" at bounding box center [975, 558] width 77 height 13
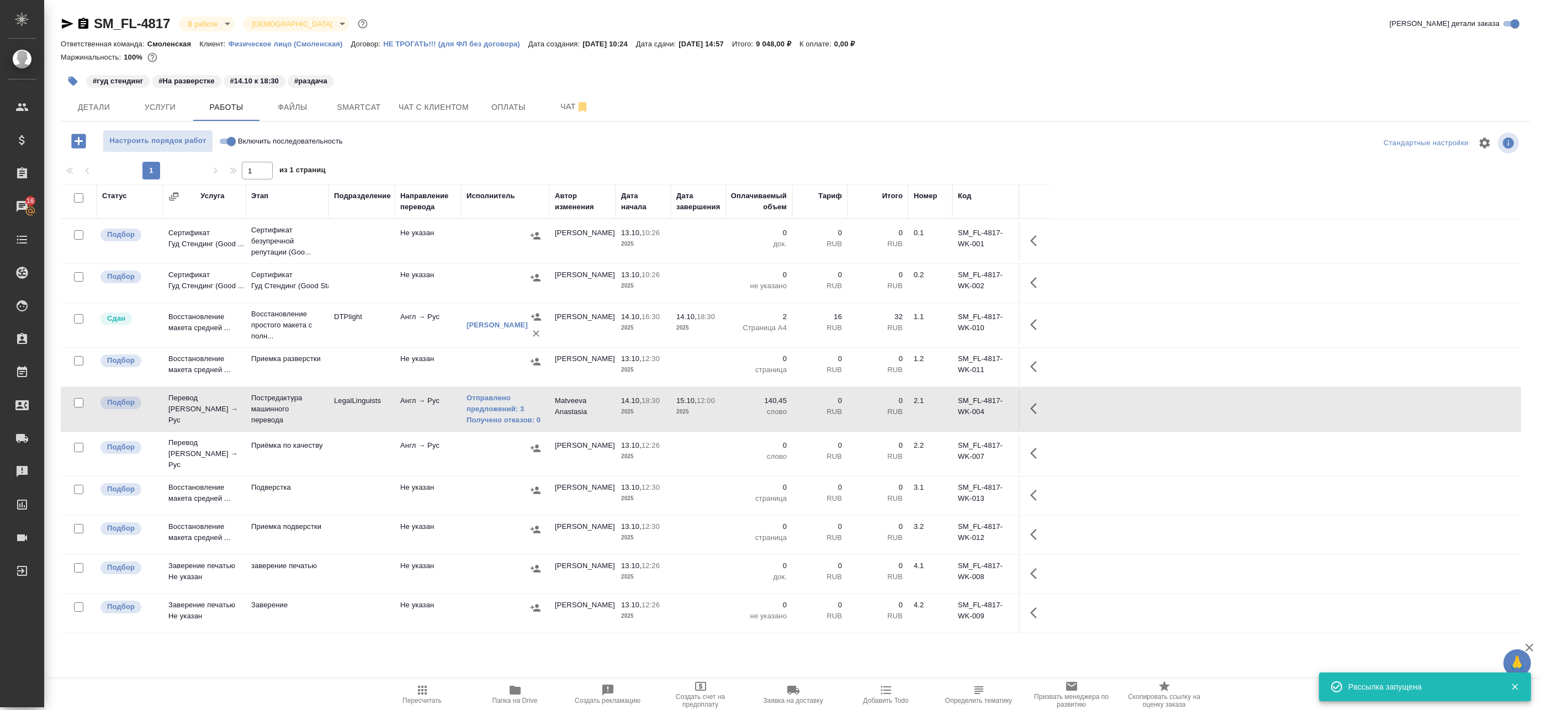
click at [524, 687] on span "Папка на Drive" at bounding box center [515, 694] width 80 height 21
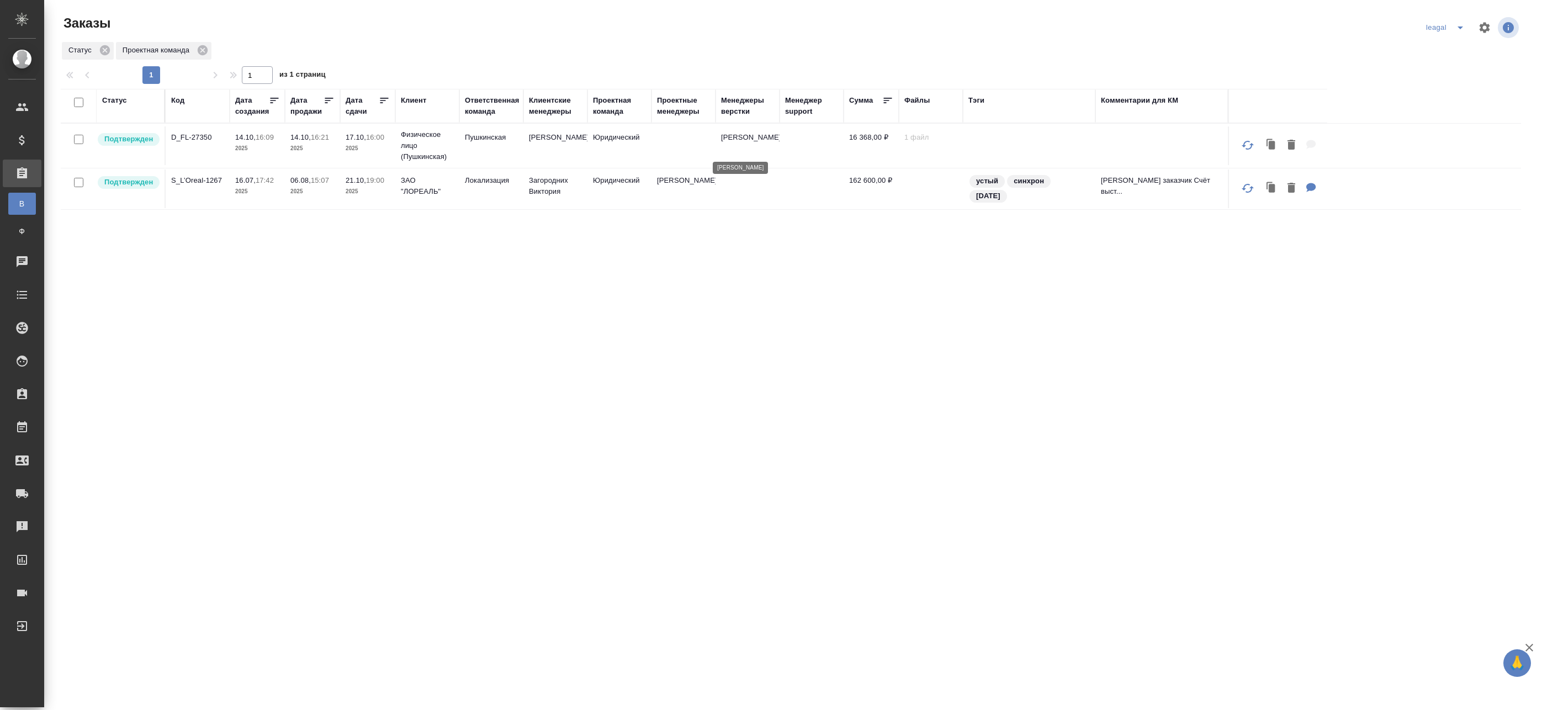
click at [746, 143] on p "[PERSON_NAME]" at bounding box center [747, 137] width 53 height 11
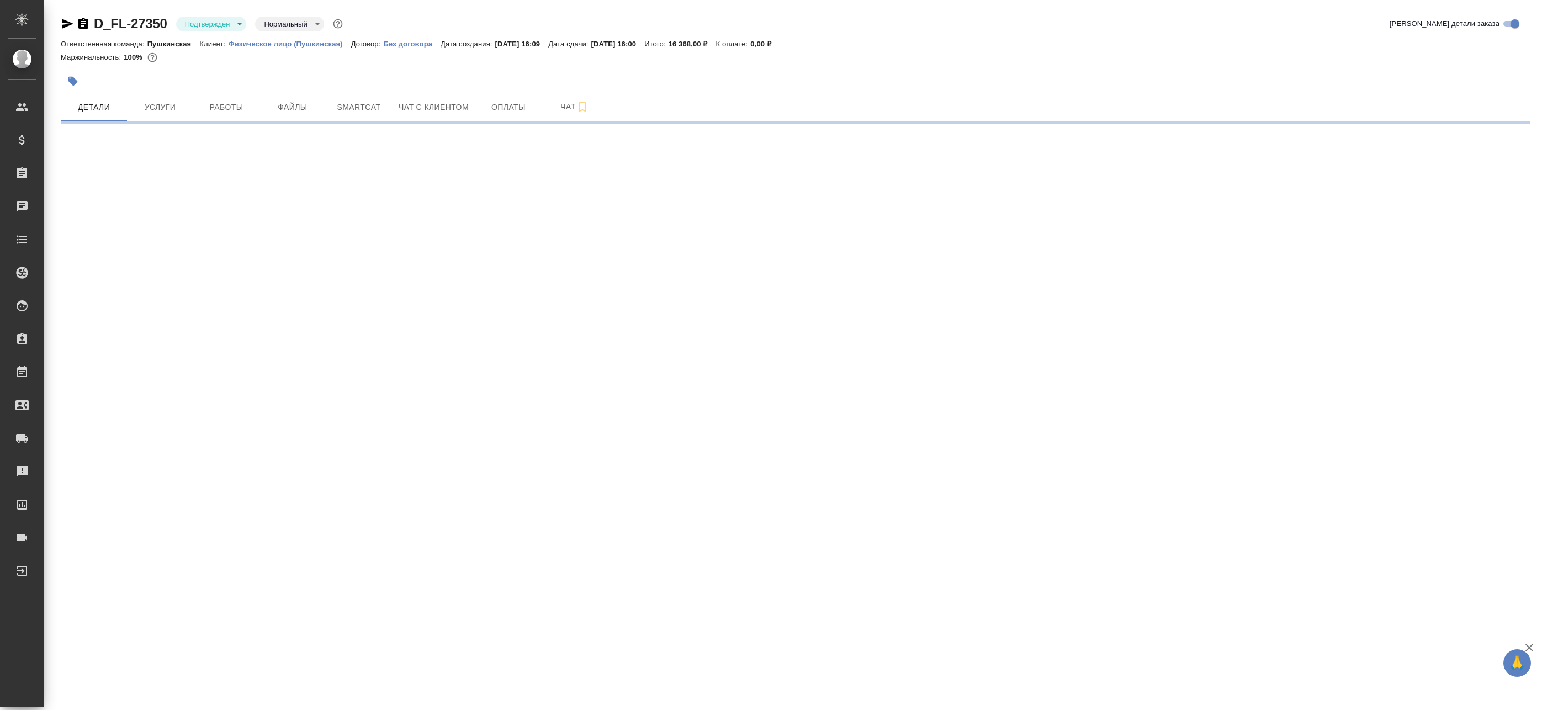
select select "RU"
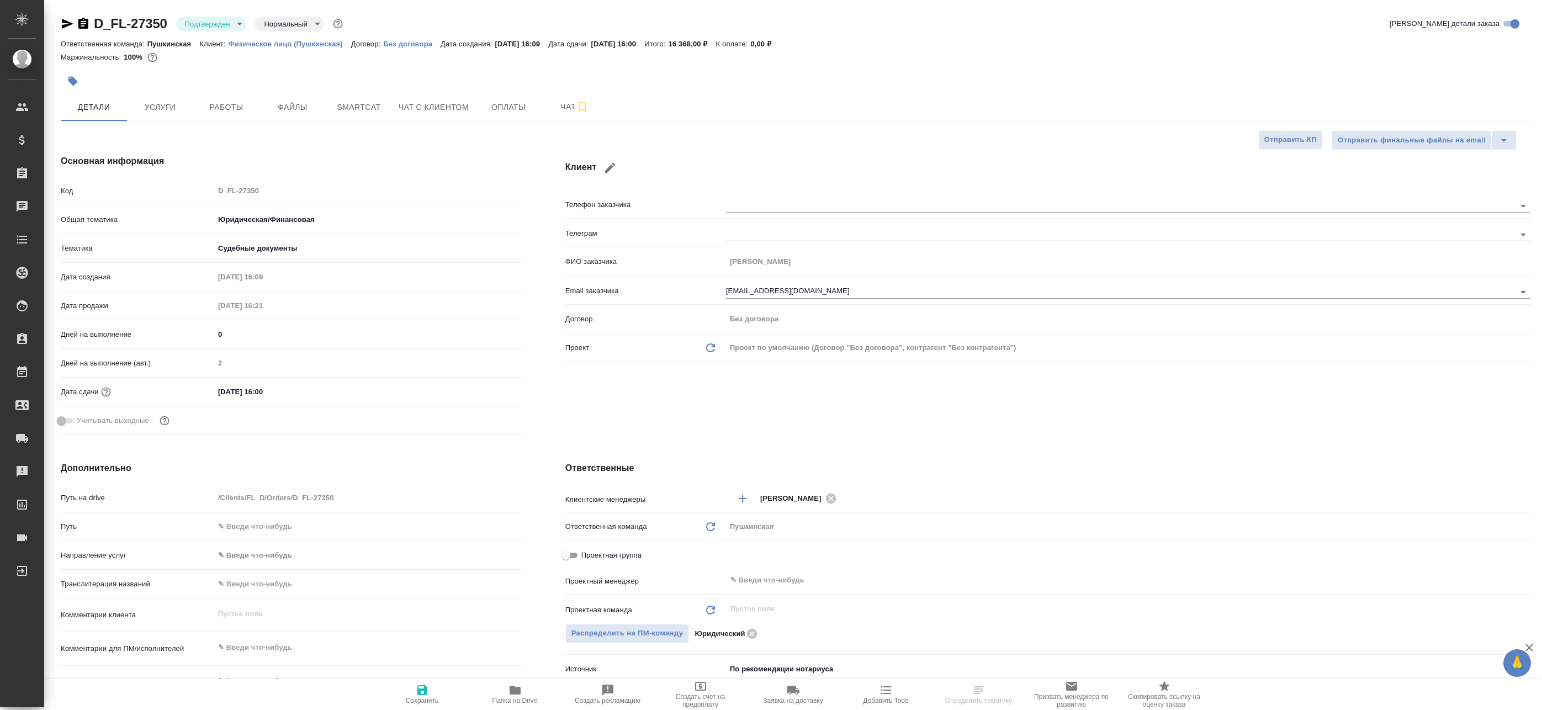
type textarea "x"
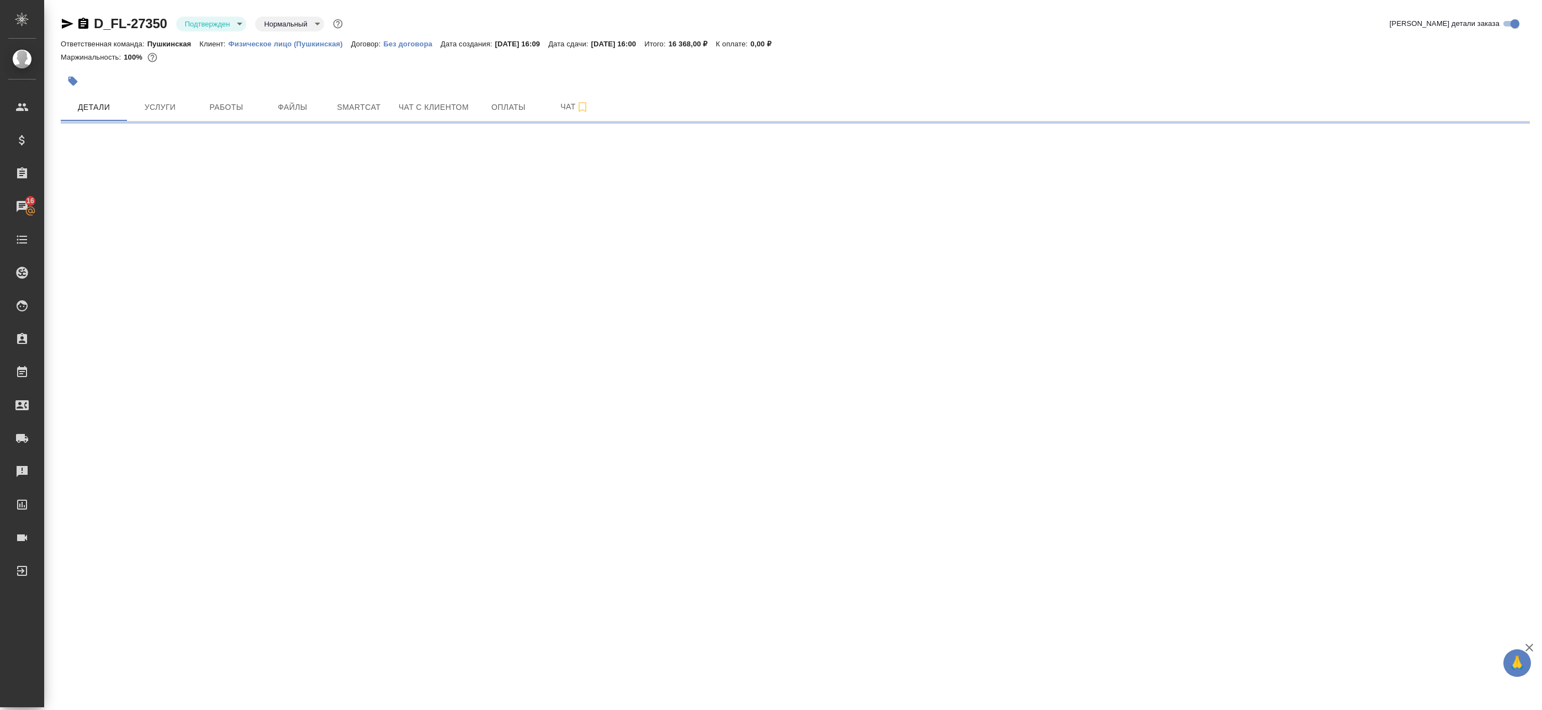
select select "RU"
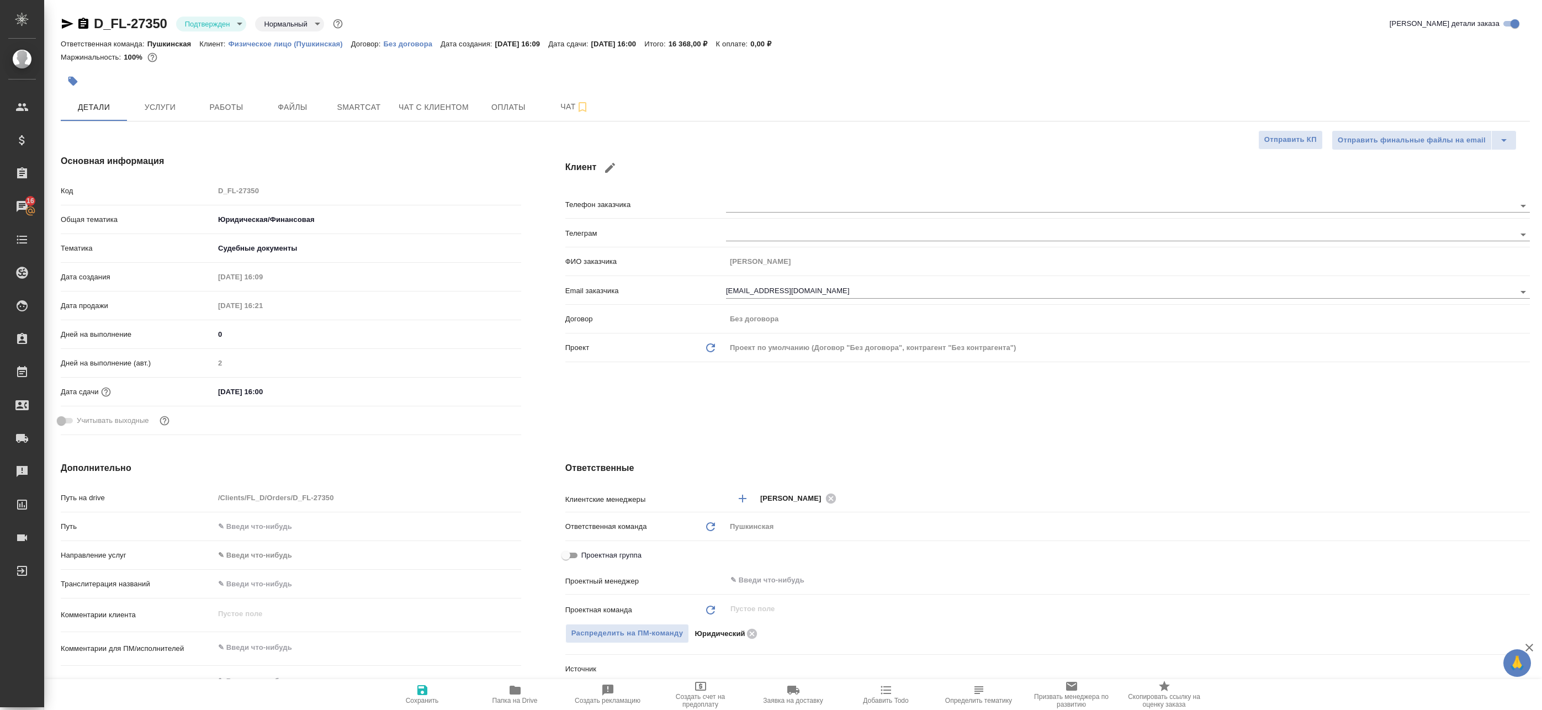
type textarea "x"
drag, startPoint x: 489, startPoint y: 391, endPoint x: 534, endPoint y: 456, distance: 79.0
click at [489, 391] on div "[DATE] 16:00" at bounding box center [367, 392] width 307 height 16
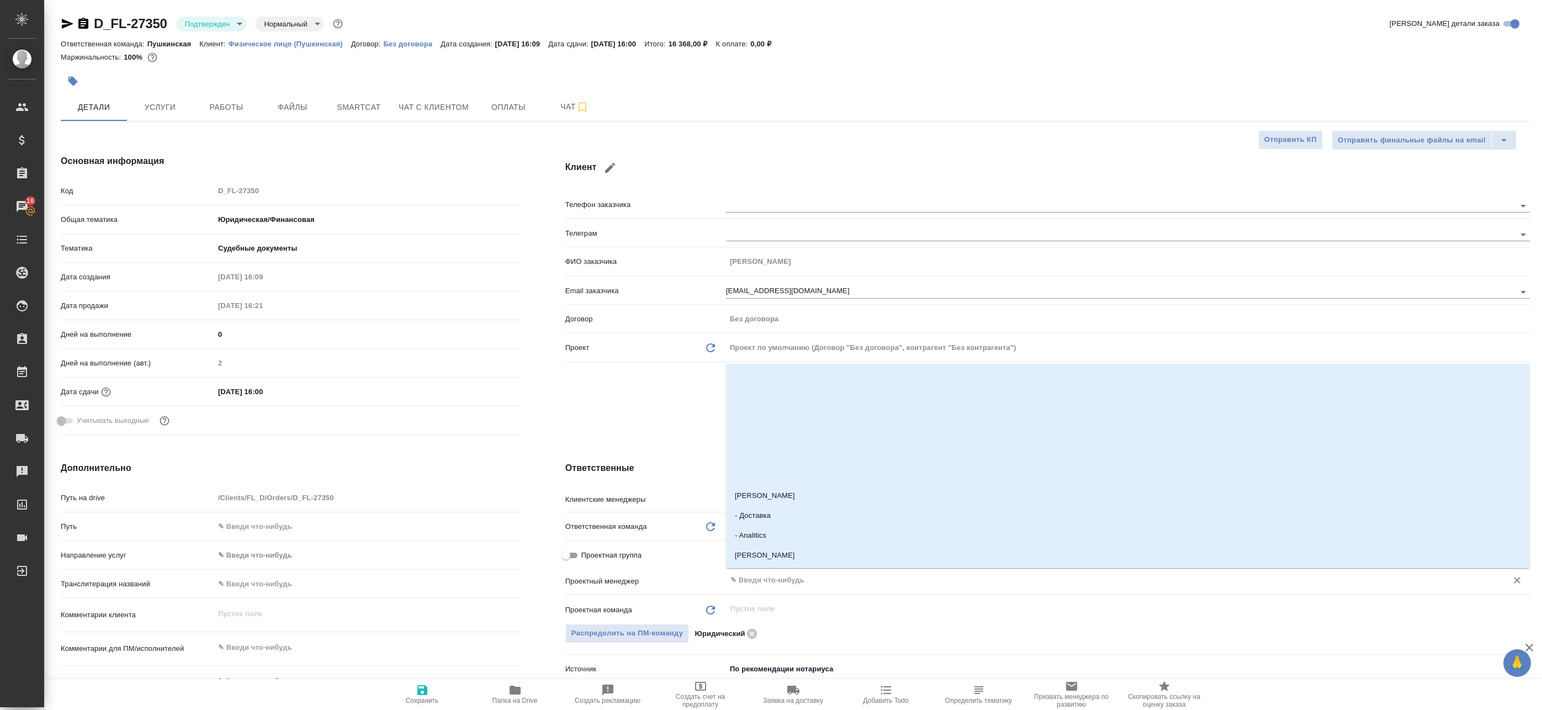
click at [760, 575] on input "text" at bounding box center [1110, 580] width 760 height 13
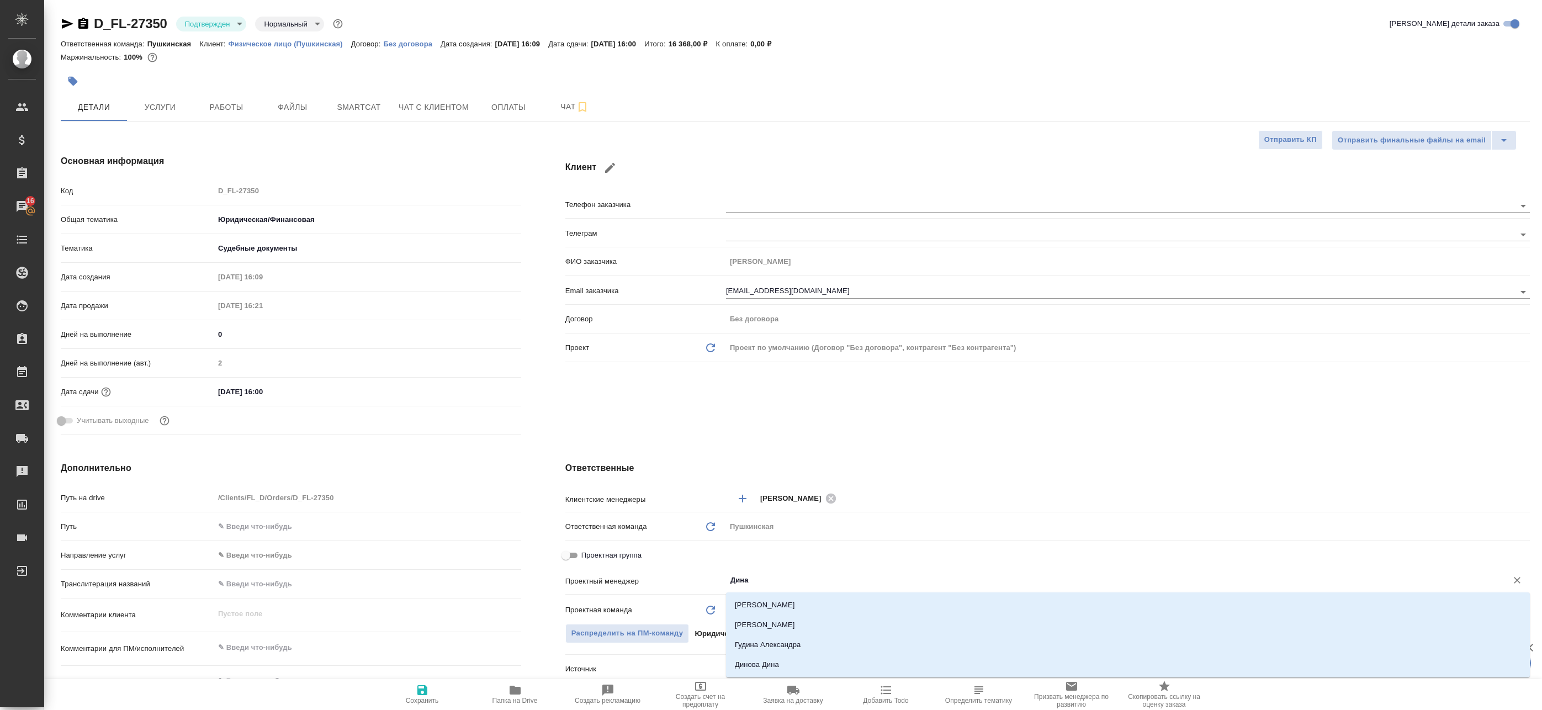
type input "Динар"
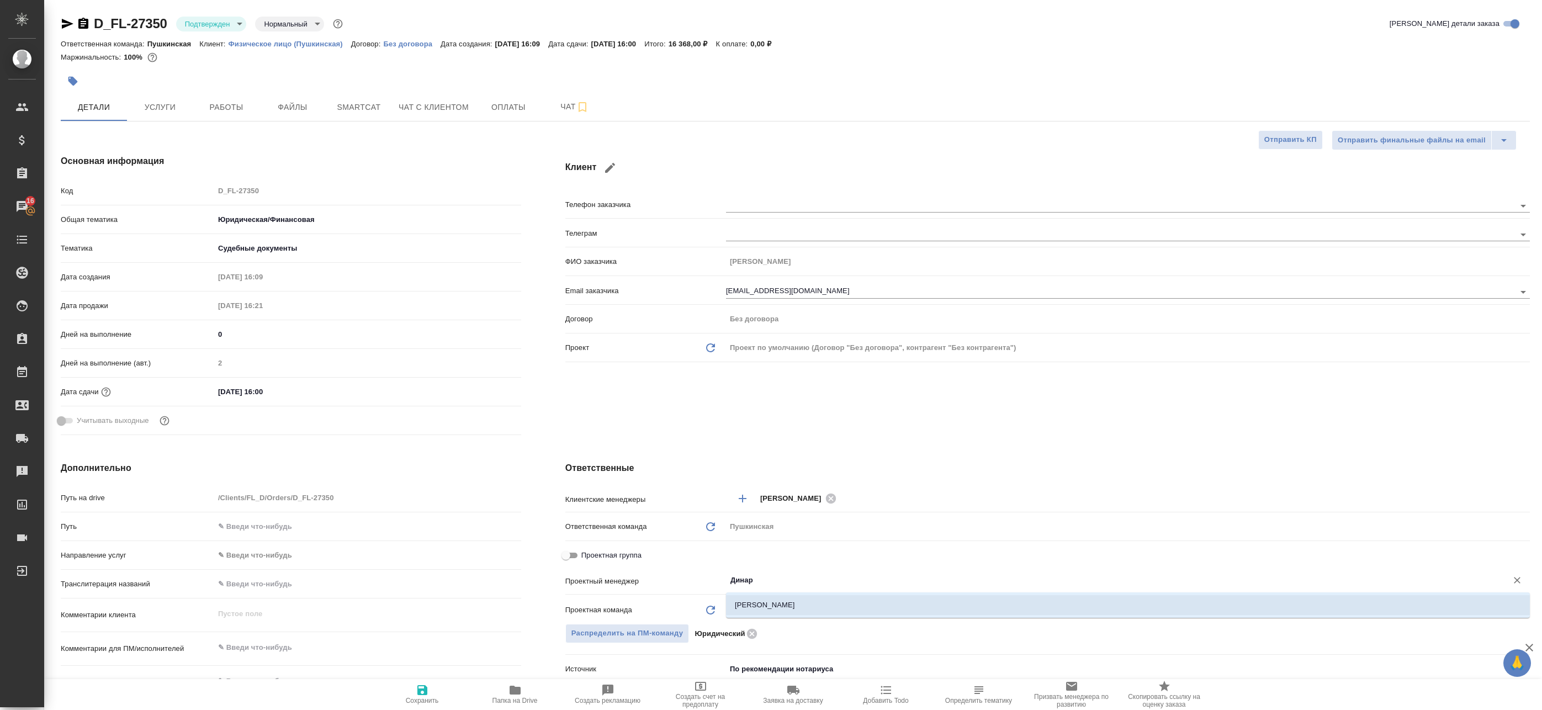
click at [777, 601] on li "[PERSON_NAME]" at bounding box center [1128, 605] width 804 height 20
type textarea "x"
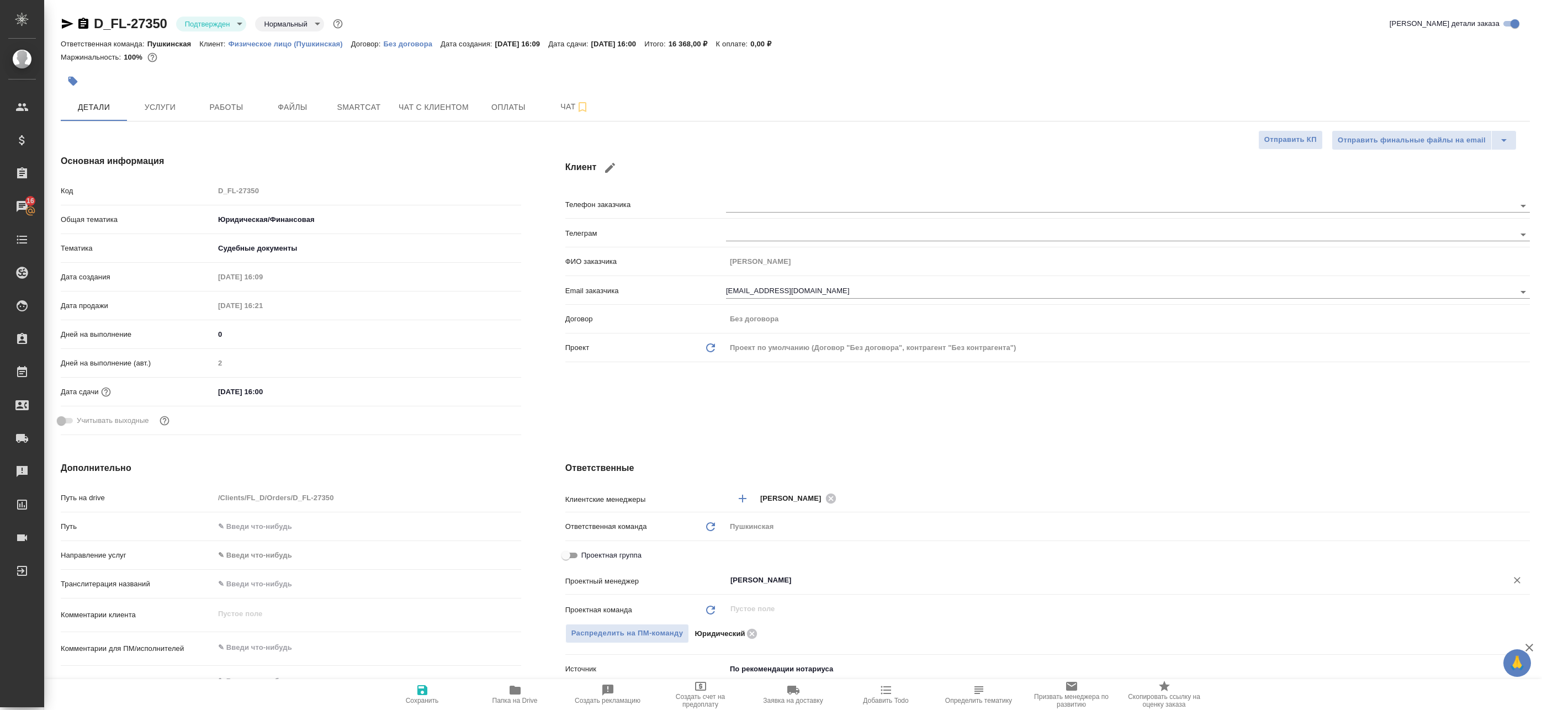
type input "[PERSON_NAME]"
click at [435, 690] on span "Сохранить" at bounding box center [423, 694] width 80 height 21
type textarea "x"
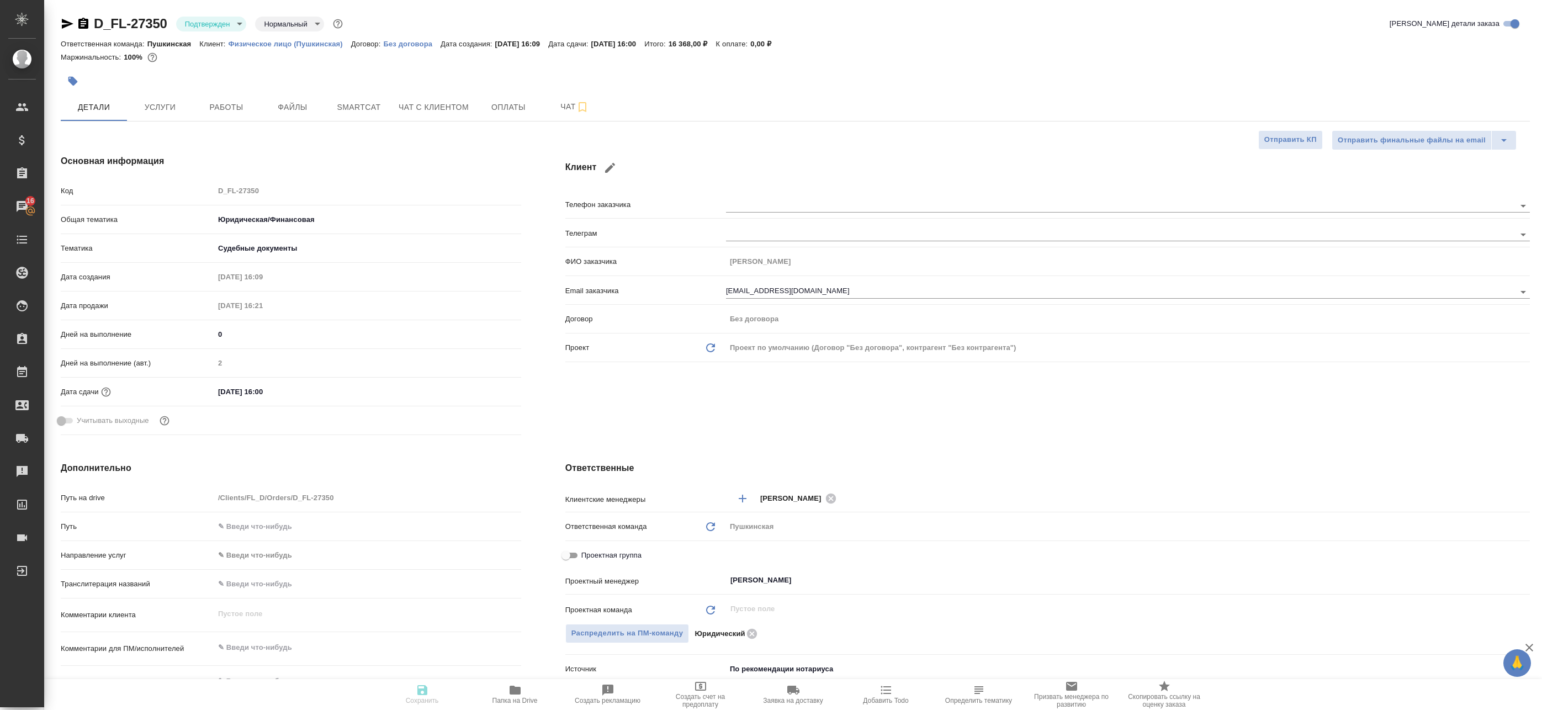
type textarea "x"
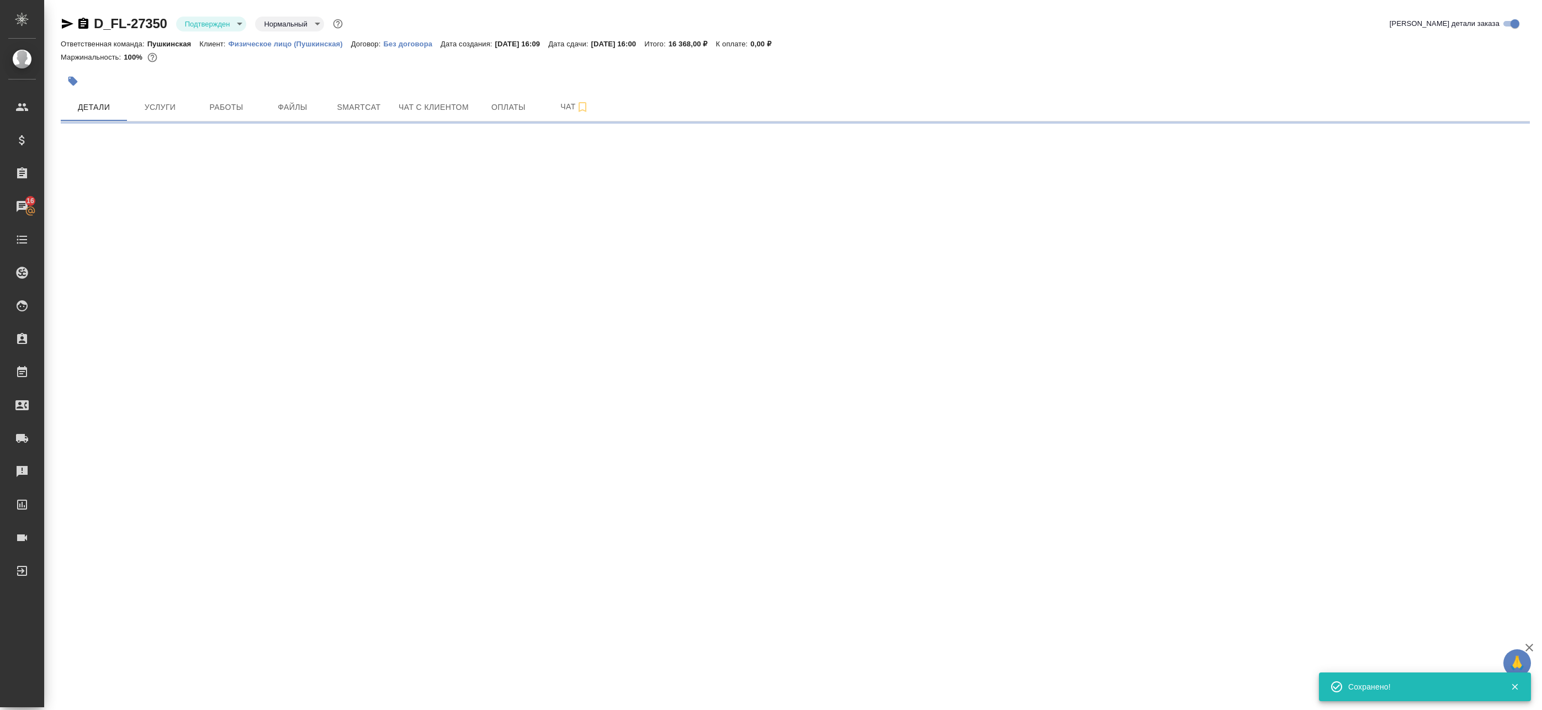
select select "RU"
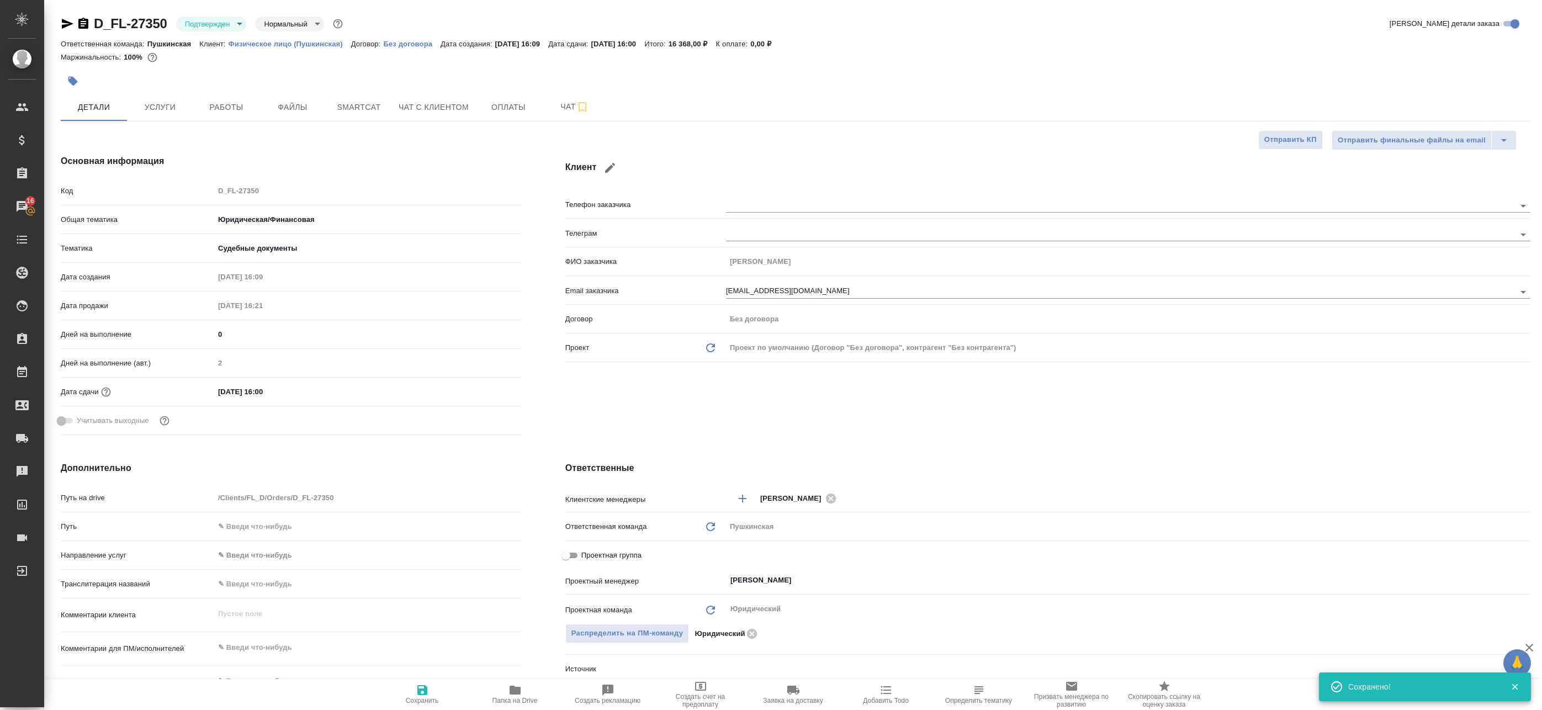
type textarea "x"
click at [526, 408] on div "Основная информация Код D_FL-27350 Общая тематика Юридическая/Финансовая yr-fn …" at bounding box center [291, 297] width 505 height 329
type textarea "x"
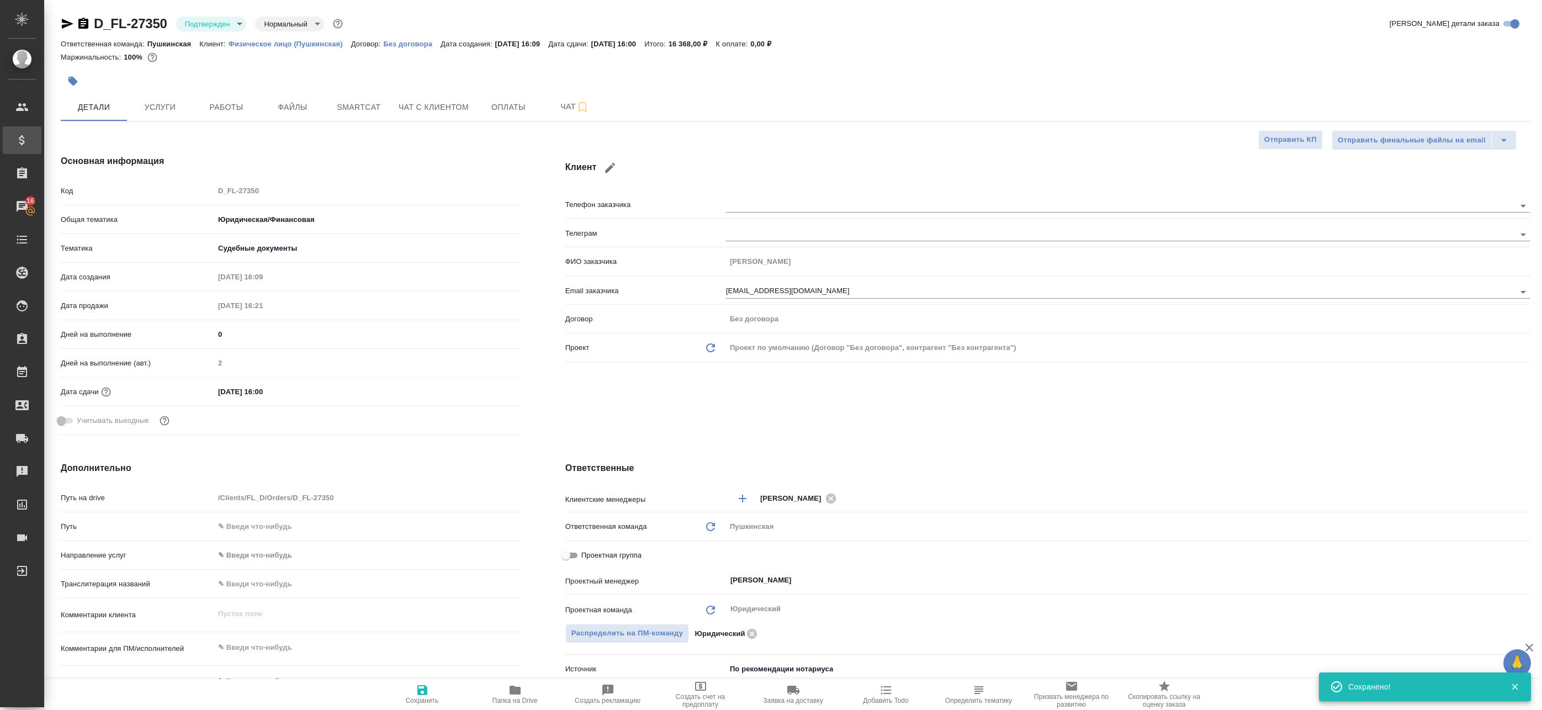
type textarea "x"
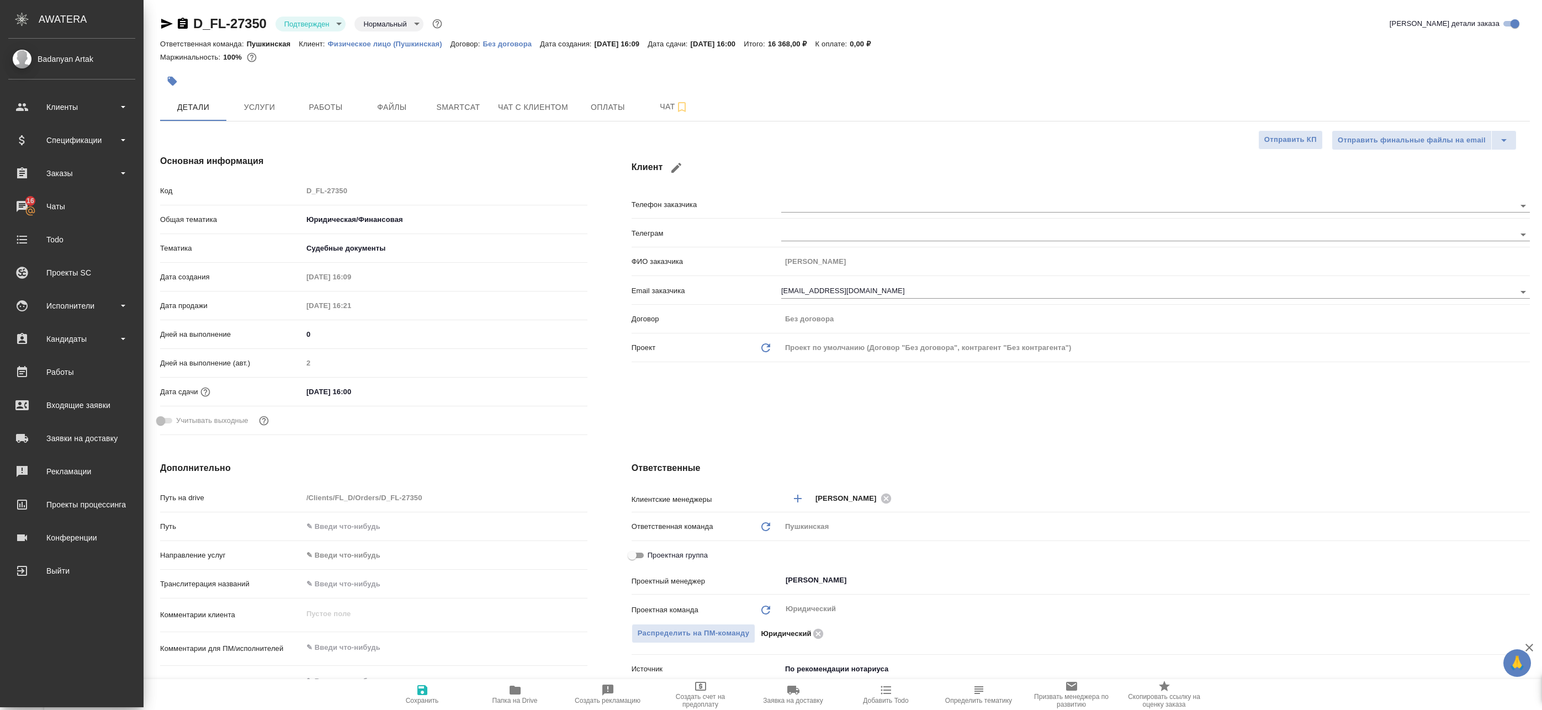
type textarea "x"
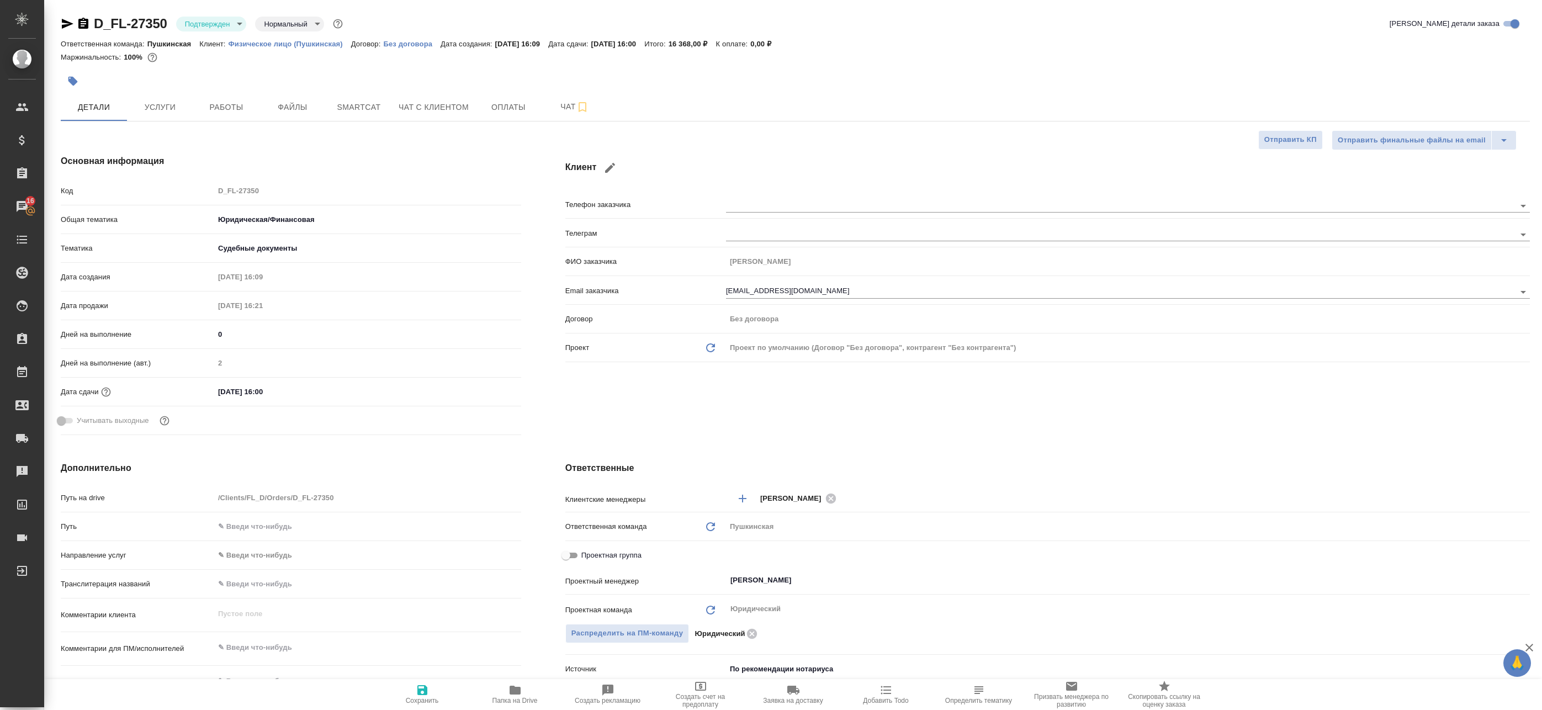
type textarea "x"
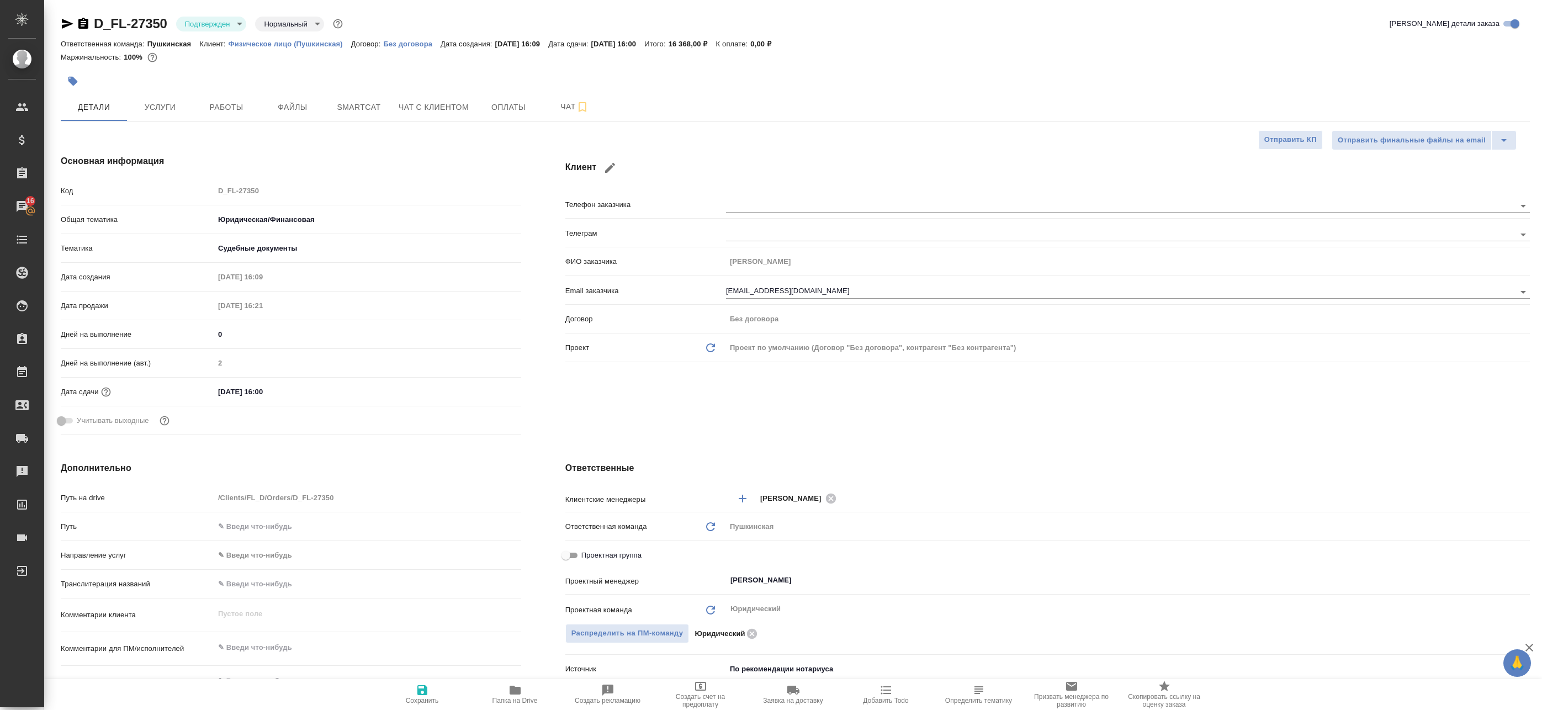
type textarea "x"
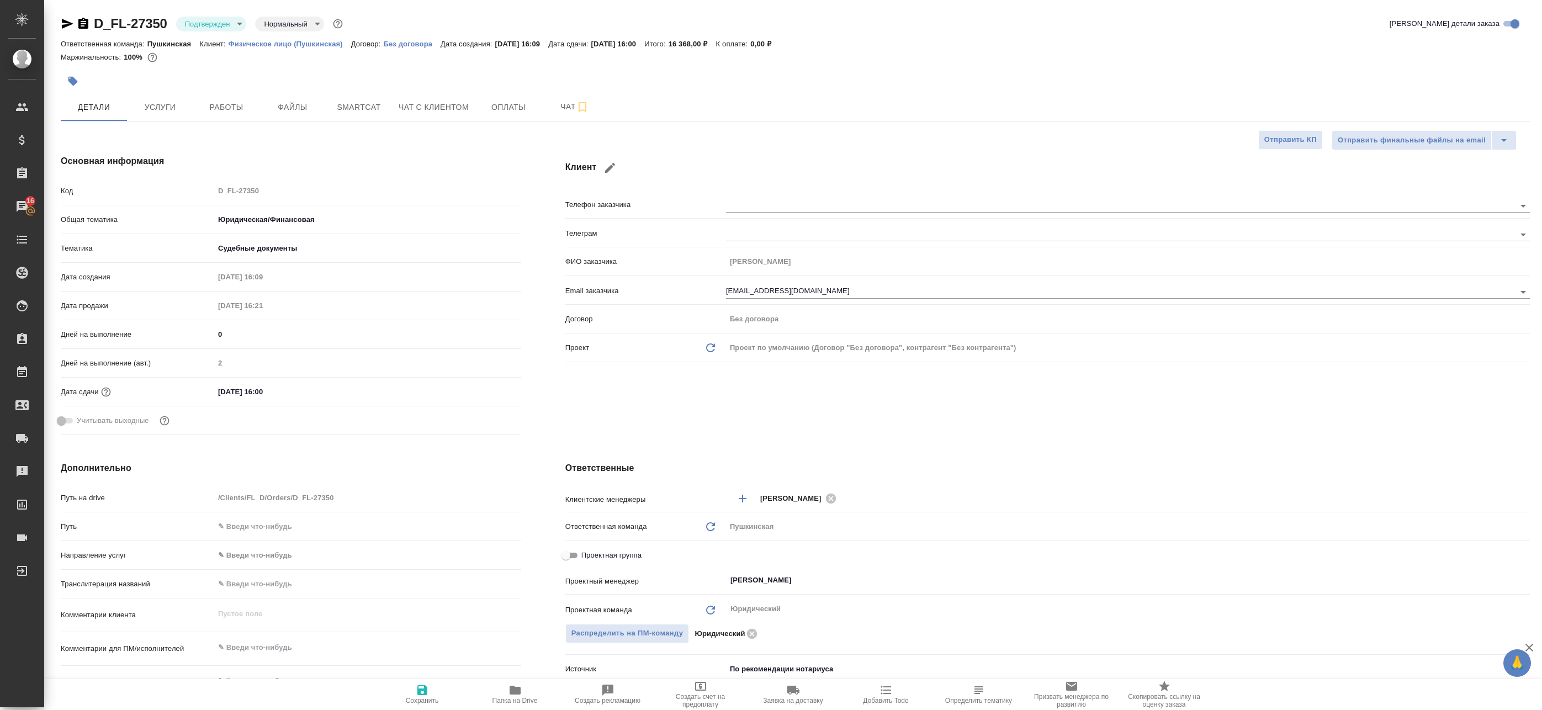
type textarea "x"
